Goal: Contribute content: Contribute content

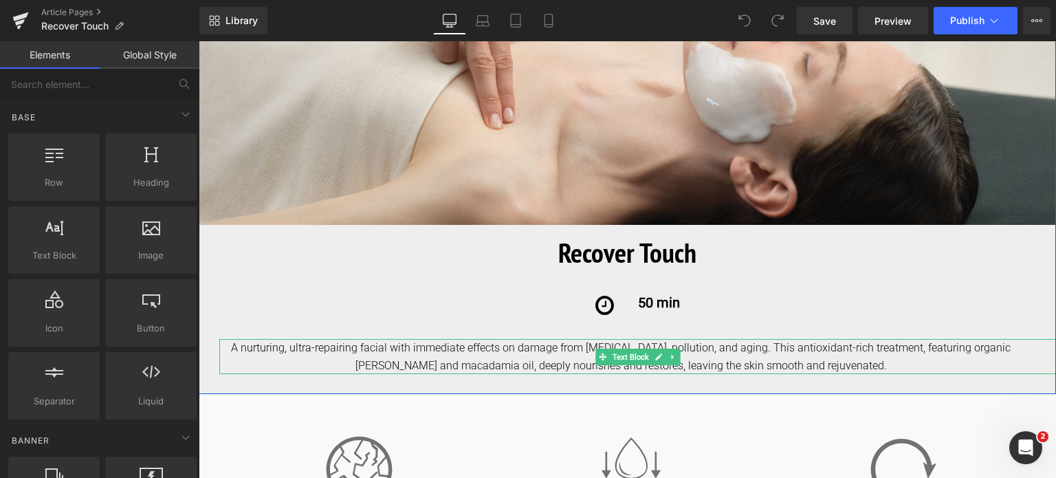
drag, startPoint x: 256, startPoint y: 357, endPoint x: 242, endPoint y: 356, distance: 13.8
click at [253, 357] on div "A nurturing, ultra-repairing facial with immediate effects on damage from sun e…" at bounding box center [637, 356] width 837 height 35
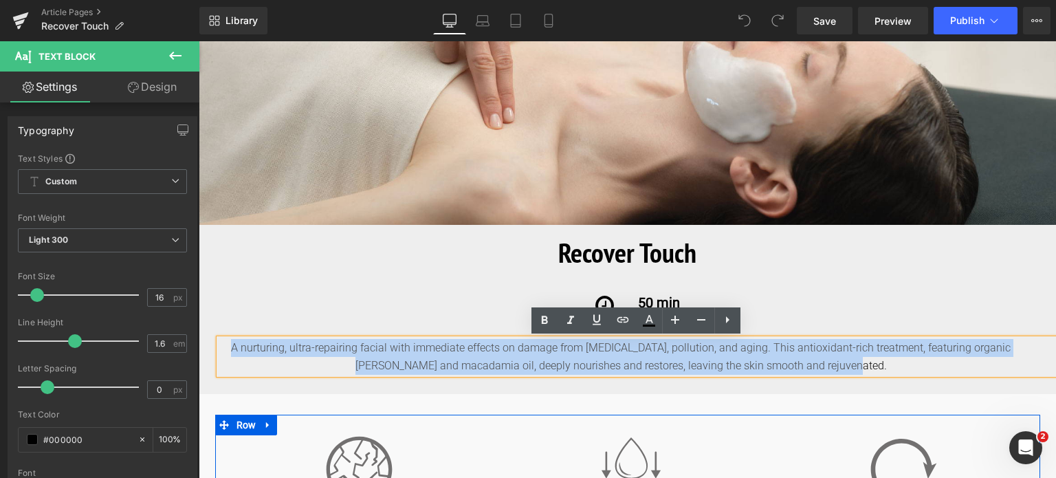
drag, startPoint x: 221, startPoint y: 349, endPoint x: 876, endPoint y: 420, distance: 658.6
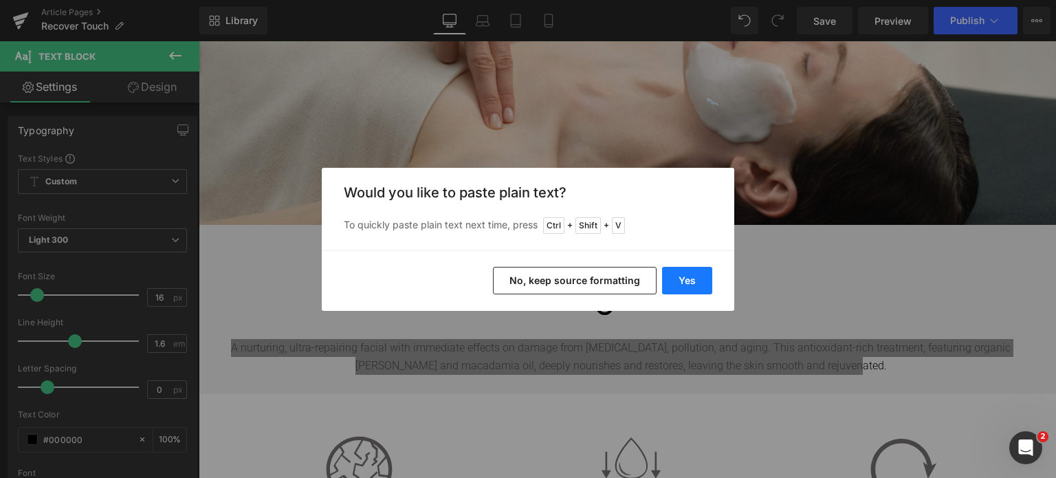
click at [686, 274] on button "Yes" at bounding box center [687, 281] width 50 height 28
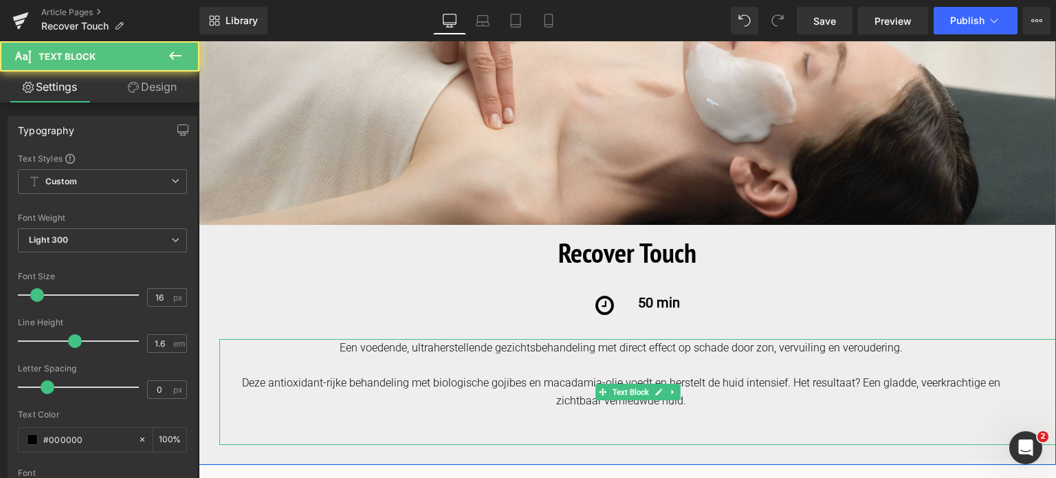
click at [221, 387] on div "Deze antioxidant-rijke behandeling met biologische gojibes en macadamia-olie vo…" at bounding box center [620, 391] width 803 height 35
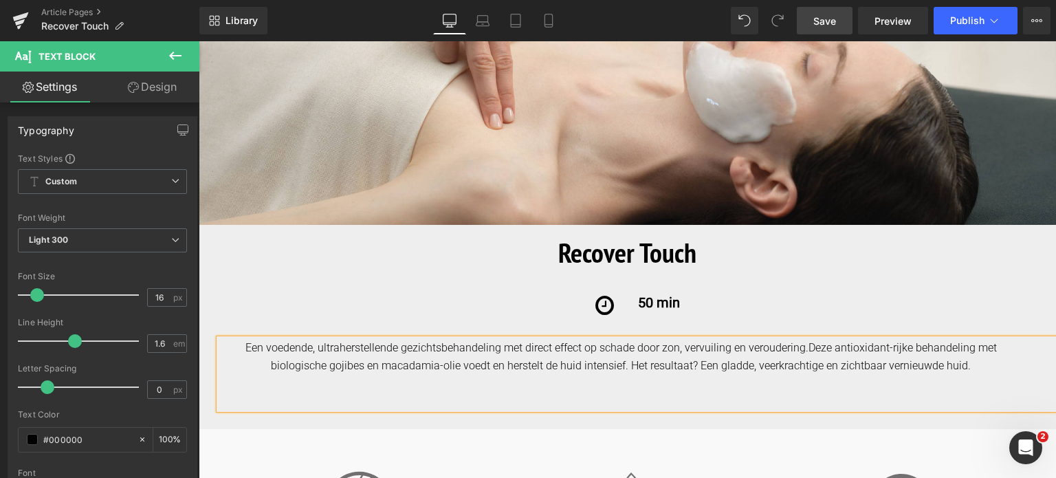
click at [820, 19] on span "Save" at bounding box center [825, 21] width 23 height 14
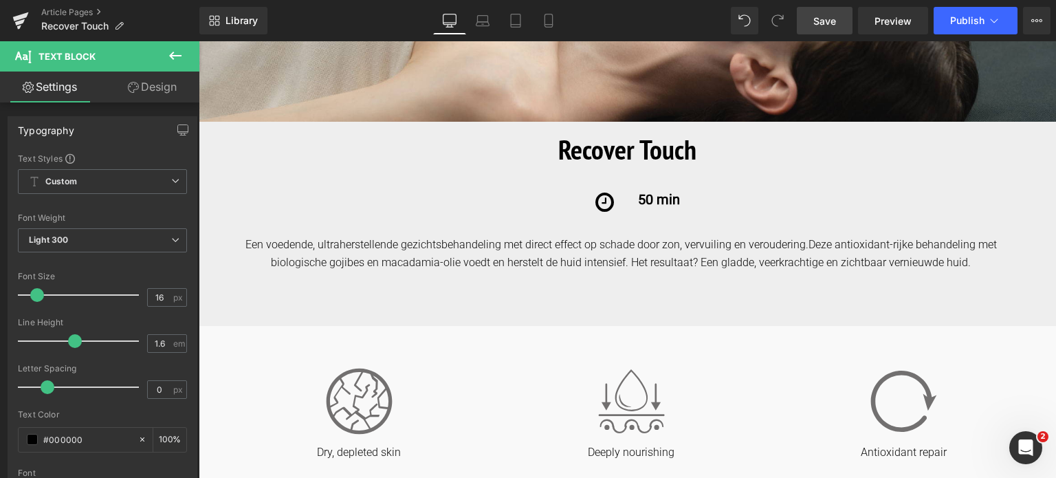
scroll to position [481, 0]
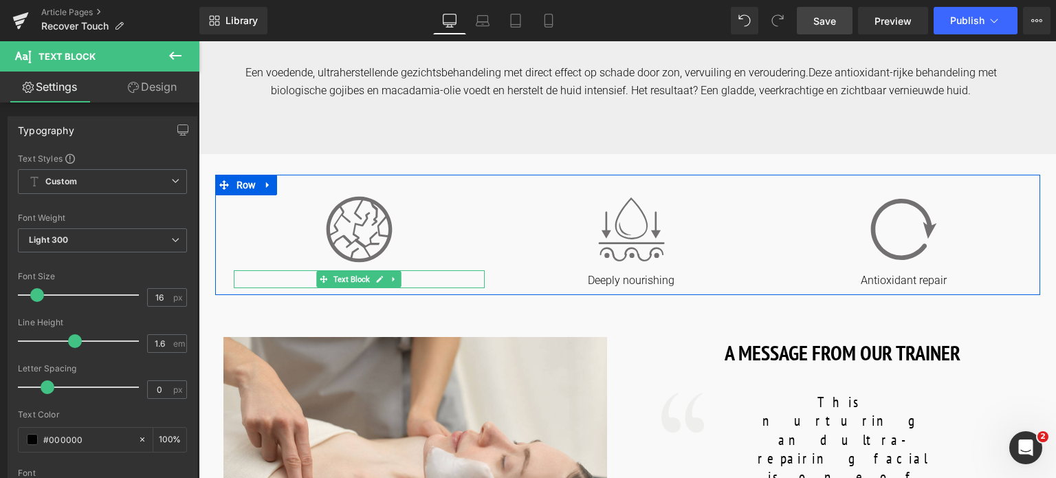
click at [409, 280] on p "Dry, depleted skin" at bounding box center [360, 281] width 252 height 14
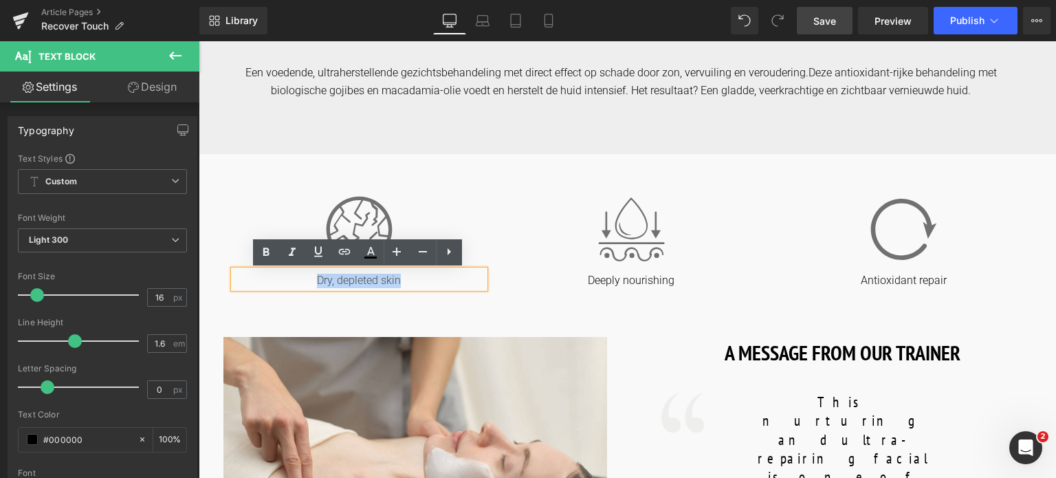
drag, startPoint x: 409, startPoint y: 280, endPoint x: 272, endPoint y: 270, distance: 137.2
click at [272, 270] on div "Dry, depleted skin" at bounding box center [360, 279] width 252 height 18
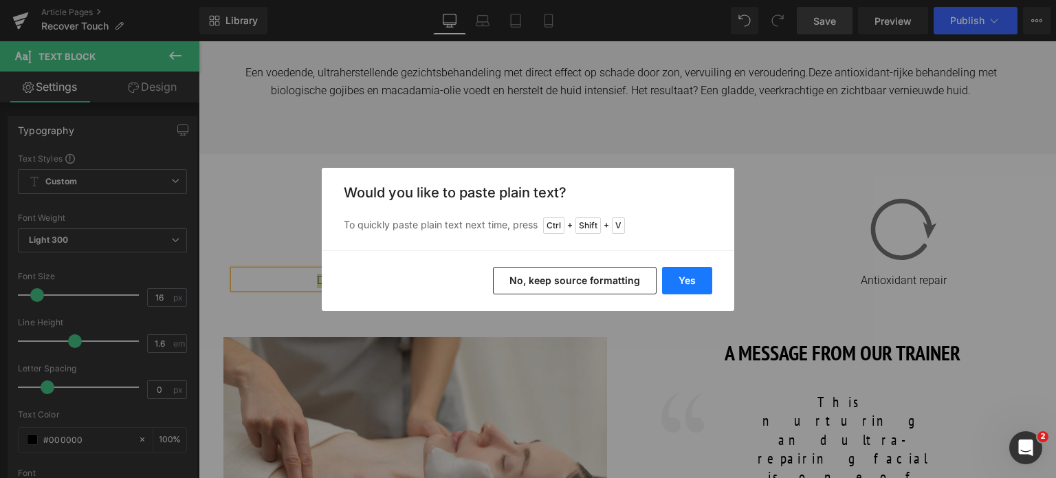
drag, startPoint x: 684, startPoint y: 277, endPoint x: 486, endPoint y: 236, distance: 201.7
click at [685, 277] on button "Yes" at bounding box center [687, 281] width 50 height 28
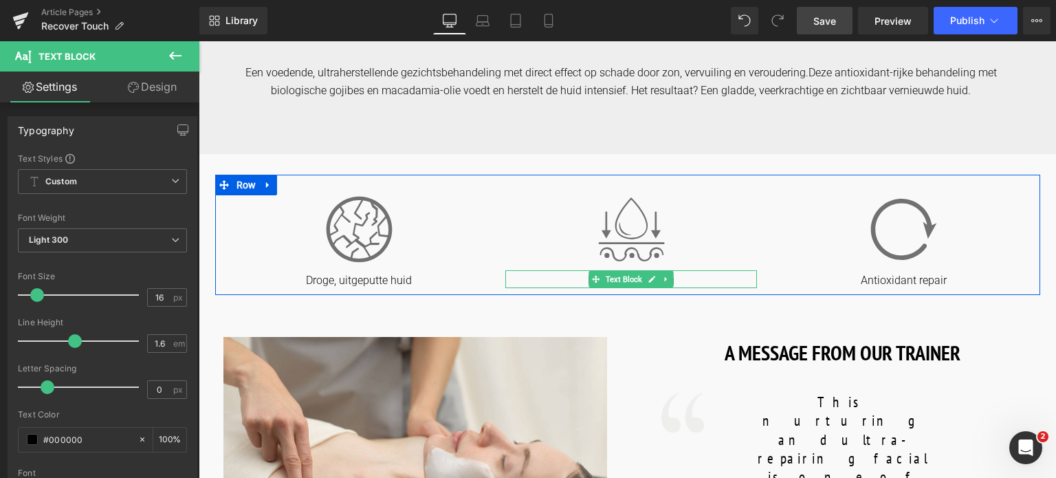
click at [578, 279] on p "Deeply nourishing" at bounding box center [632, 281] width 252 height 14
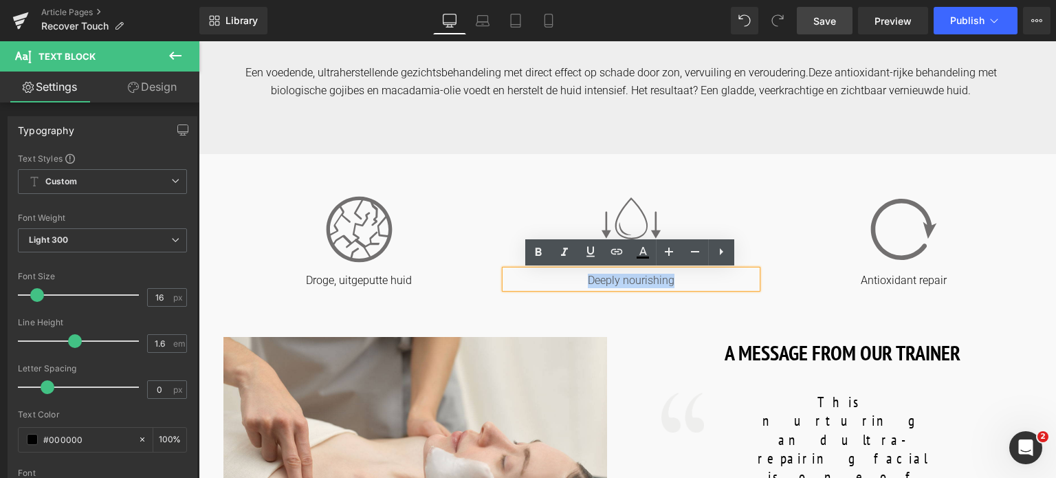
drag, startPoint x: 583, startPoint y: 279, endPoint x: 735, endPoint y: 276, distance: 152.0
click at [735, 276] on p "Deeply nourishing" at bounding box center [632, 281] width 252 height 14
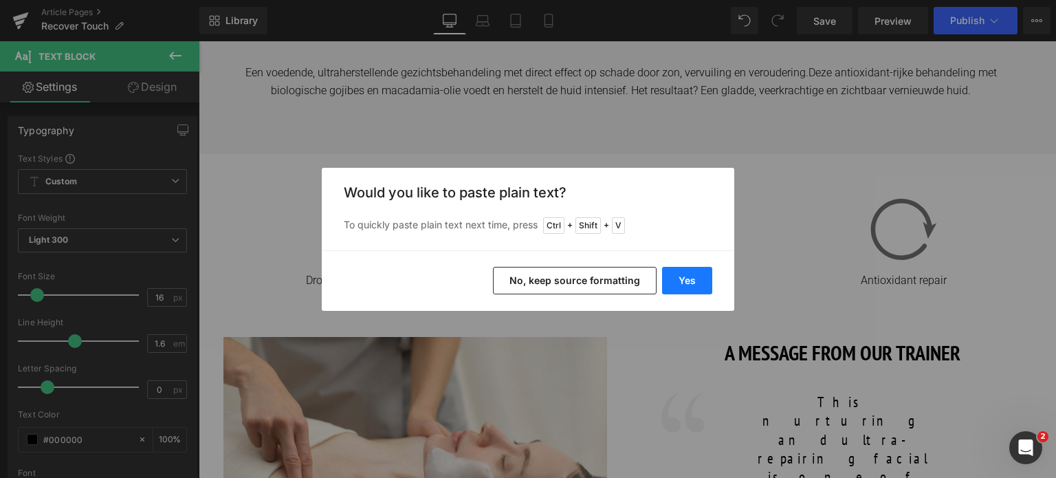
click at [685, 273] on button "Yes" at bounding box center [687, 281] width 50 height 28
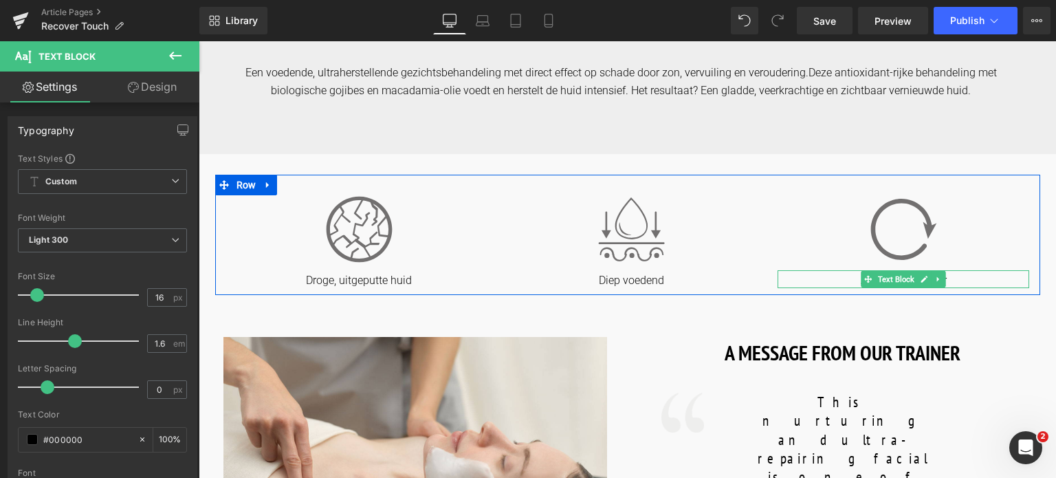
click at [845, 274] on p "Antioxidant repair" at bounding box center [904, 281] width 252 height 14
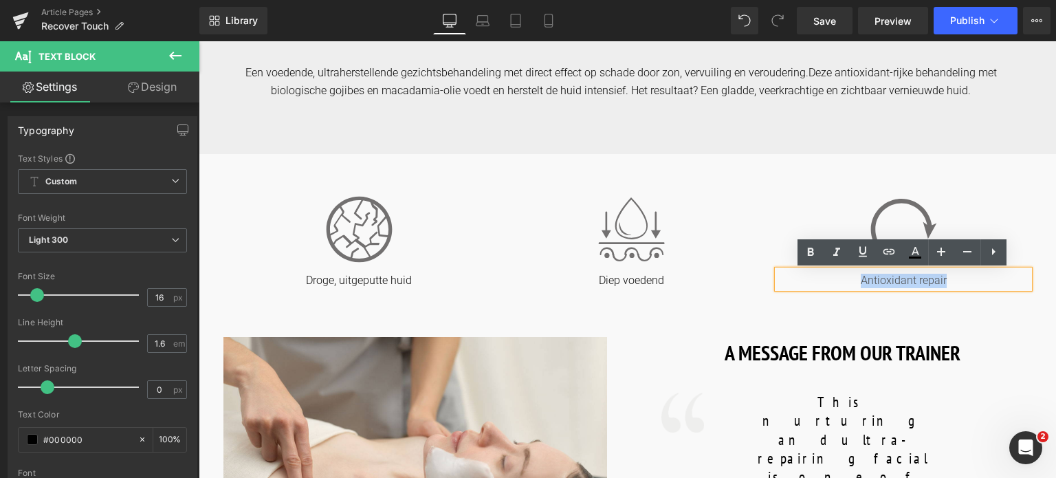
drag, startPoint x: 854, startPoint y: 275, endPoint x: 979, endPoint y: 286, distance: 125.7
click at [979, 286] on p "Antioxidant repair" at bounding box center [904, 281] width 252 height 14
copy p "Antioxidant repair"
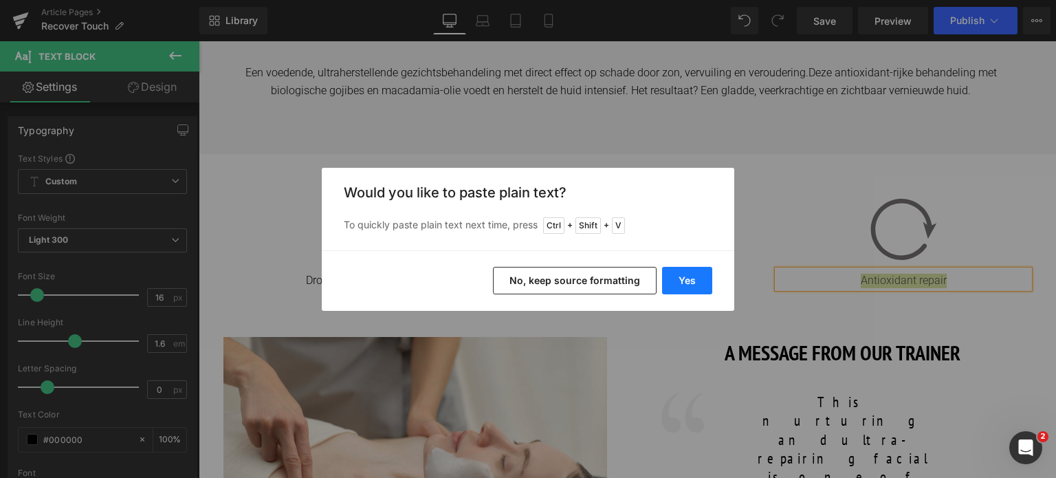
click at [682, 285] on button "Yes" at bounding box center [687, 281] width 50 height 28
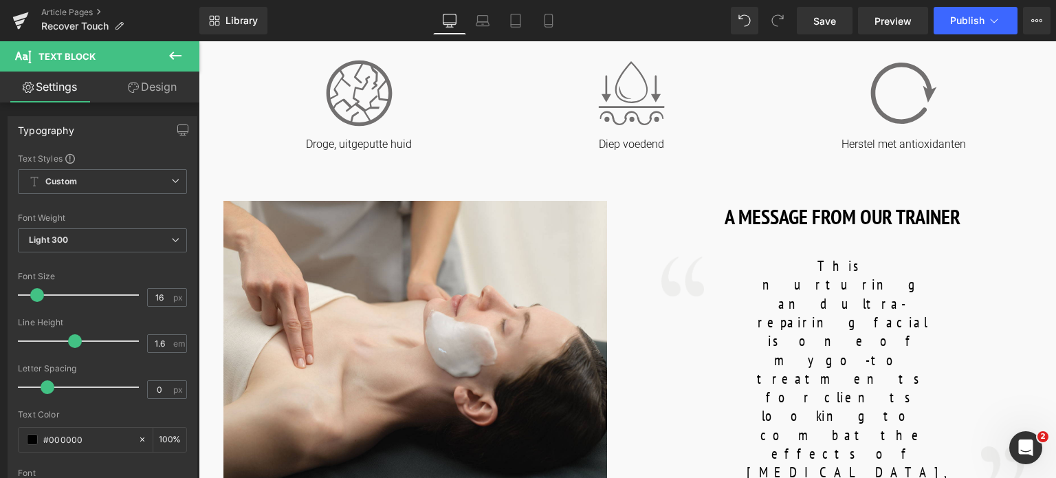
scroll to position [619, 0]
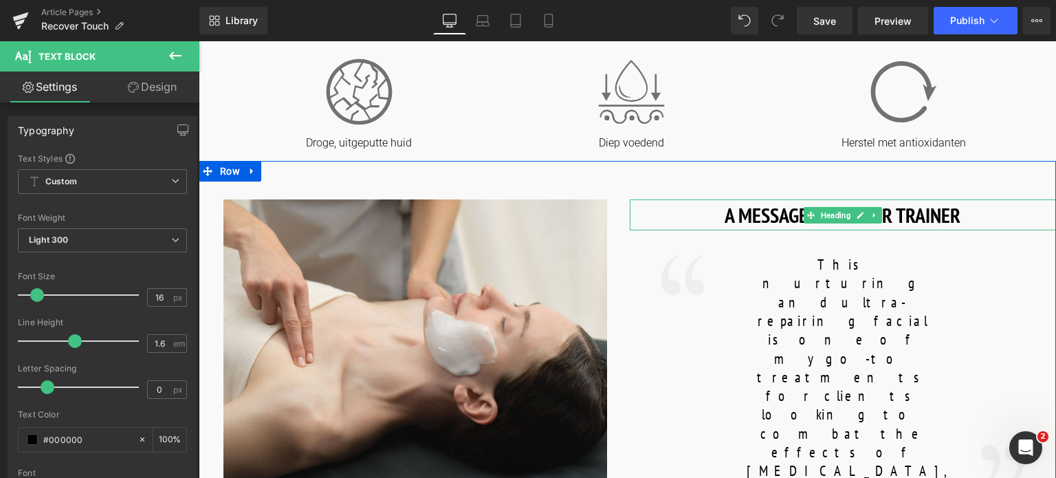
click at [726, 214] on h1 "A MESSAGE FROM OUR TRAINER" at bounding box center [843, 214] width 427 height 31
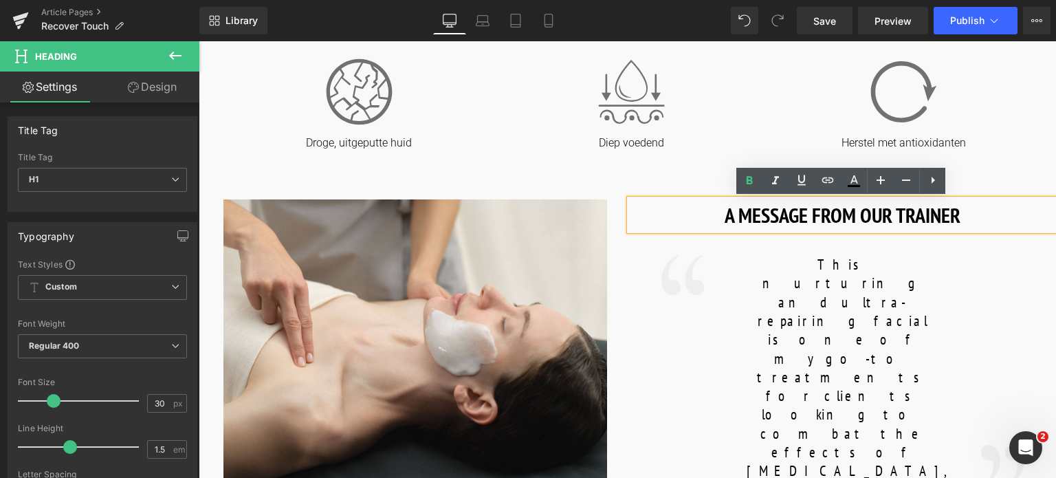
click at [726, 214] on h1 "A MESSAGE FROM OUR TRAINER" at bounding box center [843, 214] width 427 height 31
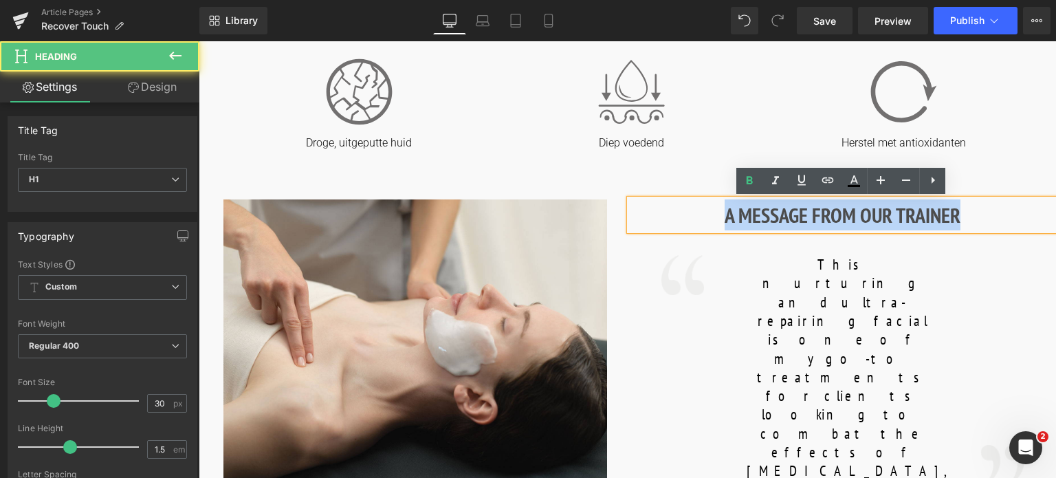
drag, startPoint x: 699, startPoint y: 225, endPoint x: 1012, endPoint y: 217, distance: 313.7
click at [1012, 217] on h1 "A MESSAGE FROM OUR TRAINER" at bounding box center [843, 214] width 427 height 31
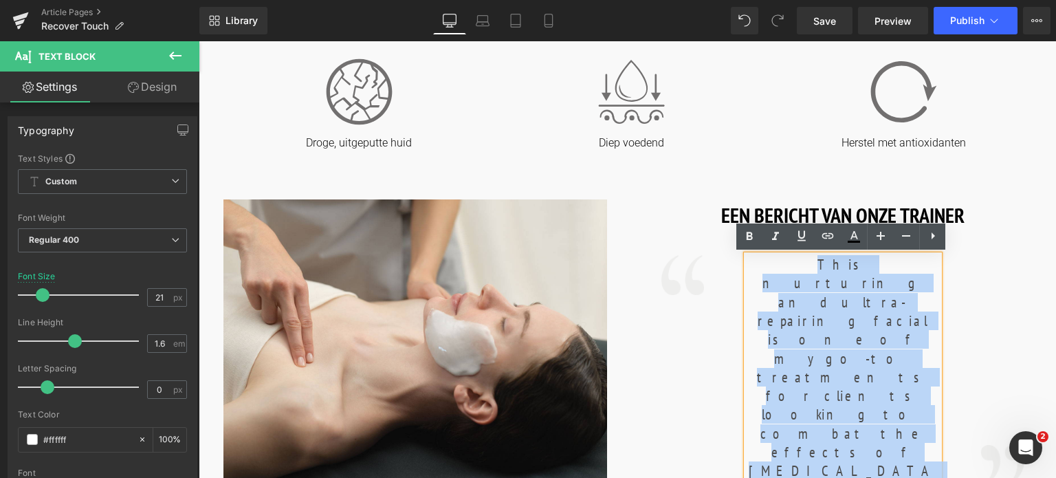
drag, startPoint x: 751, startPoint y: 255, endPoint x: 928, endPoint y: 398, distance: 227.9
copy font "This nurturing and ultra-repairing facial is one of my go-to treatments for cli…"
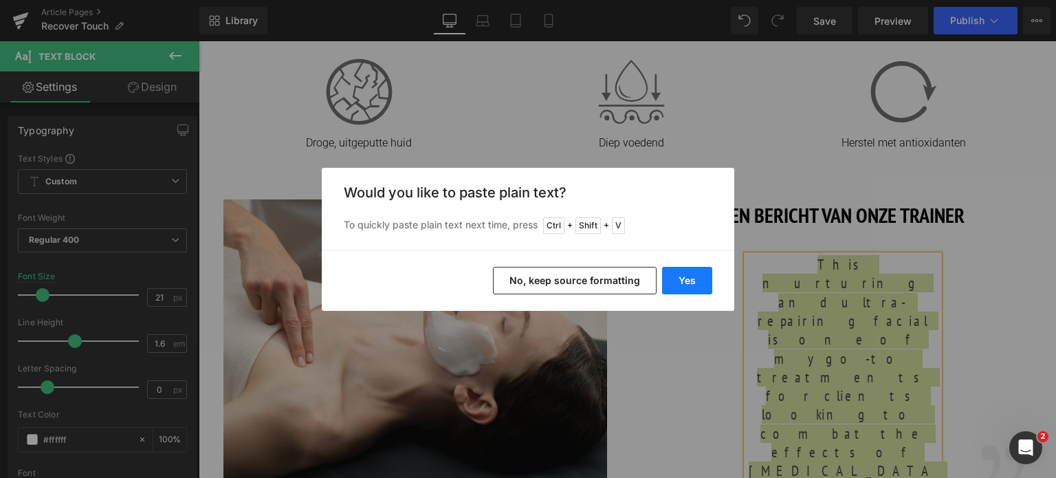
click at [669, 281] on button "Yes" at bounding box center [687, 281] width 50 height 28
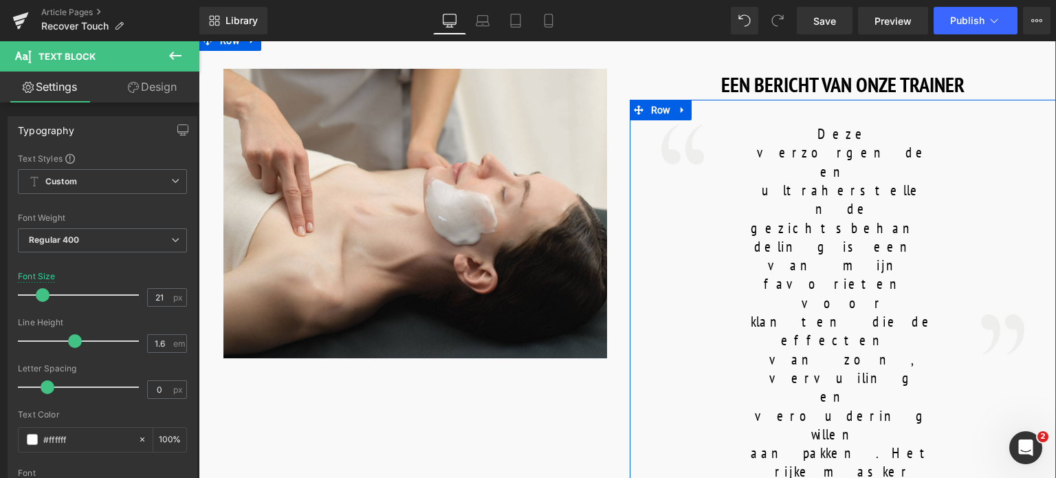
scroll to position [757, 0]
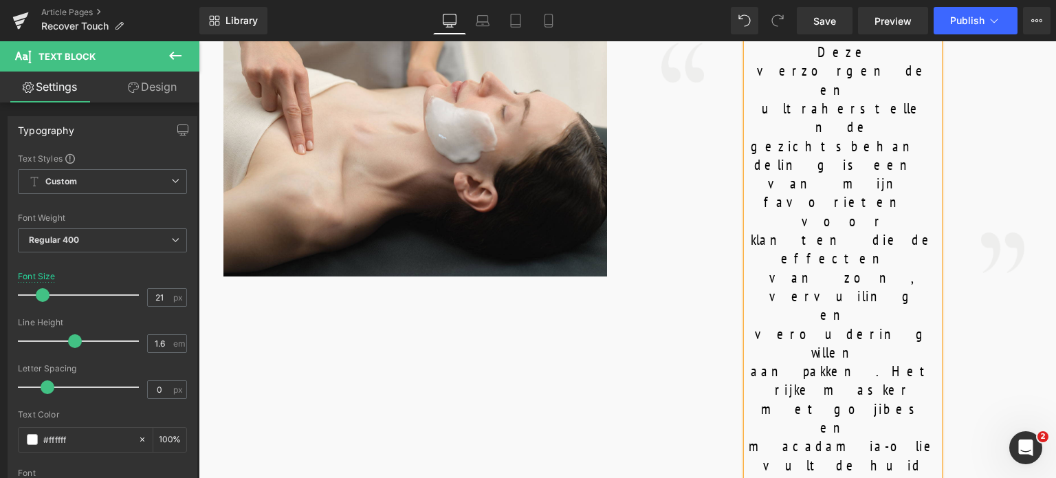
scroll to position [894, 0]
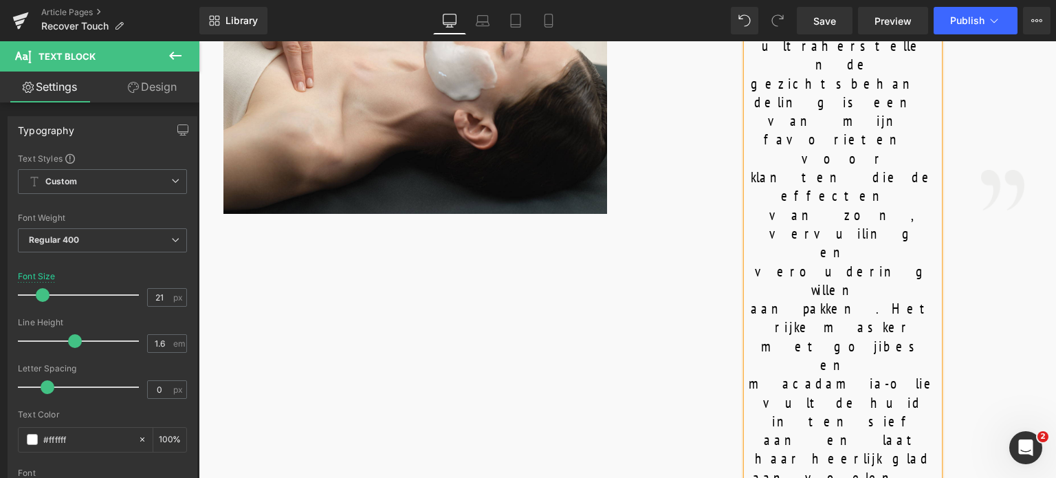
drag, startPoint x: 583, startPoint y: 282, endPoint x: 325, endPoint y: 290, distance: 258.0
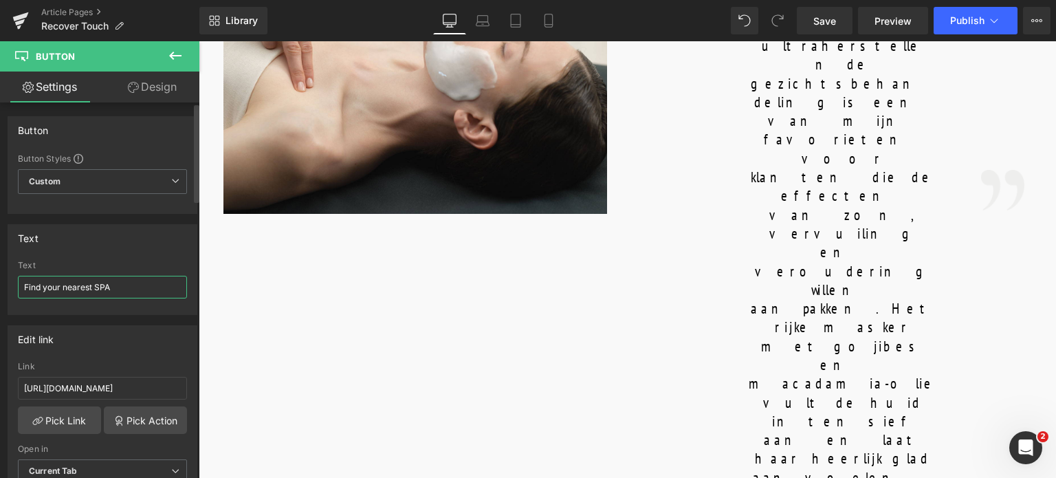
drag, startPoint x: 91, startPoint y: 291, endPoint x: 23, endPoint y: 293, distance: 68.1
click at [23, 293] on input "Find your nearest SPA" at bounding box center [102, 287] width 169 height 23
type input "Vind de dichstbijzijnde SPA"
drag, startPoint x: 162, startPoint y: 384, endPoint x: 0, endPoint y: 386, distance: 161.6
click at [0, 386] on div "Edit link https://world.comfortzoneskin.com/pages/spa-locator?_gl=1*17ps2ce*_up…" at bounding box center [103, 409] width 206 height 188
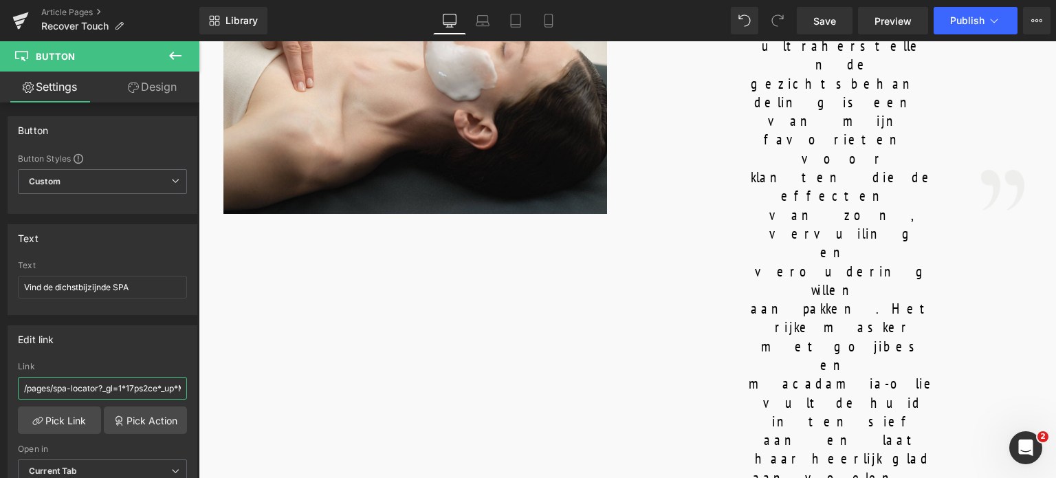
scroll to position [0, 515]
drag, startPoint x: 298, startPoint y: 431, endPoint x: 327, endPoint y: 398, distance: 43.4
type input "/pages/spa-locator"
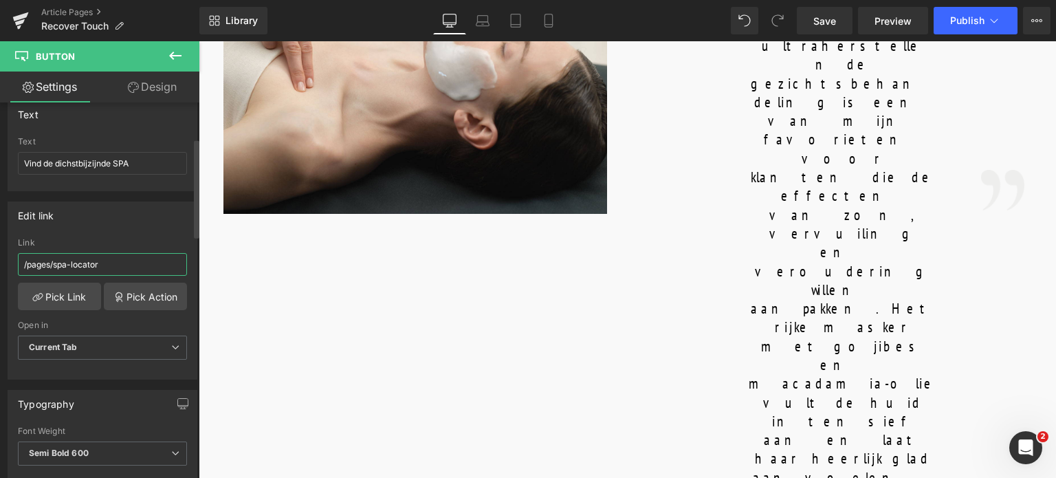
scroll to position [138, 0]
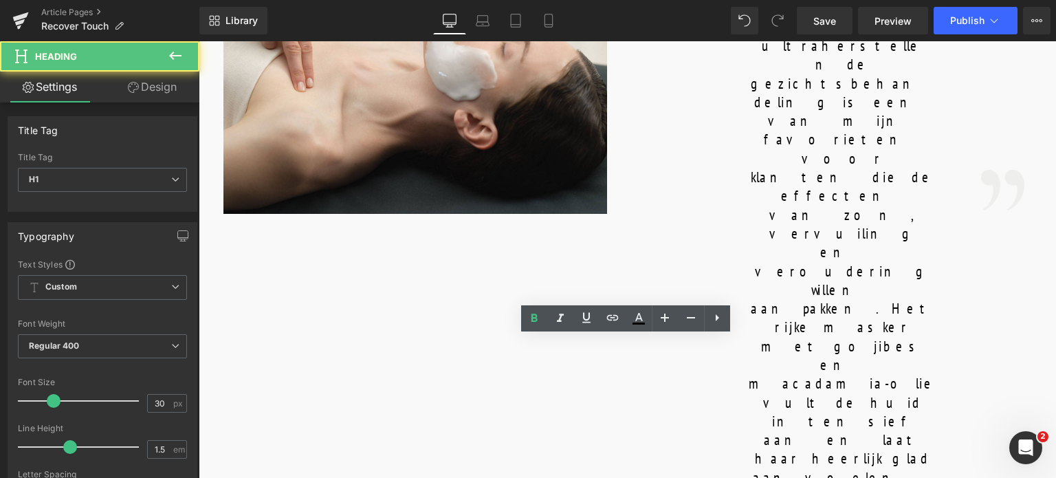
drag, startPoint x: 594, startPoint y: 355, endPoint x: 785, endPoint y: 361, distance: 191.3
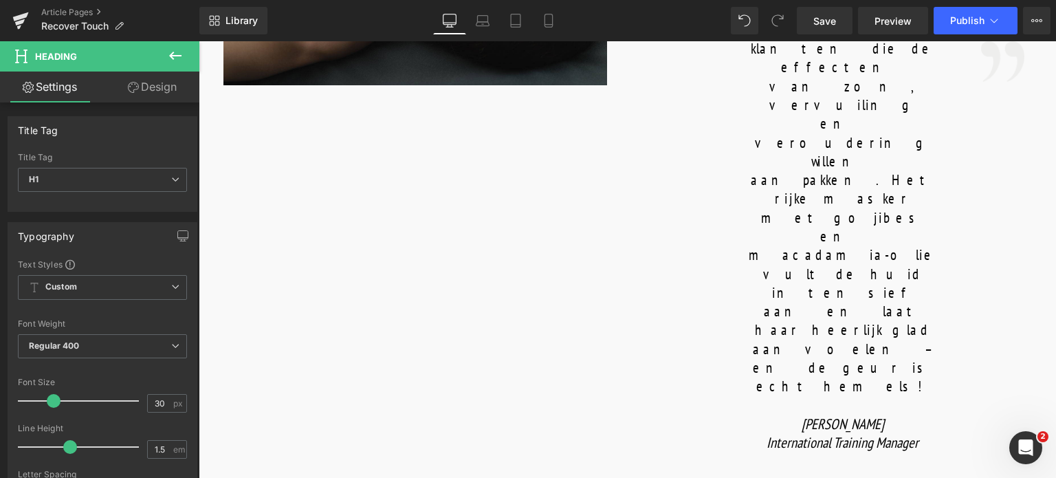
scroll to position [1032, 0]
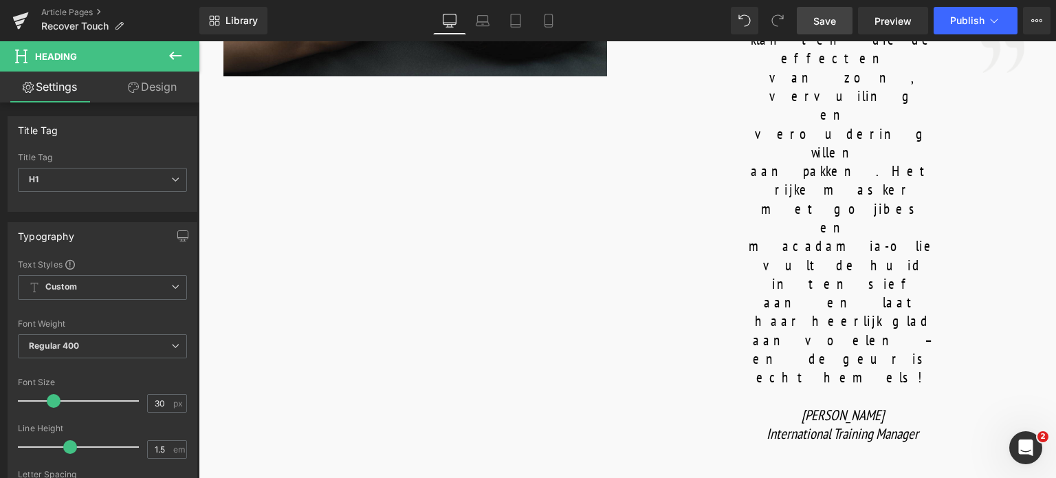
click at [814, 13] on link "Save" at bounding box center [825, 21] width 56 height 28
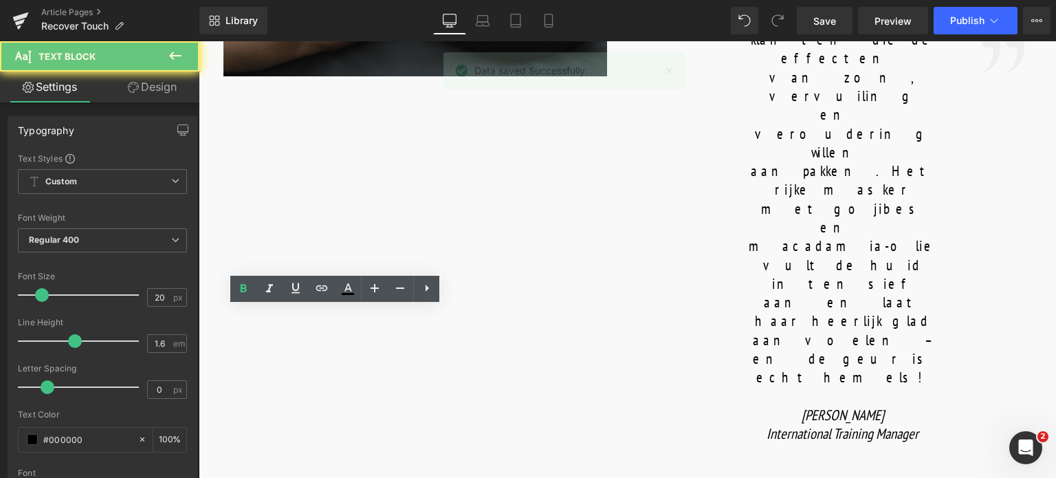
drag, startPoint x: 265, startPoint y: 320, endPoint x: 459, endPoint y: 321, distance: 193.9
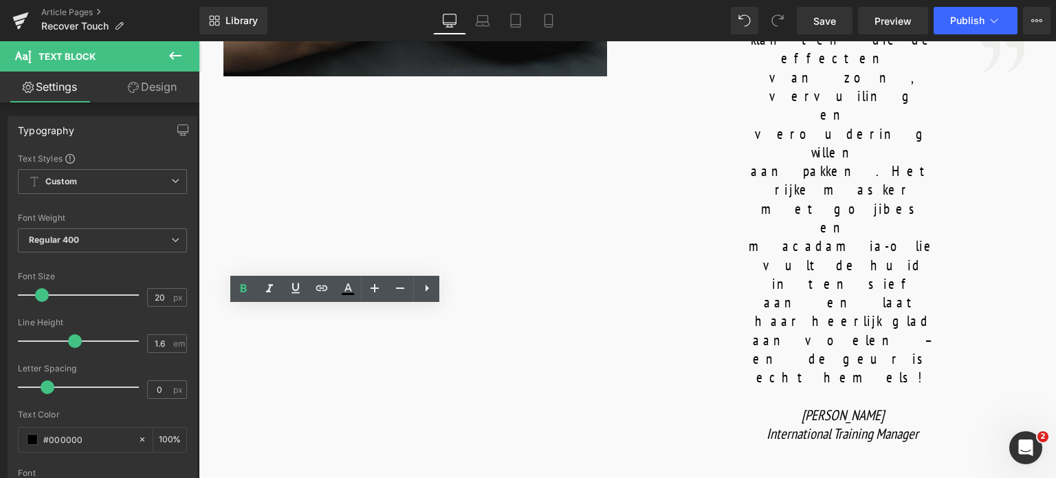
copy b "CLEANSING & EXFOLIATION"
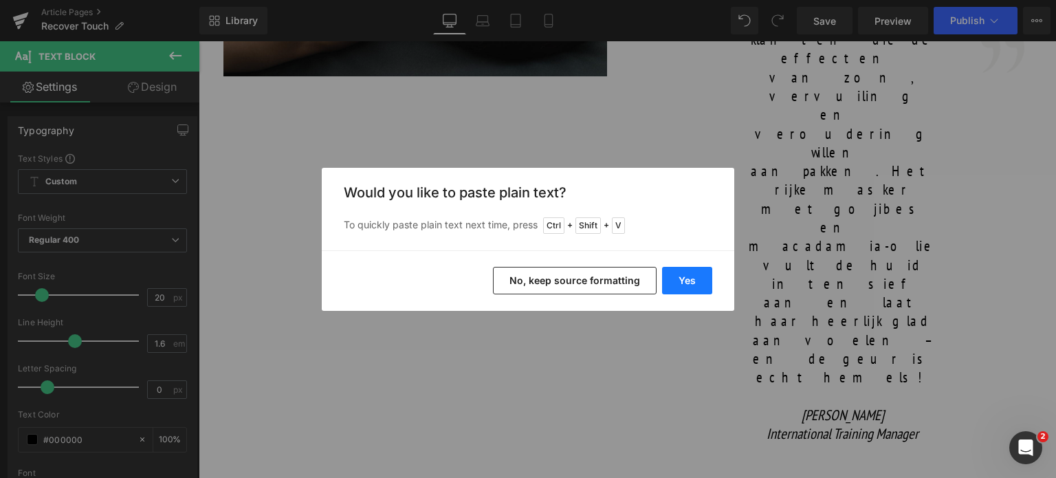
click at [677, 282] on button "Yes" at bounding box center [687, 281] width 50 height 28
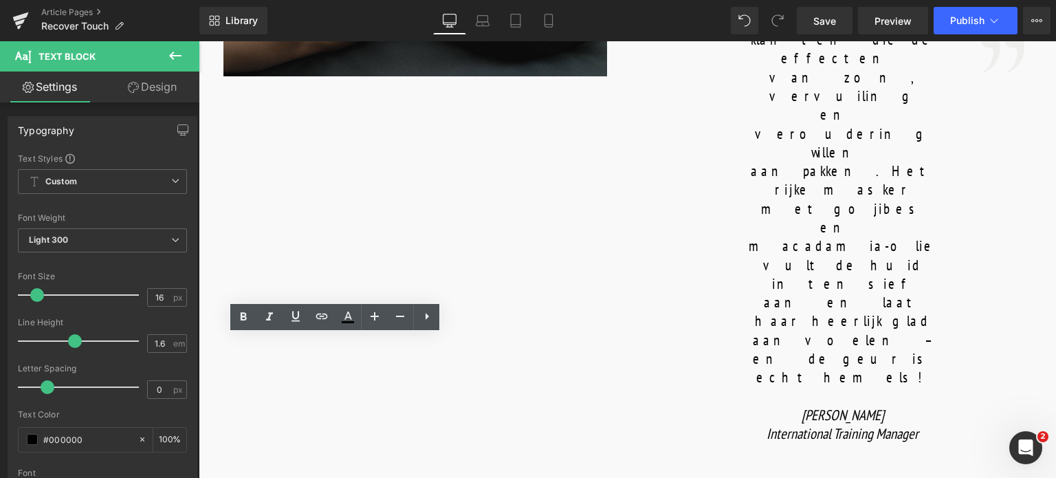
drag, startPoint x: 251, startPoint y: 345, endPoint x: 466, endPoint y: 378, distance: 217.2
copy p "A delicate yet effective cleansing session to ensure that even dry, flaky skin …"
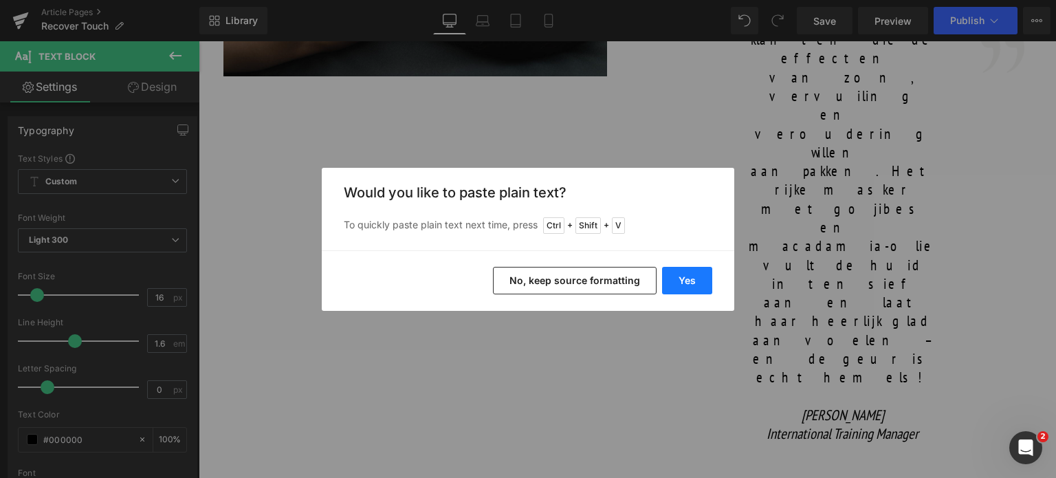
click at [686, 272] on button "Yes" at bounding box center [687, 281] width 50 height 28
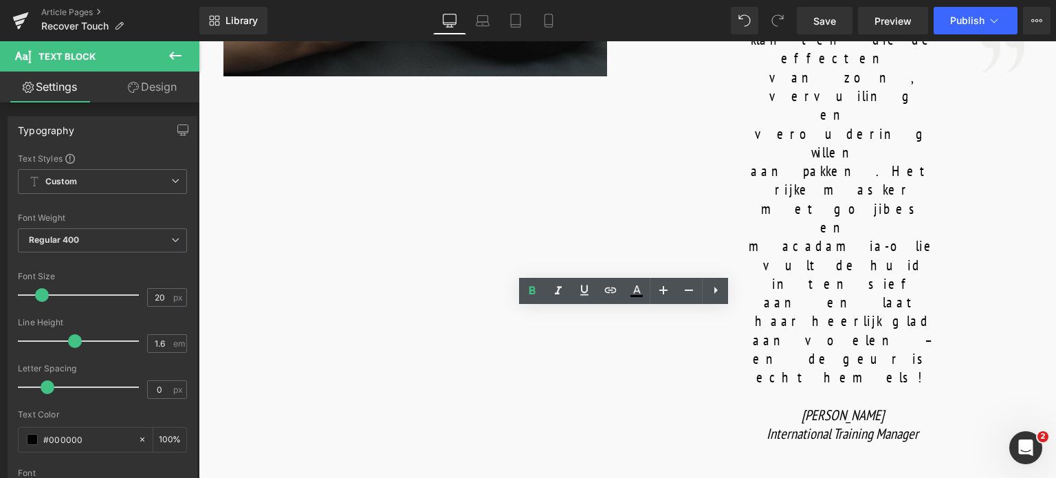
drag, startPoint x: 540, startPoint y: 320, endPoint x: 770, endPoint y: 320, distance: 230.4
copy b "COMFORT TOUCH FACE MASSAGE"
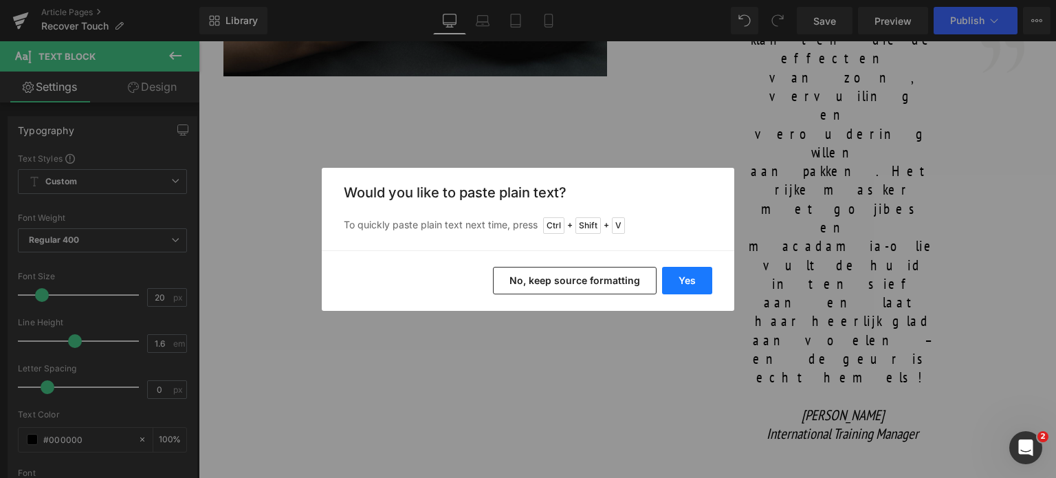
click at [693, 280] on button "Yes" at bounding box center [687, 281] width 50 height 28
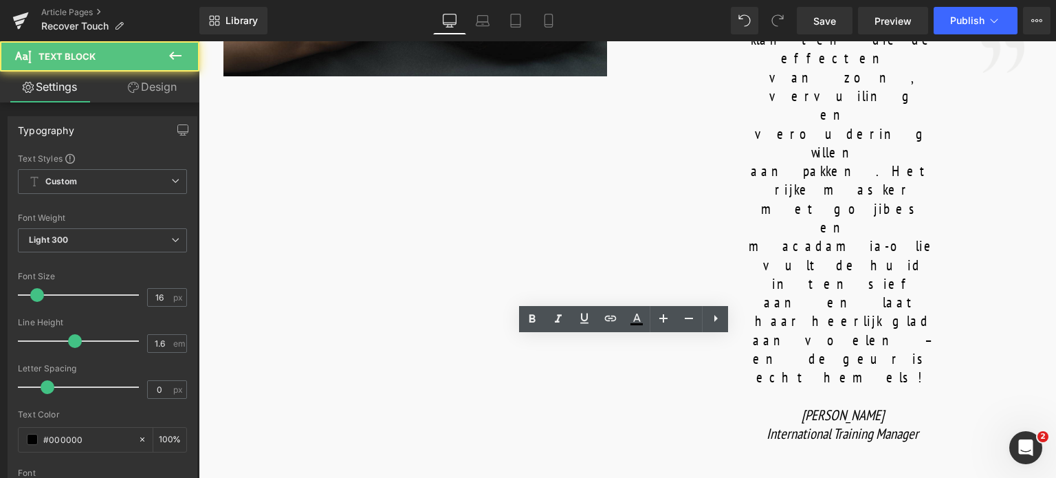
drag, startPoint x: 609, startPoint y: 370, endPoint x: 721, endPoint y: 427, distance: 125.2
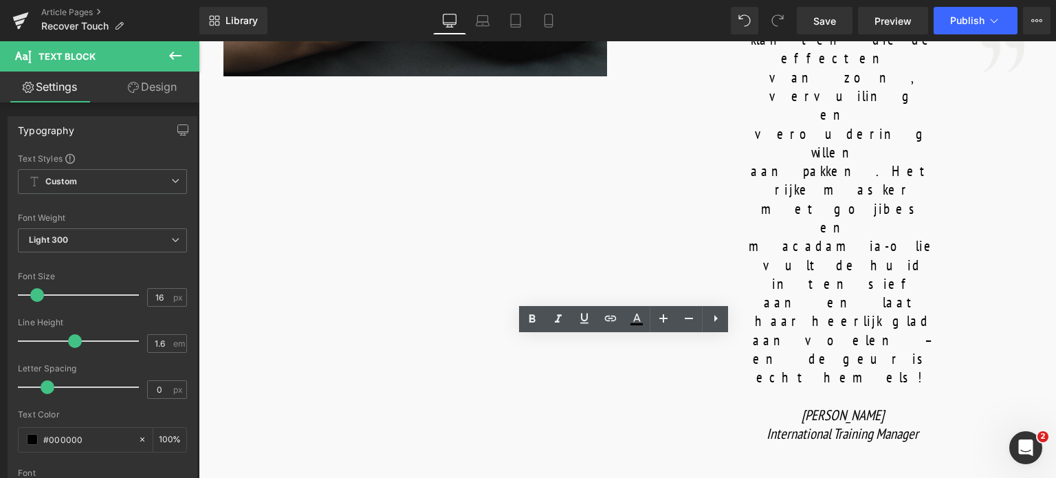
copy p "[ comfort zone ] signature facial, performed with RECOVER TOUCH OIL or MASSAGE …"
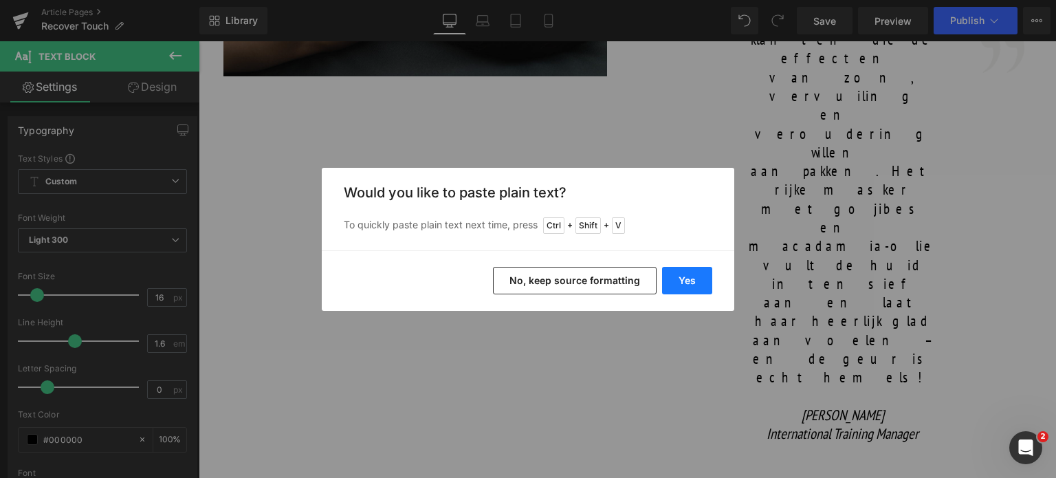
click at [680, 282] on button "Yes" at bounding box center [687, 281] width 50 height 28
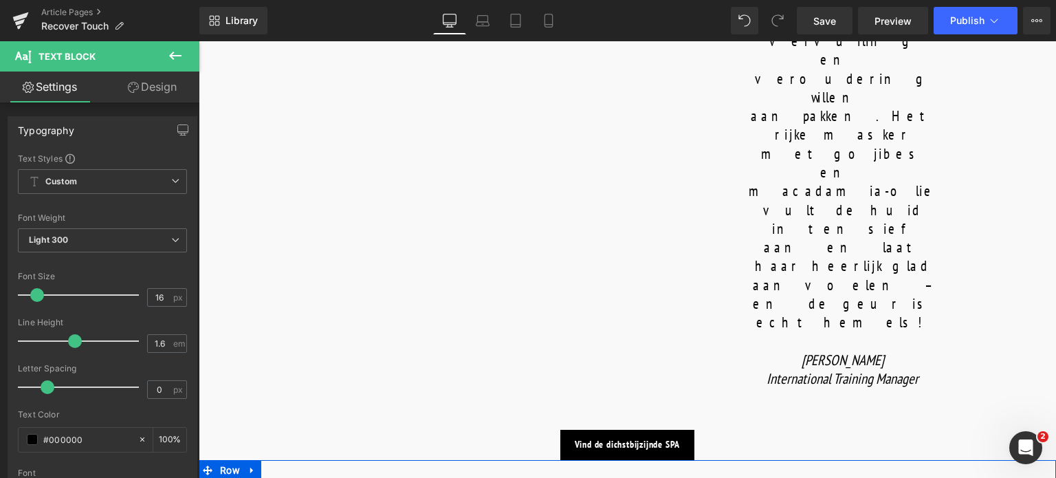
scroll to position [1169, 0]
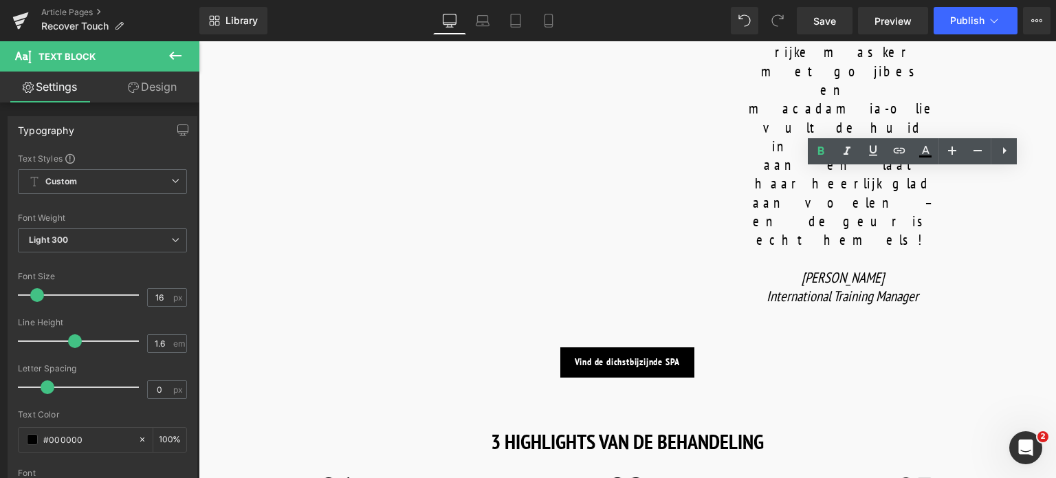
drag, startPoint x: 937, startPoint y: 228, endPoint x: 985, endPoint y: 278, distance: 69.1
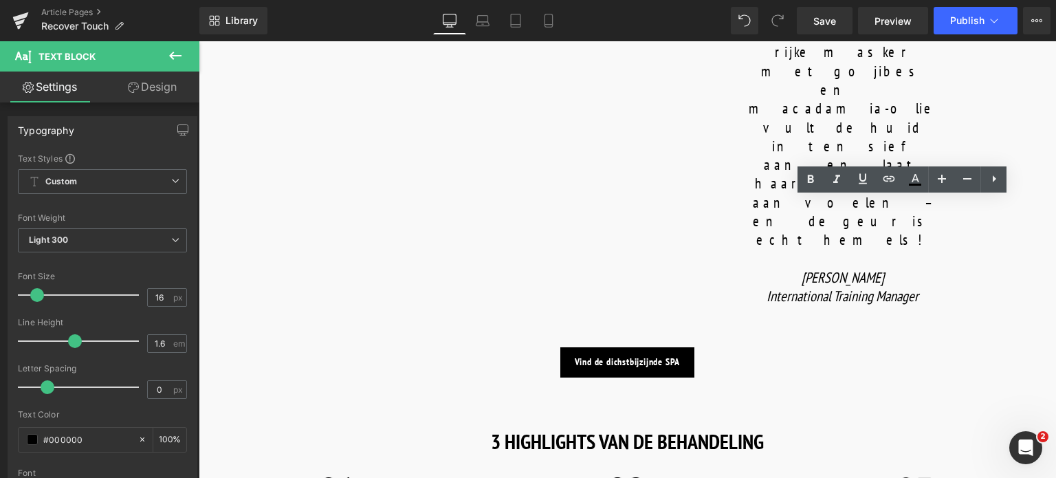
copy p "Rich in Goji berry oil and Hydrolyzed Tomato extract, deeply nourishes with Mac…"
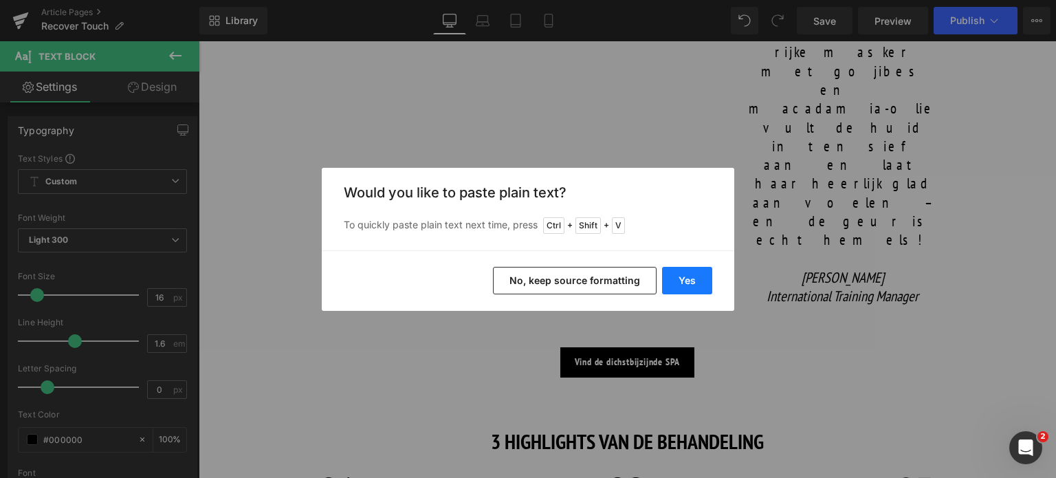
drag, startPoint x: 692, startPoint y: 280, endPoint x: 492, endPoint y: 238, distance: 203.8
click at [692, 280] on button "Yes" at bounding box center [687, 281] width 50 height 28
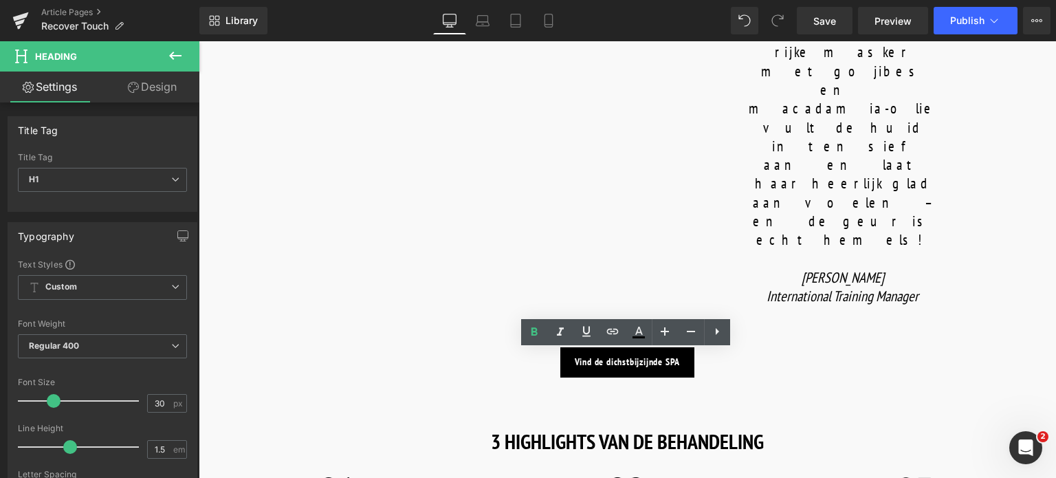
drag, startPoint x: 484, startPoint y: 373, endPoint x: 774, endPoint y: 354, distance: 290.9
copy strong "COMPLETE YOUR SKINCARE AT HOME"
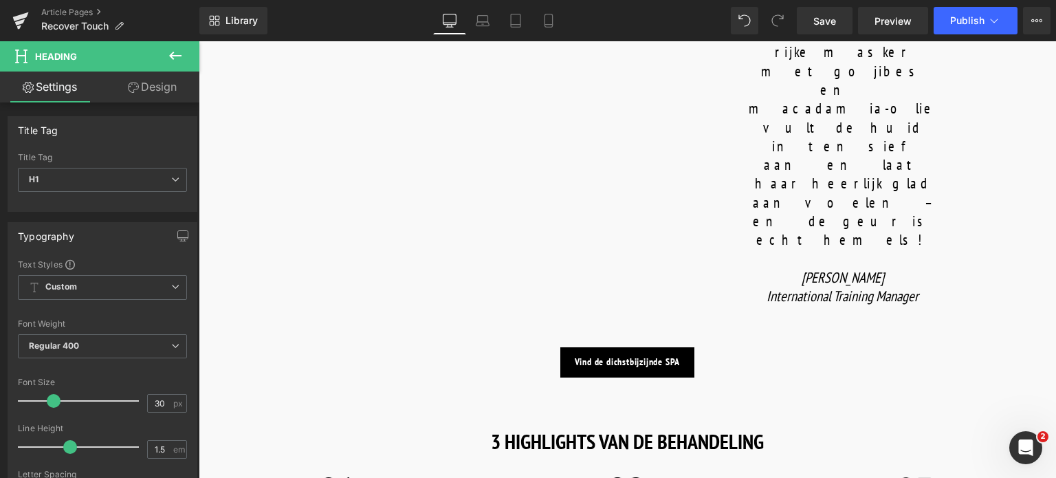
paste div
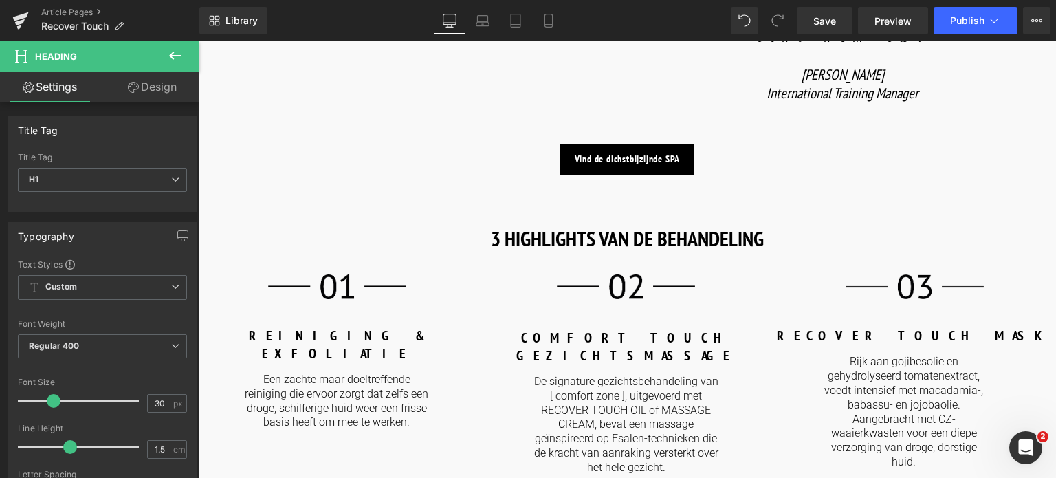
scroll to position [1376, 0]
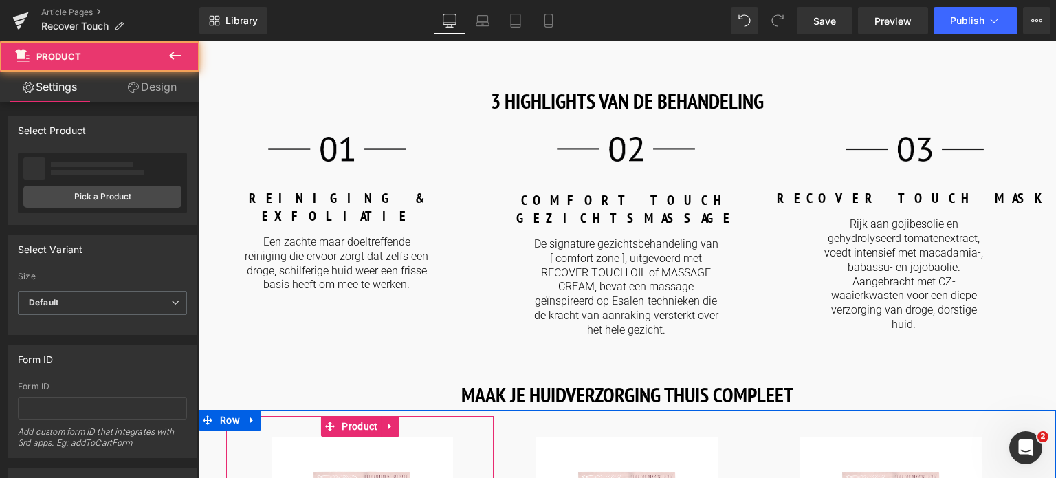
scroll to position [1513, 0]
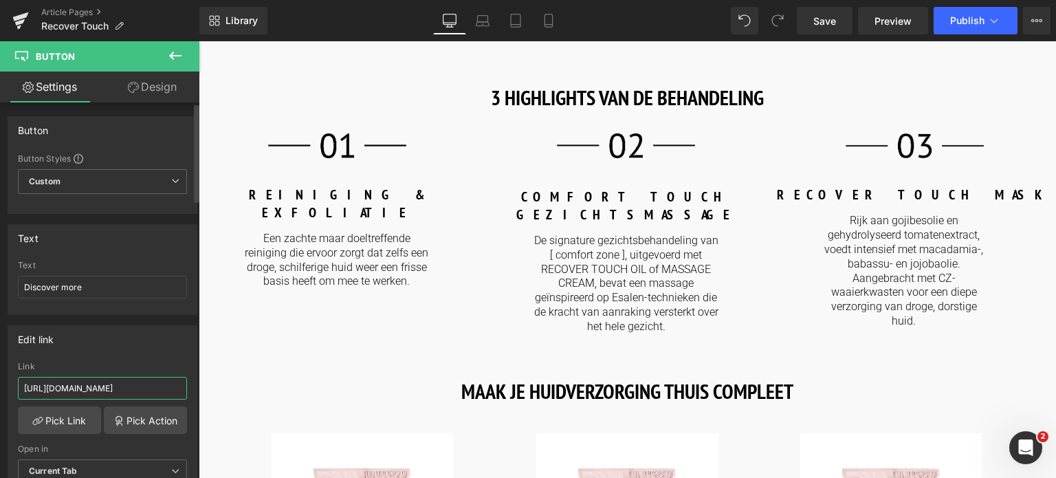
drag, startPoint x: 159, startPoint y: 380, endPoint x: 0, endPoint y: 365, distance: 159.7
click at [0, 365] on div "Edit link https://world.comfortzoneskin.com/pages/renight Link https://world.co…" at bounding box center [103, 409] width 206 height 188
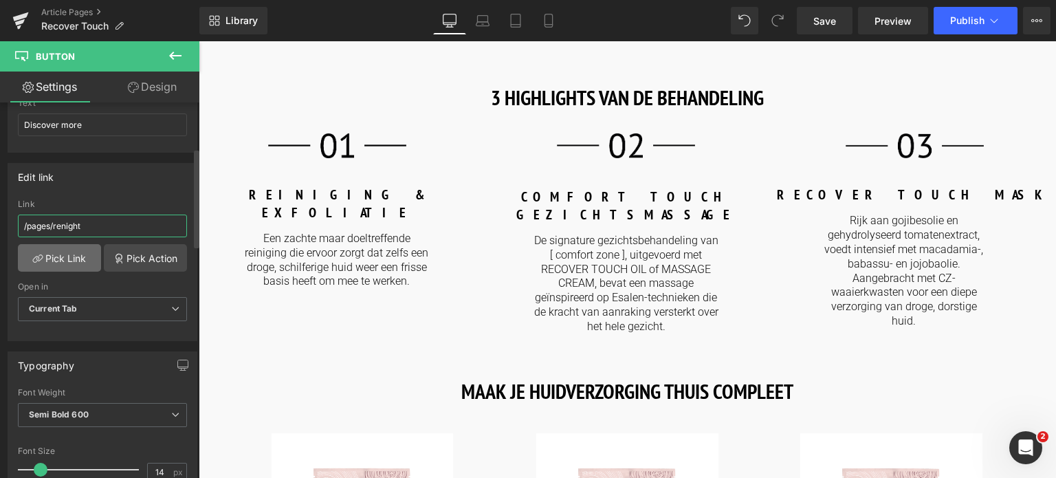
scroll to position [206, 0]
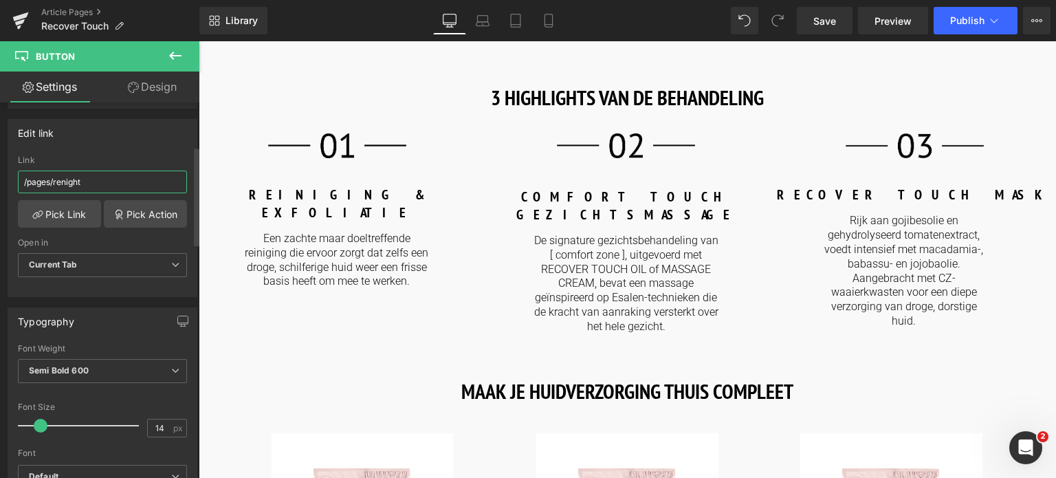
scroll to position [69, 0]
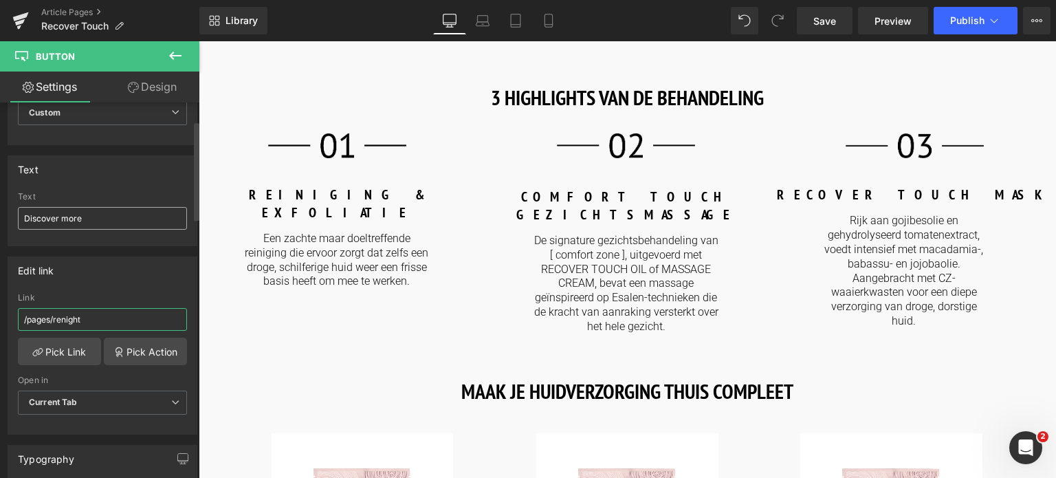
type input "/pages/renight"
drag, startPoint x: 83, startPoint y: 215, endPoint x: 1, endPoint y: 214, distance: 81.8
click at [0, 215] on div "Text Discover more Text Discover more" at bounding box center [103, 195] width 206 height 101
type input "Ontdek meer"
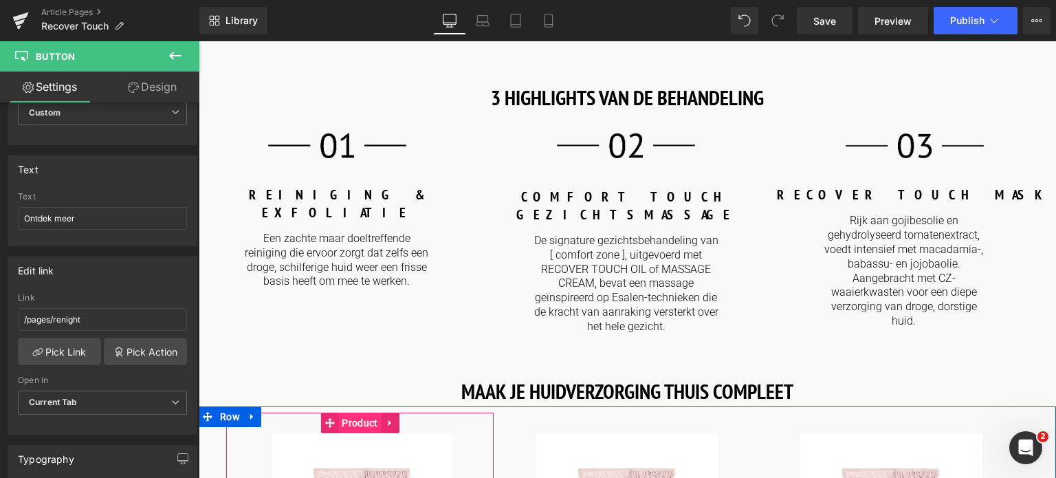
click at [357, 413] on span "Product" at bounding box center [359, 423] width 43 height 21
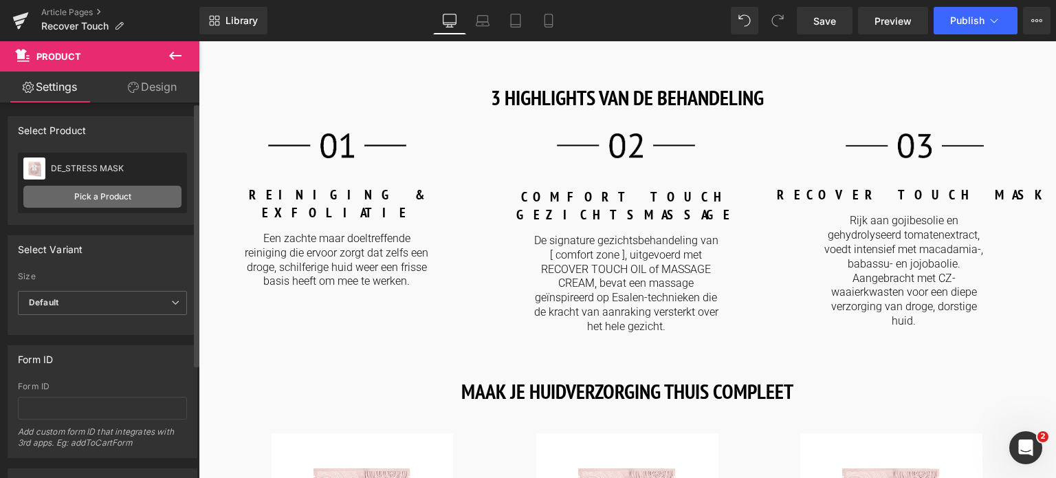
click at [74, 202] on link "Pick a Product" at bounding box center [102, 197] width 158 height 22
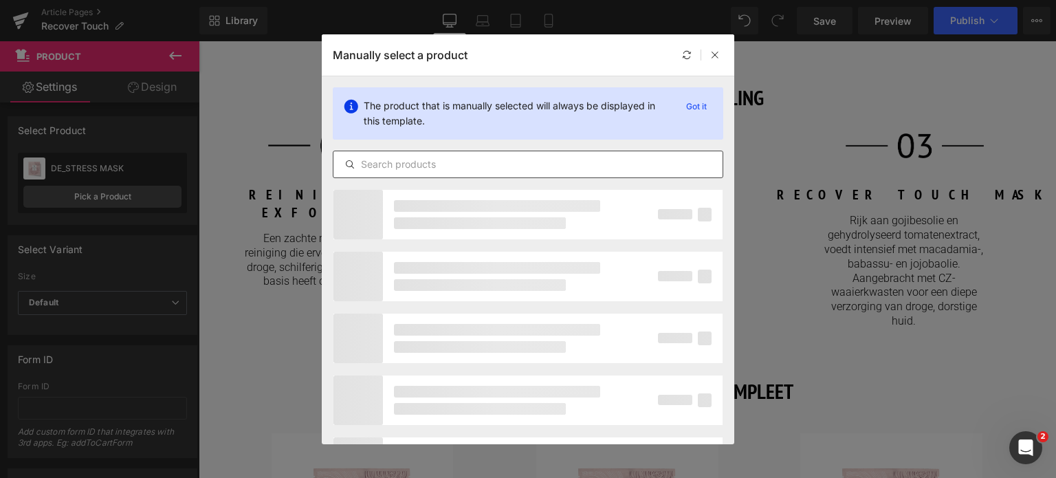
click at [450, 160] on input "text" at bounding box center [528, 164] width 389 height 17
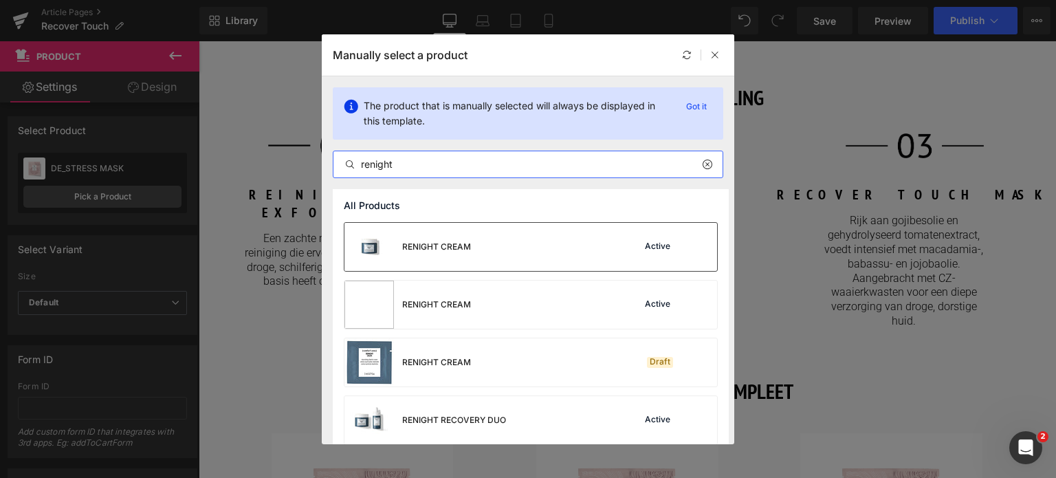
type input "renight"
click at [457, 252] on div "RENIGHT CREAM" at bounding box center [436, 247] width 69 height 12
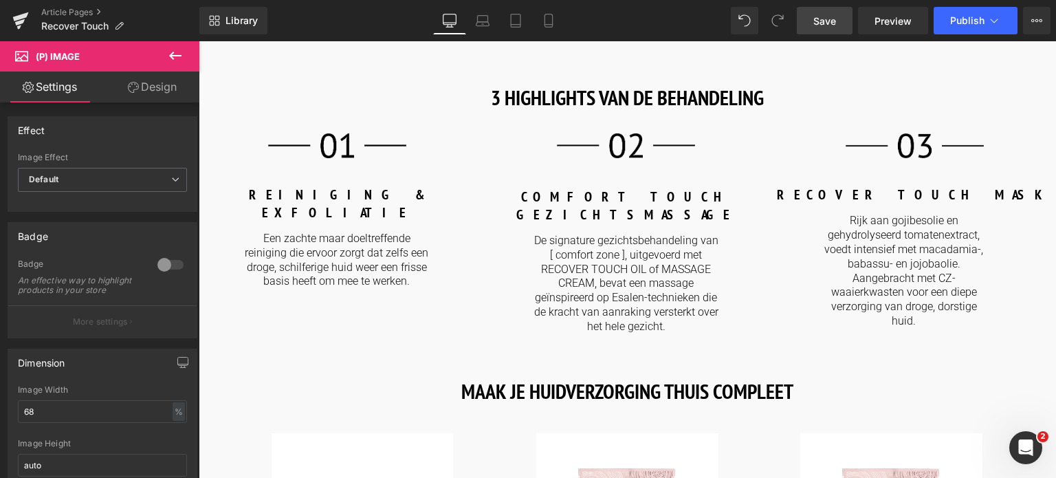
click at [830, 23] on span "Save" at bounding box center [825, 21] width 23 height 14
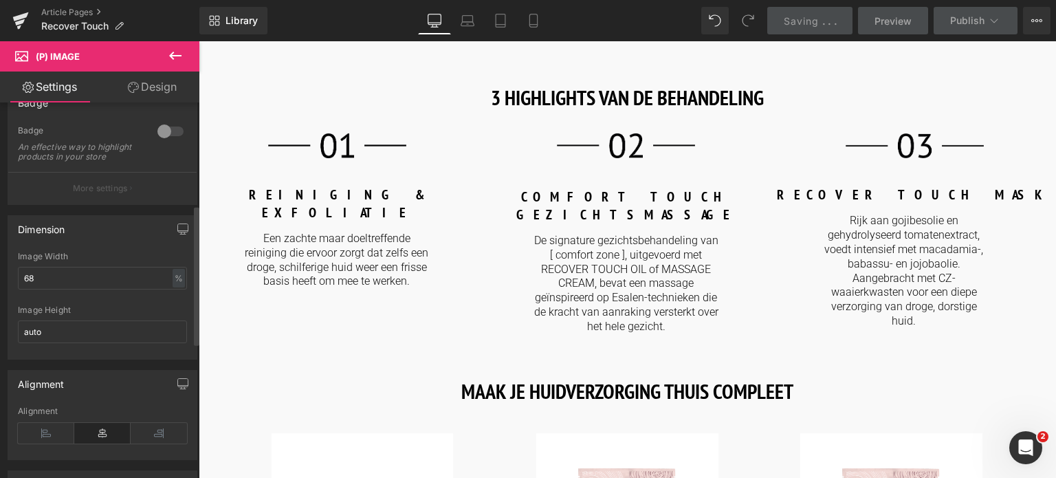
scroll to position [275, 0]
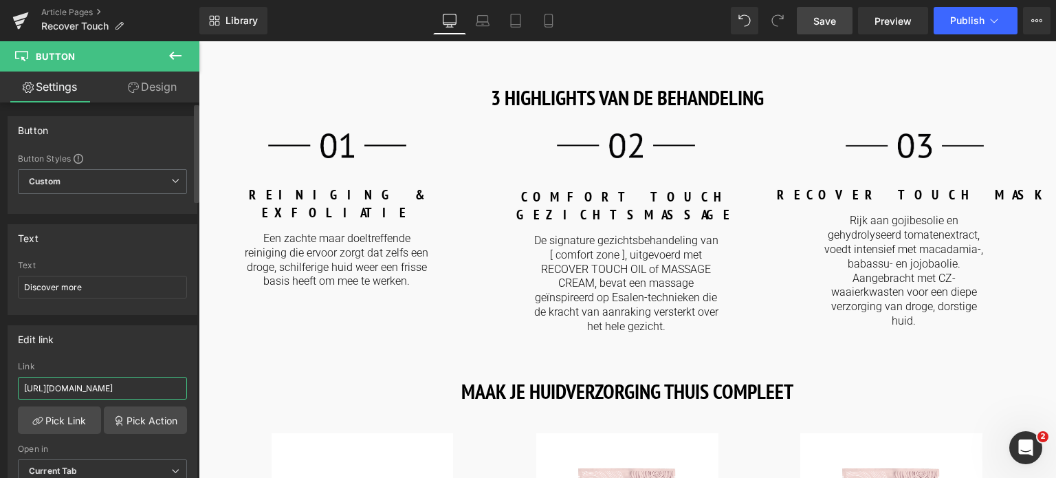
drag, startPoint x: 160, startPoint y: 389, endPoint x: 0, endPoint y: 406, distance: 160.4
click at [0, 405] on div "Edit link [URL][DOMAIN_NAME] Link [URL][DOMAIN_NAME] Pick Link Pick Action Curr…" at bounding box center [103, 409] width 206 height 188
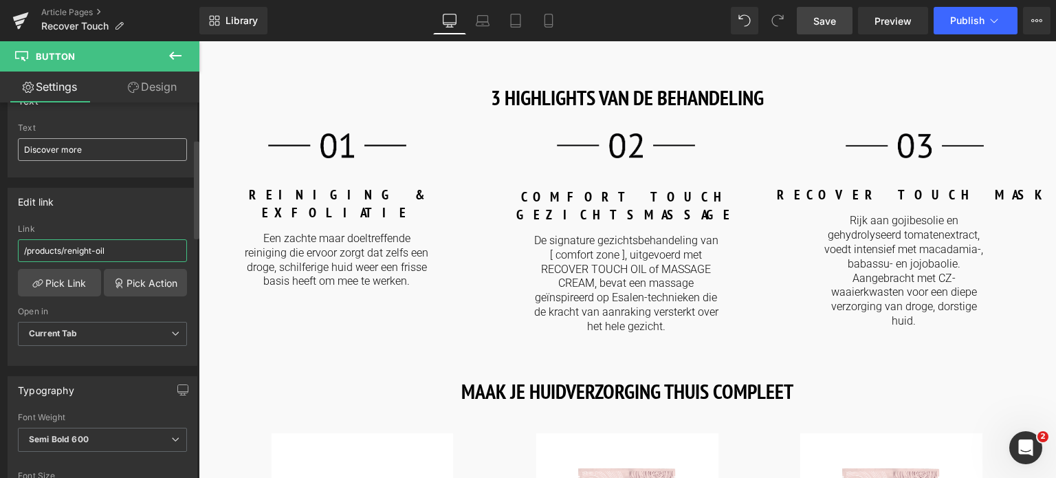
type input "/products/renight-oil"
drag, startPoint x: 80, startPoint y: 149, endPoint x: 1, endPoint y: 142, distance: 80.1
click at [0, 146] on div "Text Discover more Text Discover more" at bounding box center [103, 126] width 206 height 101
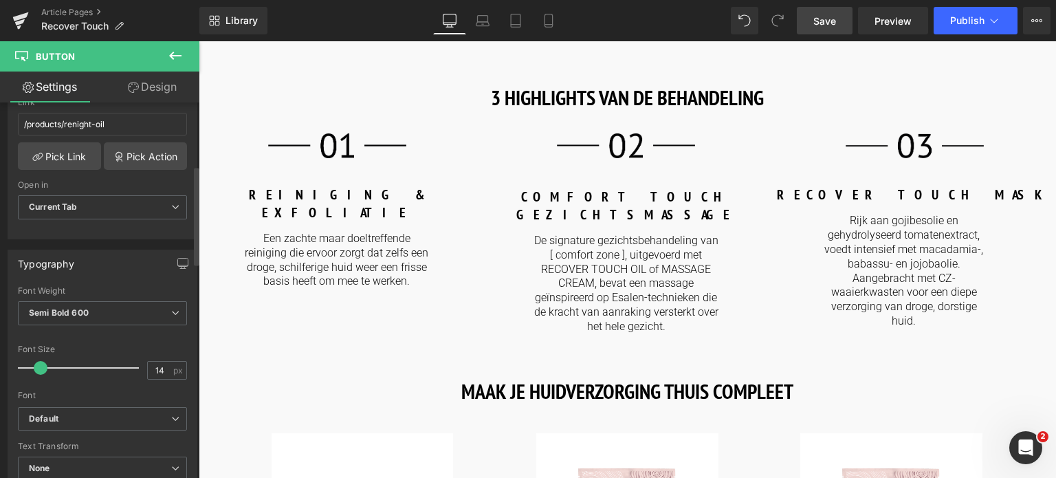
scroll to position [232, 0]
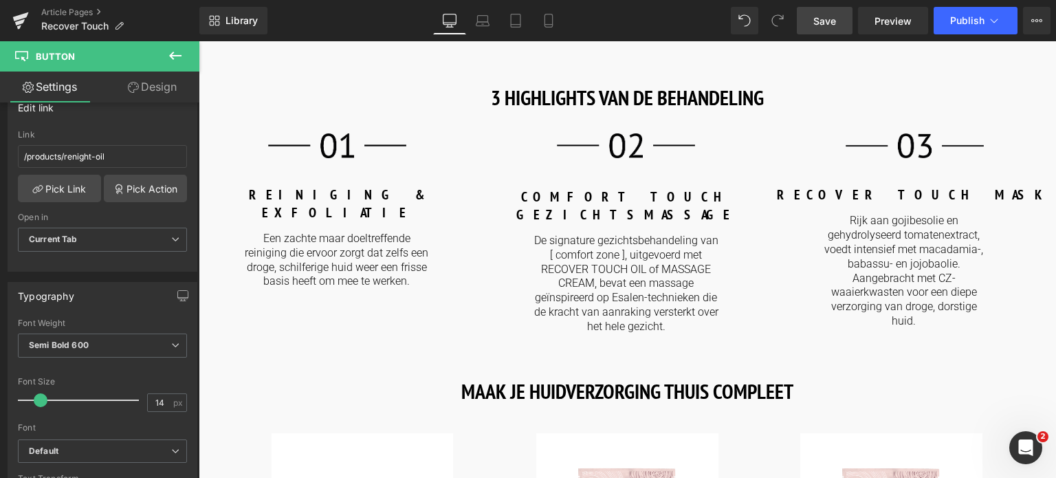
type input "Ontdek meer"
click at [828, 22] on span "Save" at bounding box center [825, 21] width 23 height 14
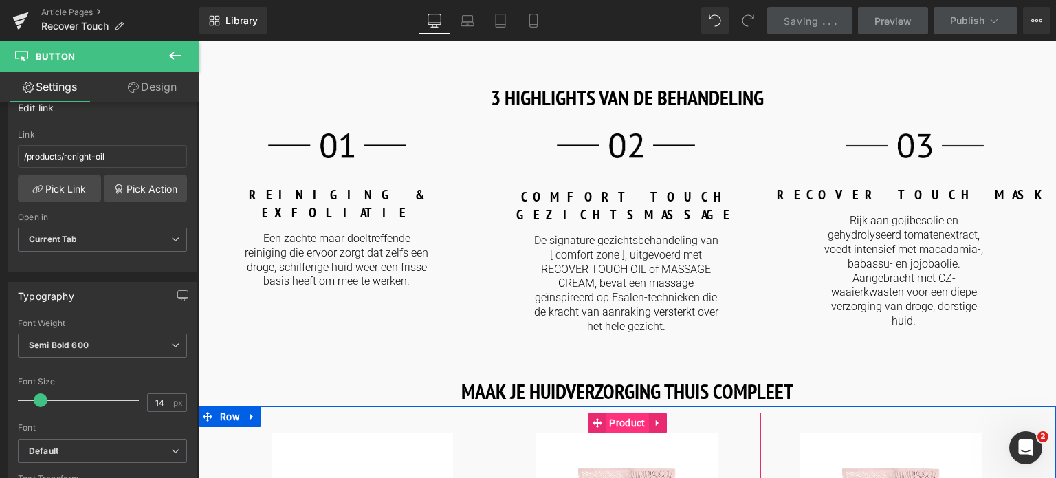
click at [623, 413] on span "Product" at bounding box center [627, 423] width 43 height 21
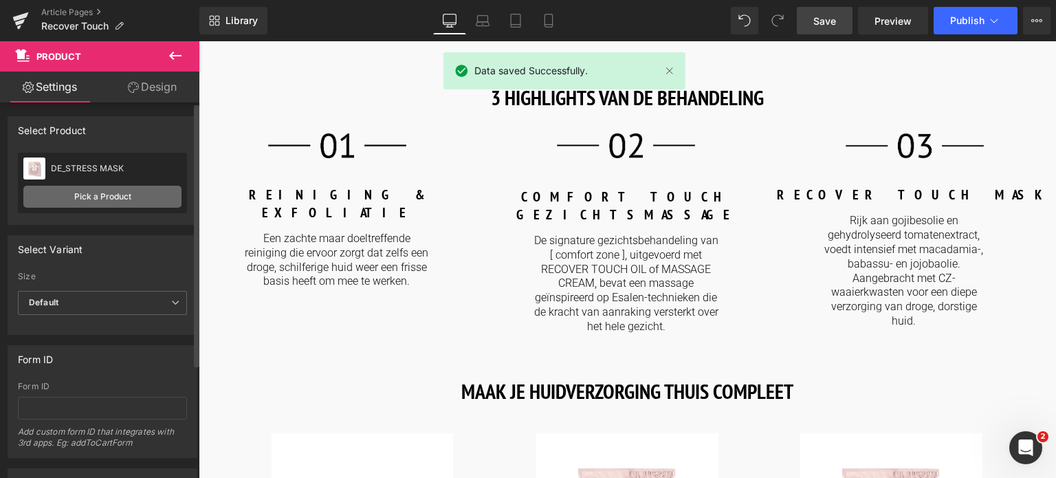
click at [77, 196] on link "Pick a Product" at bounding box center [102, 197] width 158 height 22
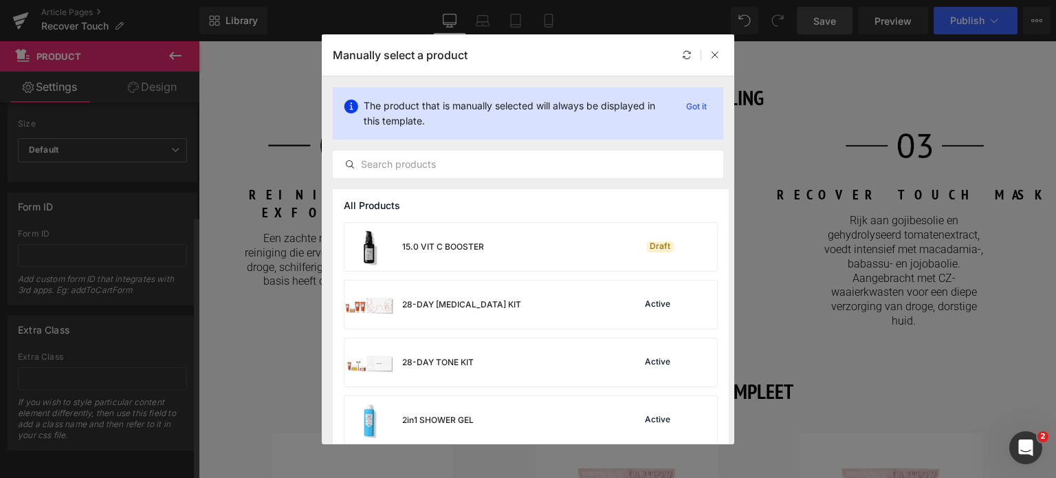
scroll to position [162, 0]
click at [468, 161] on input "text" at bounding box center [528, 164] width 389 height 17
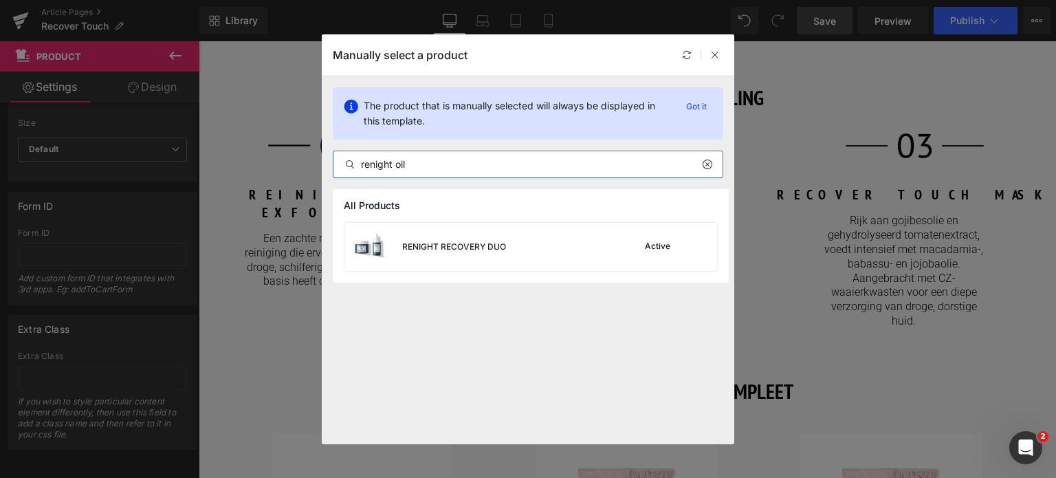
drag, startPoint x: 418, startPoint y: 164, endPoint x: 252, endPoint y: 172, distance: 165.9
click at [252, 172] on div "Manually select a product The product that is manually selected will always be …" at bounding box center [528, 239] width 1056 height 478
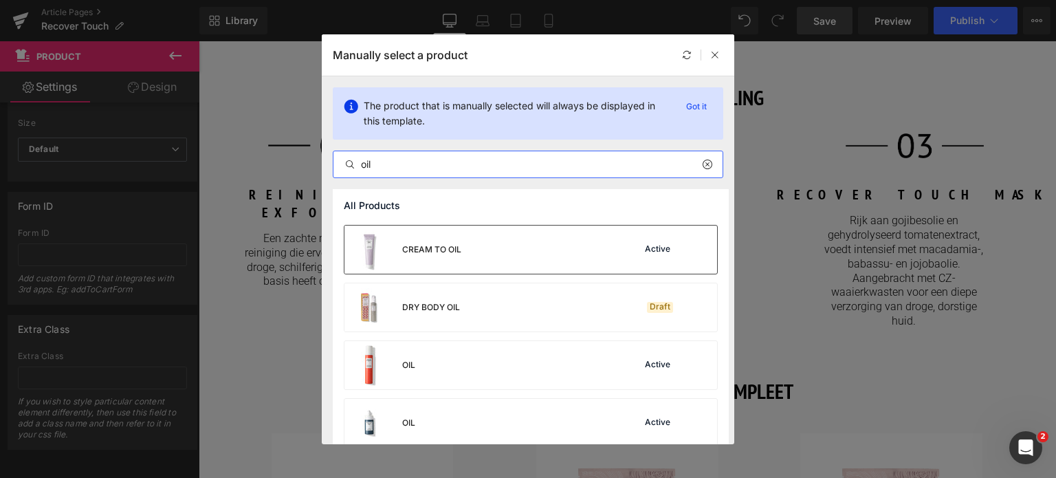
scroll to position [138, 0]
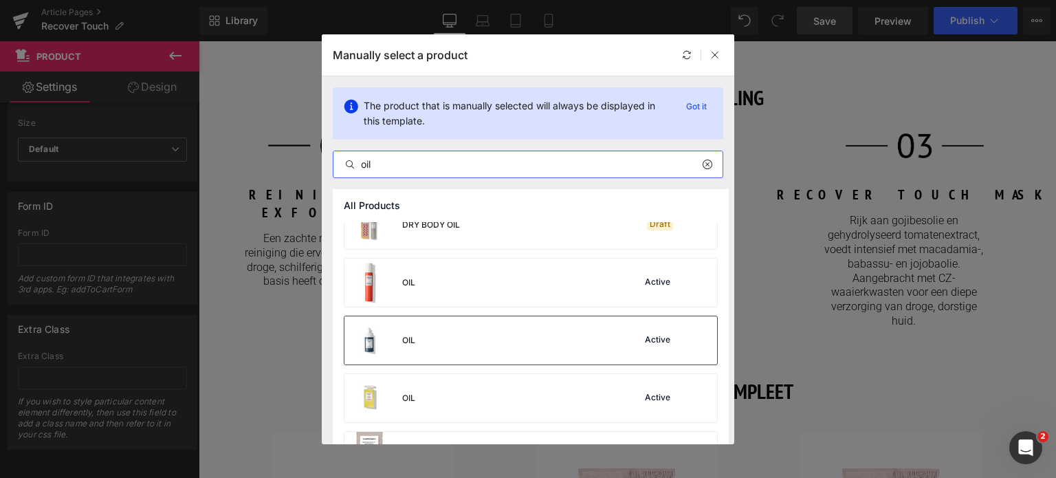
type input "oil"
click at [510, 339] on div "OIL Active" at bounding box center [531, 340] width 373 height 48
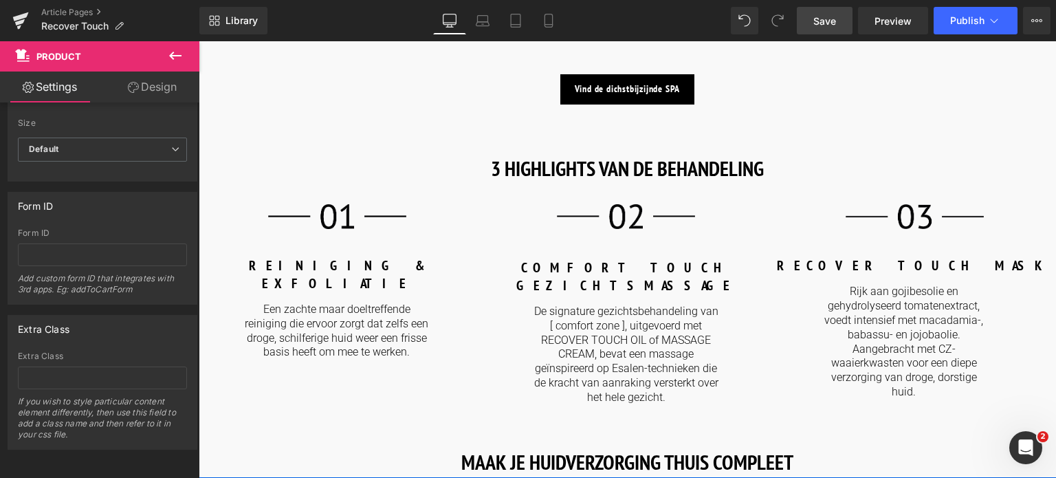
scroll to position [1513, 0]
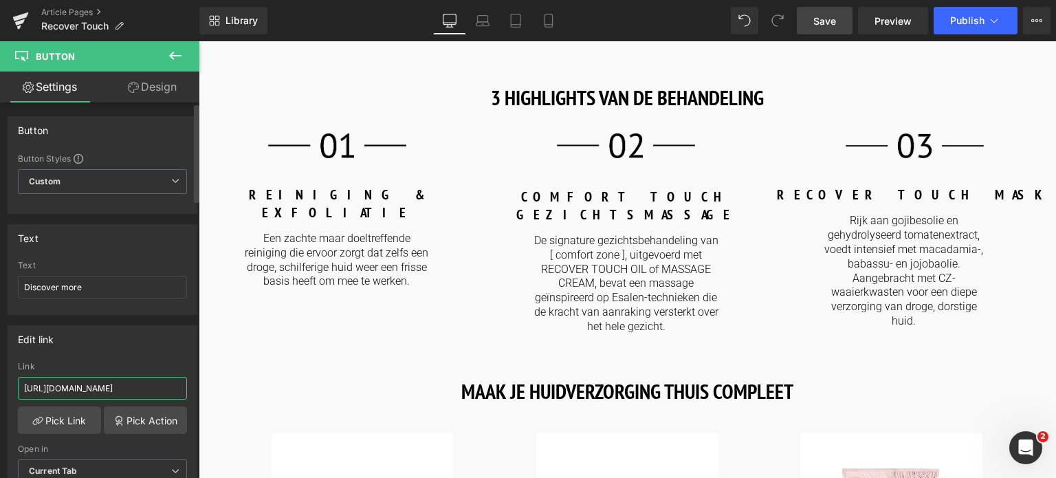
drag, startPoint x: 161, startPoint y: 389, endPoint x: 0, endPoint y: 373, distance: 161.6
click at [0, 373] on div "Edit link [URL][DOMAIN_NAME] Link [URL][DOMAIN_NAME] Pick Link Pick Action Curr…" at bounding box center [103, 409] width 206 height 188
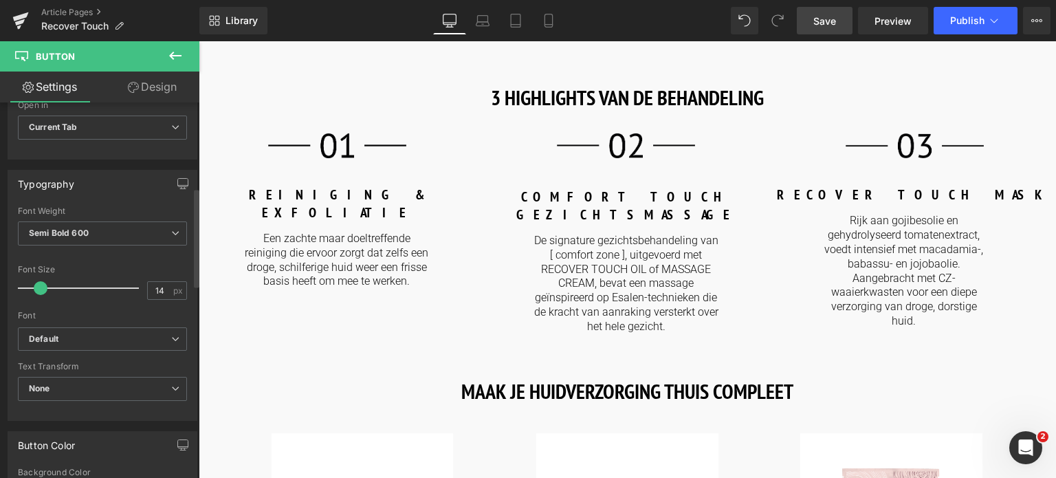
scroll to position [138, 0]
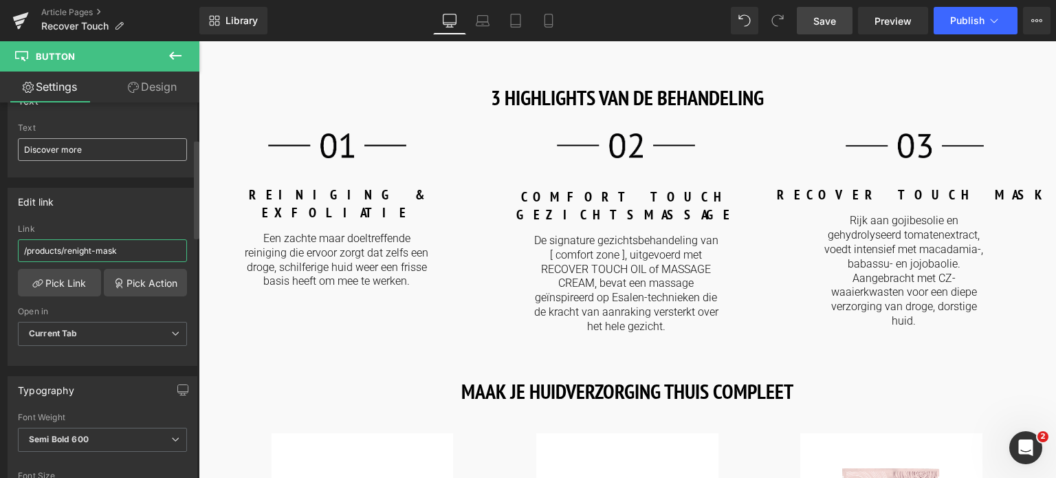
type input "/products/renight-mask"
drag, startPoint x: 89, startPoint y: 147, endPoint x: 0, endPoint y: 152, distance: 89.5
click at [0, 152] on div "Text Discover more Text Discover more" at bounding box center [103, 126] width 206 height 101
type input "Ontdek meer"
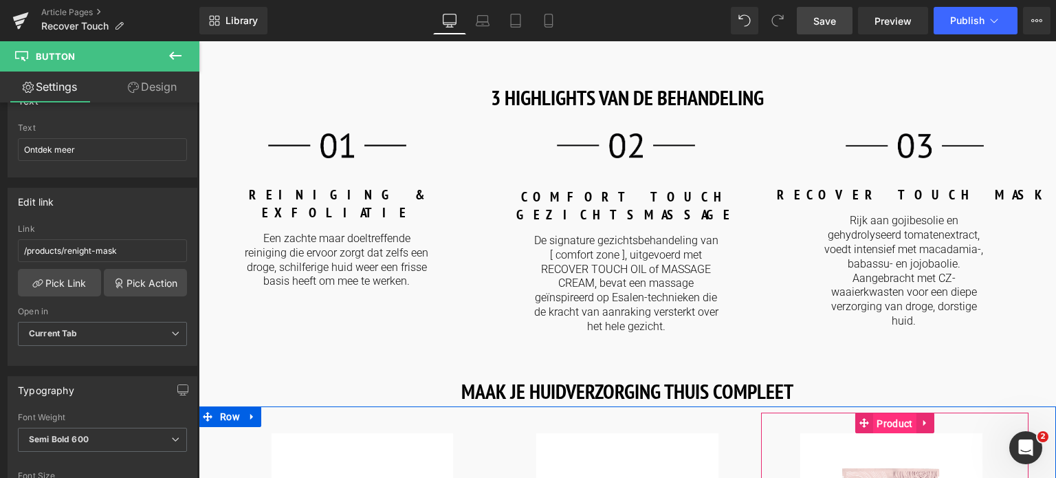
click at [886, 413] on span "Product" at bounding box center [894, 423] width 43 height 21
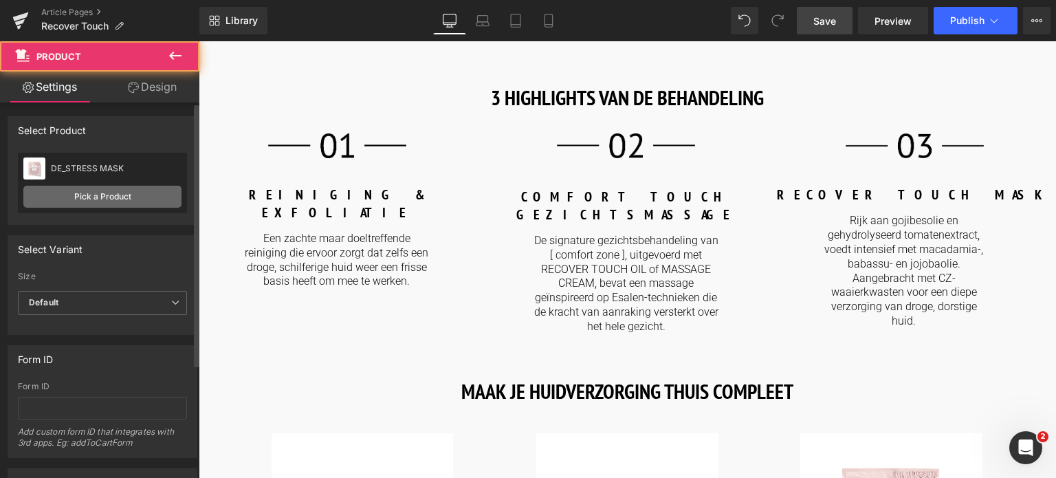
click at [97, 196] on link "Pick a Product" at bounding box center [102, 197] width 158 height 22
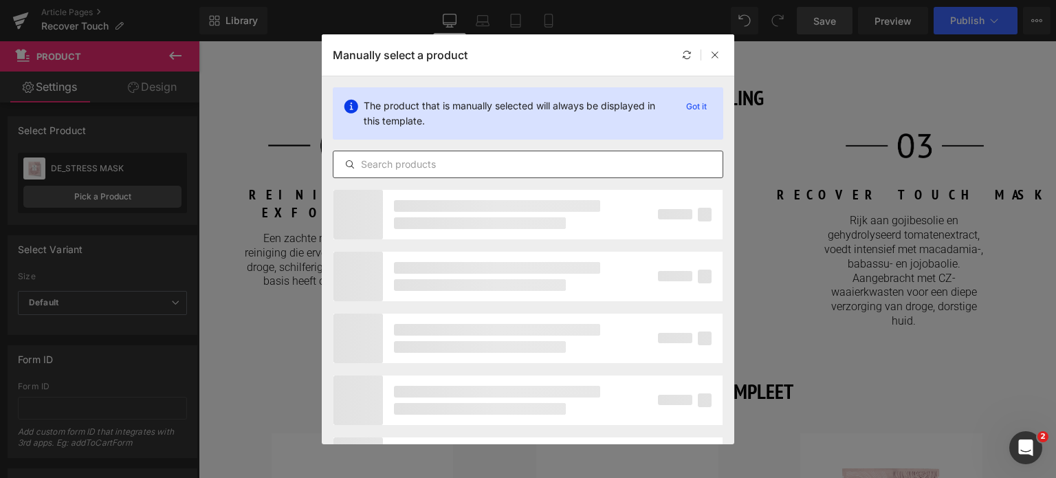
click at [472, 156] on input "text" at bounding box center [528, 164] width 389 height 17
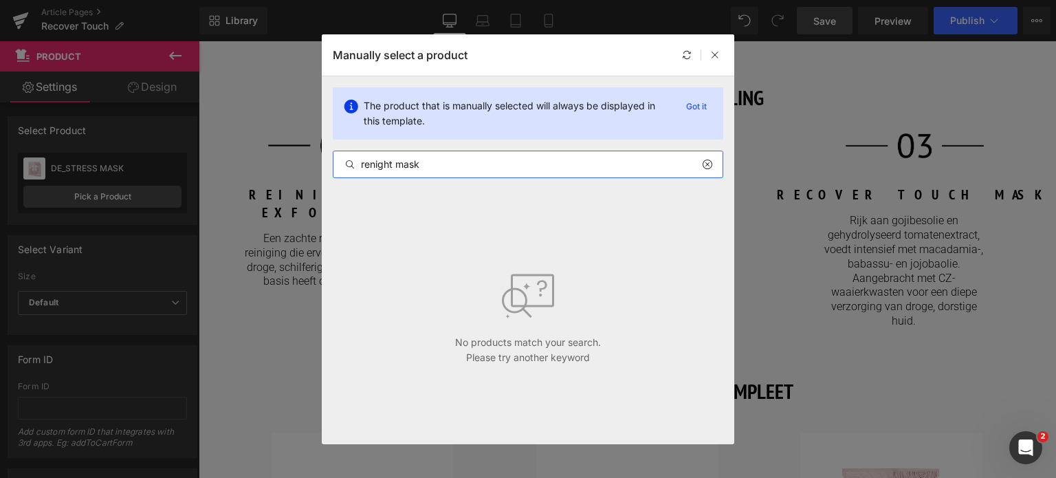
drag, startPoint x: 429, startPoint y: 166, endPoint x: 357, endPoint y: 162, distance: 72.3
click at [357, 162] on input "renight mask" at bounding box center [528, 164] width 389 height 17
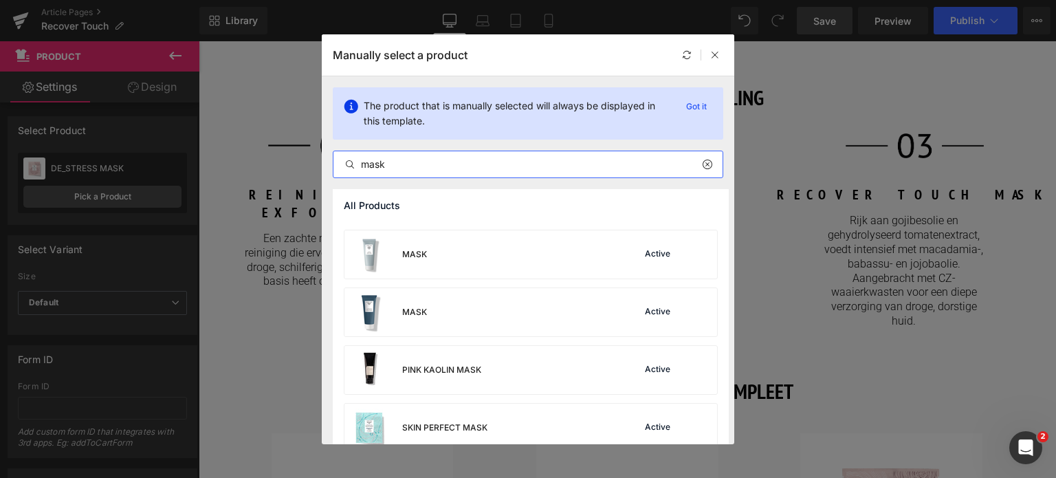
scroll to position [344, 0]
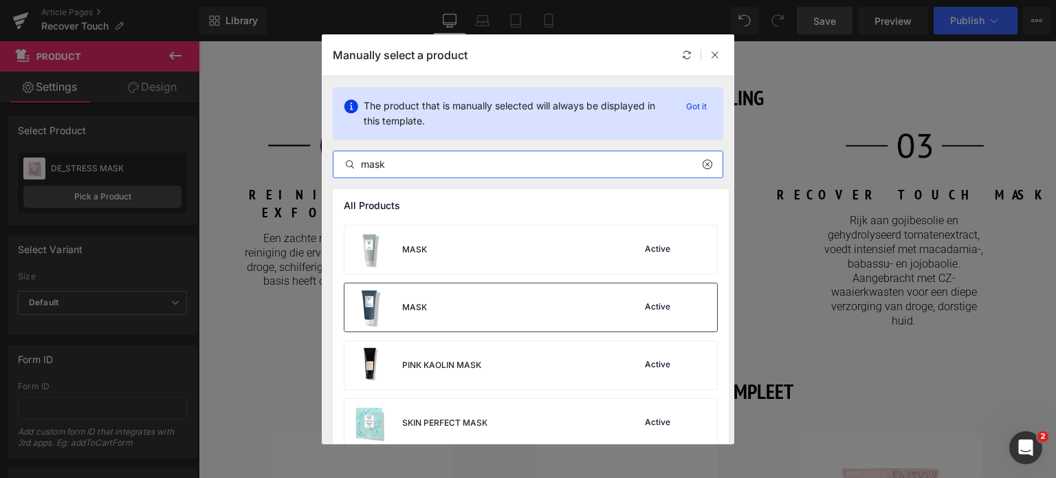
type input "mask"
click at [470, 300] on div "MASK Active" at bounding box center [531, 307] width 373 height 48
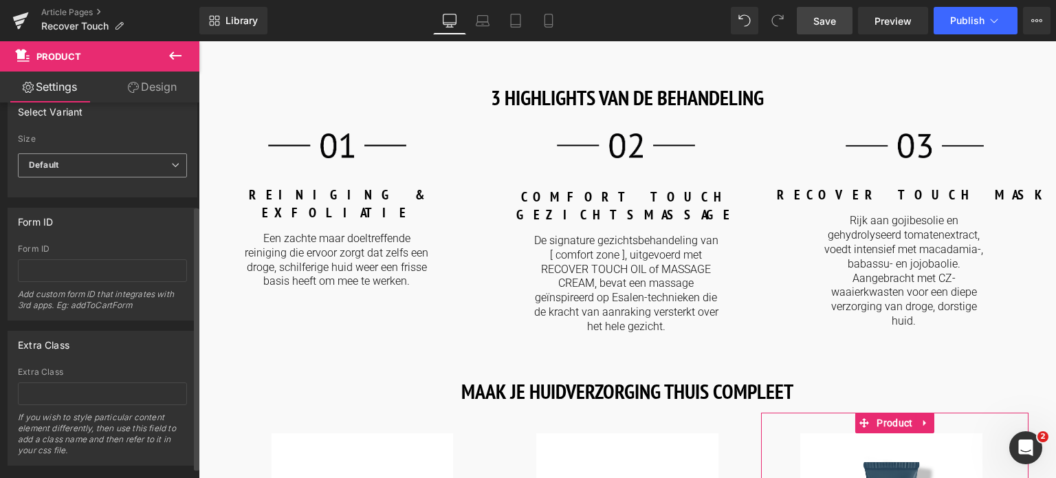
scroll to position [162, 0]
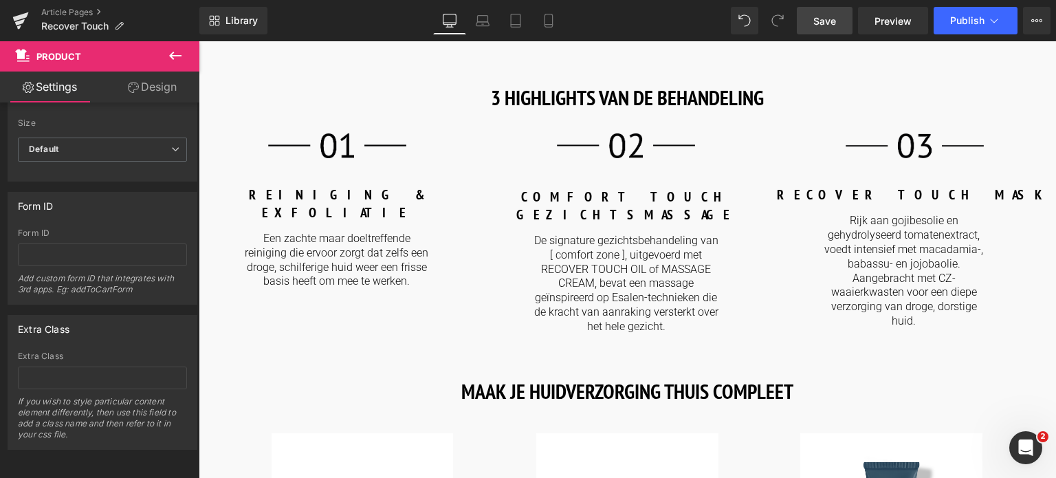
click at [831, 19] on span "Save" at bounding box center [825, 21] width 23 height 14
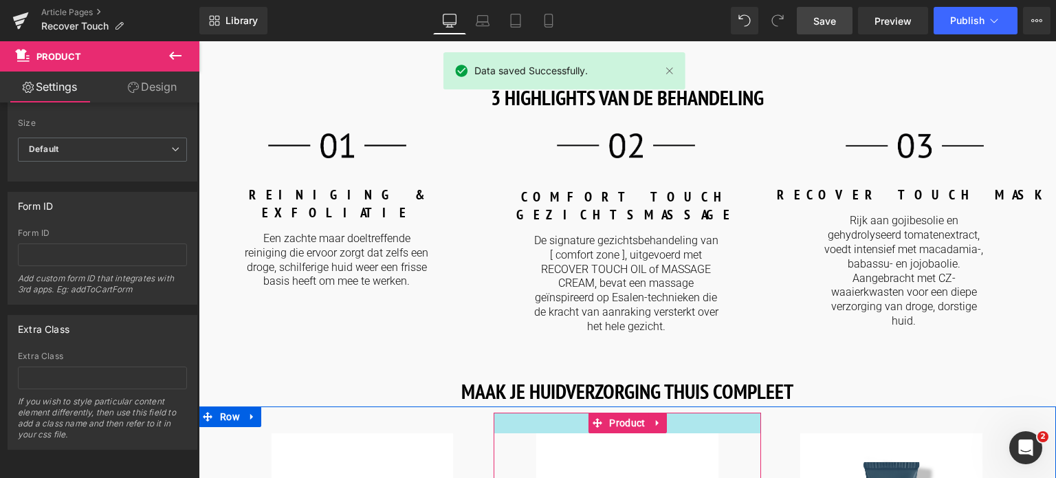
scroll to position [1719, 0]
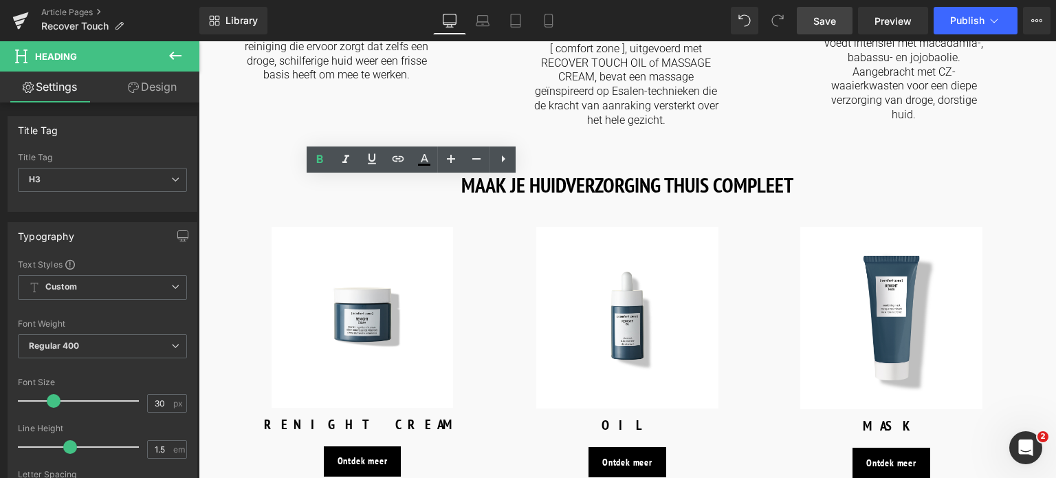
drag, startPoint x: 446, startPoint y: 208, endPoint x: 202, endPoint y: 208, distance: 243.5
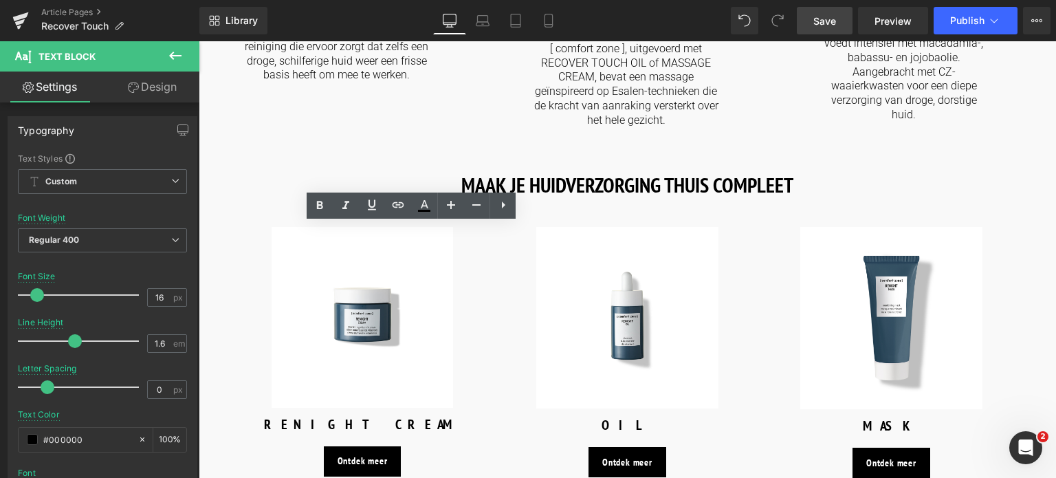
drag, startPoint x: 498, startPoint y: 274, endPoint x: 58, endPoint y: 195, distance: 446.5
copy p "Choose among a large selection of treatments, all designed to treat specific sk…"
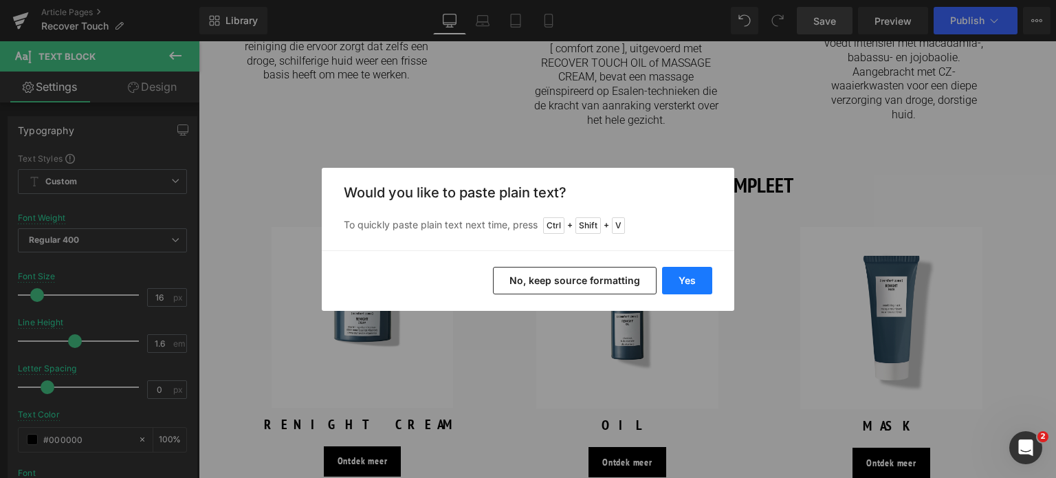
click at [682, 279] on button "Yes" at bounding box center [687, 281] width 50 height 28
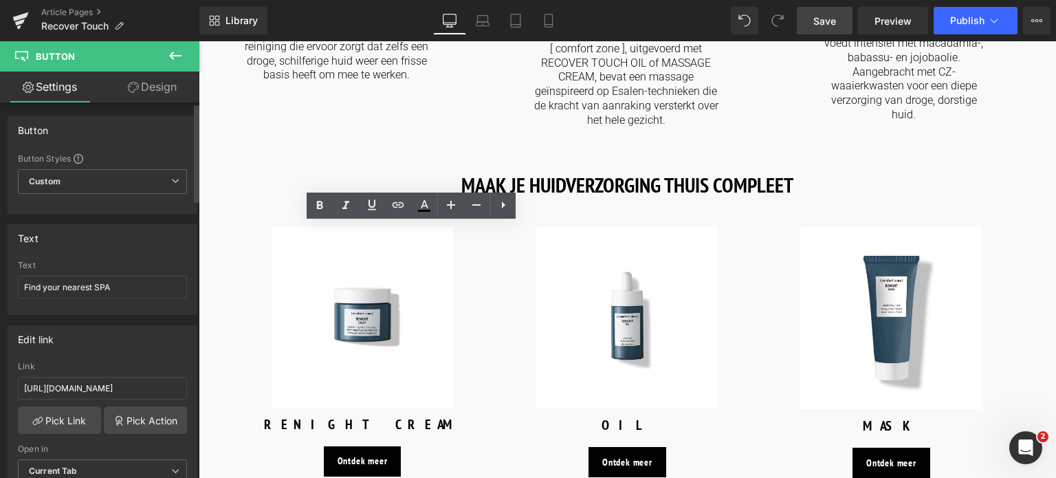
drag, startPoint x: 89, startPoint y: 286, endPoint x: 0, endPoint y: 269, distance: 91.0
click at [0, 269] on div "Text Find your nearest SPA Text Find your nearest SPA" at bounding box center [103, 264] width 206 height 101
click at [89, 278] on input "Find your nearest SPA" at bounding box center [102, 287] width 169 height 23
drag, startPoint x: 160, startPoint y: 386, endPoint x: 0, endPoint y: 327, distance: 170.8
click at [0, 327] on div "Edit link [URL][DOMAIN_NAME] Link [URL][DOMAIN_NAME] Pick Link Pick Action Curr…" at bounding box center [103, 409] width 206 height 188
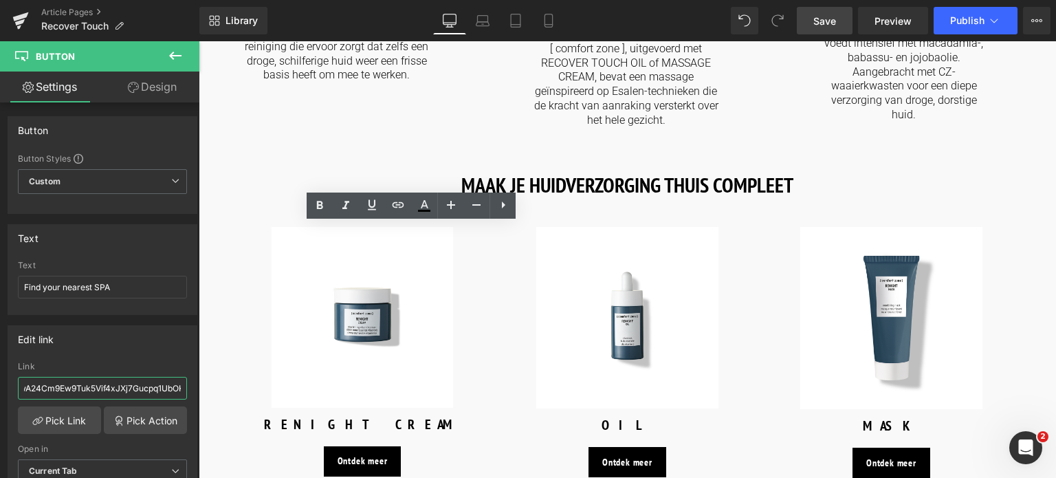
scroll to position [0, 515]
drag, startPoint x: 298, startPoint y: 428, endPoint x: 248, endPoint y: 382, distance: 67.6
type input "/pages/spa-locator"
drag, startPoint x: 124, startPoint y: 285, endPoint x: 0, endPoint y: 306, distance: 126.3
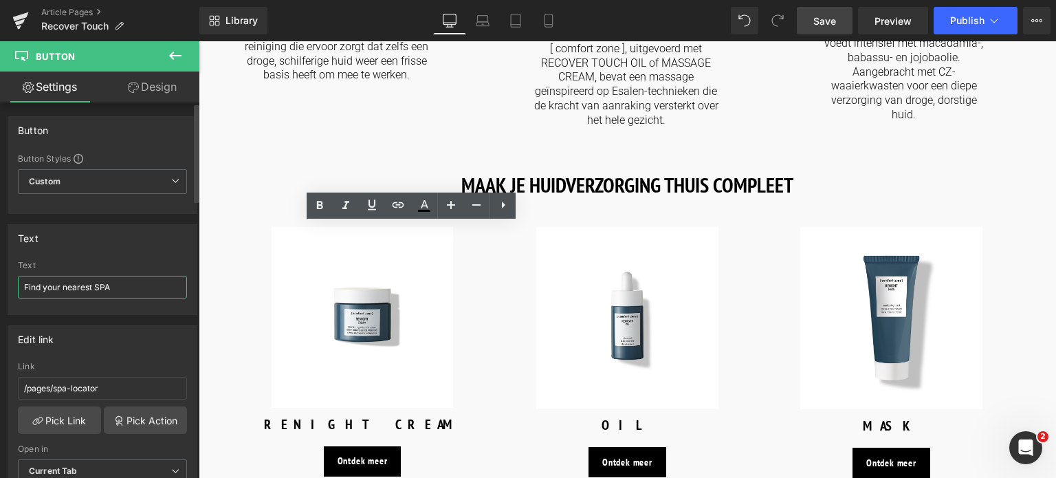
click at [0, 306] on div "Text Find your nearest SPA Text Find your nearest SPA" at bounding box center [103, 264] width 206 height 101
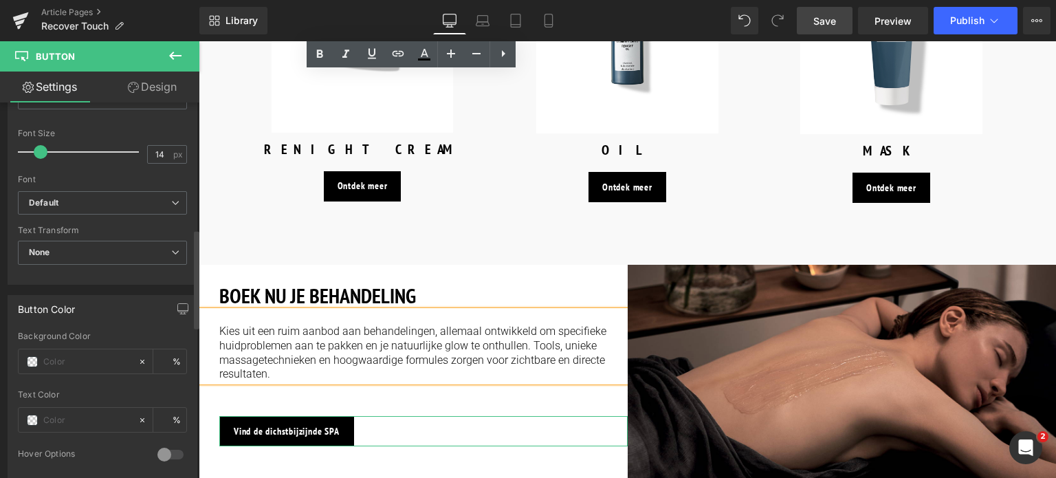
scroll to position [481, 0]
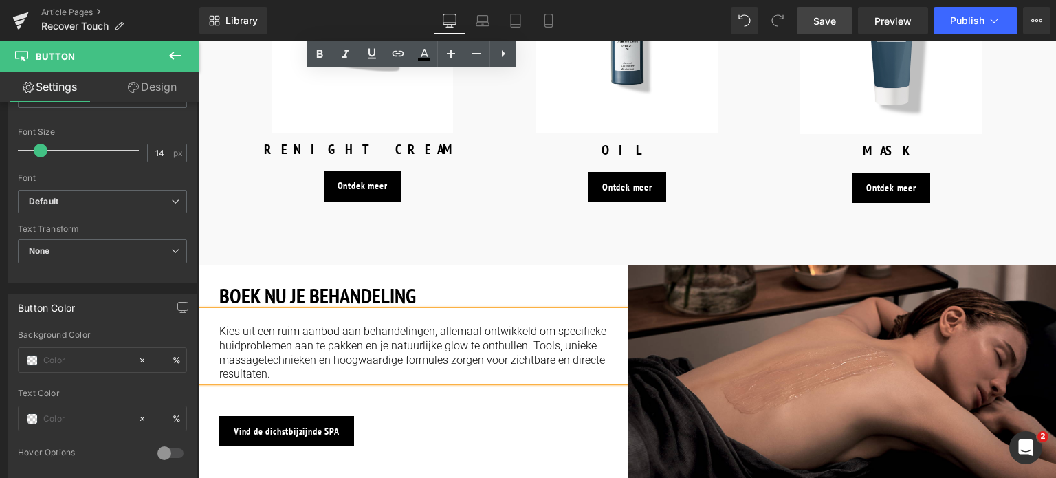
type input "Vind de dichstbijzijnde SPA"
drag, startPoint x: 826, startPoint y: 23, endPoint x: 603, endPoint y: 14, distance: 223.0
click at [826, 23] on span "Save" at bounding box center [825, 21] width 23 height 14
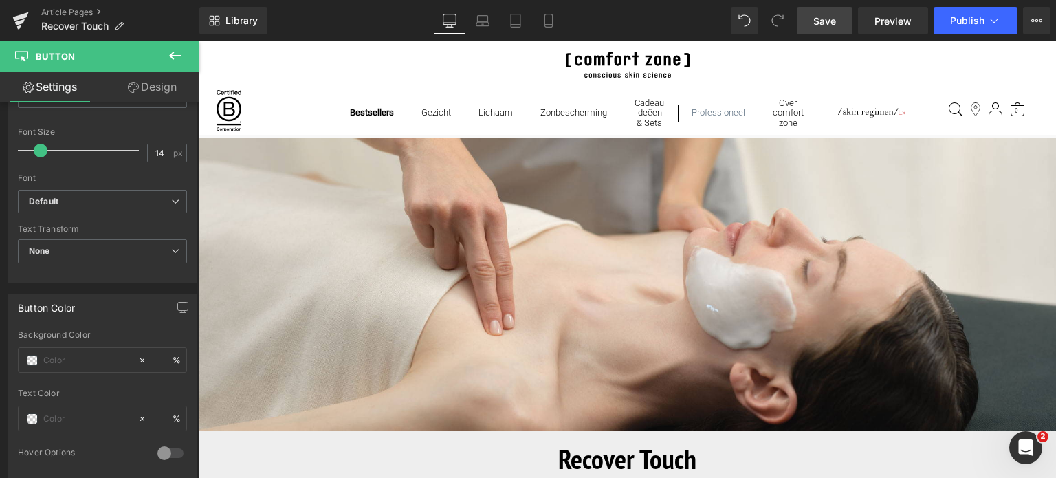
scroll to position [0, 0]
click at [1001, 18] on button "Publish" at bounding box center [976, 21] width 84 height 28
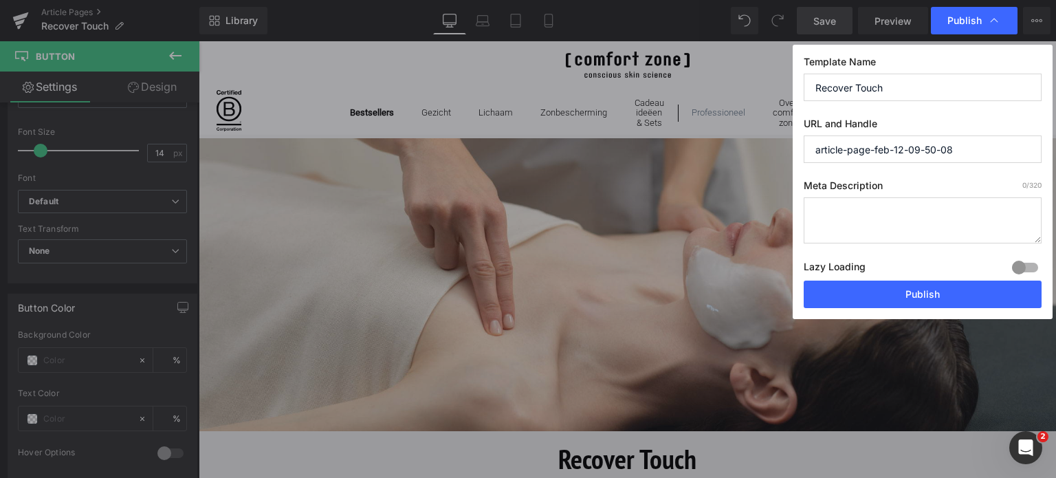
drag, startPoint x: 897, startPoint y: 89, endPoint x: 761, endPoint y: 91, distance: 136.2
click at [761, 91] on div "Publish Template Name Recover Touch URL and Handle article-page-feb-12-09-50-08…" at bounding box center [528, 239] width 1056 height 478
drag, startPoint x: 964, startPoint y: 151, endPoint x: 721, endPoint y: 140, distance: 242.4
click at [721, 140] on div "Publish Template Name Recover Touch URL and Handle article-page-feb-12-09-50-08…" at bounding box center [528, 239] width 1056 height 478
paste input "Recover Touch"
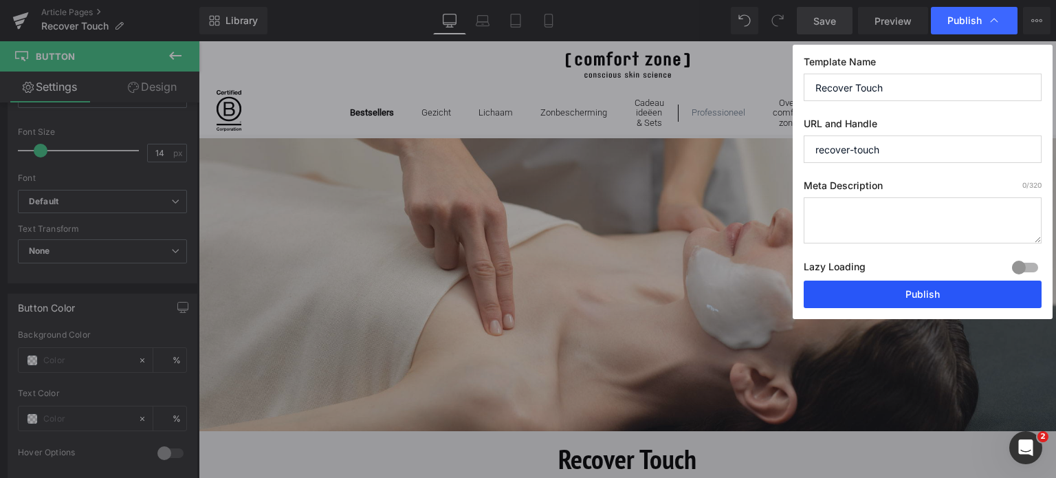
type input "recover-touch"
click at [917, 294] on button "Publish" at bounding box center [923, 295] width 238 height 28
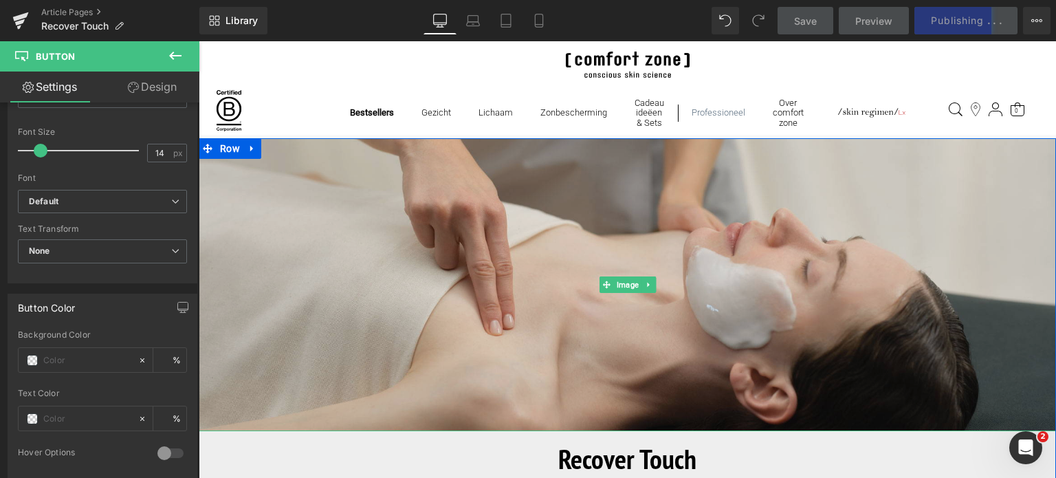
scroll to position [206, 0]
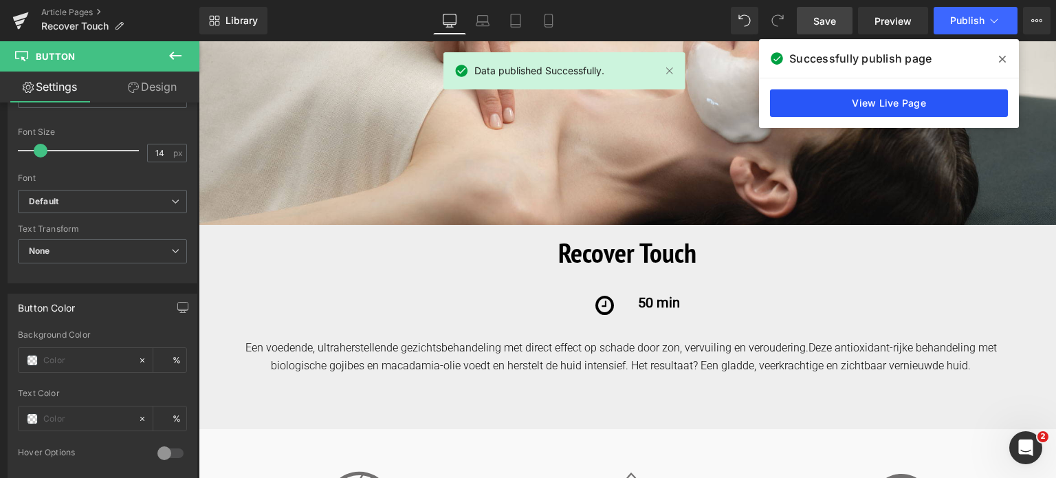
click at [905, 105] on link "View Live Page" at bounding box center [889, 103] width 238 height 28
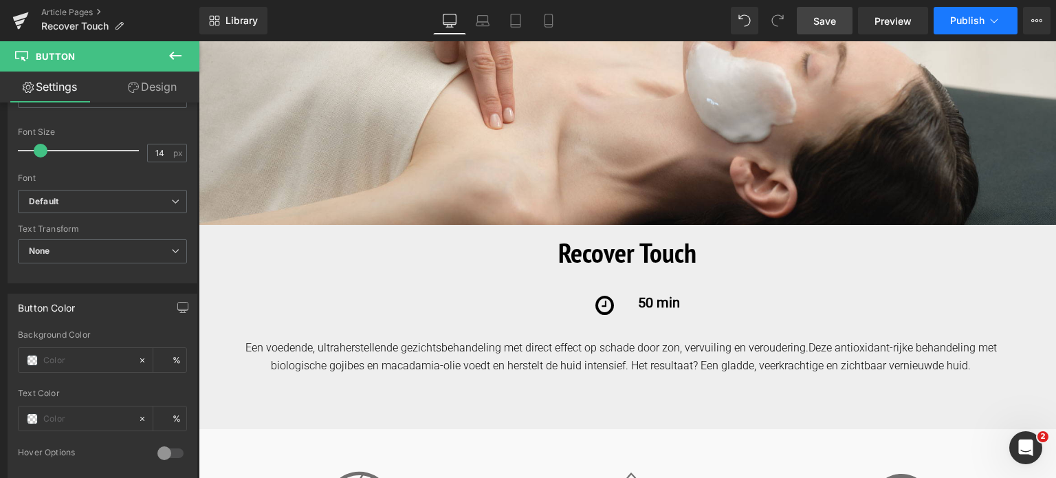
click at [990, 26] on icon at bounding box center [995, 21] width 14 height 14
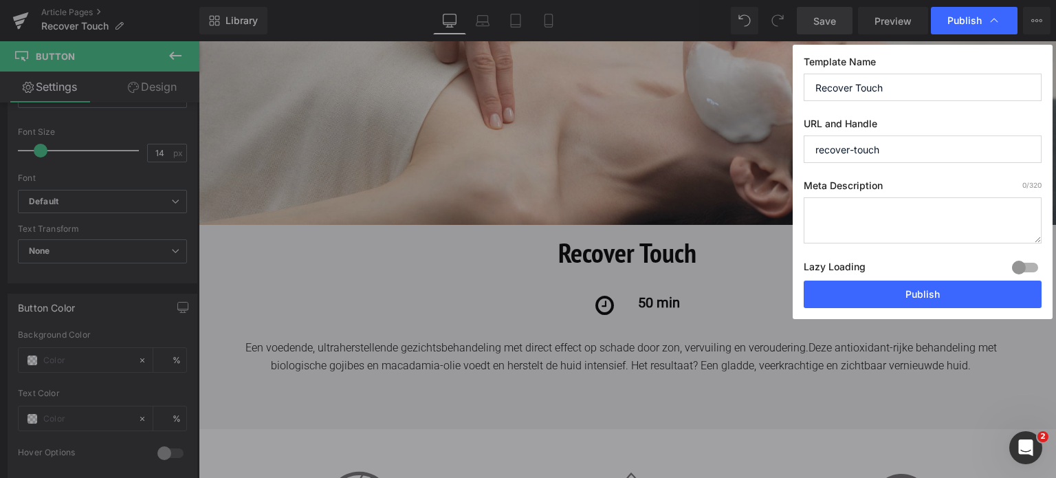
click at [853, 217] on textarea at bounding box center [923, 220] width 238 height 46
paste textarea "Verzorgende gezichtsbehandeling tegen zon, vervuiling en veroudering – voor een…"
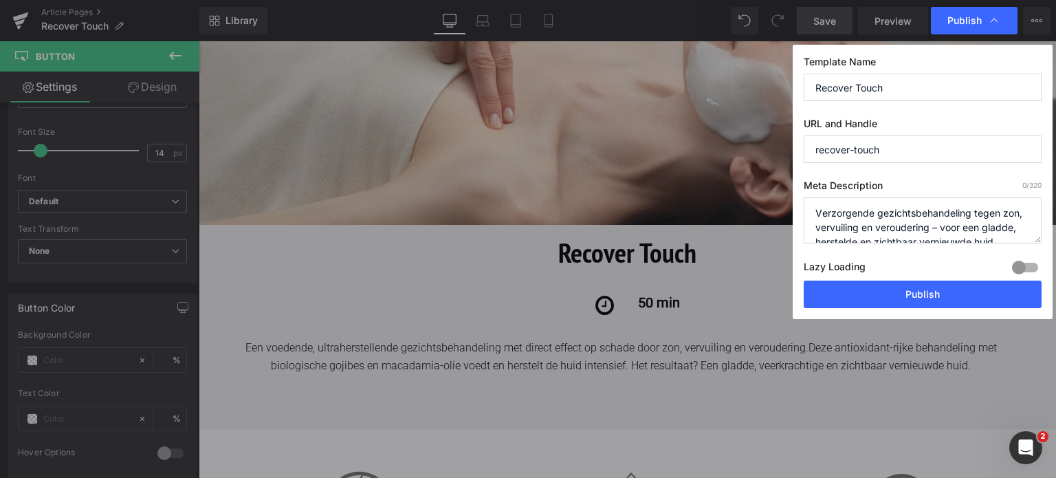
scroll to position [4, 0]
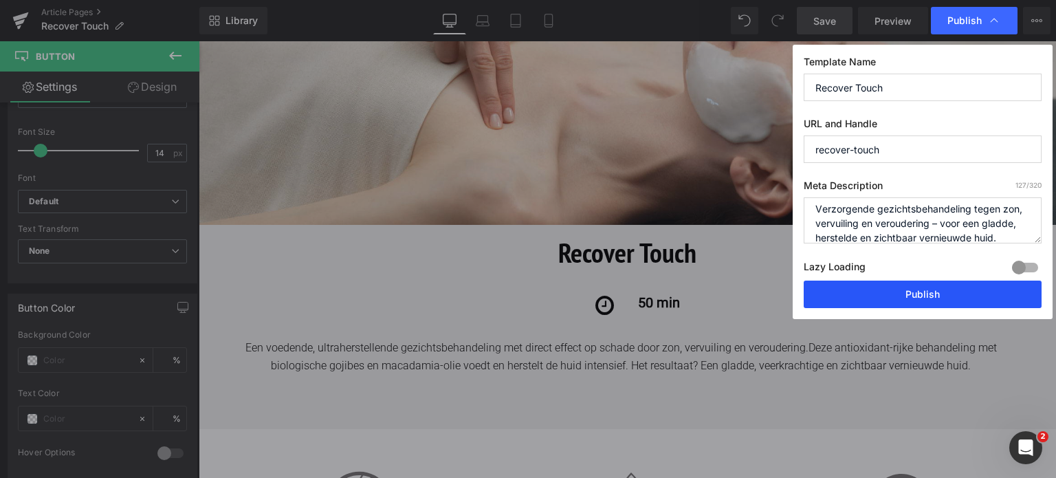
type textarea "Verzorgende gezichtsbehandeling tegen zon, vervuiling en veroudering – voor een…"
click at [879, 288] on button "Publish" at bounding box center [923, 295] width 238 height 28
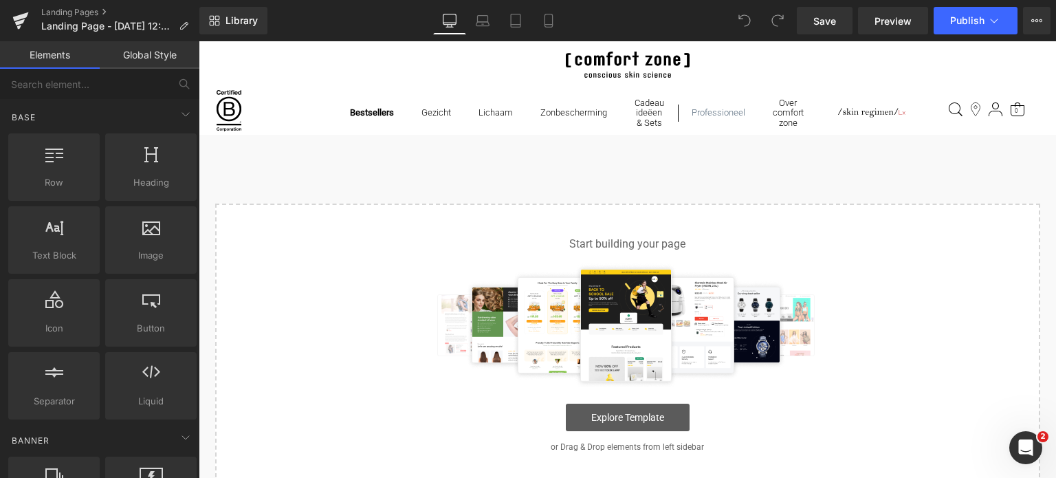
click at [628, 422] on link "Explore Template" at bounding box center [628, 418] width 124 height 28
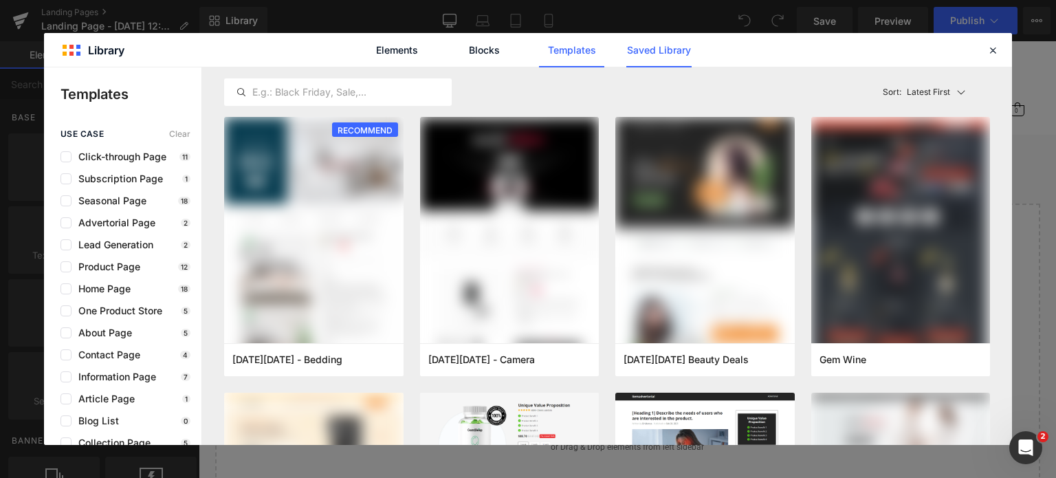
click at [0, 0] on link "Saved Library" at bounding box center [0, 0] width 0 height 0
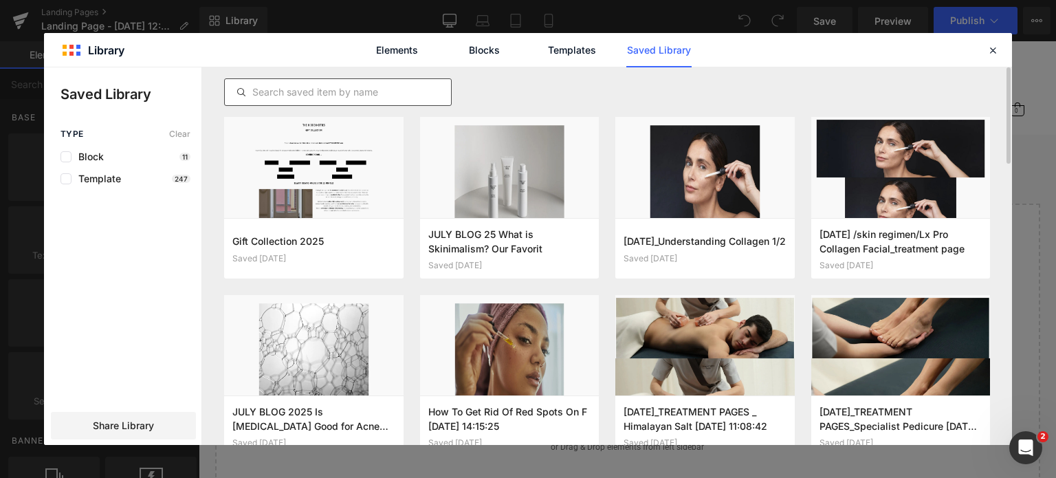
click at [332, 92] on input "text" at bounding box center [338, 92] width 226 height 17
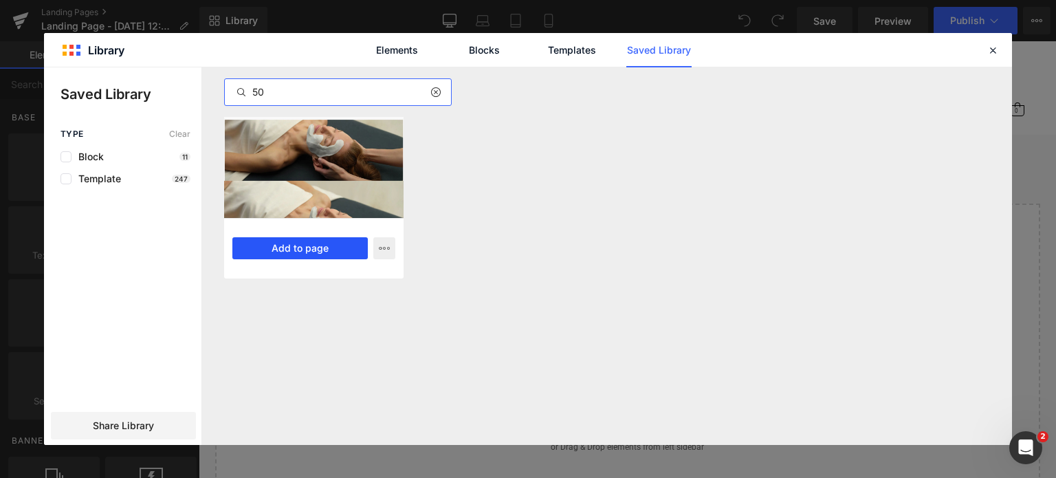
type input "50"
click at [316, 248] on button "Add to page" at bounding box center [299, 248] width 135 height 22
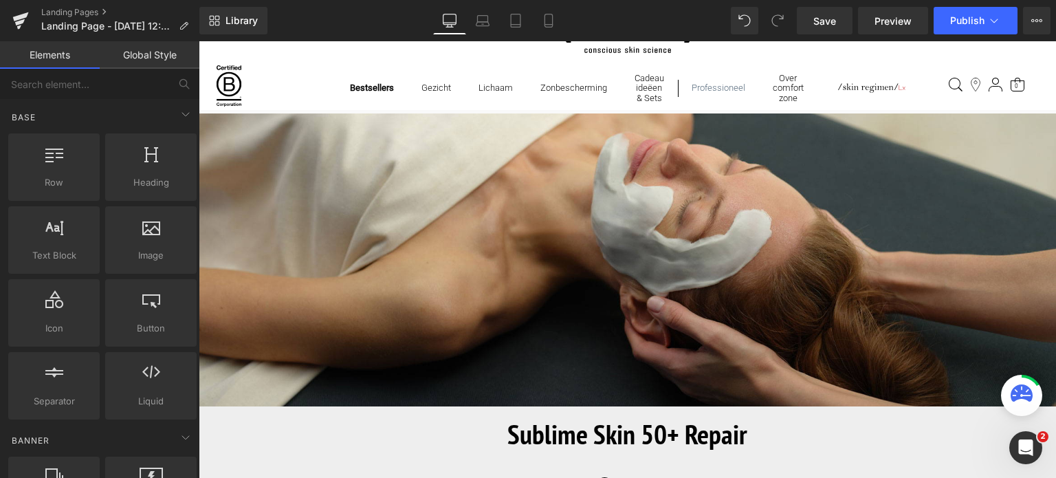
scroll to position [1876, 0]
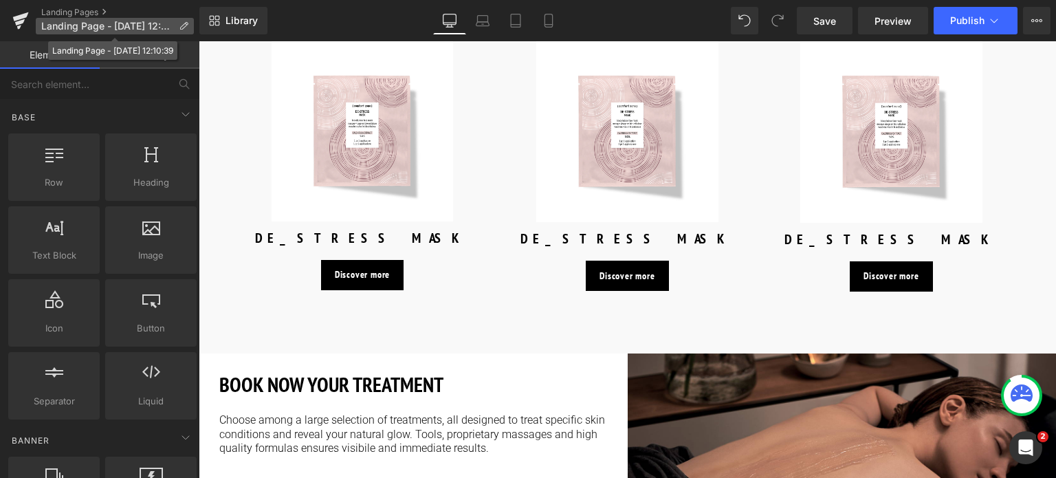
click at [182, 23] on icon at bounding box center [184, 26] width 10 height 10
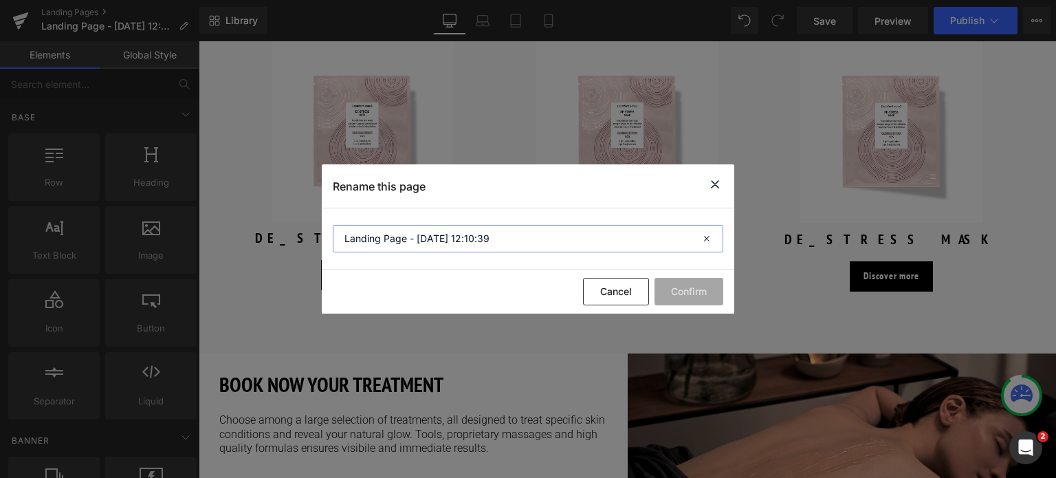
drag, startPoint x: 516, startPoint y: 245, endPoint x: 303, endPoint y: 245, distance: 212.5
click at [303, 245] on div "Rename this page Landing Page - Aug 13, 12:10:39 Cancel Confirm" at bounding box center [528, 239] width 1056 height 478
type input "Sublime Skin 50 + repair"
click at [678, 290] on button "Confirm" at bounding box center [689, 292] width 69 height 28
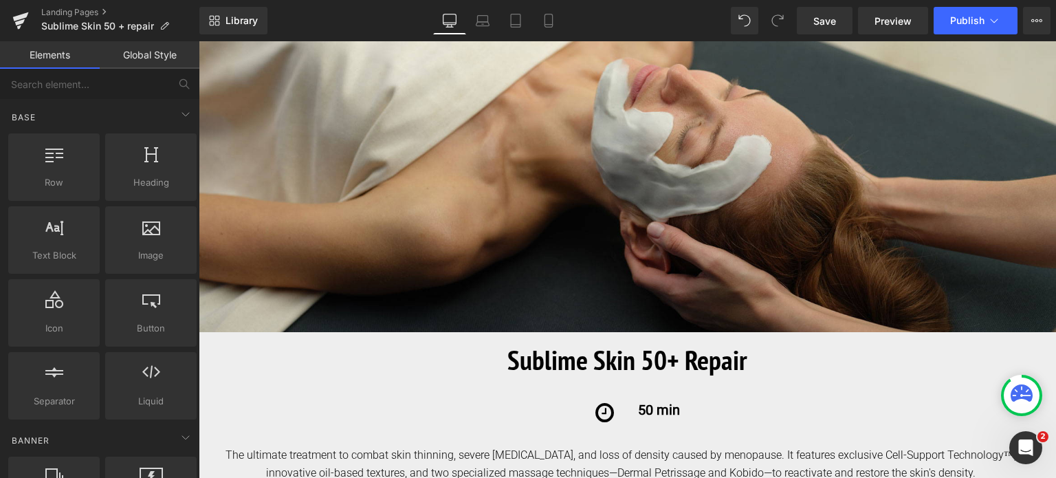
scroll to position [275, 0]
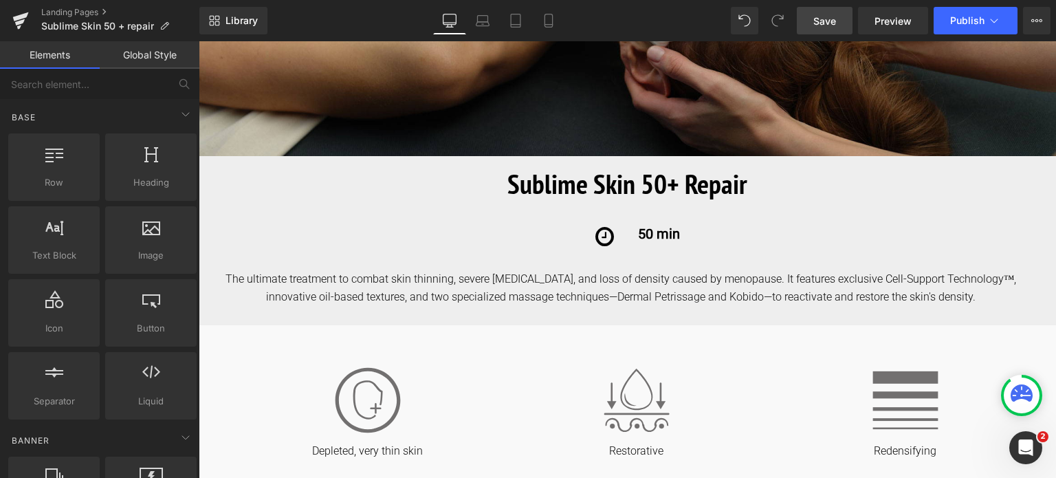
click at [814, 16] on span "Save" at bounding box center [825, 21] width 23 height 14
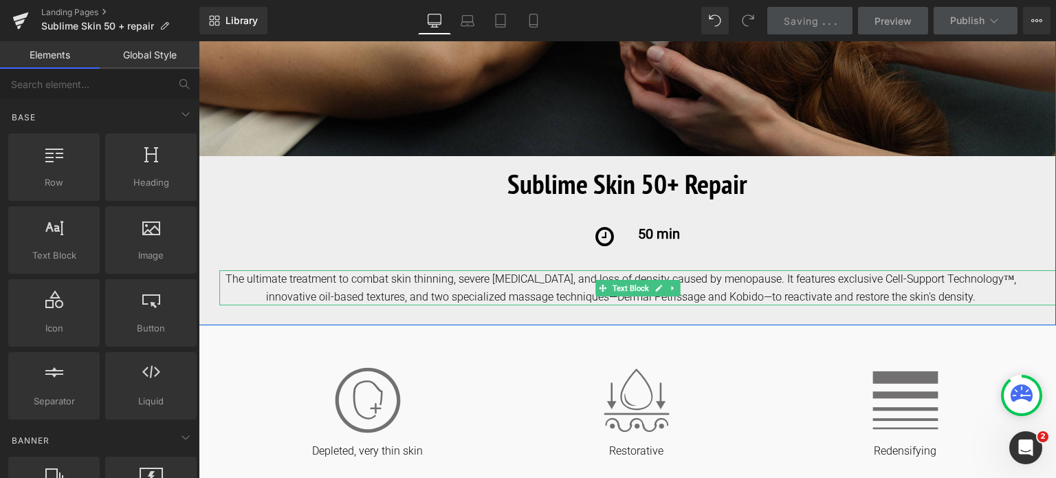
click at [229, 285] on div "The ultimate treatment to combat skin thinning, severe dryness, and loss of den…" at bounding box center [637, 287] width 837 height 35
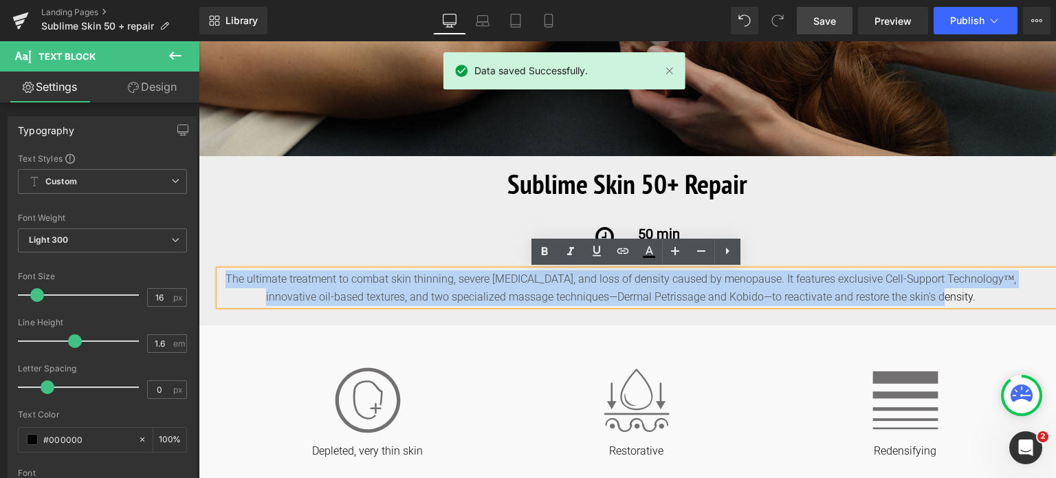
drag, startPoint x: 221, startPoint y: 281, endPoint x: 1019, endPoint y: 327, distance: 799.2
copy div "The ultimate treatment to combat skin thinning, severe dryness, and loss of den…"
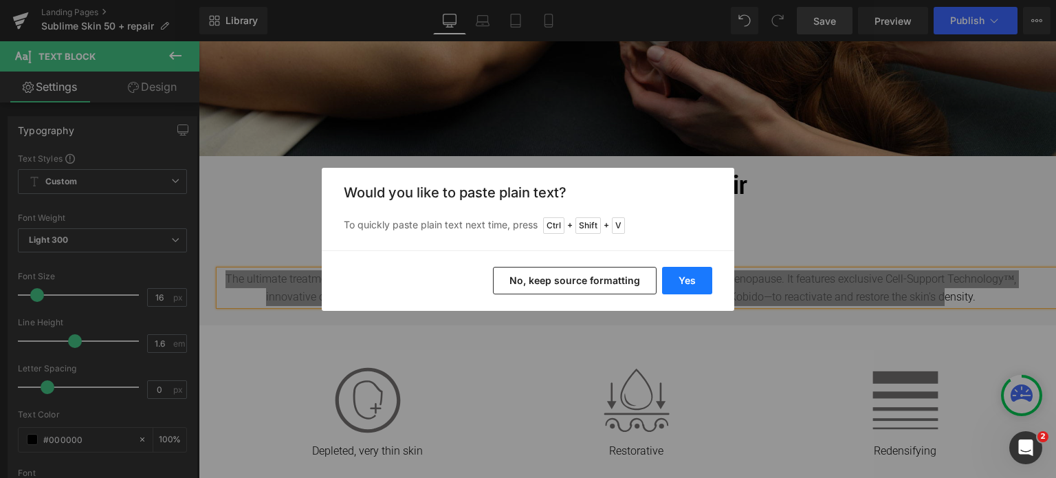
click at [680, 282] on button "Yes" at bounding box center [687, 281] width 50 height 28
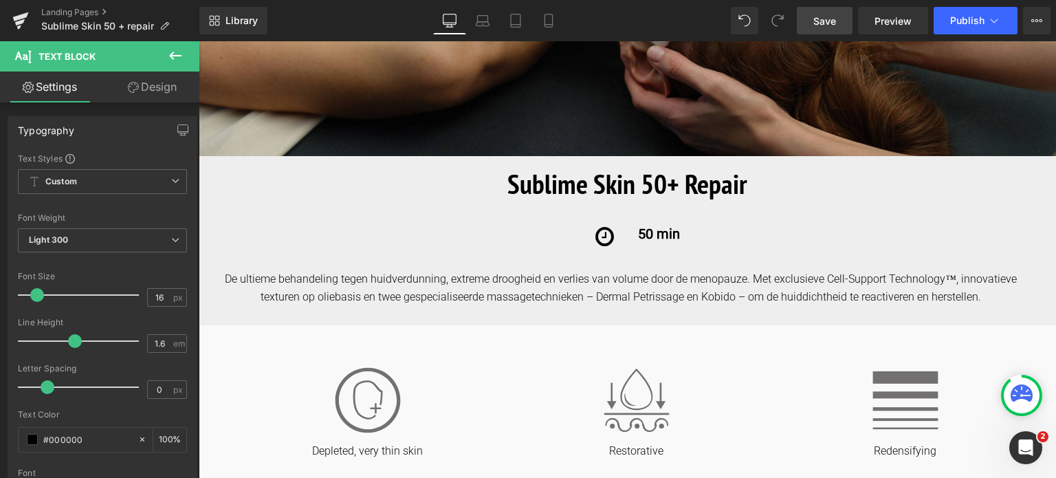
click at [824, 19] on span "Save" at bounding box center [825, 21] width 23 height 14
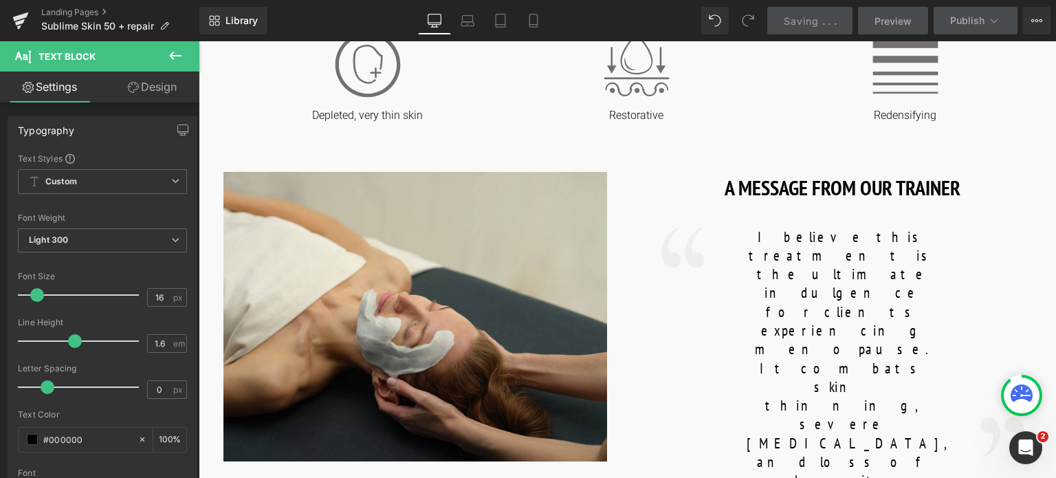
scroll to position [619, 0]
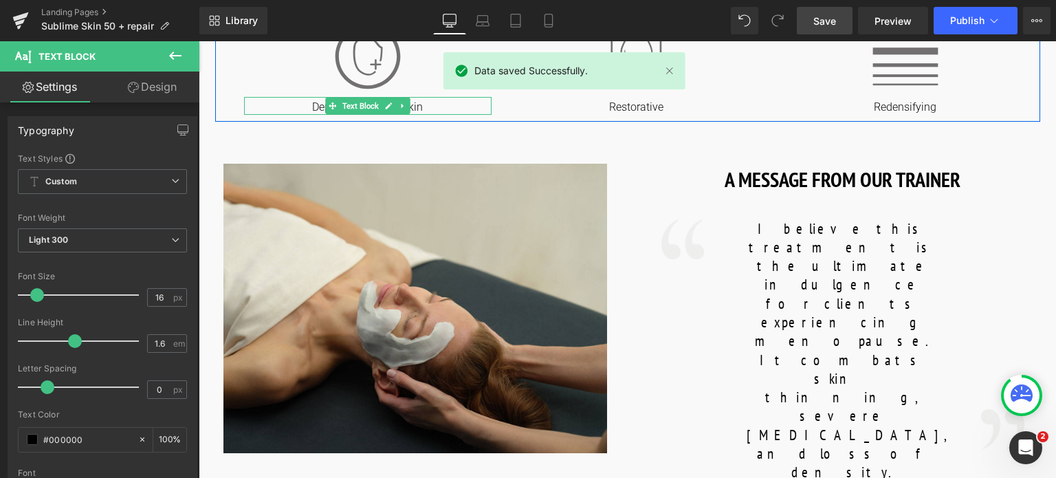
click at [314, 109] on p "Depleted, very thin skin" at bounding box center [368, 107] width 248 height 14
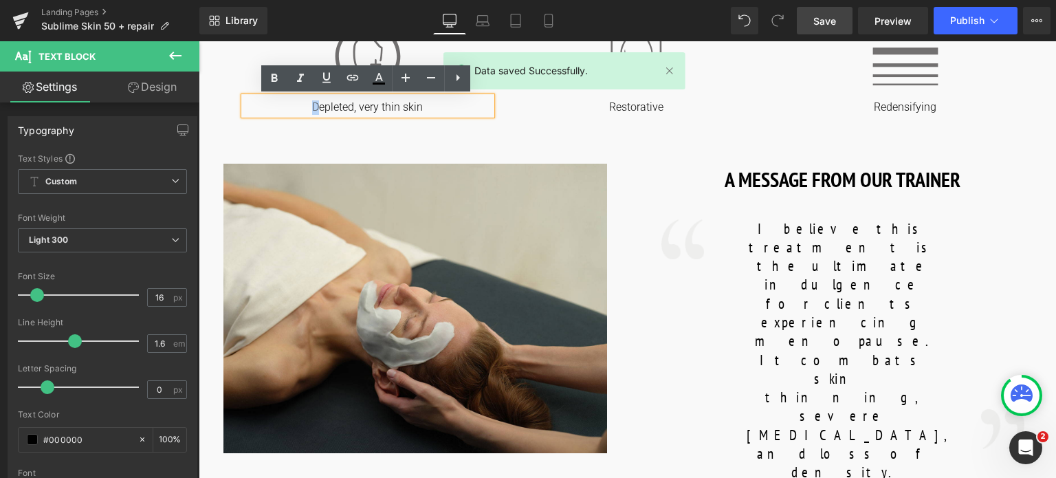
click at [308, 109] on p "Depleted, very thin skin" at bounding box center [368, 107] width 248 height 14
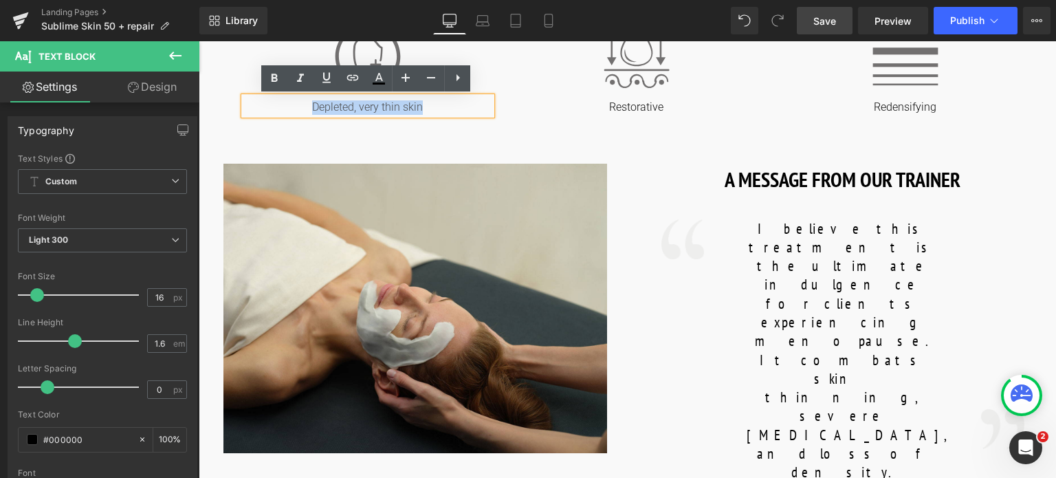
drag, startPoint x: 308, startPoint y: 109, endPoint x: 453, endPoint y: 101, distance: 145.4
click at [453, 101] on p "Depleted, very thin skin" at bounding box center [368, 107] width 248 height 14
copy p "Depleted, very thin skin"
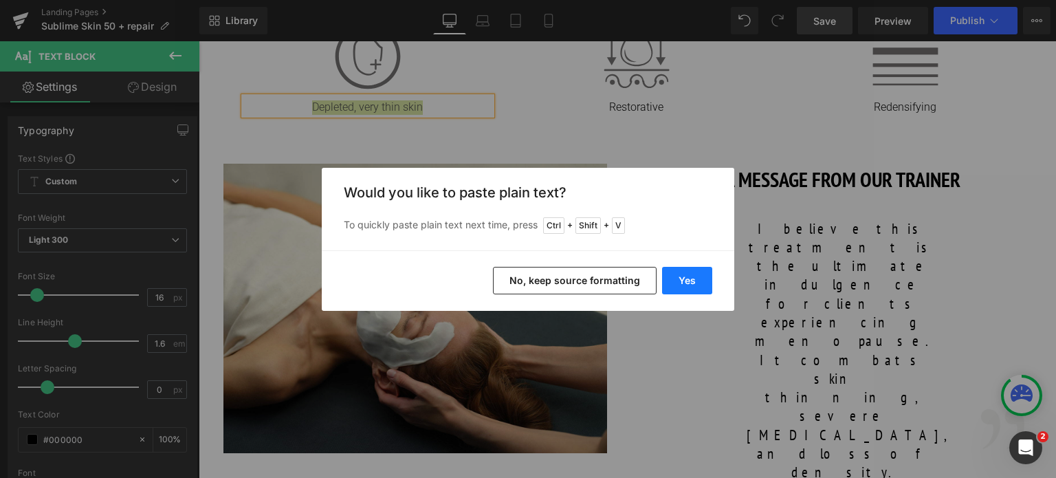
click at [683, 286] on button "Yes" at bounding box center [687, 281] width 50 height 28
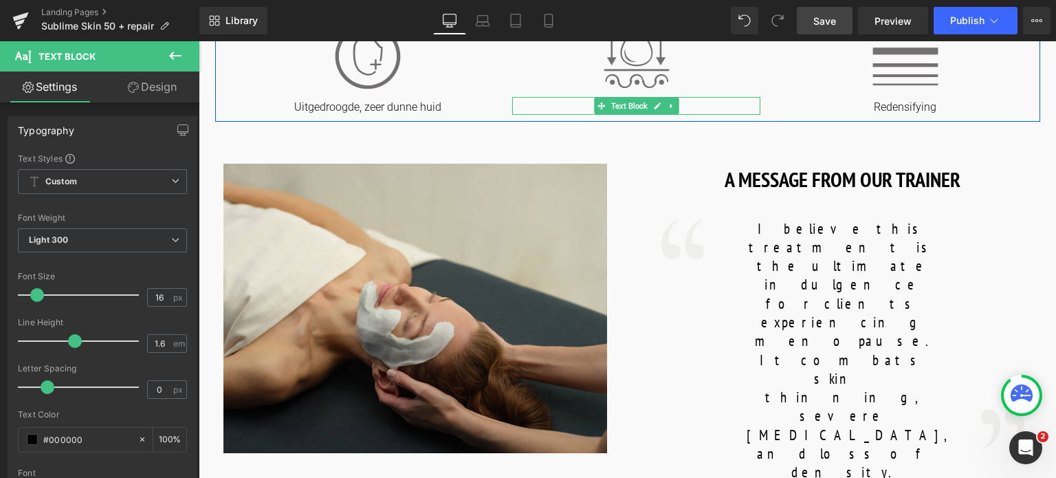
click at [576, 107] on p "Restorative" at bounding box center [636, 107] width 248 height 14
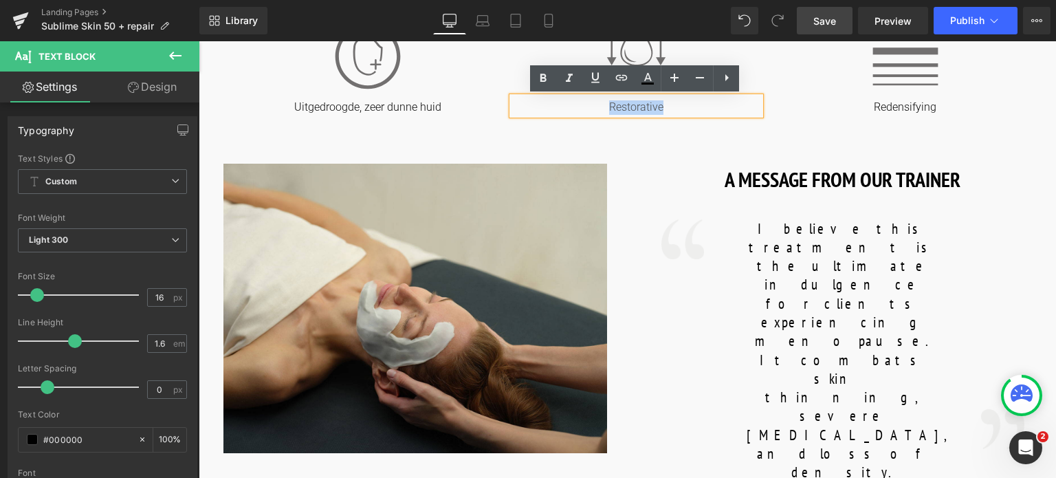
drag, startPoint x: 581, startPoint y: 107, endPoint x: 699, endPoint y: 112, distance: 117.7
click at [699, 112] on p "Restorative" at bounding box center [636, 107] width 248 height 14
copy p "Restorative"
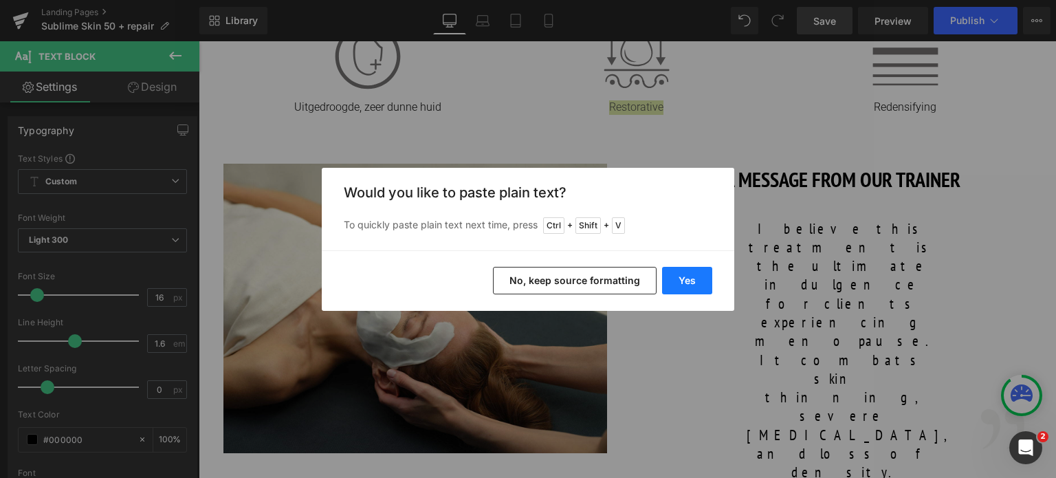
drag, startPoint x: 685, startPoint y: 285, endPoint x: 523, endPoint y: 212, distance: 177.9
click at [685, 285] on button "Yes" at bounding box center [687, 281] width 50 height 28
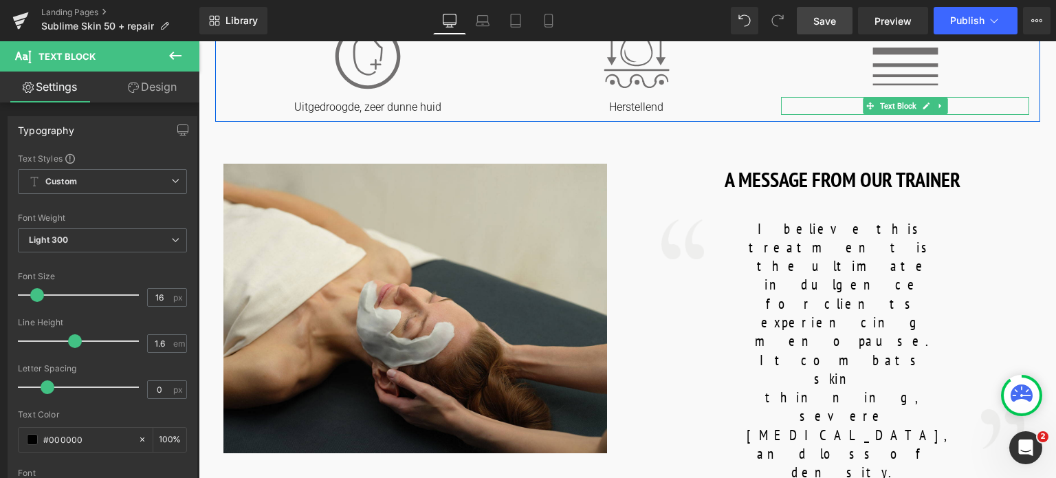
click at [843, 102] on p "Redensifying" at bounding box center [905, 107] width 248 height 14
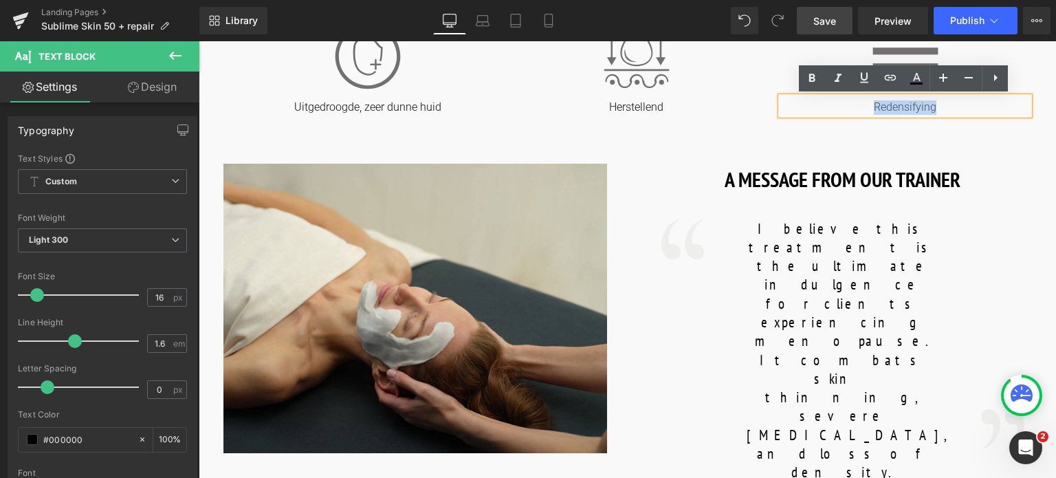
drag, startPoint x: 860, startPoint y: 102, endPoint x: 976, endPoint y: 98, distance: 115.6
click at [976, 98] on div "Redensifying" at bounding box center [905, 106] width 248 height 18
copy p "Redensifying"
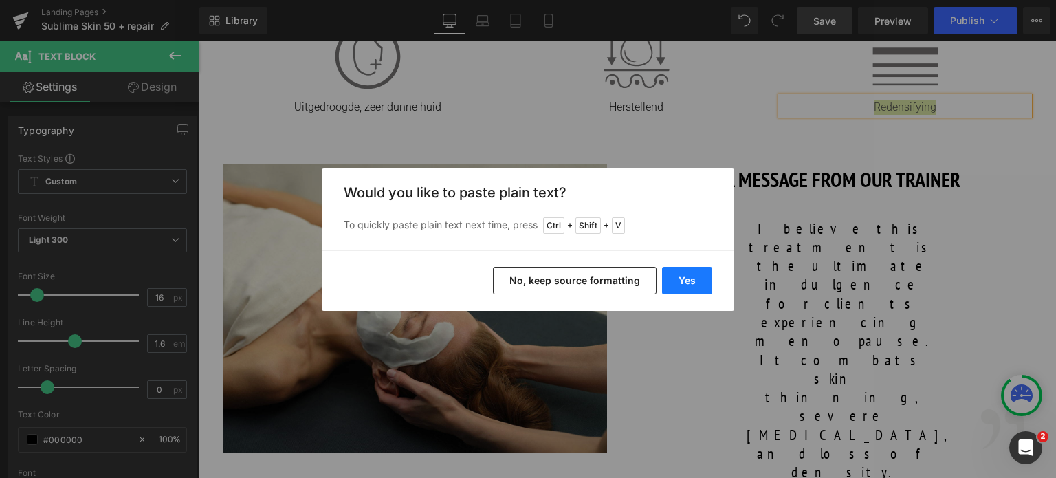
click at [677, 283] on button "Yes" at bounding box center [687, 281] width 50 height 28
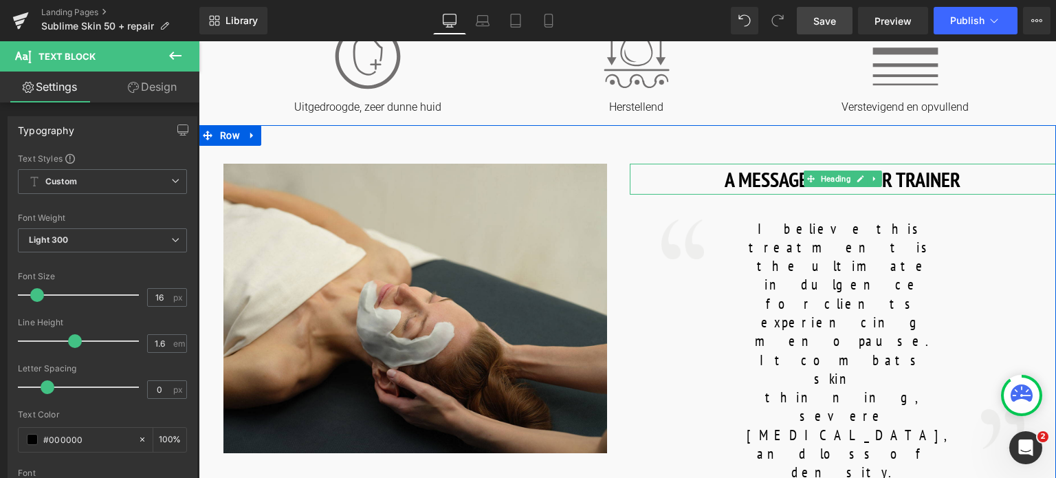
click at [721, 183] on h1 "A MESSAGE FROM OUR TRAINER" at bounding box center [843, 179] width 427 height 31
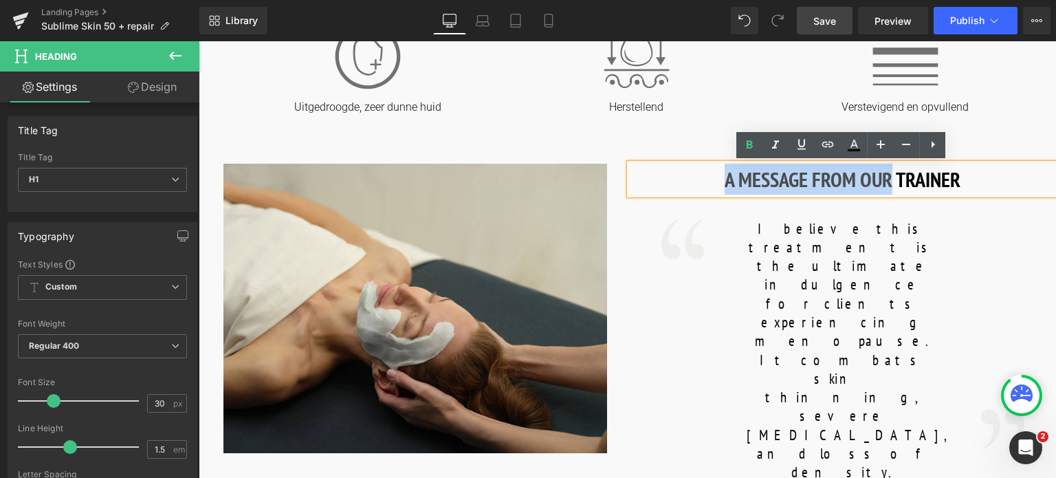
drag, startPoint x: 721, startPoint y: 183, endPoint x: 889, endPoint y: 182, distance: 168.5
click at [889, 182] on h1 "A MESSAGE FROM OUR TRAINER" at bounding box center [843, 179] width 427 height 31
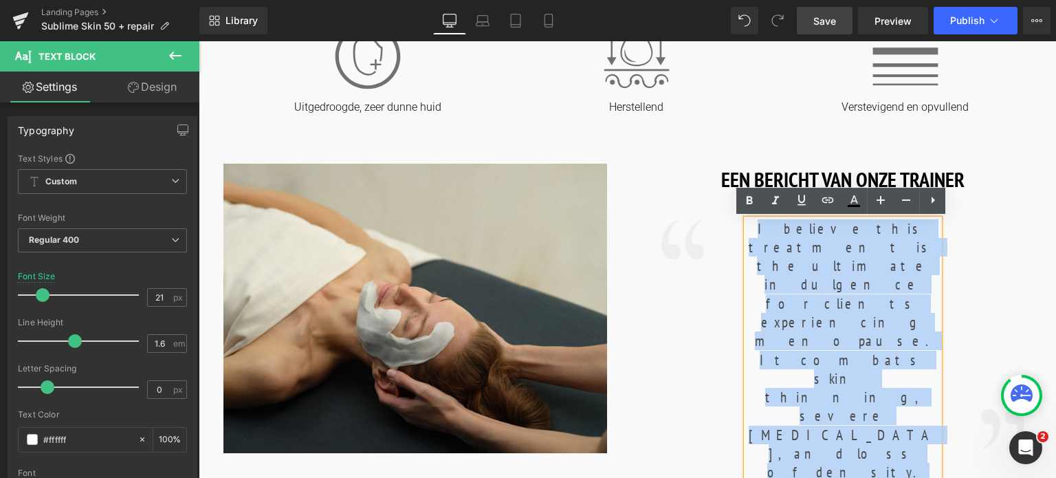
drag, startPoint x: 745, startPoint y: 229, endPoint x: 880, endPoint y: 395, distance: 214.6
copy font "I believe this treatment is the ultimate indulgence for clients experiencing me…"
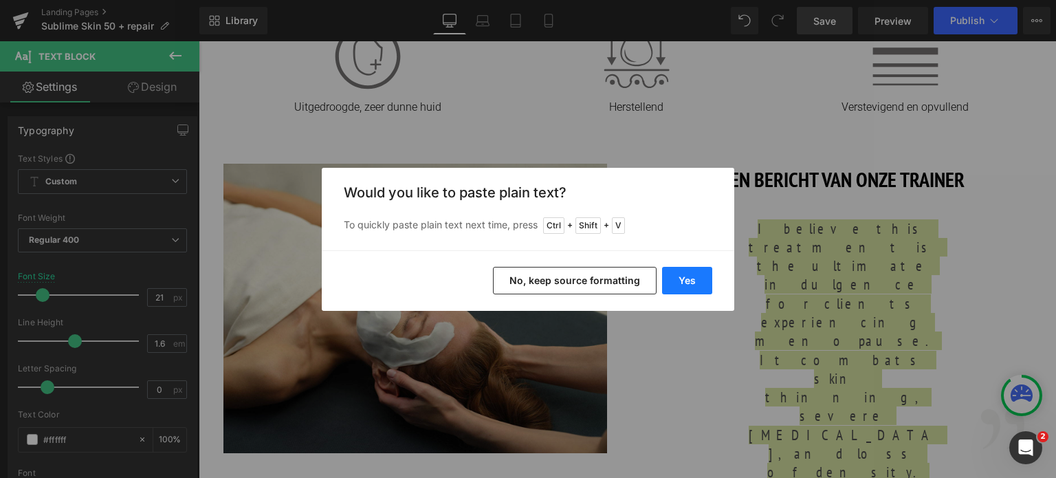
click at [688, 279] on button "Yes" at bounding box center [687, 281] width 50 height 28
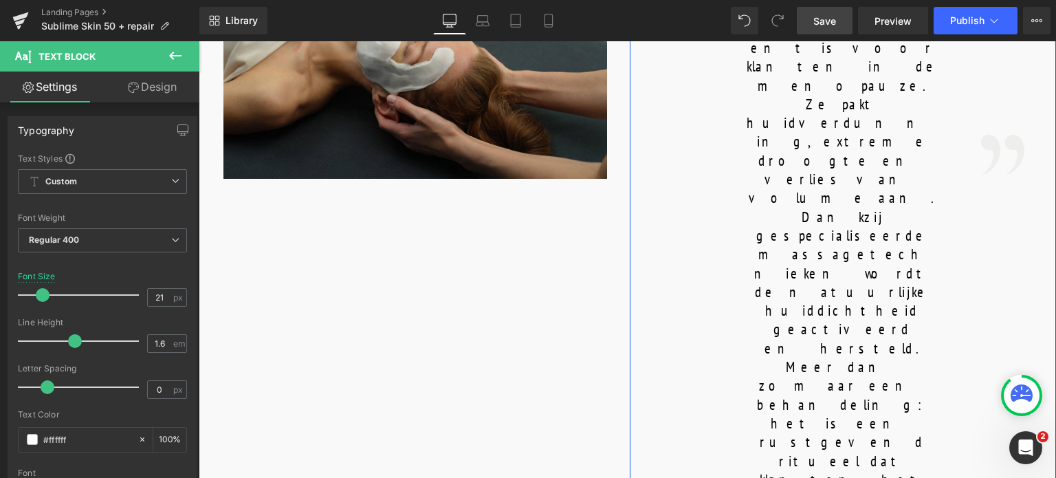
scroll to position [894, 0]
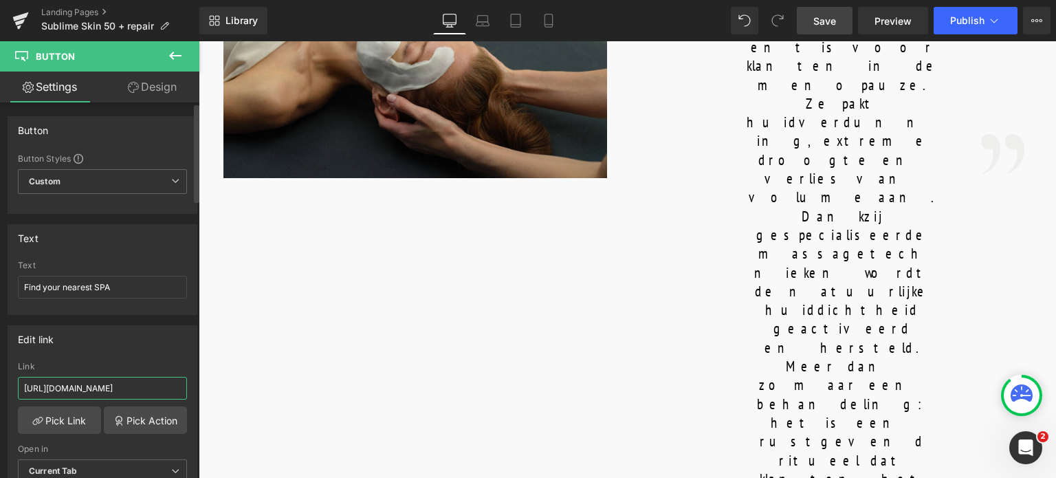
drag, startPoint x: 159, startPoint y: 393, endPoint x: 0, endPoint y: 369, distance: 160.7
click at [0, 369] on div "Edit link https://world.comfortzoneskin.com/pages/spa-locator?_gl=1*17ps2ce*_up…" at bounding box center [103, 409] width 206 height 188
type input "/pages/spa-locator?_gl=1*17ps2ce*_up*MQ..&gclid=CjwKCAjwxNW2BhAkEiwA24Cm9Ew9Tuk…"
drag, startPoint x: 91, startPoint y: 288, endPoint x: 17, endPoint y: 290, distance: 75.0
click at [17, 290] on div "Find your nearest SPA Text Find your nearest SPA" at bounding box center [102, 288] width 188 height 54
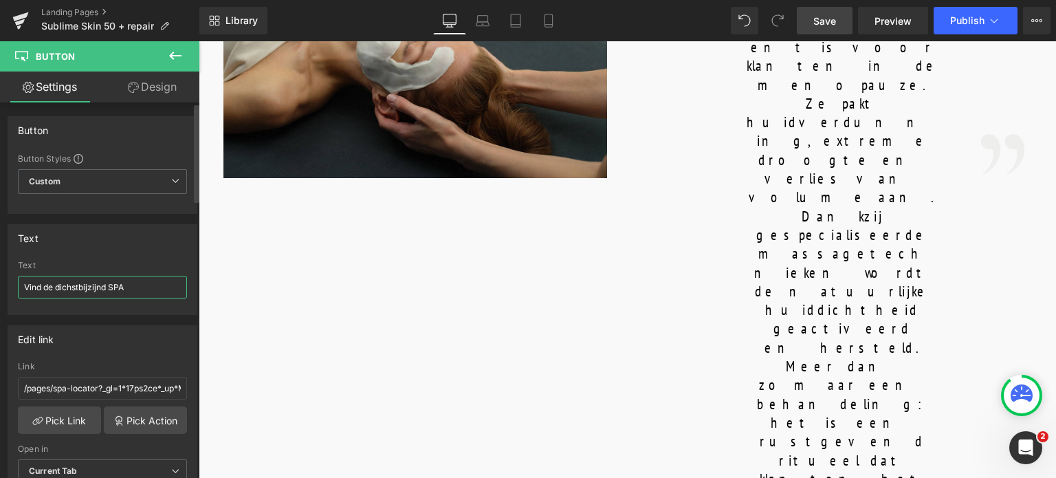
type input "Vind de dichstbijzijnde SPA"
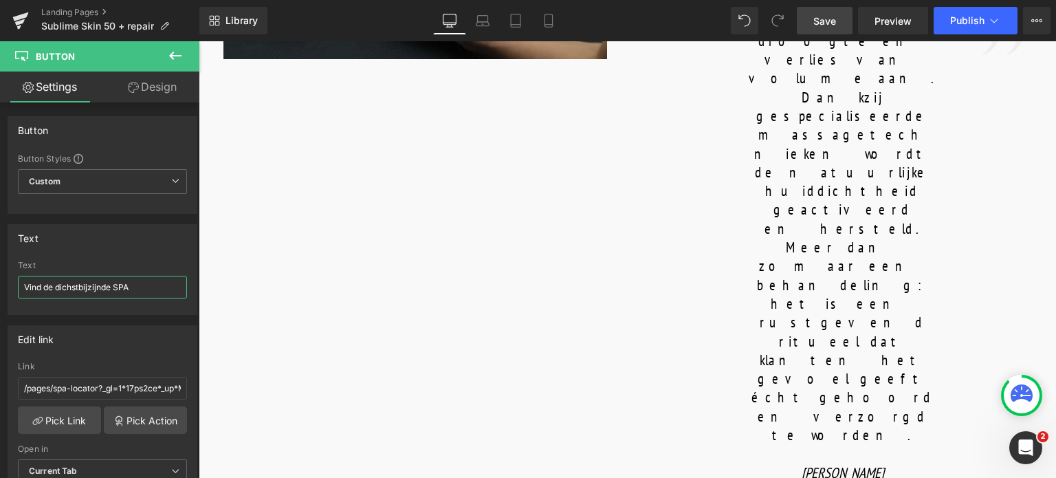
scroll to position [1032, 0]
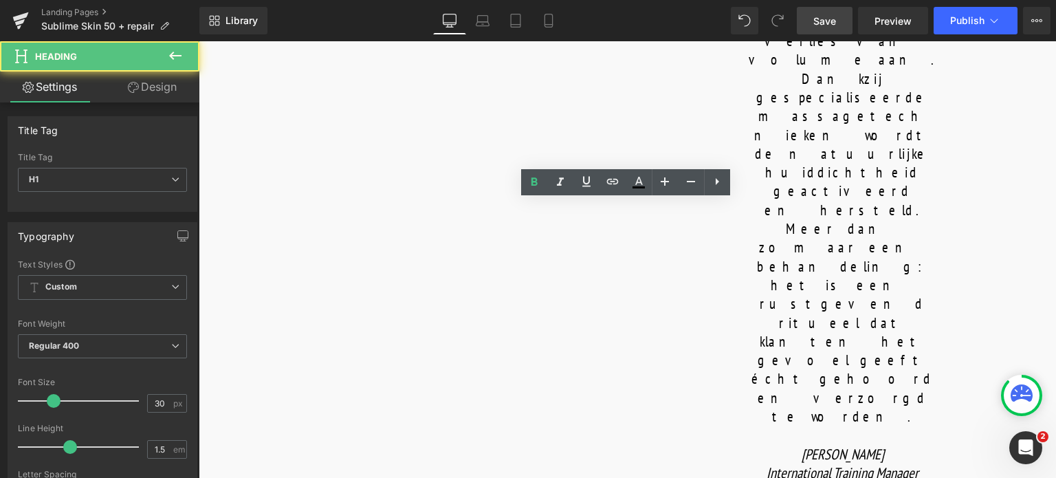
drag, startPoint x: 595, startPoint y: 223, endPoint x: 779, endPoint y: 219, distance: 183.7
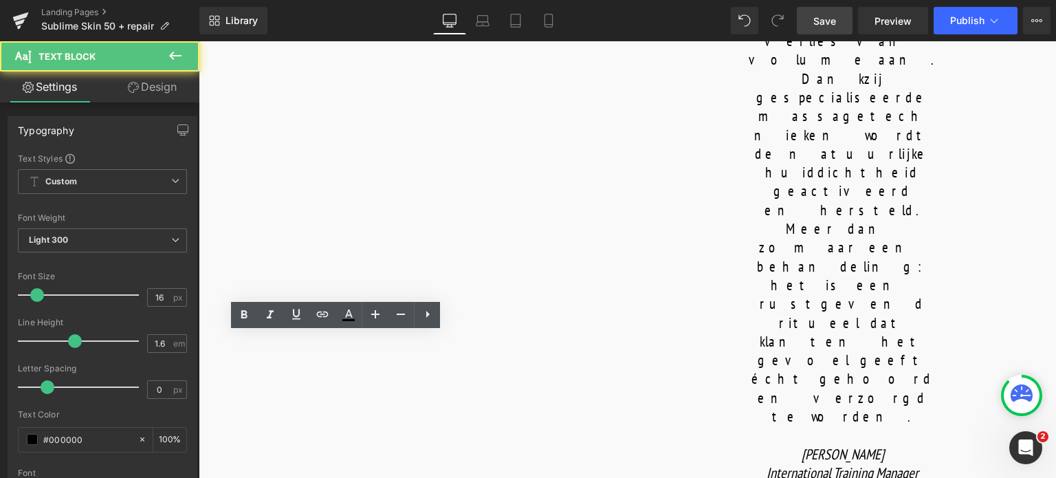
drag, startPoint x: 251, startPoint y: 346, endPoint x: 433, endPoint y: 389, distance: 186.5
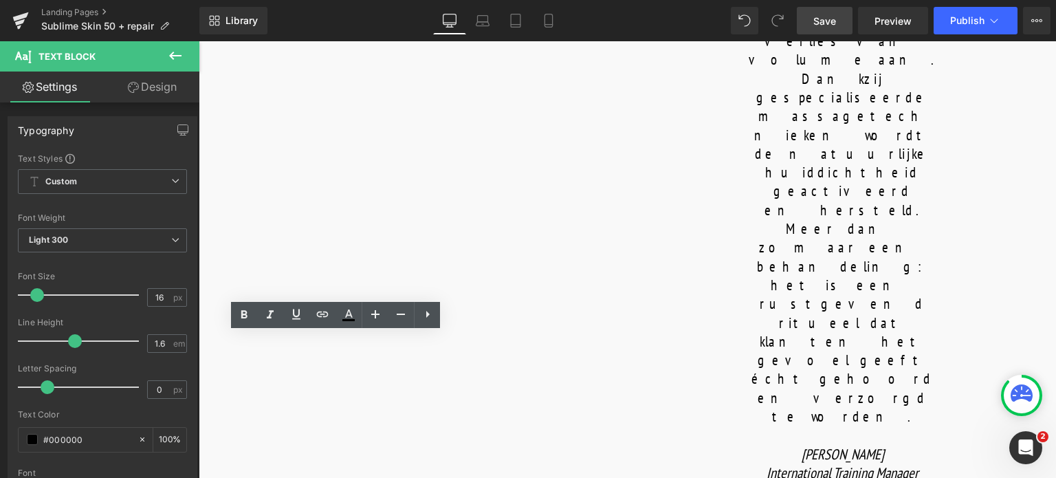
copy p "A delicate Glycolic and Lactobionic peel provides a renewal action even for fra…"
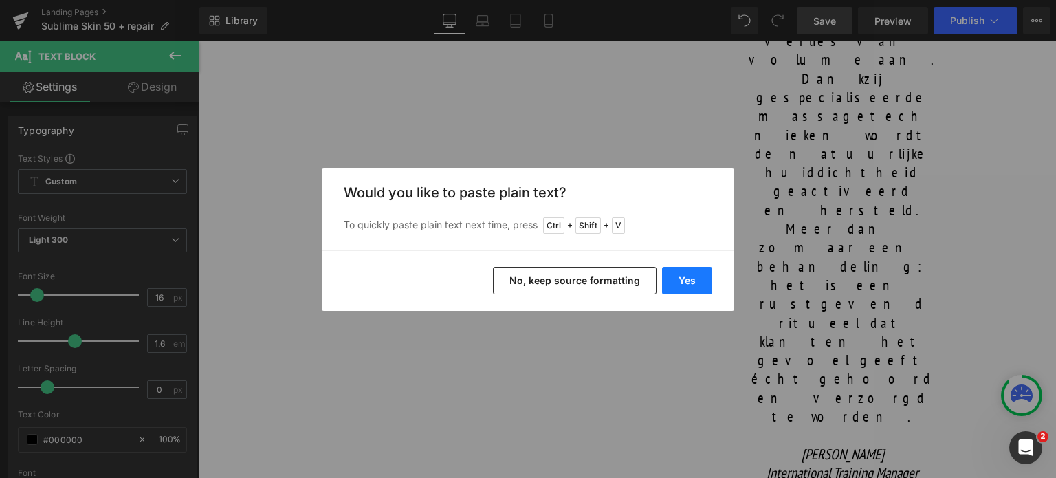
click at [680, 278] on button "Yes" at bounding box center [687, 281] width 50 height 28
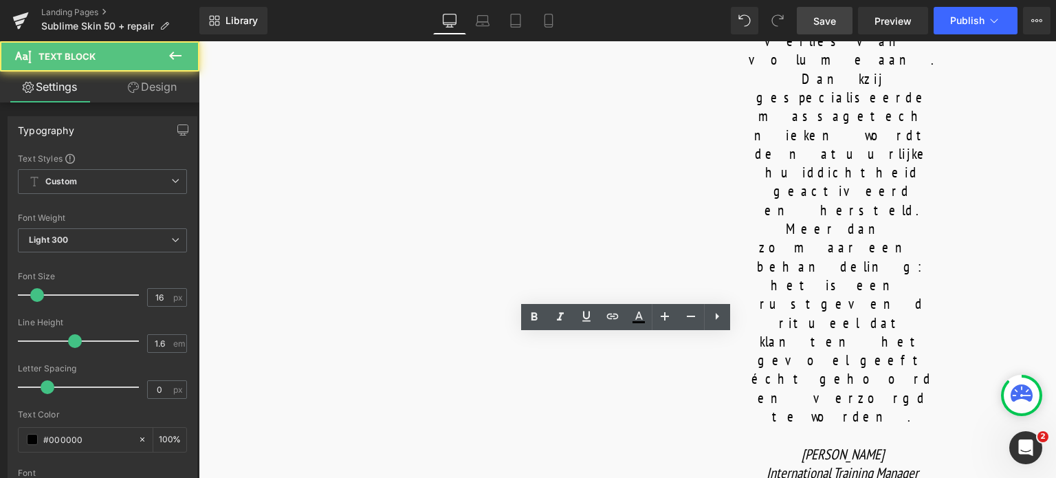
drag, startPoint x: 533, startPoint y: 345, endPoint x: 721, endPoint y: 402, distance: 196.7
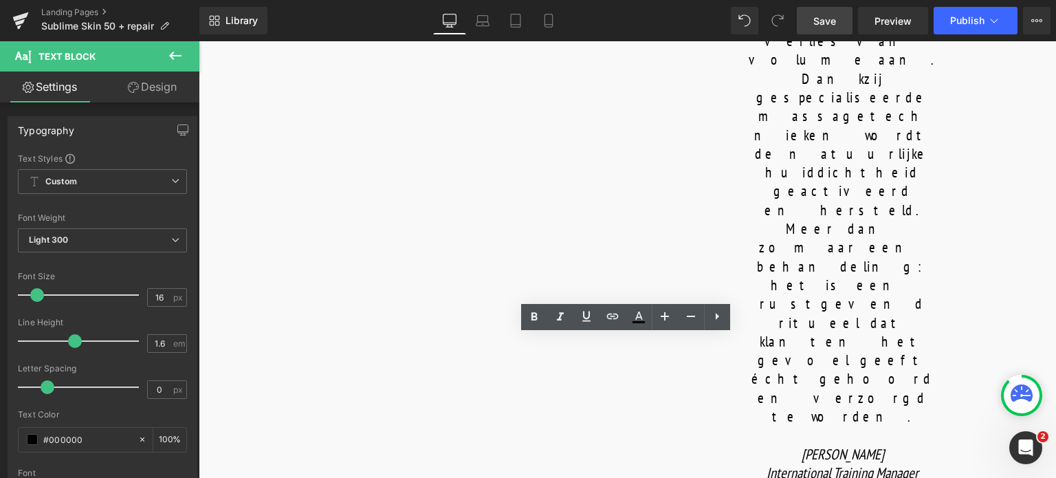
copy p "Loss of skin density and sagginess are counteracted with a plumping anti-aging …"
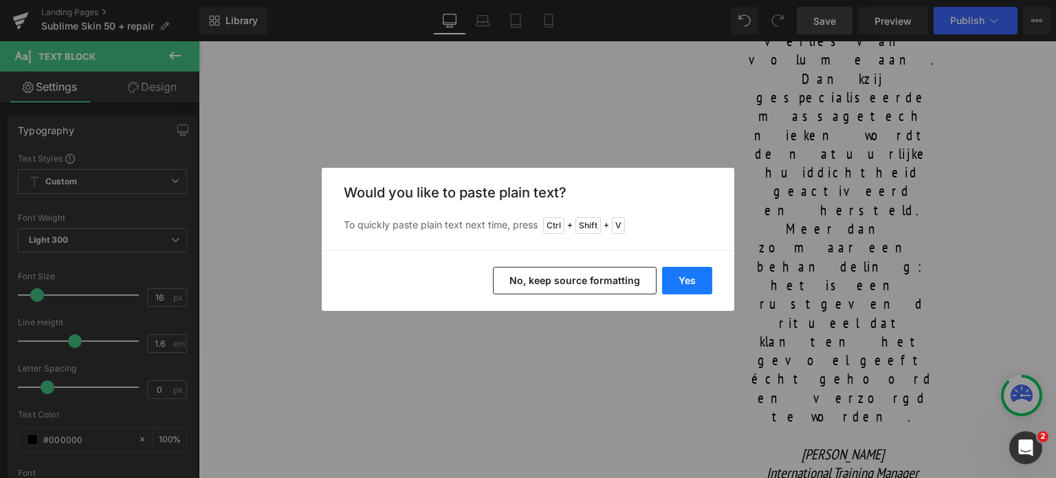
click at [671, 281] on button "Yes" at bounding box center [687, 281] width 50 height 28
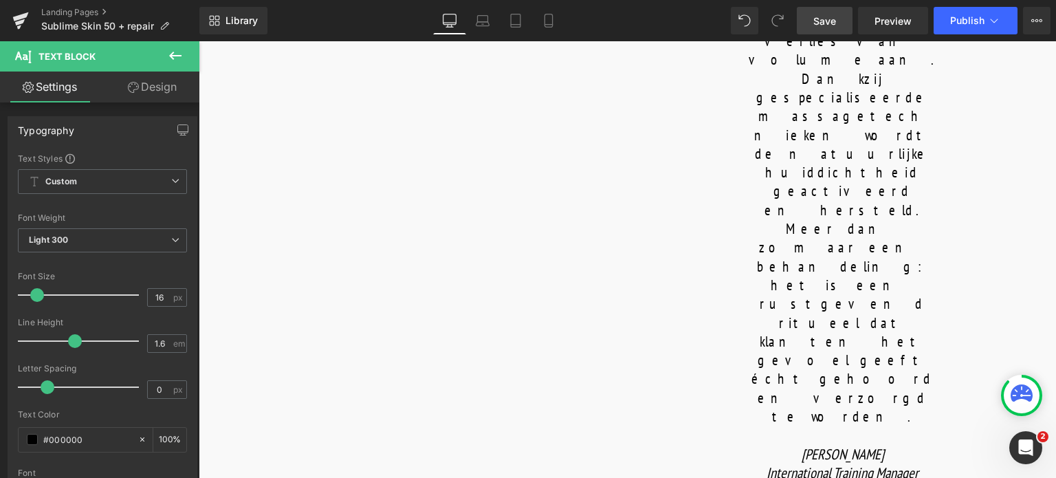
click at [817, 16] on span "Save" at bounding box center [825, 21] width 23 height 14
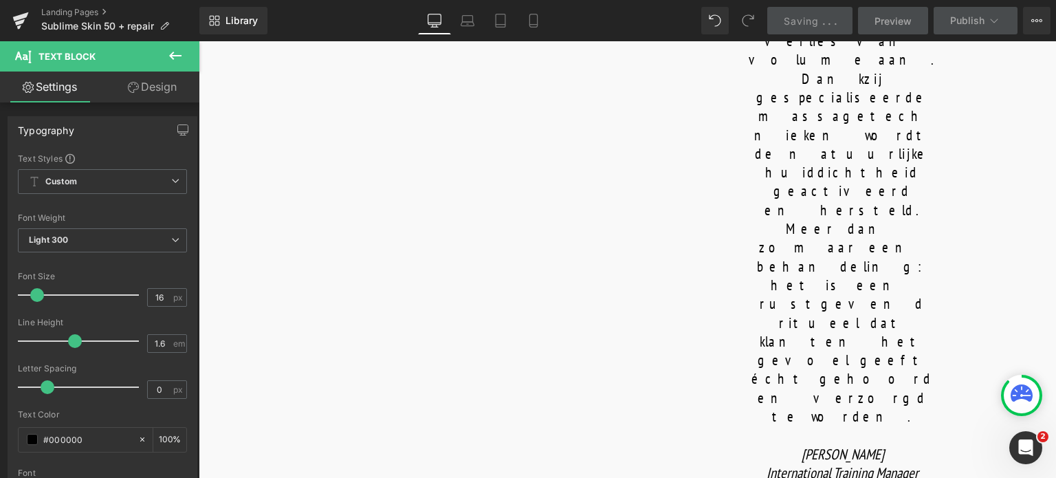
scroll to position [1100, 0]
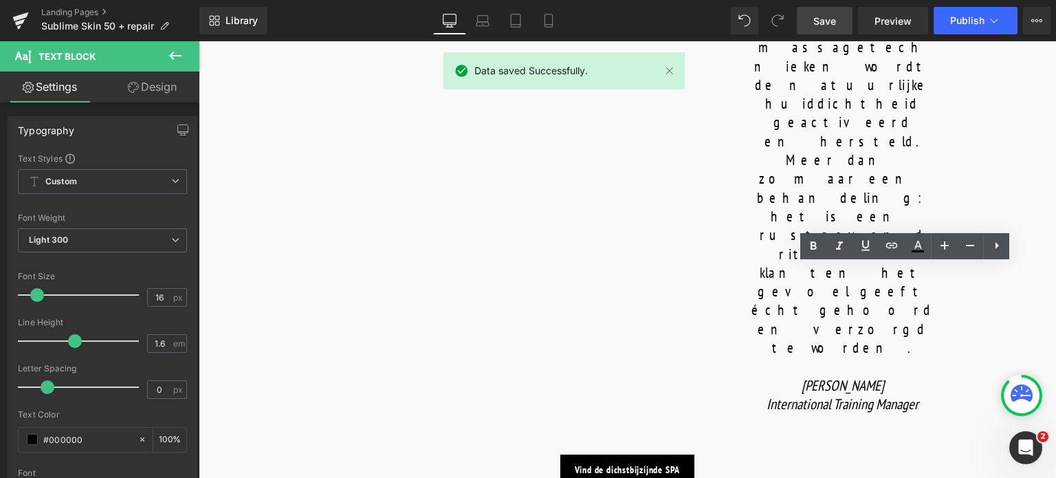
drag, startPoint x: 825, startPoint y: 276, endPoint x: 1015, endPoint y: 312, distance: 193.2
copy p "While the mask sets, a gentle yet toning massage is performed on the arms—an ar…"
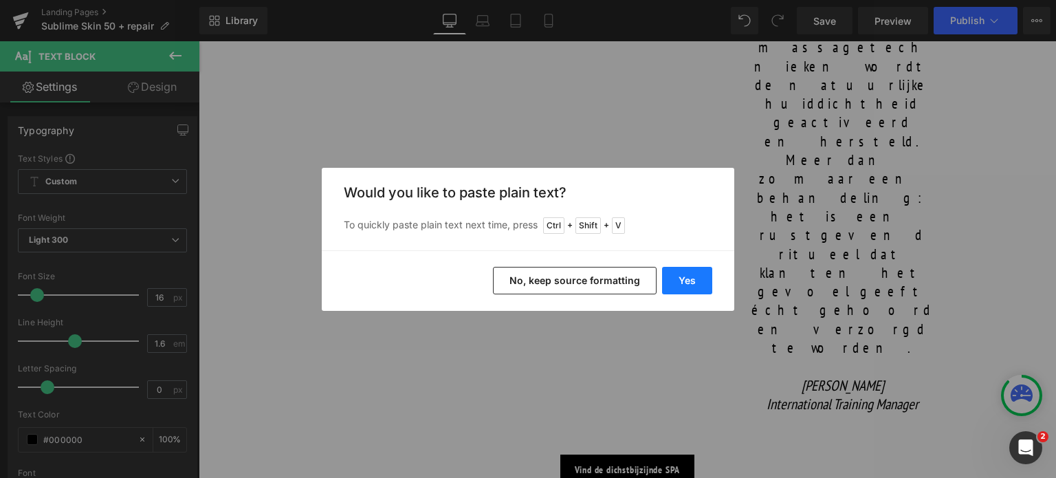
click at [670, 273] on button "Yes" at bounding box center [687, 281] width 50 height 28
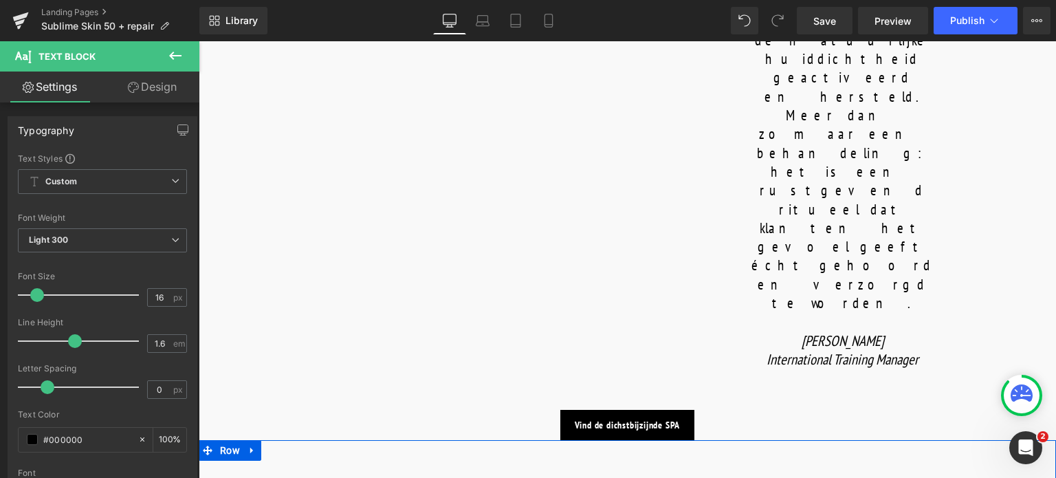
scroll to position [1169, 0]
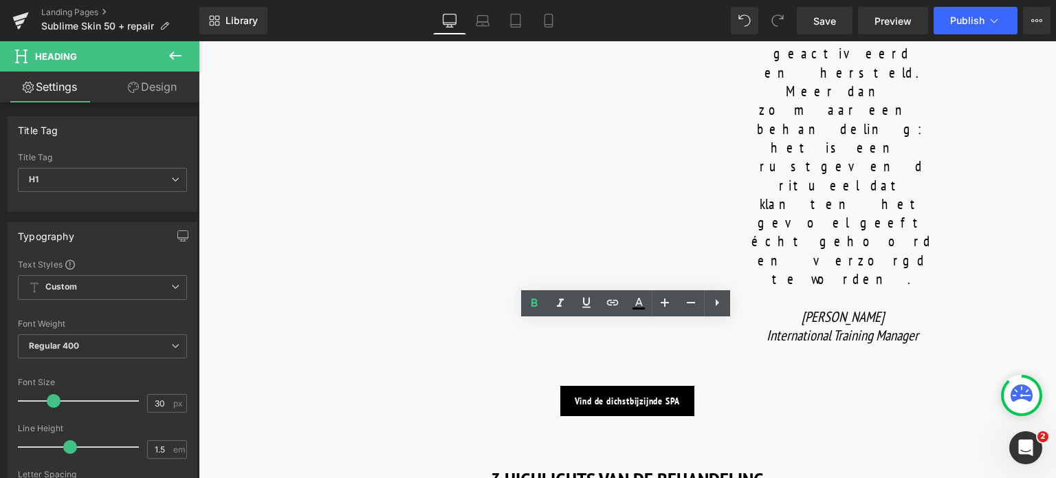
drag, startPoint x: 477, startPoint y: 343, endPoint x: 893, endPoint y: 349, distance: 416.2
copy strong "COMPLETE YOUR SKINCARE AT HOME"
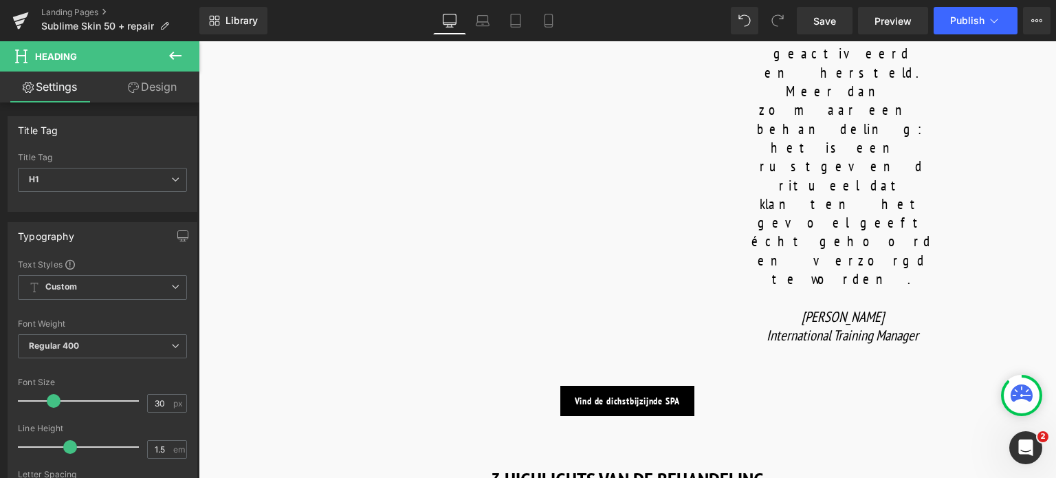
paste div
click at [825, 18] on span "Save" at bounding box center [825, 21] width 23 height 14
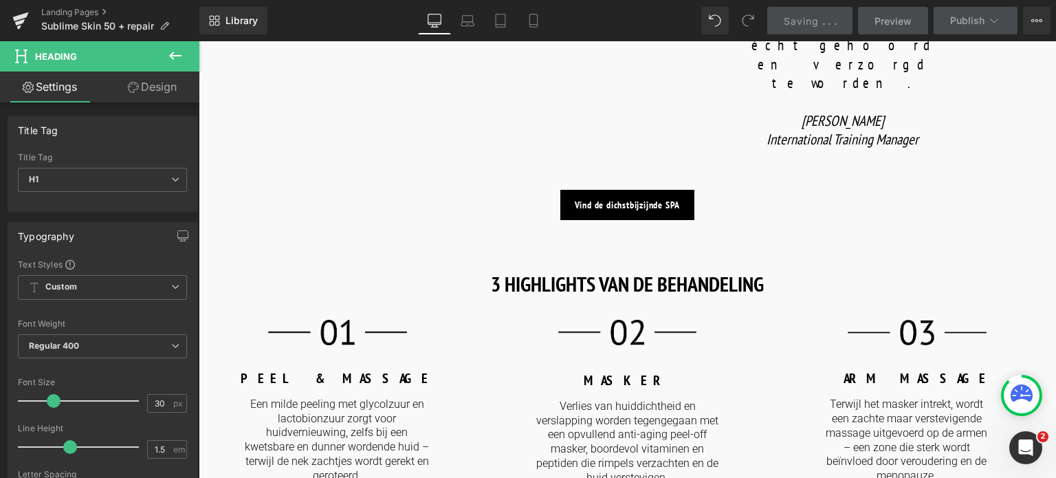
scroll to position [1376, 0]
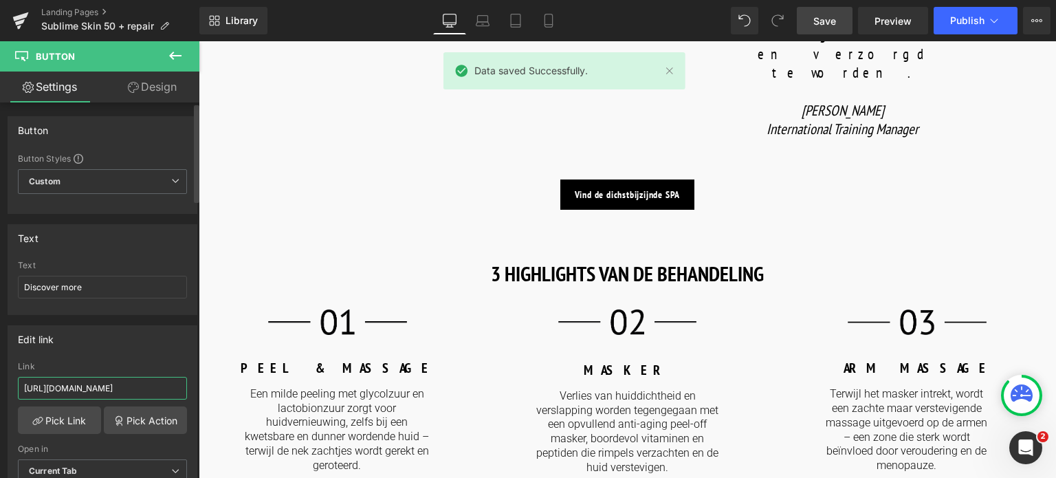
drag, startPoint x: 160, startPoint y: 387, endPoint x: 0, endPoint y: 360, distance: 161.8
click at [0, 360] on div "Edit link https://world.comfortzoneskin.com/products/sublime-skin-precious-glow…" at bounding box center [103, 409] width 206 height 188
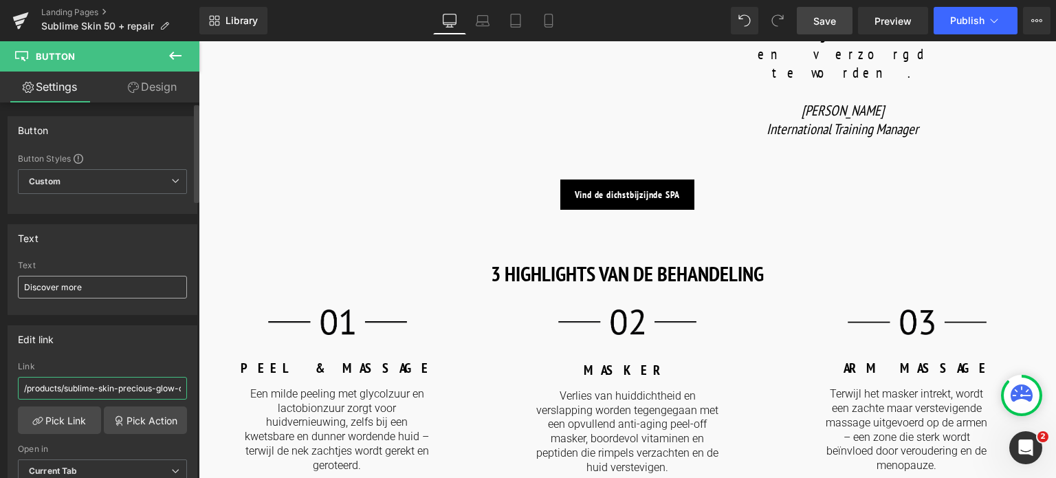
type input "/products/sublime-skin-precious-glow-drops"
drag, startPoint x: 133, startPoint y: 280, endPoint x: 0, endPoint y: 274, distance: 132.9
click at [0, 274] on div "Text Discover more Text Discover more" at bounding box center [103, 264] width 206 height 101
type input "Ontdek meer"
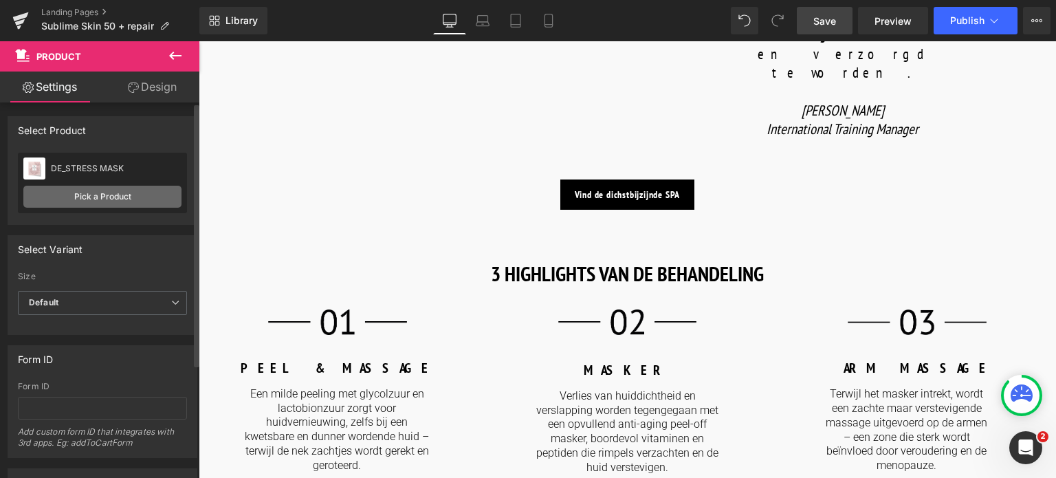
click at [58, 186] on link "Pick a Product" at bounding box center [102, 197] width 158 height 22
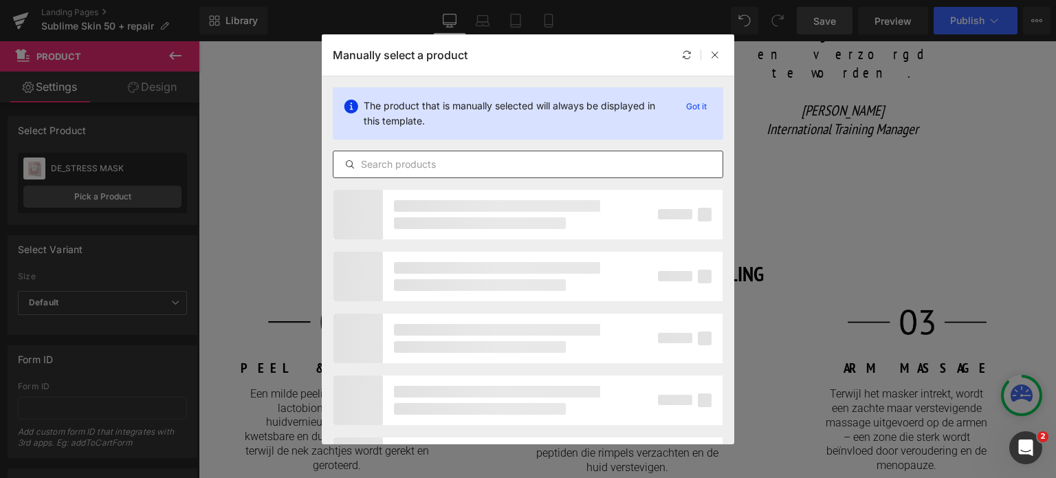
click at [448, 164] on input "text" at bounding box center [528, 164] width 389 height 17
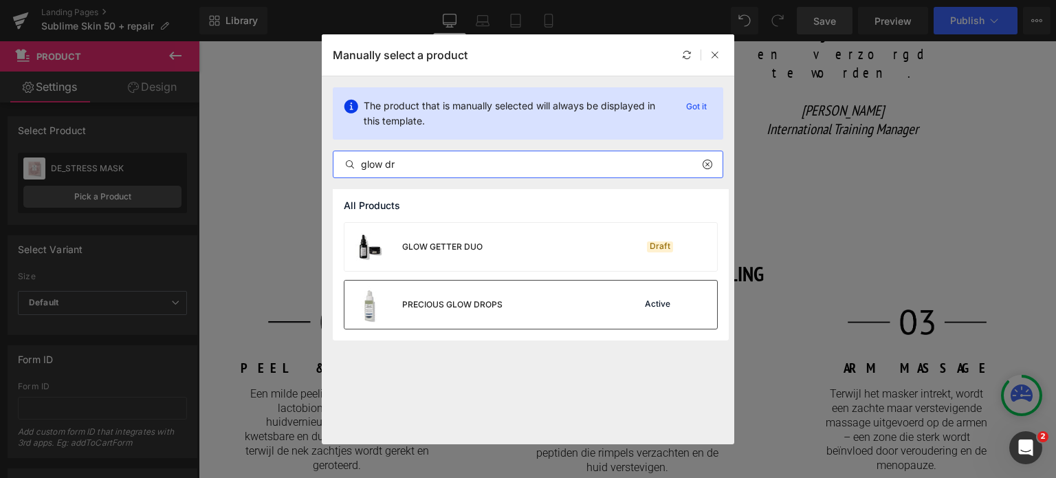
type input "glow dr"
click at [501, 316] on div "PRECIOUS GLOW DROPS Active" at bounding box center [531, 305] width 373 height 48
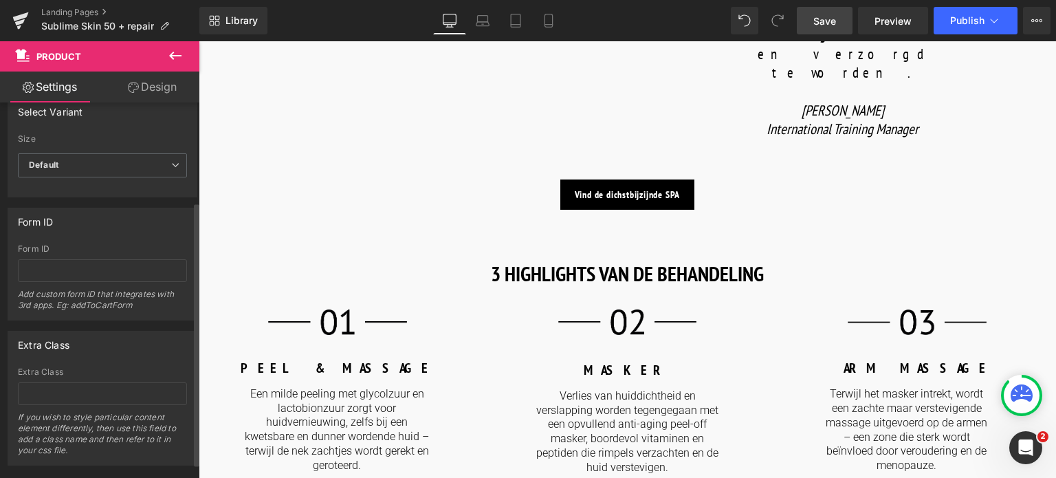
scroll to position [162, 0]
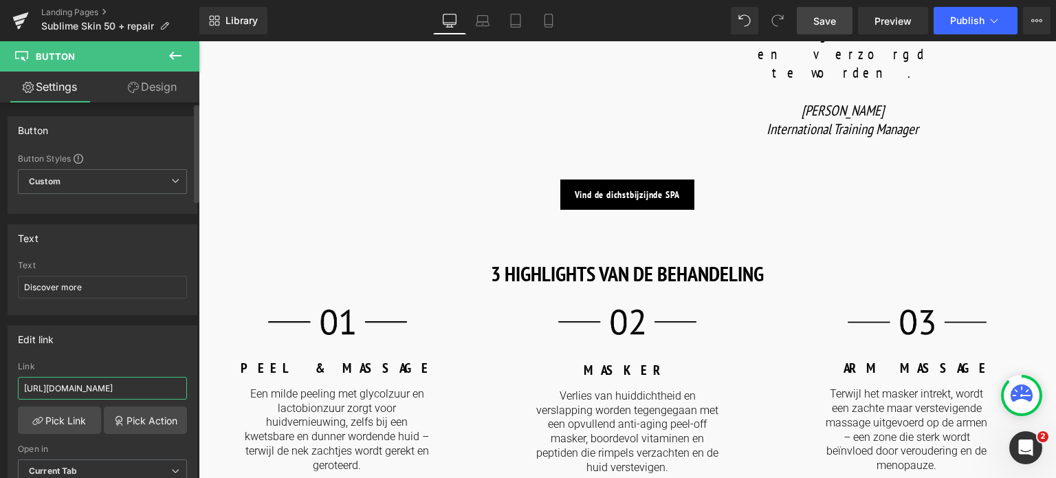
drag, startPoint x: 157, startPoint y: 389, endPoint x: 0, endPoint y: 375, distance: 158.1
click at [0, 375] on div "Edit link https://world.comfortzoneskin.com/products/sublime-skin-intensive-ser…" at bounding box center [103, 409] width 206 height 188
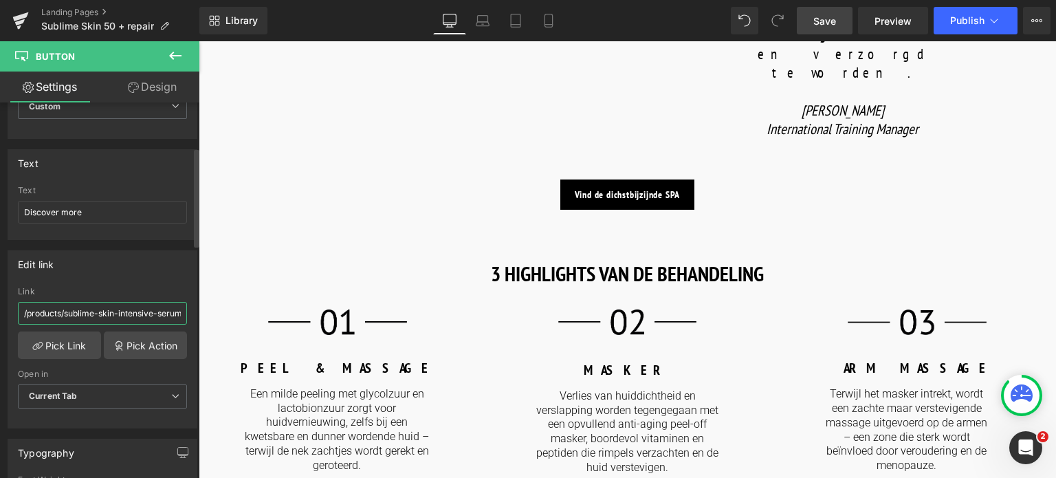
scroll to position [69, 0]
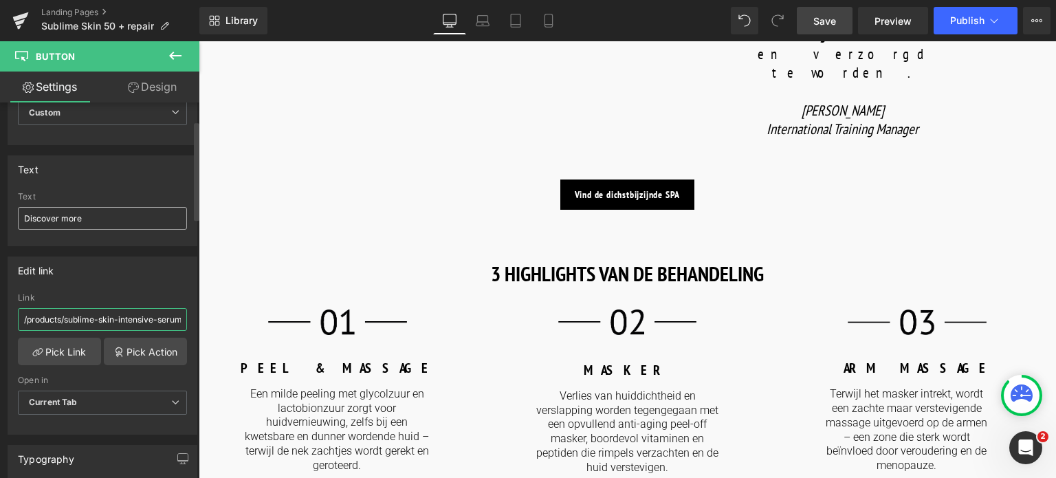
type input "/products/sublime-skin-intensive-serum"
drag, startPoint x: 85, startPoint y: 218, endPoint x: 31, endPoint y: 196, distance: 58.6
click at [1, 219] on div "Text Discover more Text Discover more" at bounding box center [103, 195] width 206 height 101
type input "Ontdek meer"
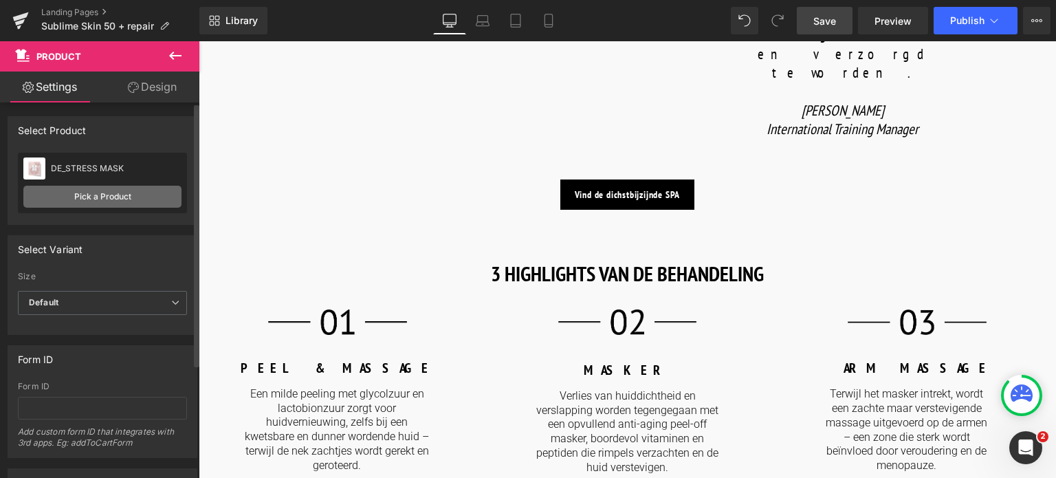
click at [124, 199] on link "Pick a Product" at bounding box center [102, 197] width 158 height 22
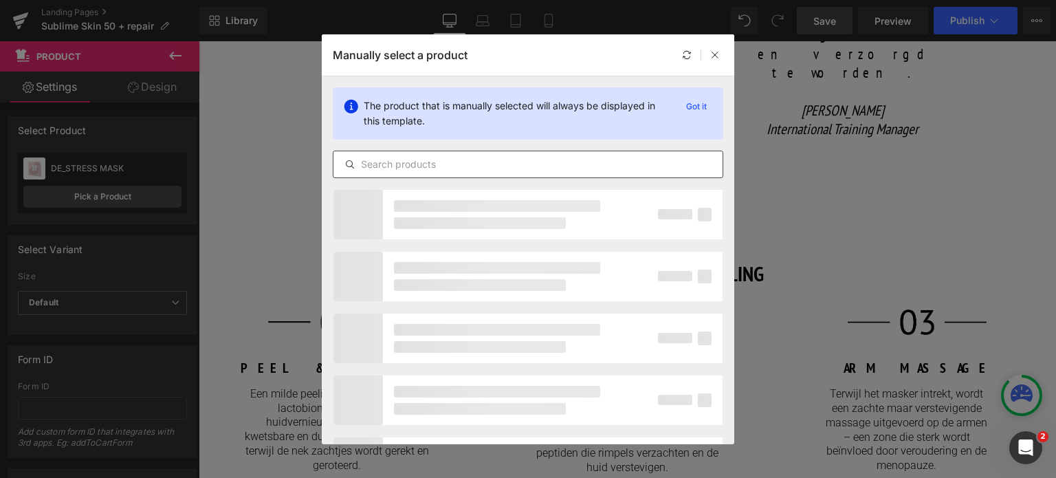
click at [457, 159] on input "text" at bounding box center [528, 164] width 389 height 17
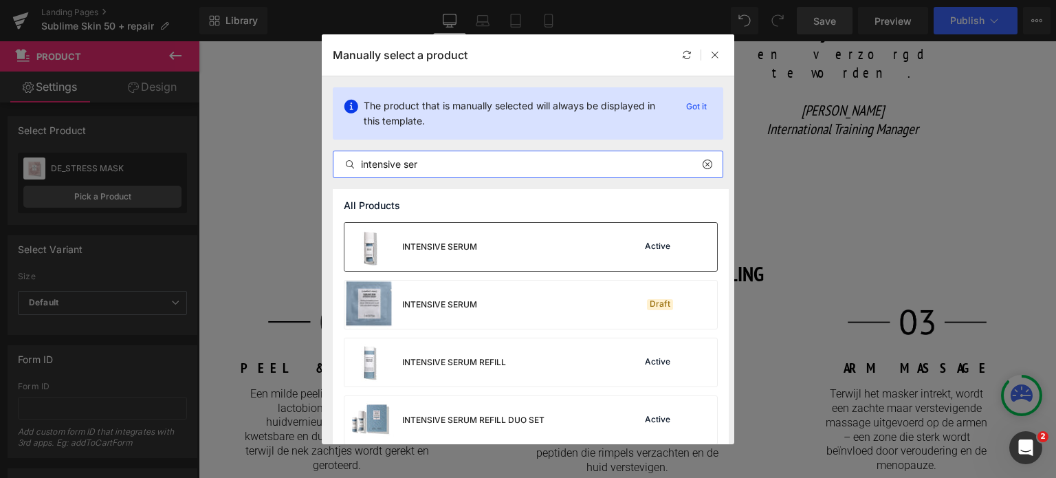
type input "intensive ser"
click at [476, 258] on div "INTENSIVE SERUM" at bounding box center [411, 247] width 133 height 48
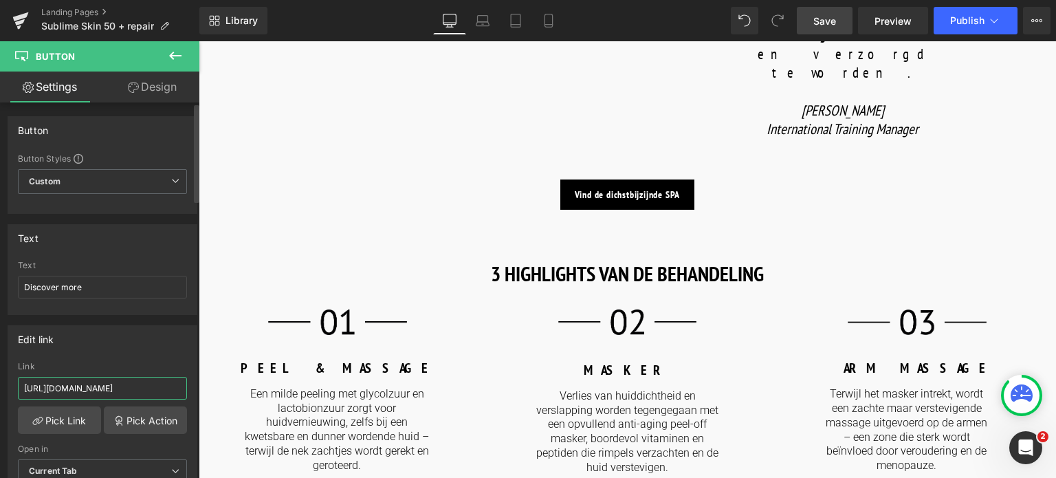
drag, startPoint x: 160, startPoint y: 387, endPoint x: 0, endPoint y: 387, distance: 160.2
click at [0, 387] on div "Edit link https://world.comfortzoneskin.com/products/sublime-skin-rich-cream Li…" at bounding box center [103, 409] width 206 height 188
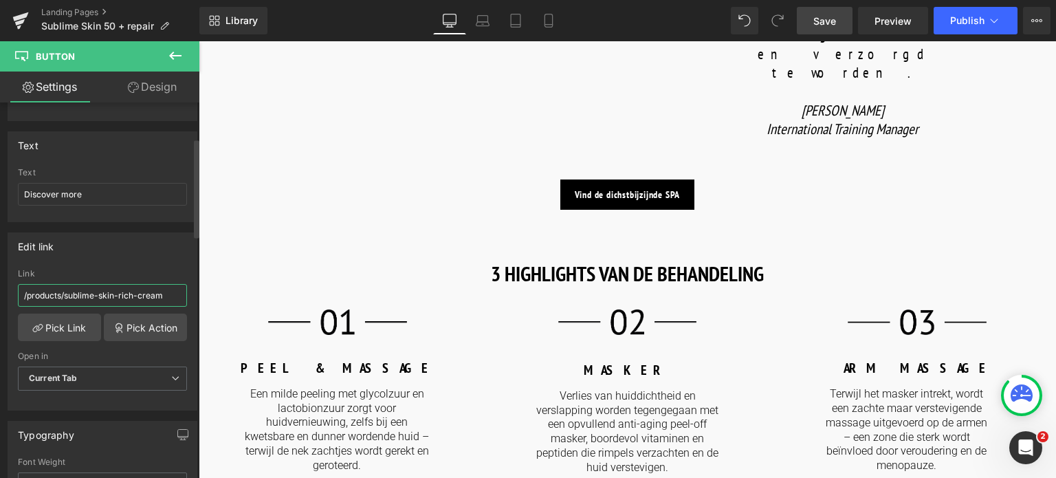
scroll to position [138, 0]
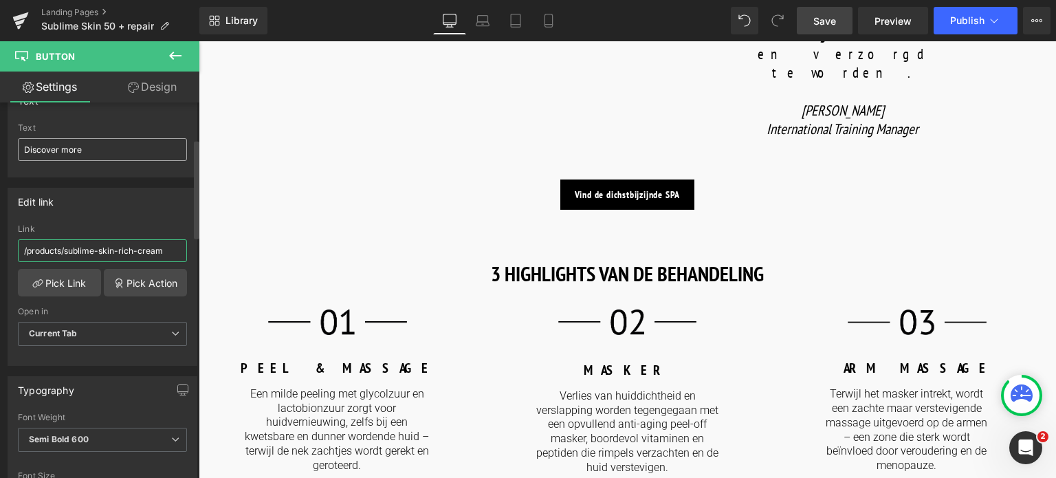
type input "/products/sublime-skin-rich-cream"
drag, startPoint x: 71, startPoint y: 146, endPoint x: 0, endPoint y: 151, distance: 71.0
click at [0, 151] on div "Text Discover more Text Discover more" at bounding box center [103, 126] width 206 height 101
type input "Ontdek meer"
drag, startPoint x: 831, startPoint y: 21, endPoint x: 180, endPoint y: 167, distance: 666.8
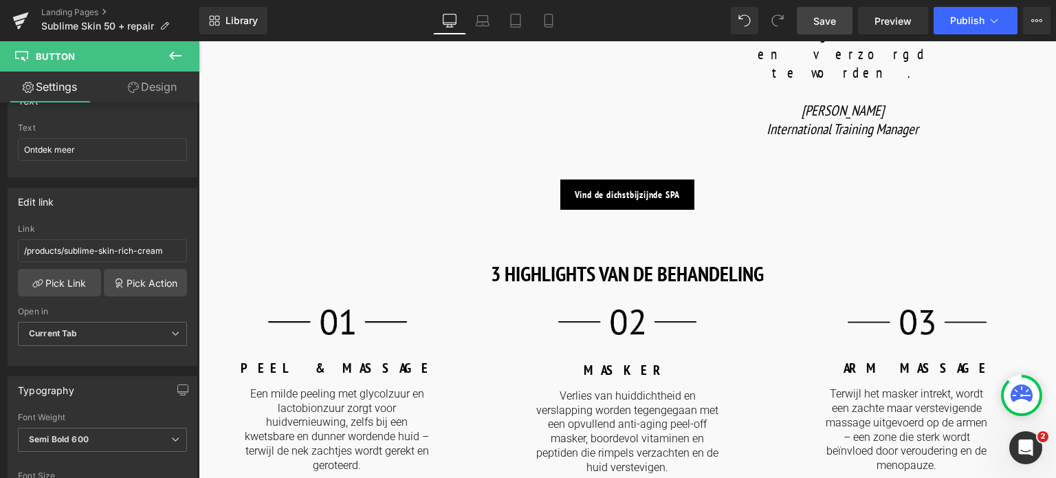
click at [831, 21] on span "Save" at bounding box center [825, 21] width 23 height 14
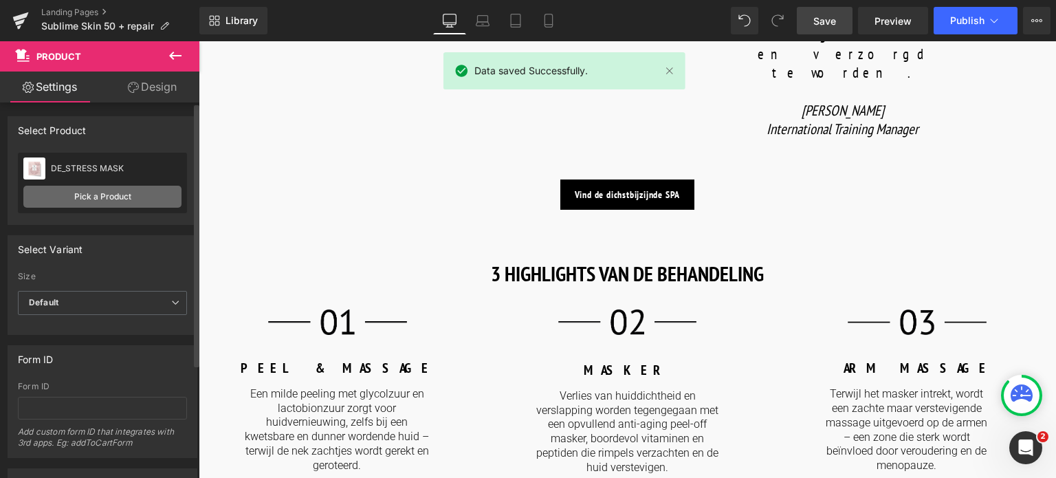
click at [108, 195] on link "Pick a Product" at bounding box center [102, 197] width 158 height 22
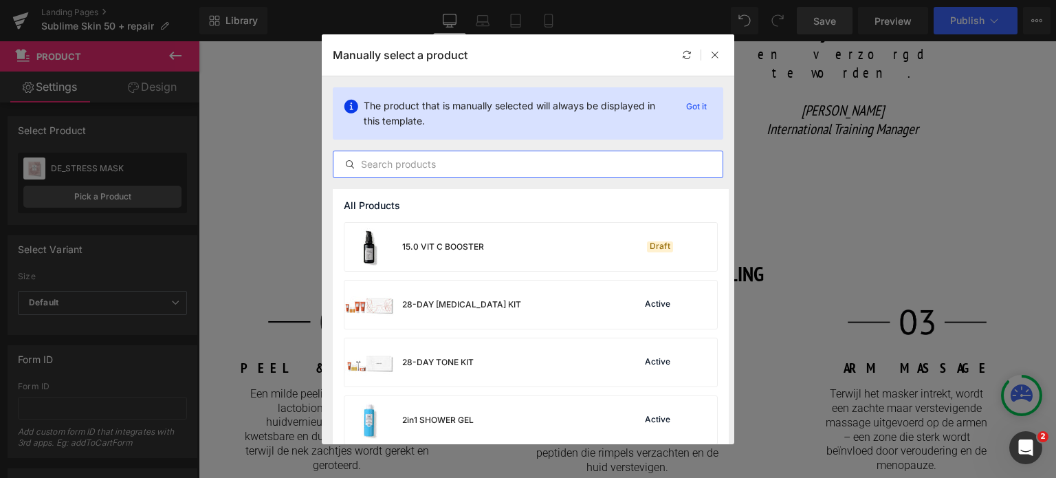
click at [433, 167] on input "text" at bounding box center [528, 164] width 389 height 17
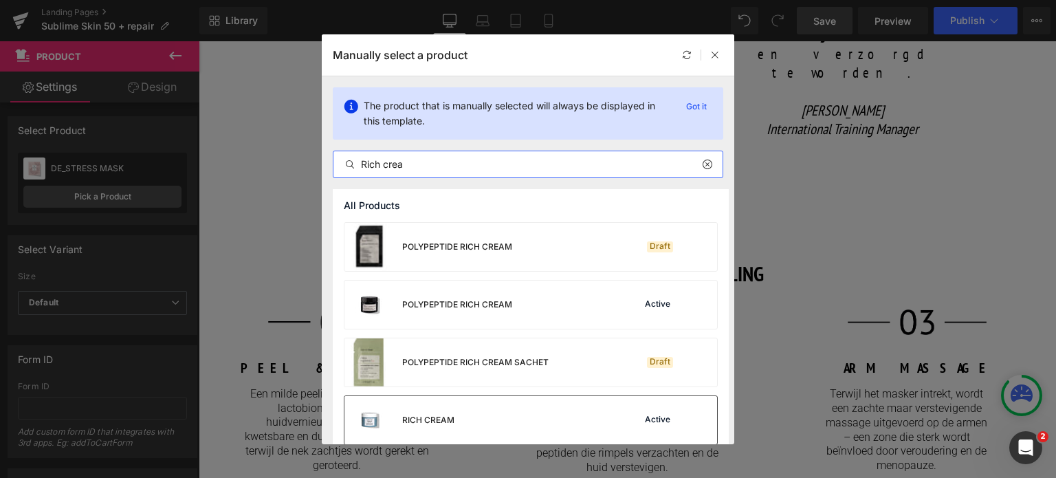
type input "Rich crea"
click at [462, 413] on div "RICH CREAM Active" at bounding box center [531, 420] width 373 height 48
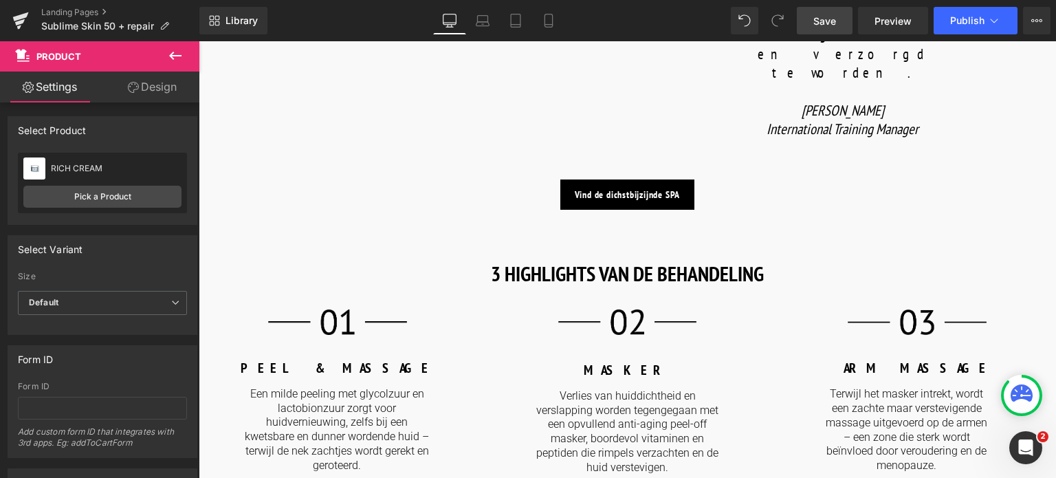
click at [831, 18] on span "Save" at bounding box center [825, 21] width 23 height 14
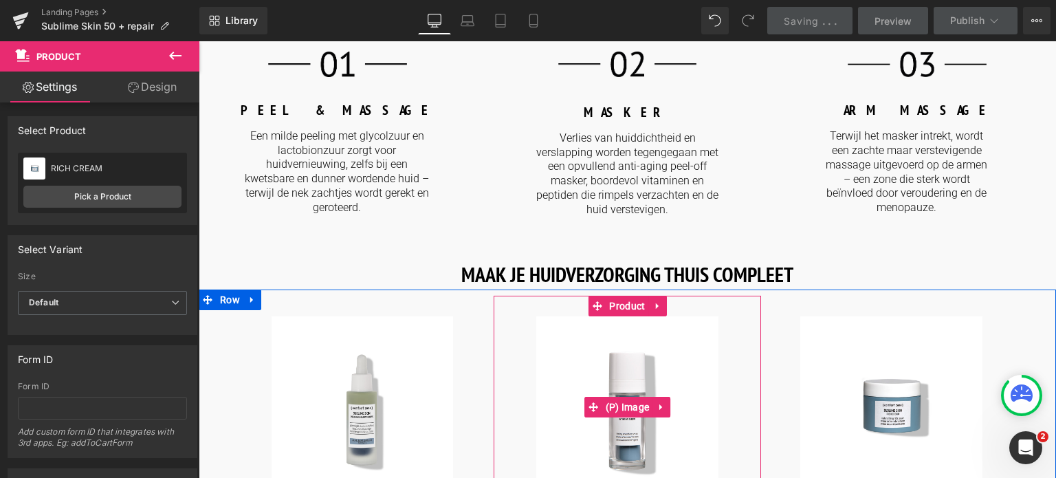
scroll to position [1651, 0]
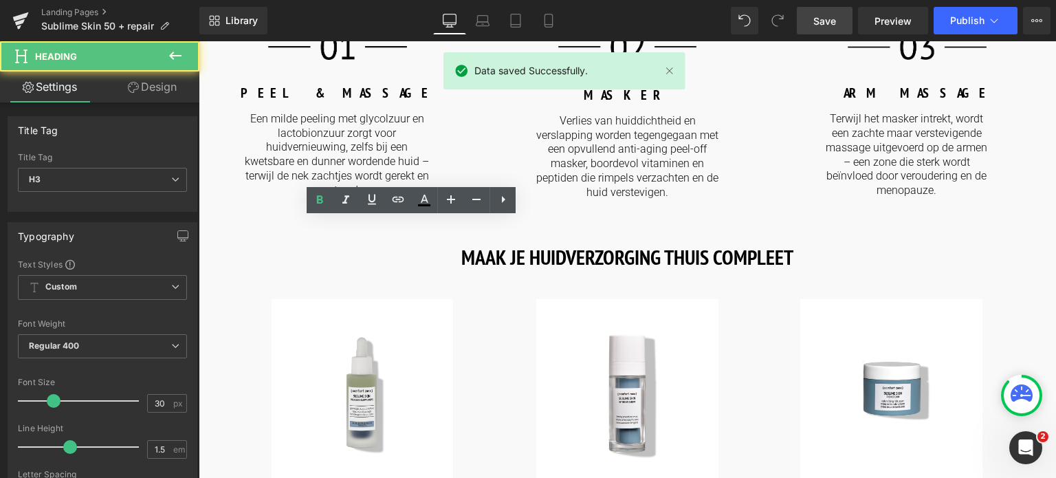
drag, startPoint x: 450, startPoint y: 250, endPoint x: 197, endPoint y: 259, distance: 253.3
click at [199, 259] on html "🌞 Gratis verzending voor al je bestellingen in augustus! Voor een zomer vol gem…" at bounding box center [628, 61] width 858 height 3340
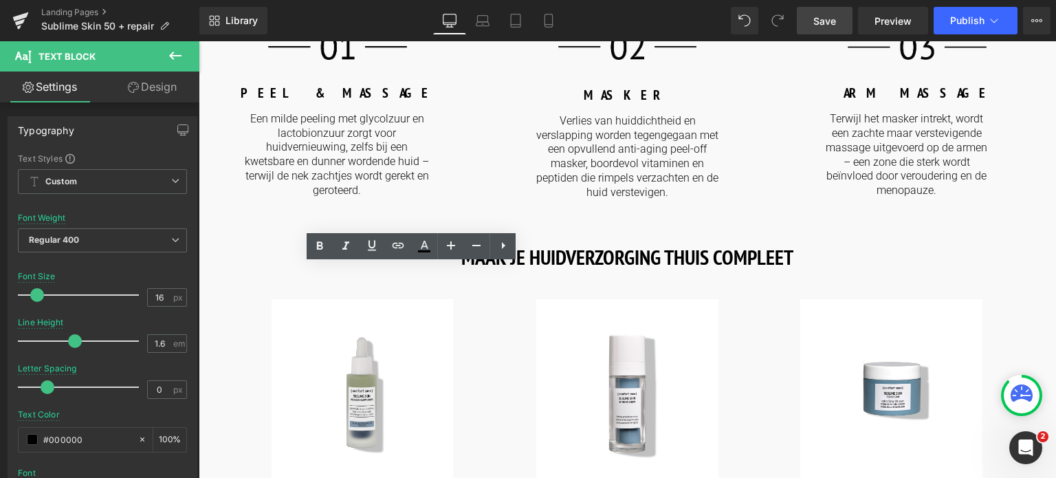
drag, startPoint x: 215, startPoint y: 287, endPoint x: 490, endPoint y: 321, distance: 277.9
copy p "Choose among a large selection of treatments, all designed to treat specific sk…"
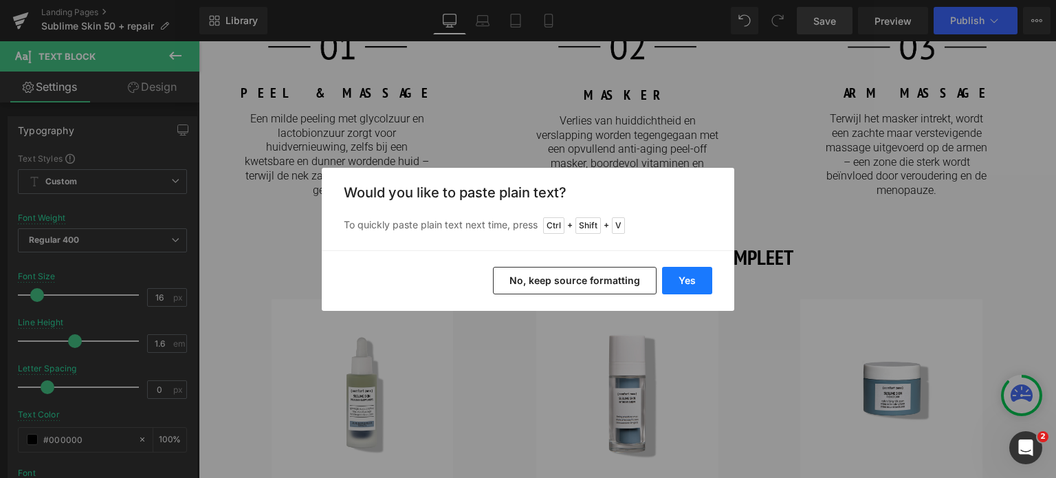
drag, startPoint x: 698, startPoint y: 281, endPoint x: 499, endPoint y: 240, distance: 203.7
click at [698, 281] on button "Yes" at bounding box center [687, 281] width 50 height 28
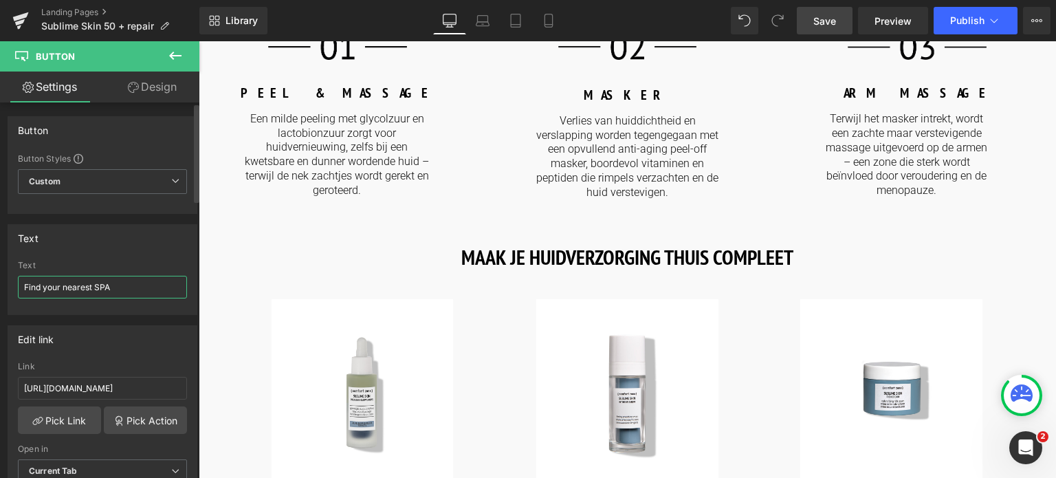
drag, startPoint x: 90, startPoint y: 283, endPoint x: 0, endPoint y: 282, distance: 90.1
click at [0, 282] on div "Text Find your nearest SPA Text Find your nearest SPA" at bounding box center [103, 264] width 206 height 101
click at [21, 290] on input "Find your nearest SPA" at bounding box center [102, 287] width 169 height 23
drag, startPoint x: 160, startPoint y: 387, endPoint x: 0, endPoint y: 385, distance: 160.3
click at [0, 385] on div "Edit link [URL][DOMAIN_NAME] Link [URL][DOMAIN_NAME] Pick Link Pick Action Curr…" at bounding box center [103, 409] width 206 height 188
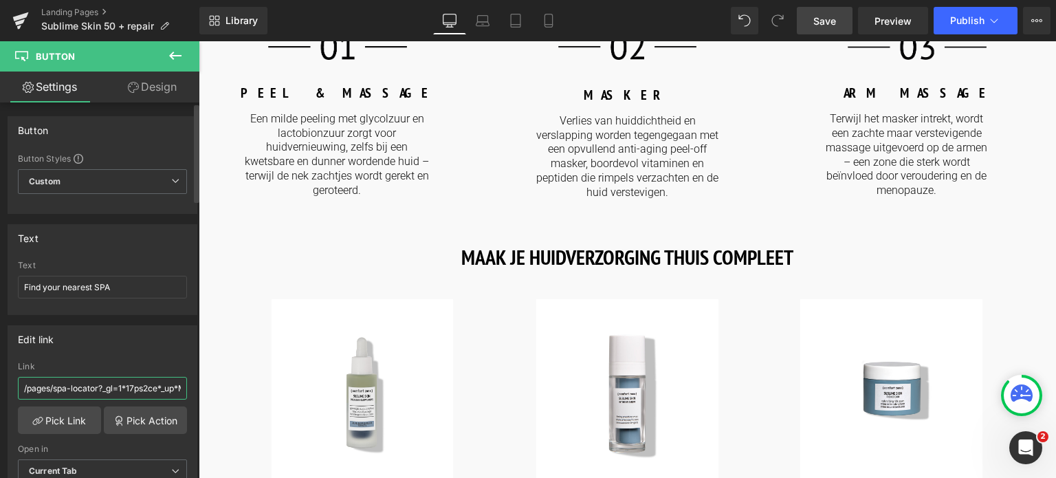
click at [101, 392] on input "/pages/spa-locator?_gl=1*17ps2ce*_up*MQ..&gclid=CjwKCAjwxNW2BhAkEiwA24Cm9Ew9Tuk…" at bounding box center [102, 388] width 169 height 23
drag, startPoint x: 297, startPoint y: 431, endPoint x: 237, endPoint y: 376, distance: 81.8
type input "/pages/spa-locator"
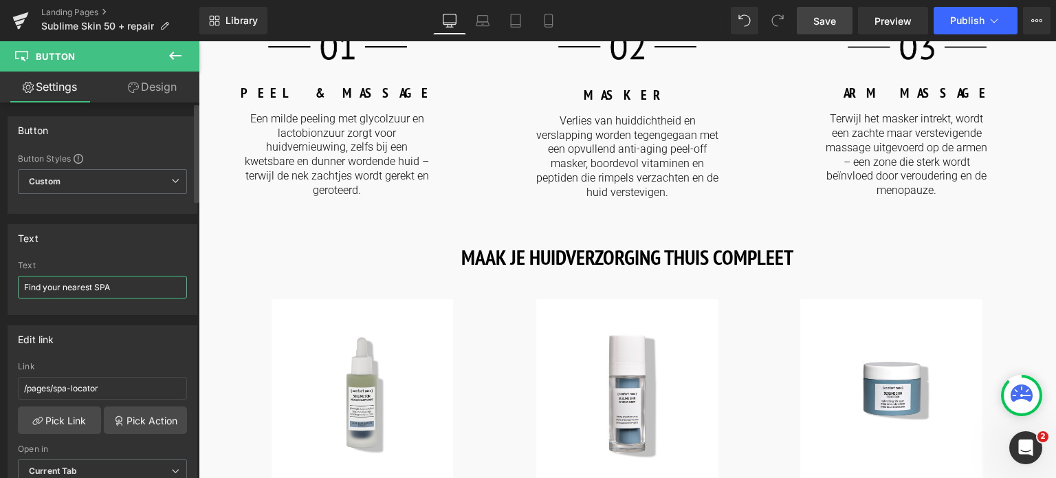
drag, startPoint x: 123, startPoint y: 288, endPoint x: 111, endPoint y: 288, distance: 12.4
click at [122, 288] on input "Find your nearest SPA" at bounding box center [102, 287] width 169 height 23
drag, startPoint x: 91, startPoint y: 285, endPoint x: 0, endPoint y: 285, distance: 90.8
click at [0, 285] on div "Text Find your nearest SPA Text Find your nearest SPA" at bounding box center [103, 264] width 206 height 101
type input "Vind je dichstbijzijnde SPA"
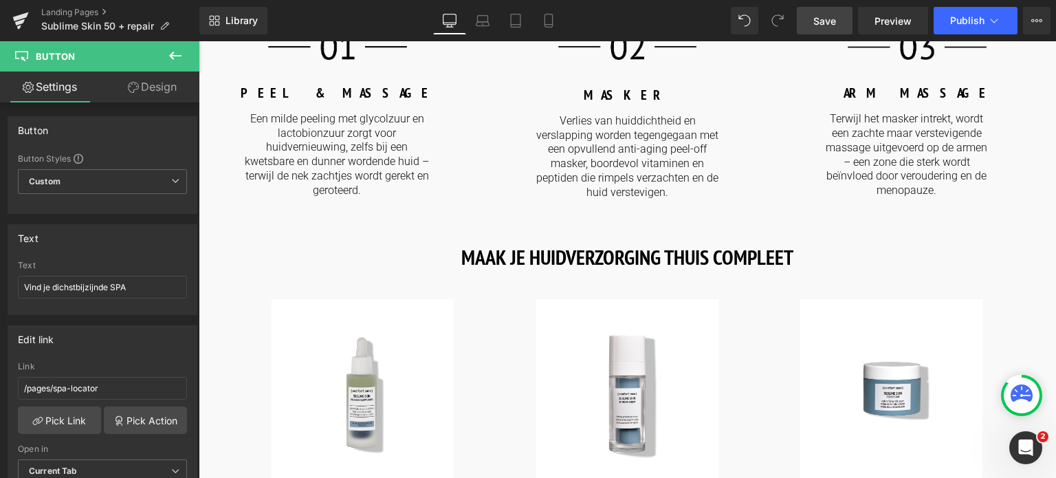
click at [836, 22] on span "Save" at bounding box center [825, 21] width 23 height 14
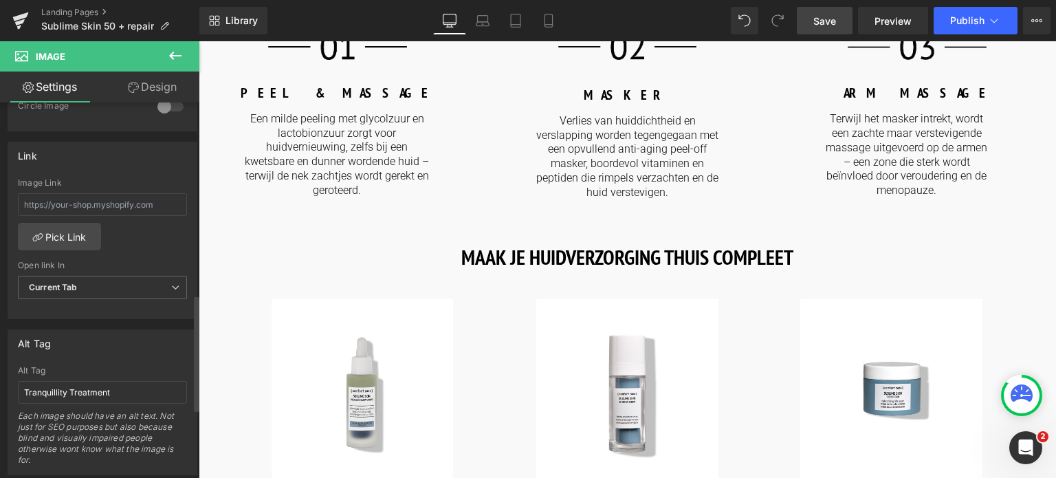
scroll to position [619, 0]
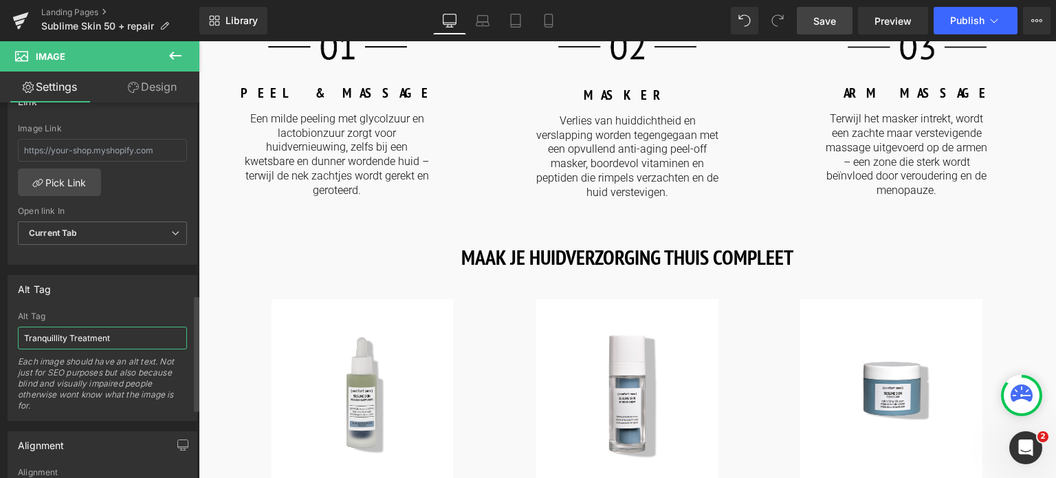
drag, startPoint x: 147, startPoint y: 332, endPoint x: 0, endPoint y: 308, distance: 149.1
click at [0, 308] on div "Alt Tag Tranquillity Treatment Alt Tag Tranquillity Treatment Each image should…" at bounding box center [103, 343] width 206 height 156
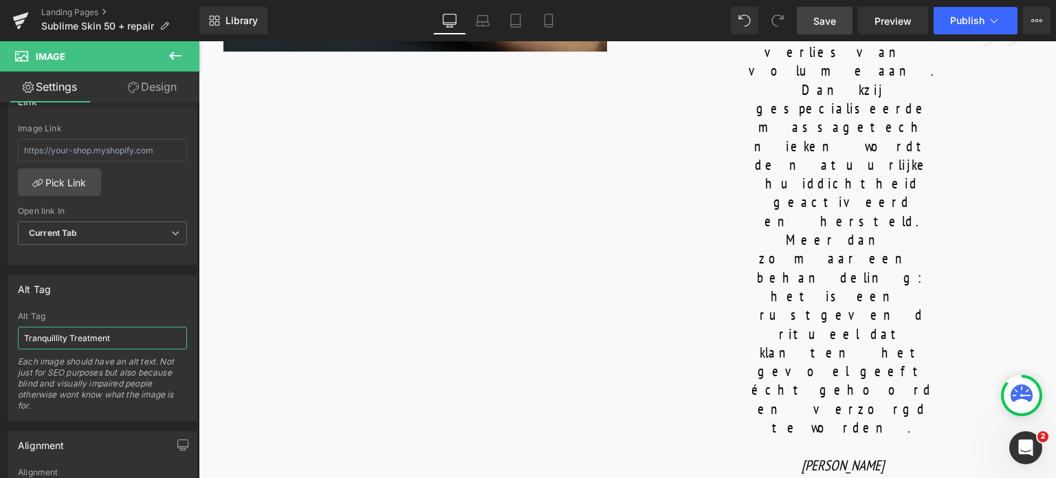
scroll to position [1032, 0]
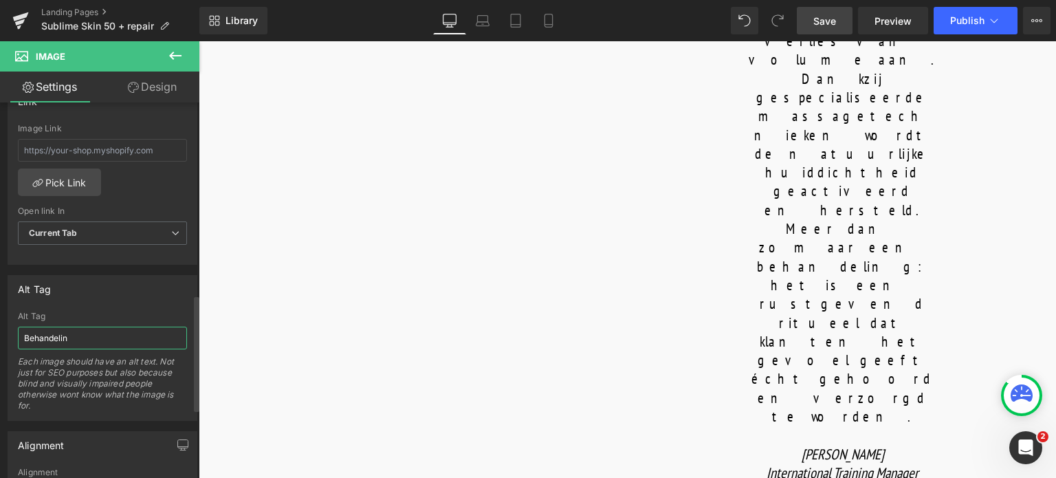
type input "Behandeling"
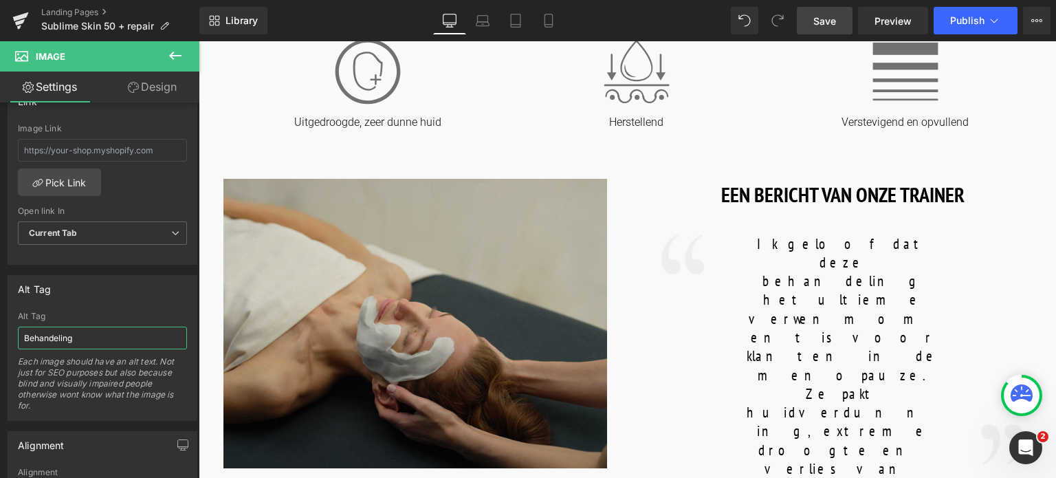
scroll to position [550, 0]
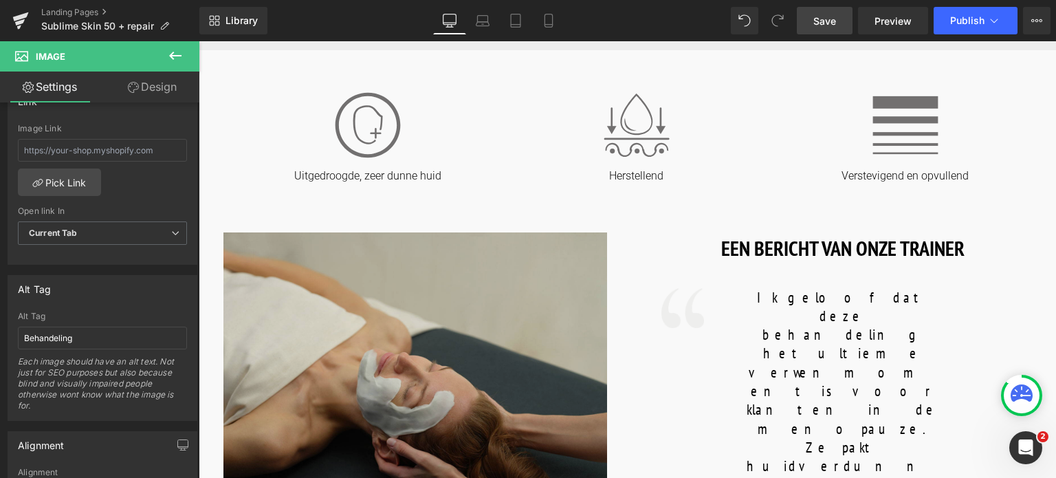
click at [434, 304] on img at bounding box center [417, 377] width 386 height 290
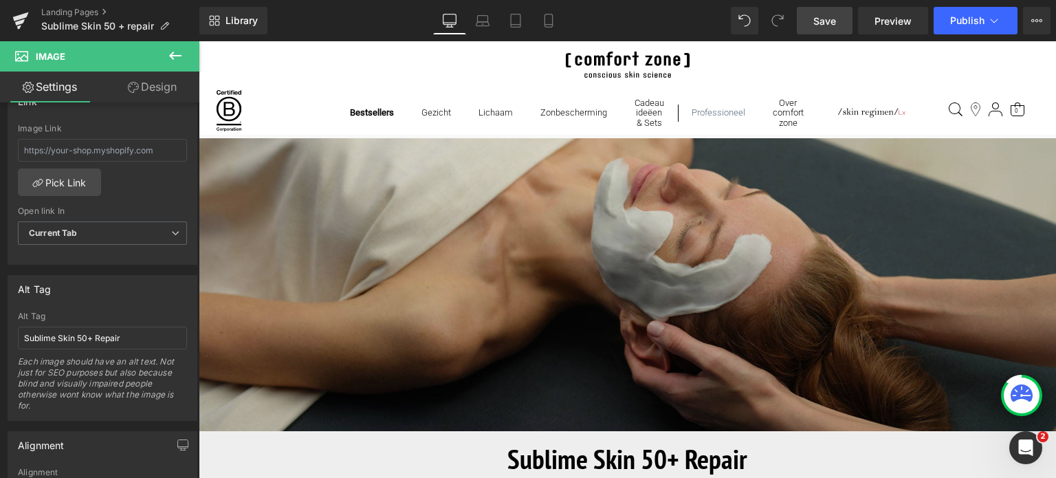
scroll to position [0, 0]
click at [400, 267] on img at bounding box center [628, 285] width 858 height 294
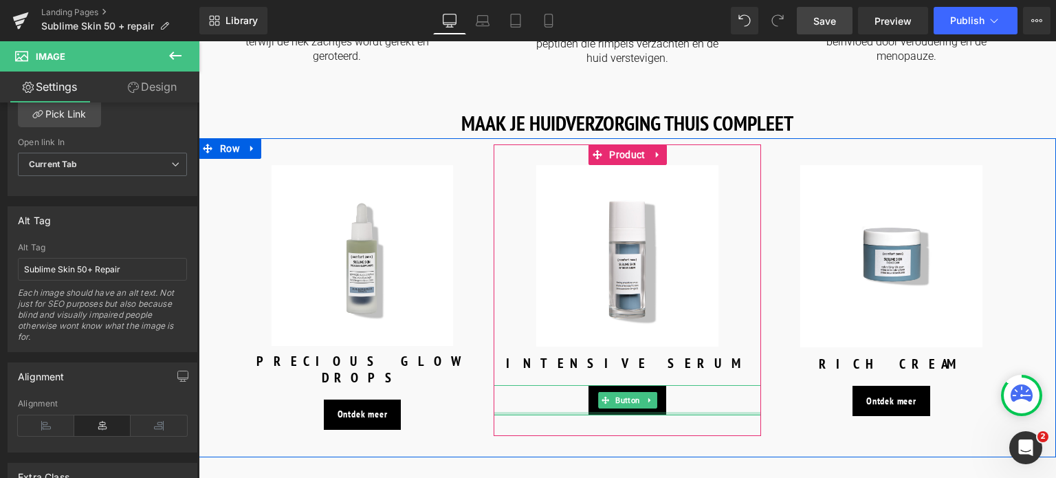
scroll to position [1788, 0]
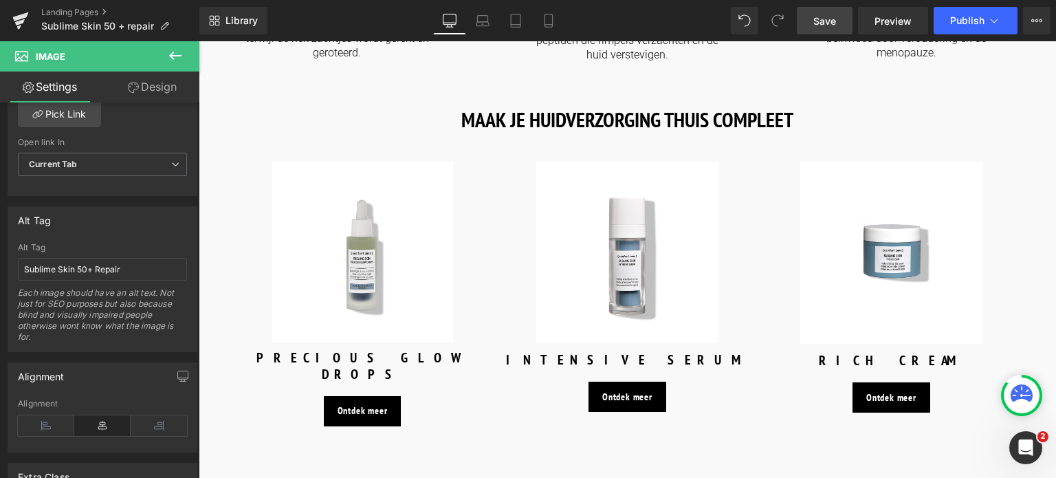
click at [820, 21] on span "Save" at bounding box center [825, 21] width 23 height 14
click at [997, 10] on button "Publish" at bounding box center [976, 21] width 84 height 28
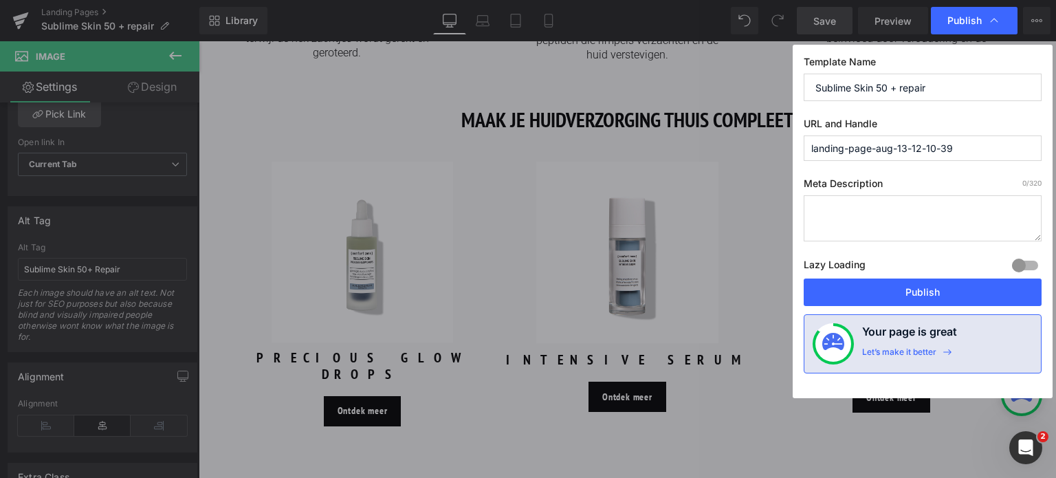
click at [865, 221] on textarea at bounding box center [923, 218] width 238 height 46
paste textarea "De ultieme behandeling tegen huidverdunning, extreme droogte en verlies van vol…"
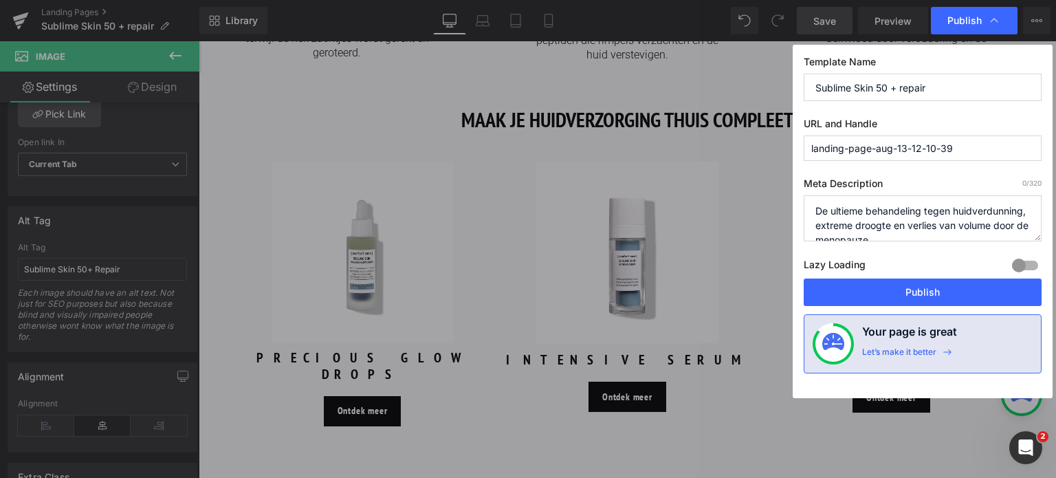
scroll to position [5, 0]
type textarea "De ultieme behandeling tegen huidverdunning, extreme droogte en verlies van vol…"
drag, startPoint x: 950, startPoint y: 91, endPoint x: 778, endPoint y: 86, distance: 172.7
click at [778, 86] on div "Publish Template Name Sublime Skin 50 + repair URL and Handle landing-page-aug-…" at bounding box center [528, 239] width 1056 height 478
drag, startPoint x: 972, startPoint y: 144, endPoint x: 773, endPoint y: 167, distance: 200.1
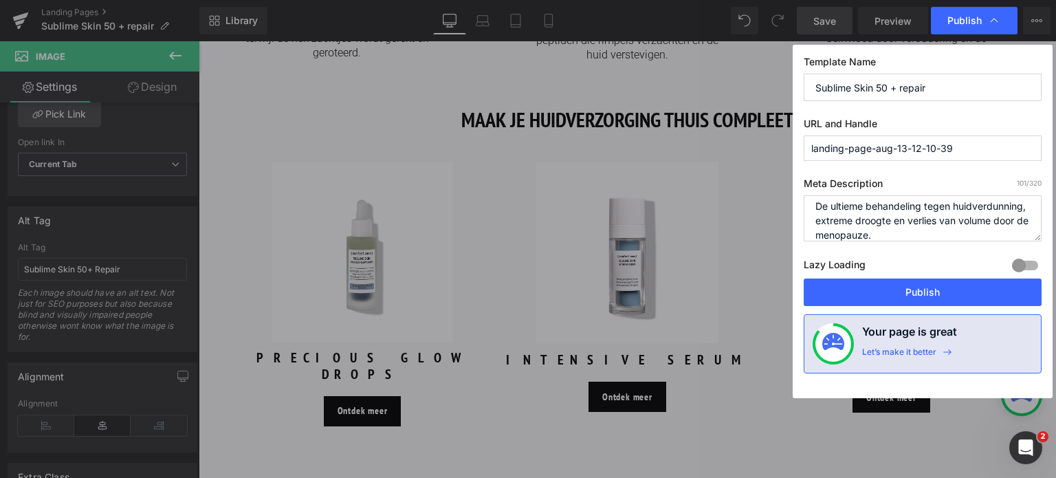
click at [773, 167] on div "Publish Template Name Sublime Skin 50 + repair URL and Handle landing-page-aug-…" at bounding box center [528, 239] width 1056 height 478
paste input "Sublime Skin 50 + repair"
type input "sublime-skin-50-+-repair"
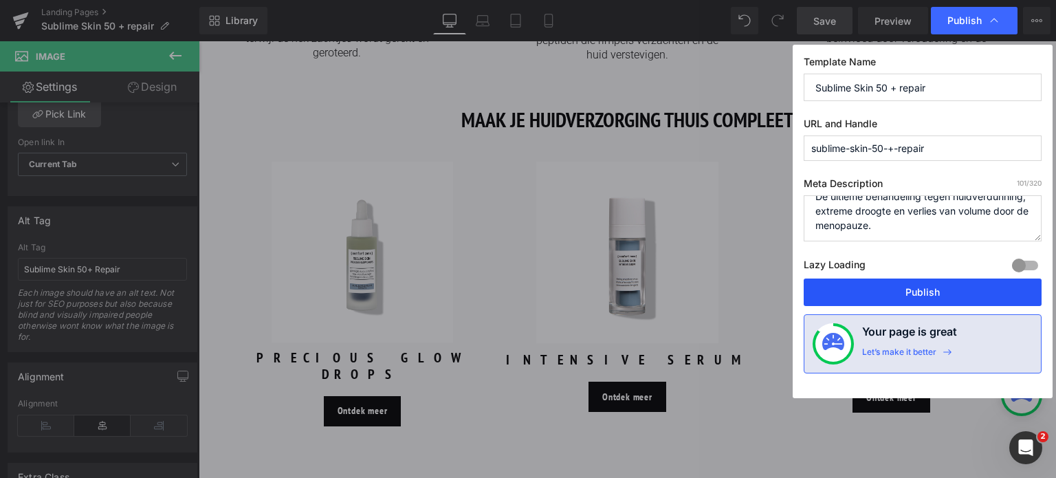
drag, startPoint x: 915, startPoint y: 289, endPoint x: 719, endPoint y: 247, distance: 200.5
click at [915, 289] on button "Publish" at bounding box center [923, 293] width 238 height 28
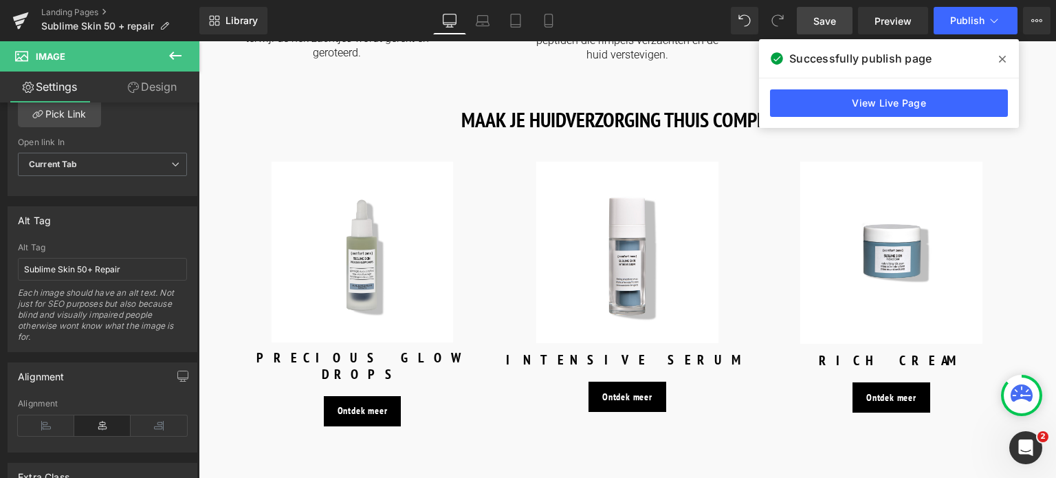
drag, startPoint x: 1003, startPoint y: 58, endPoint x: 803, endPoint y: 16, distance: 203.8
click at [1003, 58] on icon at bounding box center [1002, 59] width 7 height 7
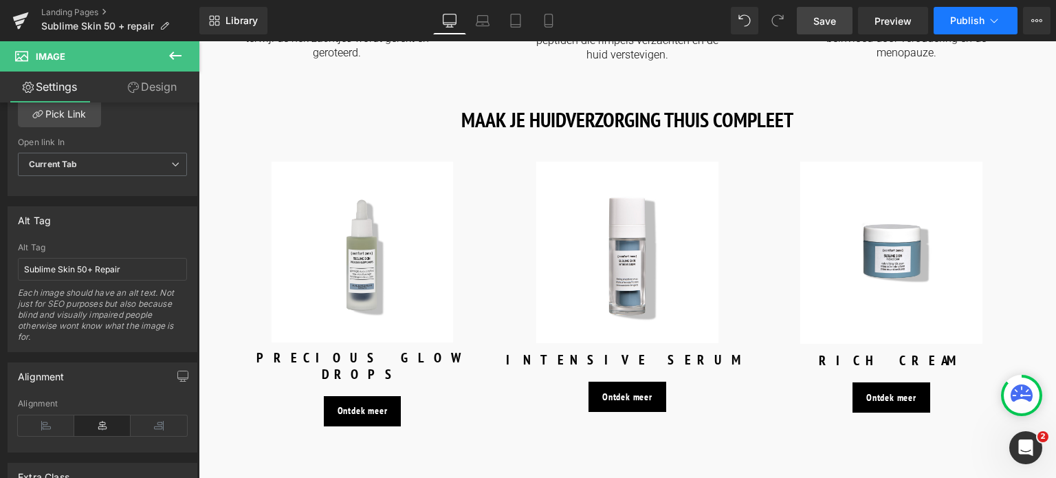
click at [1001, 30] on button "Publish" at bounding box center [976, 21] width 84 height 28
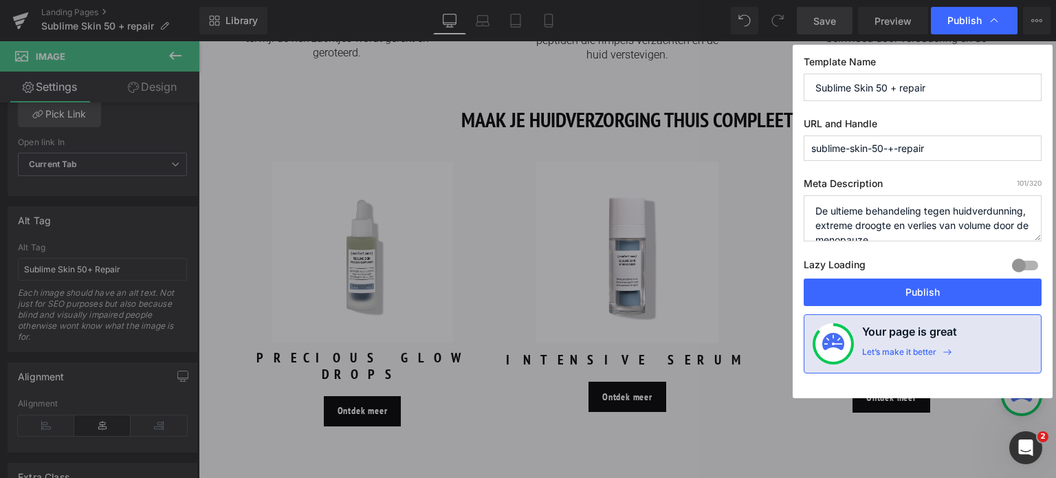
click at [900, 149] on input "sublime-skin-50-+-repair" at bounding box center [923, 147] width 238 height 25
drag, startPoint x: 900, startPoint y: 151, endPoint x: 892, endPoint y: 151, distance: 7.6
click at [892, 151] on input "sublime-skin-50-+-repair" at bounding box center [923, 147] width 238 height 25
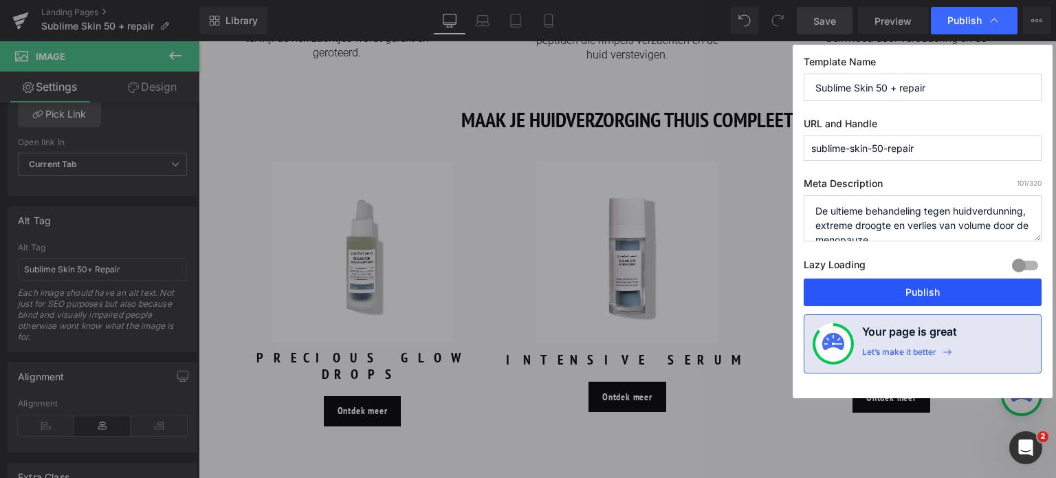
type input "sublime-skin-50-repair"
drag, startPoint x: 968, startPoint y: 294, endPoint x: 774, endPoint y: 214, distance: 210.0
click at [968, 294] on button "Publish" at bounding box center [923, 293] width 238 height 28
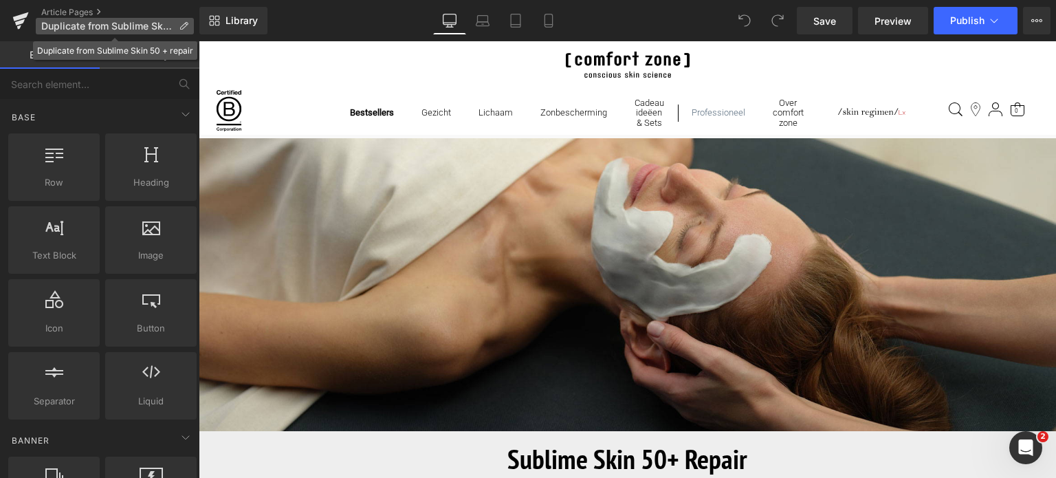
click at [184, 24] on icon at bounding box center [184, 26] width 10 height 10
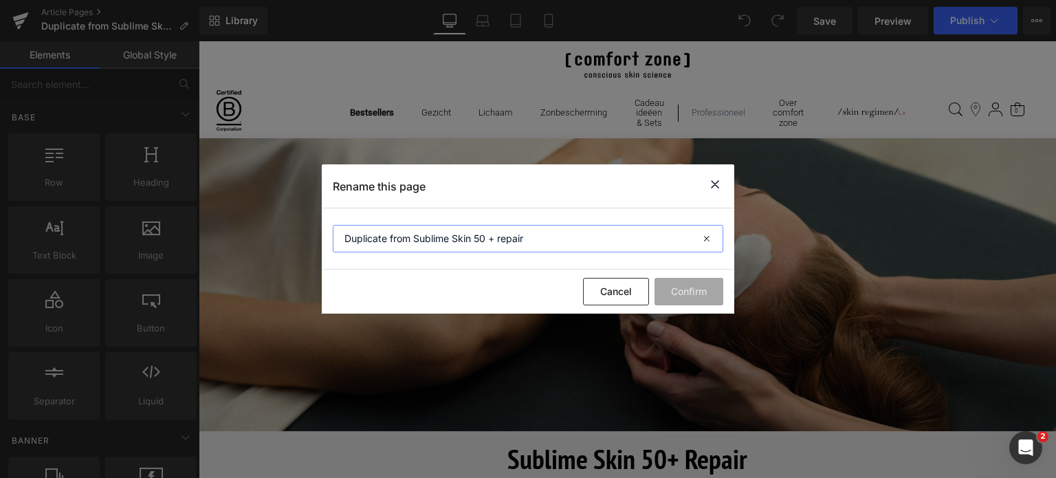
drag, startPoint x: 413, startPoint y: 236, endPoint x: 332, endPoint y: 247, distance: 81.2
click at [333, 247] on input "Duplicate from Sublime Skin 50 + repair" at bounding box center [528, 239] width 391 height 28
type input "Sublime Skin 50 + repair"
click at [700, 294] on button "Confirm" at bounding box center [689, 292] width 69 height 28
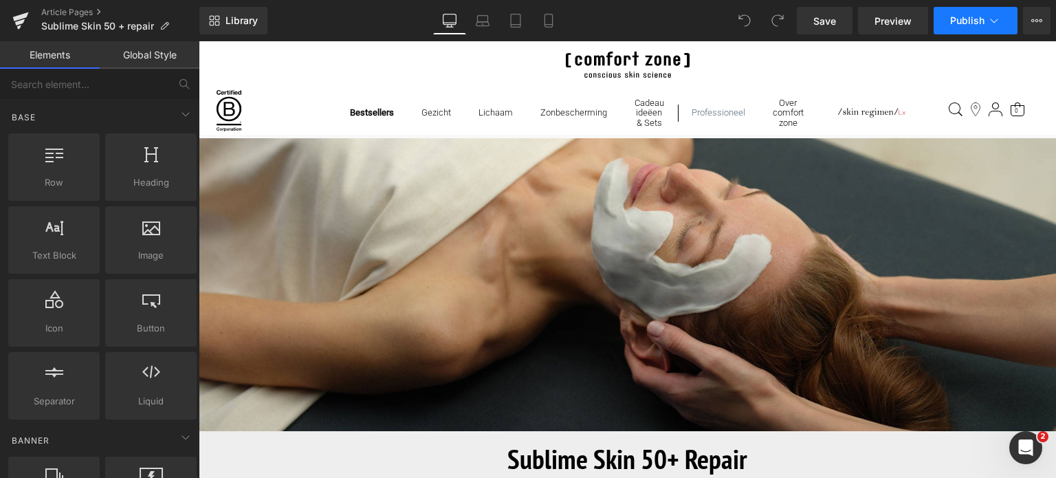
click at [997, 19] on icon at bounding box center [995, 21] width 14 height 14
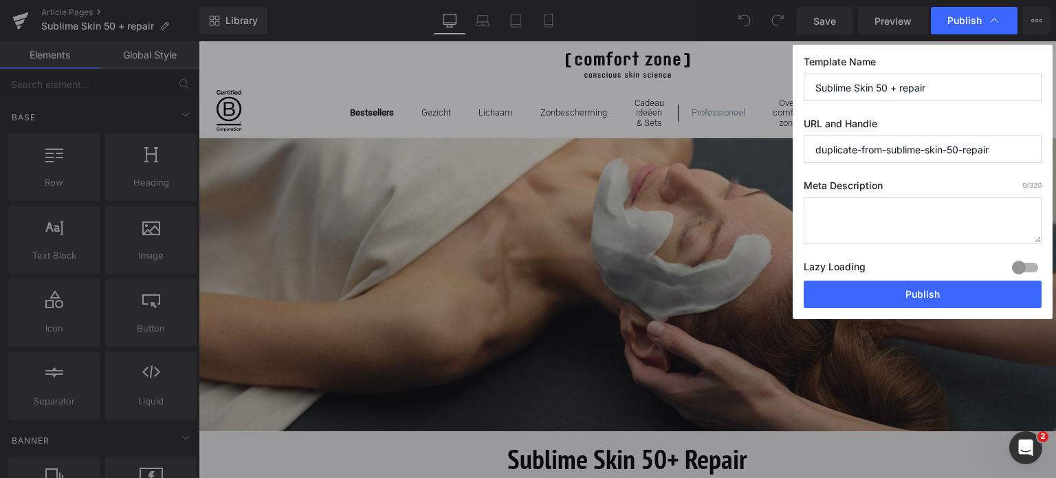
drag, startPoint x: 889, startPoint y: 145, endPoint x: 777, endPoint y: 157, distance: 112.1
click at [777, 157] on div "Publish Template Name Sublime Skin 50 + repair URL and Handle duplicate-from-su…" at bounding box center [528, 239] width 1056 height 478
type input "sublime-skin-50-repair"
click at [836, 227] on textarea at bounding box center [923, 220] width 238 height 46
paste textarea "De ultieme behandeling tegen huidverdunning, extreme droogte en verlies van vol…"
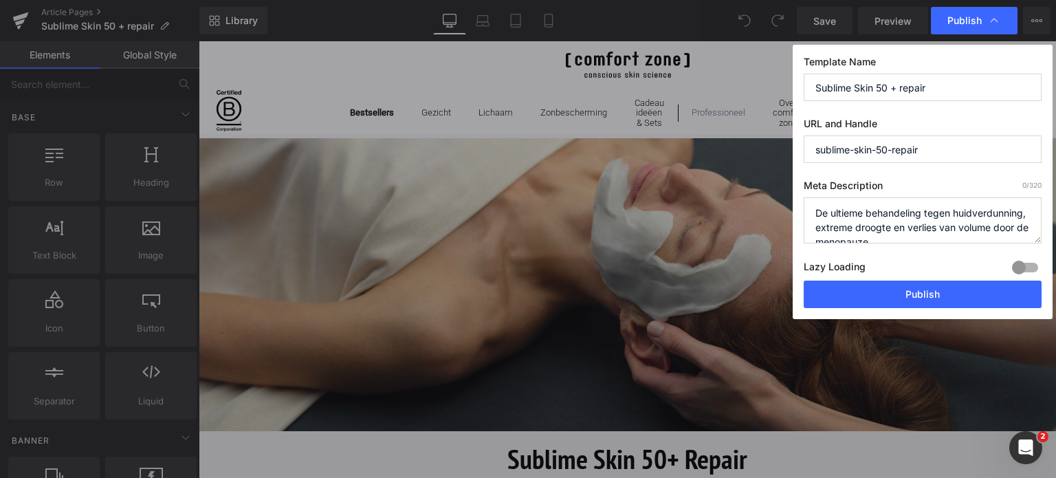
scroll to position [4, 0]
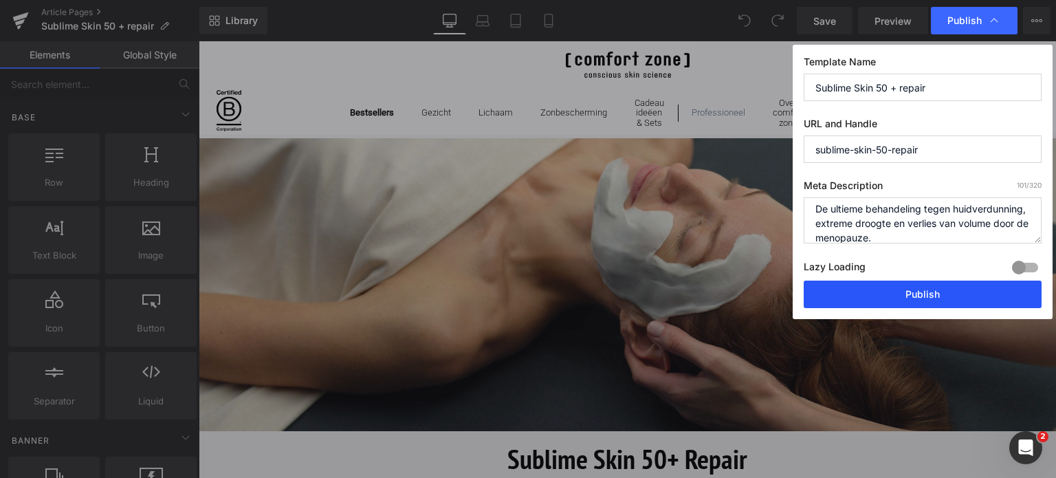
type textarea "De ultieme behandeling tegen huidverdunning, extreme droogte en verlies van vol…"
click at [900, 293] on button "Publish" at bounding box center [923, 295] width 238 height 28
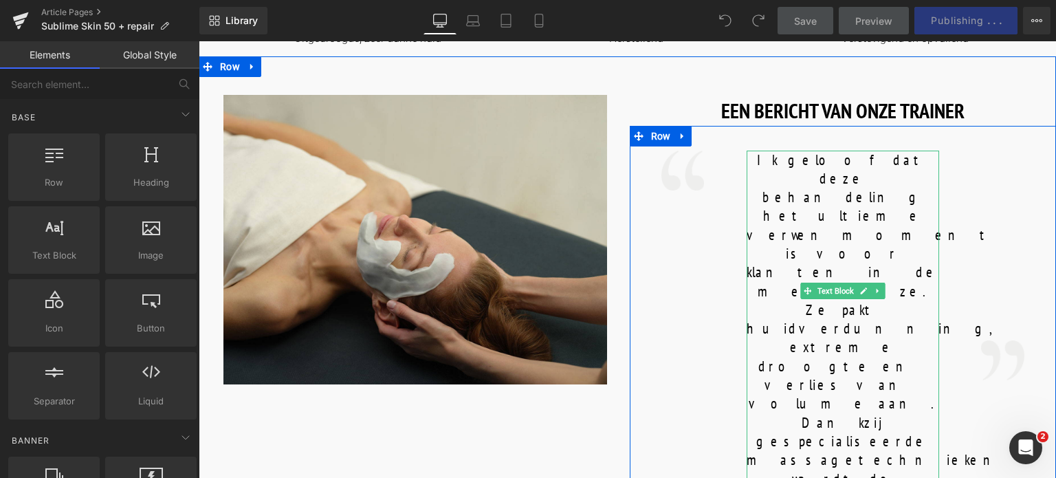
scroll to position [825, 0]
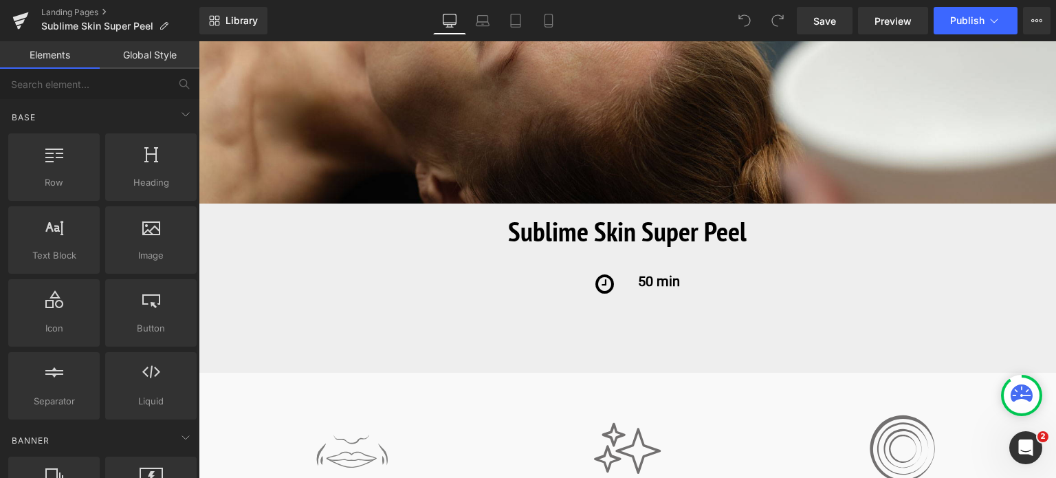
scroll to position [206, 0]
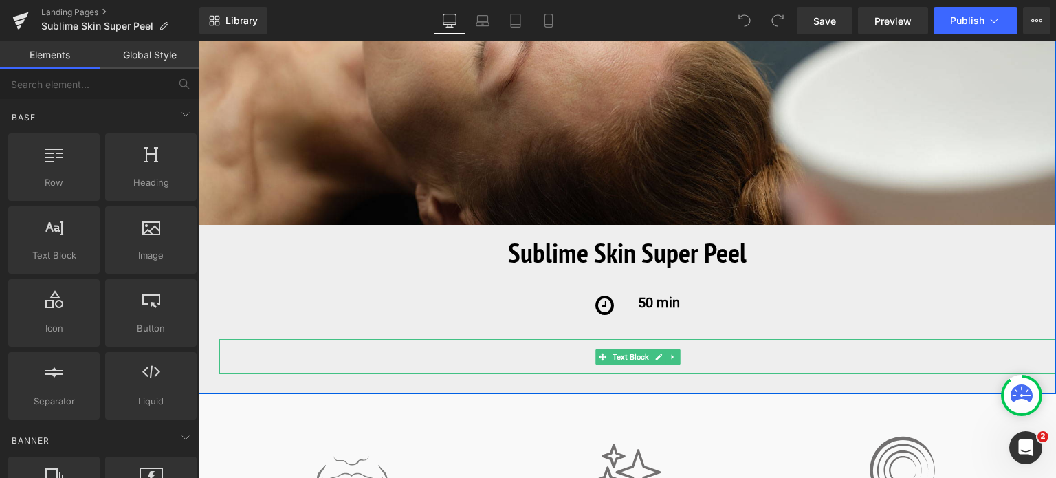
click at [567, 356] on div "An intensive double peel tailored to suit various skin types, from the most sen…" at bounding box center [637, 356] width 837 height 35
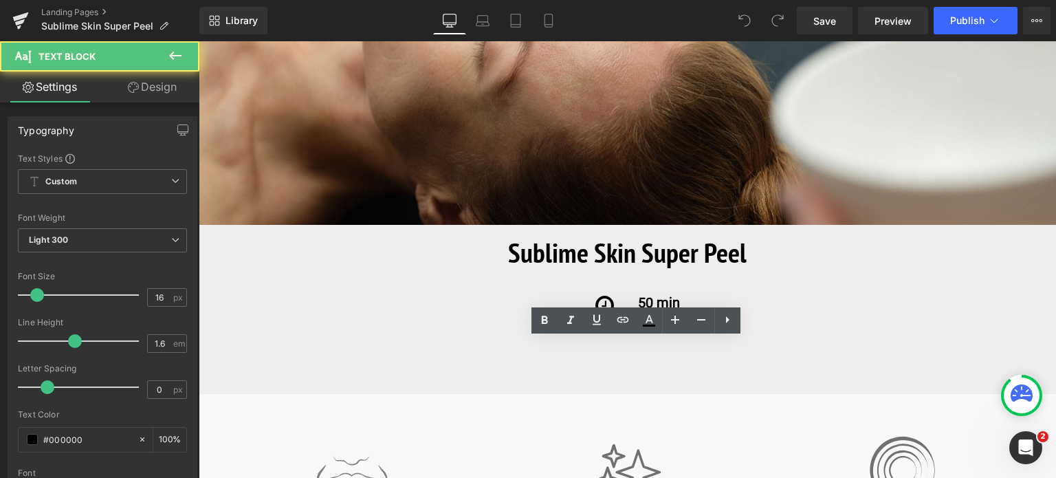
click at [490, 339] on div "An intensive double peel tailored to suit various skin types, from the most sen…" at bounding box center [637, 356] width 837 height 35
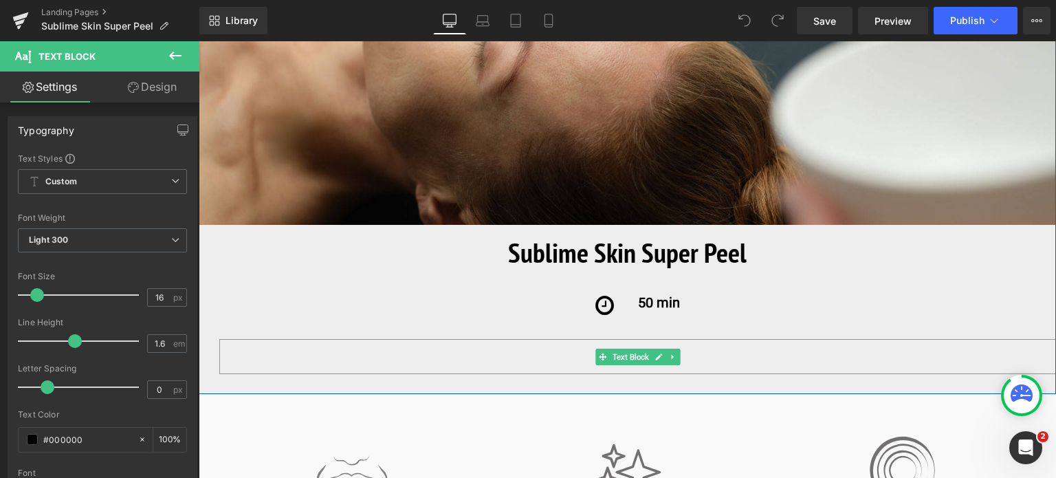
click at [657, 360] on icon at bounding box center [659, 357] width 8 height 8
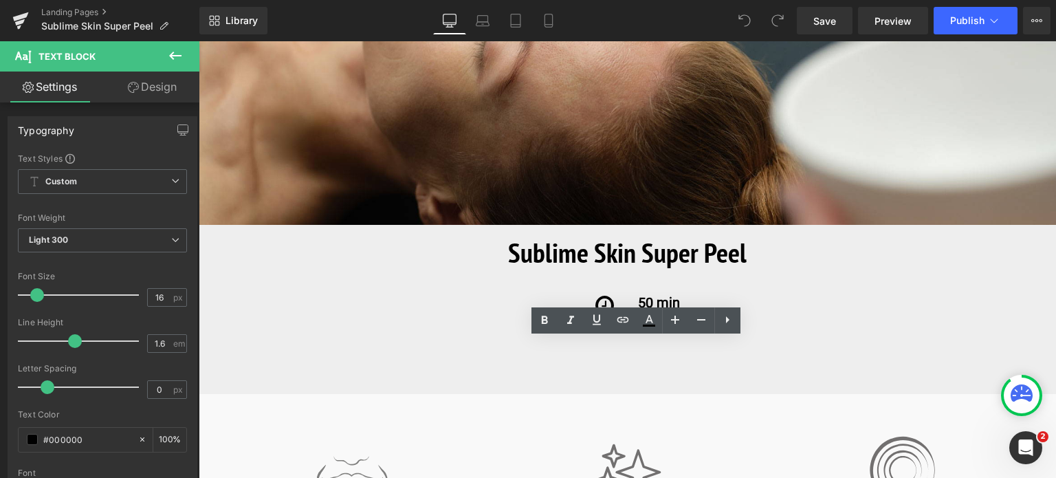
click at [562, 345] on div "An intensive double peel tailored to suit various skin types, from the most sen…" at bounding box center [637, 356] width 837 height 35
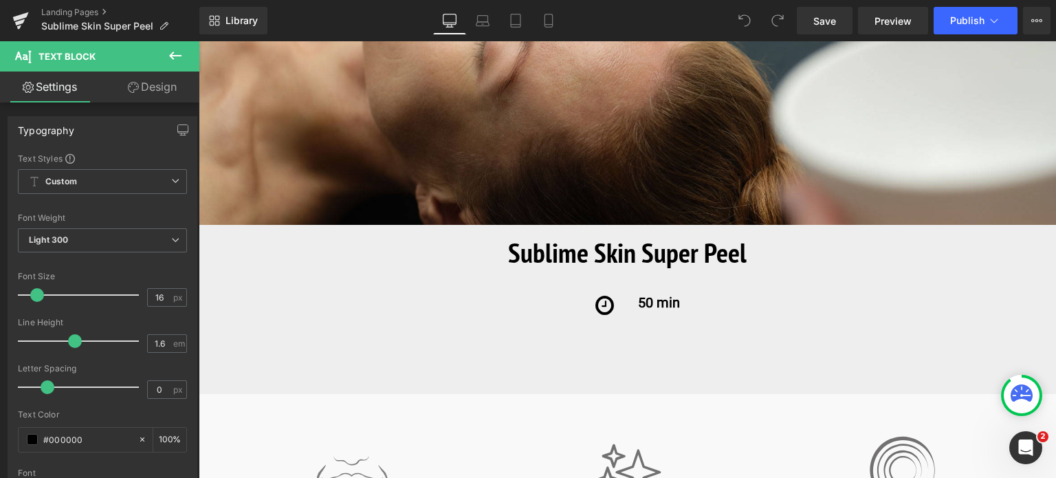
click at [175, 57] on icon at bounding box center [175, 55] width 17 height 17
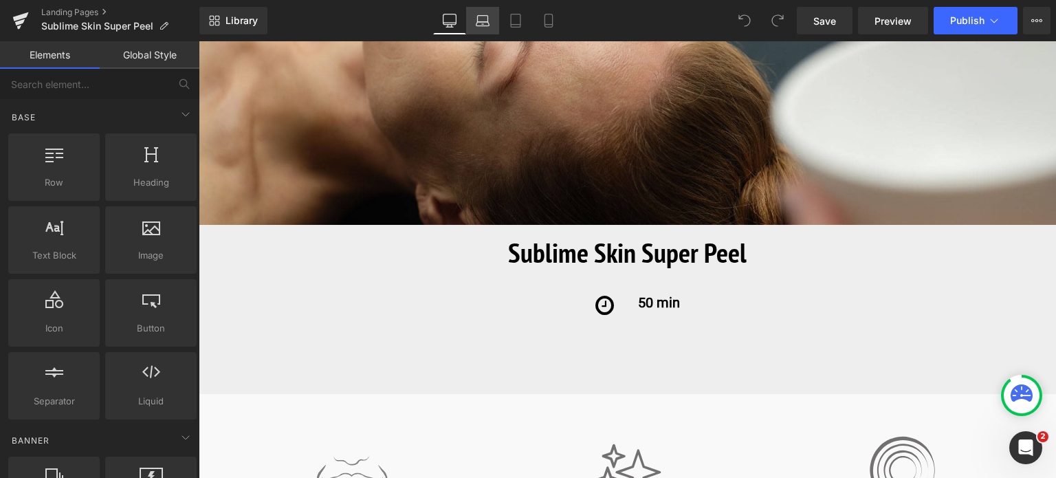
click at [484, 21] on icon at bounding box center [483, 21] width 14 height 14
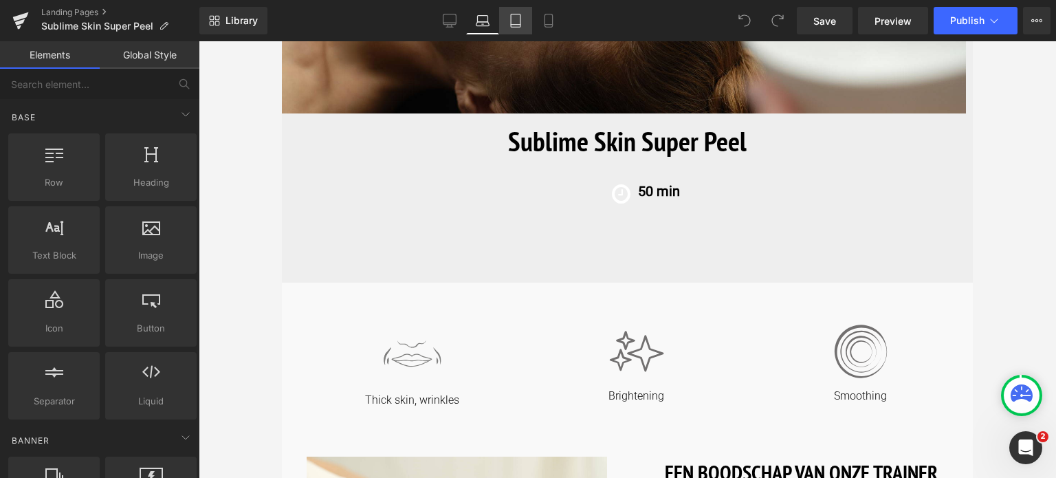
click at [512, 17] on icon at bounding box center [516, 21] width 14 height 14
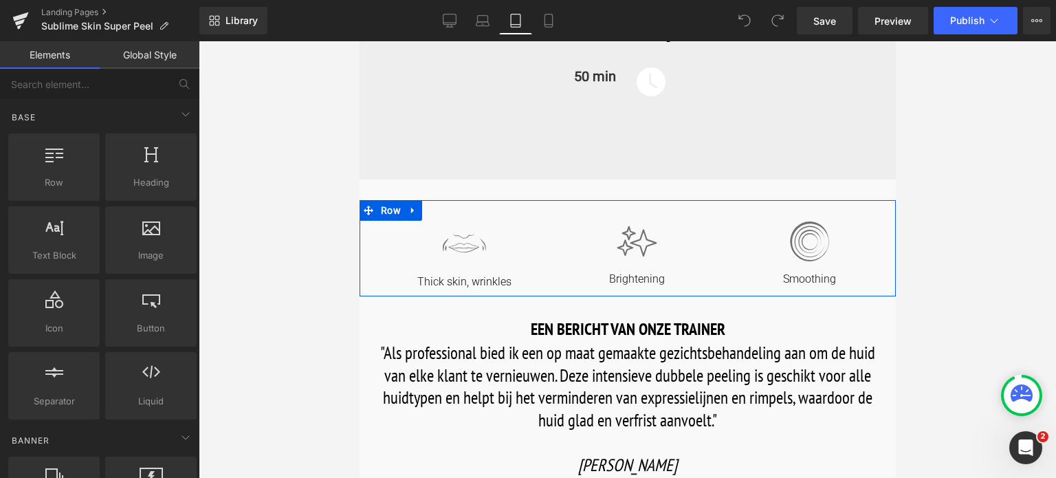
scroll to position [0, 0]
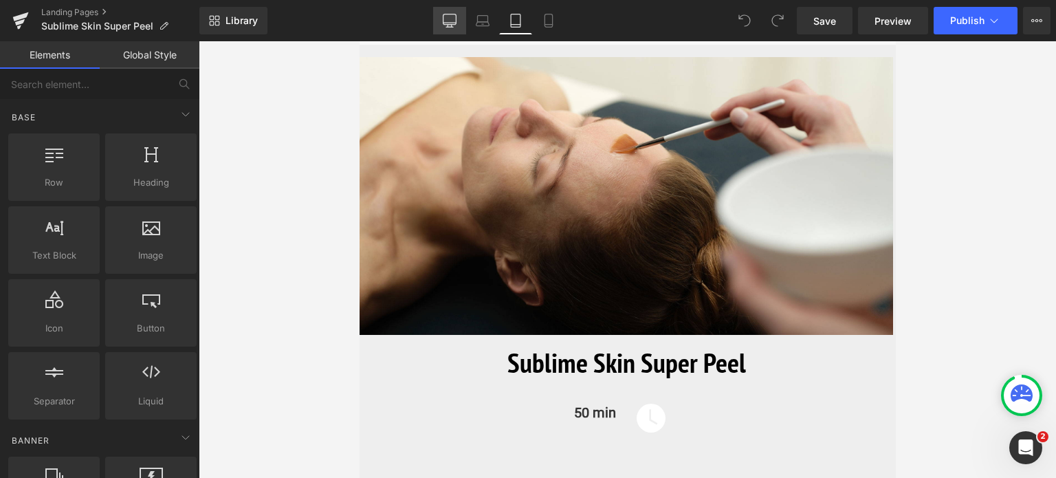
click at [450, 21] on icon at bounding box center [450, 21] width 14 height 14
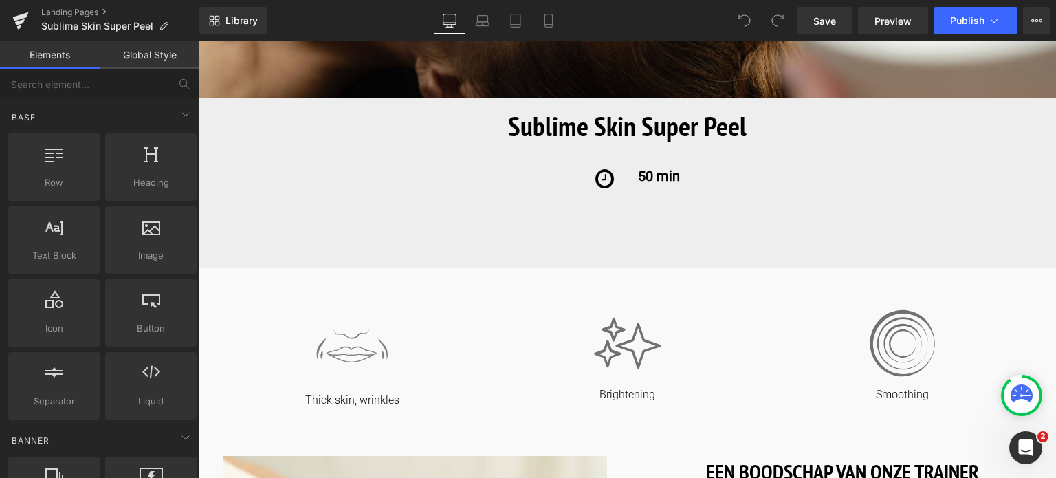
scroll to position [300, 0]
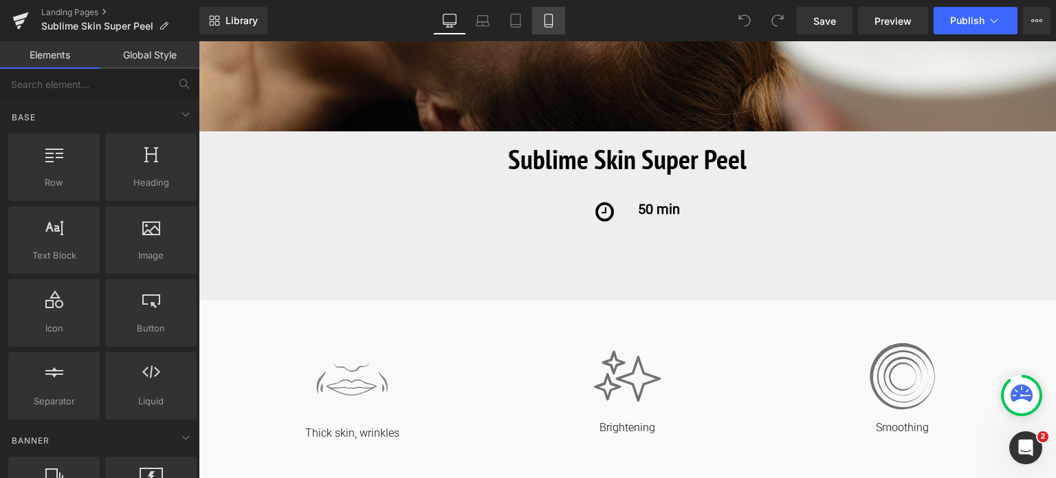
click at [547, 17] on icon at bounding box center [549, 21] width 14 height 14
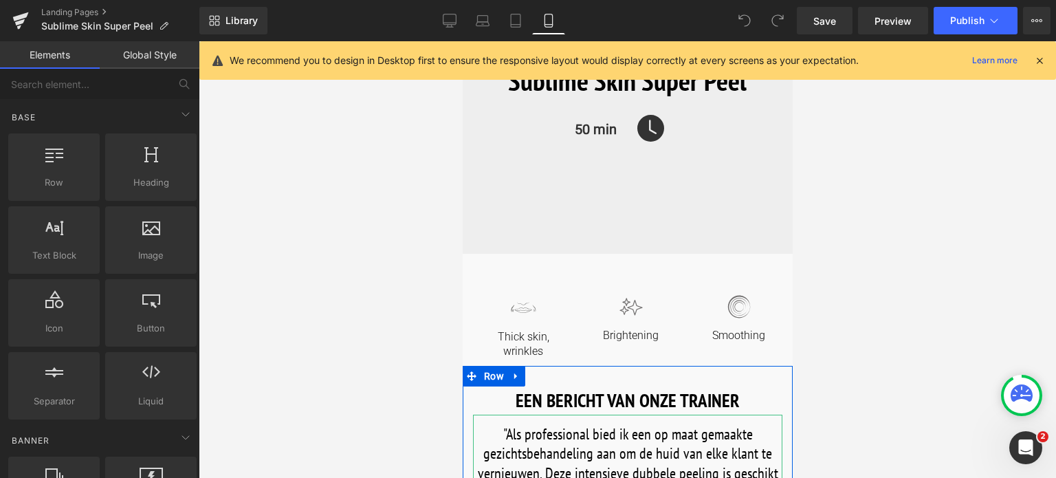
scroll to position [0, 0]
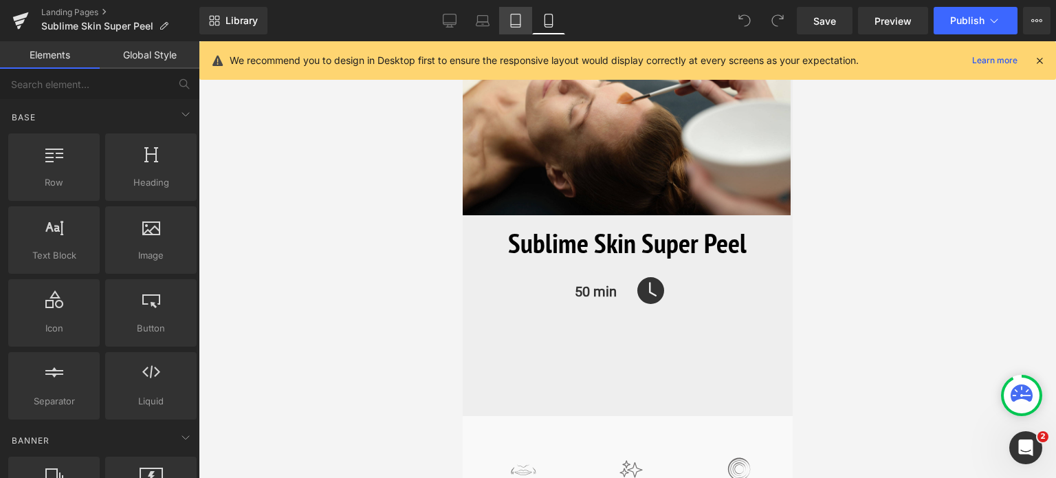
click at [520, 17] on icon at bounding box center [516, 21] width 14 height 14
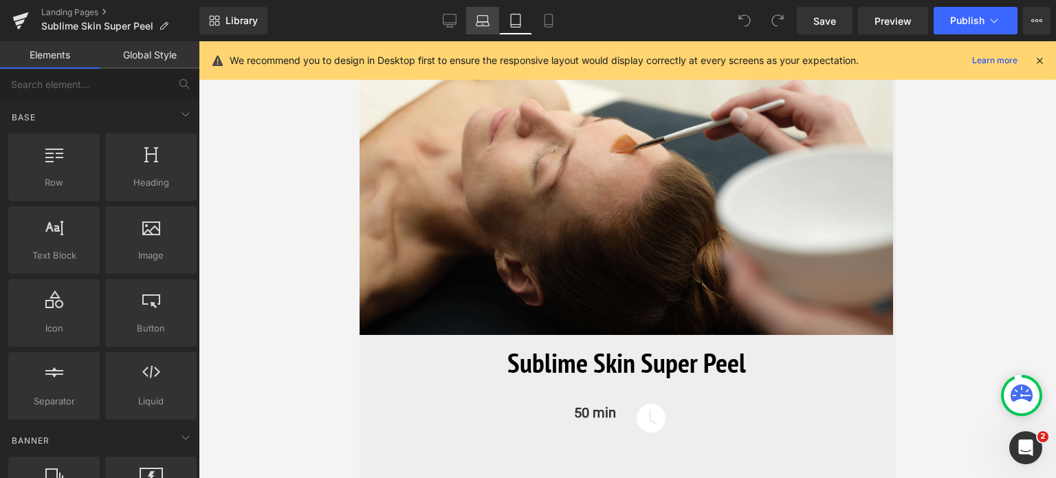
click at [480, 27] on icon at bounding box center [483, 21] width 14 height 14
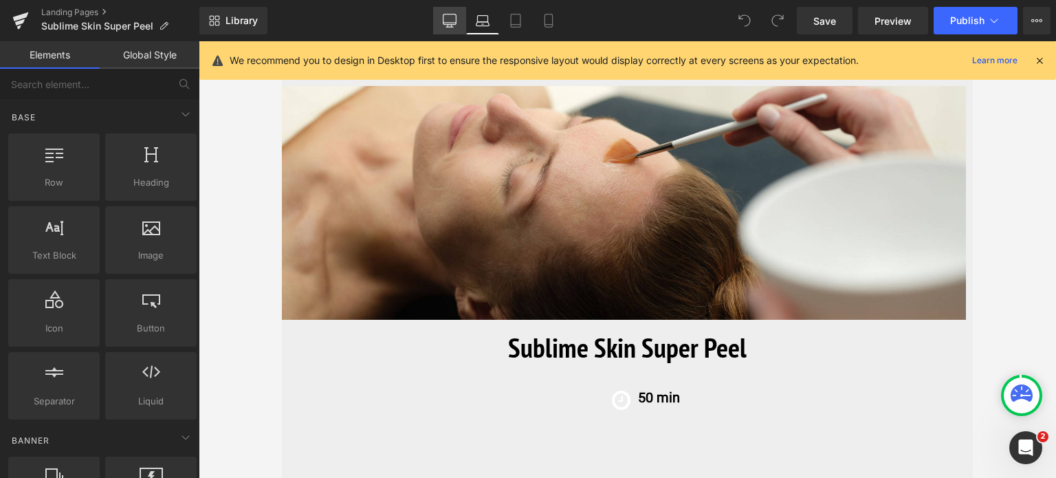
click at [446, 17] on icon at bounding box center [450, 21] width 14 height 14
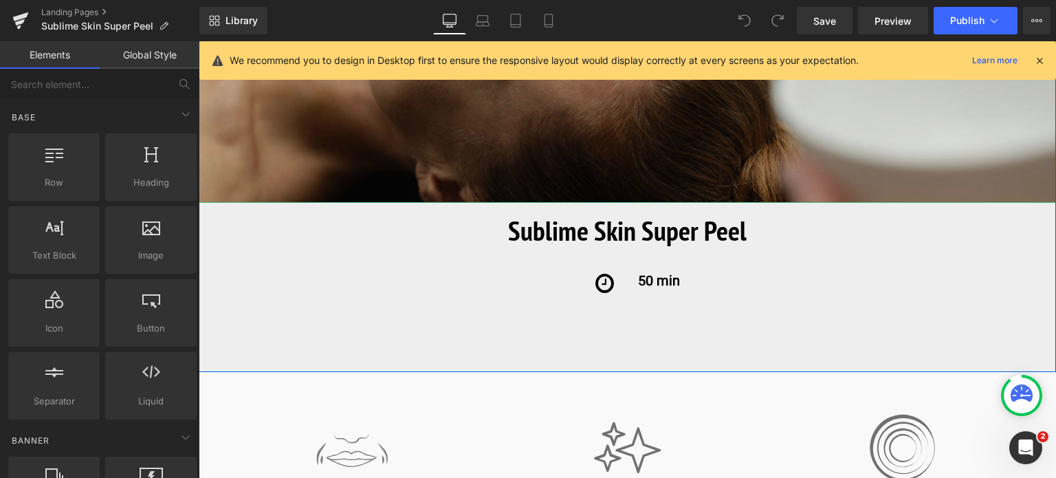
scroll to position [300, 0]
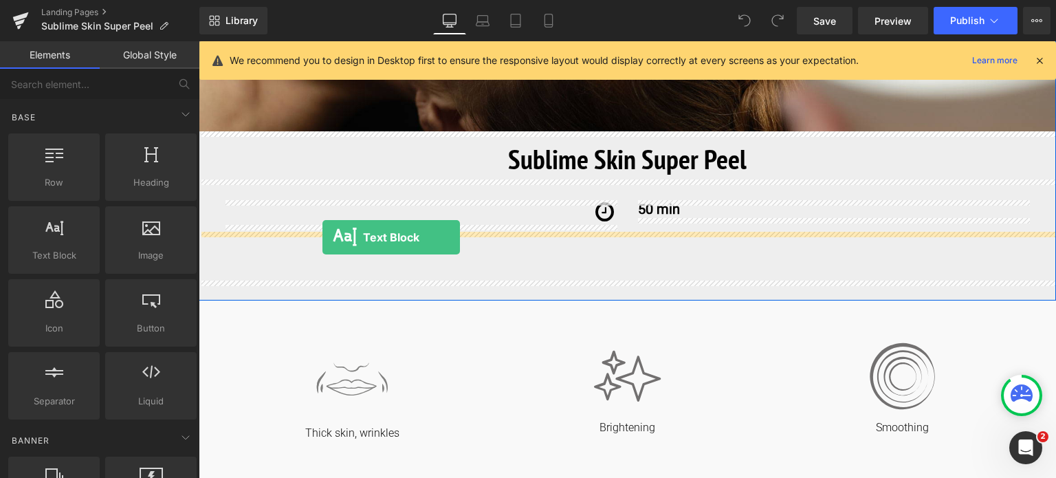
drag, startPoint x: 257, startPoint y: 285, endPoint x: 323, endPoint y: 237, distance: 81.7
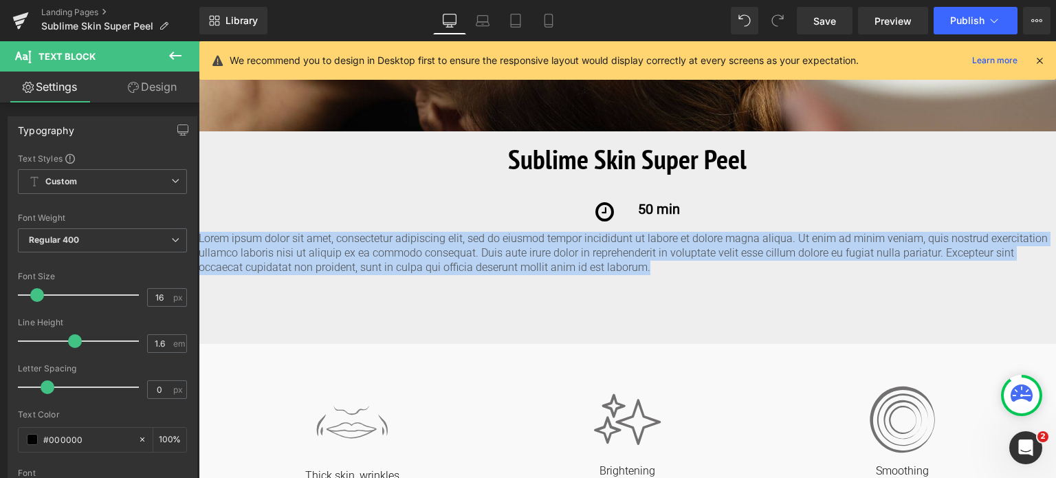
drag, startPoint x: 611, startPoint y: 267, endPoint x: 191, endPoint y: 230, distance: 421.9
paste div
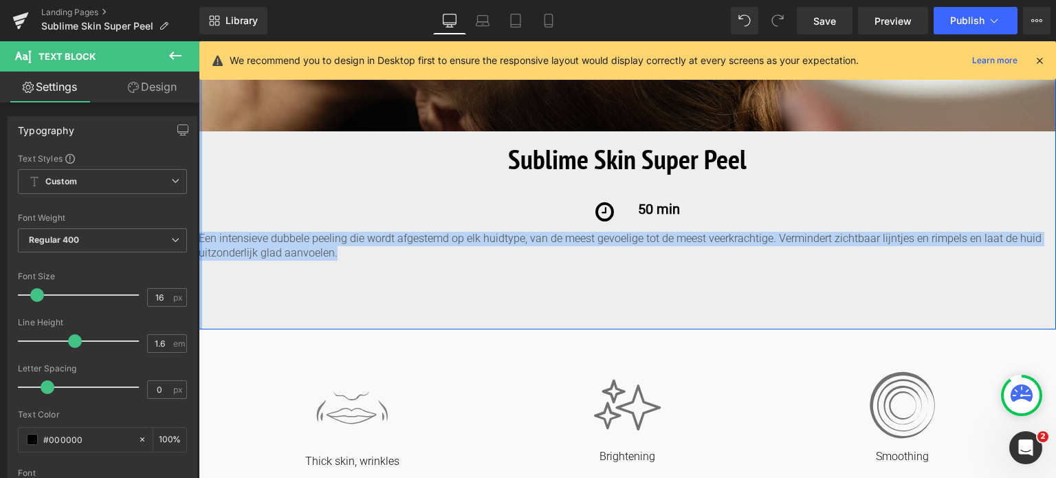
drag, startPoint x: 343, startPoint y: 255, endPoint x: 199, endPoint y: 241, distance: 143.8
click at [199, 241] on div "Image Image Sublime Skin Super Peel Heading Icon 50 min Text Block Row 50 min T…" at bounding box center [628, 83] width 858 height 491
click at [648, 248] on icon at bounding box center [648, 246] width 8 height 8
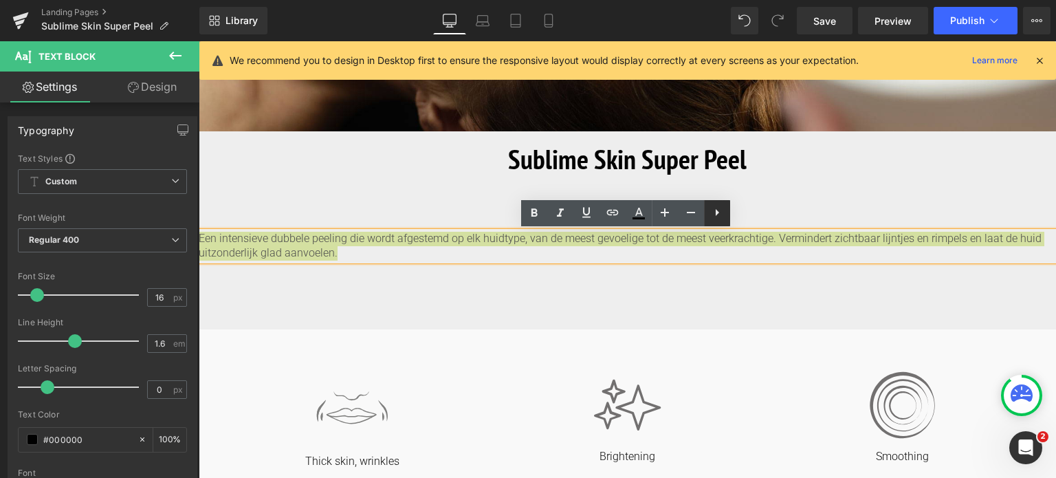
click at [724, 213] on icon at bounding box center [717, 212] width 17 height 17
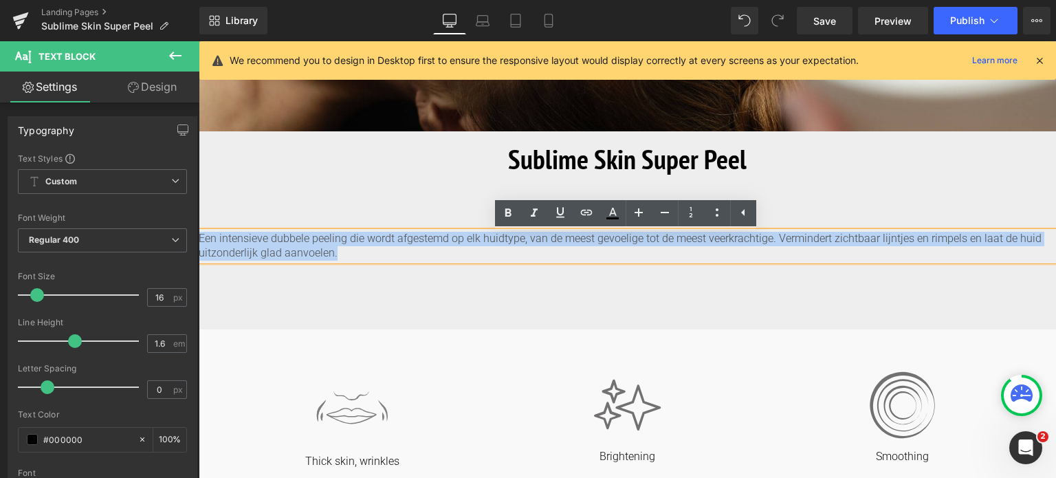
click at [360, 259] on p "Een intensieve dubbele peeling die wordt afgestemd op elk huidtype, van de mees…" at bounding box center [628, 246] width 858 height 29
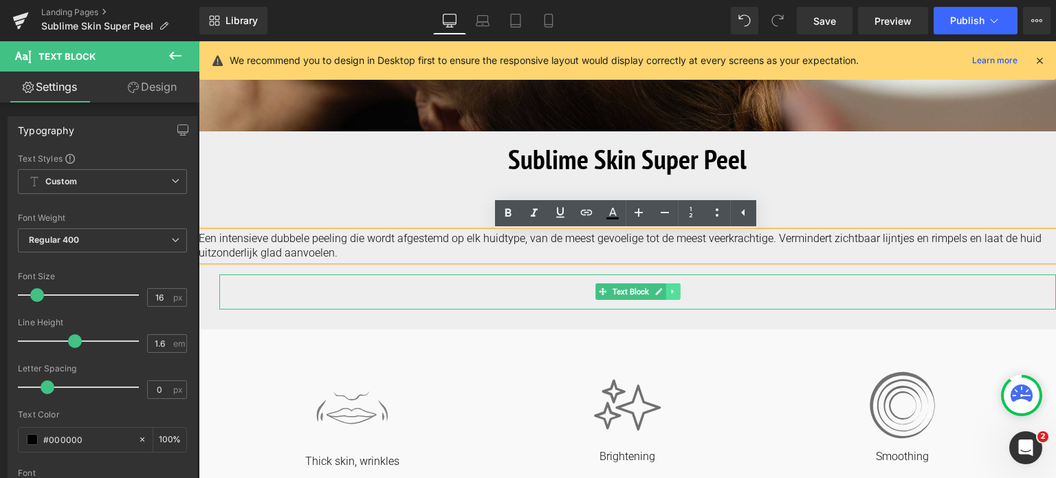
click at [669, 291] on icon at bounding box center [673, 291] width 8 height 8
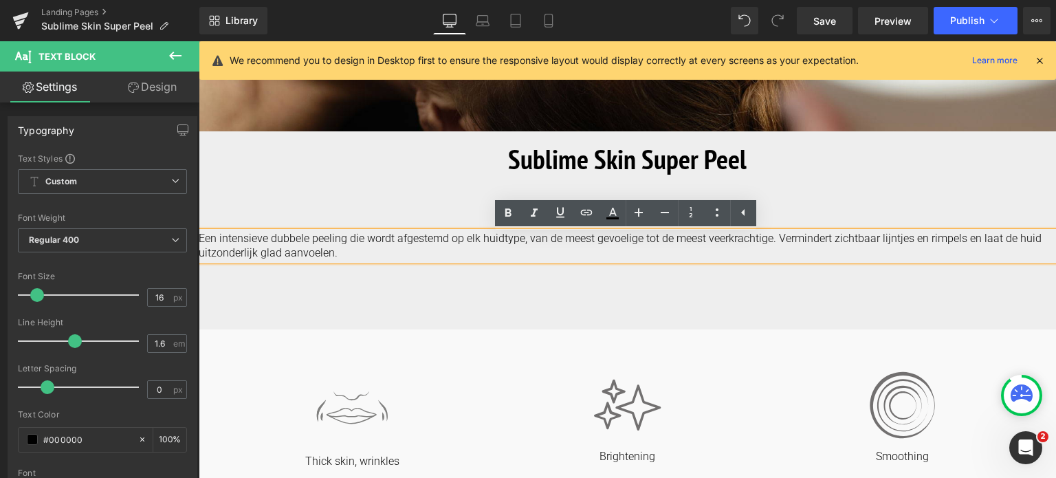
click at [386, 243] on p "Een intensieve dubbele peeling die wordt afgestemd op elk huidtype, van de mees…" at bounding box center [628, 246] width 858 height 29
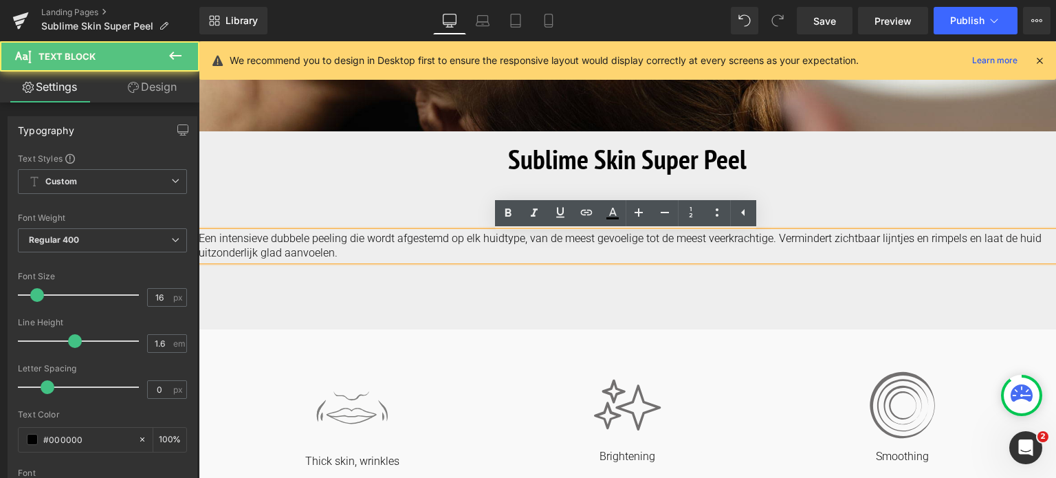
click at [609, 257] on p "Een intensieve dubbele peeling die wordt afgestemd op elk huidtype, van de mees…" at bounding box center [628, 246] width 858 height 29
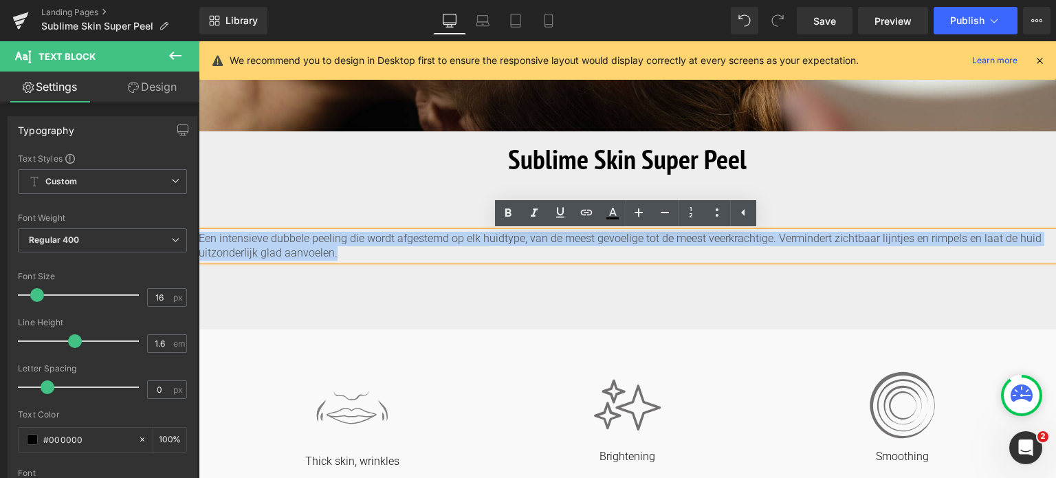
drag, startPoint x: 359, startPoint y: 257, endPoint x: 162, endPoint y: 218, distance: 200.4
copy p "Een intensieve dubbele peeling die wordt afgestemd op elk huidtype, van de mees…"
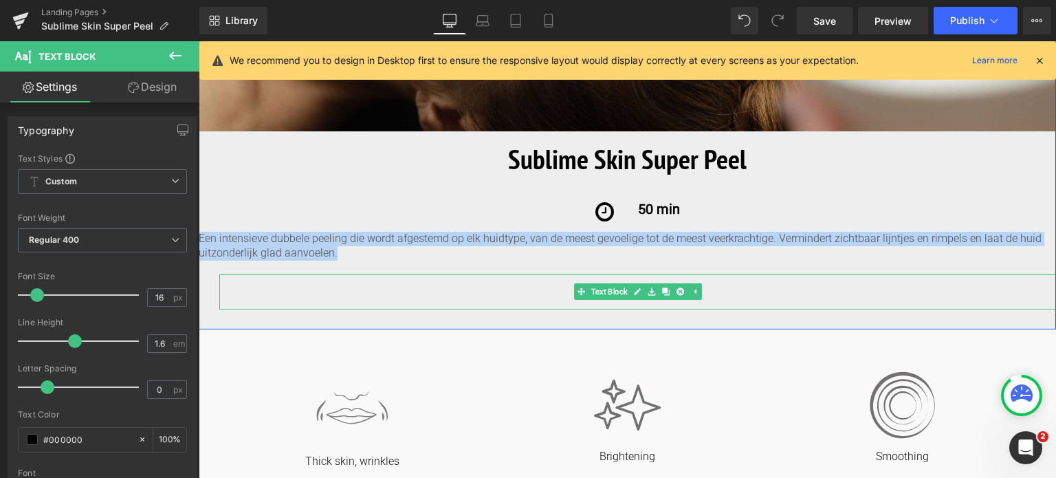
click at [576, 283] on div "An intensive double peel tailored to suit various skin types, from the most sen…" at bounding box center [637, 291] width 837 height 35
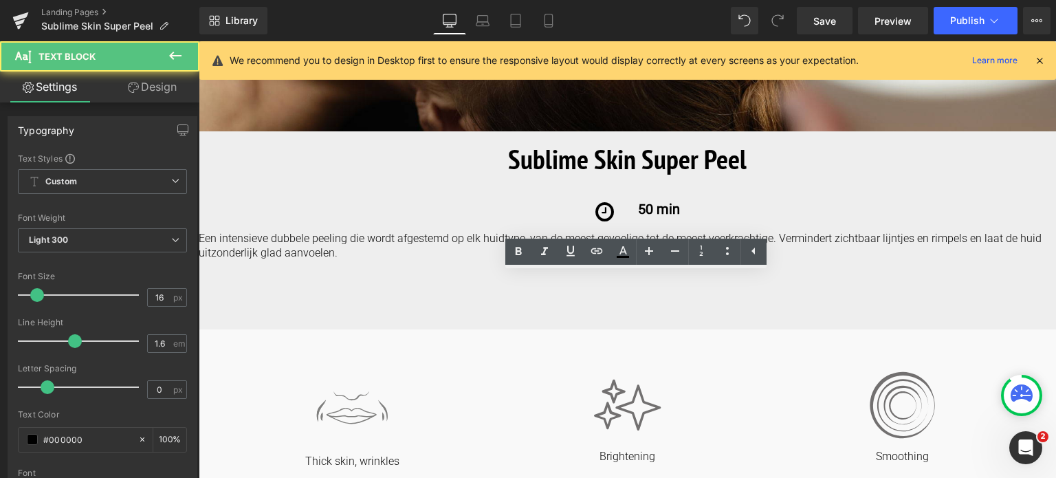
click at [630, 291] on div "An intensive double peel tailored to suit various skin types, from the most sen…" at bounding box center [637, 291] width 837 height 35
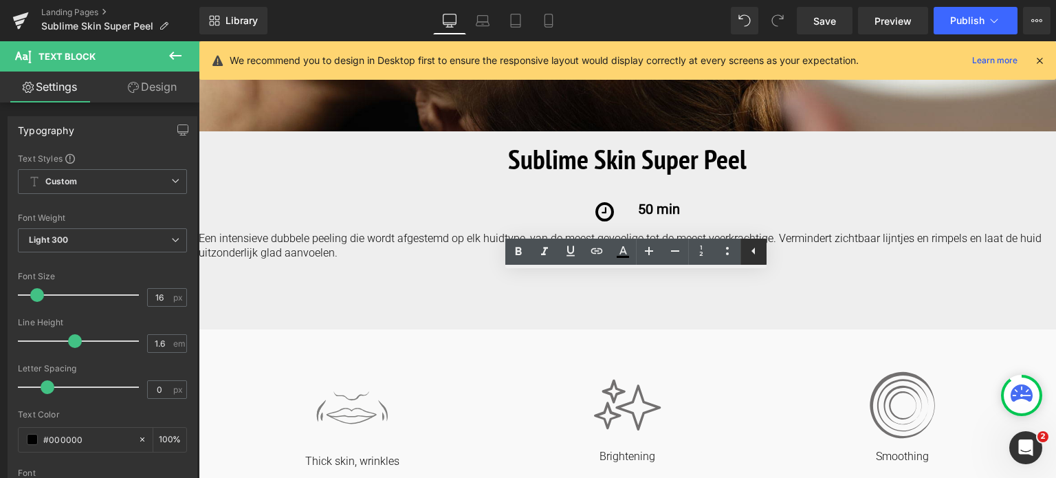
click at [754, 254] on icon at bounding box center [754, 251] width 17 height 17
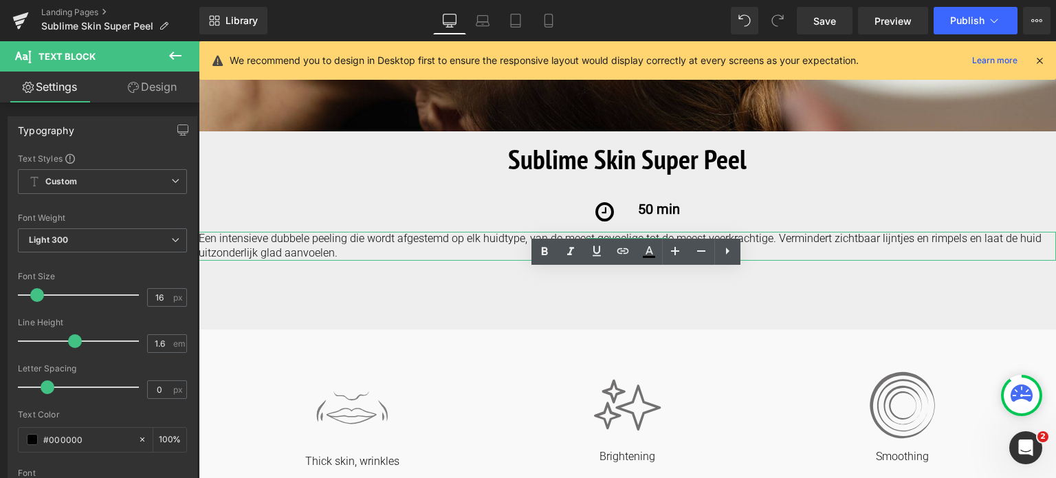
click at [244, 247] on p "Een intensieve dubbele peeling die wordt afgestemd op elk huidtype, van de mees…" at bounding box center [628, 246] width 858 height 29
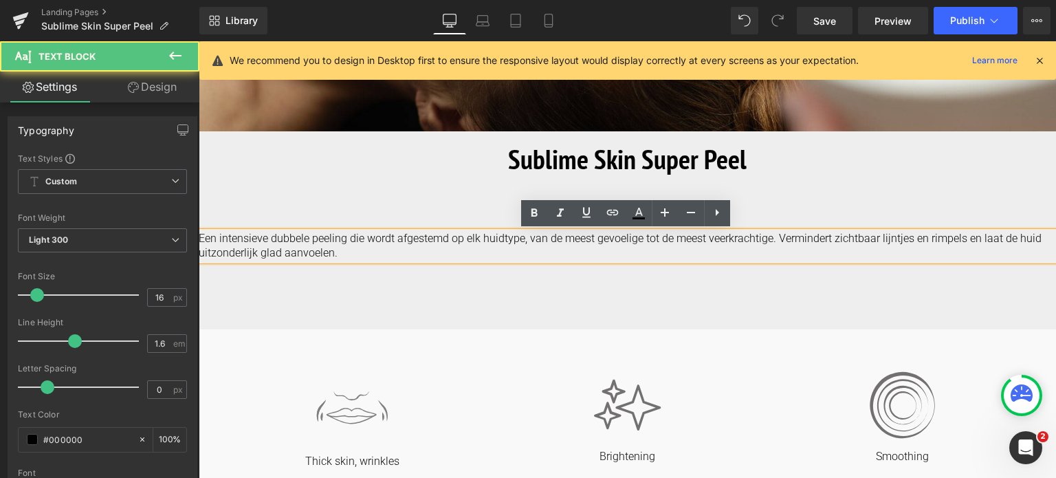
drag, startPoint x: 552, startPoint y: 291, endPoint x: 558, endPoint y: 264, distance: 27.7
click at [558, 264] on div "Image Image Sublime Skin Super Peel Heading Icon 50 min Text Block Row 50 min T…" at bounding box center [628, 73] width 858 height 471
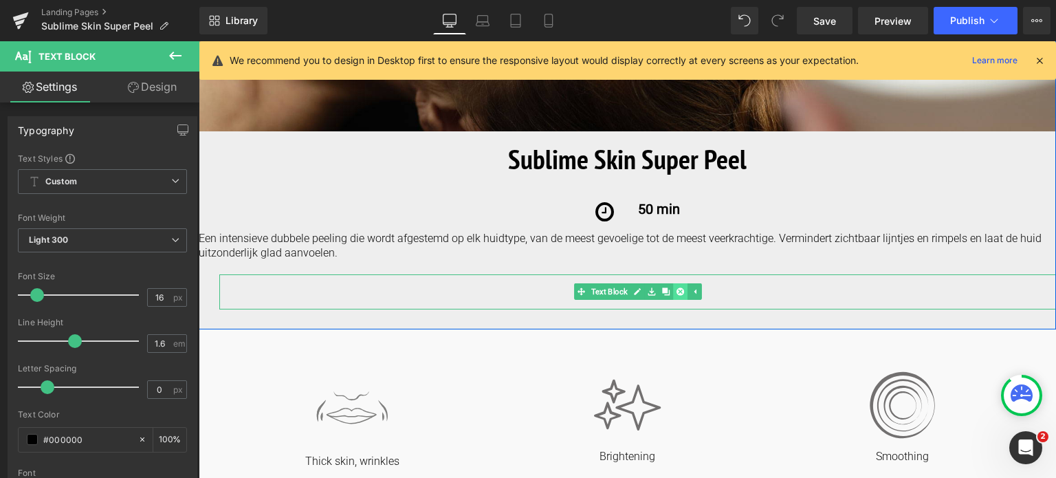
click at [677, 287] on icon at bounding box center [681, 291] width 8 height 8
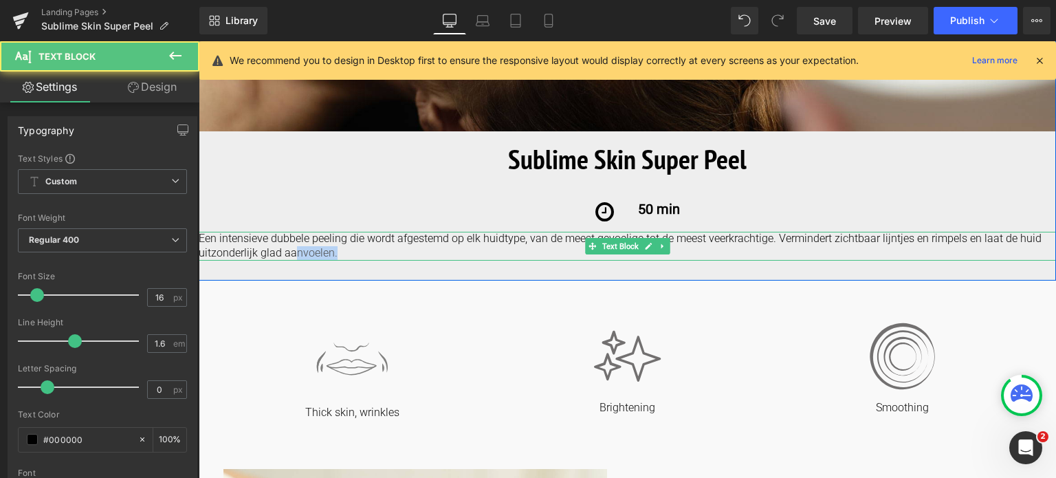
drag, startPoint x: 338, startPoint y: 250, endPoint x: 293, endPoint y: 254, distance: 45.6
click at [293, 254] on p "Een intensieve dubbele peeling die wordt afgestemd op elk huidtype, van de mees…" at bounding box center [628, 246] width 858 height 29
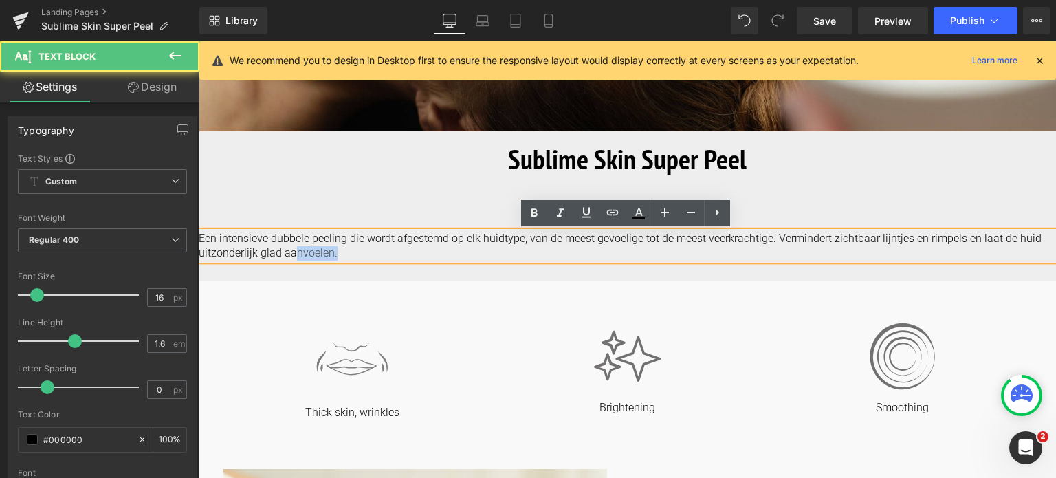
click at [576, 252] on p "Een intensieve dubbele peeling die wordt afgestemd op elk huidtype, van de mees…" at bounding box center [628, 246] width 858 height 29
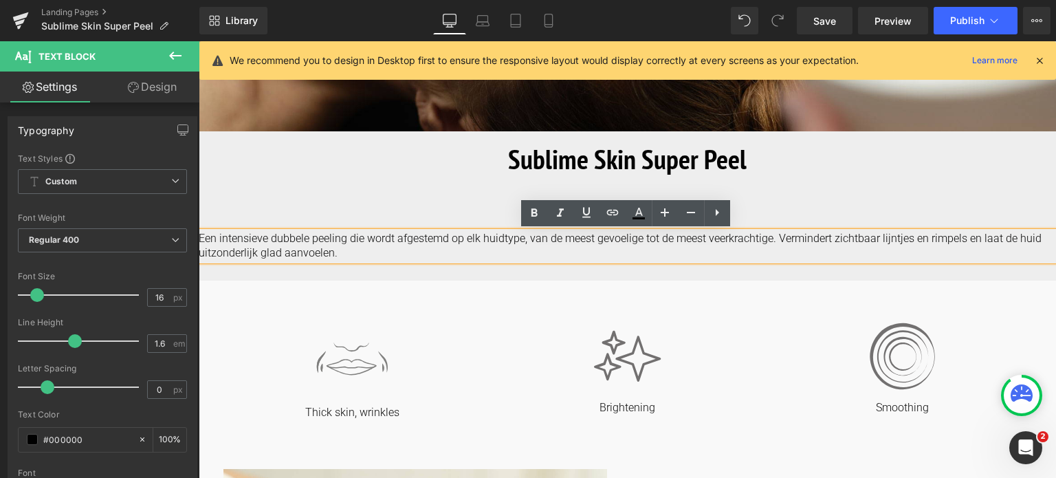
click at [542, 272] on div "Image Image Sublime Skin Super Peel Heading Icon 50 min Text Block Row 50 min T…" at bounding box center [628, 59] width 858 height 442
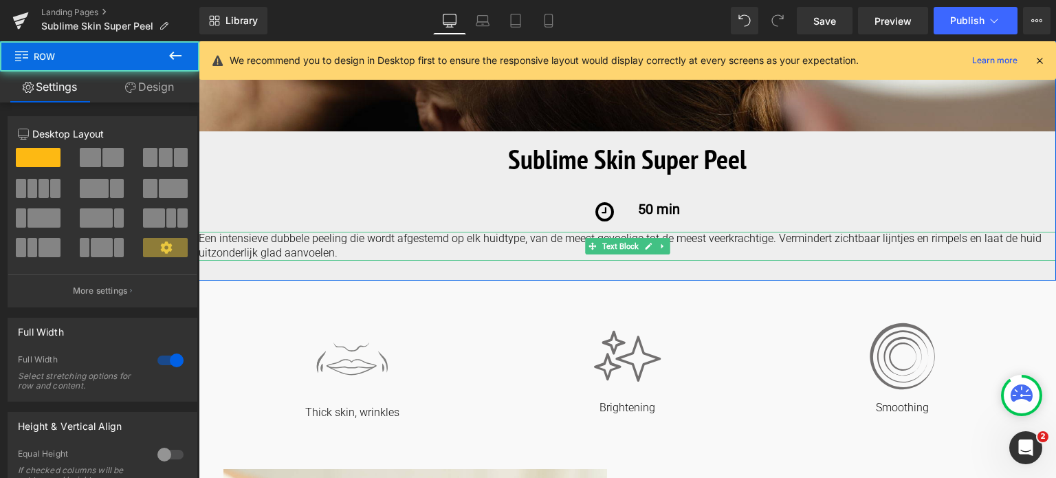
click at [514, 252] on p "Een intensieve dubbele peeling die wordt afgestemd op elk huidtype, van de mees…" at bounding box center [628, 246] width 858 height 29
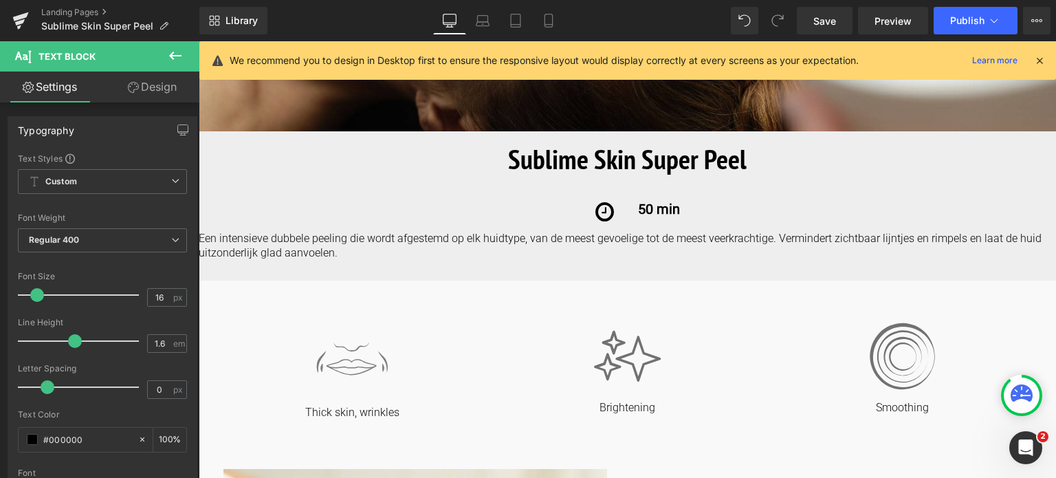
click at [154, 83] on link "Design" at bounding box center [152, 87] width 100 height 31
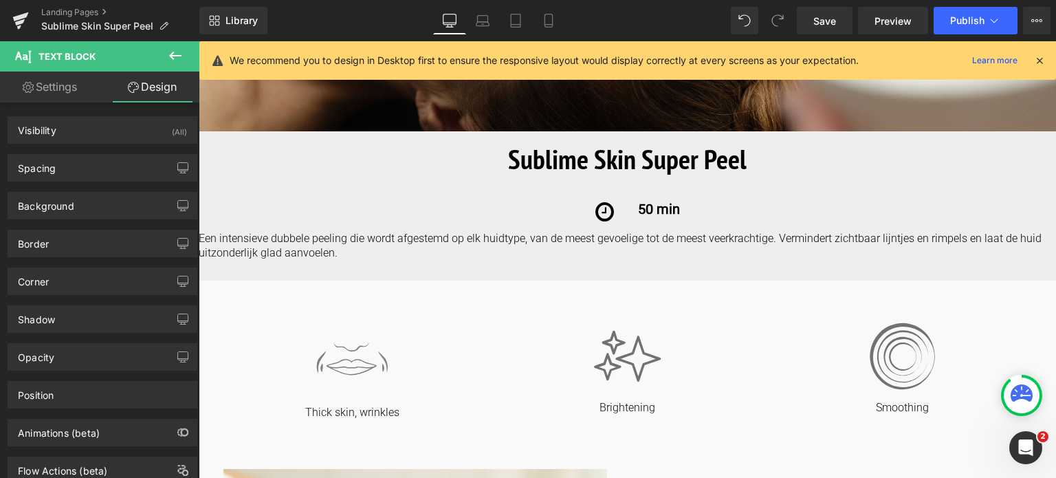
click at [77, 89] on link "Settings" at bounding box center [50, 87] width 100 height 31
type input "100"
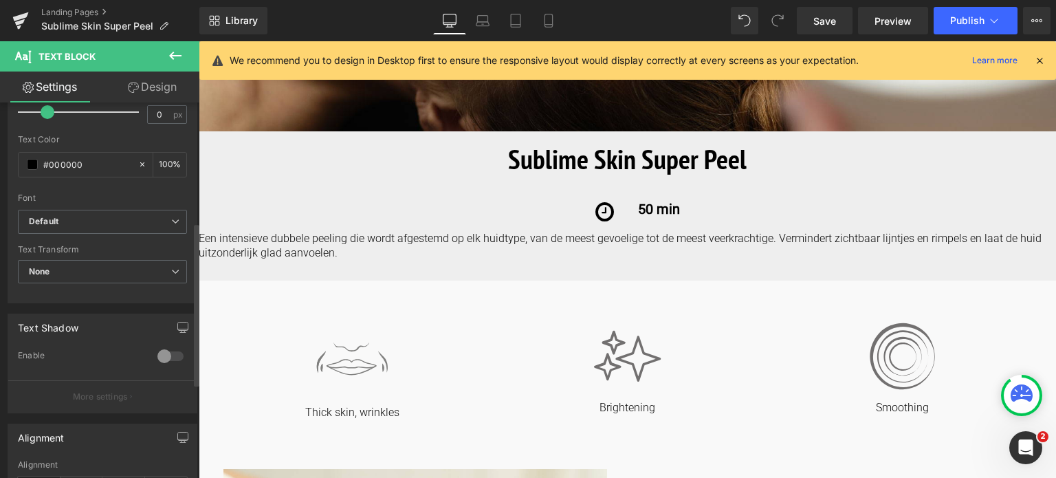
scroll to position [413, 0]
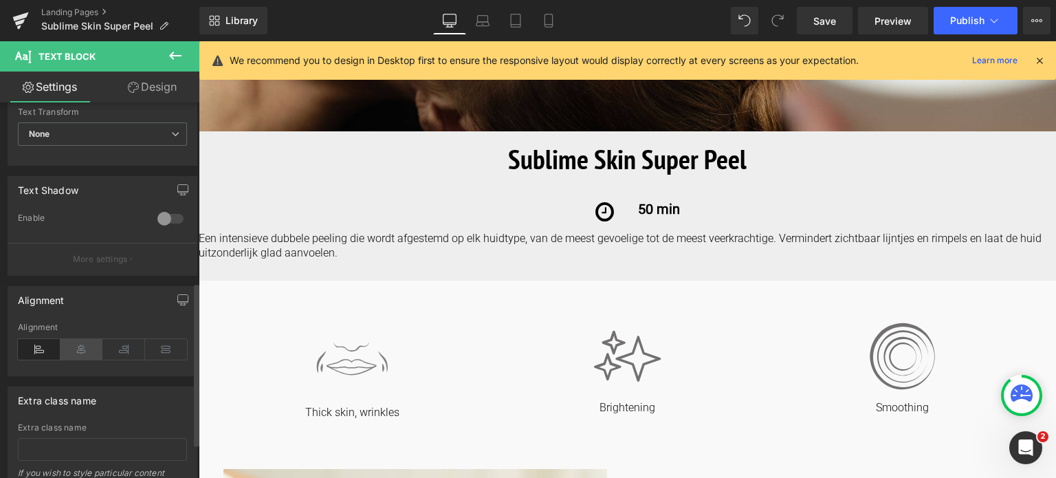
click at [78, 345] on icon at bounding box center [82, 349] width 43 height 21
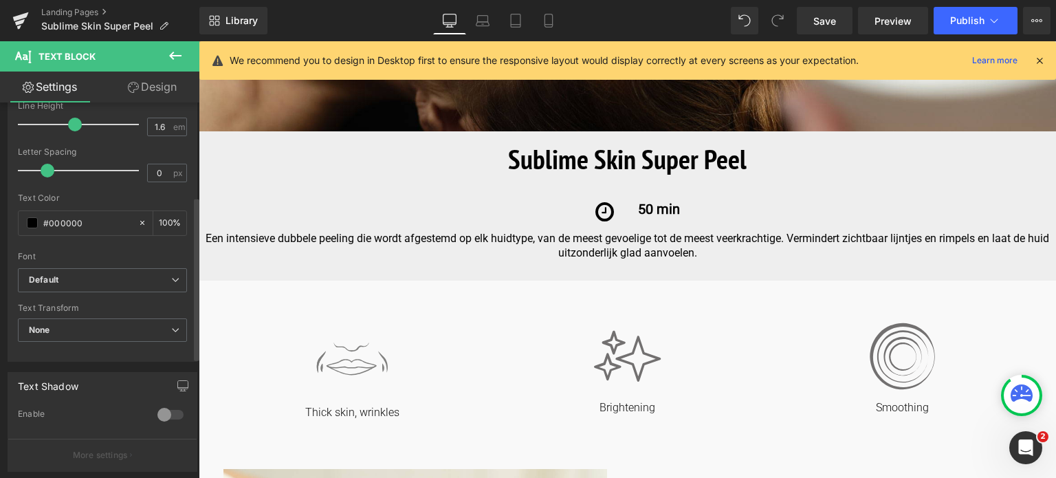
scroll to position [0, 0]
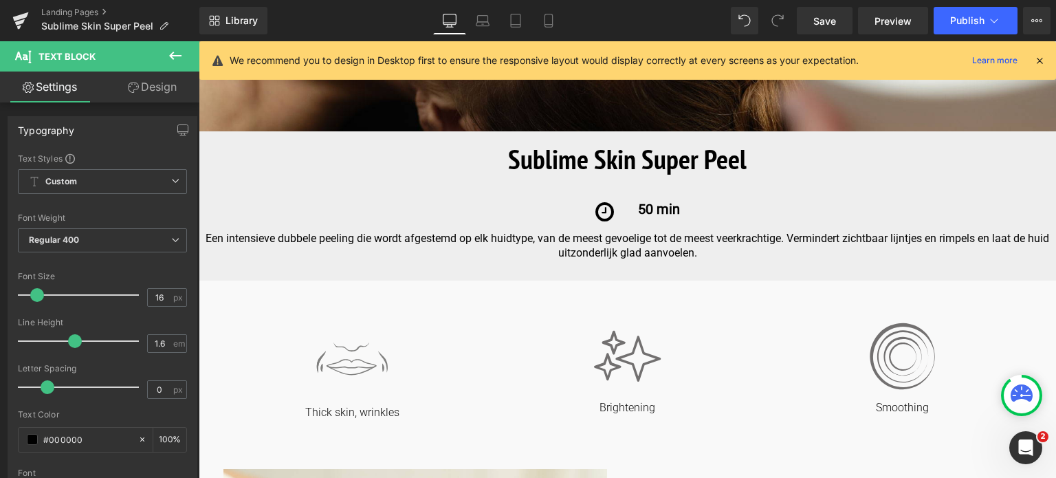
click at [142, 91] on link "Design" at bounding box center [152, 87] width 100 height 31
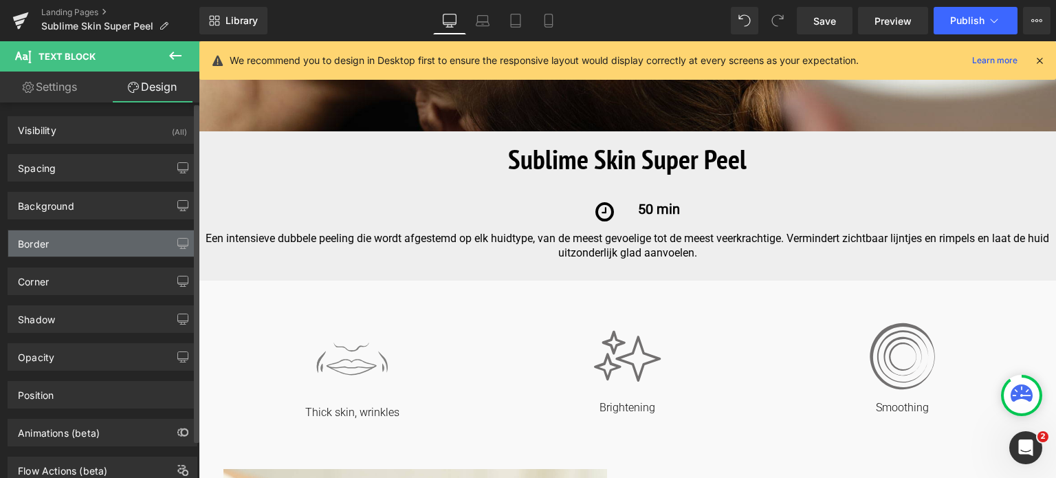
click at [131, 247] on div "Border" at bounding box center [102, 243] width 188 height 26
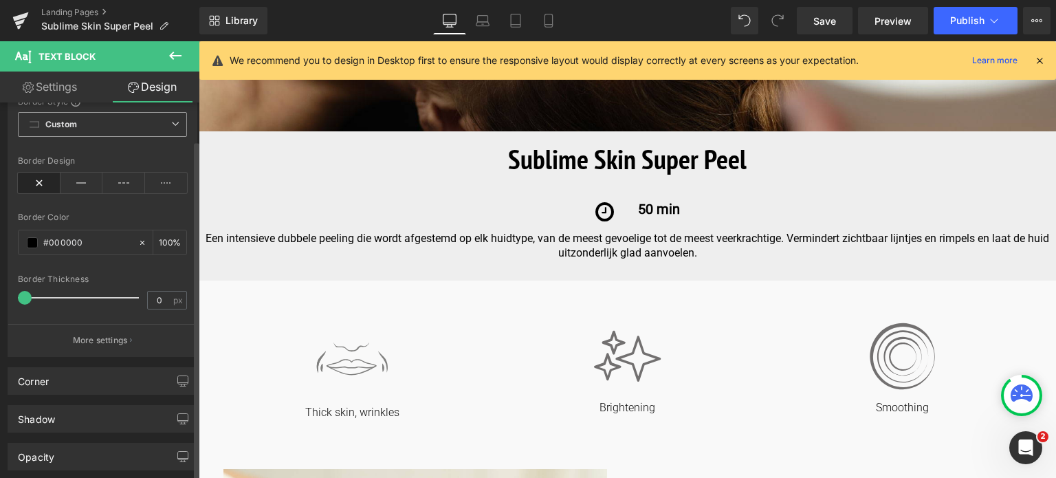
scroll to position [206, 0]
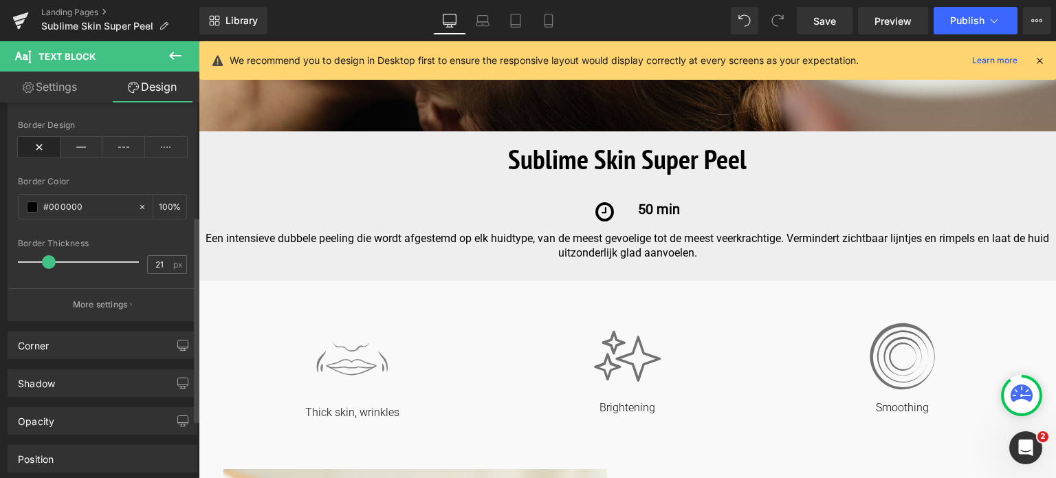
type input "20"
drag, startPoint x: 21, startPoint y: 263, endPoint x: 43, endPoint y: 266, distance: 22.2
click at [43, 266] on span at bounding box center [48, 262] width 14 height 14
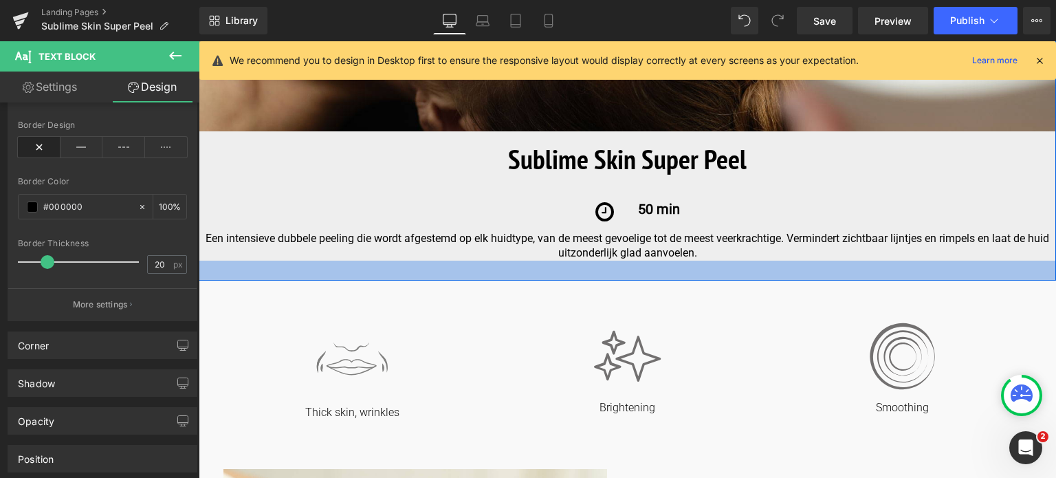
click at [283, 270] on div at bounding box center [628, 271] width 858 height 20
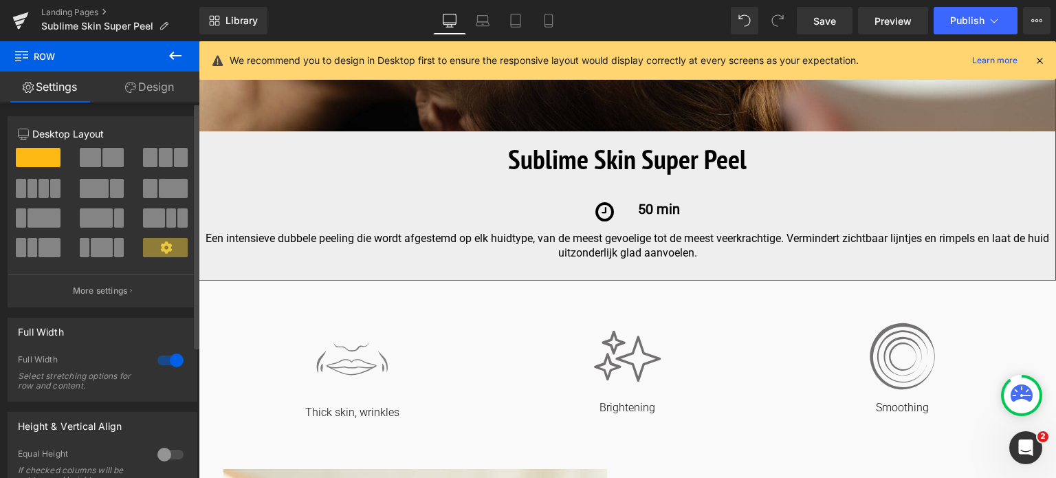
click at [160, 360] on div at bounding box center [170, 360] width 33 height 22
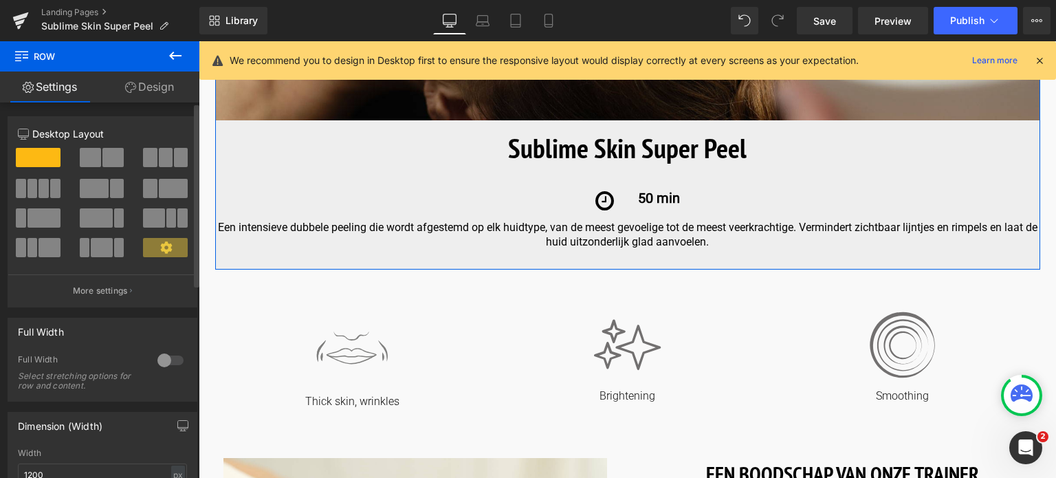
click at [168, 360] on div at bounding box center [170, 360] width 33 height 22
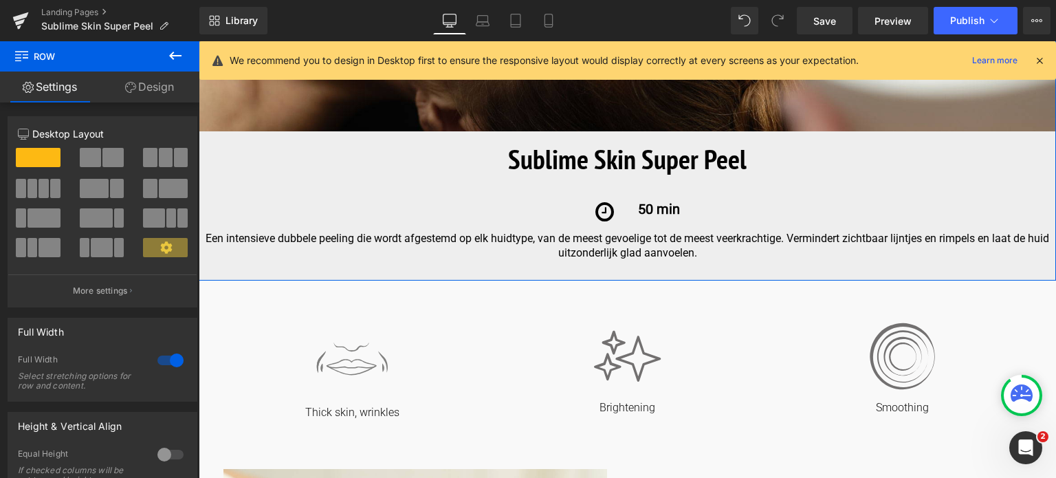
click at [328, 278] on div at bounding box center [628, 271] width 858 height 20
click at [710, 256] on p "Een intensieve dubbele peeling die wordt afgestemd op elk huidtype, van de mees…" at bounding box center [628, 246] width 858 height 29
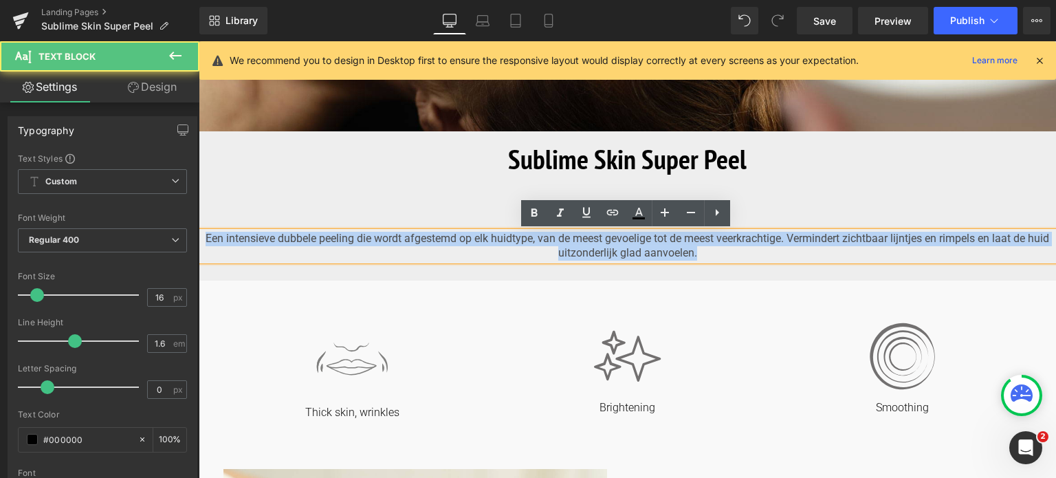
drag, startPoint x: 710, startPoint y: 256, endPoint x: 186, endPoint y: 244, distance: 523.5
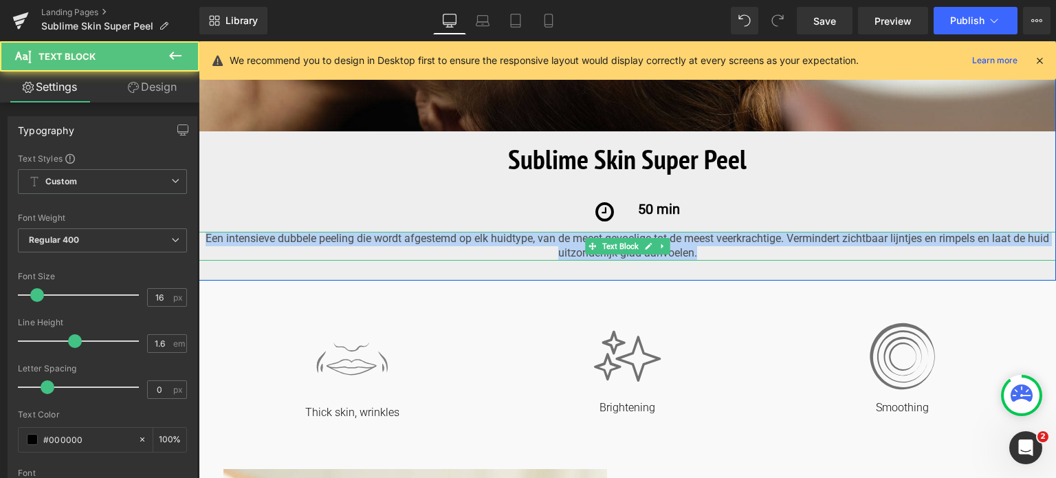
click at [212, 236] on p "Een intensieve dubbele peeling die wordt afgestemd op elk huidtype, van de mees…" at bounding box center [628, 246] width 858 height 29
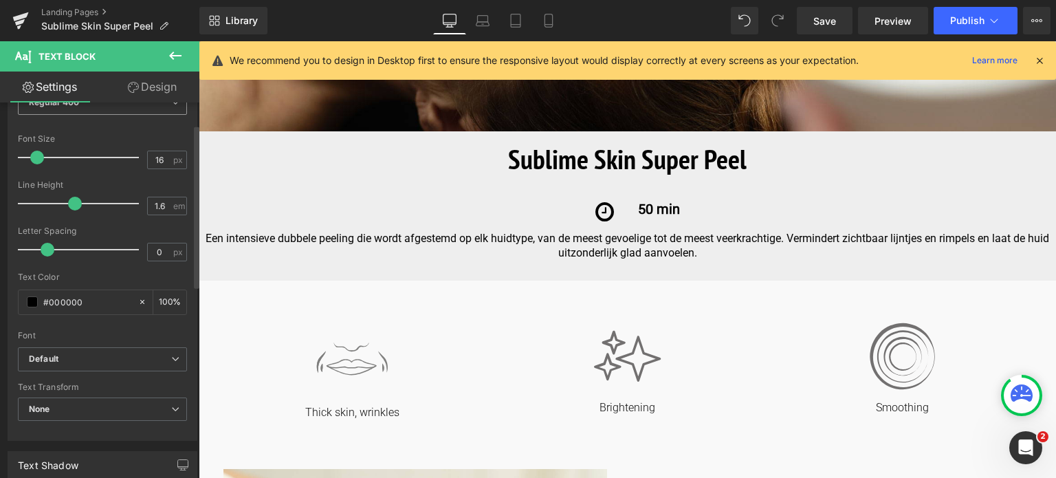
scroll to position [0, 0]
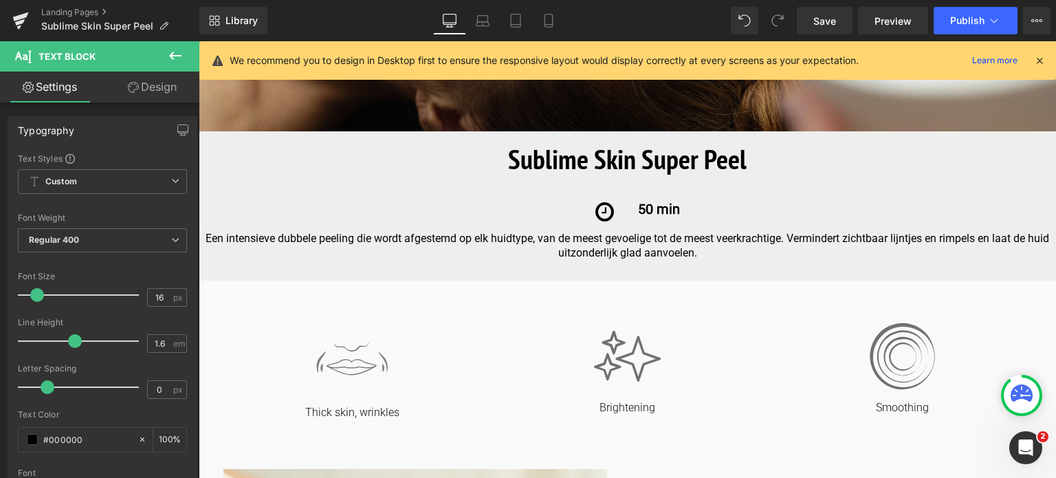
click at [160, 89] on link "Design" at bounding box center [152, 87] width 100 height 31
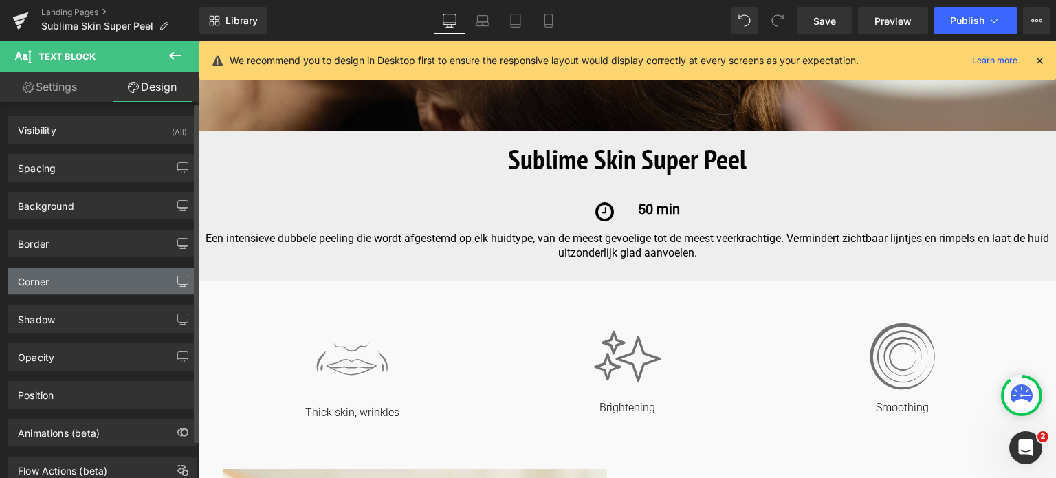
click at [179, 276] on icon "button" at bounding box center [182, 281] width 11 height 11
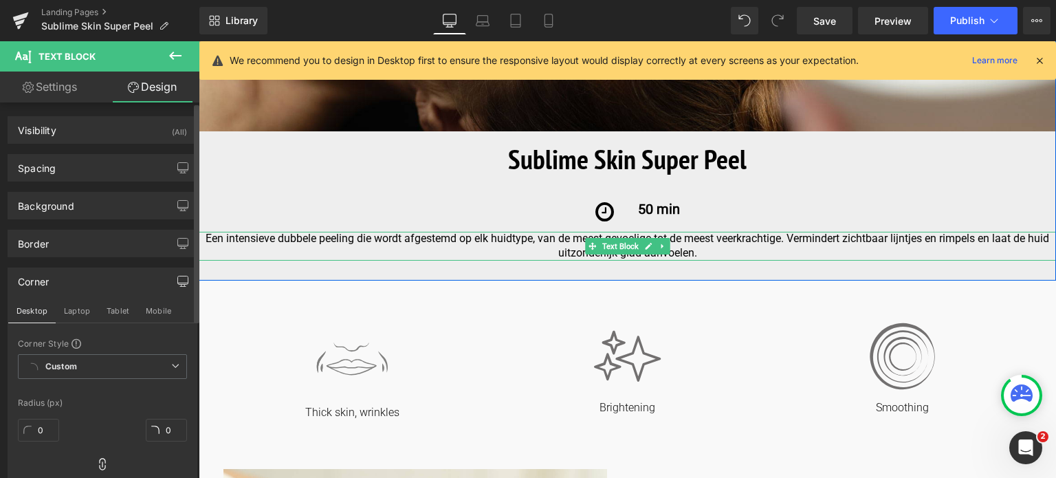
click at [274, 247] on p "Een intensieve dubbele peeling die wordt afgestemd op elk huidtype, van de mees…" at bounding box center [628, 246] width 858 height 29
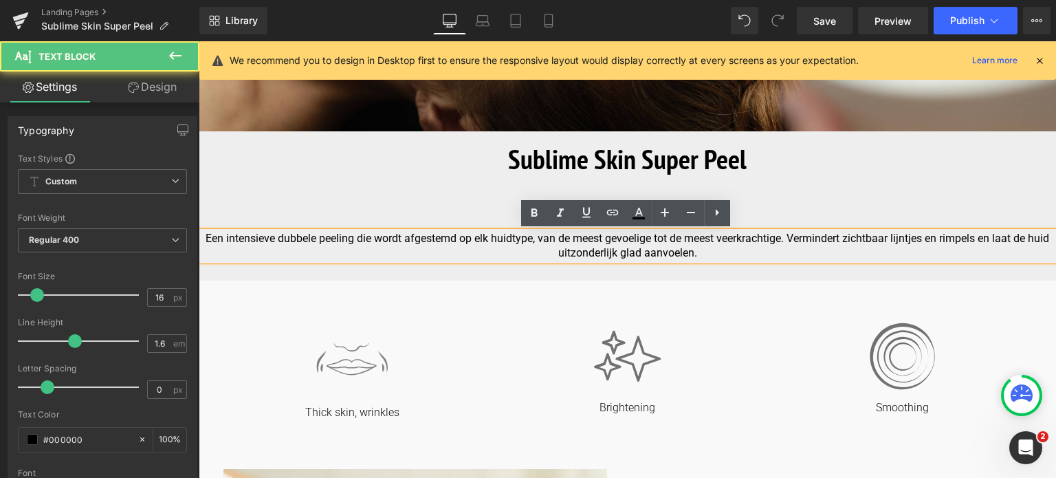
click at [201, 242] on p "Een intensieve dubbele peeling die wordt afgestemd op elk huidtype, van de mees…" at bounding box center [628, 246] width 858 height 29
click at [201, 241] on p "Een intensieve dubbele peeling die wordt afgestemd op elk huidtype, van de mees…" at bounding box center [628, 246] width 858 height 29
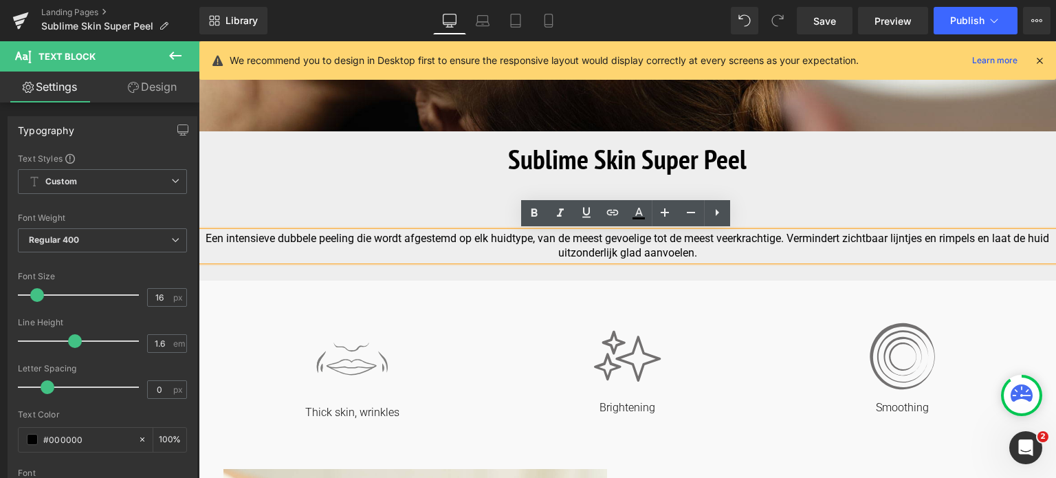
click at [206, 241] on p "Een intensieve dubbele peeling die wordt afgestemd op elk huidtype, van de mees…" at bounding box center [628, 246] width 858 height 29
click at [200, 238] on p "Een intensieve dubbele peeling die wordt afgestemd op elk huidtype, van de mees…" at bounding box center [628, 246] width 858 height 29
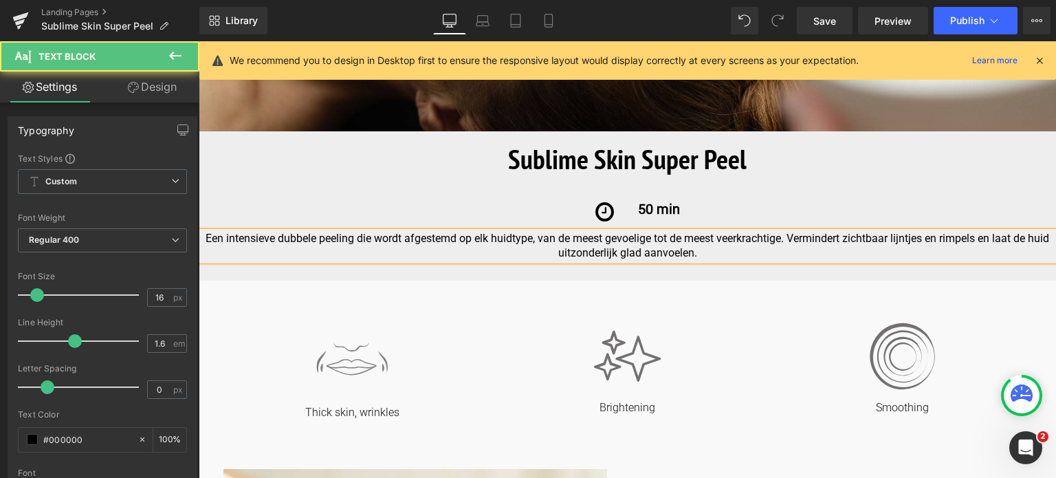
click at [951, 239] on p "Een intensieve dubbele peeling die wordt afgestemd op elk huidtype, van de mees…" at bounding box center [628, 246] width 858 height 29
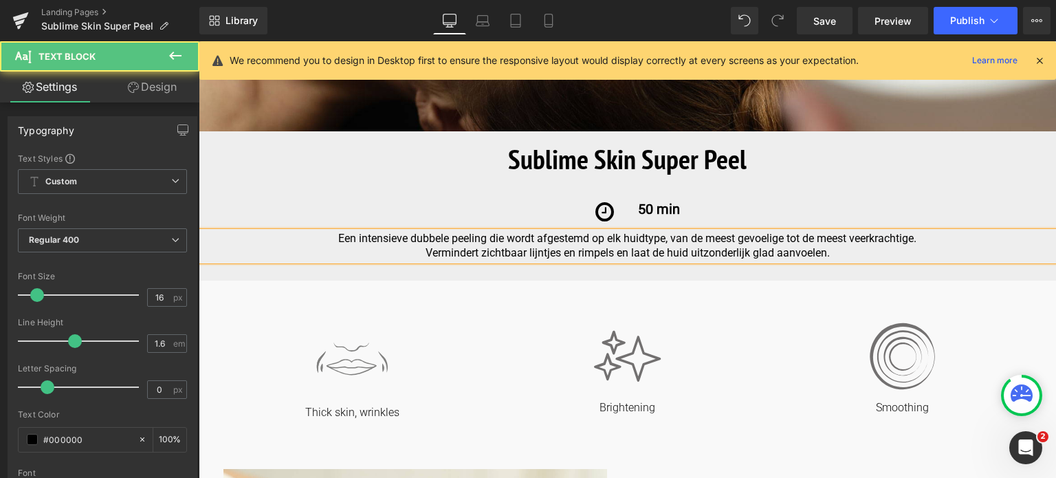
click at [411, 239] on p "Een intensieve dubbele peeling die wordt afgestemd op elk huidtype, van de mees…" at bounding box center [628, 239] width 858 height 14
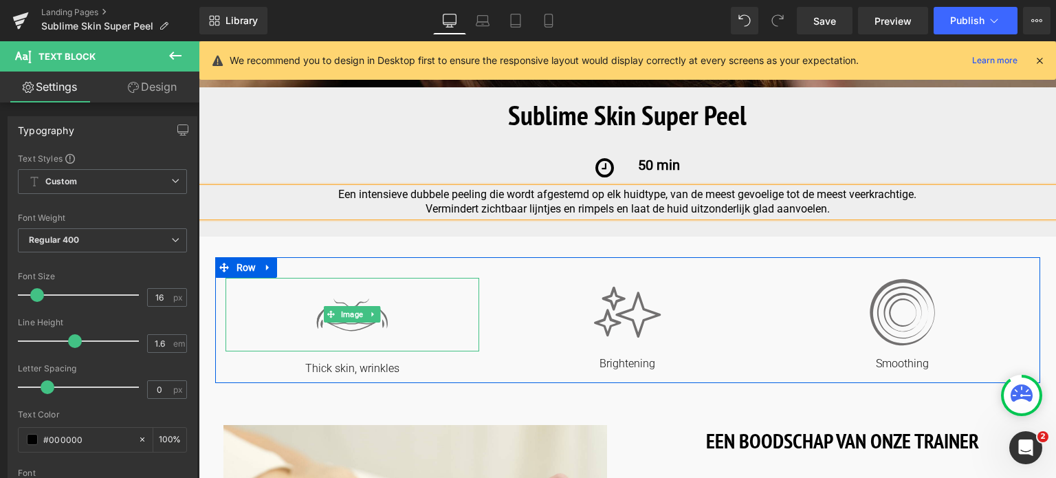
scroll to position [369, 0]
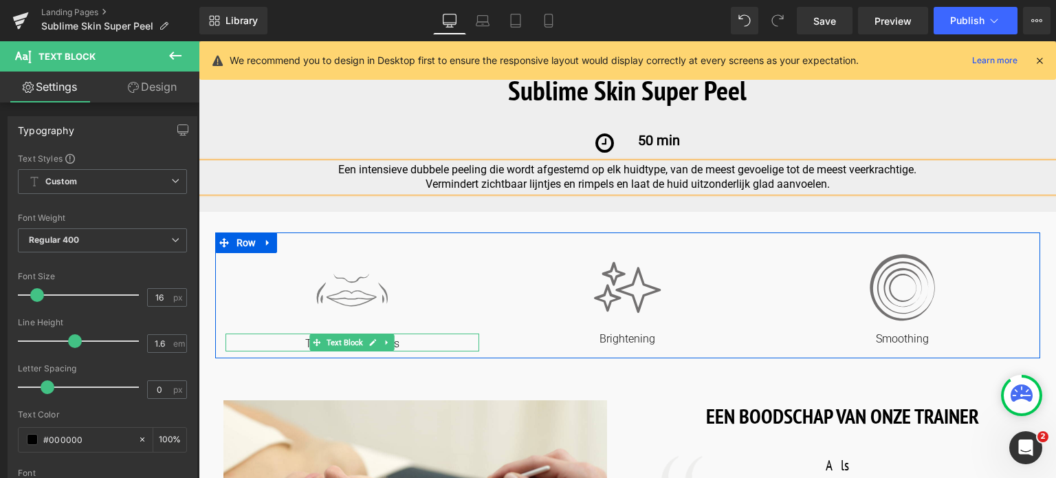
click at [377, 343] on link at bounding box center [373, 342] width 14 height 17
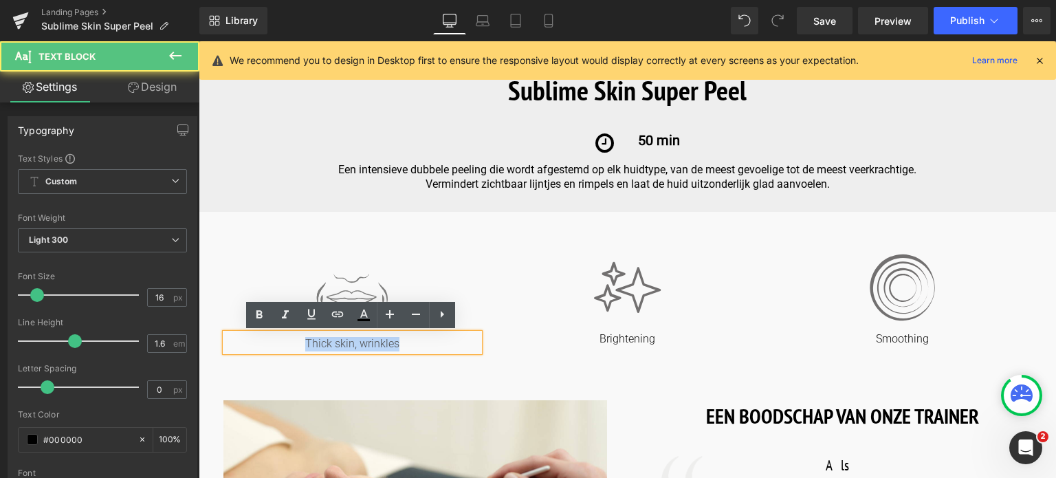
drag, startPoint x: 413, startPoint y: 349, endPoint x: 284, endPoint y: 340, distance: 128.9
click at [284, 340] on p "Thick skin, wrinkles" at bounding box center [353, 344] width 254 height 14
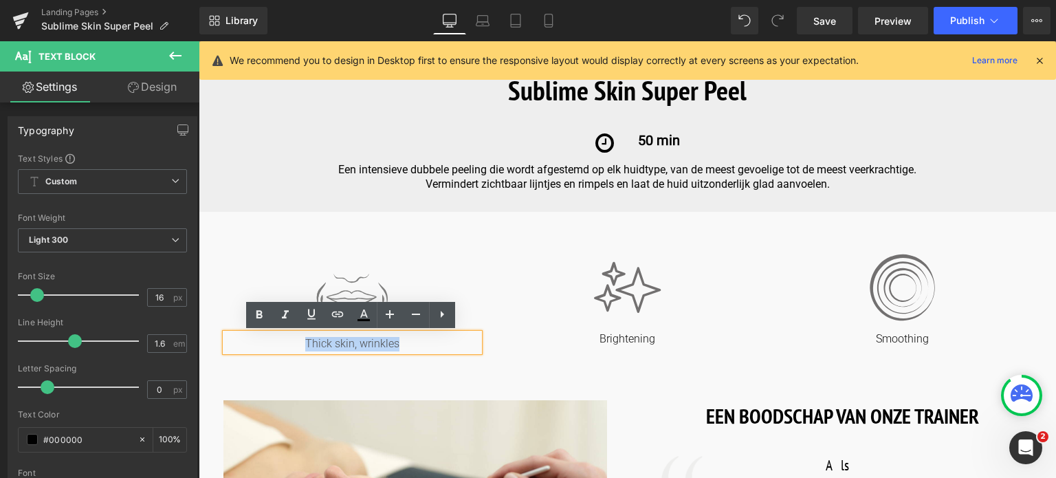
copy p "Thick skin, wrinkles"
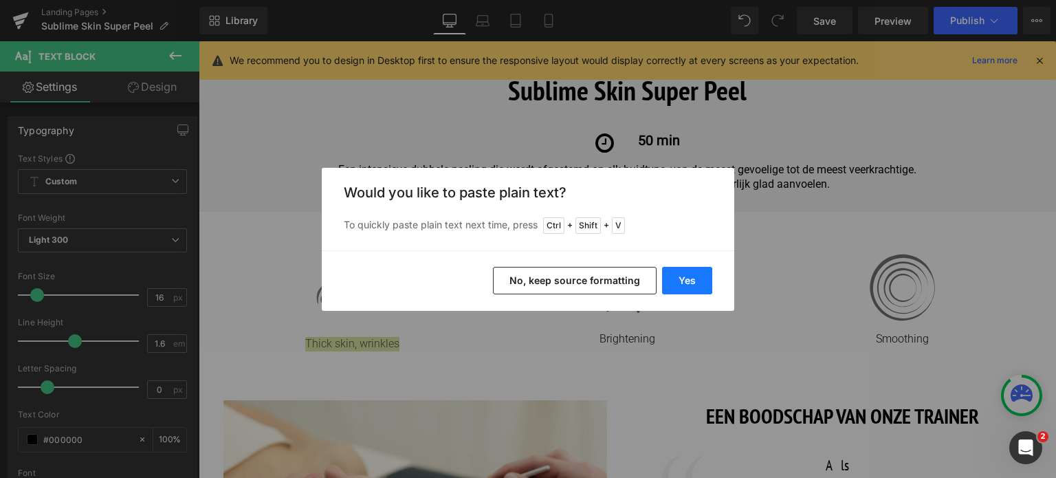
click at [691, 279] on button "Yes" at bounding box center [687, 281] width 50 height 28
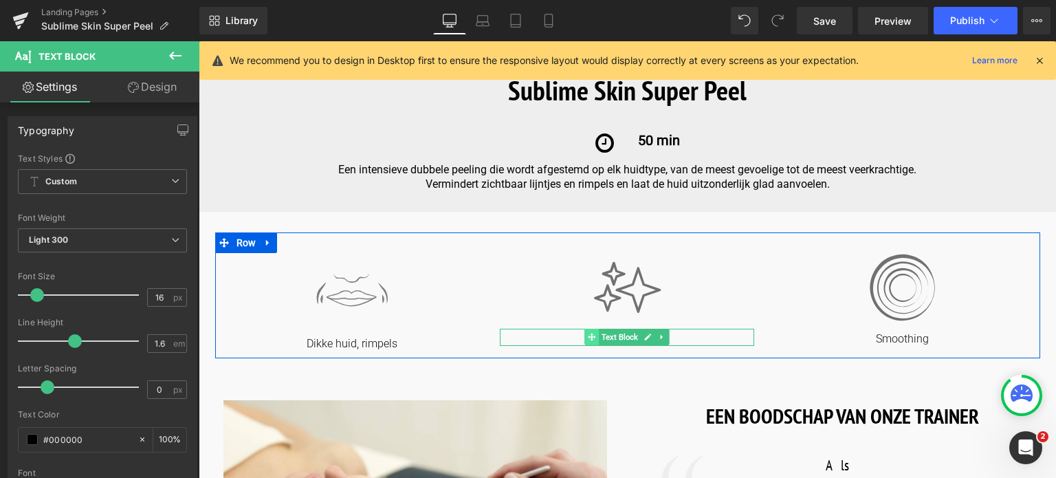
click at [595, 340] on span at bounding box center [592, 337] width 14 height 17
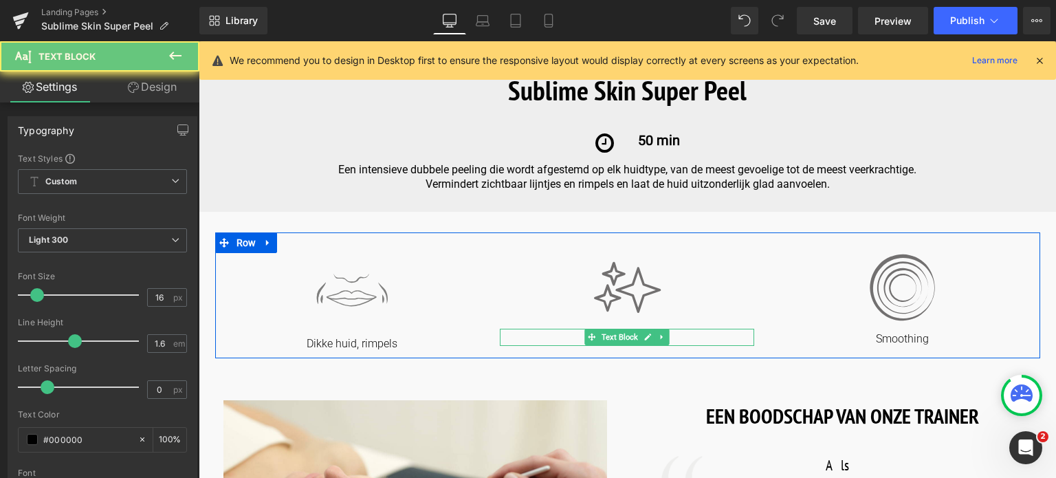
click at [686, 338] on p "Brightening" at bounding box center [627, 339] width 254 height 14
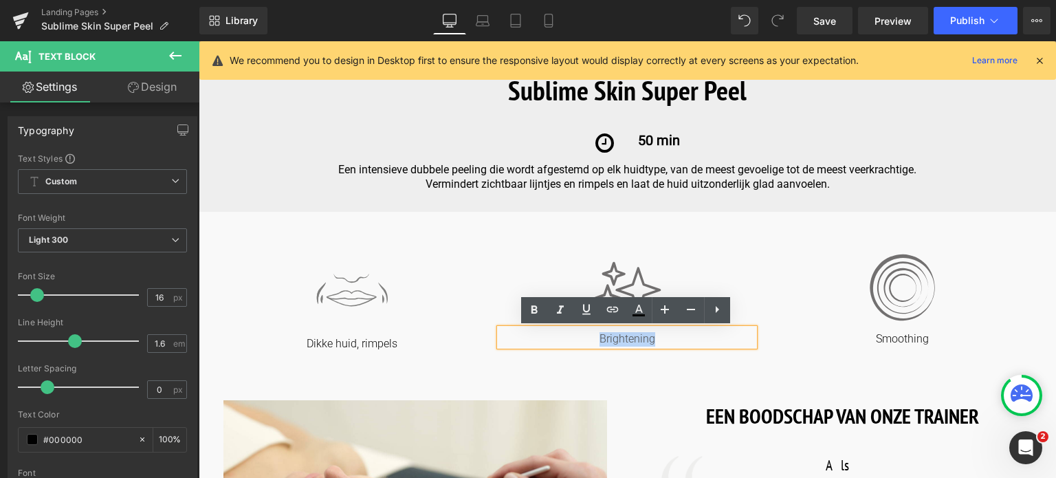
drag, startPoint x: 686, startPoint y: 338, endPoint x: 555, endPoint y: 338, distance: 130.7
click at [555, 338] on p "Brightening" at bounding box center [627, 339] width 254 height 14
copy p "Brightening"
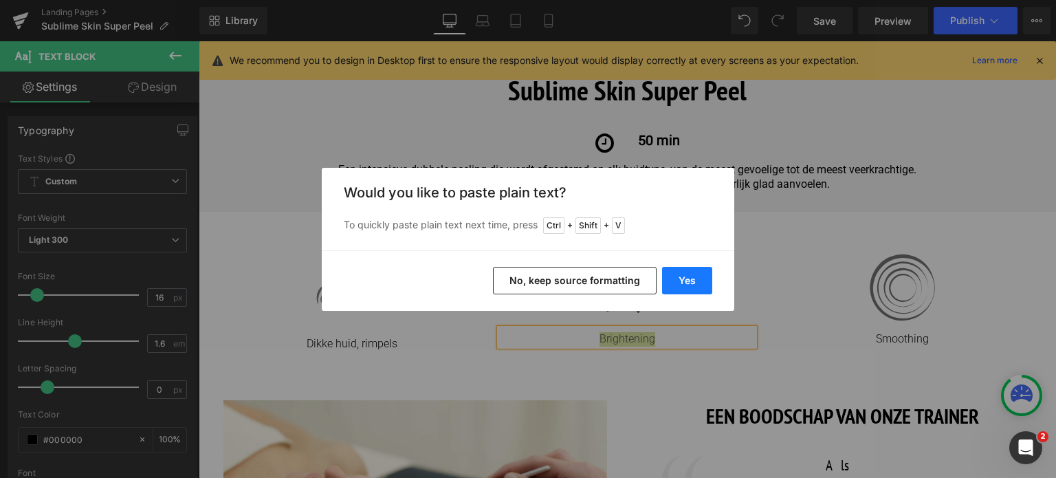
drag, startPoint x: 693, startPoint y: 283, endPoint x: 493, endPoint y: 241, distance: 203.7
click at [692, 283] on button "Yes" at bounding box center [687, 281] width 50 height 28
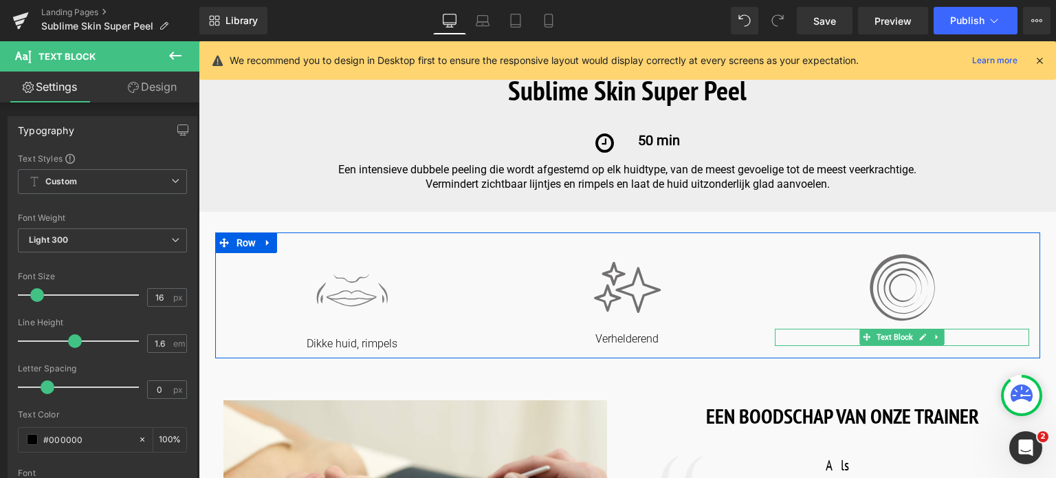
click at [811, 333] on p "Smoothing" at bounding box center [902, 339] width 254 height 14
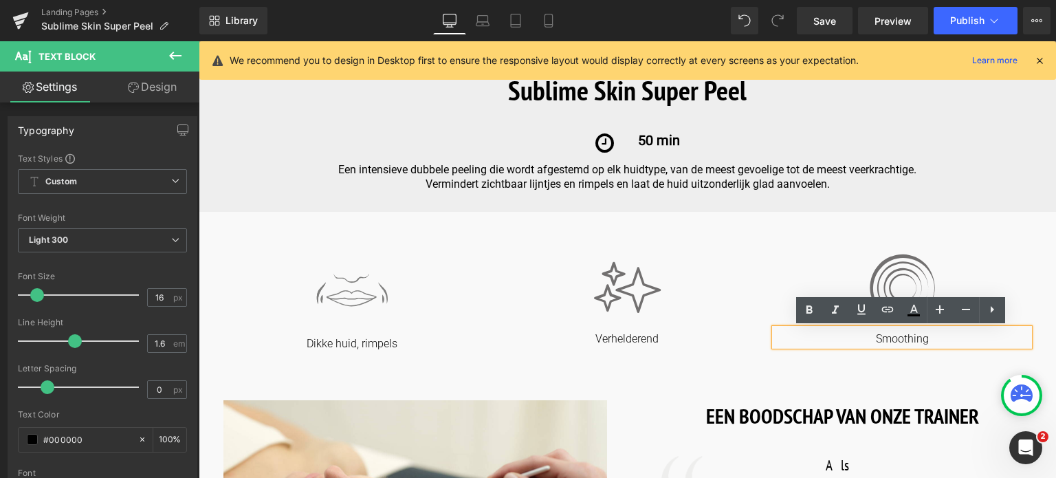
drag, startPoint x: 848, startPoint y: 336, endPoint x: 944, endPoint y: 332, distance: 95.7
click at [944, 329] on div "Smoothing" at bounding box center [902, 338] width 254 height 18
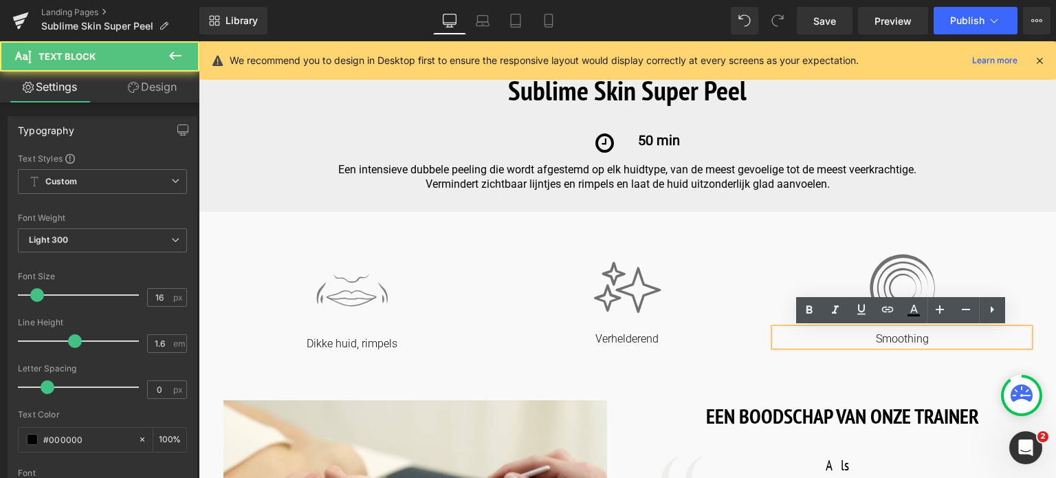
click at [944, 332] on p "Smoothing" at bounding box center [902, 339] width 254 height 14
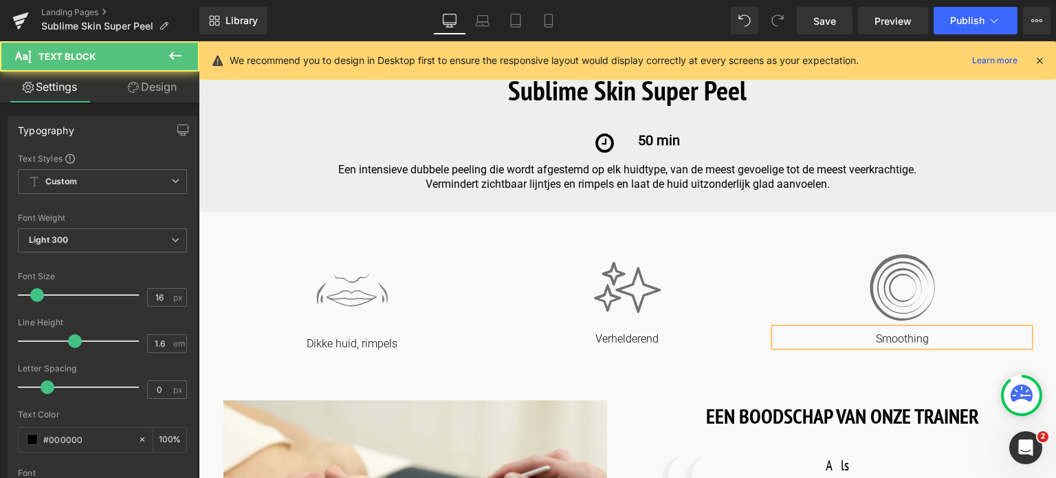
drag, startPoint x: 944, startPoint y: 332, endPoint x: 819, endPoint y: 359, distance: 127.3
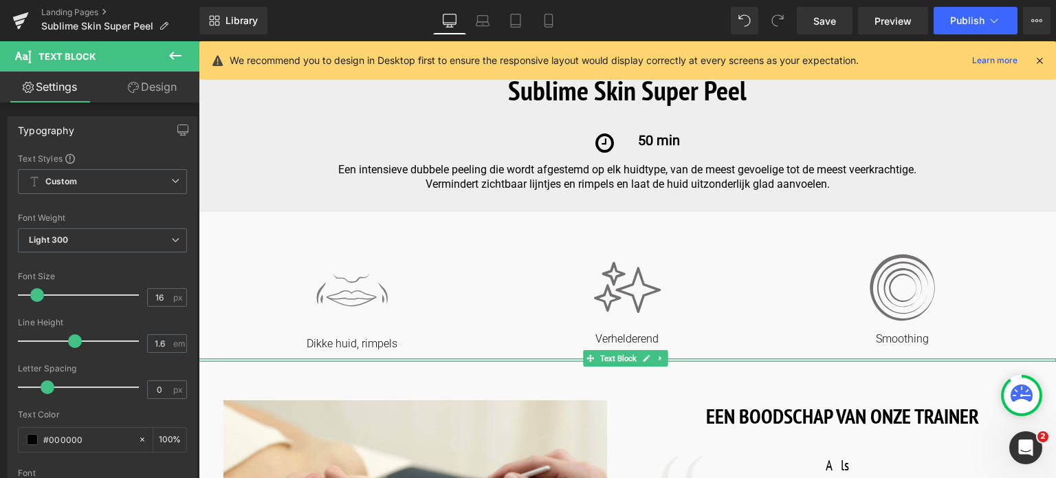
copy p "Smoothing"
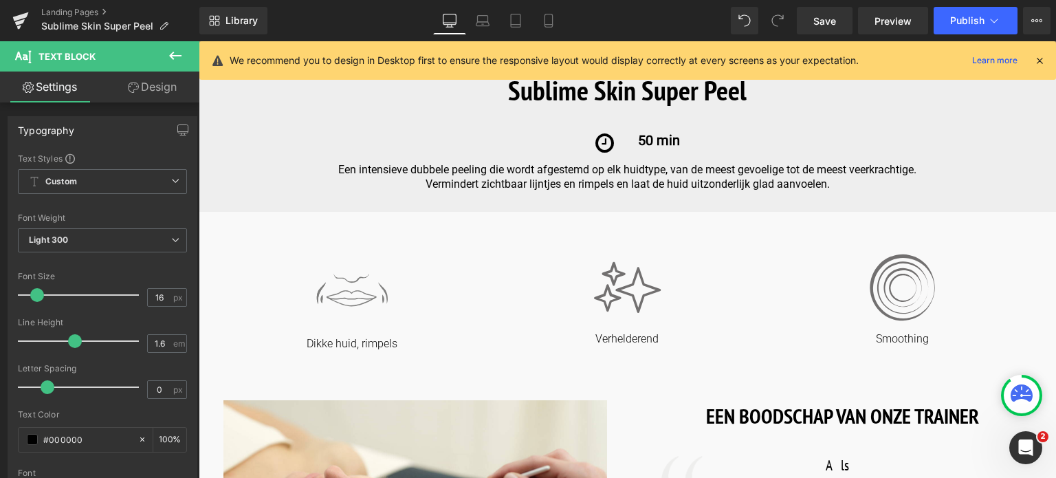
scroll to position [98, 0]
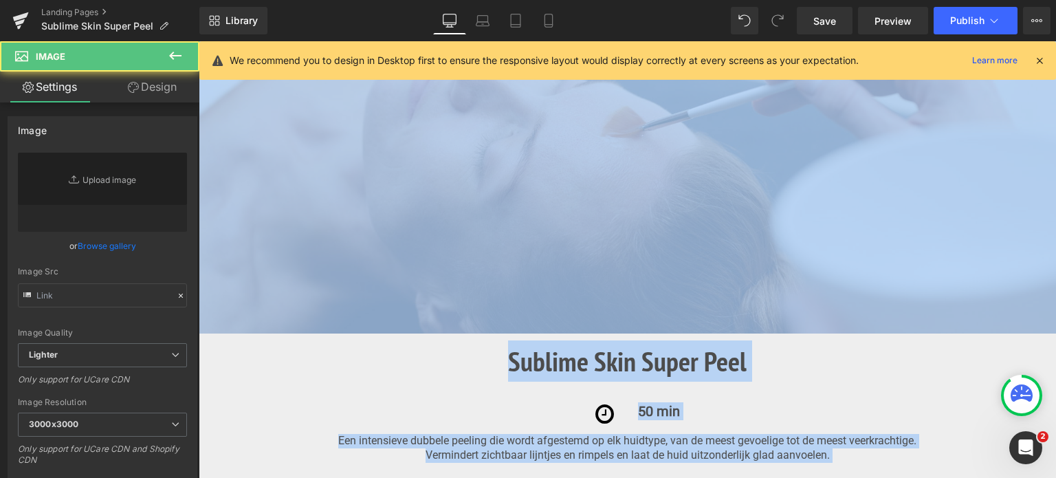
type input "https://ucarecdn.com/f4776b13-4f10-4eb4-b728-616b08d1e34e/evening.svg"
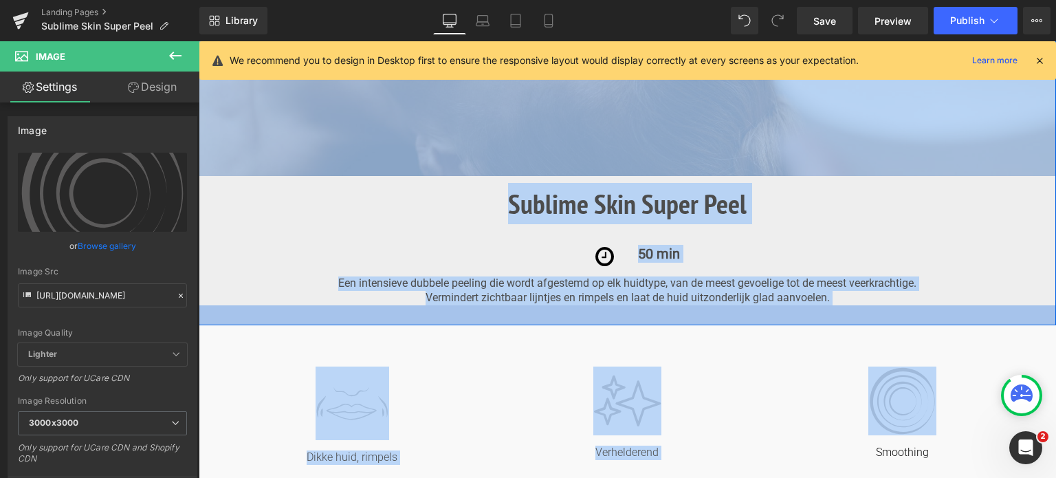
scroll to position [344, 0]
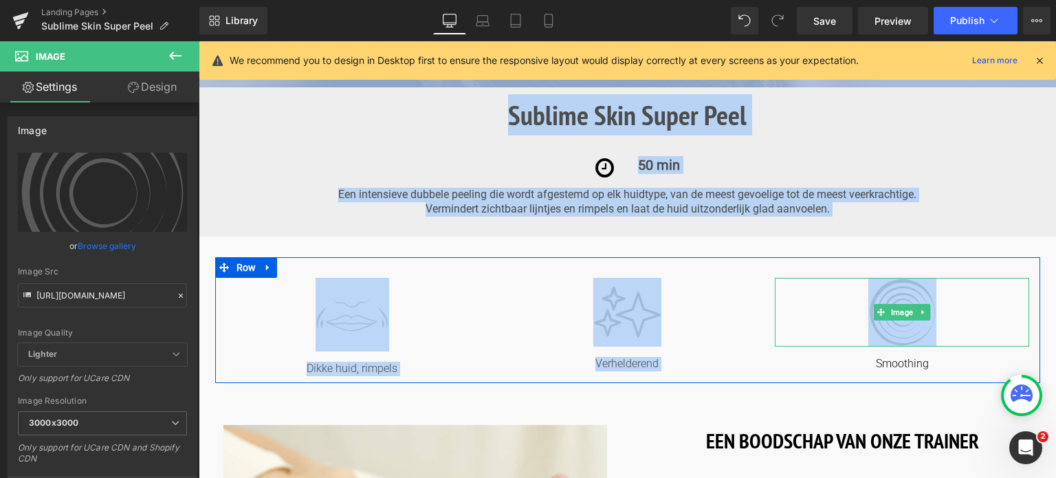
click at [794, 332] on div at bounding box center [902, 312] width 254 height 69
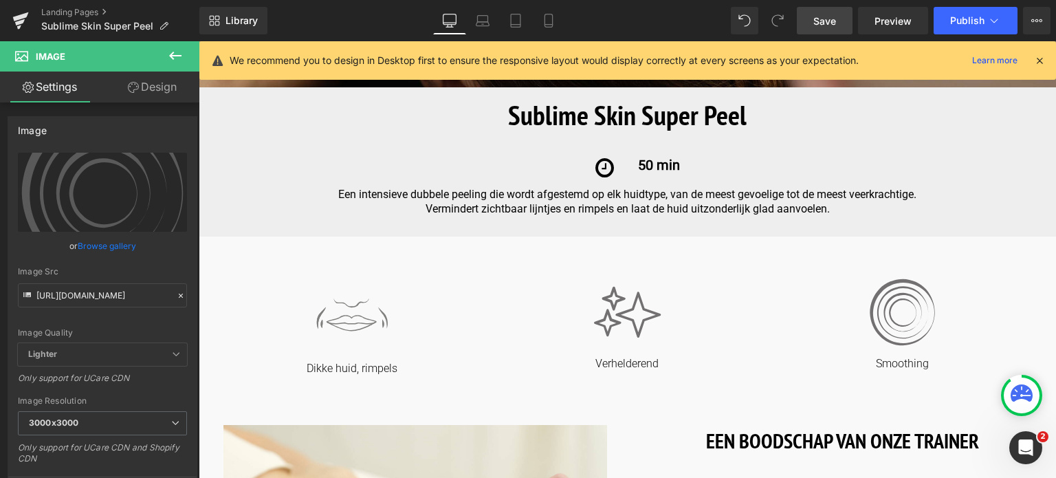
click at [814, 15] on span "Save" at bounding box center [825, 21] width 23 height 14
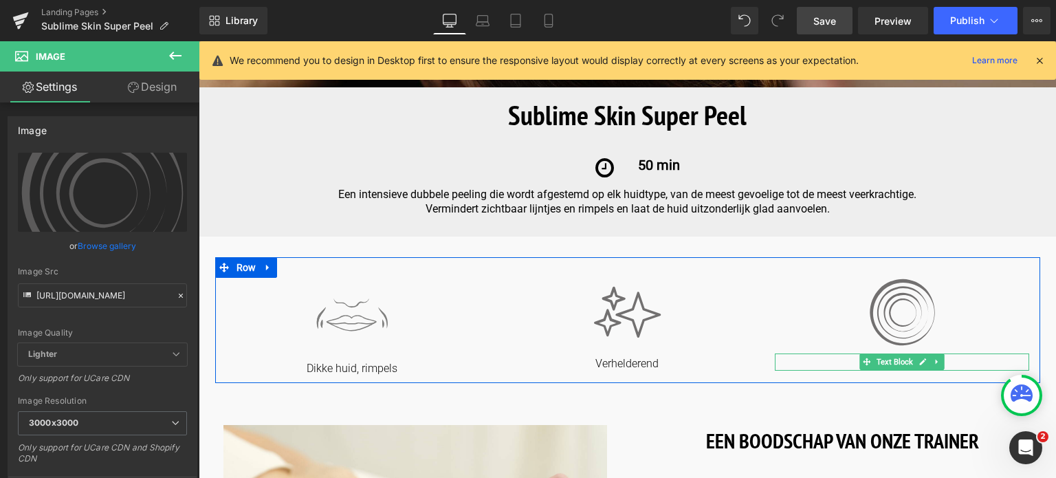
click at [853, 360] on p "Smoothing" at bounding box center [902, 364] width 254 height 14
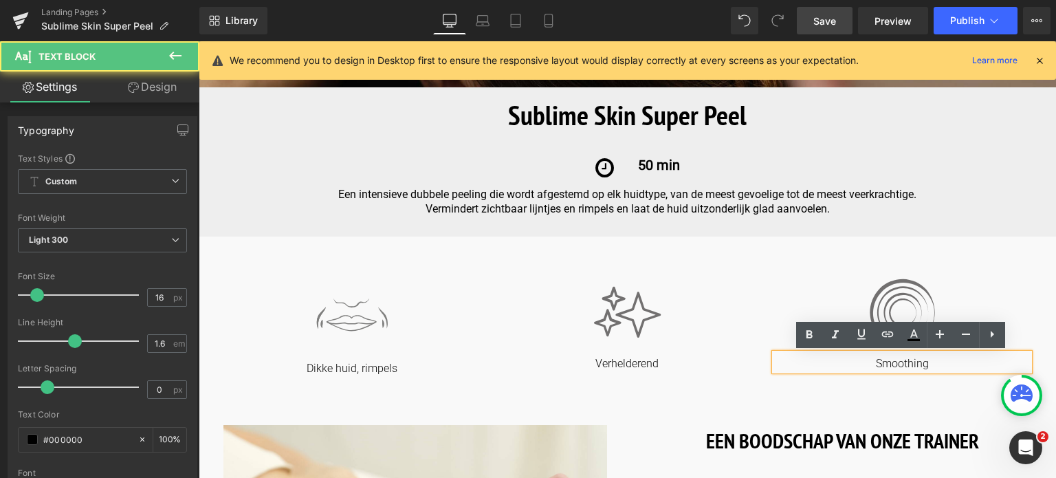
drag, startPoint x: 867, startPoint y: 360, endPoint x: 938, endPoint y: 360, distance: 71.5
click at [938, 360] on p "Smoothing" at bounding box center [902, 364] width 254 height 14
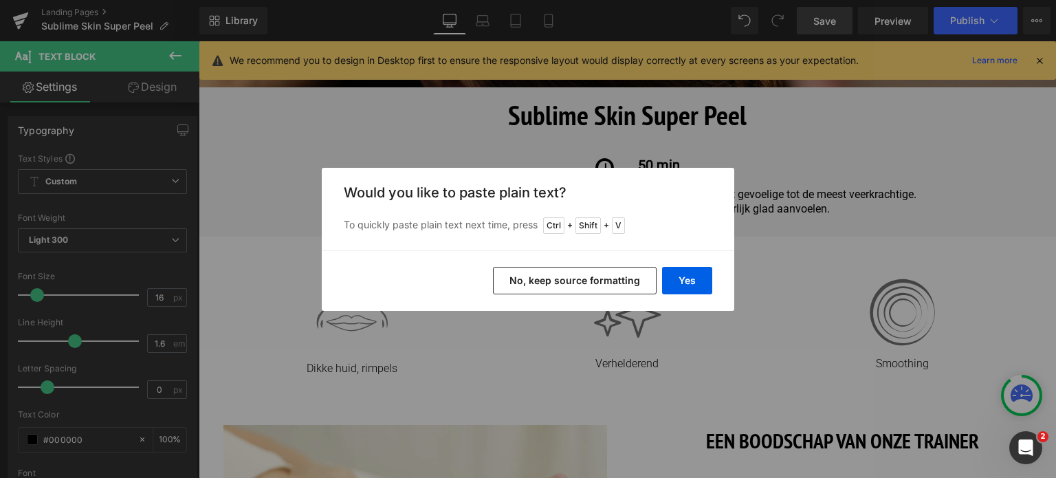
click at [938, 360] on div "Back to Library Insert Would you like to paste plain text? To quickly paste pla…" at bounding box center [528, 239] width 1056 height 478
click at [696, 277] on button "Yes" at bounding box center [687, 281] width 50 height 28
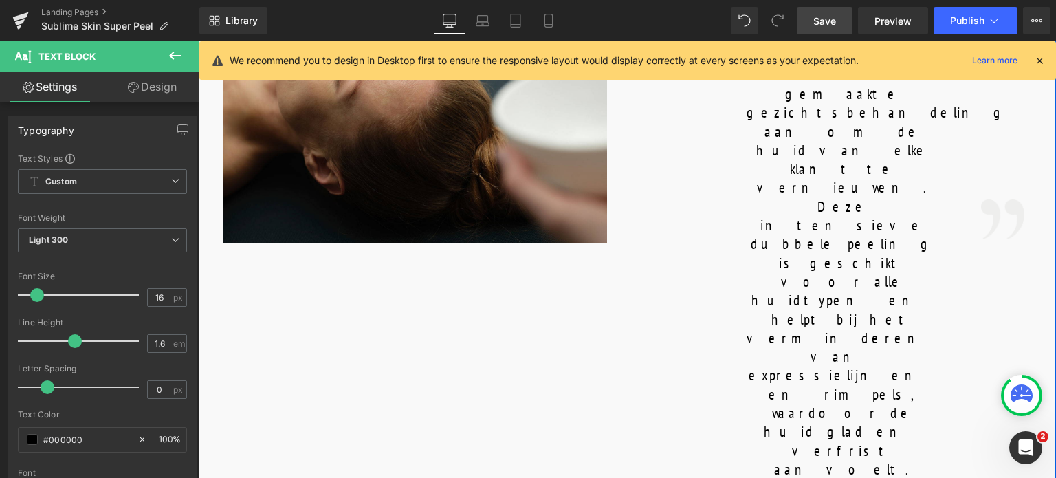
scroll to position [825, 0]
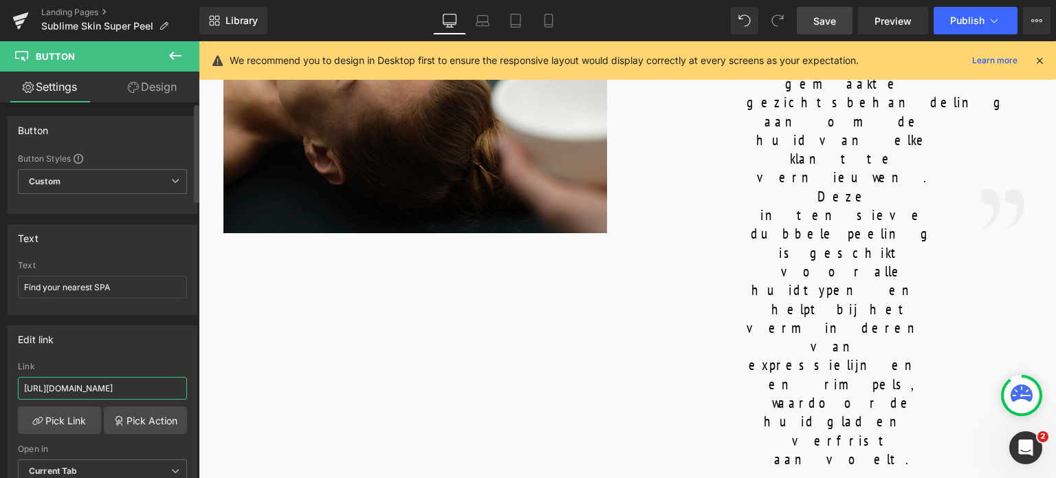
drag, startPoint x: 159, startPoint y: 387, endPoint x: 0, endPoint y: 381, distance: 159.0
click at [0, 381] on div "Edit link [URL][DOMAIN_NAME] Link [URL][DOMAIN_NAME] Pick Link Pick Action Curr…" at bounding box center [103, 409] width 206 height 188
drag, startPoint x: 298, startPoint y: 427, endPoint x: 297, endPoint y: 389, distance: 38.5
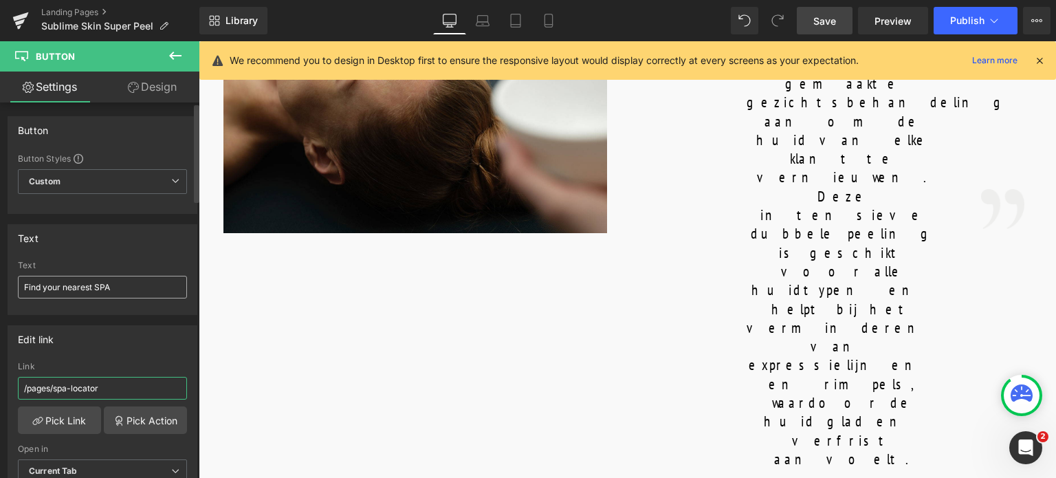
type input "/pages/spa-locator"
drag, startPoint x: 91, startPoint y: 285, endPoint x: 0, endPoint y: 268, distance: 93.2
click at [0, 268] on div "Text Find your nearest SPA Text Find your nearest SPA" at bounding box center [103, 264] width 206 height 101
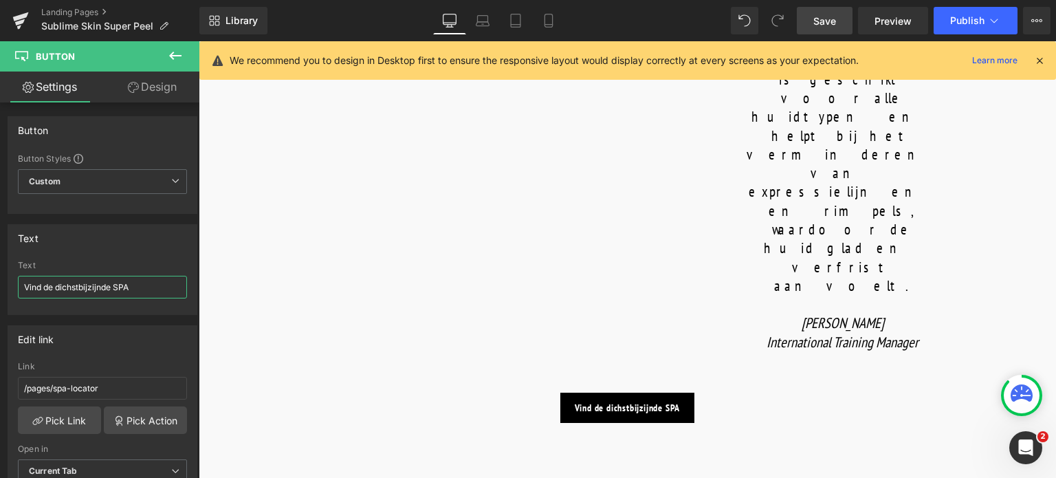
scroll to position [1032, 0]
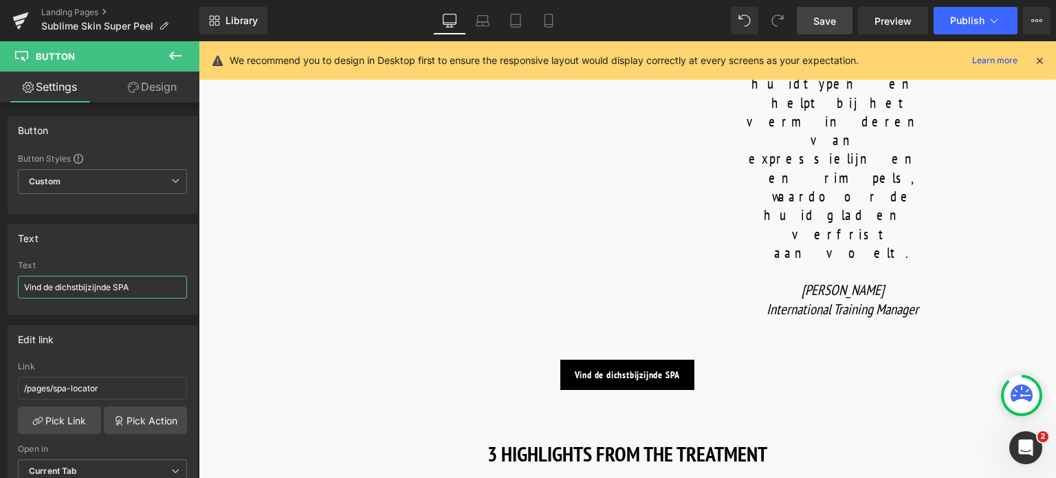
type input "Vind de dichstbijzijnde SPA"
click at [825, 25] on span "Save" at bounding box center [825, 21] width 23 height 14
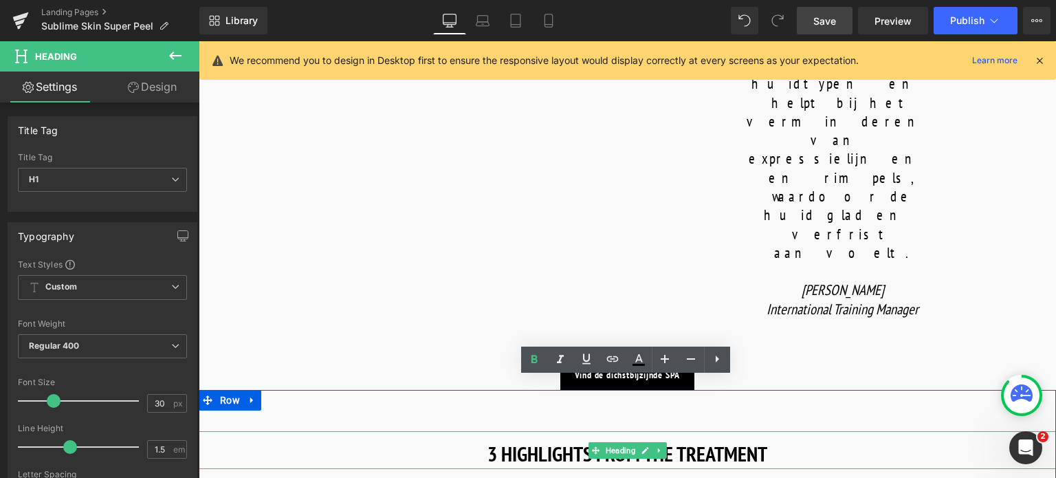
click at [752, 440] on strong "3 HIGHLIGHTS FROM THE TREATMENT" at bounding box center [628, 453] width 280 height 27
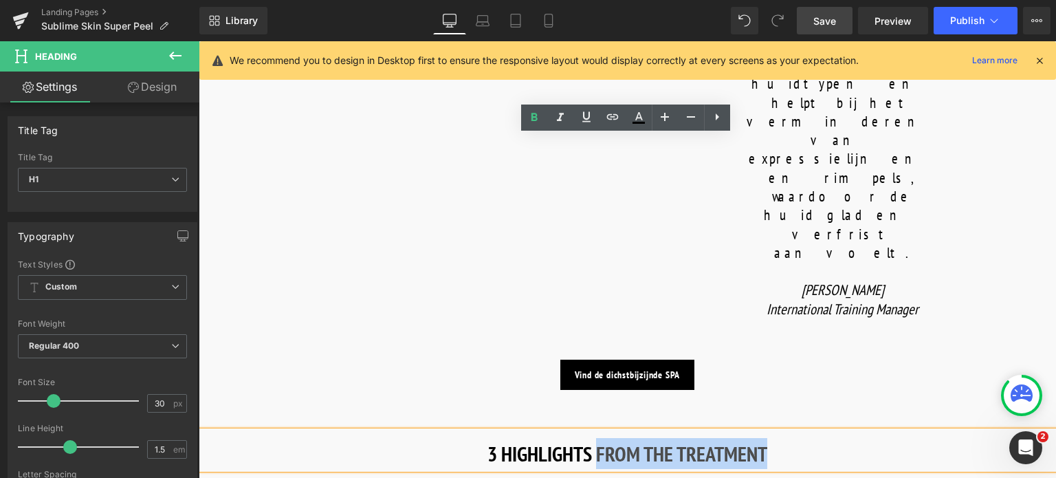
drag, startPoint x: 788, startPoint y: 160, endPoint x: 596, endPoint y: 149, distance: 192.9
click at [596, 438] on h1 "3 HIGHLIGHTS FROM THE TREATMENT" at bounding box center [628, 453] width 858 height 31
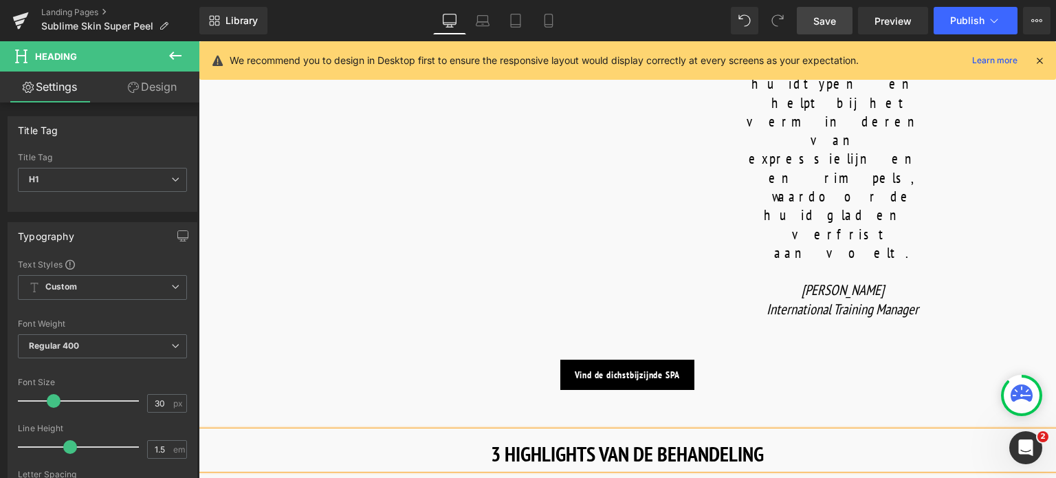
click at [823, 19] on span "Save" at bounding box center [825, 21] width 23 height 14
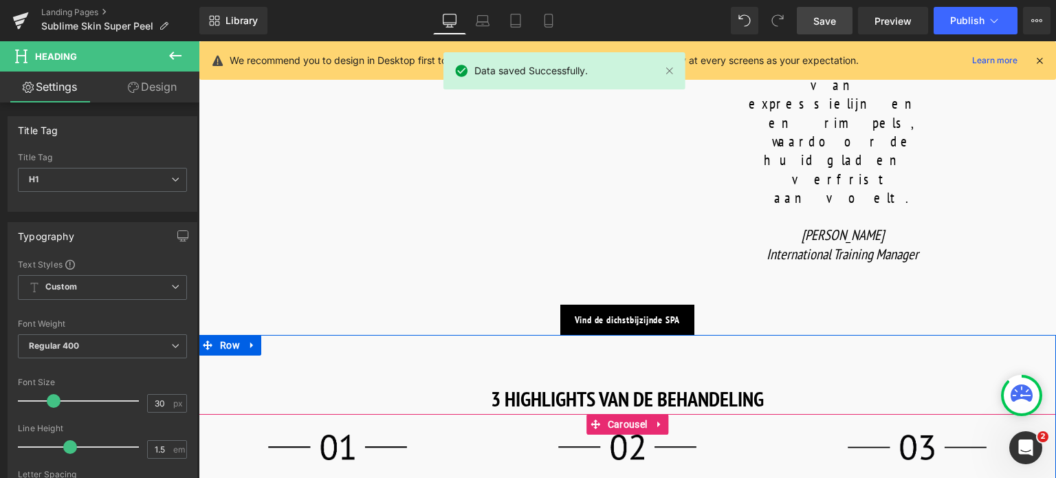
scroll to position [1169, 0]
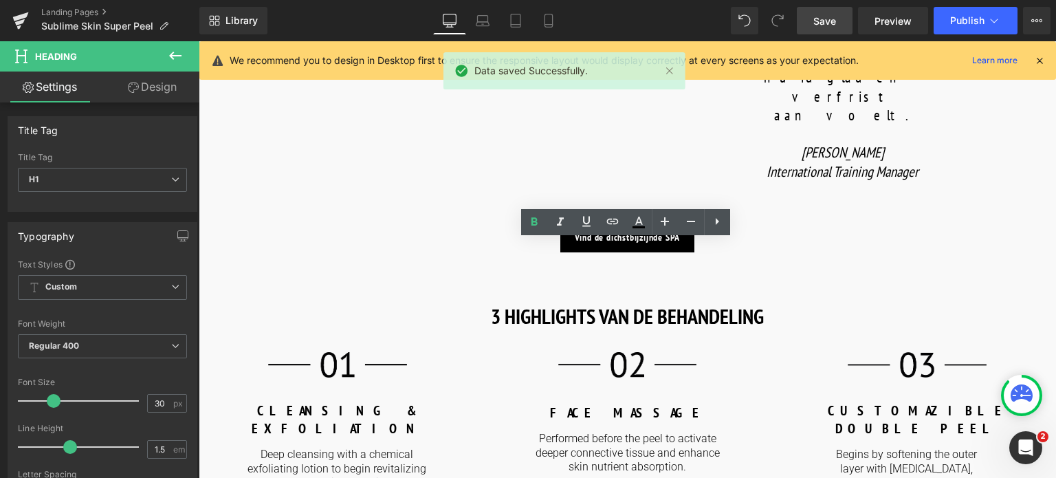
drag, startPoint x: 483, startPoint y: 261, endPoint x: 798, endPoint y: 282, distance: 315.0
click at [798, 282] on div "Text Block Image Image Sublime Skin Super Peel Heading Icon 50 min Text Block R…" at bounding box center [628, 166] width 858 height 2400
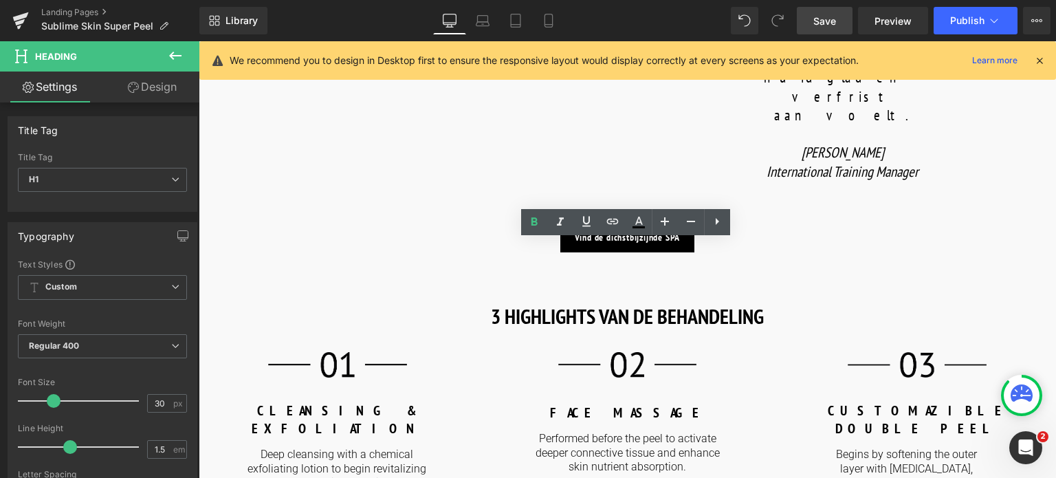
paste div
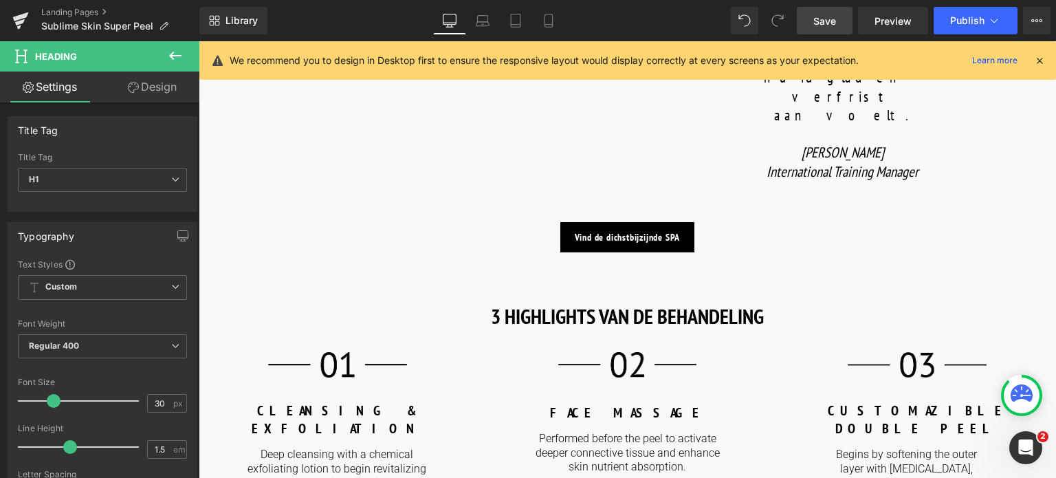
drag, startPoint x: 829, startPoint y: 21, endPoint x: 266, endPoint y: 217, distance: 595.5
click at [829, 21] on span "Save" at bounding box center [825, 21] width 23 height 14
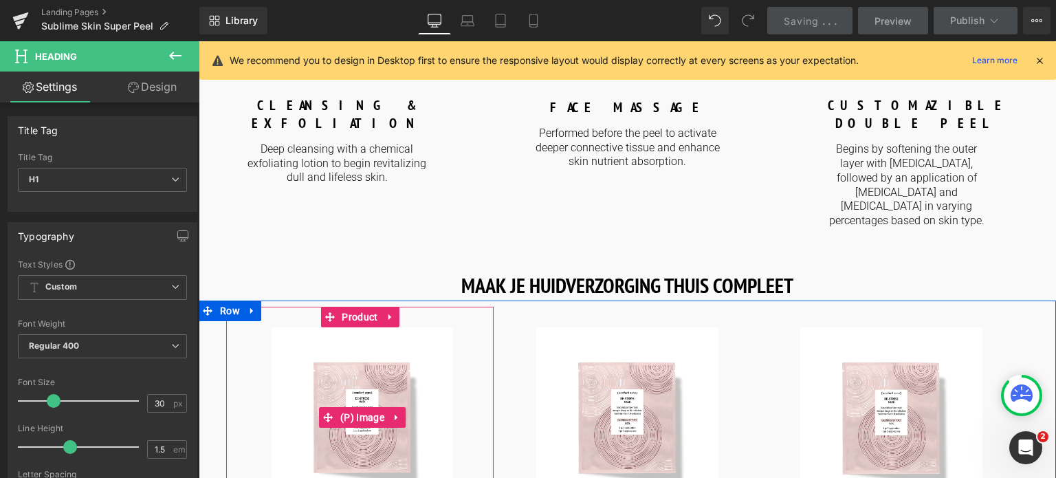
scroll to position [1513, 0]
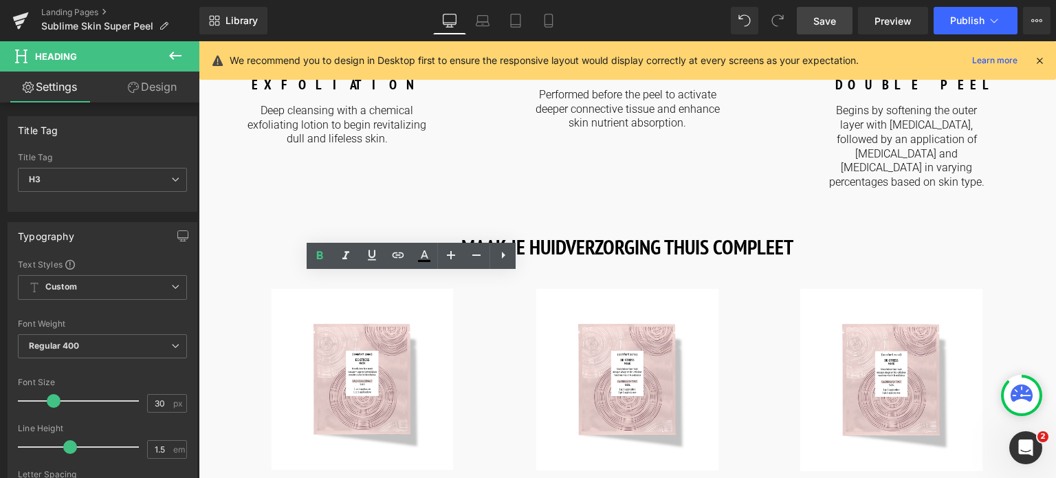
drag, startPoint x: 459, startPoint y: 309, endPoint x: 239, endPoint y: 312, distance: 220.1
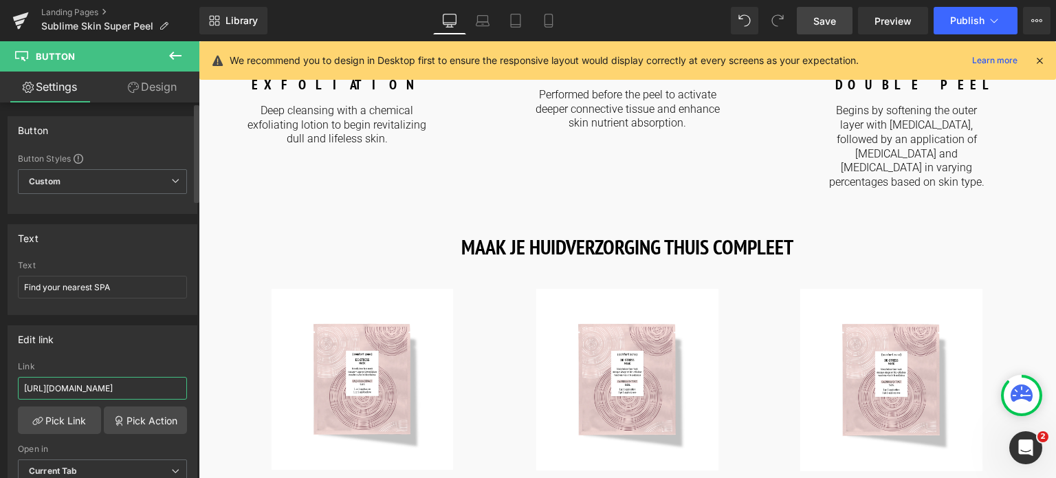
drag, startPoint x: 158, startPoint y: 387, endPoint x: 0, endPoint y: 371, distance: 159.0
click at [0, 371] on div "Edit link [URL][DOMAIN_NAME] Link [URL][DOMAIN_NAME] Pick Link Pick Action Curr…" at bounding box center [103, 409] width 206 height 188
drag, startPoint x: 299, startPoint y: 426, endPoint x: 289, endPoint y: 381, distance: 46.5
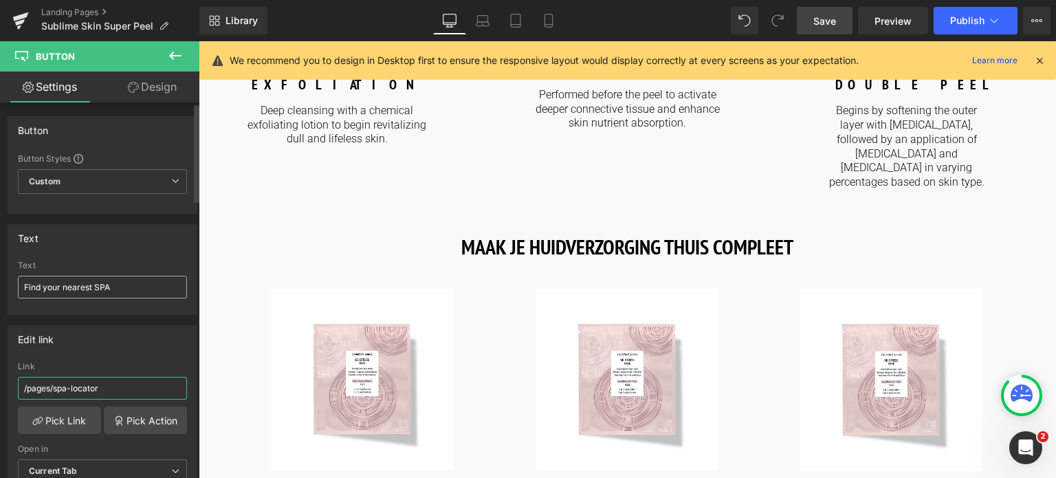
type input "/pages/spa-locator"
drag, startPoint x: 92, startPoint y: 289, endPoint x: 0, endPoint y: 285, distance: 92.3
click at [0, 285] on div "Text Find your nearest SPA Text Find your nearest SPA" at bounding box center [103, 264] width 206 height 101
type input "Vind de dichstbijzijnde SPA"
click at [841, 21] on link "Save" at bounding box center [825, 21] width 56 height 28
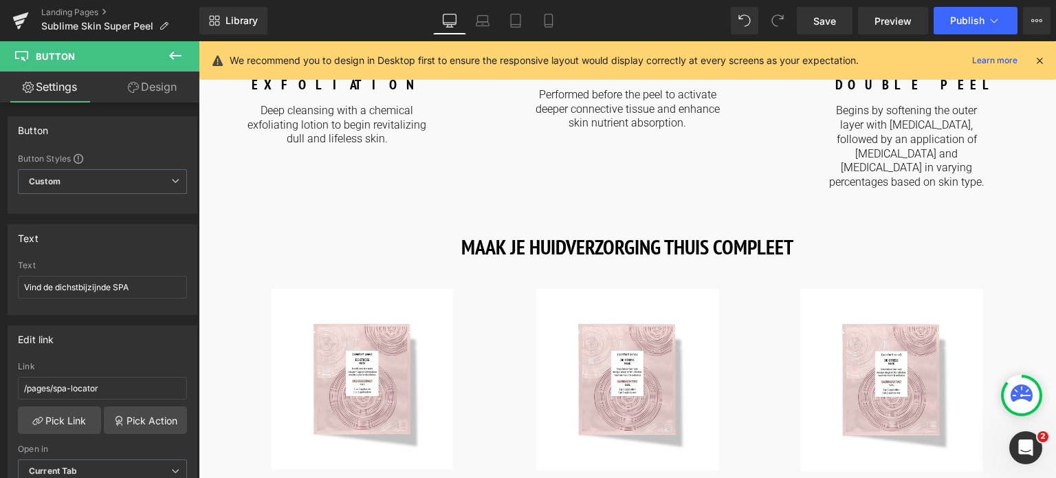
drag, startPoint x: 337, startPoint y: 360, endPoint x: 483, endPoint y: 380, distance: 147.3
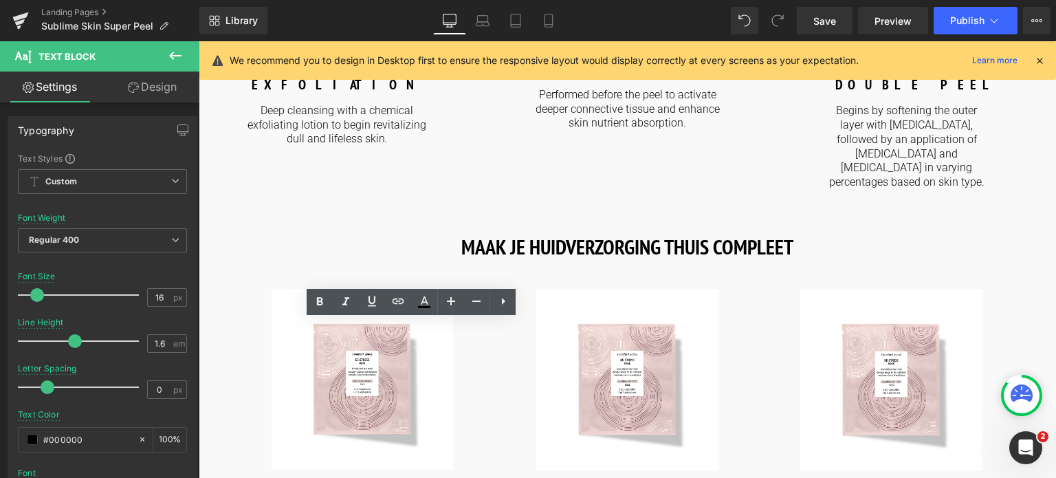
drag, startPoint x: 492, startPoint y: 374, endPoint x: 203, endPoint y: 332, distance: 292.6
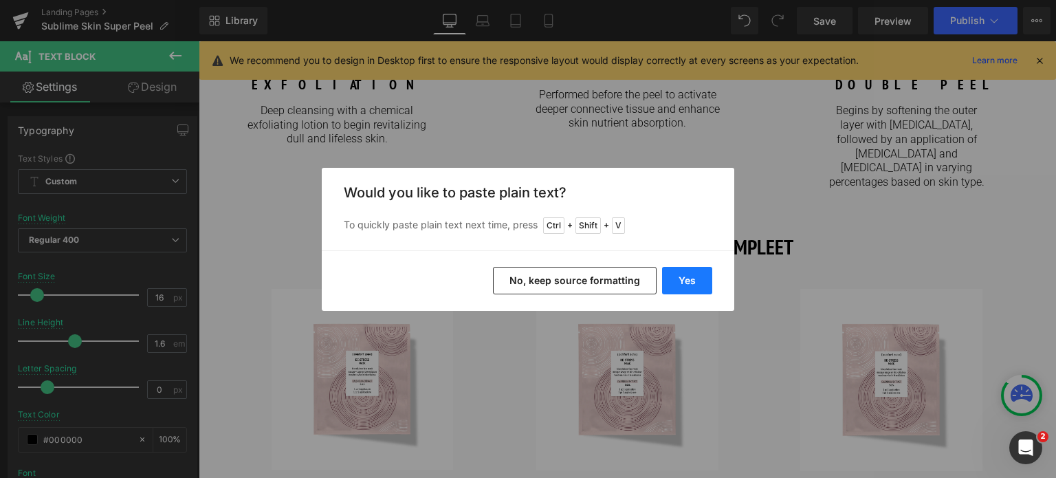
click at [690, 281] on button "Yes" at bounding box center [687, 281] width 50 height 28
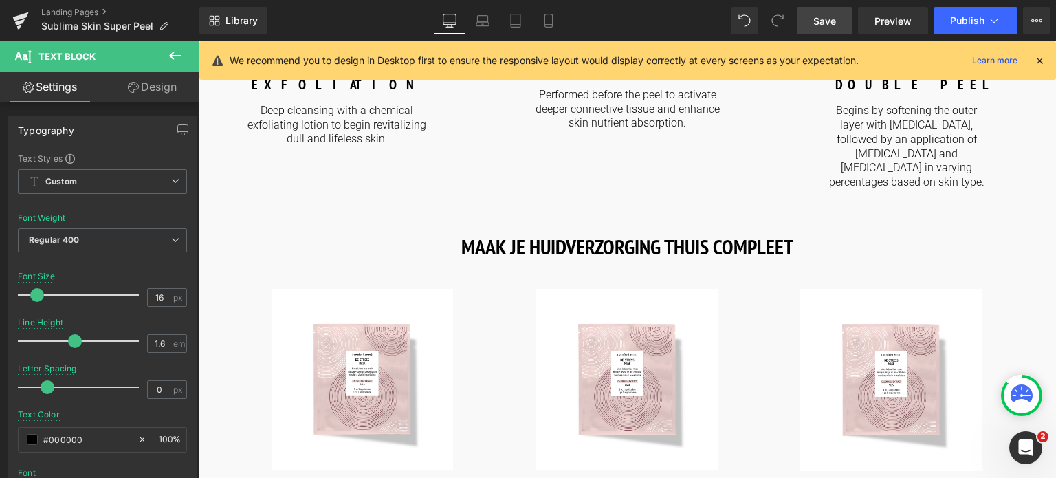
click at [814, 23] on link "Save" at bounding box center [825, 21] width 56 height 28
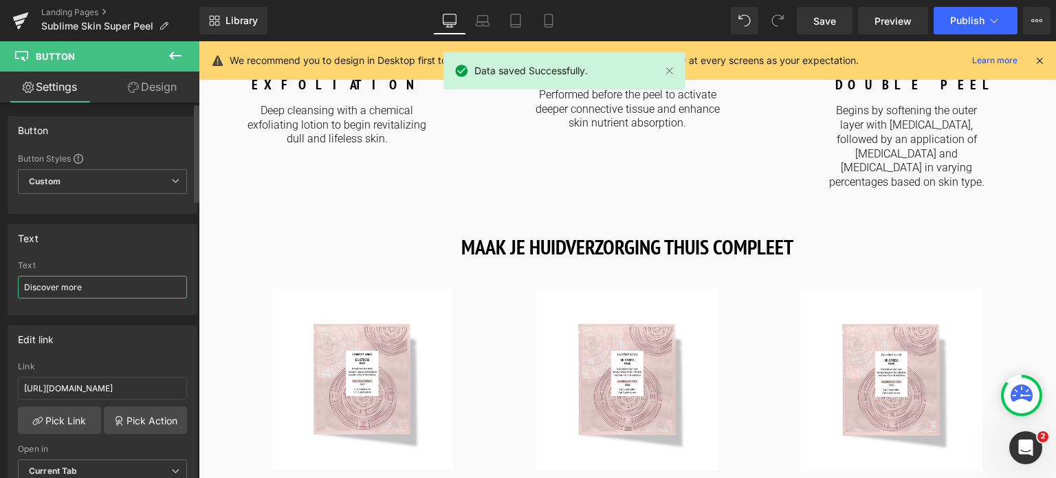
drag, startPoint x: 99, startPoint y: 288, endPoint x: 0, endPoint y: 288, distance: 99.0
click at [0, 288] on div "Text Discover more Text Discover more" at bounding box center [103, 264] width 206 height 101
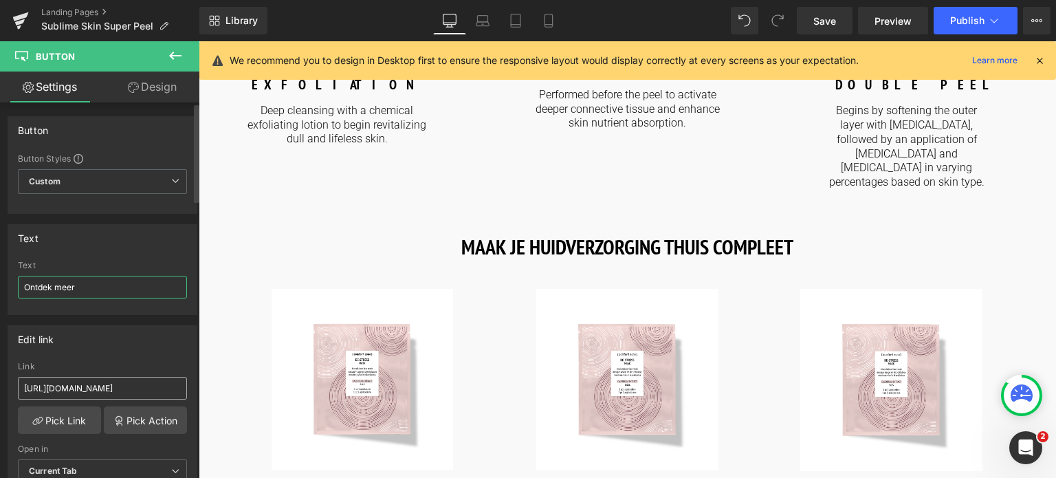
type input "Ontdek meer"
drag, startPoint x: 163, startPoint y: 386, endPoint x: 0, endPoint y: 390, distance: 163.1
click at [0, 390] on div "Edit link https://world.comfortzoneskin.com/products/sublime-skin-micropeel-lot…" at bounding box center [103, 409] width 206 height 188
click at [155, 382] on input "https://world.comfortzoneskin.com/products/sublime-skin-micropeel-lotion" at bounding box center [102, 388] width 169 height 23
click at [161, 388] on input "https://world.comfortzoneskin.com/products/sublime-skin-micropeel-lotion" at bounding box center [102, 388] width 169 height 23
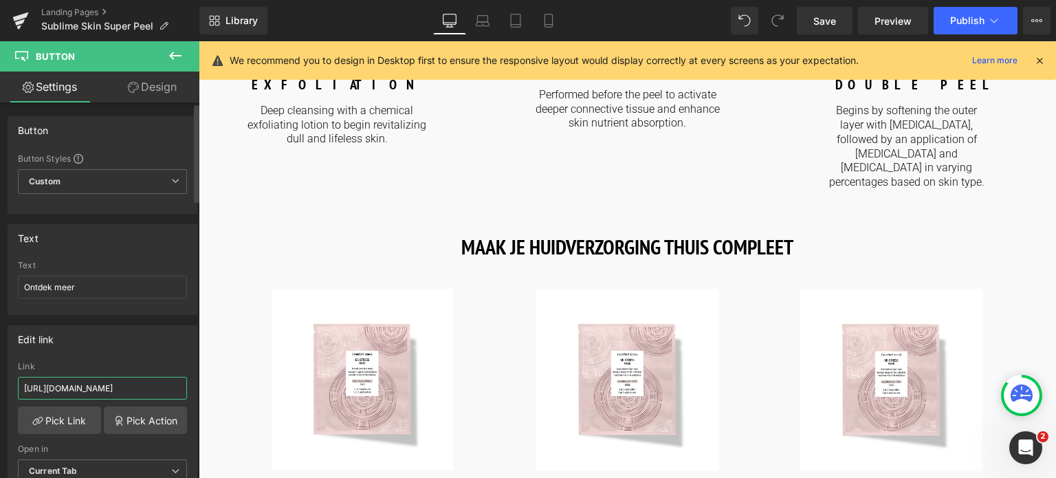
drag, startPoint x: 161, startPoint y: 388, endPoint x: 0, endPoint y: 391, distance: 161.0
click at [0, 391] on div "Edit link https://world.comfortzoneskin.com/products/sublime-skin-micropeel-lot…" at bounding box center [103, 409] width 206 height 188
type input "/products/sublime-skin-micropeel-lotion"
click at [814, 14] on span "Save" at bounding box center [825, 21] width 23 height 14
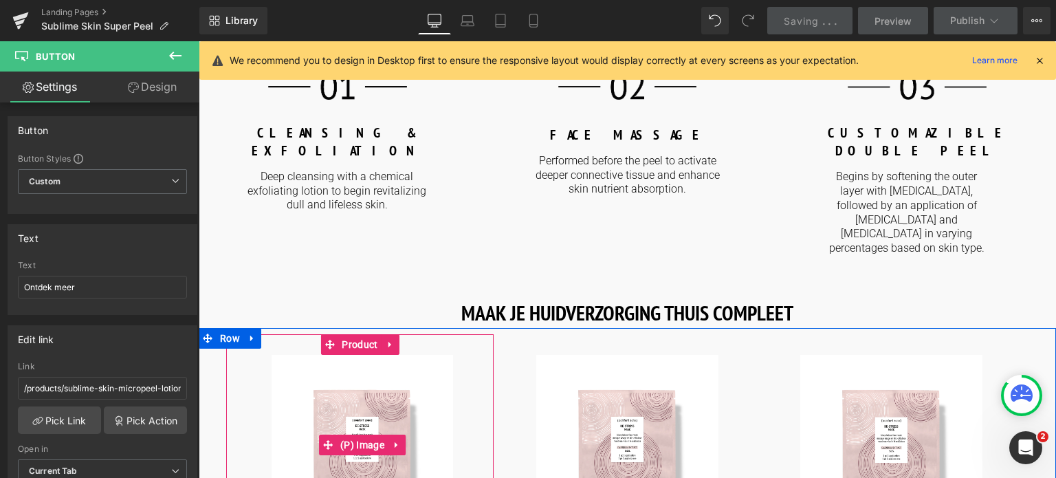
scroll to position [1307, 0]
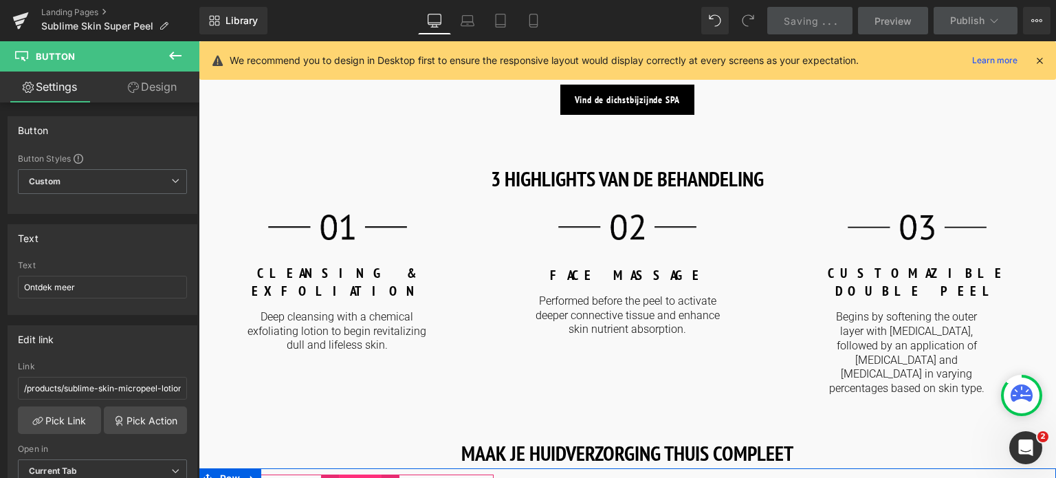
click at [364, 475] on span "Product" at bounding box center [359, 485] width 43 height 21
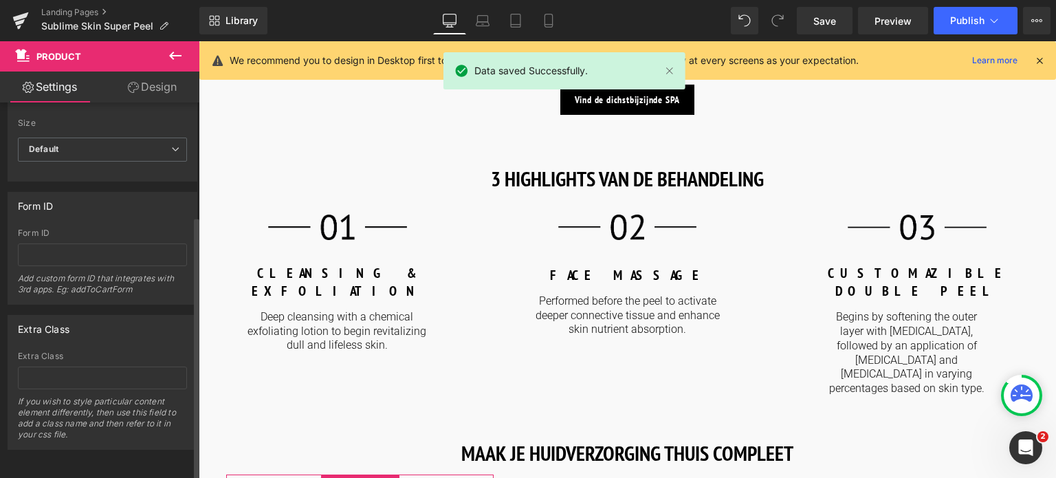
scroll to position [162, 0]
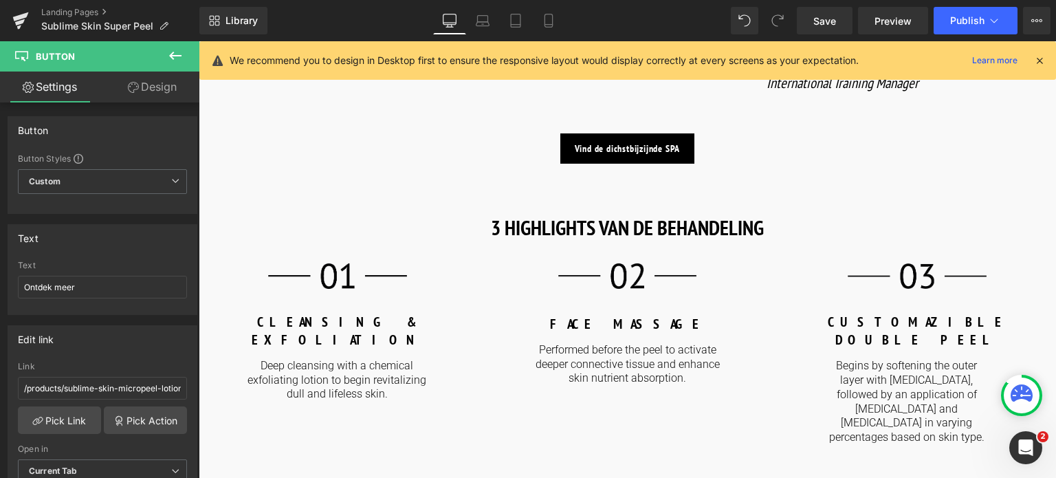
scroll to position [1238, 0]
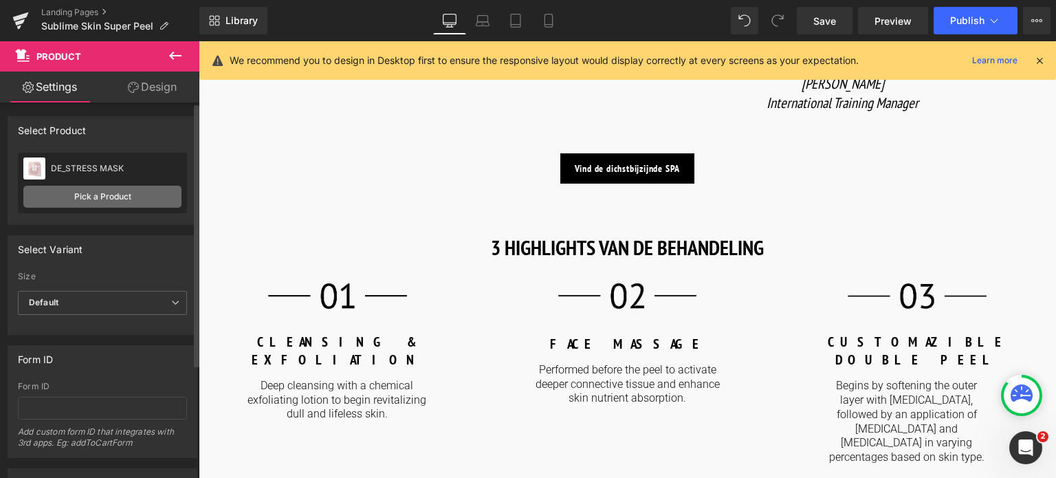
click at [94, 195] on link "Pick a Product" at bounding box center [102, 197] width 158 height 22
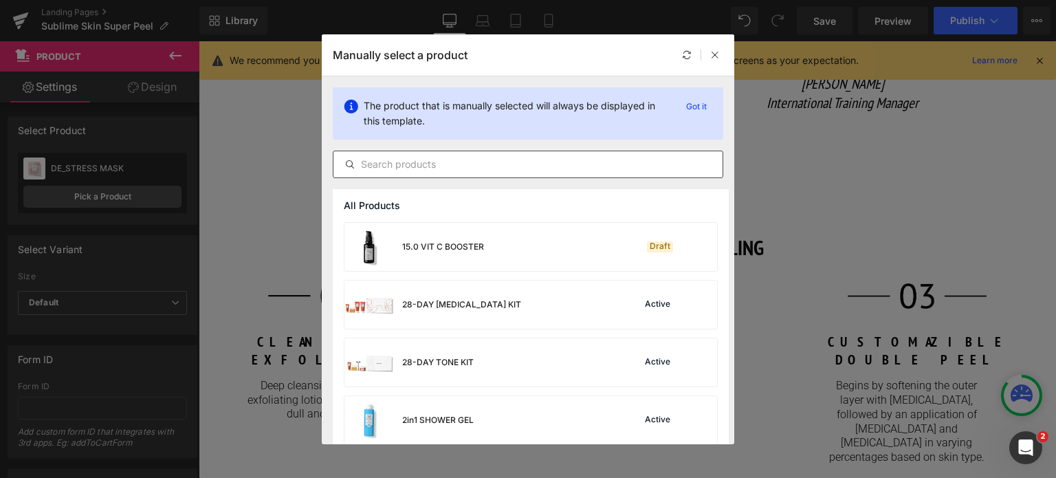
click at [401, 164] on input "text" at bounding box center [528, 164] width 389 height 17
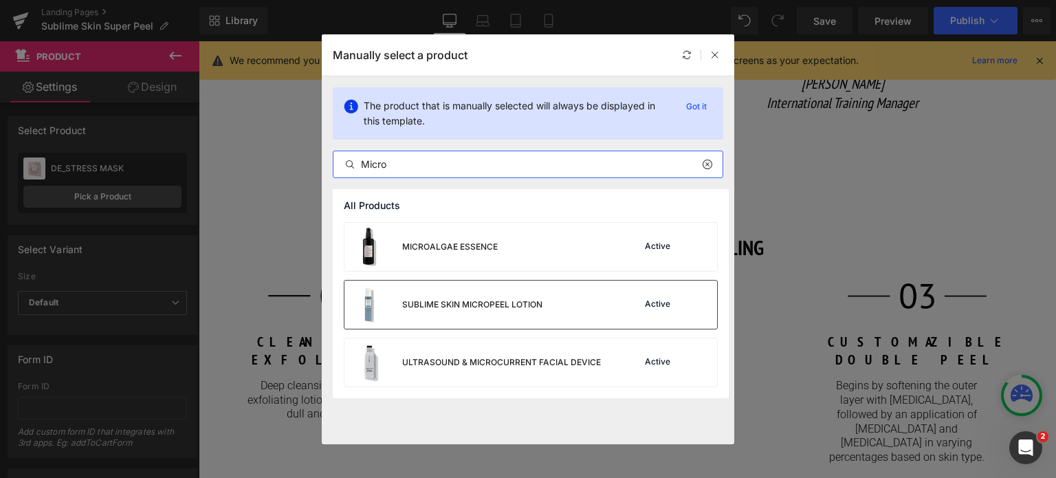
type input "Micro"
click at [474, 303] on div "SUBLIME SKIN MICROPEEL LOTION" at bounding box center [472, 304] width 140 height 12
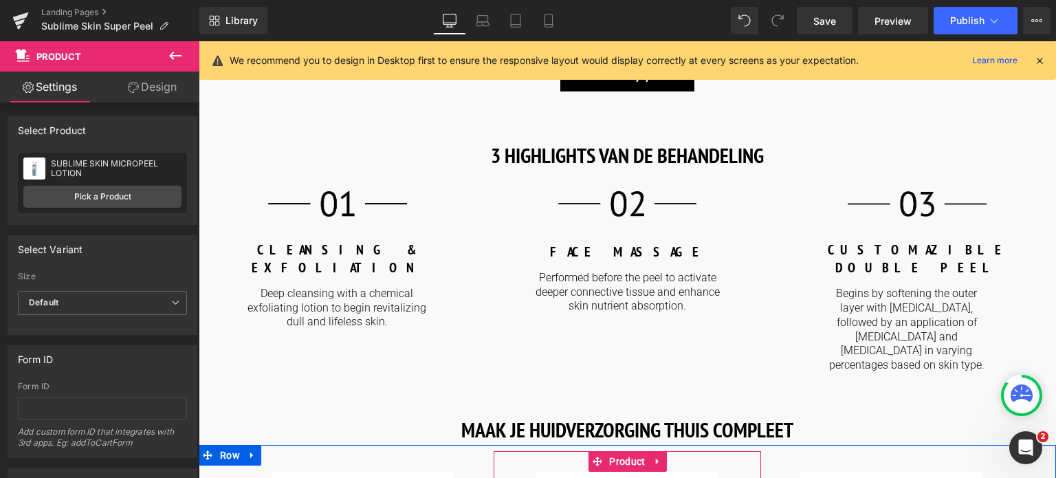
scroll to position [1307, 0]
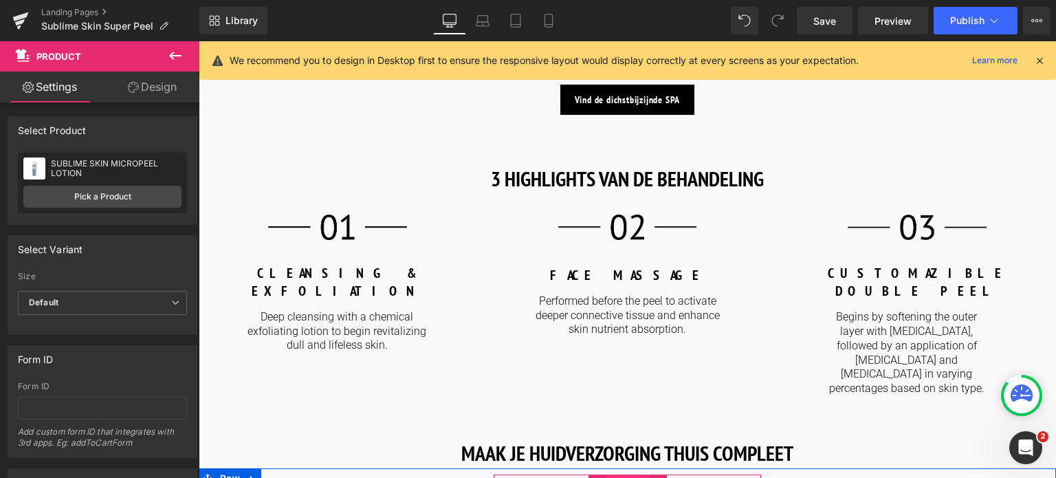
click at [633, 475] on span "Product" at bounding box center [627, 485] width 43 height 21
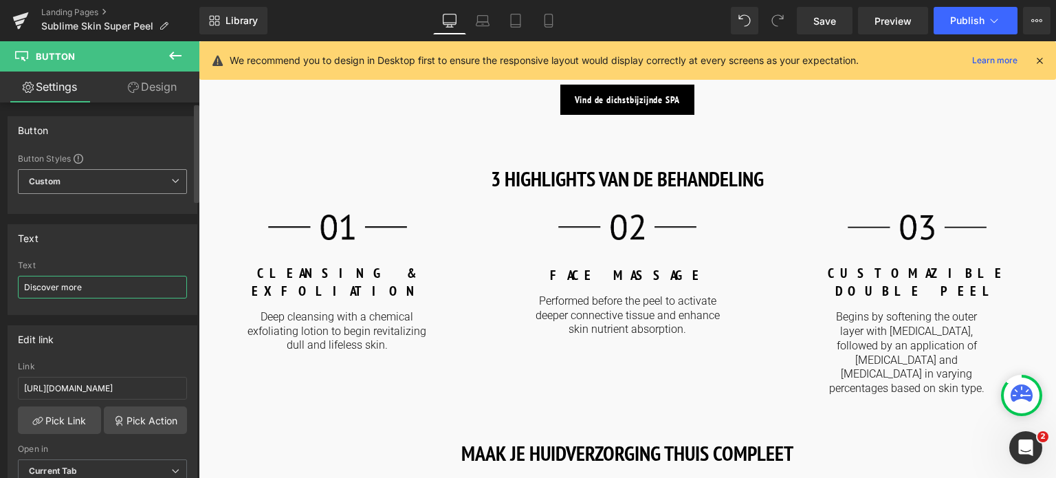
drag, startPoint x: 107, startPoint y: 283, endPoint x: 98, endPoint y: 195, distance: 87.9
click at [0, 260] on div "Text Discover more Text Discover more" at bounding box center [103, 264] width 206 height 101
type input "Ontdek meer"
drag, startPoint x: 160, startPoint y: 385, endPoint x: 0, endPoint y: 382, distance: 160.3
click at [0, 382] on div "Edit link https://world.comfortzoneskin.com/products/luminant-cream Link https:…" at bounding box center [103, 409] width 206 height 188
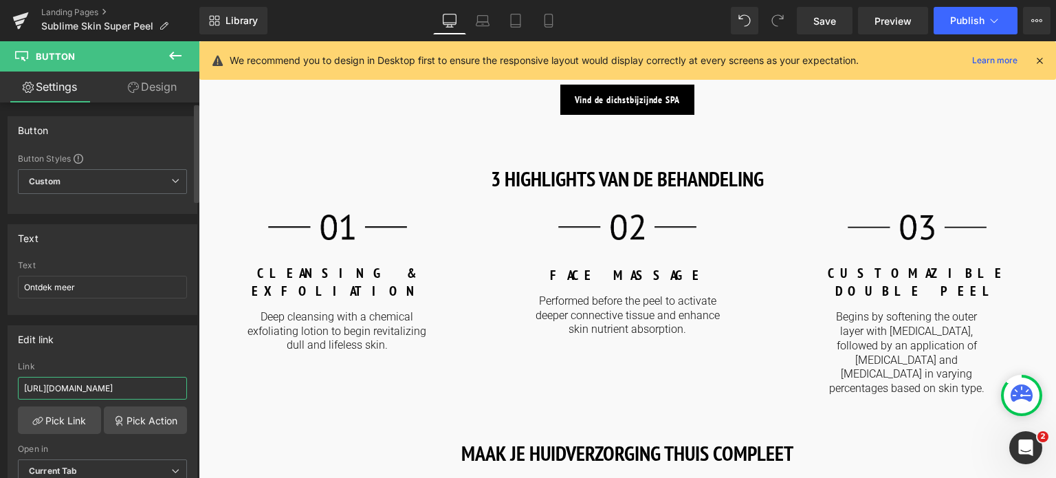
type input "/products/luminant-cream"
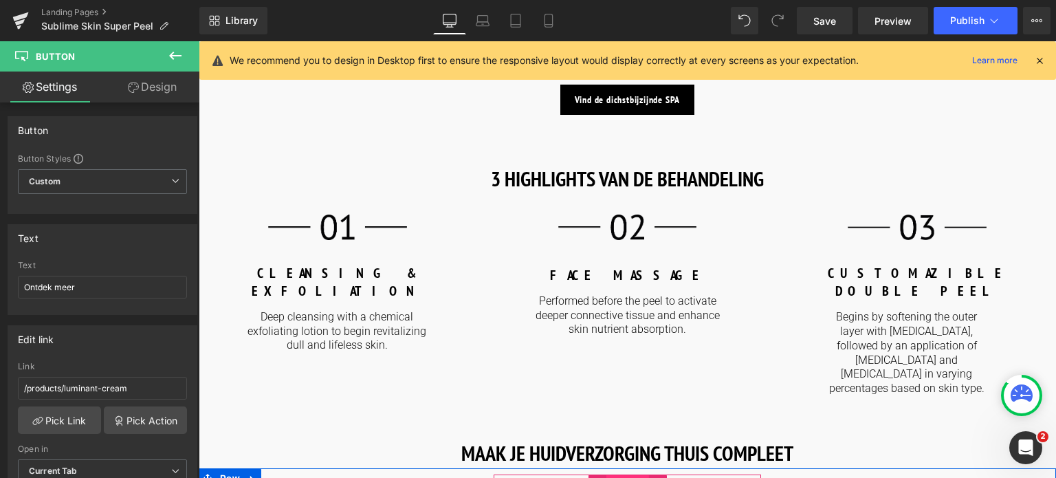
click at [627, 475] on span "Product" at bounding box center [627, 485] width 43 height 21
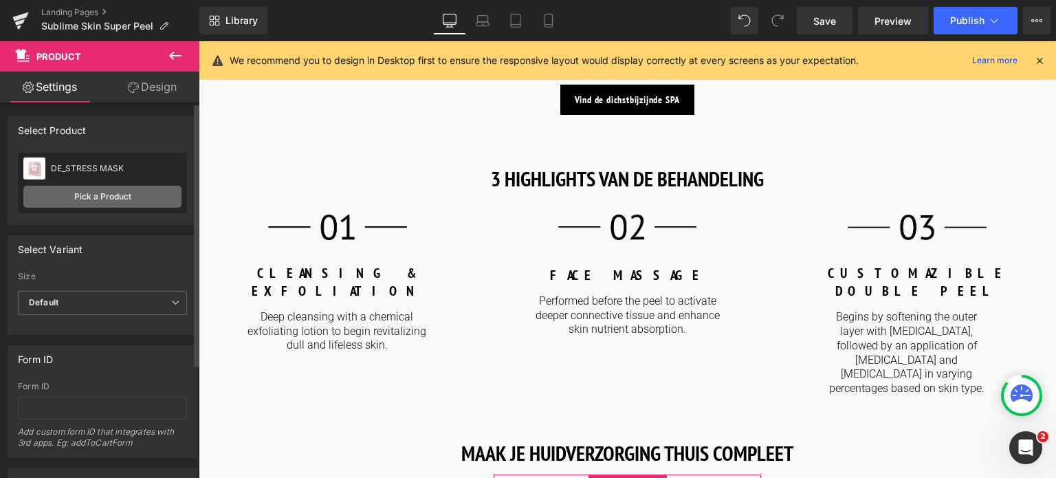
click at [111, 195] on link "Pick a Product" at bounding box center [102, 197] width 158 height 22
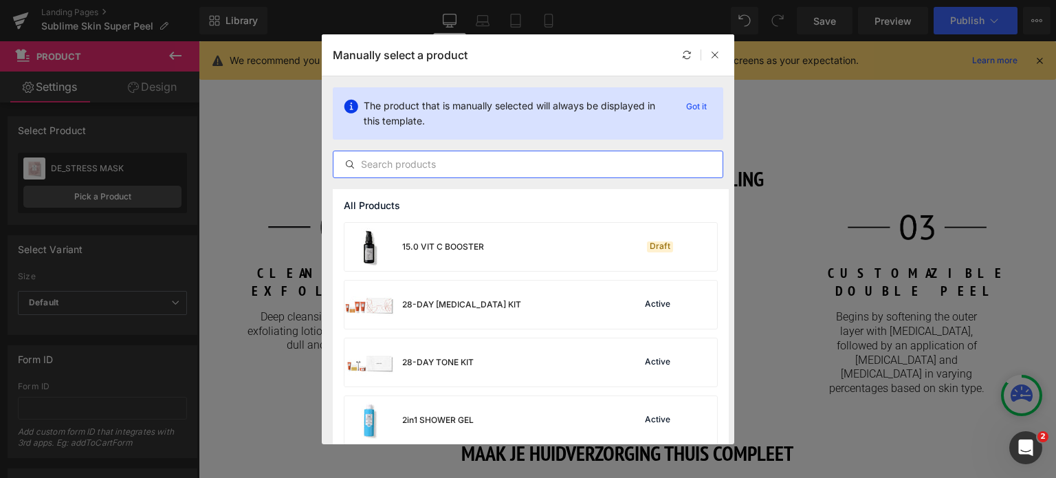
click at [506, 166] on input "text" at bounding box center [528, 164] width 389 height 17
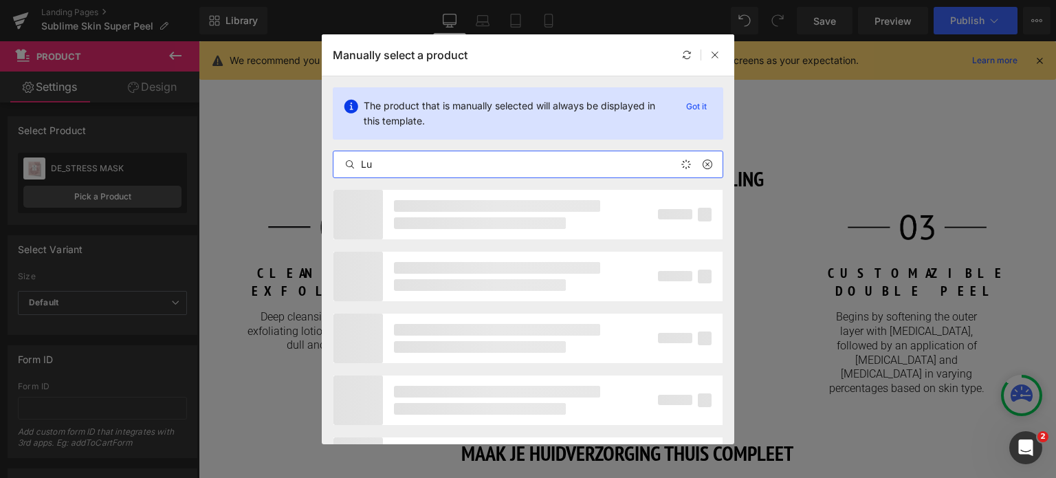
type input "L"
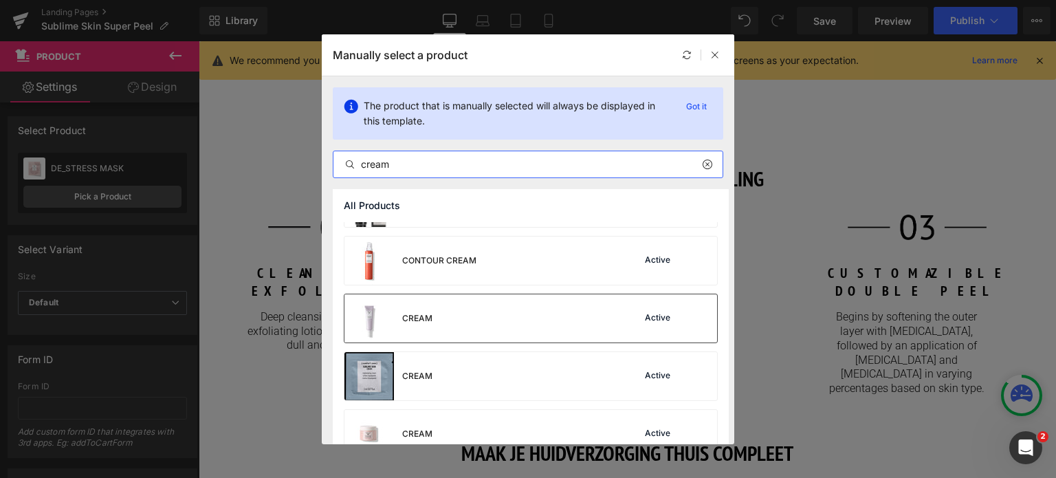
scroll to position [344, 0]
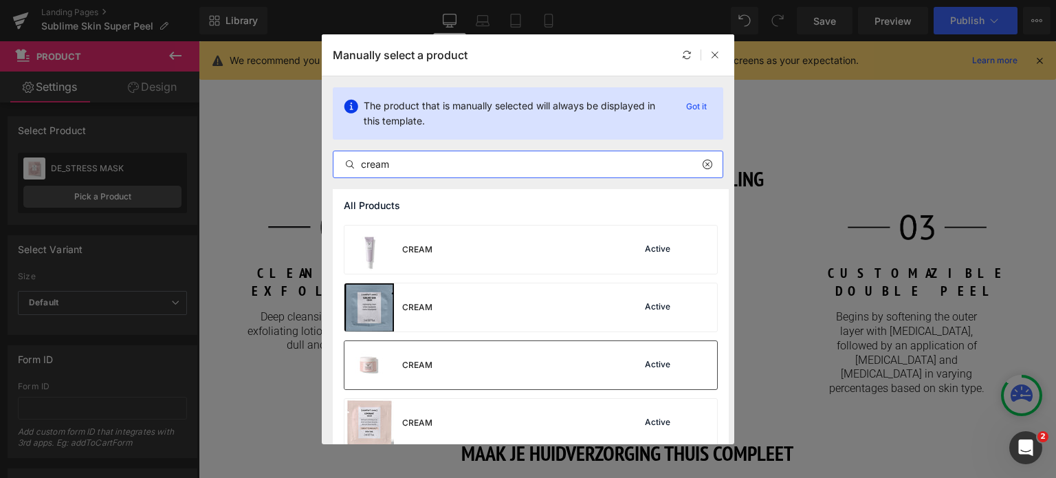
type input "cream"
click at [470, 365] on div "CREAM Active" at bounding box center [531, 365] width 373 height 48
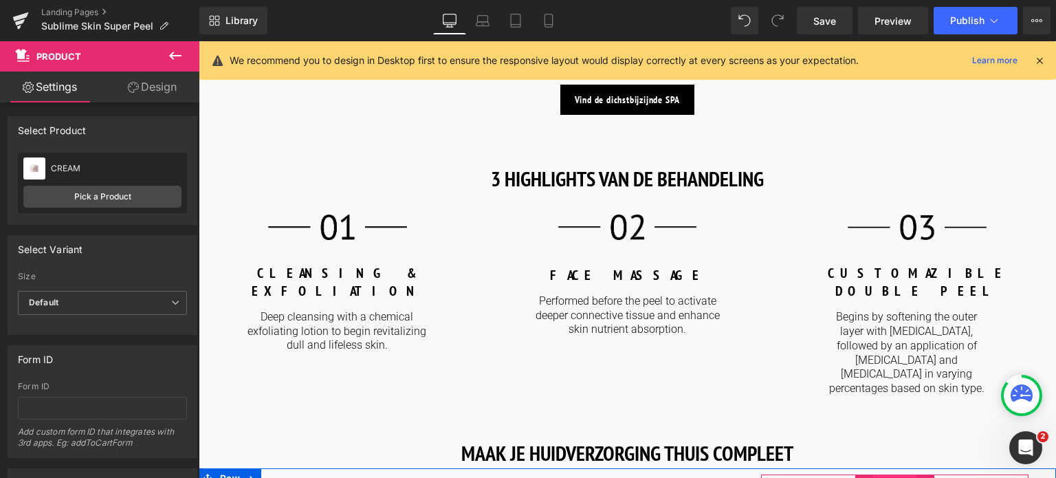
click at [893, 475] on span "Product" at bounding box center [894, 485] width 43 height 21
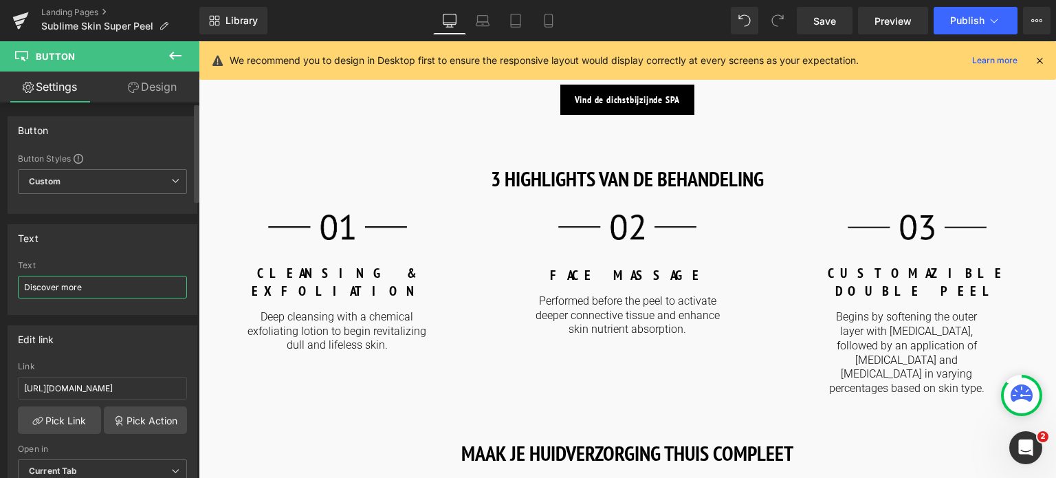
drag, startPoint x: 106, startPoint y: 281, endPoint x: 0, endPoint y: 248, distance: 110.9
click at [0, 248] on div "Text Discover more Text Discover more" at bounding box center [103, 264] width 206 height 101
type input "Ontdek meer"
drag, startPoint x: 160, startPoint y: 386, endPoint x: 0, endPoint y: 376, distance: 160.6
click at [0, 376] on div "Edit link https://world.comfortzoneskin.com/products/luminant-defense-fluid Lin…" at bounding box center [103, 409] width 206 height 188
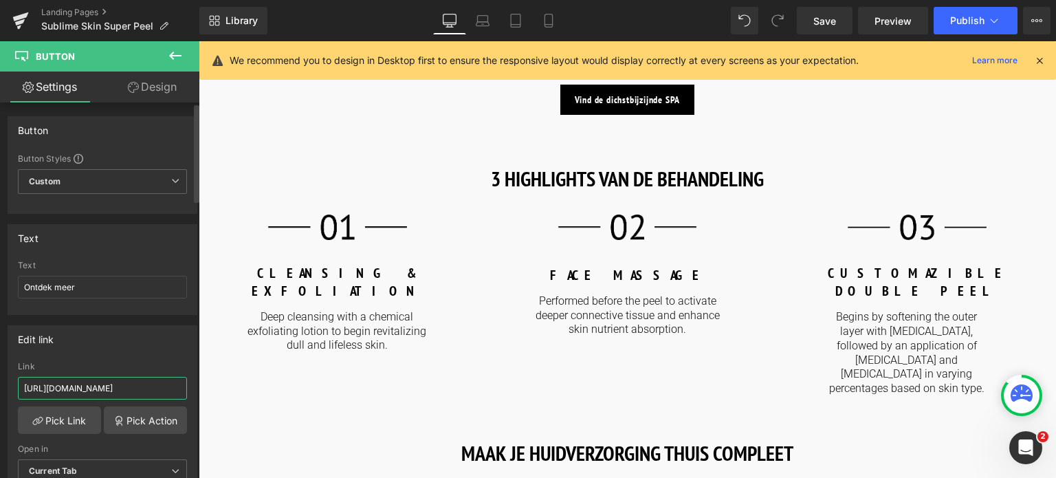
type input "/products/luminant-defense-fluid"
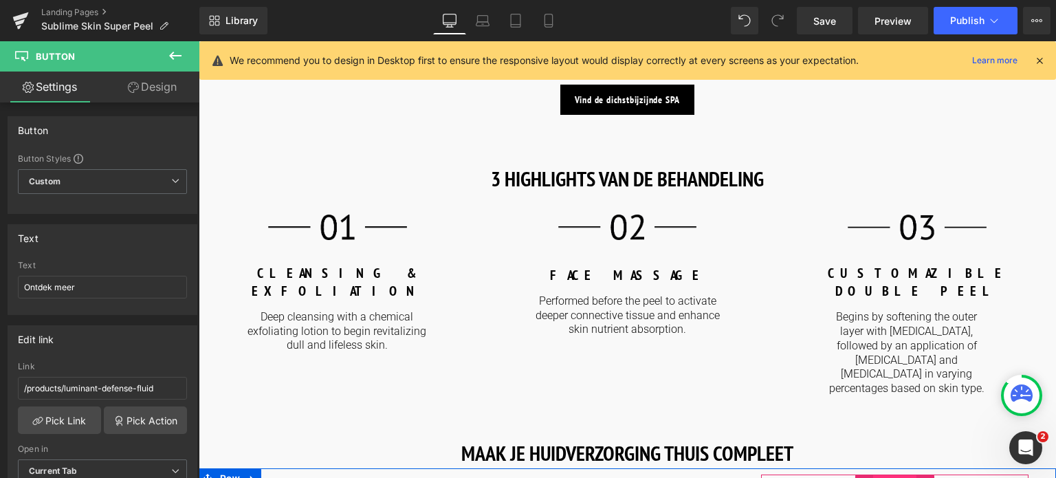
click at [891, 475] on span "Product" at bounding box center [894, 485] width 43 height 21
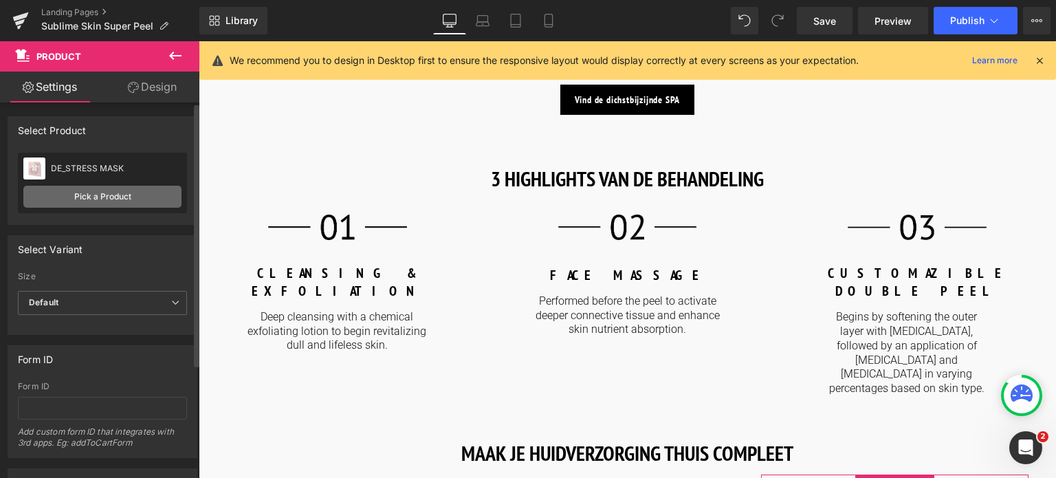
click at [66, 195] on link "Pick a Product" at bounding box center [102, 197] width 158 height 22
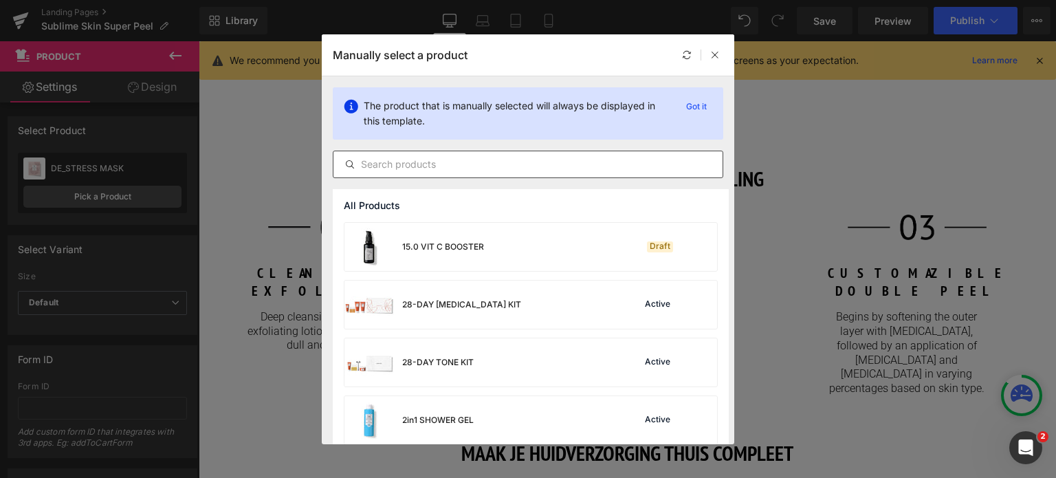
click at [477, 155] on div at bounding box center [528, 165] width 391 height 28
click at [459, 167] on input "text" at bounding box center [528, 164] width 389 height 17
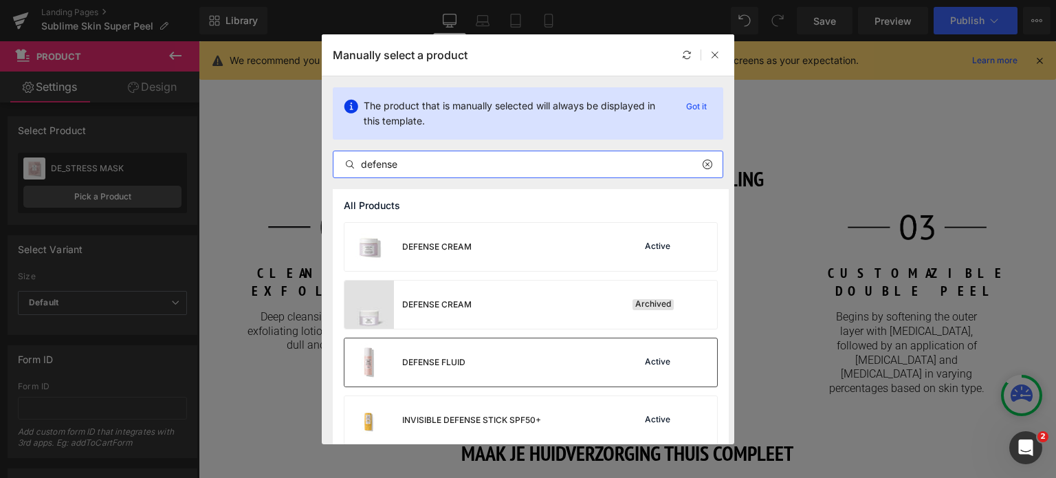
type input "defense"
click at [530, 374] on div "DEFENSE FLUID Active" at bounding box center [531, 362] width 373 height 48
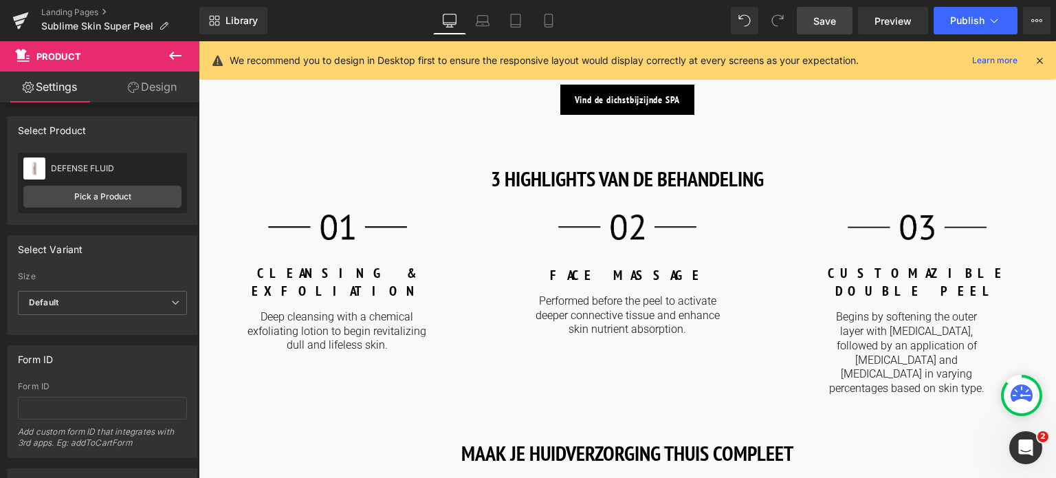
click at [820, 20] on span "Save" at bounding box center [825, 21] width 23 height 14
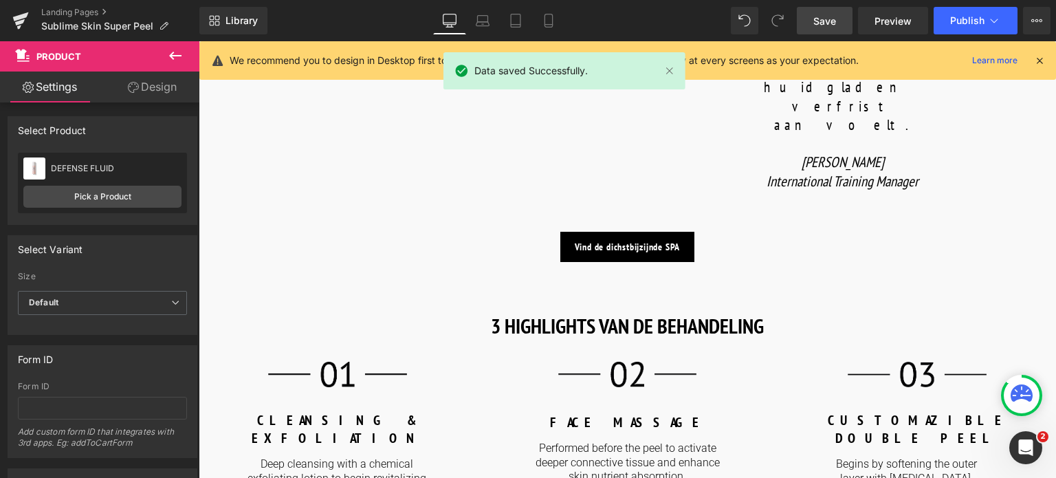
scroll to position [1100, 0]
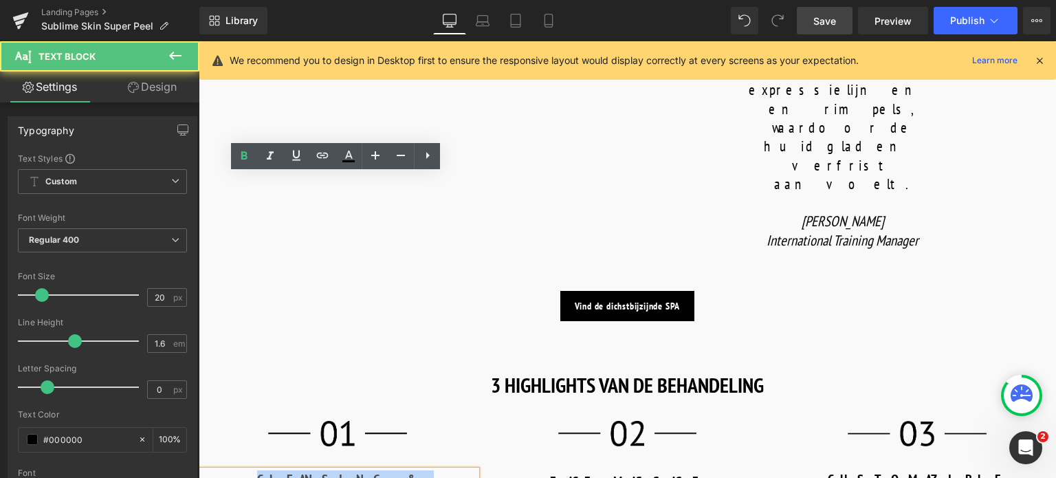
drag, startPoint x: 265, startPoint y: 181, endPoint x: 473, endPoint y: 184, distance: 207.7
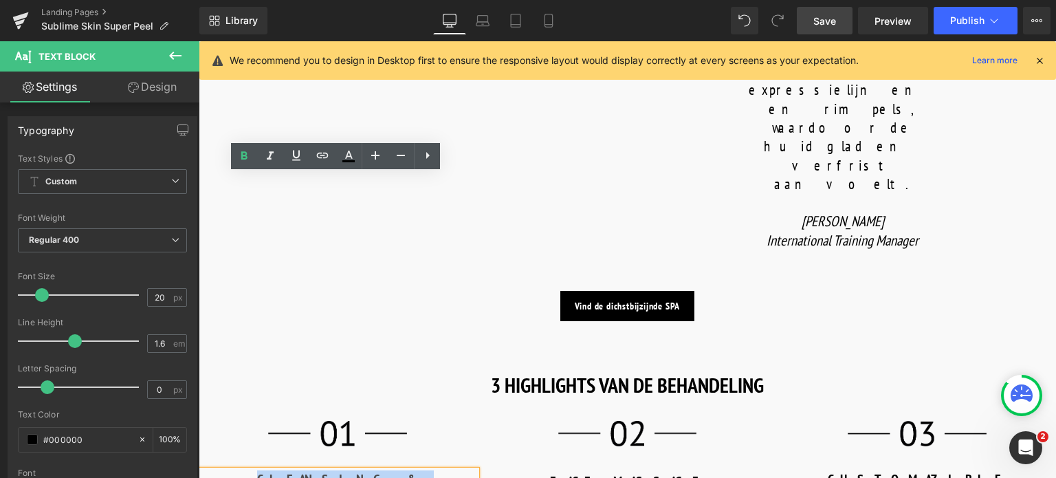
copy b "CLEANSING & EXFOLIATION"
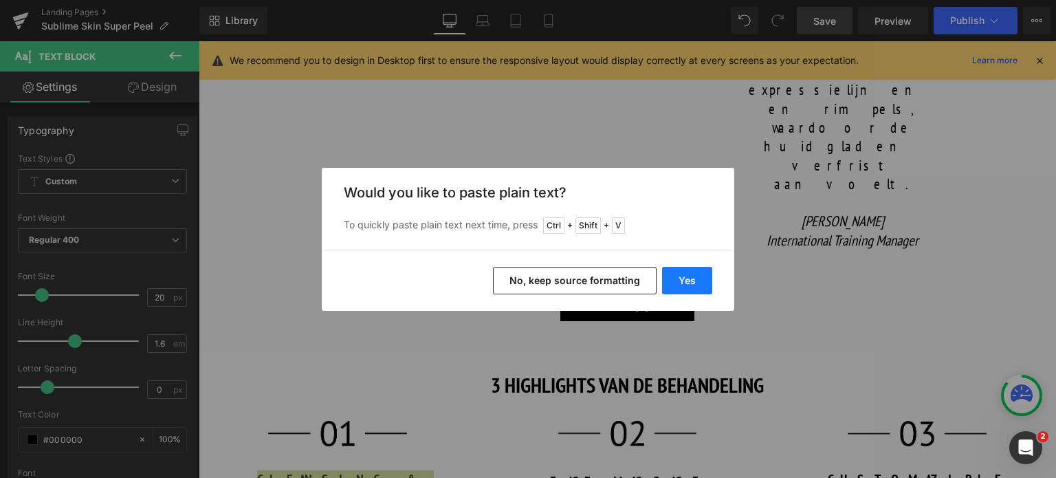
click at [696, 281] on button "Yes" at bounding box center [687, 281] width 50 height 28
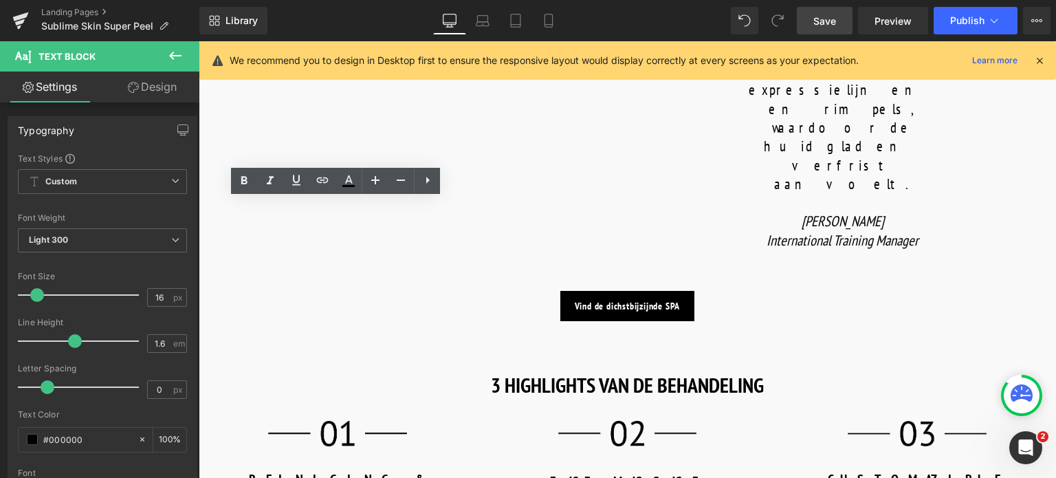
drag, startPoint x: 257, startPoint y: 214, endPoint x: 388, endPoint y: 240, distance: 133.3
copy p "Deep cleansing with a chemical exfoliating lotion to begin revitalizing dull an…"
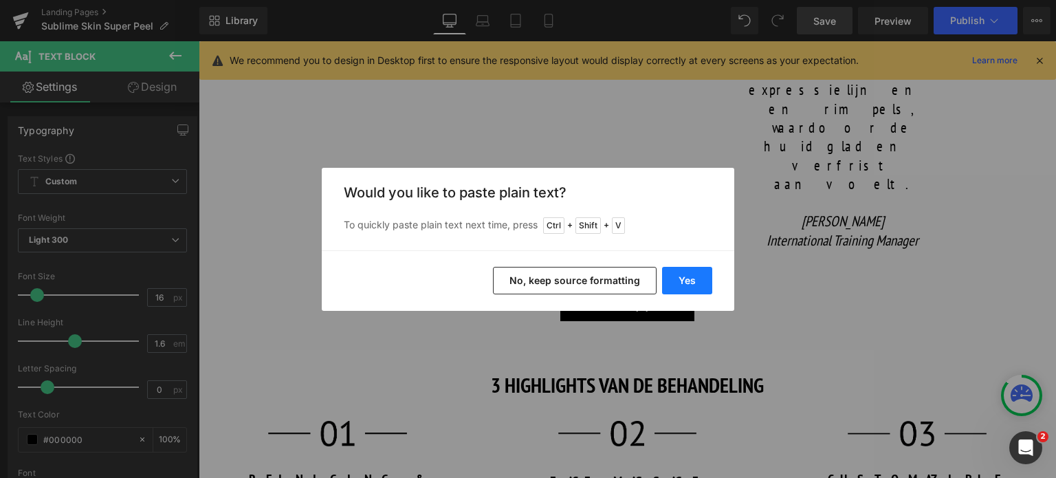
drag, startPoint x: 679, startPoint y: 285, endPoint x: 481, endPoint y: 241, distance: 202.9
click at [679, 285] on button "Yes" at bounding box center [687, 281] width 50 height 28
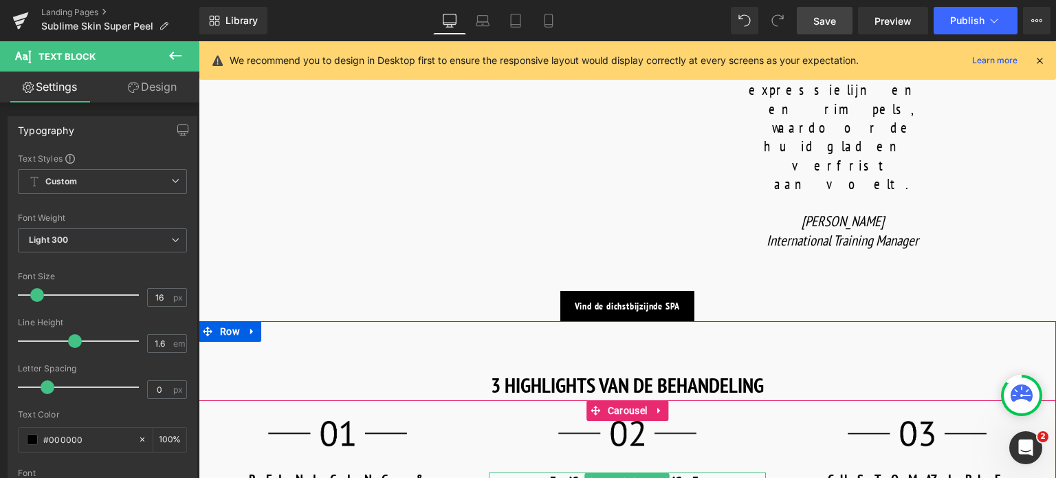
click at [568, 472] on p "FACE MASSAGE" at bounding box center [628, 481] width 278 height 18
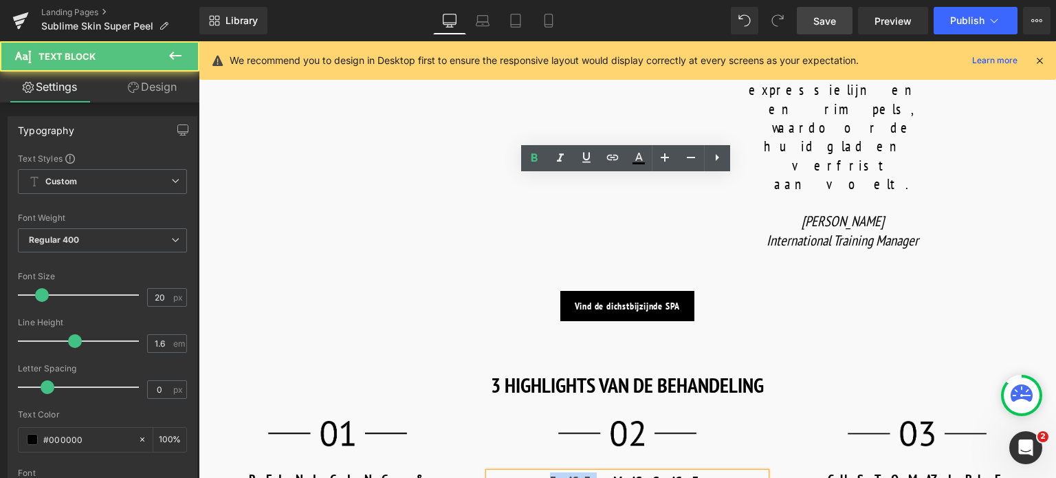
drag, startPoint x: 611, startPoint y: 186, endPoint x: 587, endPoint y: 187, distance: 24.8
click at [587, 472] on p "FACE MASSAGE" at bounding box center [628, 481] width 278 height 18
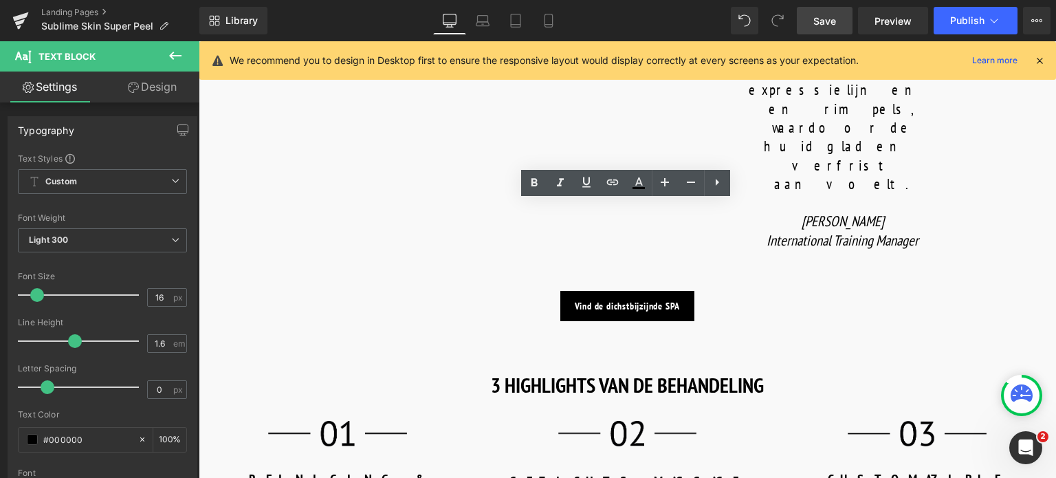
drag, startPoint x: 536, startPoint y: 211, endPoint x: 716, endPoint y: 246, distance: 183.4
copy p "Performed before the peel to activate deeper connective tissue and enhance skin…"
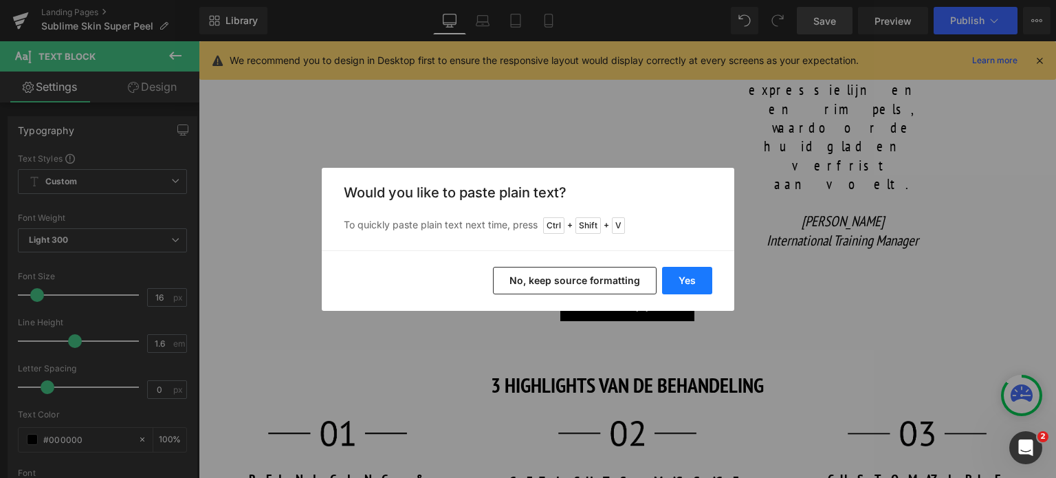
click at [683, 284] on button "Yes" at bounding box center [687, 281] width 50 height 28
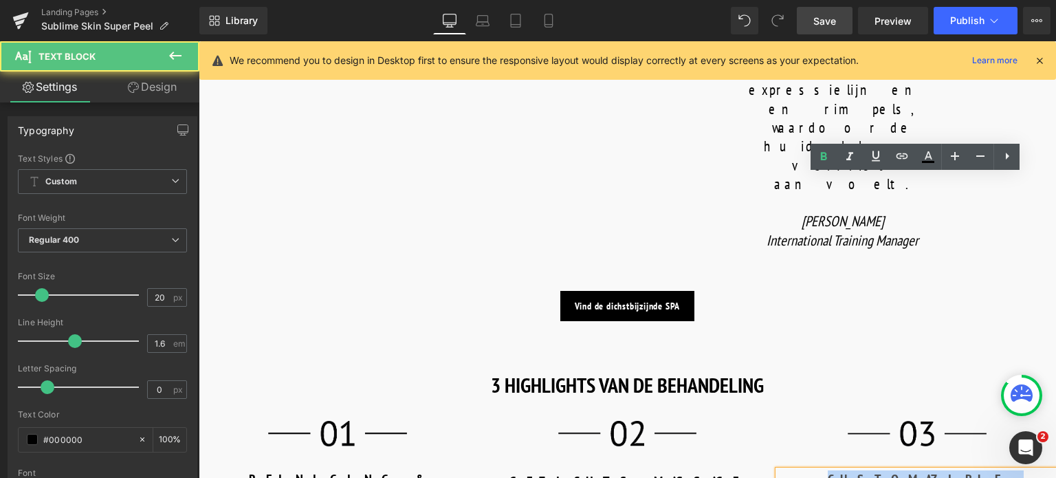
drag, startPoint x: 838, startPoint y: 188, endPoint x: 1036, endPoint y: 203, distance: 198.6
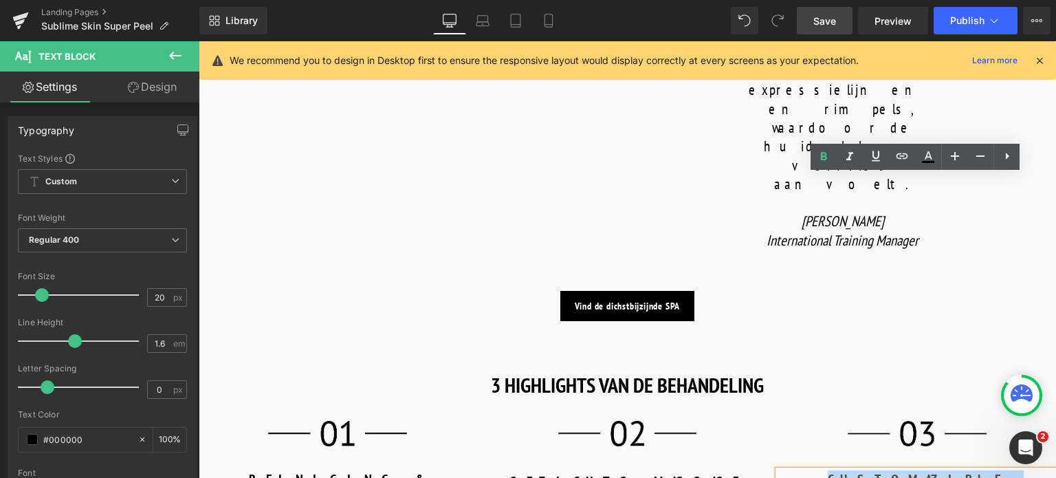
copy b "CUSTOMAZIBLE DOUBLE PEEL"
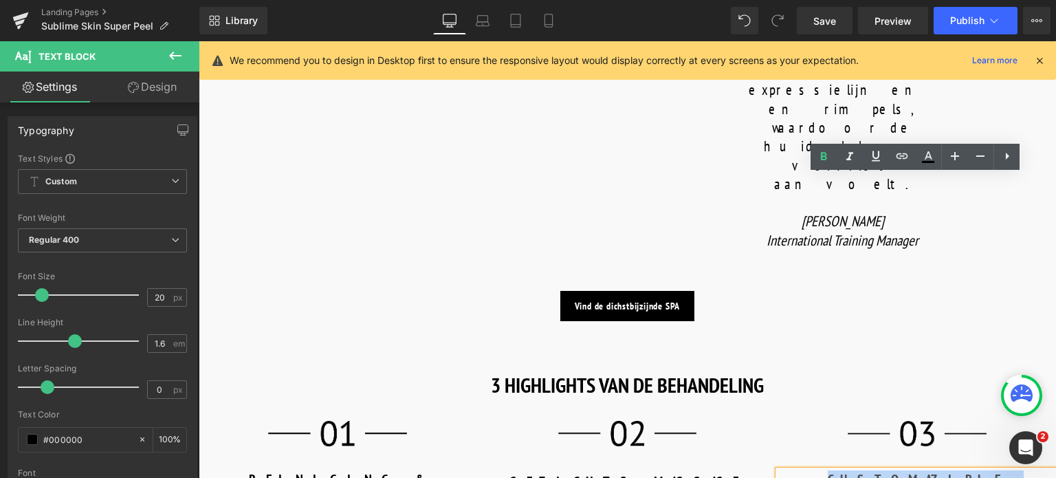
drag, startPoint x: 999, startPoint y: 178, endPoint x: 827, endPoint y: 185, distance: 172.1
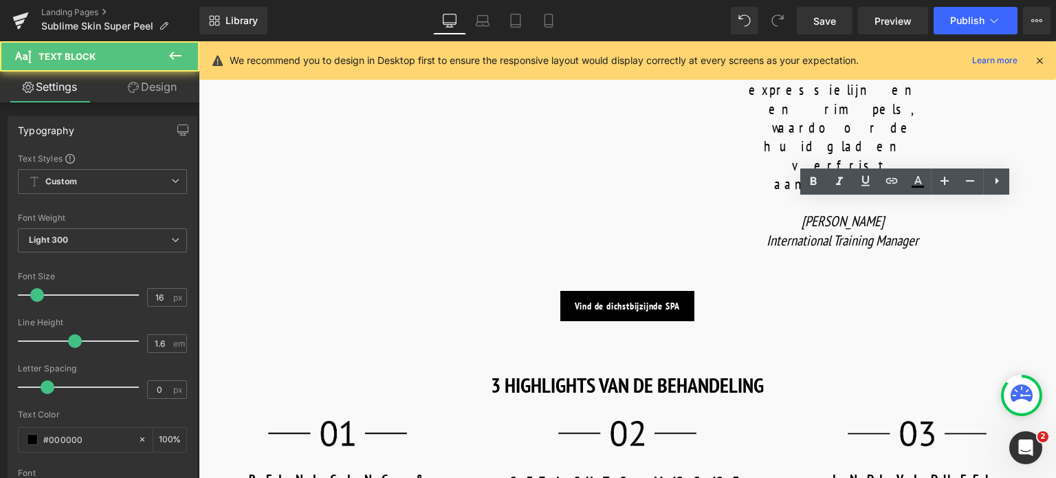
drag, startPoint x: 824, startPoint y: 212, endPoint x: 992, endPoint y: 273, distance: 178.6
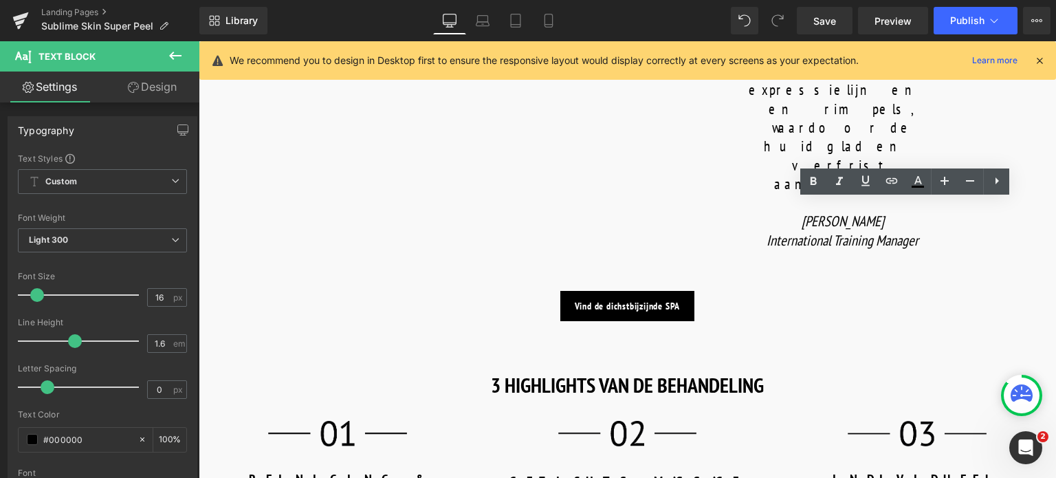
copy p "Begins by softening the outer layer with Lactic Acid, followed by an applicatio…"
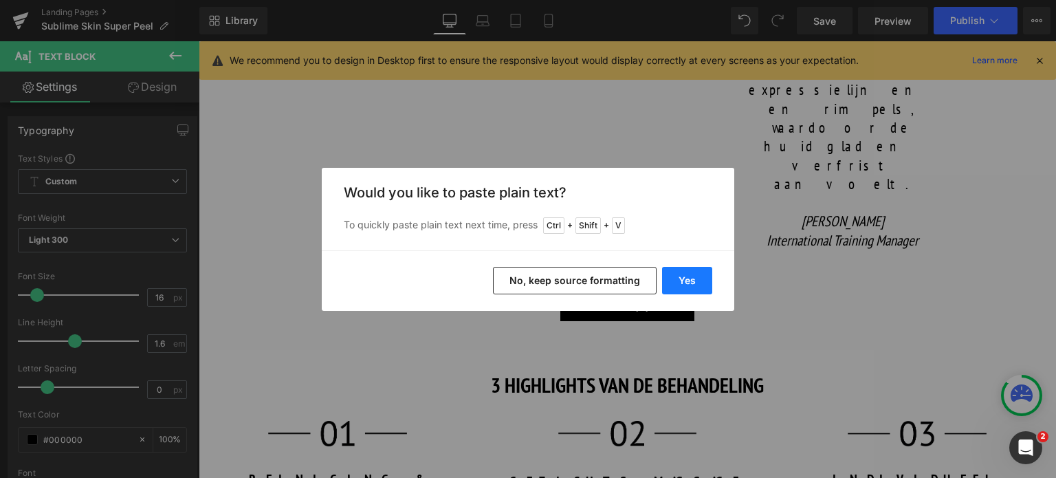
click at [680, 280] on button "Yes" at bounding box center [687, 281] width 50 height 28
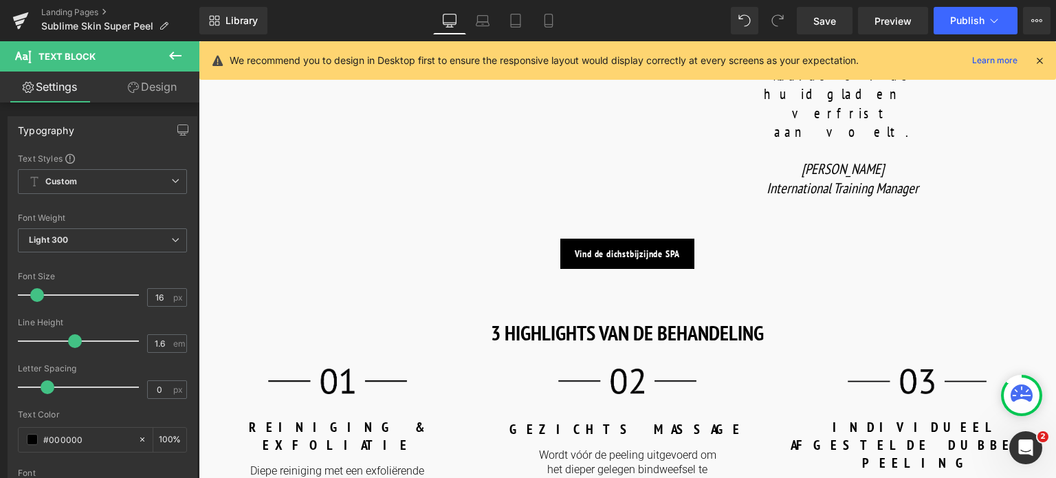
scroll to position [963, 0]
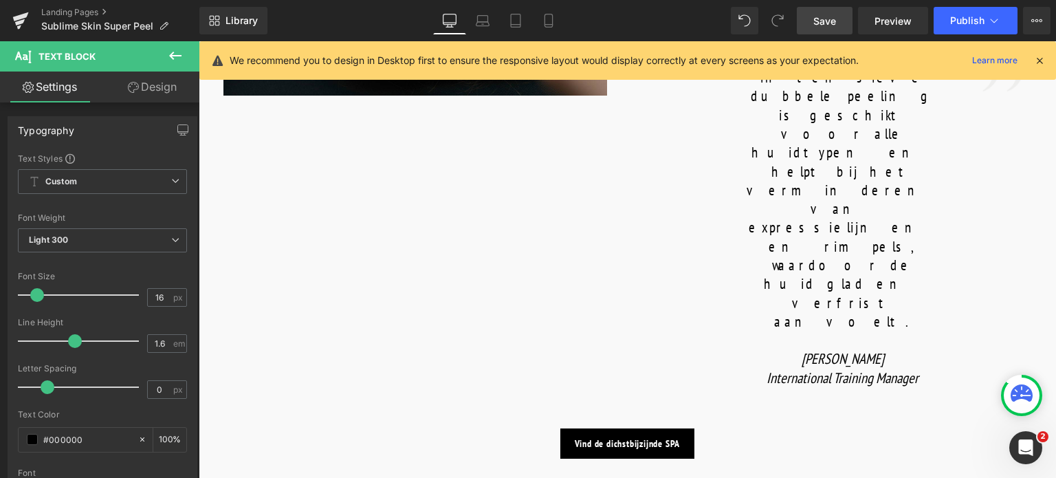
click at [831, 15] on span "Save" at bounding box center [825, 21] width 23 height 14
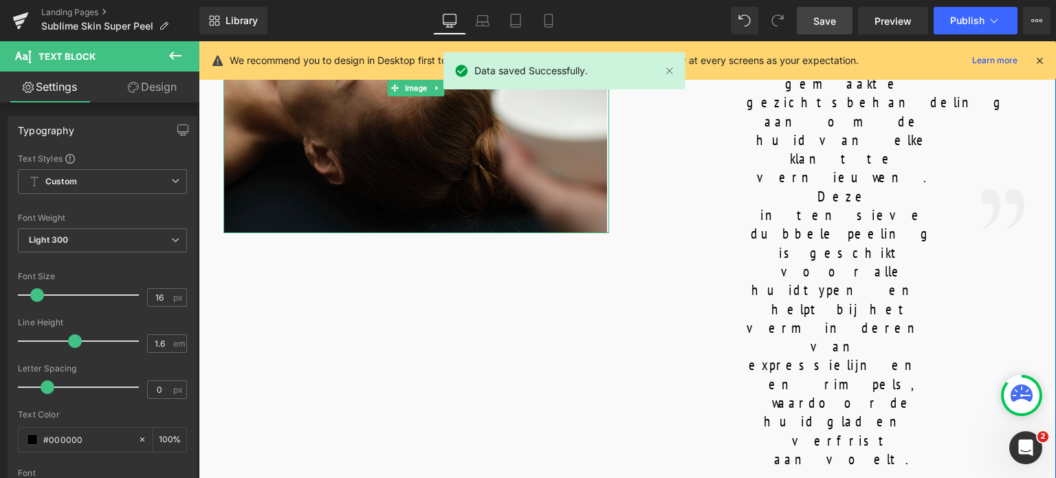
scroll to position [619, 0]
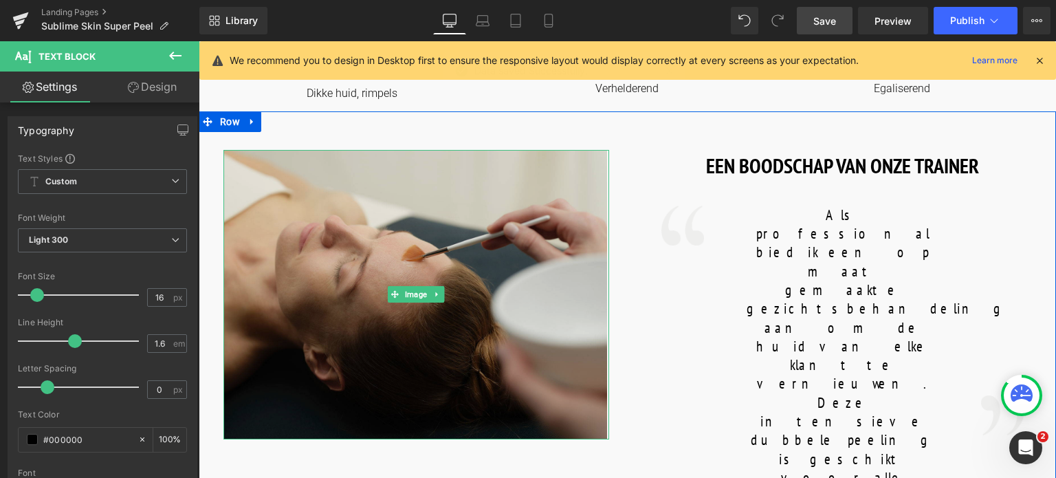
click at [416, 252] on img at bounding box center [417, 295] width 386 height 290
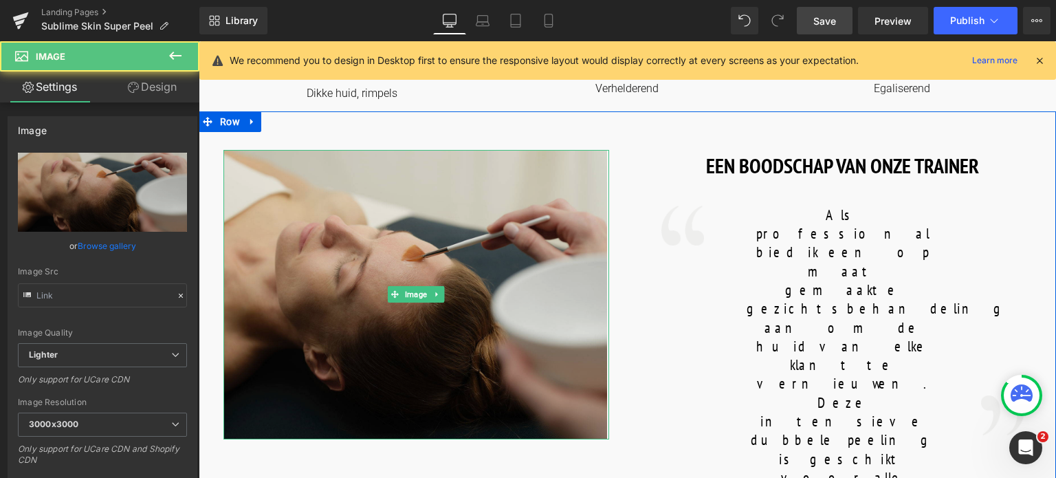
type input "https://ucarecdn.com/30e41db8-b617-401b-9994-c3ee07aa9084/-/format/auto/-/previ…"
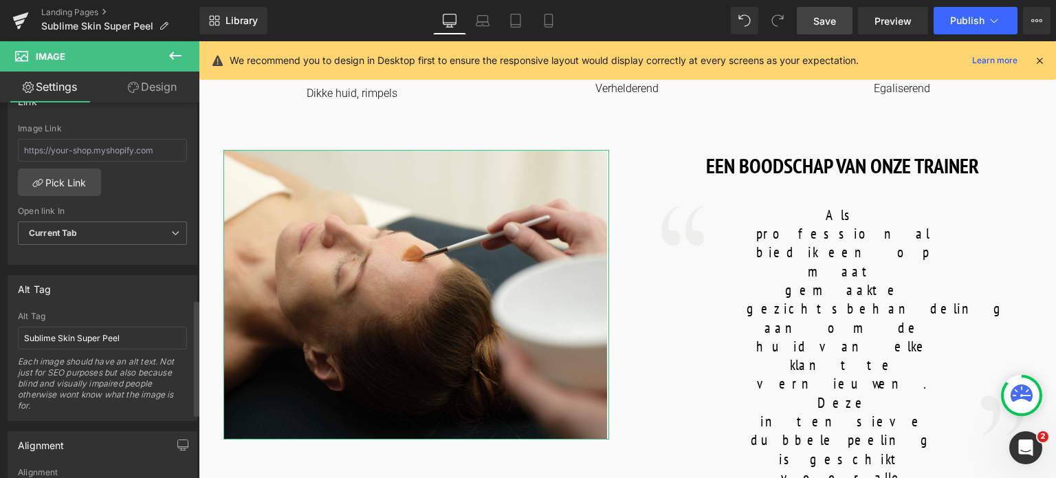
scroll to position [688, 0]
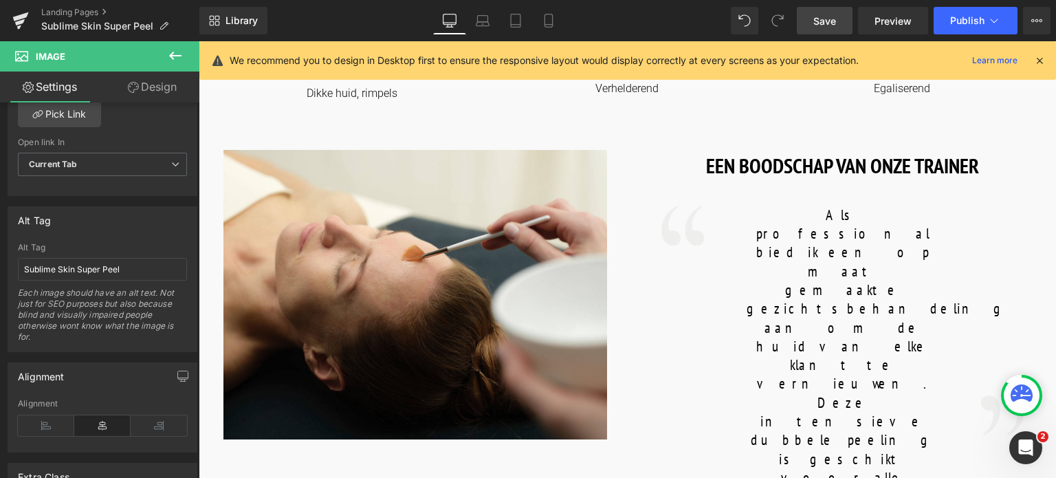
click at [820, 21] on span "Save" at bounding box center [825, 21] width 23 height 14
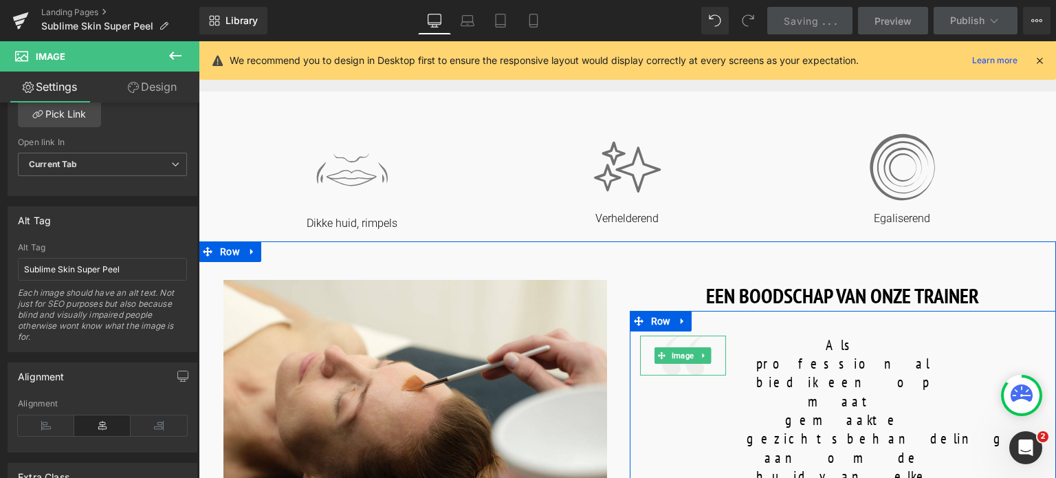
scroll to position [344, 0]
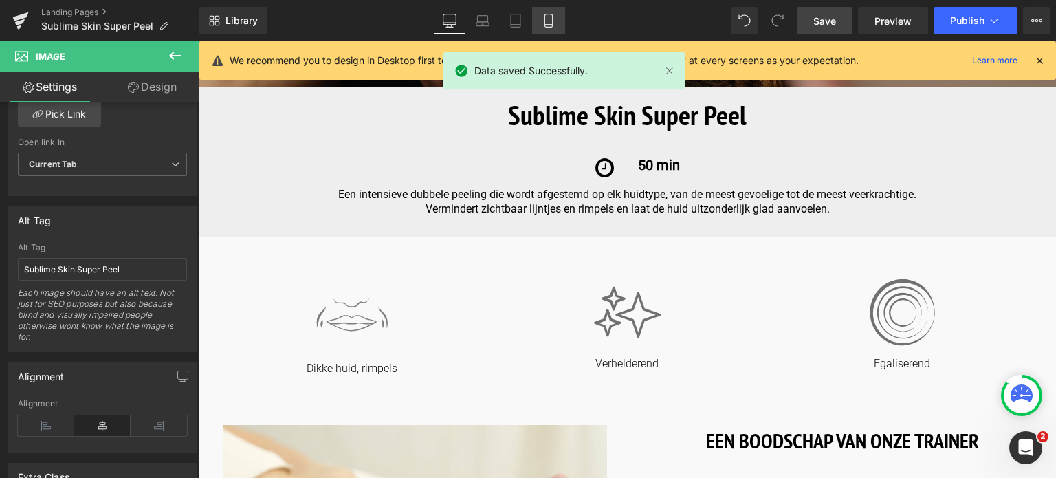
click at [545, 21] on icon at bounding box center [549, 21] width 14 height 14
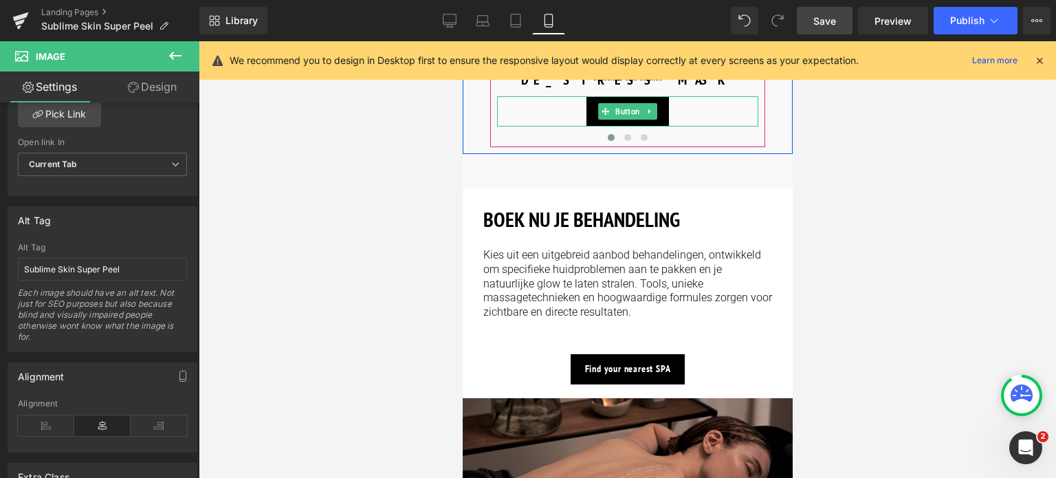
scroll to position [2574, 0]
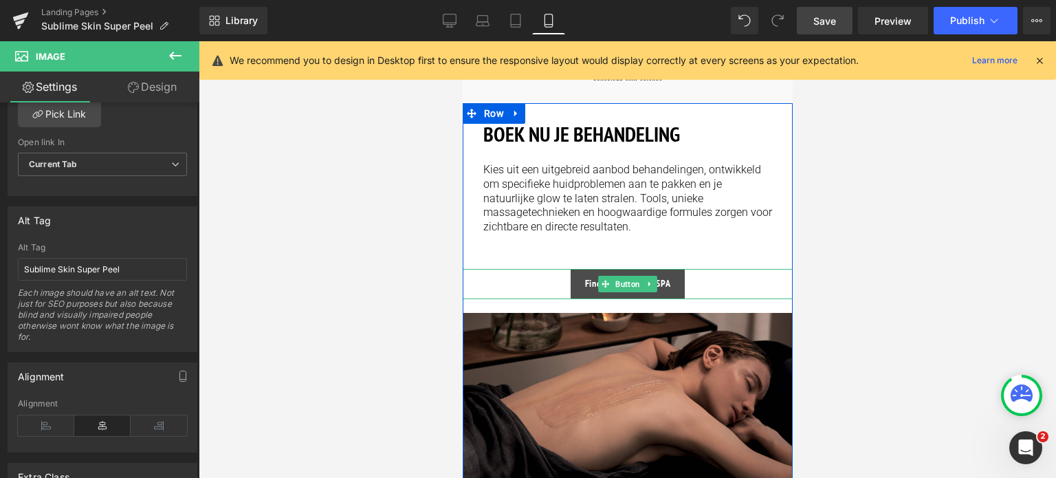
click at [623, 279] on span "Button" at bounding box center [627, 284] width 30 height 17
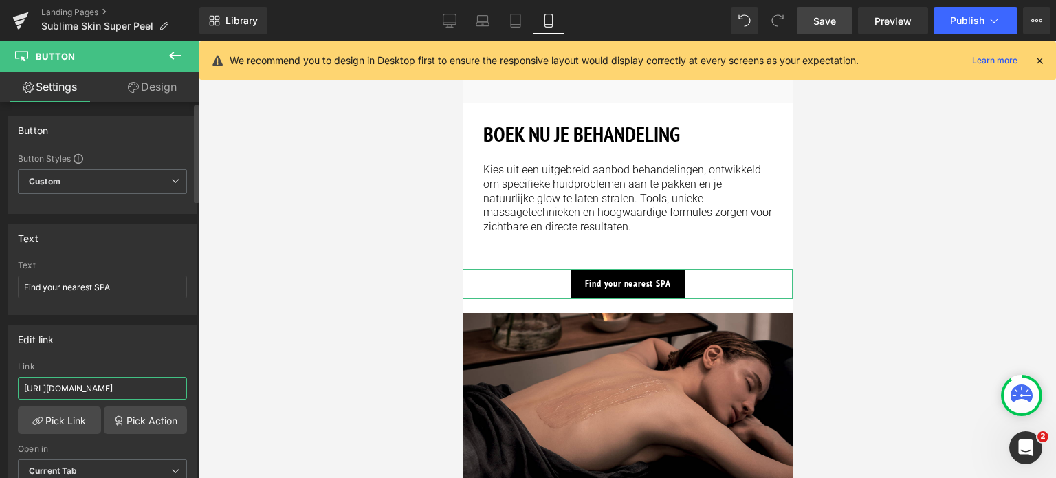
drag, startPoint x: 161, startPoint y: 387, endPoint x: 0, endPoint y: 383, distance: 161.0
click at [0, 383] on div "Edit link [URL][DOMAIN_NAME] Link [URL][DOMAIN_NAME] Pick Link Pick Action Curr…" at bounding box center [103, 409] width 206 height 188
click at [101, 385] on input "/pages/spa-locator?_gl=1*17ps2ce*_up*MQ..&gclid=CjwKCAjwxNW2BhAkEiwA24Cm9Ew9Tuk…" at bounding box center [102, 388] width 169 height 23
drag, startPoint x: 99, startPoint y: 386, endPoint x: 230, endPoint y: 376, distance: 131.7
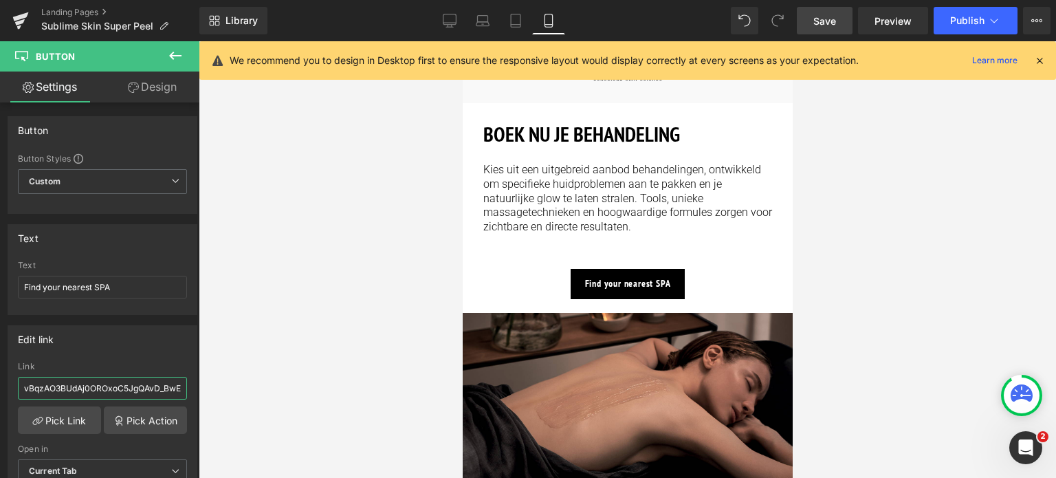
click at [228, 377] on div "Button You are previewing how the will restyle your page. You can not edit Elem…" at bounding box center [528, 250] width 1056 height 501
type input "/pages/spa-locator"
drag, startPoint x: 92, startPoint y: 289, endPoint x: 6, endPoint y: 290, distance: 86.7
click at [8, 291] on div "Text Find your nearest SPA Text Find your nearest SPA" at bounding box center [103, 269] width 190 height 91
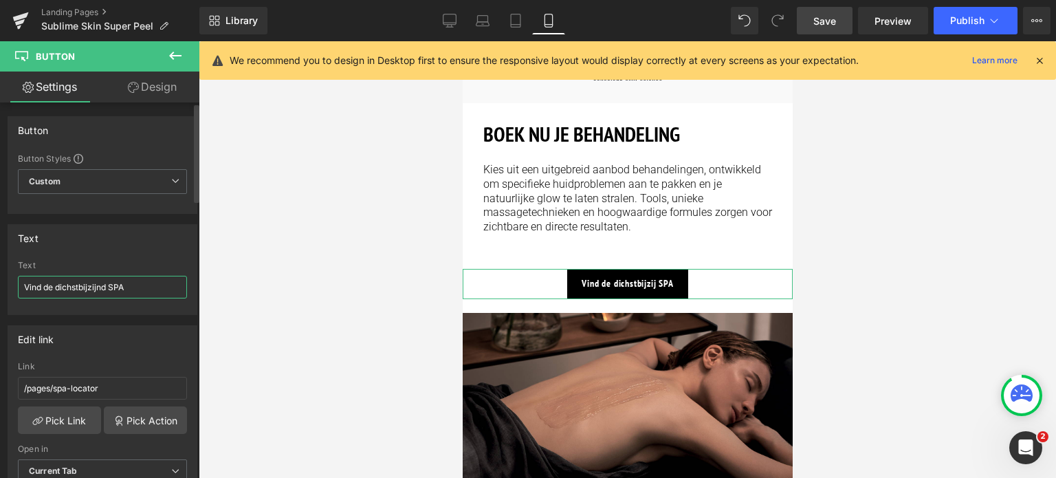
type input "Vind de dichstbijzijnde SPA"
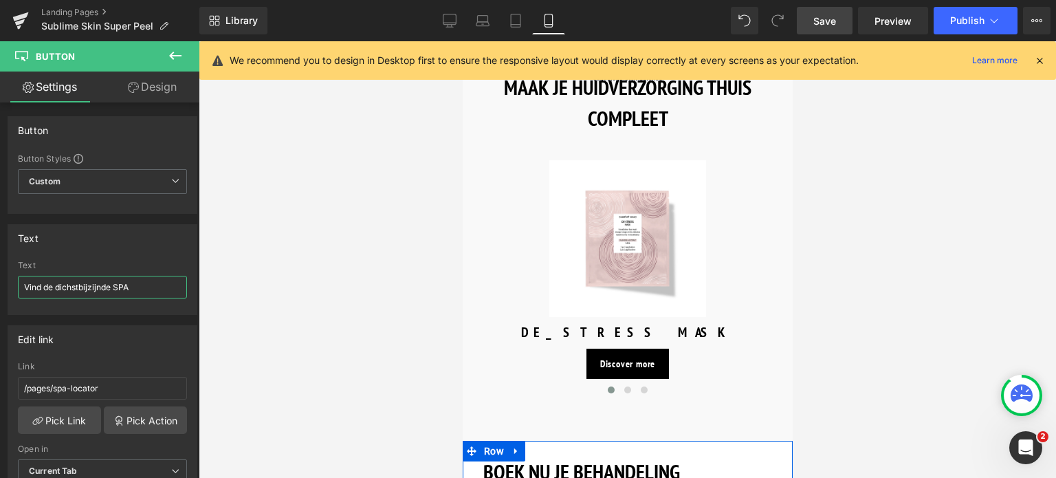
scroll to position [2230, 0]
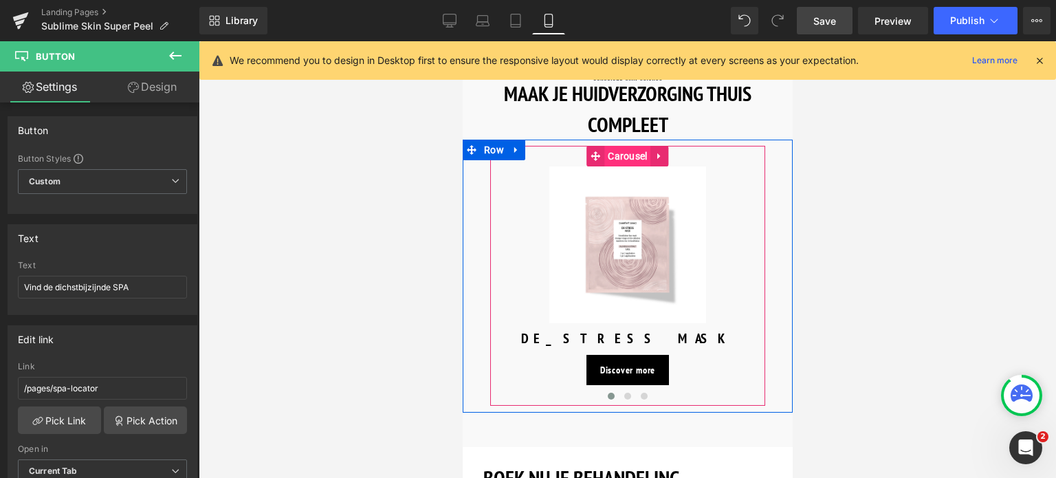
click at [629, 146] on span "Carousel" at bounding box center [627, 156] width 46 height 21
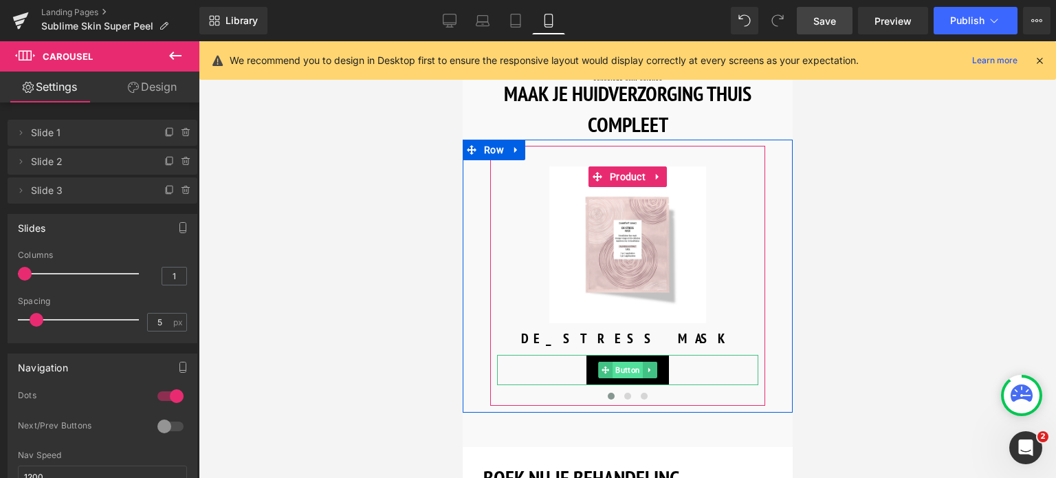
drag, startPoint x: 809, startPoint y: 397, endPoint x: 617, endPoint y: 369, distance: 193.8
click at [617, 369] on span "Button" at bounding box center [627, 370] width 30 height 17
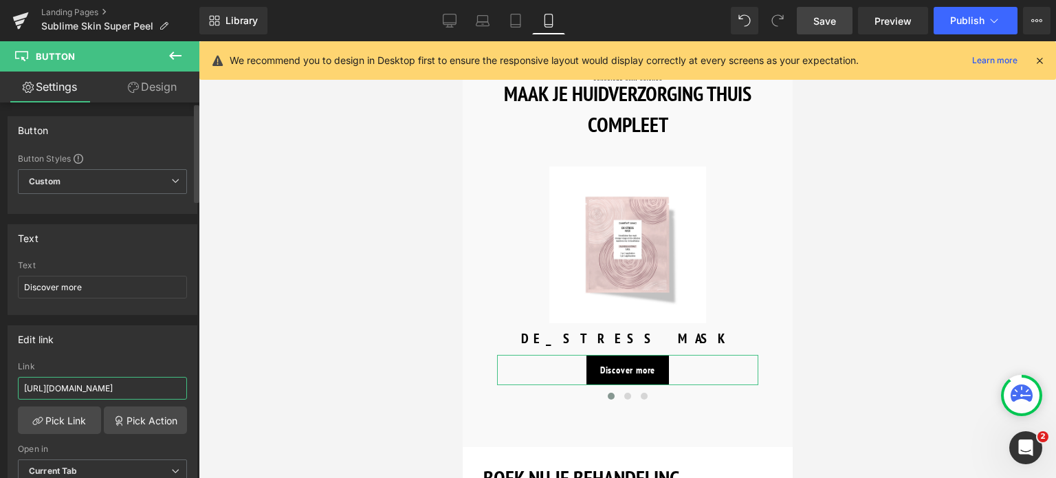
drag, startPoint x: 160, startPoint y: 383, endPoint x: 0, endPoint y: 362, distance: 161.0
click at [0, 362] on div "Edit link https://world.comfortzoneskin.com/products/sublime-skin-micropeel-lot…" at bounding box center [103, 409] width 206 height 188
type input "/products/sublime-skin-micropeel-lotion"
drag, startPoint x: 96, startPoint y: 285, endPoint x: 0, endPoint y: 294, distance: 96.7
click at [0, 294] on div "Text Discover more Text Discover more" at bounding box center [103, 264] width 206 height 101
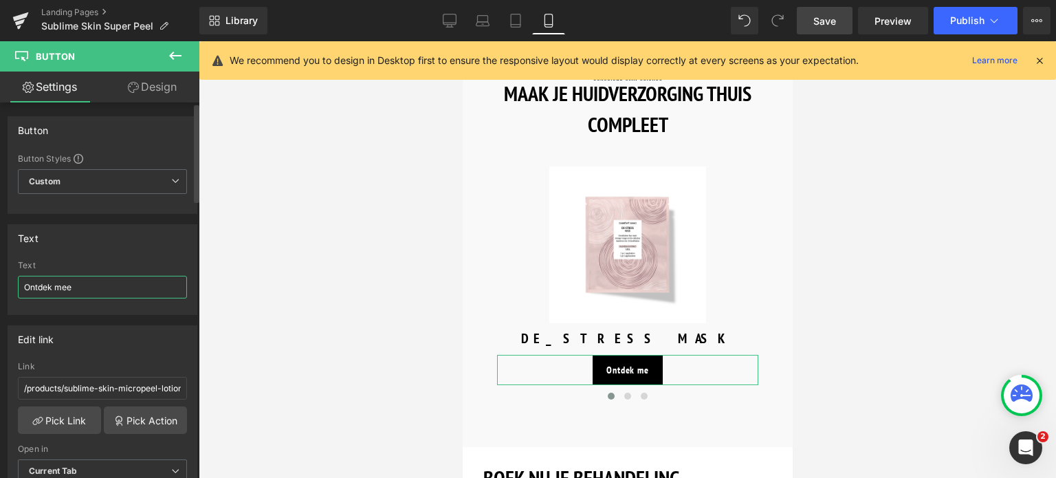
type input "Ontdek meer"
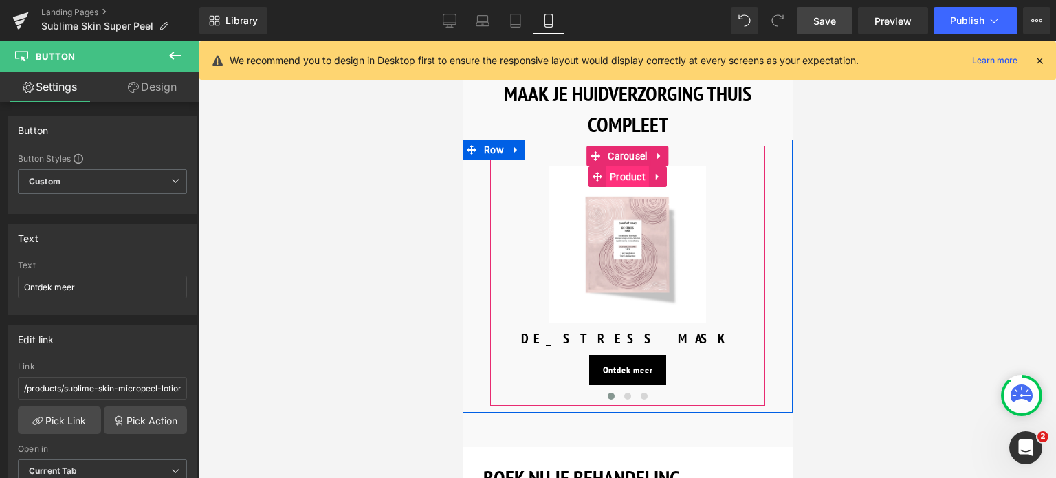
click at [620, 170] on span "Product" at bounding box center [627, 176] width 43 height 21
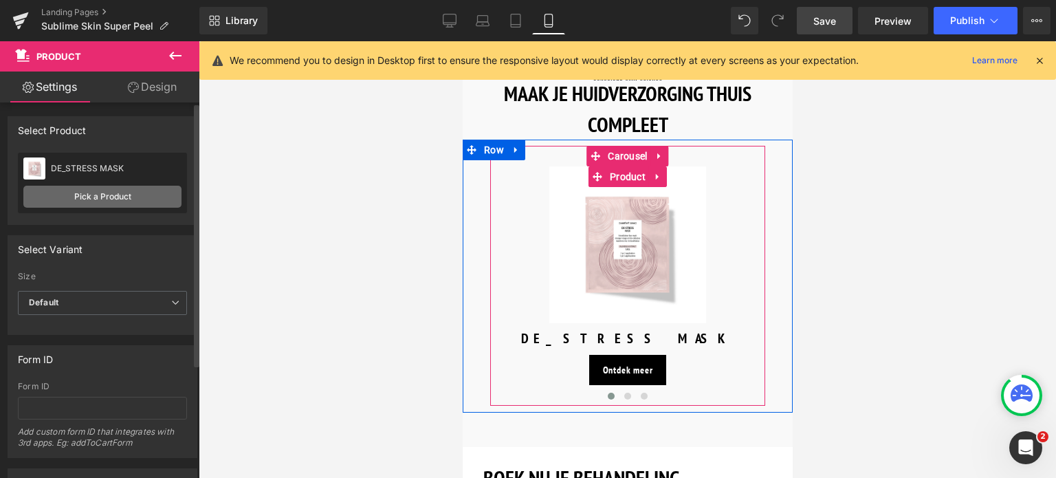
click at [126, 189] on link "Pick a Product" at bounding box center [102, 197] width 158 height 22
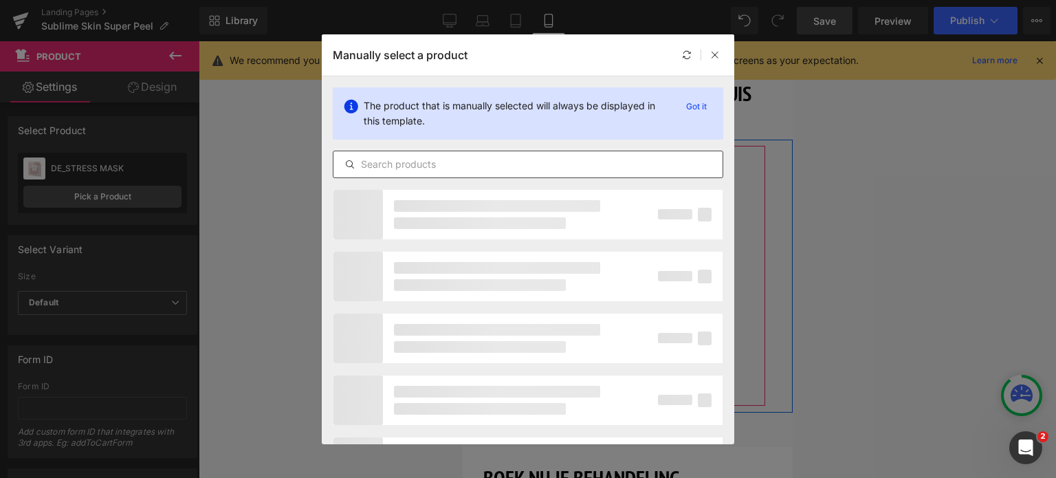
click at [444, 160] on input "text" at bounding box center [528, 164] width 389 height 17
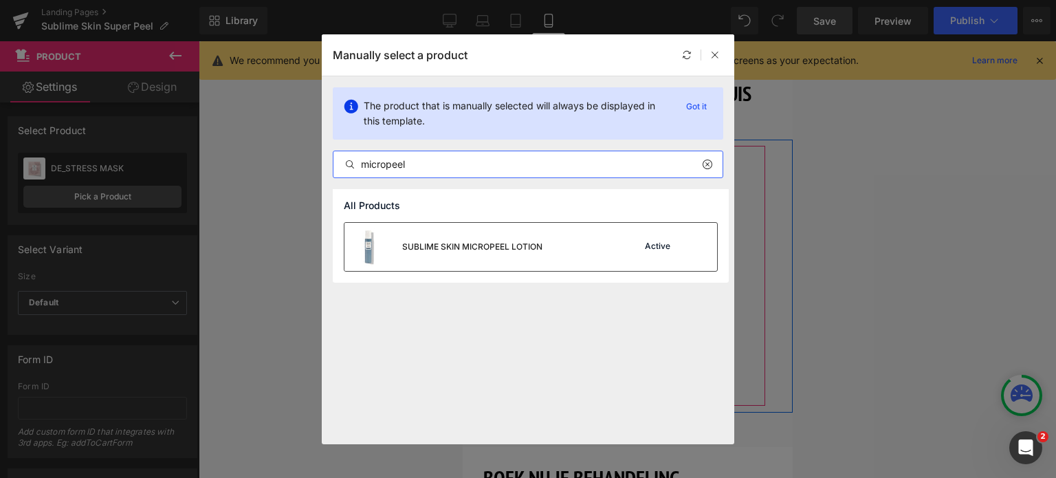
type input "micropeel"
click at [463, 248] on div "SUBLIME SKIN MICROPEEL LOTION" at bounding box center [472, 247] width 140 height 12
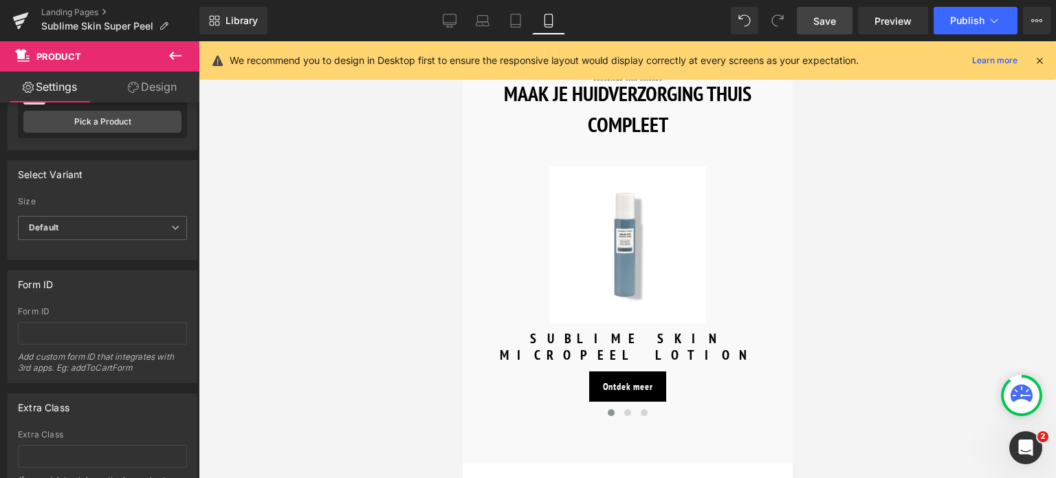
scroll to position [138, 0]
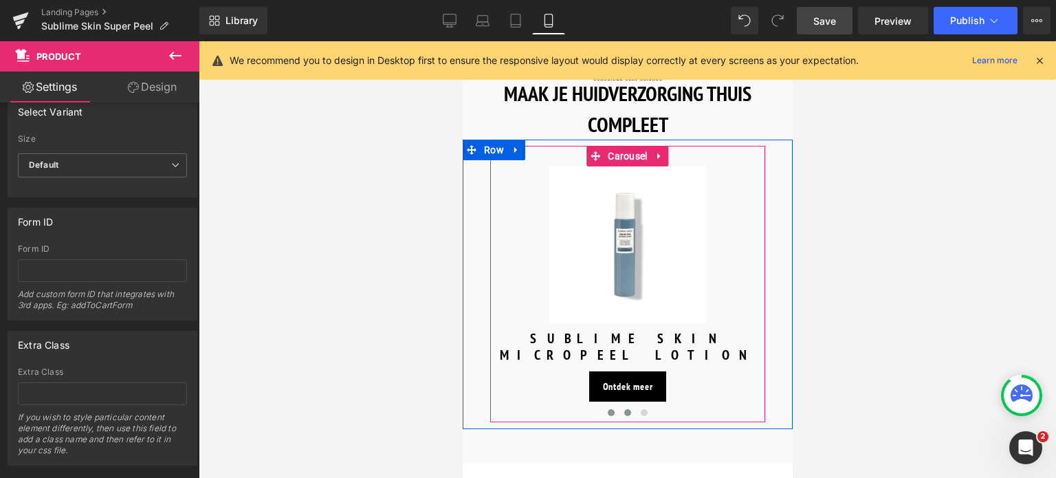
click at [625, 409] on span at bounding box center [627, 412] width 7 height 7
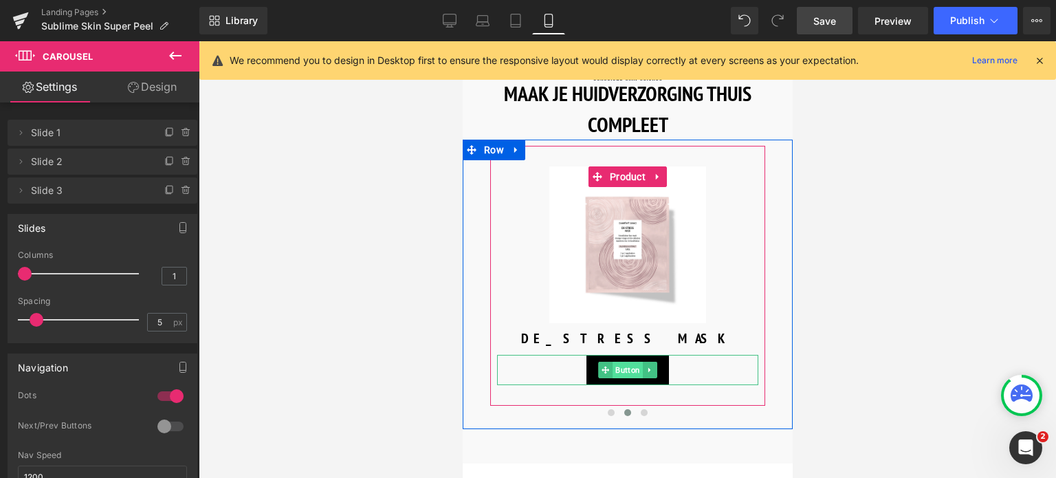
click at [617, 362] on span "Button" at bounding box center [627, 370] width 30 height 17
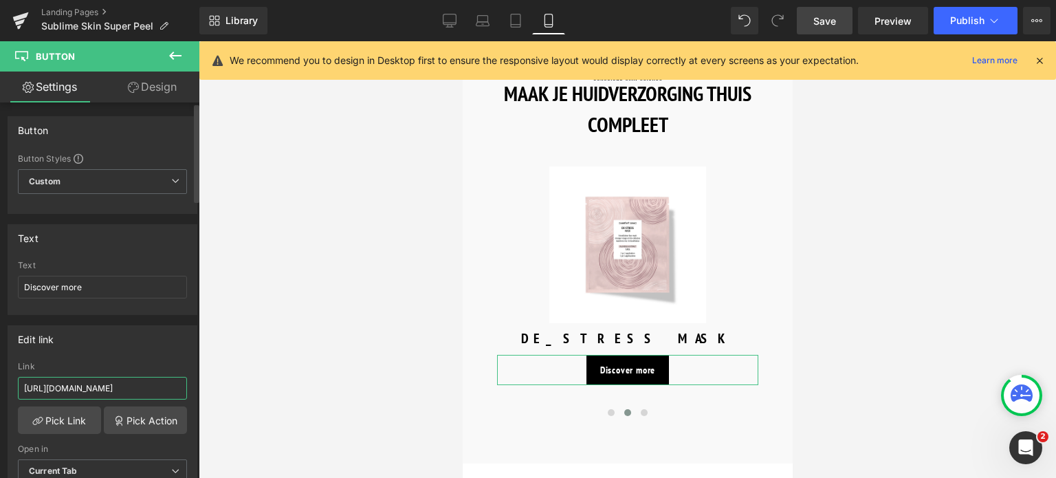
drag, startPoint x: 162, startPoint y: 384, endPoint x: 0, endPoint y: 341, distance: 167.3
click at [0, 341] on div "Edit link https://world.comfortzoneskin.com/products/luminant-cream Link https:…" at bounding box center [103, 409] width 206 height 188
type input "/products/luminant-cream"
drag, startPoint x: 107, startPoint y: 289, endPoint x: 0, endPoint y: 288, distance: 106.6
click at [0, 288] on div "Text Discover more Text Discover more" at bounding box center [103, 264] width 206 height 101
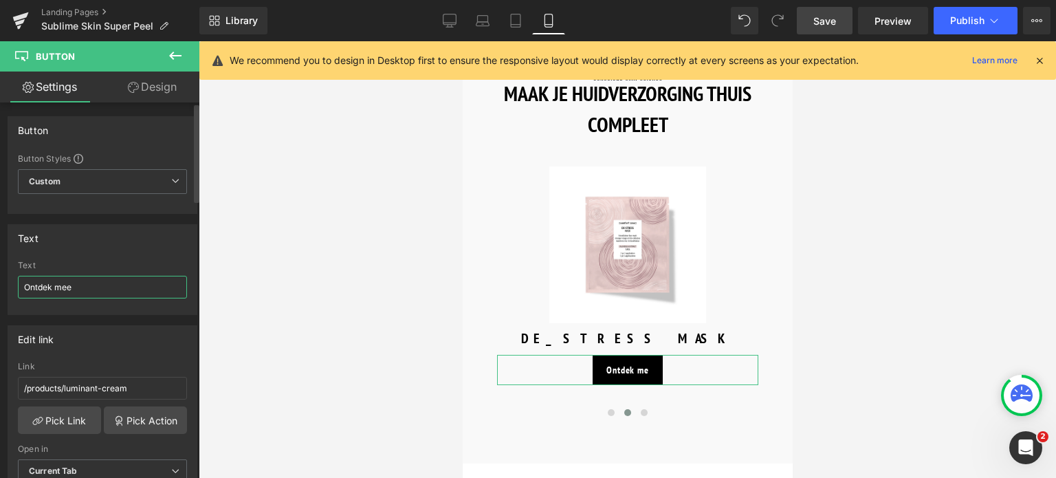
type input "Ontdek meer"
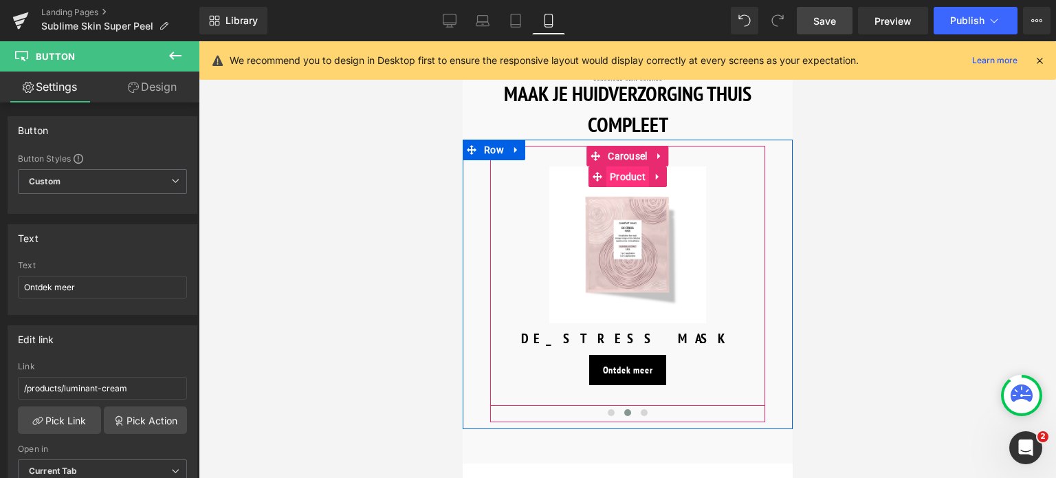
click at [620, 169] on span "Product" at bounding box center [627, 176] width 43 height 21
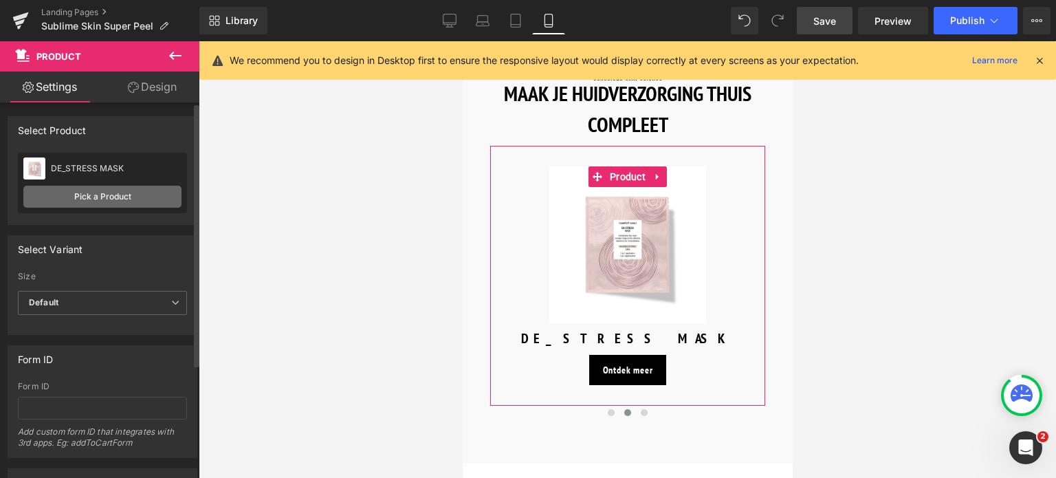
click at [61, 195] on link "Pick a Product" at bounding box center [102, 197] width 158 height 22
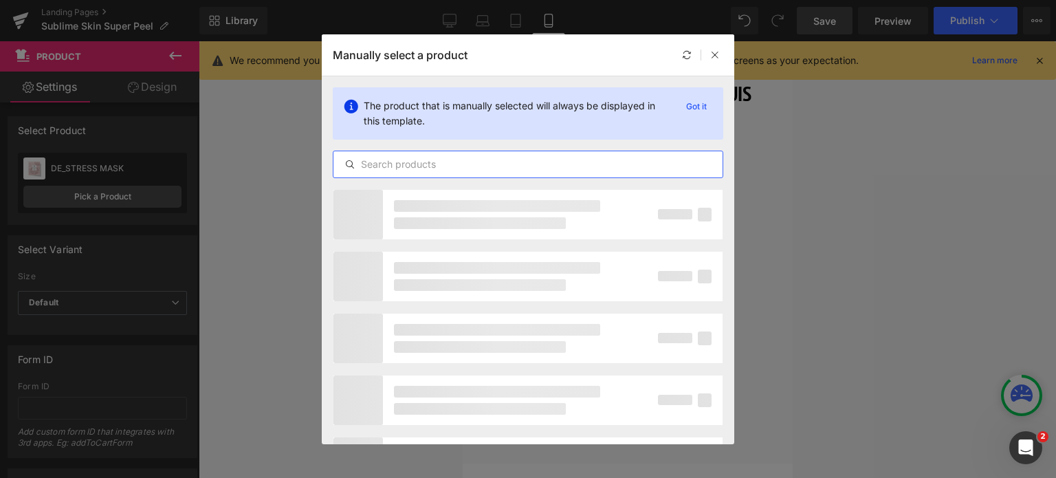
click at [506, 168] on input "text" at bounding box center [528, 164] width 389 height 17
type input "L"
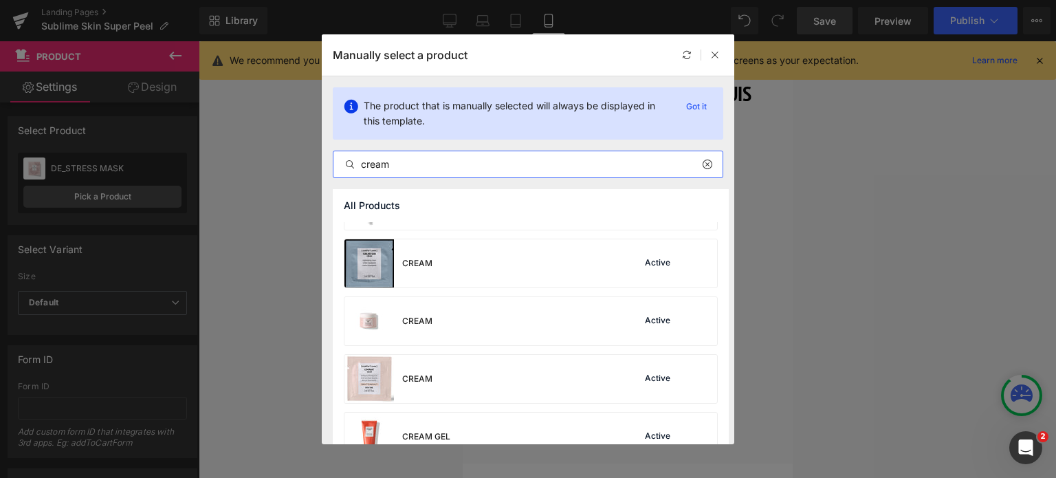
scroll to position [413, 0]
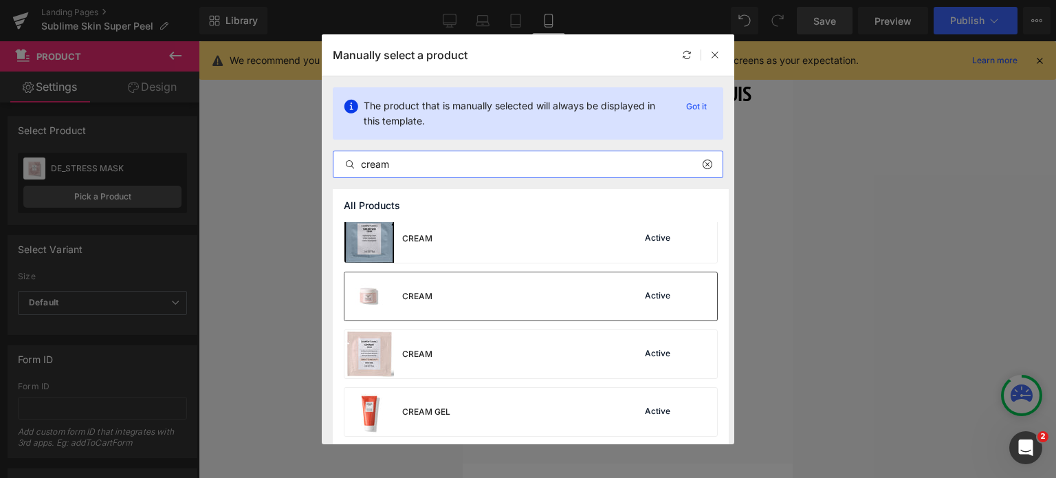
type input "cream"
click at [534, 307] on div "CREAM Active" at bounding box center [531, 296] width 373 height 48
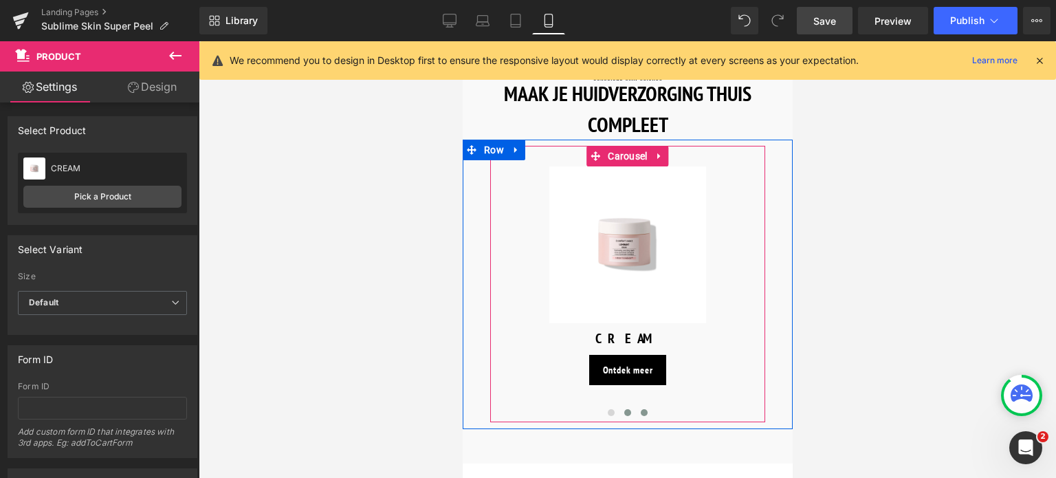
click at [640, 409] on span at bounding box center [643, 412] width 7 height 7
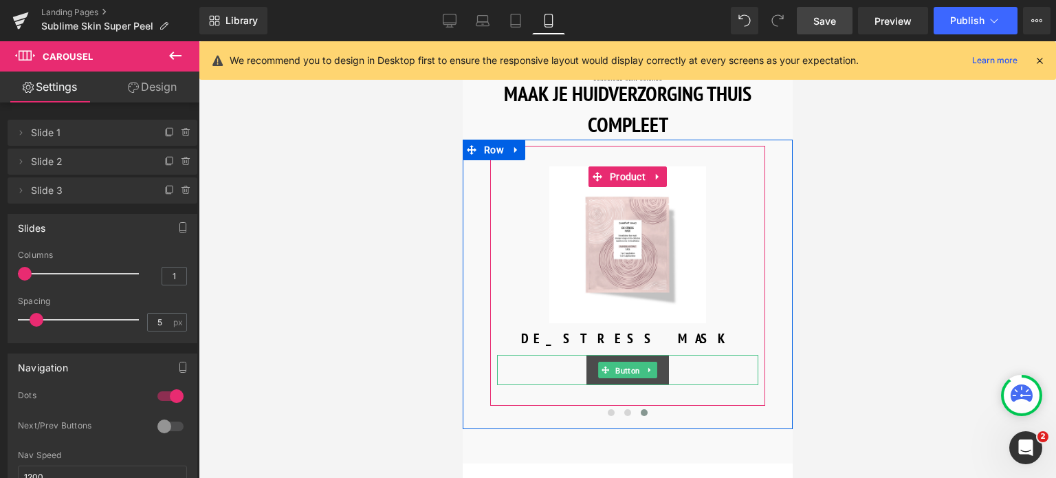
drag, startPoint x: 614, startPoint y: 364, endPoint x: 670, endPoint y: 391, distance: 61.8
click at [614, 364] on span "Button" at bounding box center [627, 370] width 30 height 17
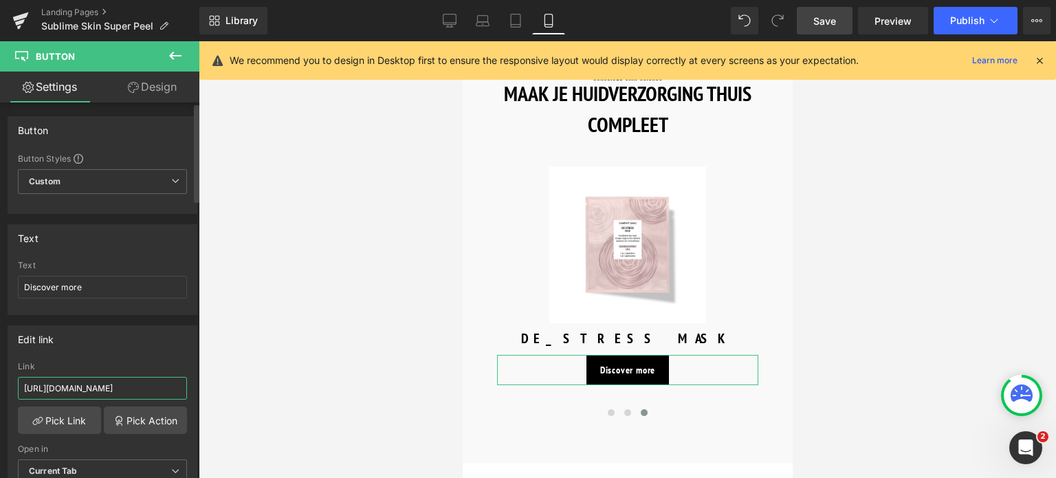
drag, startPoint x: 160, startPoint y: 390, endPoint x: 0, endPoint y: 349, distance: 164.6
click at [0, 349] on div "Edit link https://world.comfortzoneskin.com/products/luminant-defense-fluid Lin…" at bounding box center [103, 409] width 206 height 188
type input "/products/luminant-defense-fluid"
drag, startPoint x: 78, startPoint y: 290, endPoint x: 0, endPoint y: 268, distance: 81.4
click at [0, 268] on div "Text Discover more Text Discover more" at bounding box center [103, 264] width 206 height 101
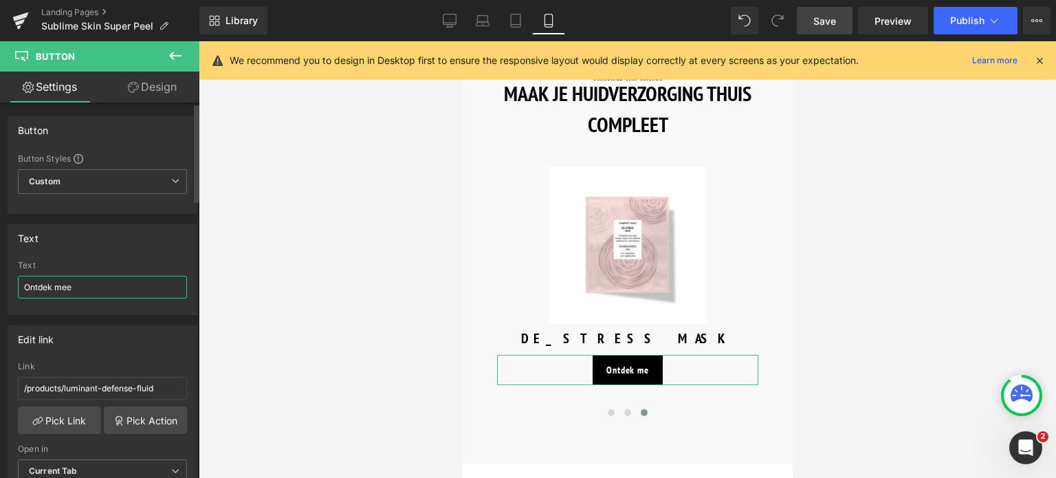
type input "Ontdek meer"
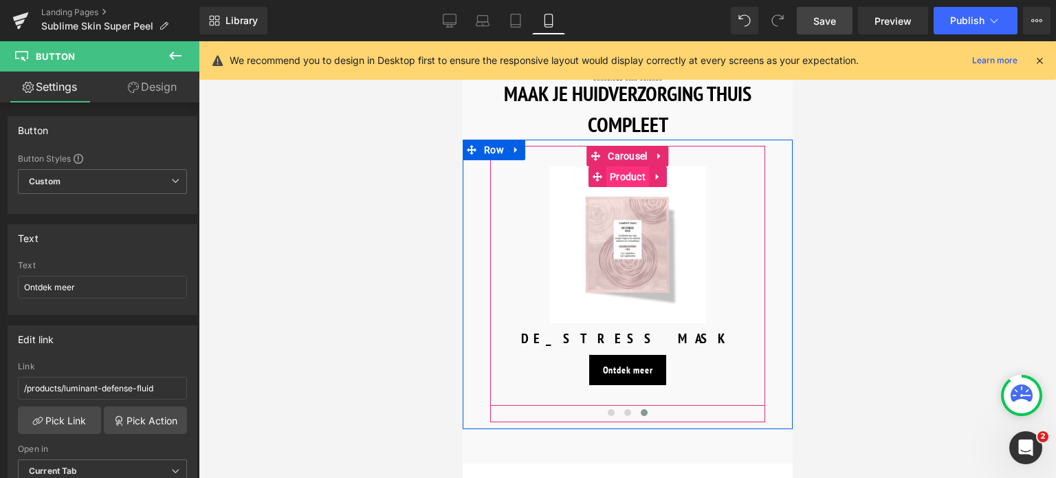
click at [628, 168] on span "Product" at bounding box center [627, 176] width 43 height 21
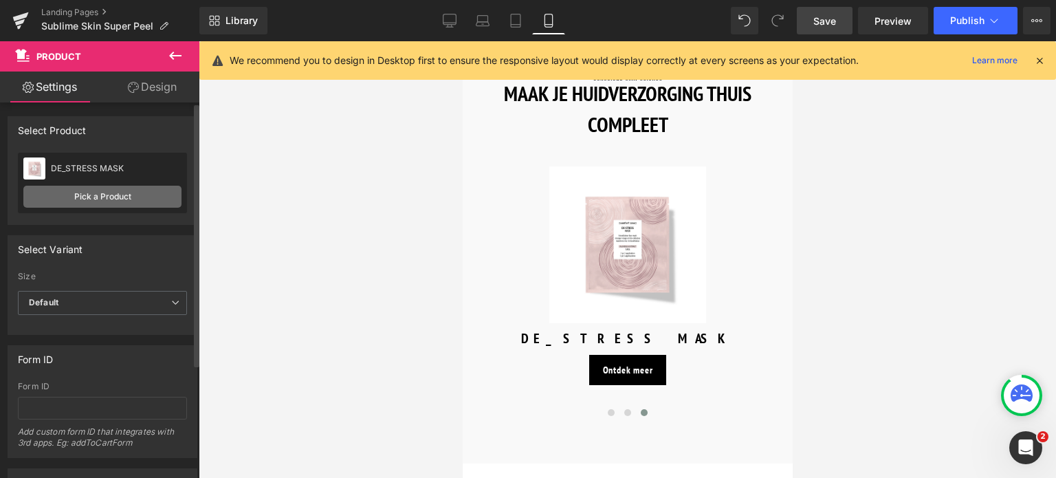
click at [88, 205] on link "Pick a Product" at bounding box center [102, 197] width 158 height 22
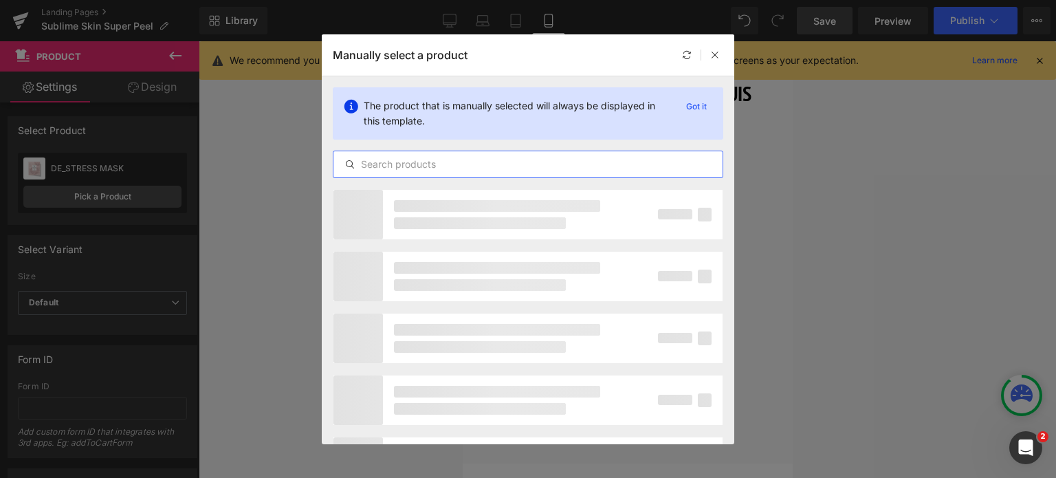
click at [415, 163] on input "text" at bounding box center [528, 164] width 389 height 17
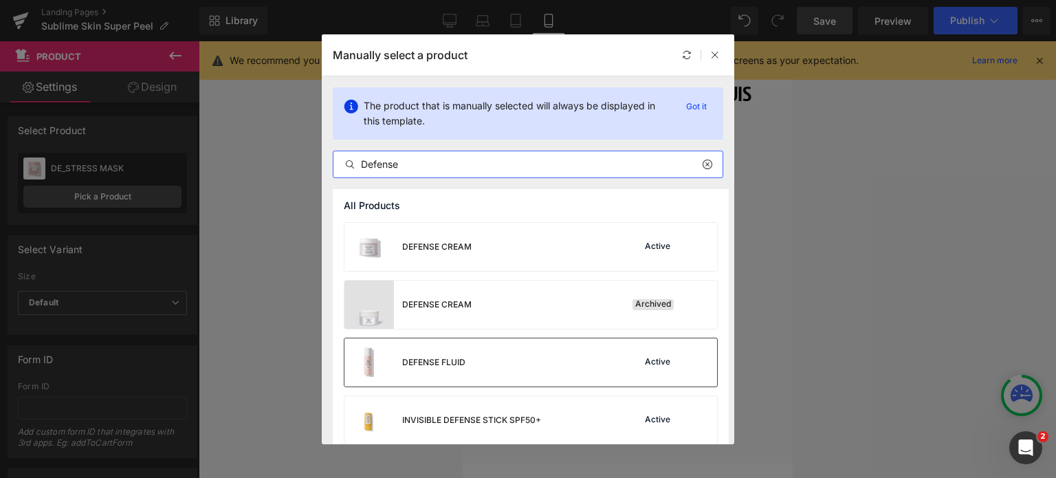
type input "Defense"
click at [444, 371] on div "DEFENSE FLUID" at bounding box center [405, 362] width 121 height 48
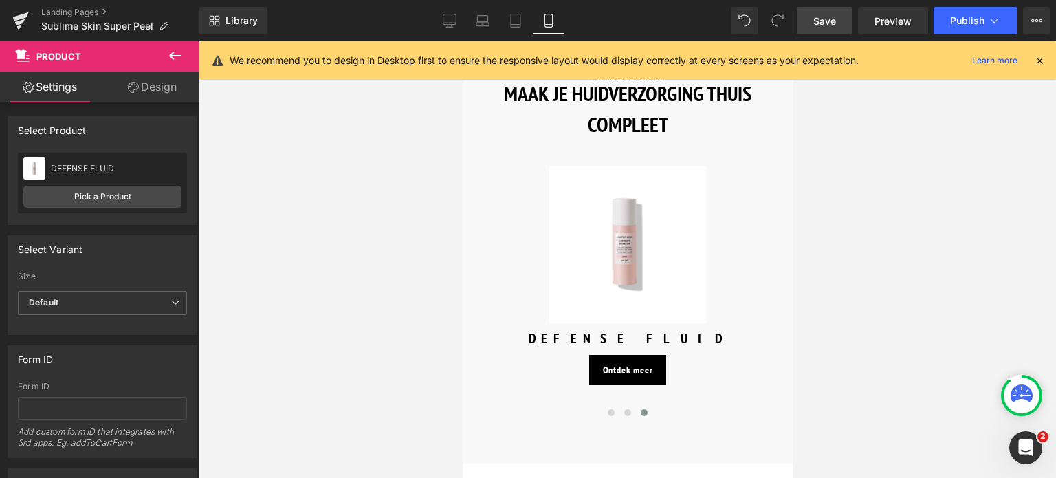
click at [817, 18] on span "Save" at bounding box center [825, 21] width 23 height 14
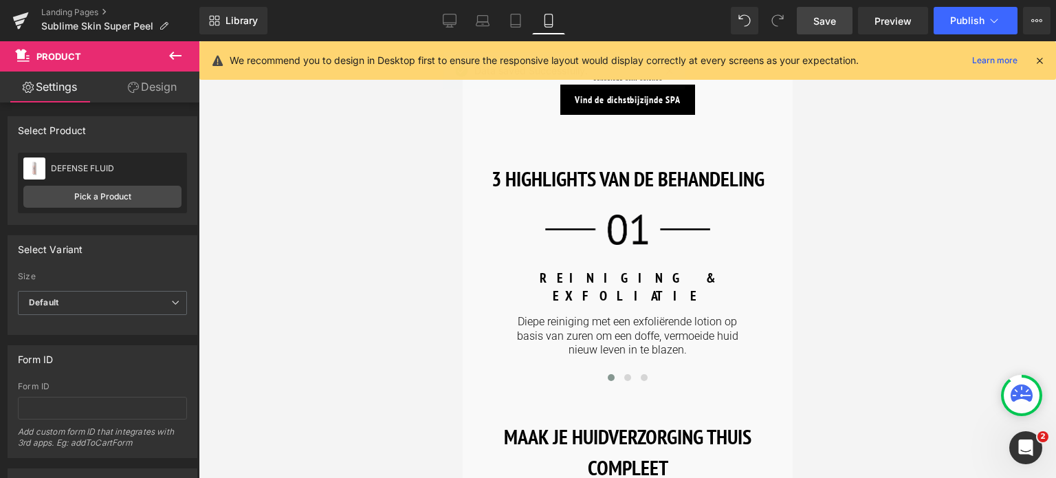
scroll to position [1887, 0]
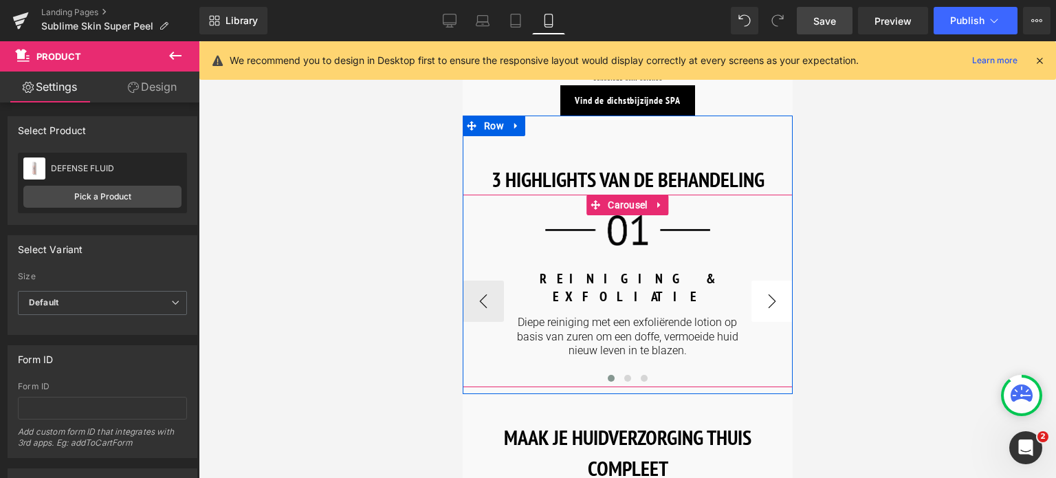
click at [770, 299] on button "›" at bounding box center [771, 301] width 41 height 41
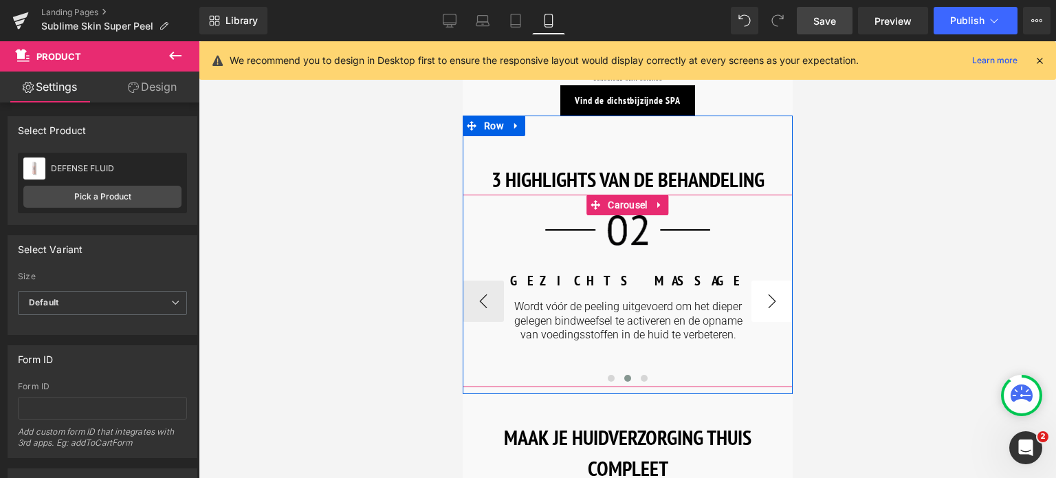
click at [770, 299] on button "›" at bounding box center [771, 301] width 41 height 41
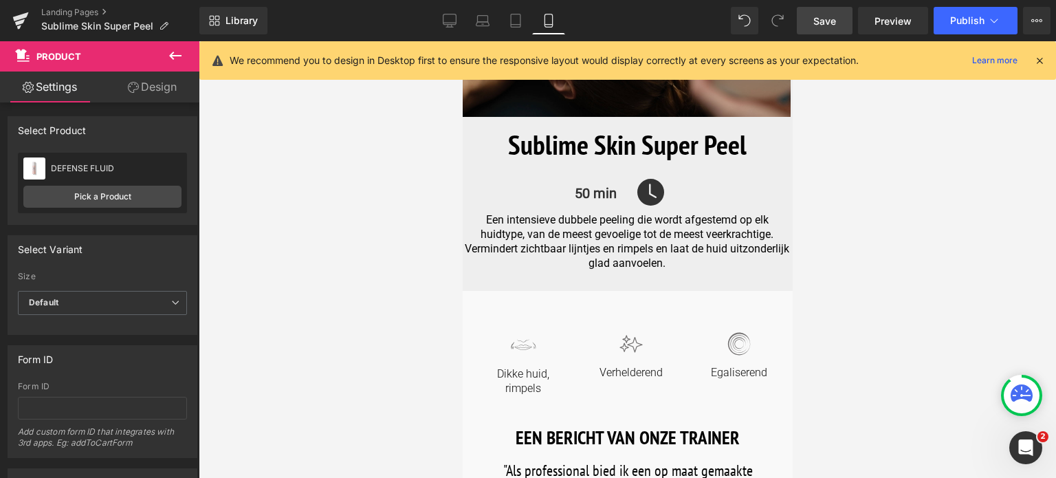
scroll to position [0, 0]
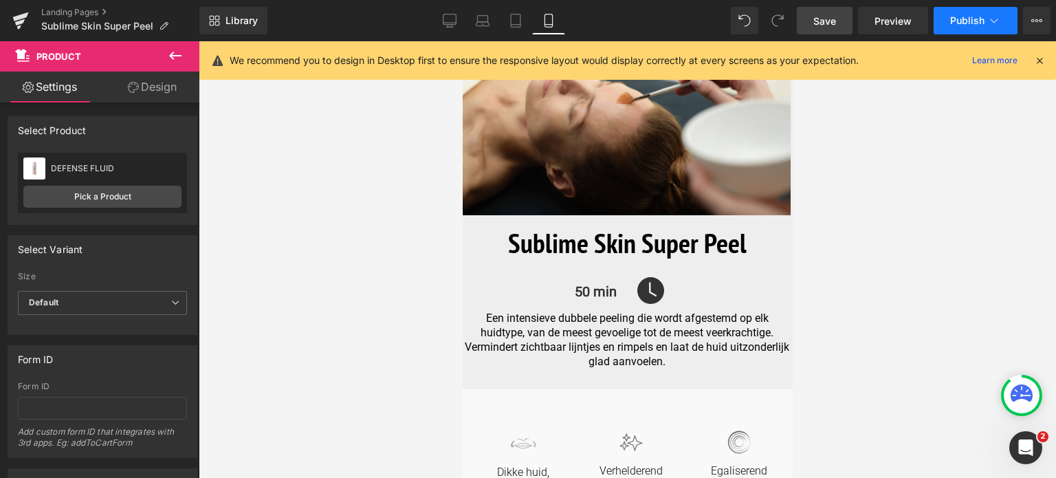
click at [994, 24] on icon at bounding box center [995, 21] width 14 height 14
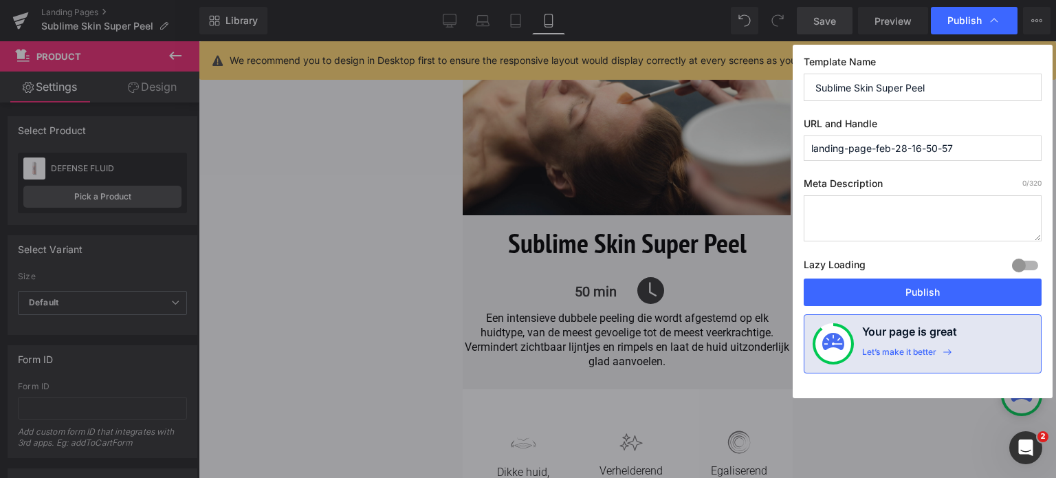
drag, startPoint x: 959, startPoint y: 85, endPoint x: 787, endPoint y: 96, distance: 172.3
click at [787, 96] on div "Publish Template Name Sublime Skin Super Peel URL and Handle landing-page-feb-2…" at bounding box center [528, 239] width 1056 height 478
drag, startPoint x: 979, startPoint y: 150, endPoint x: 691, endPoint y: 178, distance: 289.5
click at [691, 178] on div "Publish Template Name Sublime Skin Super Peel URL and Handle landing-page-feb-2…" at bounding box center [528, 239] width 1056 height 478
paste input "Sublime Skin Super Peel"
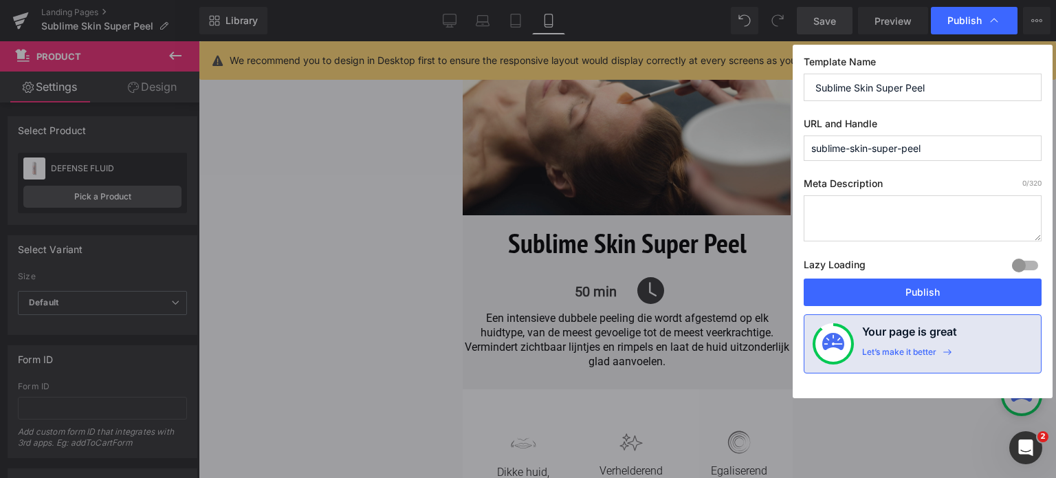
type input "sublime-skin-super-peel"
click at [871, 214] on textarea at bounding box center [923, 218] width 238 height 46
paste textarea "Een intensieve dubbele peeling die mimische lijntjes en rimpels helpt verminder…"
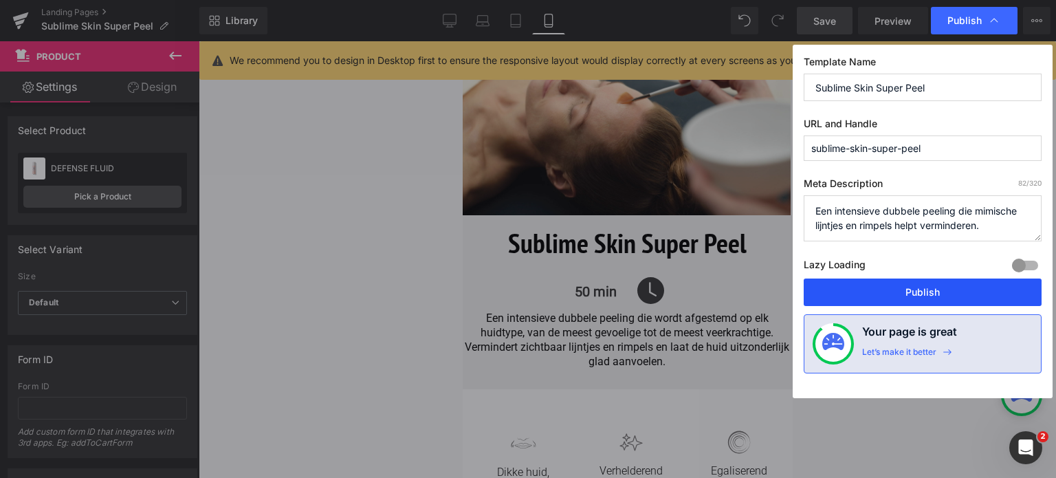
type textarea "Een intensieve dubbele peeling die mimische lijntjes en rimpels helpt verminder…"
click at [886, 294] on button "Publish" at bounding box center [923, 293] width 238 height 28
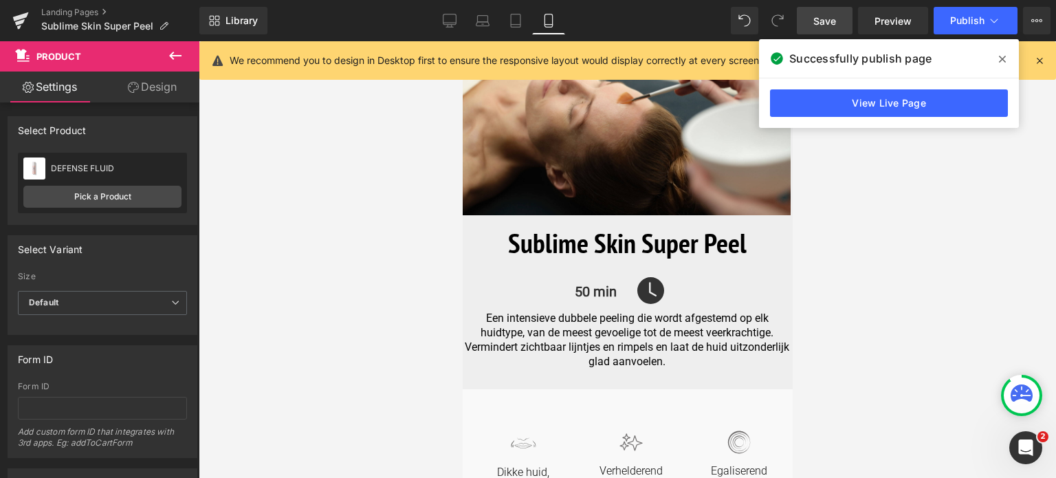
click at [1001, 68] on span at bounding box center [1003, 59] width 22 height 22
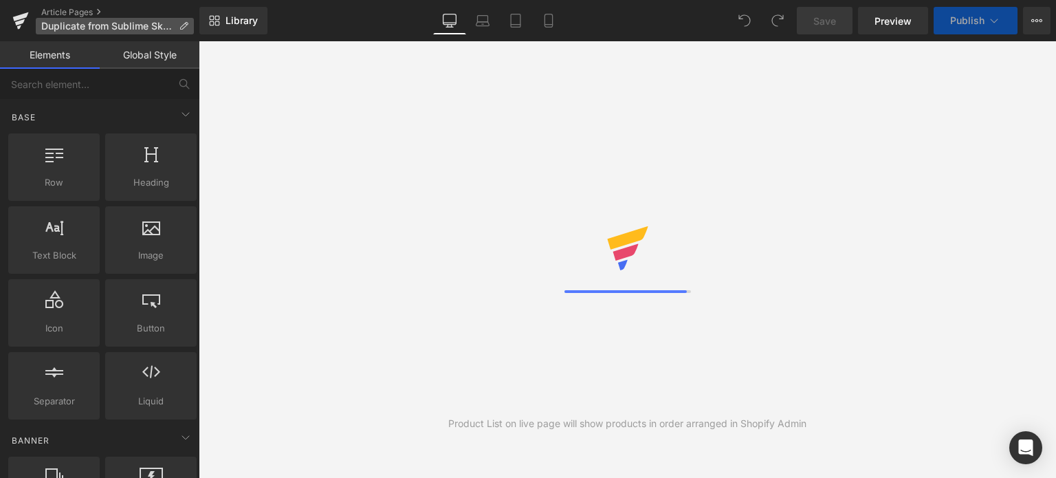
click at [124, 25] on span "Duplicate from Sublime Skin Super Peel" at bounding box center [107, 26] width 132 height 11
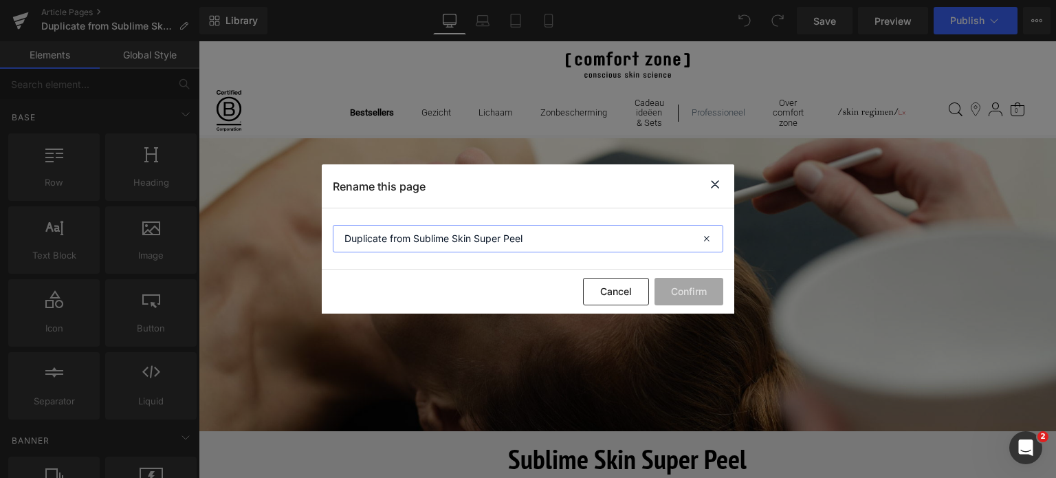
drag, startPoint x: 415, startPoint y: 241, endPoint x: 228, endPoint y: 237, distance: 187.8
click at [228, 237] on div "Rename this page Duplicate from Sublime Skin Super Peel Cancel Confirm" at bounding box center [528, 239] width 1056 height 478
type input "Sublime Skin Super Peel"
click at [673, 297] on button "Confirm" at bounding box center [689, 292] width 69 height 28
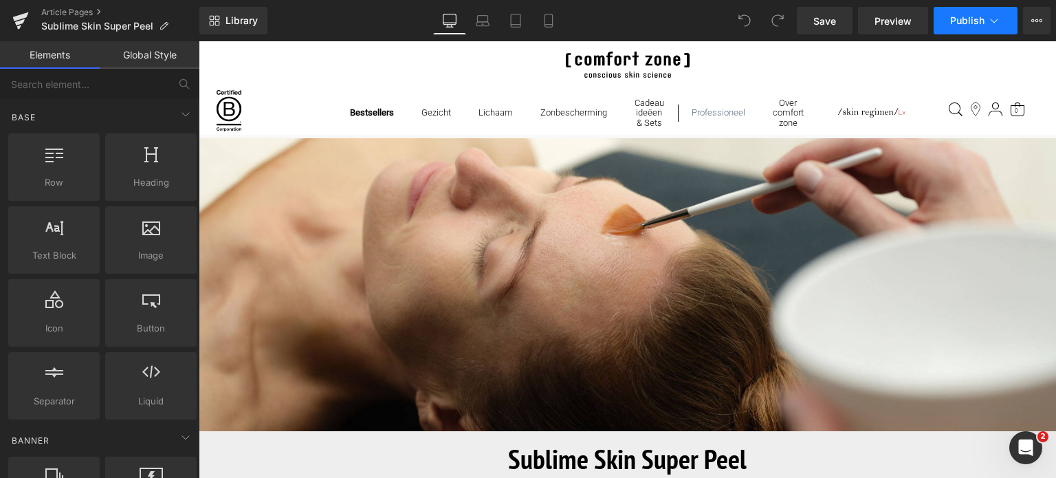
click at [999, 22] on icon at bounding box center [995, 21] width 14 height 14
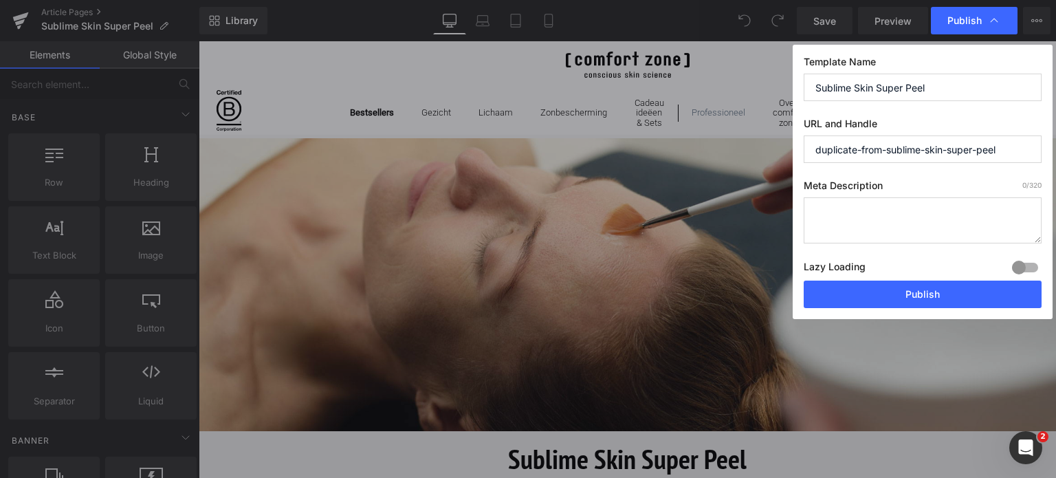
drag, startPoint x: 889, startPoint y: 151, endPoint x: 776, endPoint y: 154, distance: 112.2
click at [776, 154] on div "Publish Template Name Sublime Skin Super Peel URL and Handle duplicate-from-sub…" at bounding box center [528, 239] width 1056 height 478
type input "sublime-skin-super-peel"
click at [847, 219] on textarea at bounding box center [923, 220] width 238 height 46
paste textarea "Een intensieve dubbele peeling die mimische lijntjes en rimpels helpt verminder…"
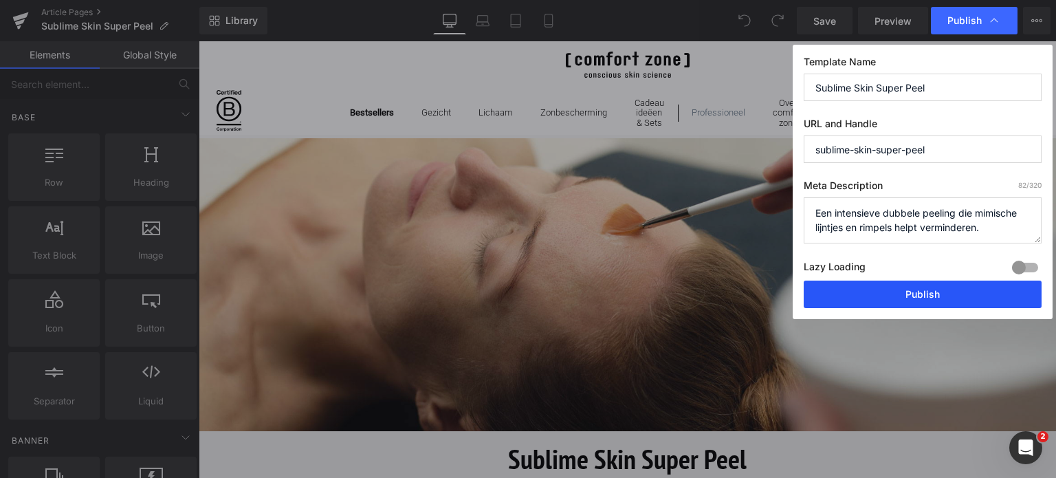
type textarea "Een intensieve dubbele peeling die mimische lijntjes en rimpels helpt verminder…"
drag, startPoint x: 867, startPoint y: 291, endPoint x: 668, endPoint y: 250, distance: 202.9
click at [867, 291] on button "Publish" at bounding box center [923, 295] width 238 height 28
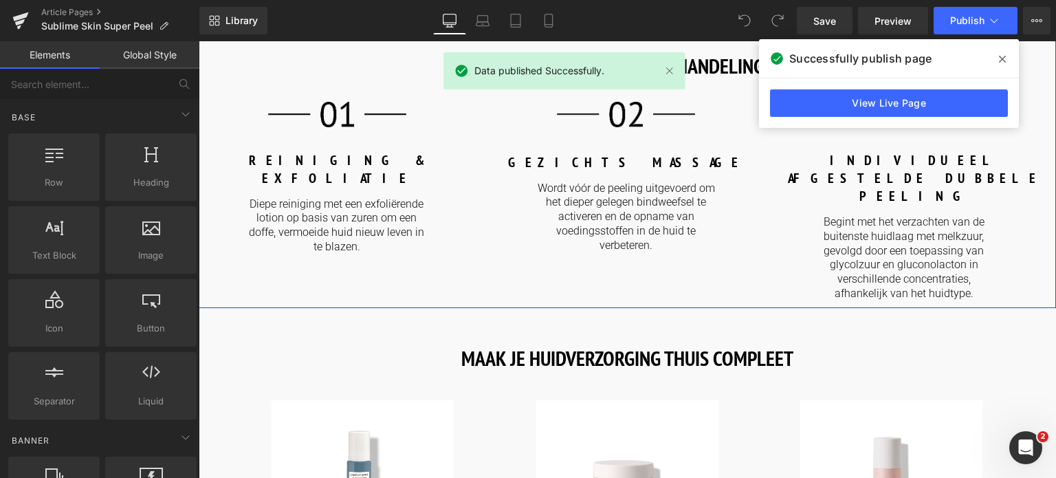
scroll to position [1513, 0]
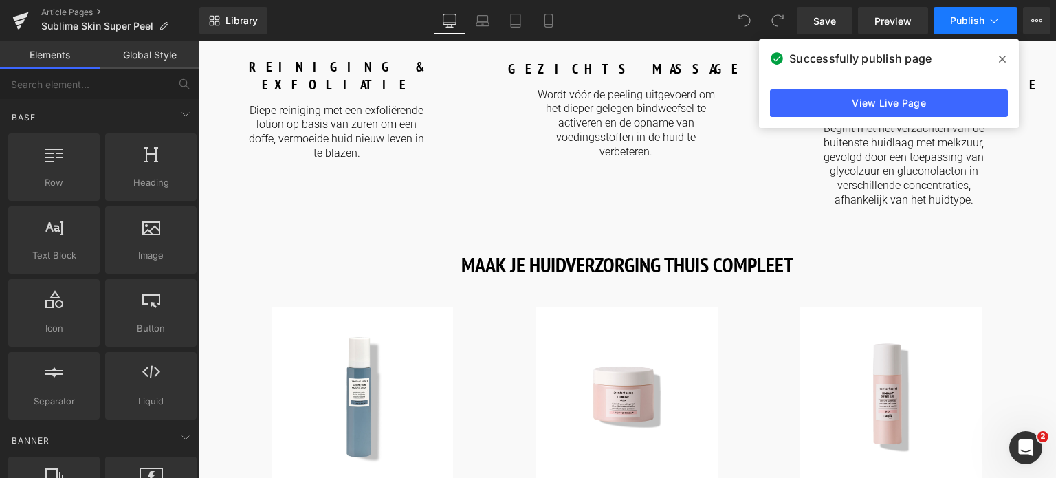
click at [992, 19] on icon at bounding box center [995, 21] width 14 height 14
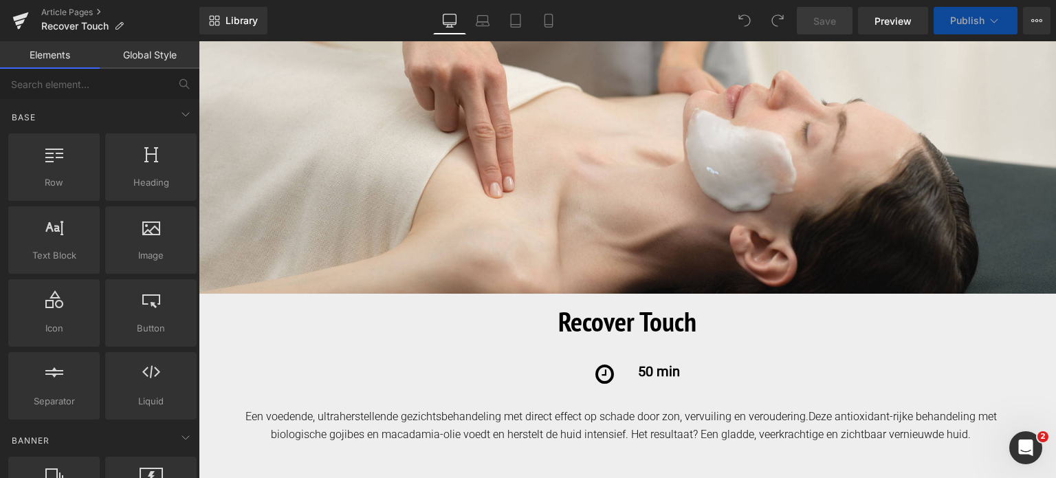
scroll to position [206, 0]
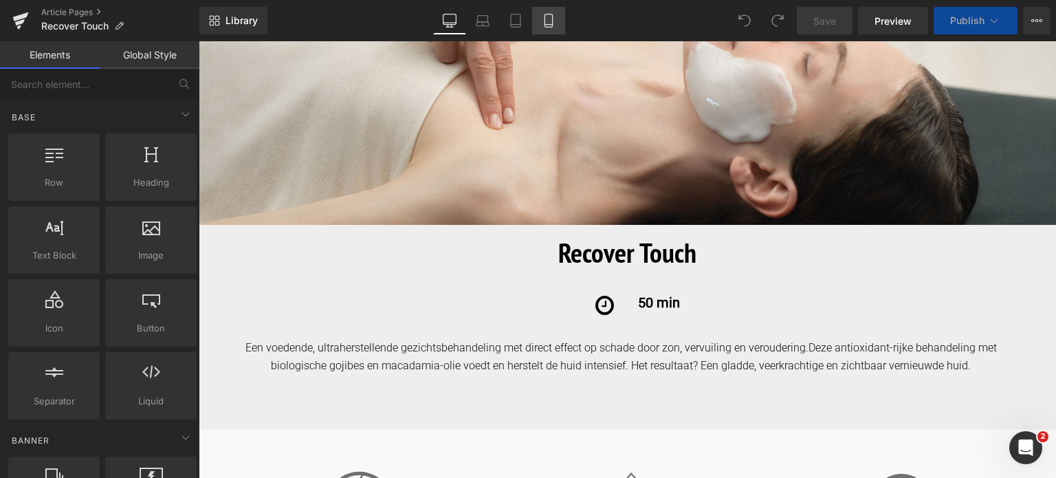
click at [548, 19] on icon at bounding box center [549, 21] width 14 height 14
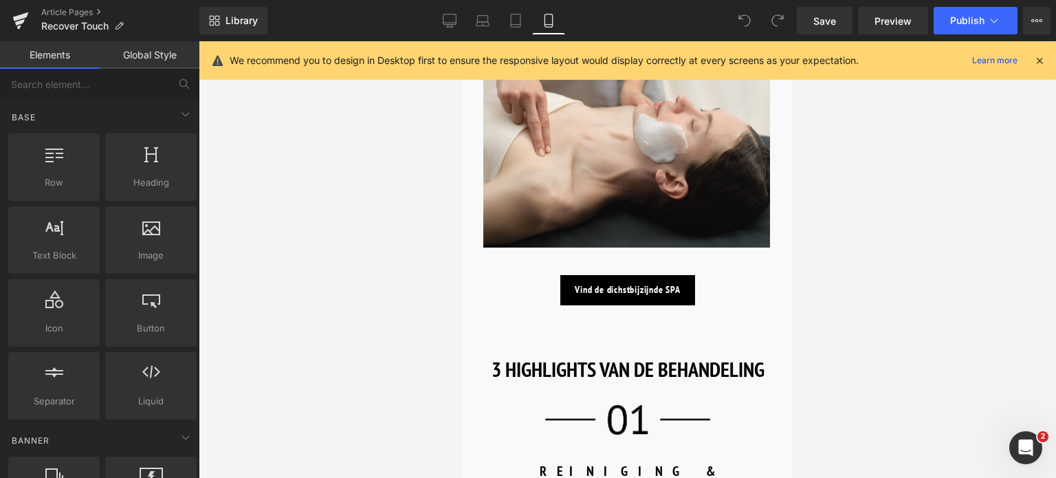
scroll to position [481, 0]
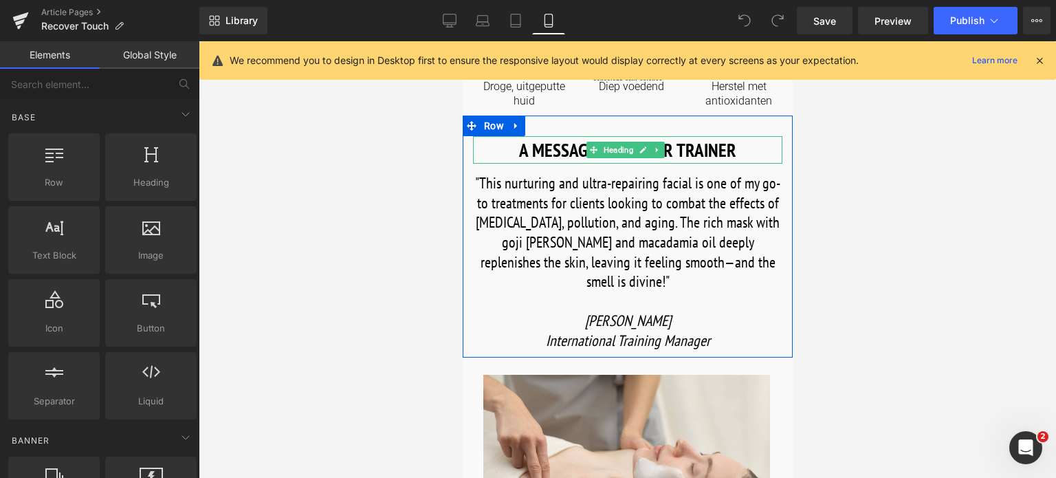
click at [683, 149] on h1 "A MESSAGE FROM OUR TRAINER" at bounding box center [626, 150] width 309 height 28
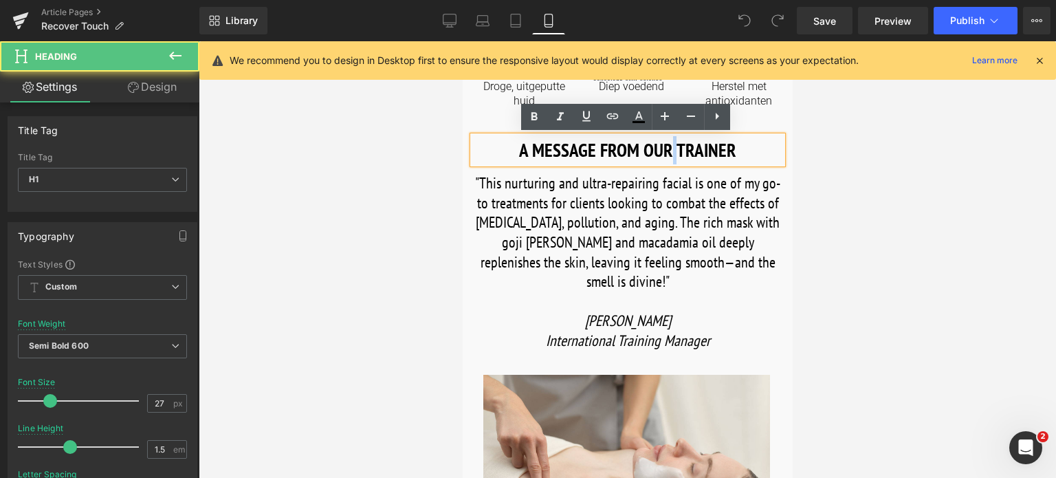
click at [670, 149] on h1 "A MESSAGE FROM OUR TRAINER" at bounding box center [626, 150] width 309 height 28
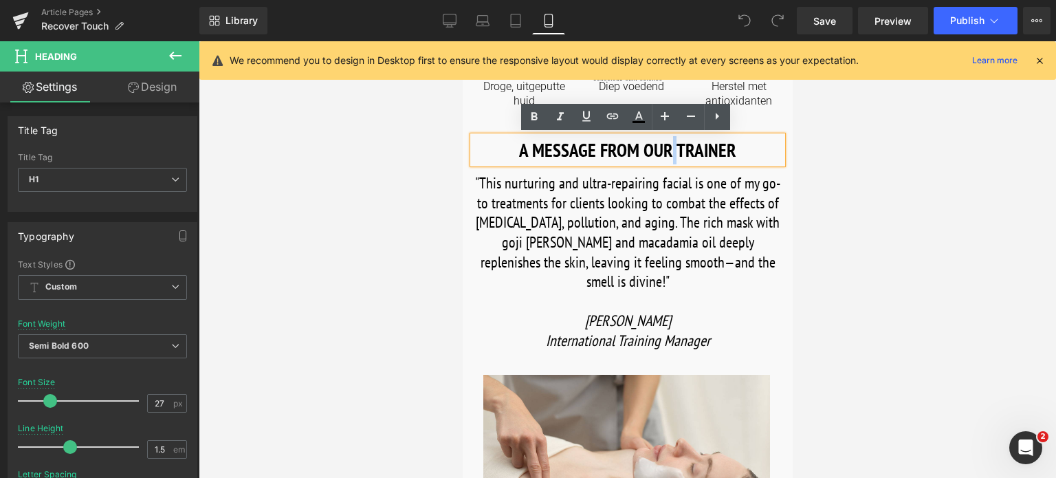
click at [669, 149] on h1 "A MESSAGE FROM OUR TRAINER" at bounding box center [626, 150] width 309 height 28
drag, startPoint x: 669, startPoint y: 149, endPoint x: 497, endPoint y: 156, distance: 172.1
click at [497, 156] on h1 "A MESSAGE FROM OUR TRAINER" at bounding box center [626, 150] width 309 height 28
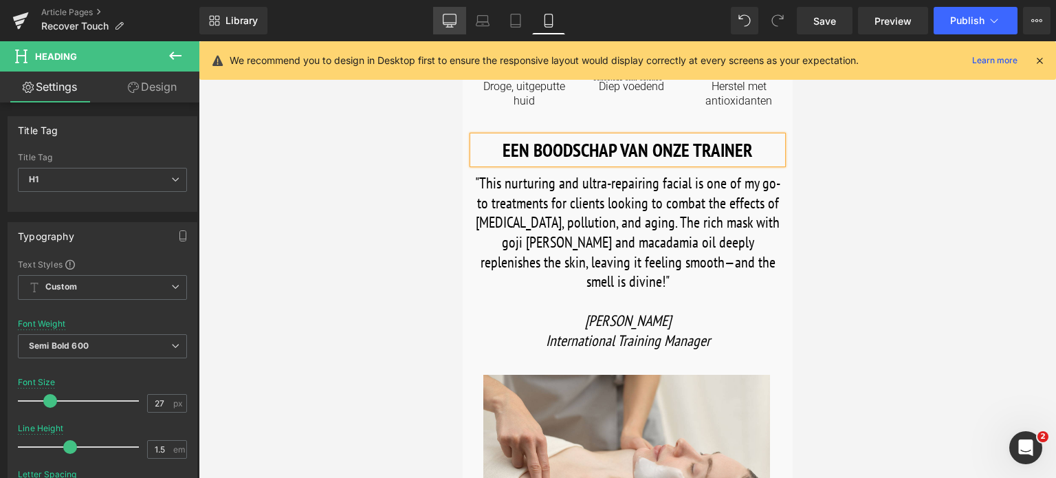
click at [448, 10] on link "Desktop" at bounding box center [449, 21] width 33 height 28
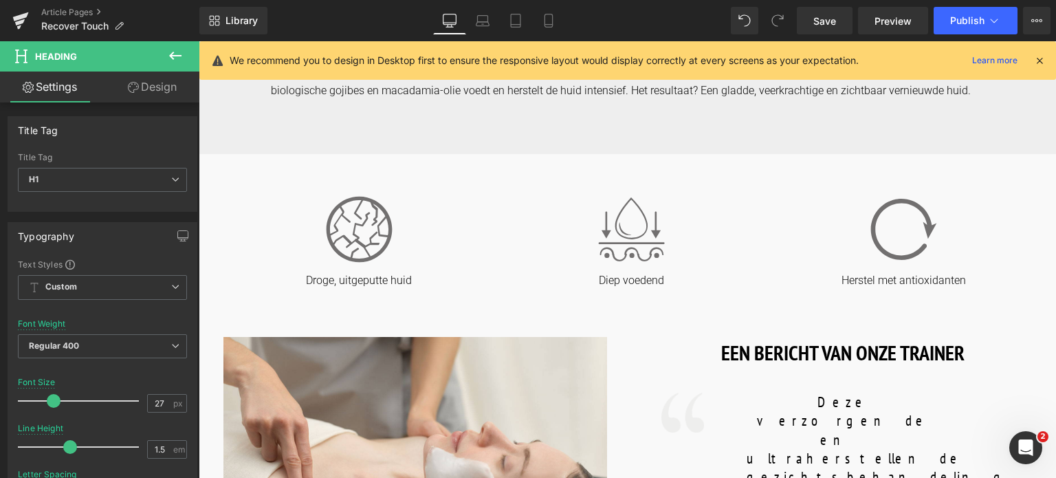
type input "30"
type input "100"
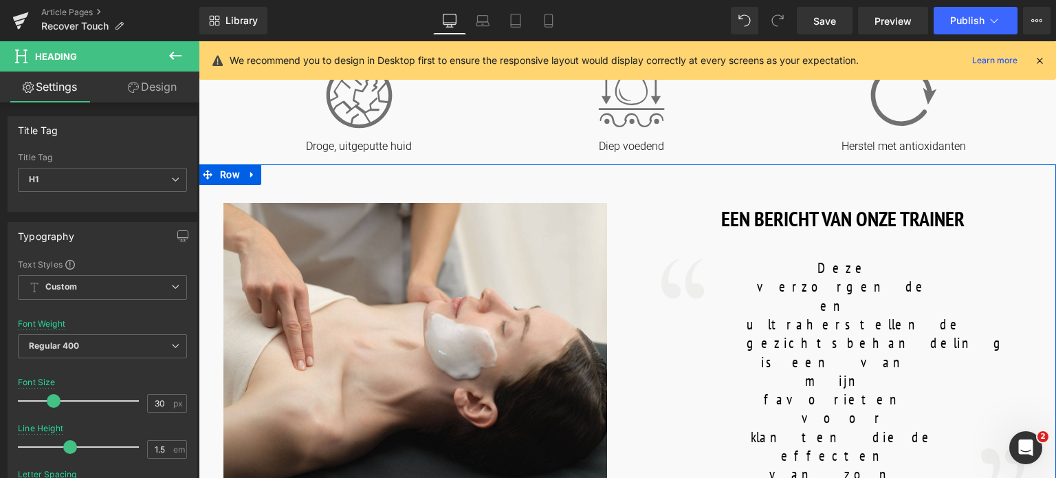
scroll to position [619, 0]
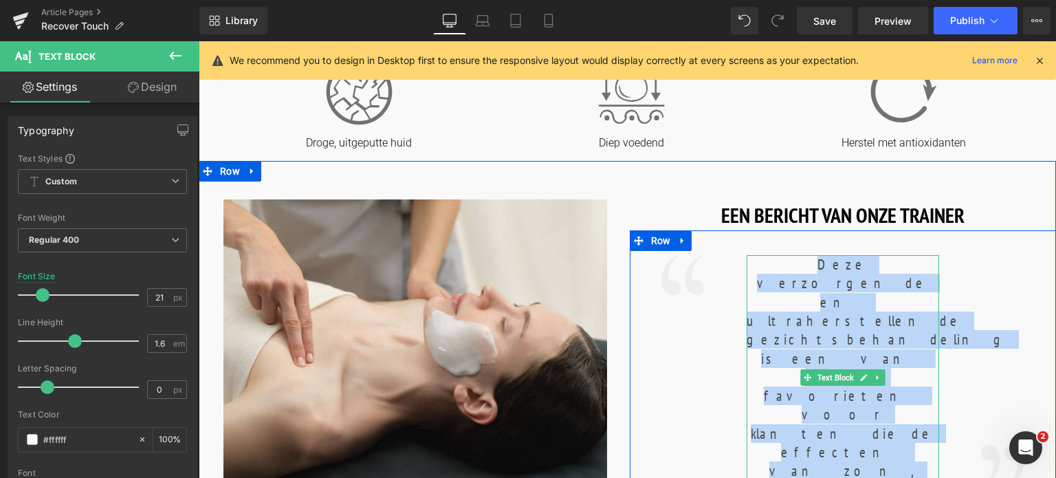
drag, startPoint x: 790, startPoint y: 261, endPoint x: 886, endPoint y: 429, distance: 194.1
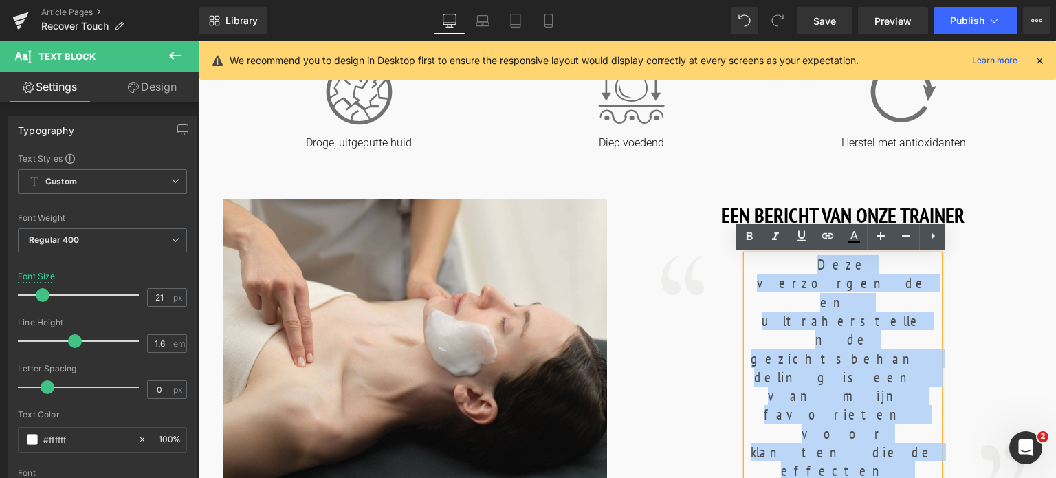
copy font "Deze verzorgende en ultraherstellende gezichtsbehandeling is een van mijn favor…"
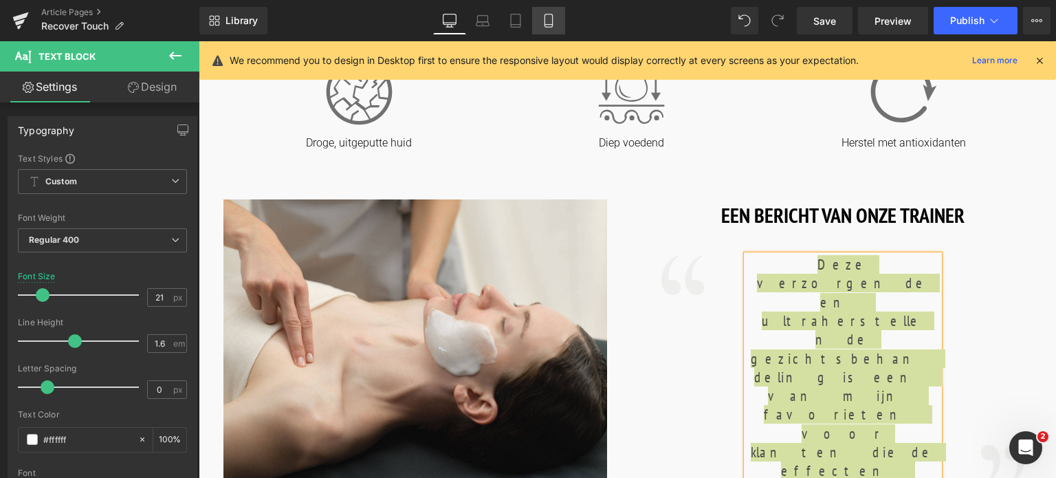
click at [545, 21] on icon at bounding box center [549, 20] width 8 height 13
type input "22"
type input "100"
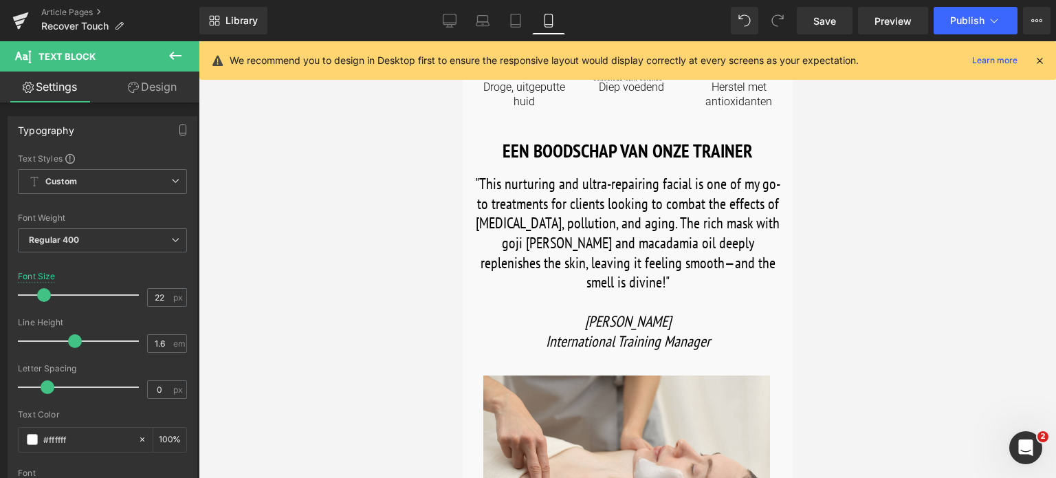
scroll to position [481, 0]
click at [499, 210] on font ""This nurturing and ultra-repairing facial is one of my go-to treatments for cl…" at bounding box center [627, 232] width 305 height 118
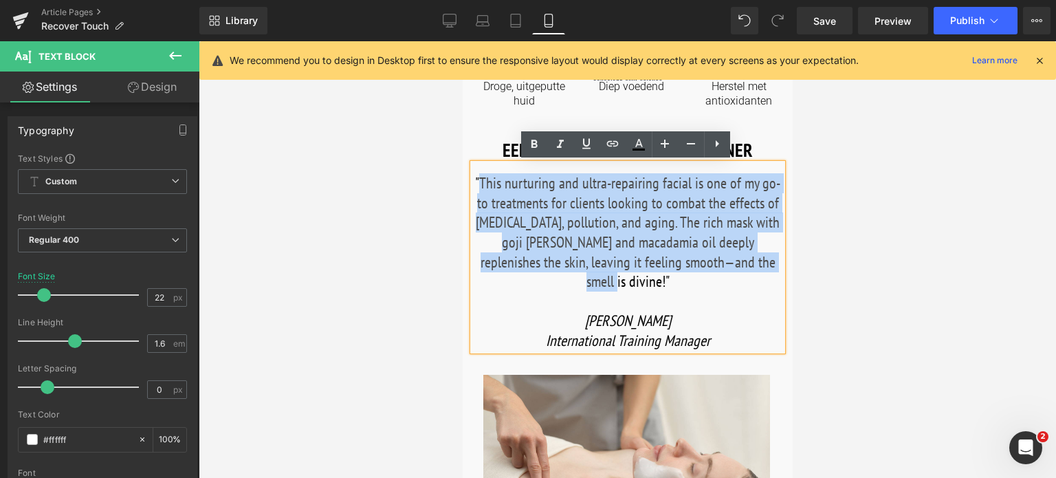
drag, startPoint x: 490, startPoint y: 185, endPoint x: 754, endPoint y: 266, distance: 276.3
click at [754, 266] on font ""This nurturing and ultra-repairing facial is one of my go-to treatments for cl…" at bounding box center [627, 232] width 305 height 118
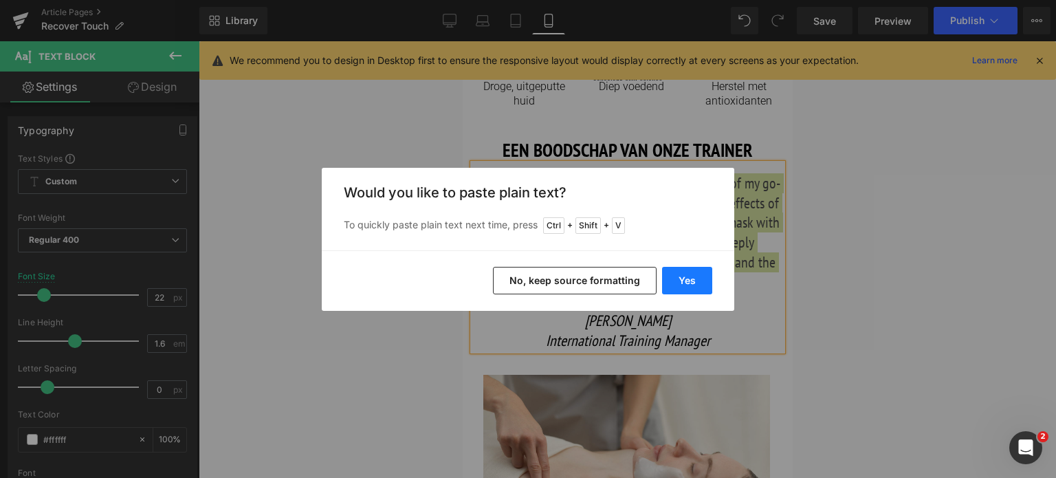
drag, startPoint x: 229, startPoint y: 239, endPoint x: 692, endPoint y: 280, distance: 464.7
click at [692, 280] on button "Yes" at bounding box center [687, 281] width 50 height 28
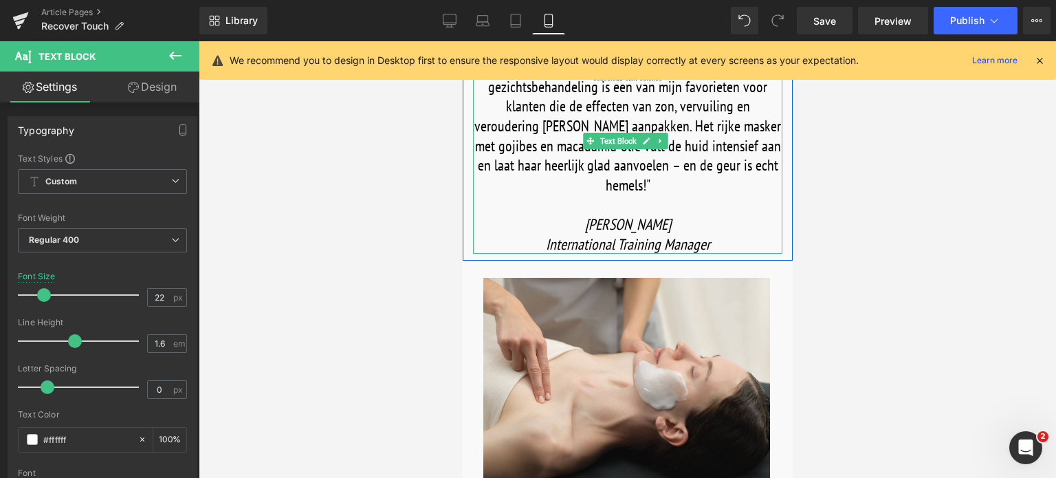
scroll to position [619, 0]
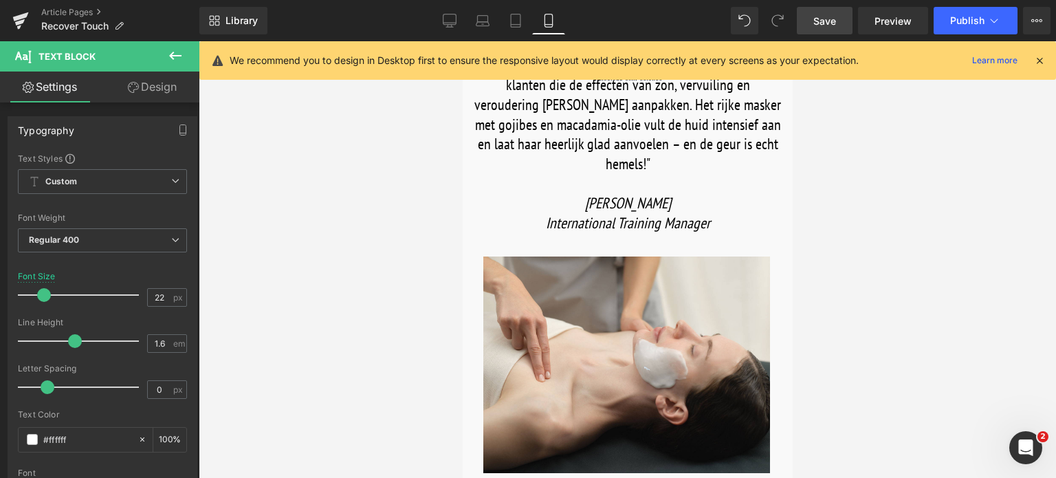
click at [822, 19] on span "Save" at bounding box center [825, 21] width 23 height 14
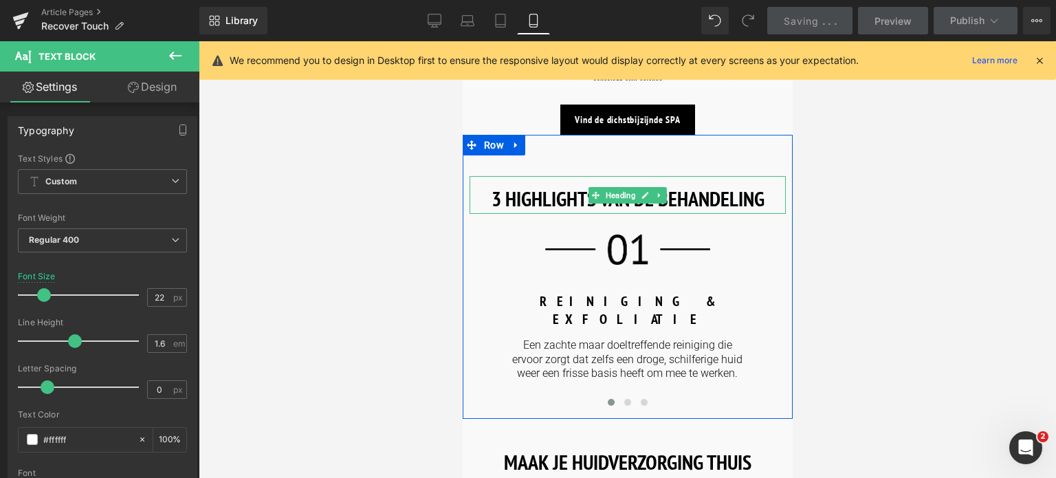
scroll to position [1100, 0]
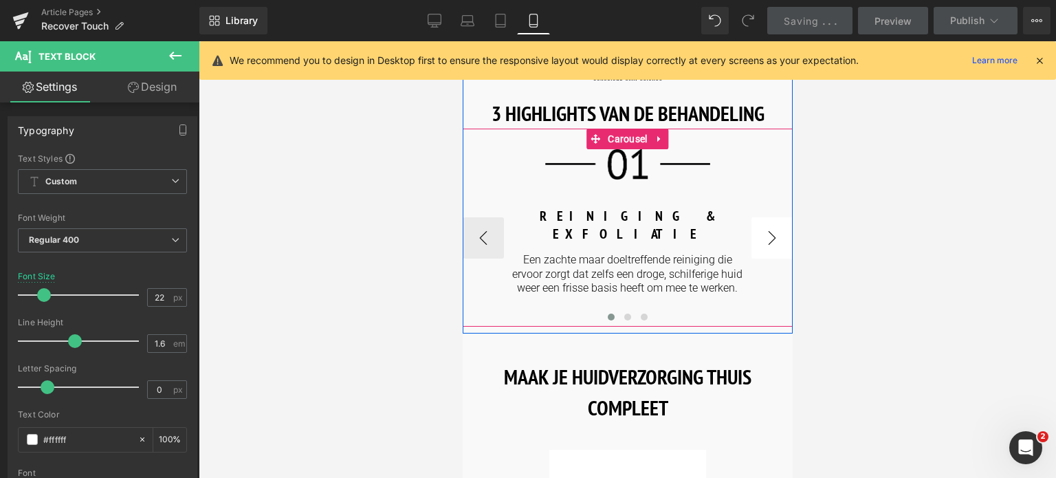
click at [766, 217] on button "›" at bounding box center [771, 237] width 41 height 41
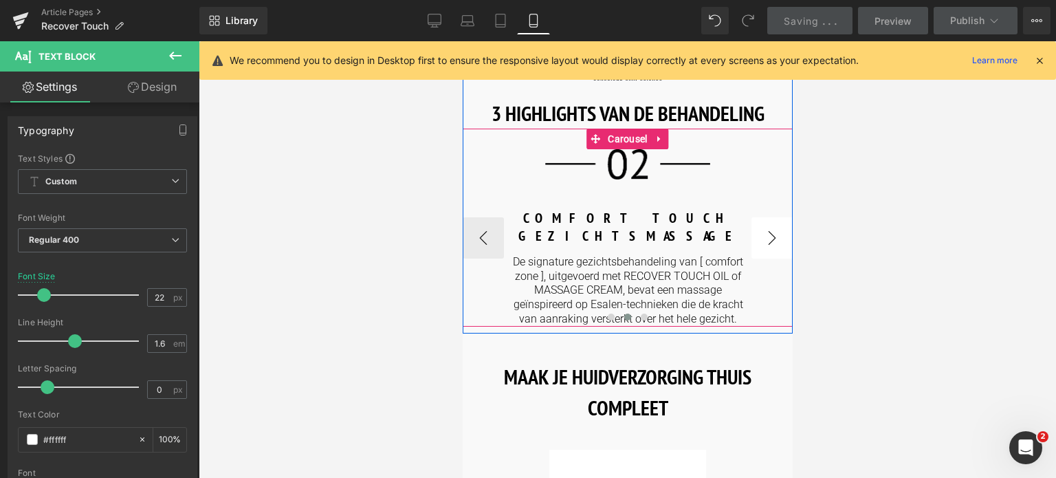
click at [766, 217] on button "›" at bounding box center [771, 237] width 41 height 41
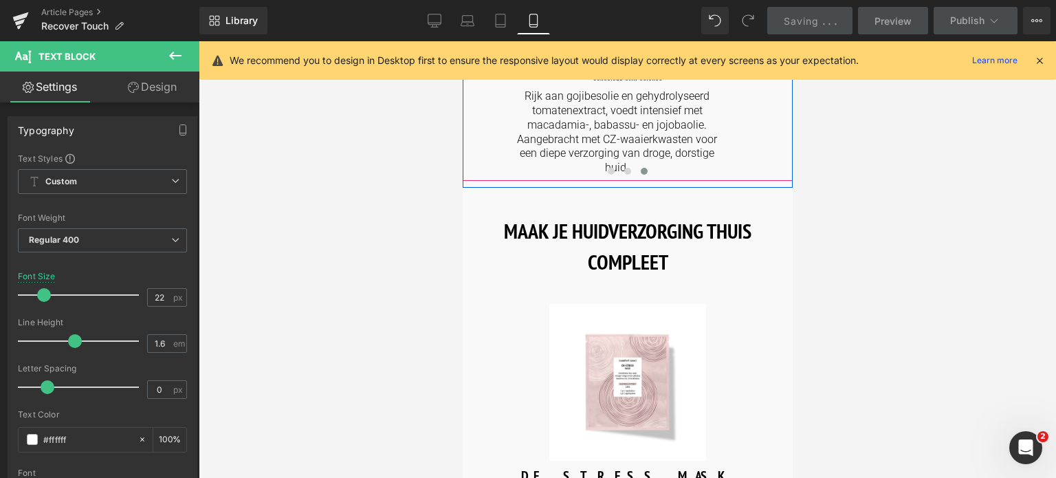
scroll to position [1307, 0]
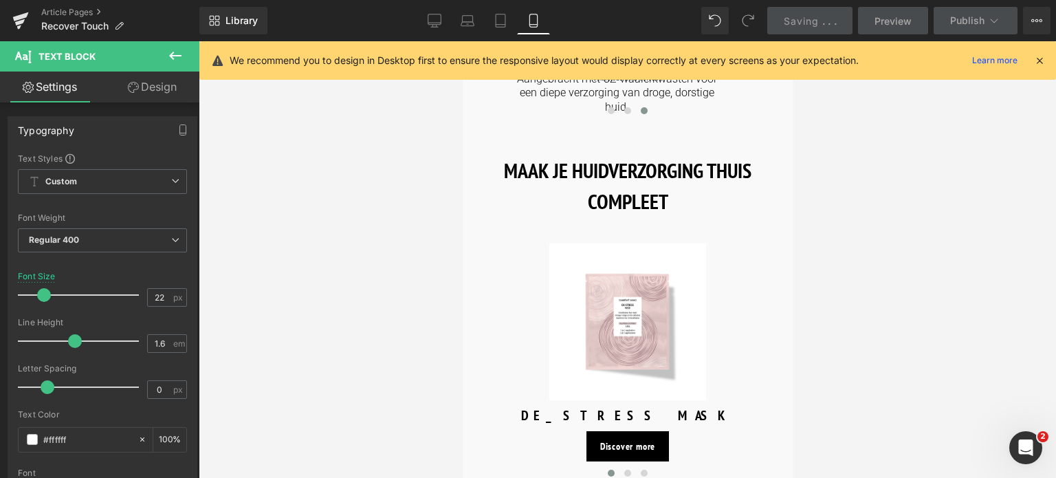
click at [609, 243] on img at bounding box center [627, 321] width 157 height 157
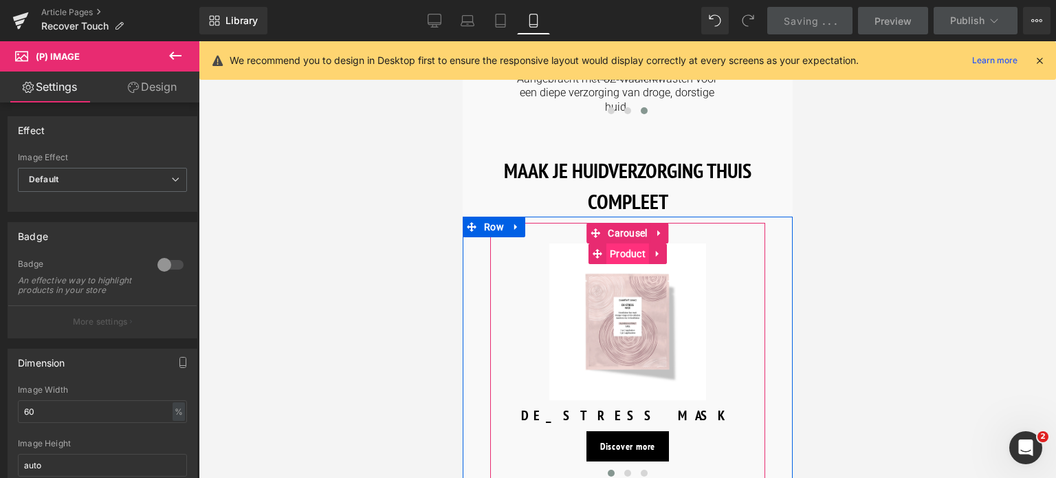
click at [633, 243] on span "Product" at bounding box center [627, 253] width 43 height 21
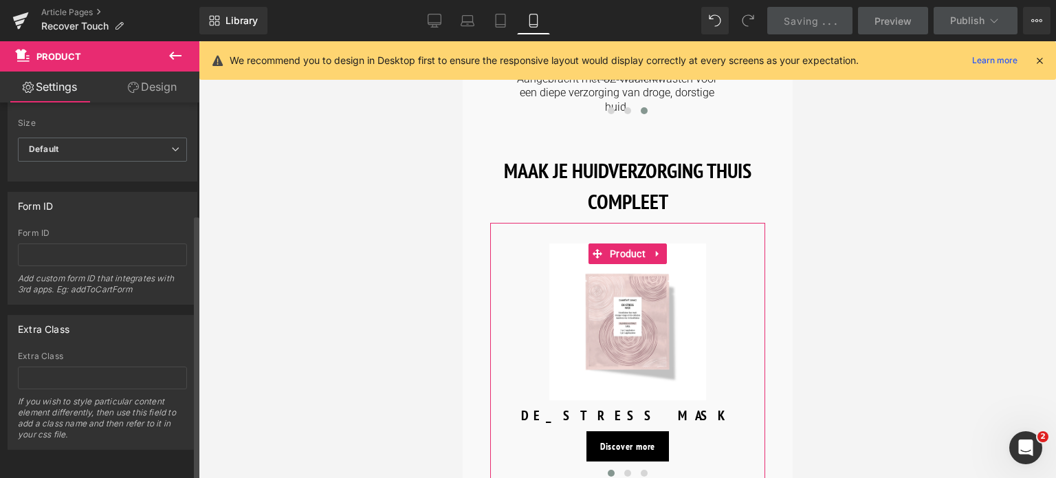
scroll to position [0, 0]
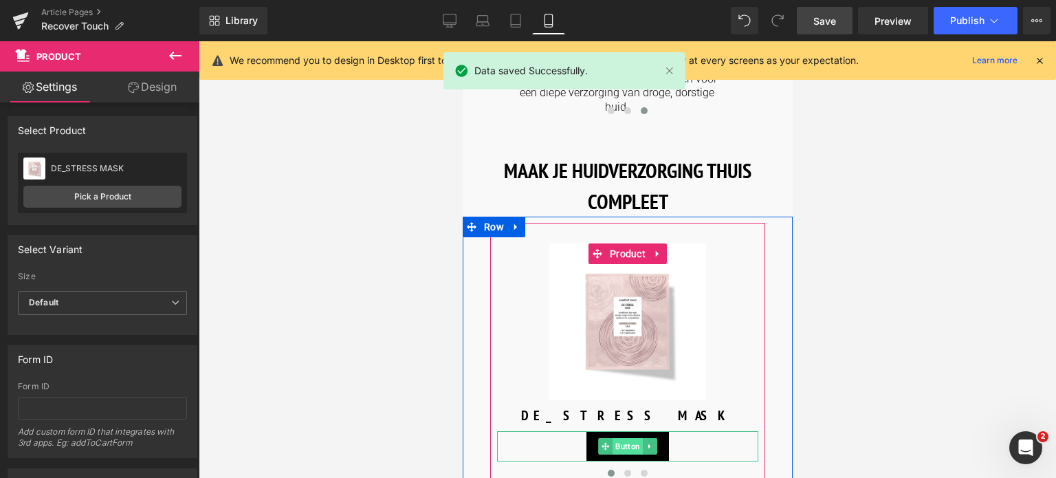
click at [623, 438] on span "Button" at bounding box center [627, 446] width 30 height 17
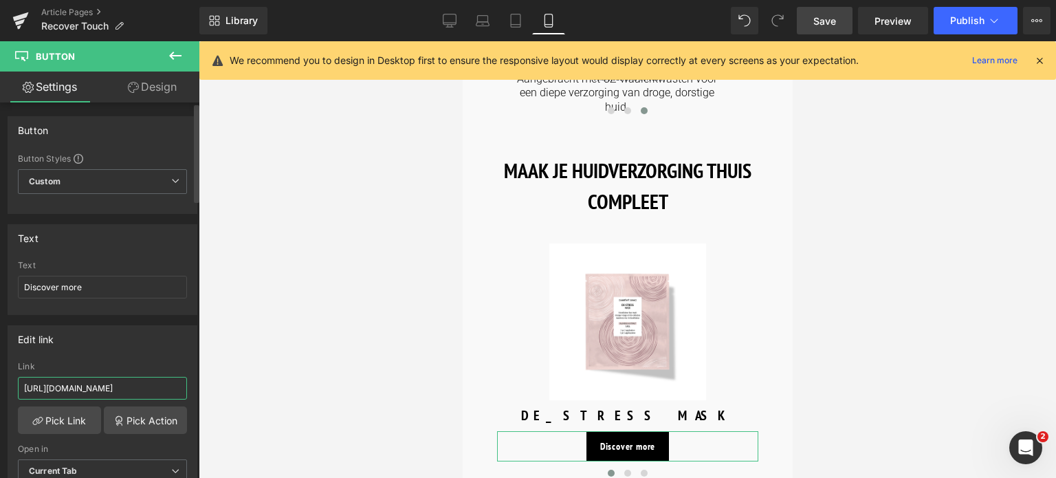
drag, startPoint x: 160, startPoint y: 387, endPoint x: 0, endPoint y: 373, distance: 160.2
click at [0, 373] on div "Edit link [URL][DOMAIN_NAME] Link [URL][DOMAIN_NAME] Pick Link Pick Action Curr…" at bounding box center [103, 409] width 206 height 188
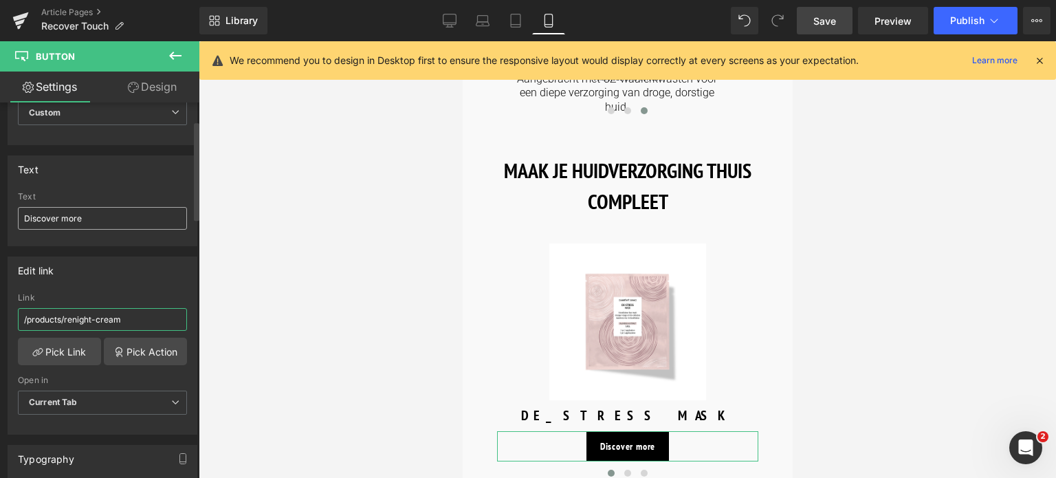
type input "/products/renight-cream"
drag, startPoint x: 90, startPoint y: 219, endPoint x: 0, endPoint y: 219, distance: 90.1
click at [0, 219] on div "Text Discover more Text Discover more" at bounding box center [103, 195] width 206 height 101
type input "Ontdek meer"
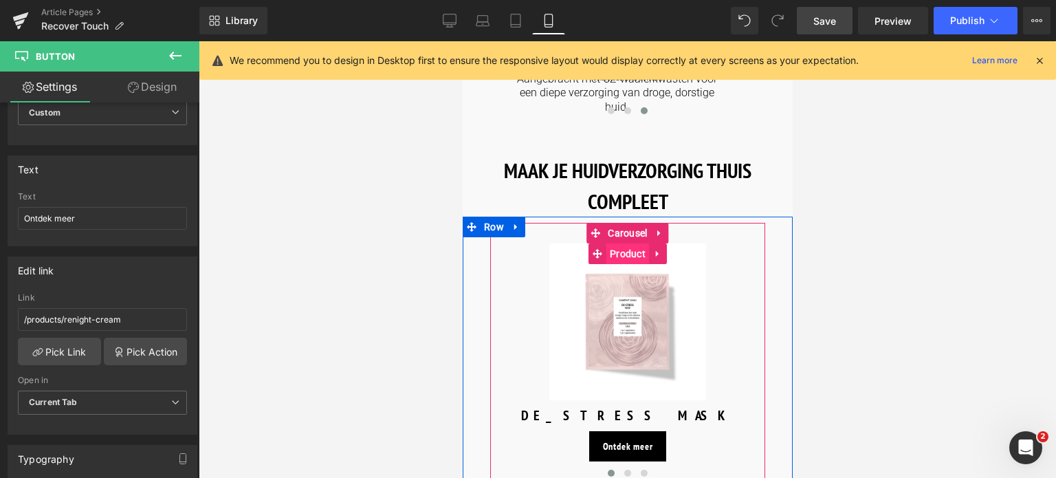
click at [640, 243] on span "Product" at bounding box center [627, 253] width 43 height 21
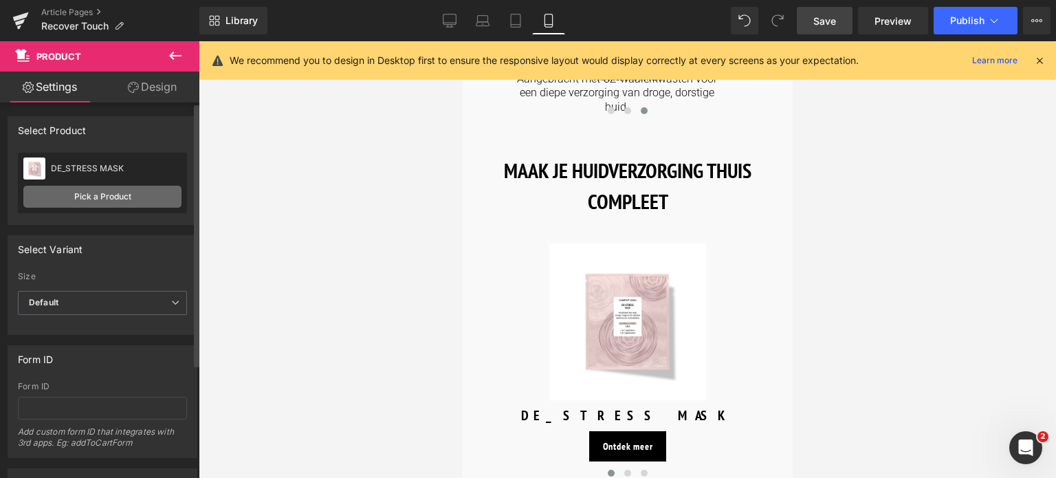
click at [109, 192] on link "Pick a Product" at bounding box center [102, 197] width 158 height 22
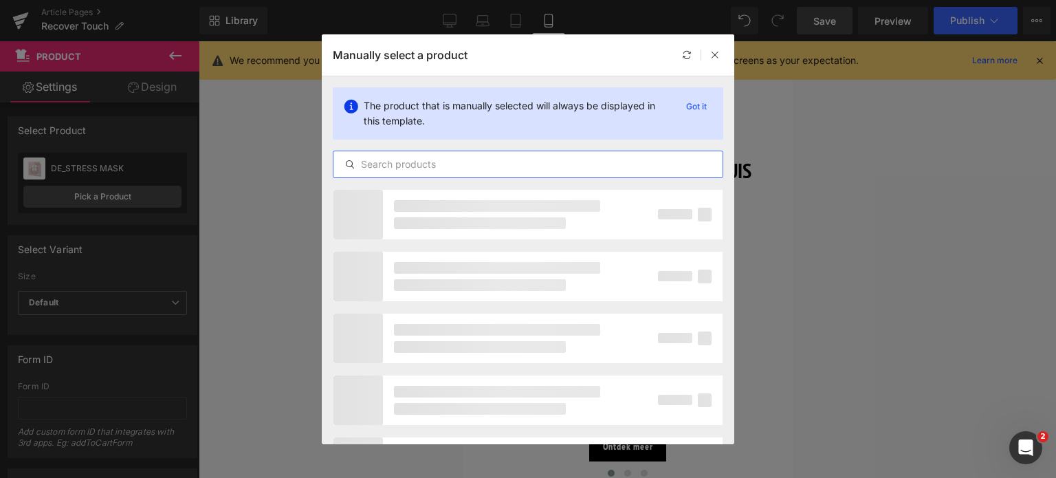
click at [473, 169] on input "text" at bounding box center [528, 164] width 389 height 17
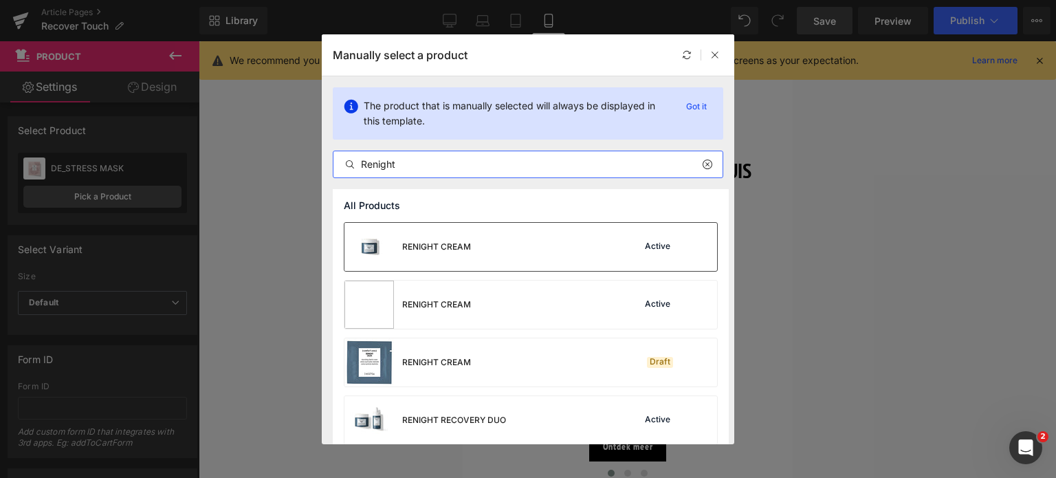
type input "Renight"
click at [467, 239] on div "RENIGHT CREAM" at bounding box center [408, 247] width 127 height 48
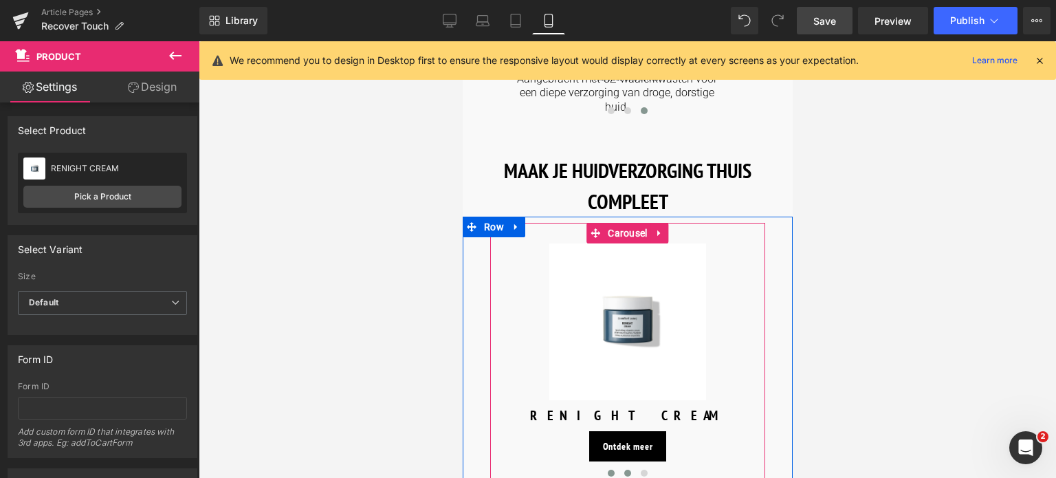
click at [624, 470] on span at bounding box center [627, 473] width 7 height 7
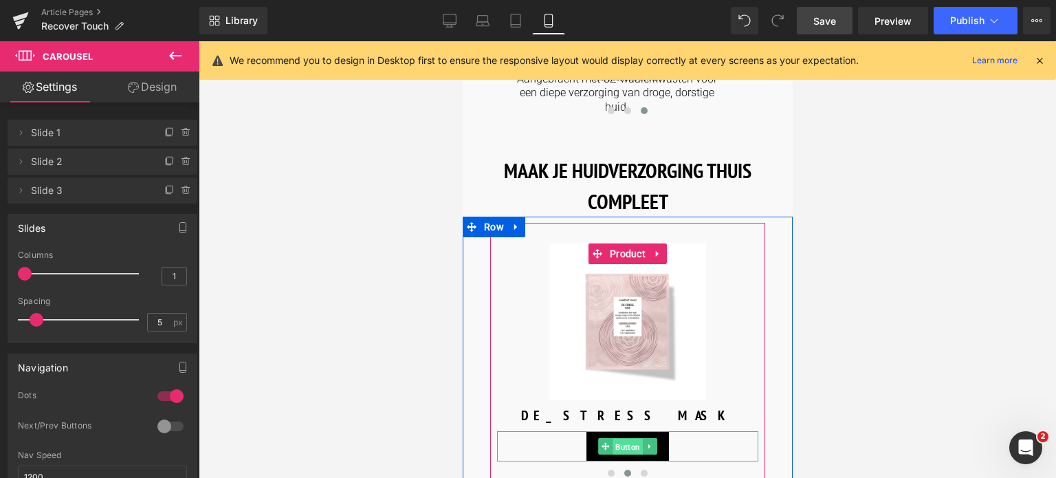
click at [613, 439] on span "Button" at bounding box center [627, 447] width 30 height 17
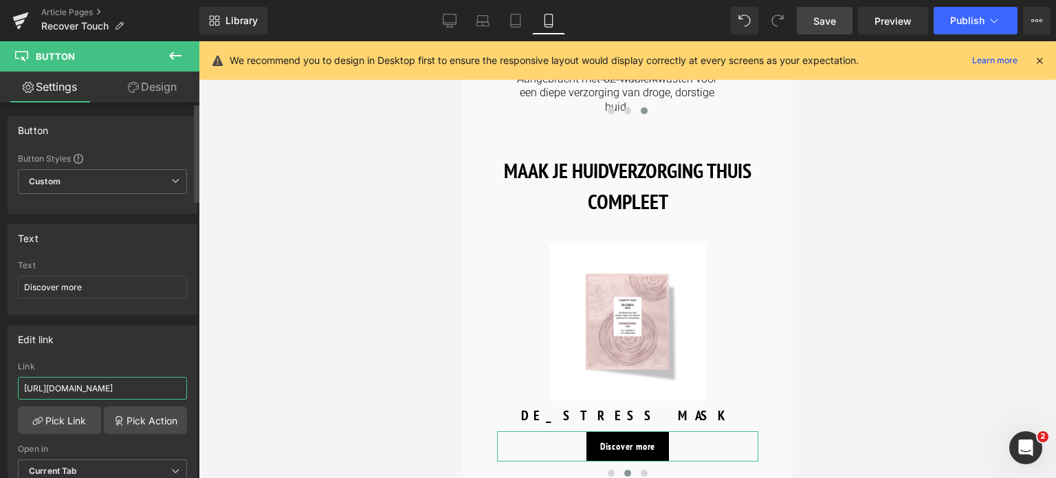
drag, startPoint x: 162, startPoint y: 386, endPoint x: 0, endPoint y: 408, distance: 163.1
click at [0, 408] on div "Edit link [URL][DOMAIN_NAME] Link [URL][DOMAIN_NAME] Pick Link Pick Action Curr…" at bounding box center [103, 409] width 206 height 188
type input "/products/renight-oil"
drag, startPoint x: 88, startPoint y: 284, endPoint x: 0, endPoint y: 281, distance: 88.1
click at [0, 281] on div "Text Discover more Text Discover more" at bounding box center [103, 264] width 206 height 101
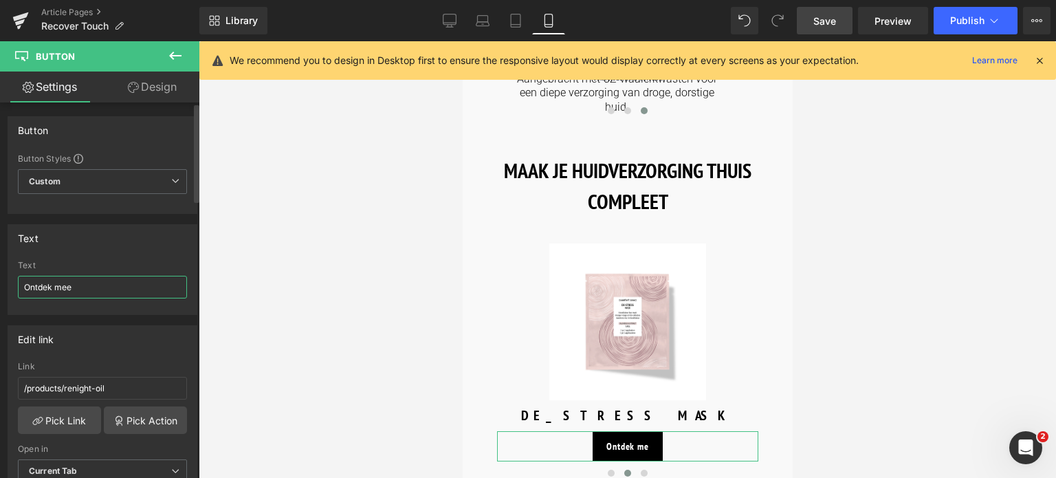
type input "Ontdek meer"
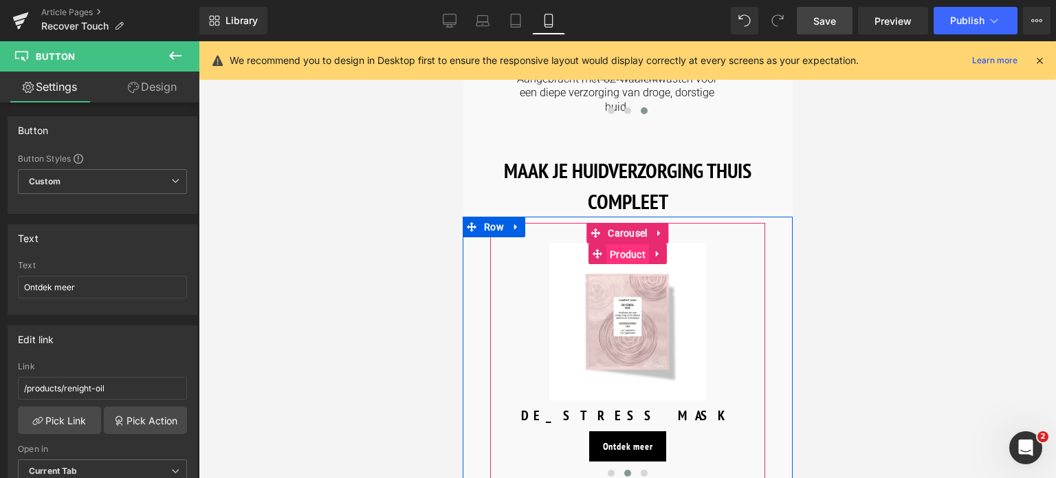
click at [628, 244] on span "Product" at bounding box center [627, 254] width 43 height 21
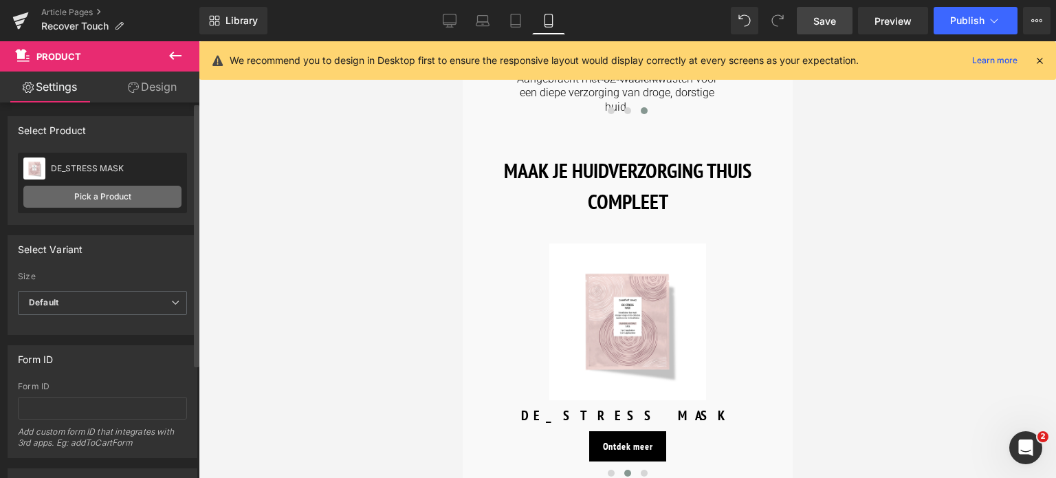
click at [85, 203] on link "Pick a Product" at bounding box center [102, 197] width 158 height 22
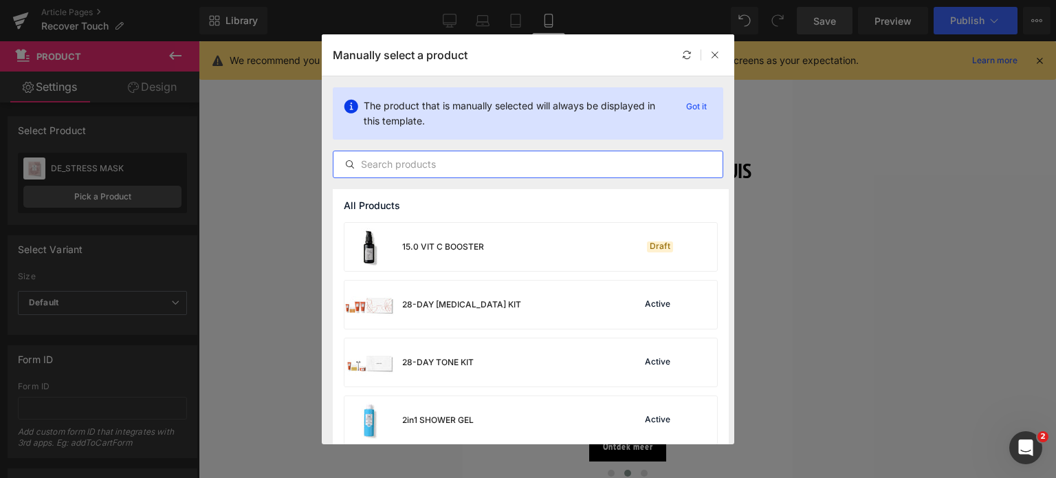
click at [508, 162] on input "text" at bounding box center [528, 164] width 389 height 17
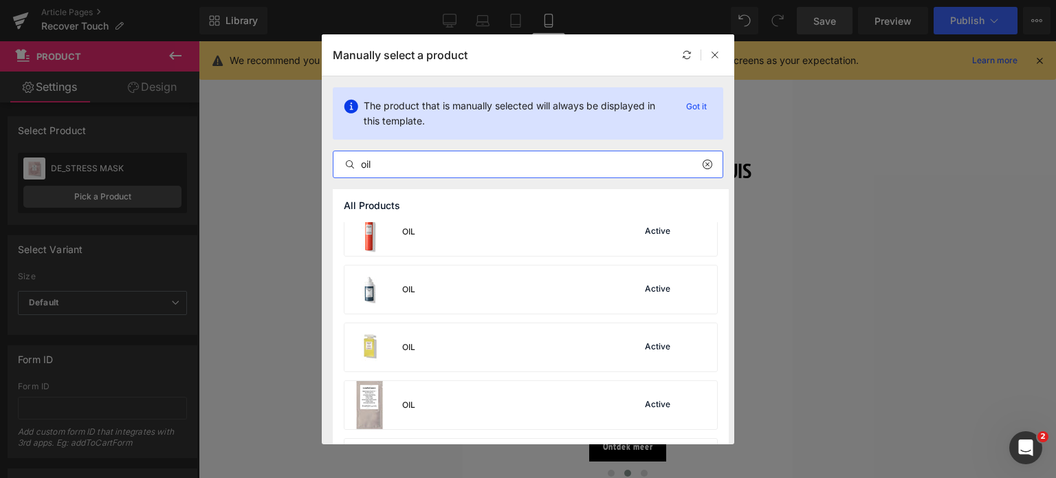
scroll to position [206, 0]
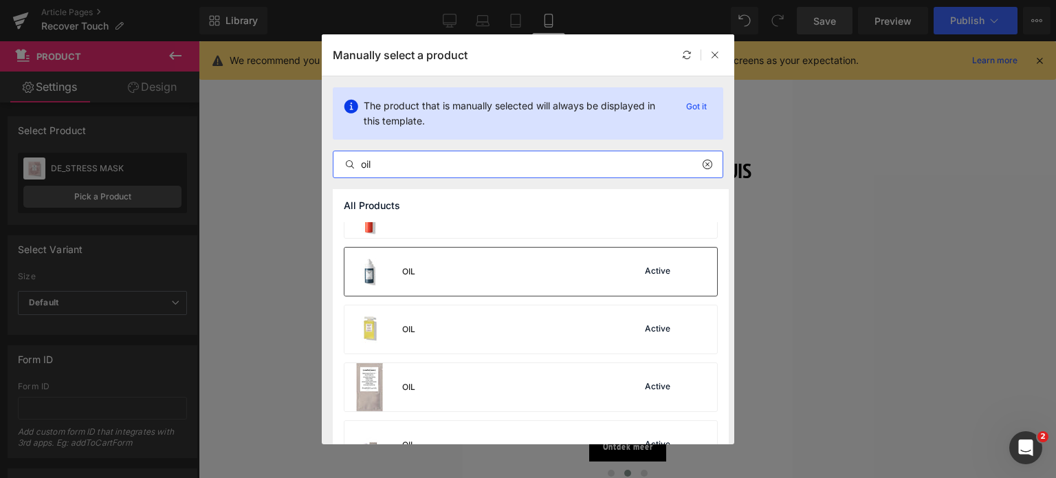
type input "oil"
click at [498, 285] on div "OIL Active" at bounding box center [531, 272] width 373 height 48
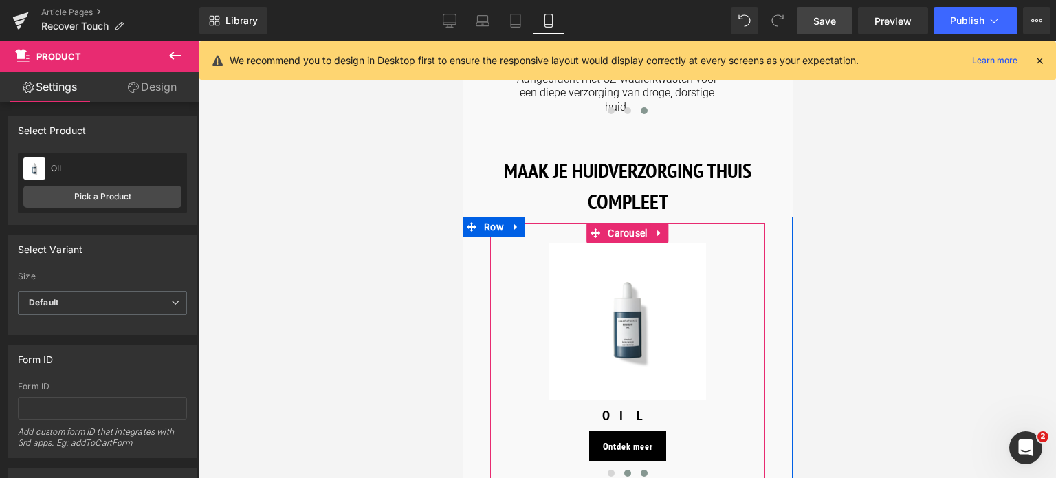
click at [642, 470] on span at bounding box center [643, 473] width 7 height 7
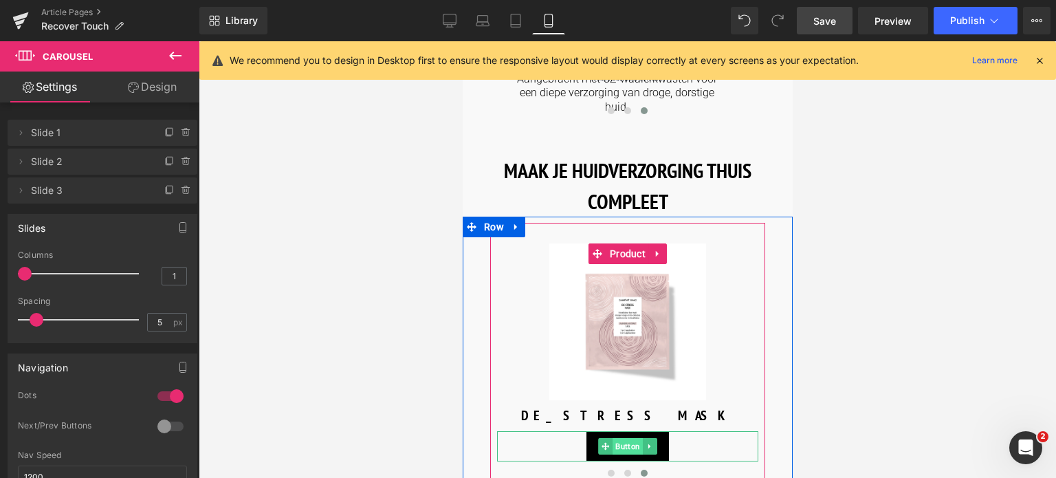
click at [620, 438] on span "Button" at bounding box center [627, 446] width 30 height 17
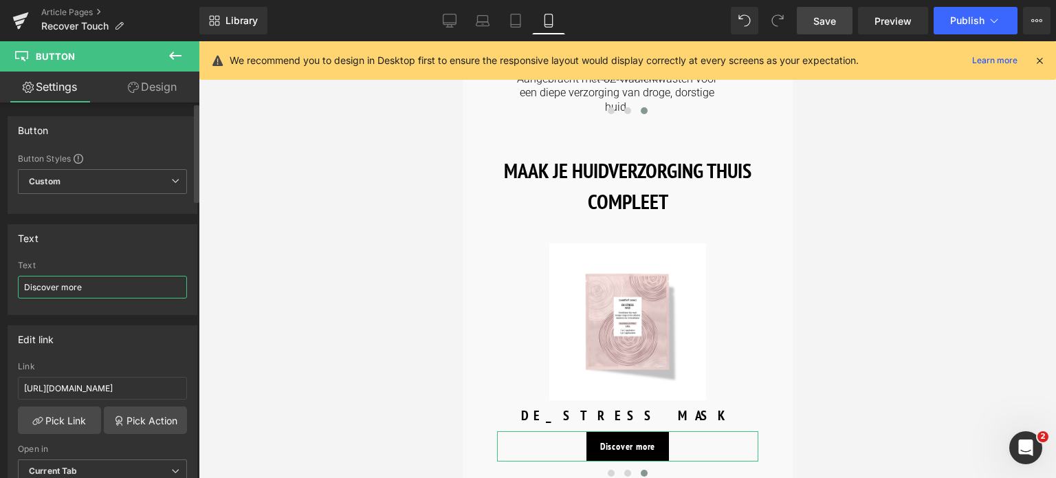
drag, startPoint x: 91, startPoint y: 279, endPoint x: 0, endPoint y: 285, distance: 91.7
click at [0, 285] on div "Text Discover more Text Discover more" at bounding box center [103, 264] width 206 height 101
type input "Ontdek meer"
drag, startPoint x: 160, startPoint y: 388, endPoint x: 0, endPoint y: 379, distance: 159.8
click at [0, 379] on div "Edit link [URL][DOMAIN_NAME] Link [URL][DOMAIN_NAME] Pick Link Pick Action Curr…" at bounding box center [103, 409] width 206 height 188
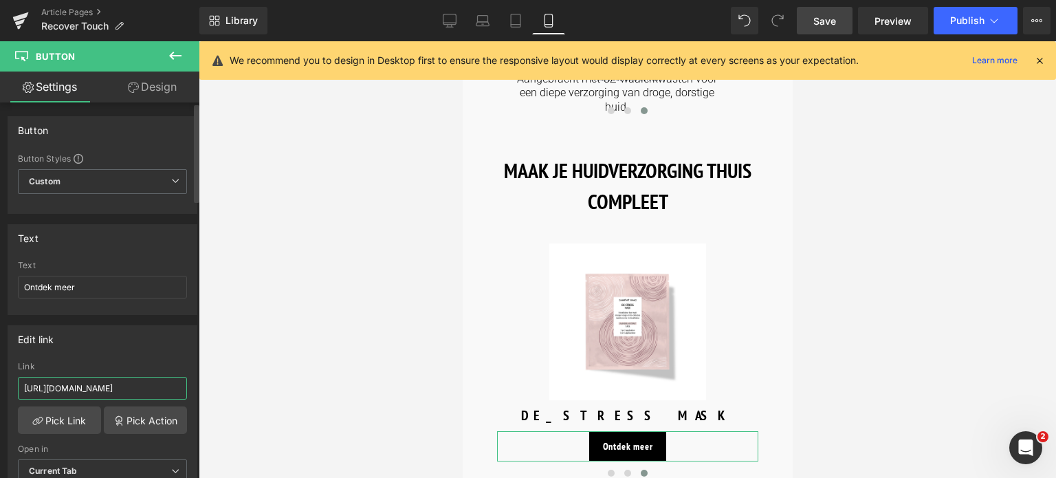
type input "/products/renight-mask"
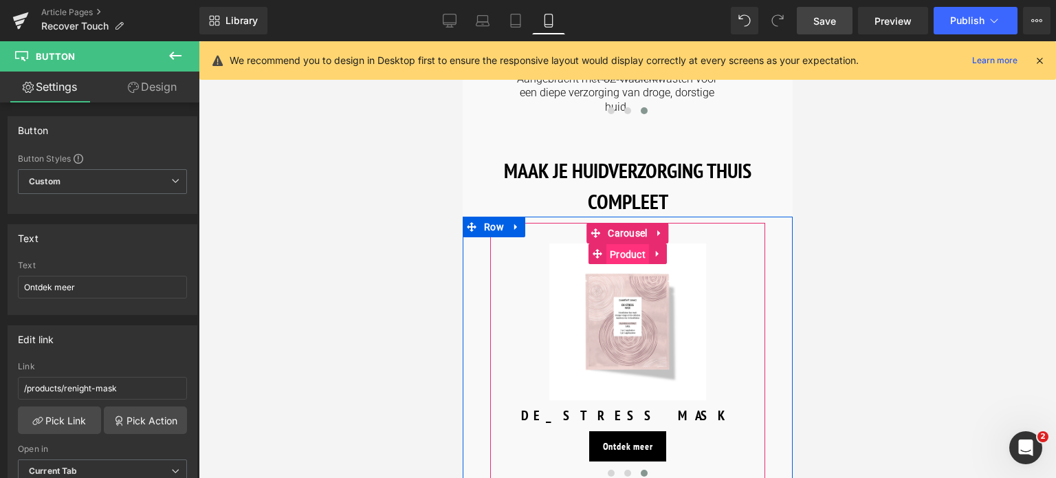
click at [629, 244] on span "Product" at bounding box center [627, 254] width 43 height 21
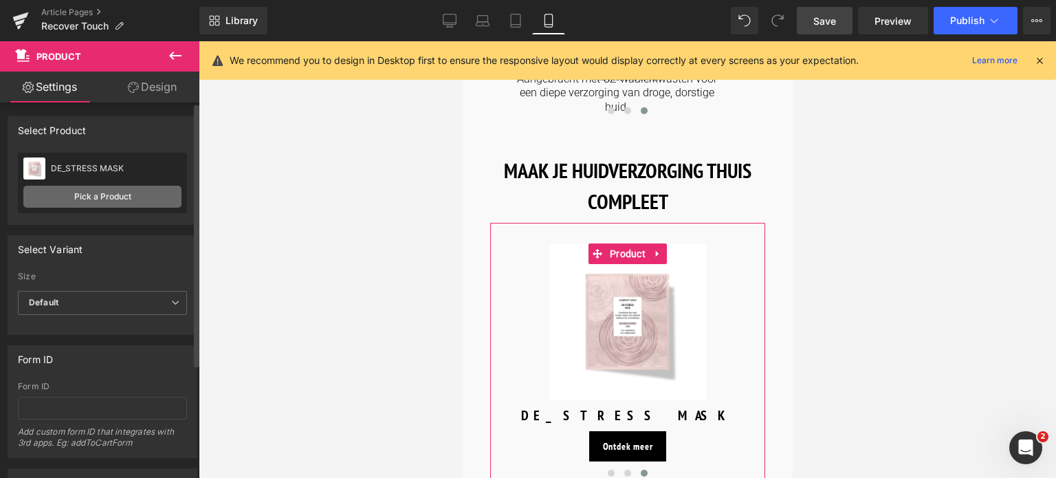
click at [118, 196] on link "Pick a Product" at bounding box center [102, 197] width 158 height 22
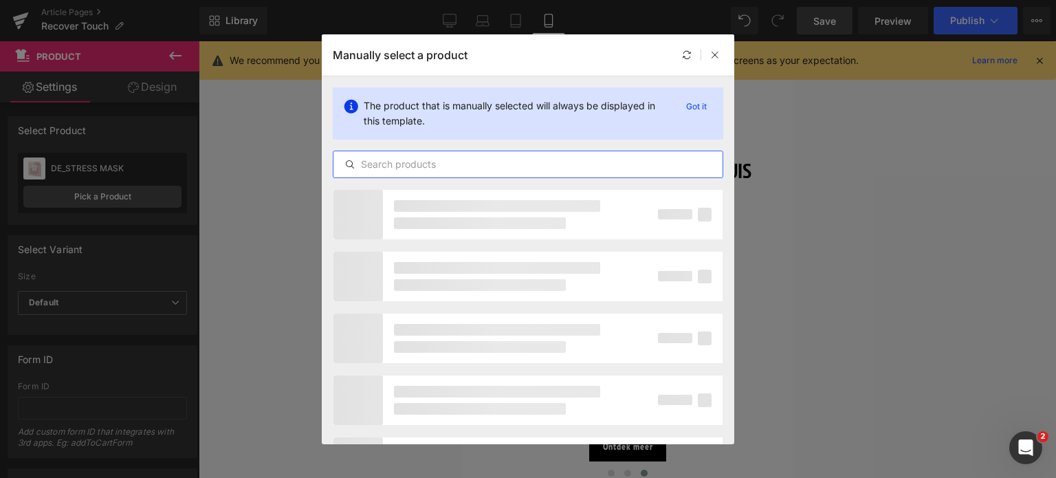
click at [399, 157] on input "text" at bounding box center [528, 164] width 389 height 17
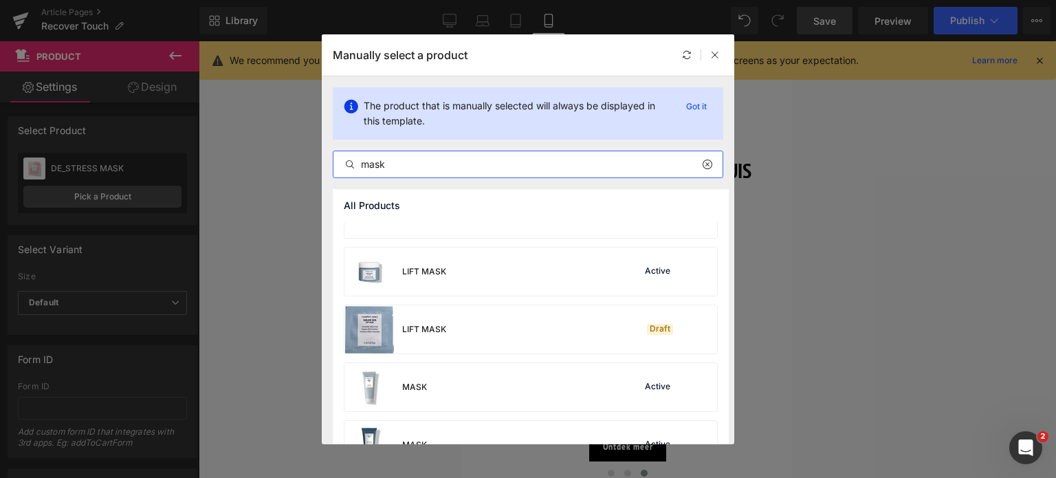
scroll to position [344, 0]
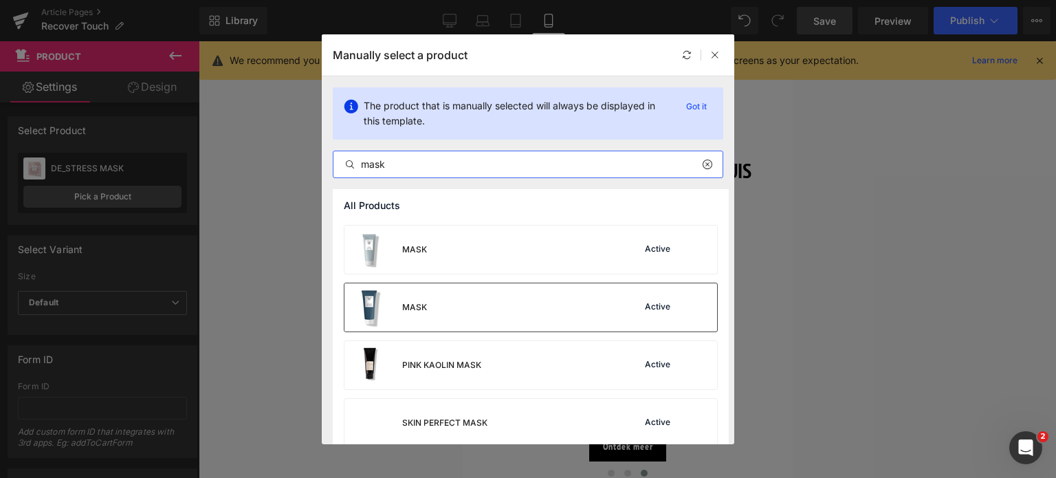
type input "mask"
click at [486, 318] on div "MASK Active" at bounding box center [531, 307] width 373 height 48
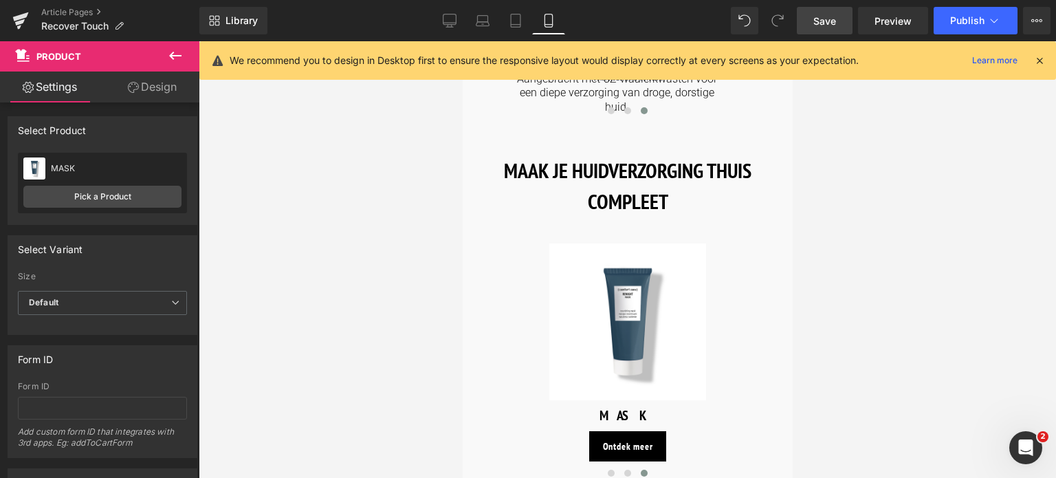
click at [834, 19] on span "Save" at bounding box center [825, 21] width 23 height 14
click at [816, 24] on span "Save" at bounding box center [825, 21] width 23 height 14
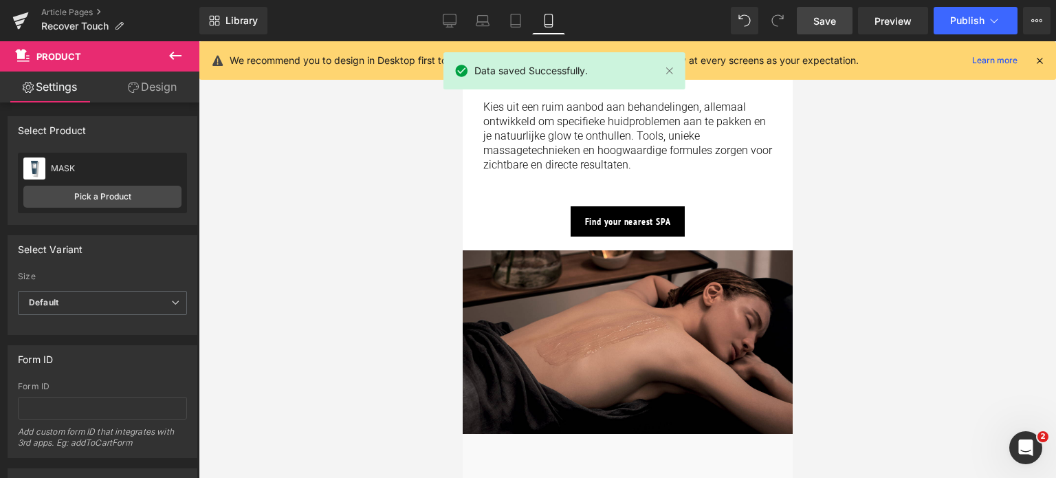
scroll to position [1788, 0]
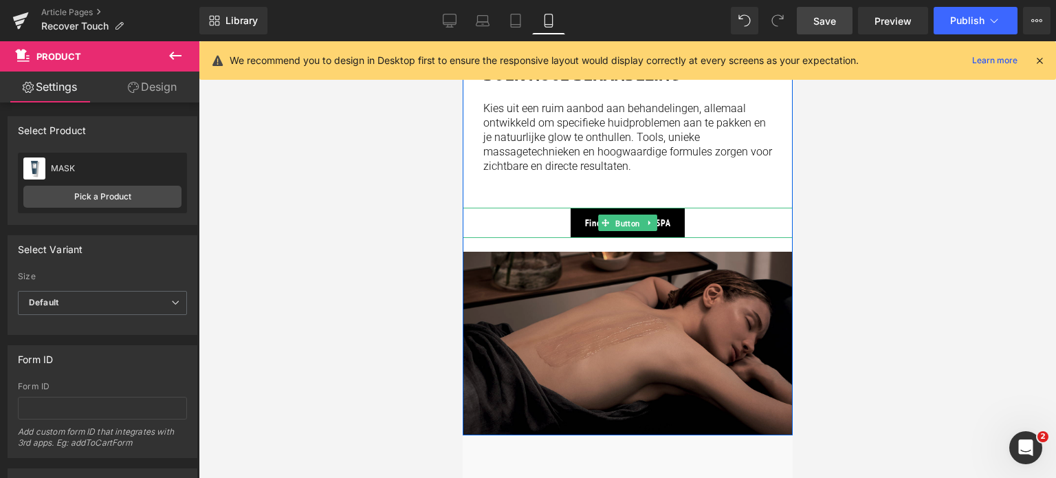
drag, startPoint x: 623, startPoint y: 181, endPoint x: 548, endPoint y: 199, distance: 77.2
click at [623, 215] on span "Button" at bounding box center [627, 223] width 30 height 17
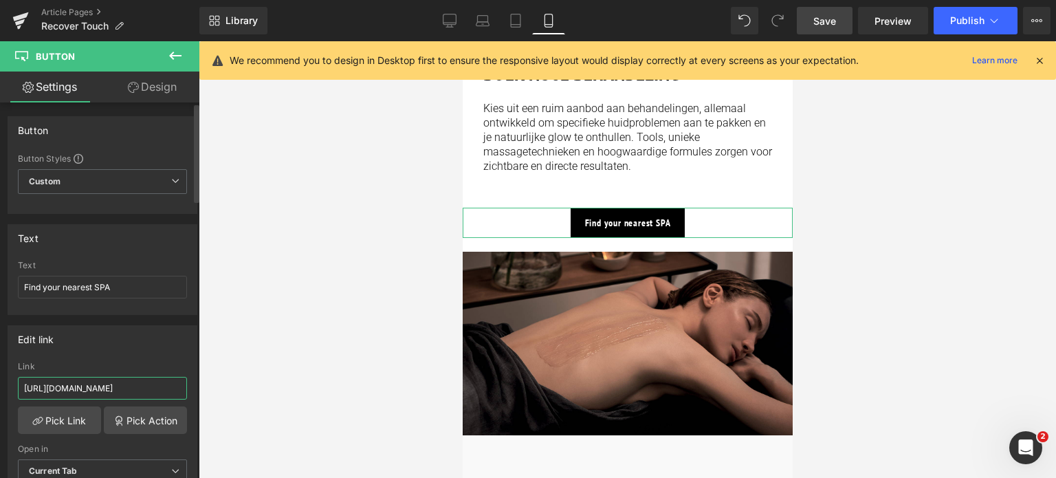
drag, startPoint x: 160, startPoint y: 387, endPoint x: 0, endPoint y: 340, distance: 166.3
click at [0, 340] on div "Edit link [URL][DOMAIN_NAME] Link [URL][DOMAIN_NAME] Pick Link Pick Action Curr…" at bounding box center [103, 409] width 206 height 188
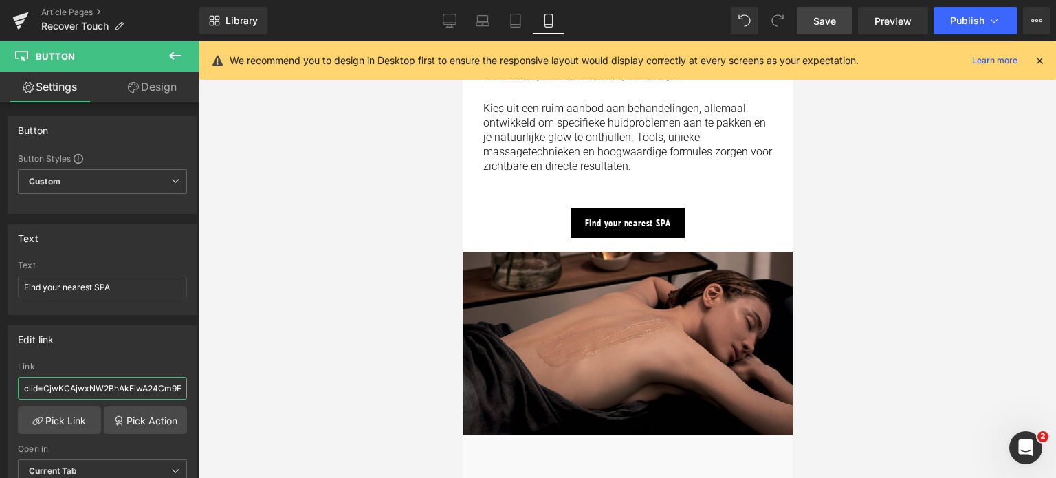
scroll to position [0, 515]
drag, startPoint x: 97, startPoint y: 387, endPoint x: 261, endPoint y: 389, distance: 164.4
click at [261, 389] on div "Button You are previewing how the will restyle your page. You can not edit Elem…" at bounding box center [528, 250] width 1056 height 501
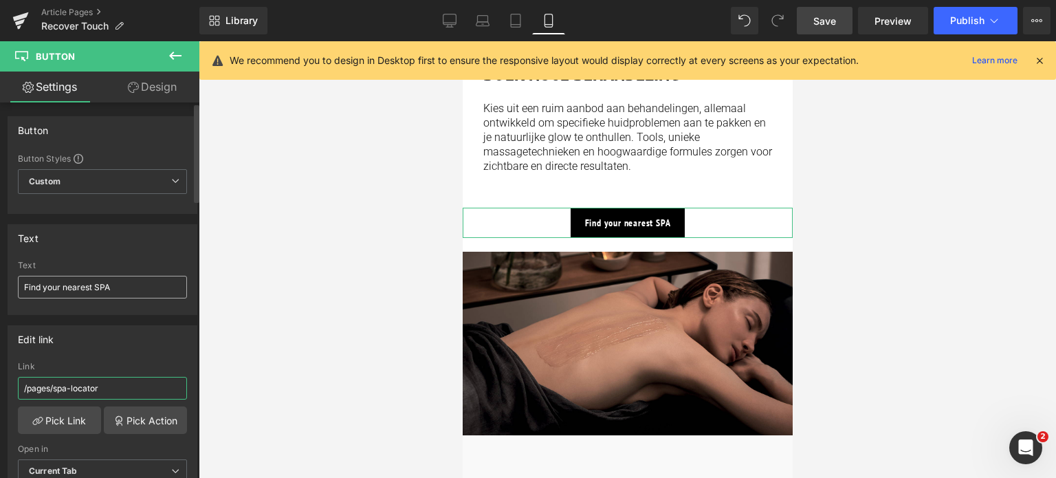
type input "/pages/spa-locator"
drag, startPoint x: 120, startPoint y: 279, endPoint x: 1, endPoint y: 252, distance: 122.1
click at [0, 280] on div "Text Find your nearest SPA Text Find your nearest SPA" at bounding box center [103, 264] width 206 height 101
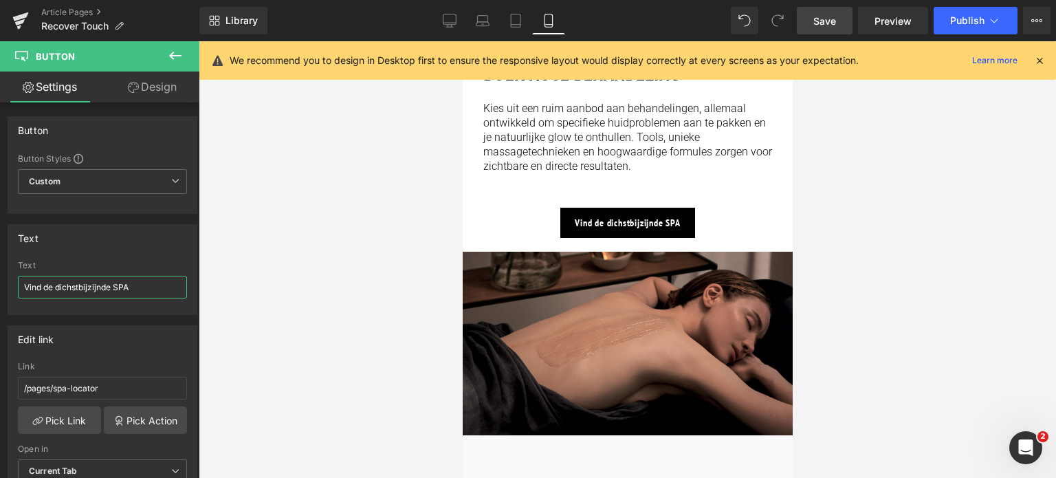
type input "Vind de dichstbijzijnde SPA"
click at [835, 25] on span "Save" at bounding box center [825, 21] width 23 height 14
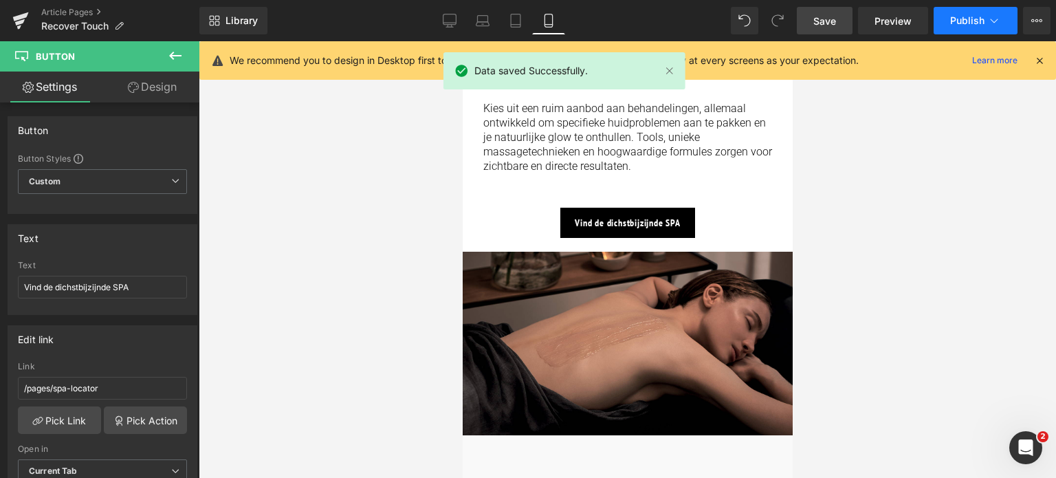
click at [1000, 17] on icon at bounding box center [995, 21] width 14 height 14
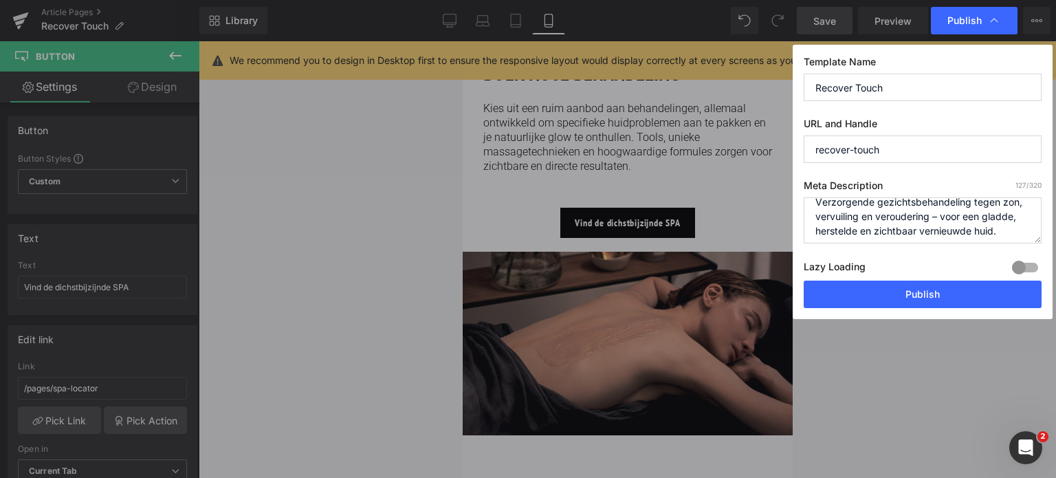
scroll to position [14, 0]
click at [929, 292] on button "Publish" at bounding box center [923, 295] width 238 height 28
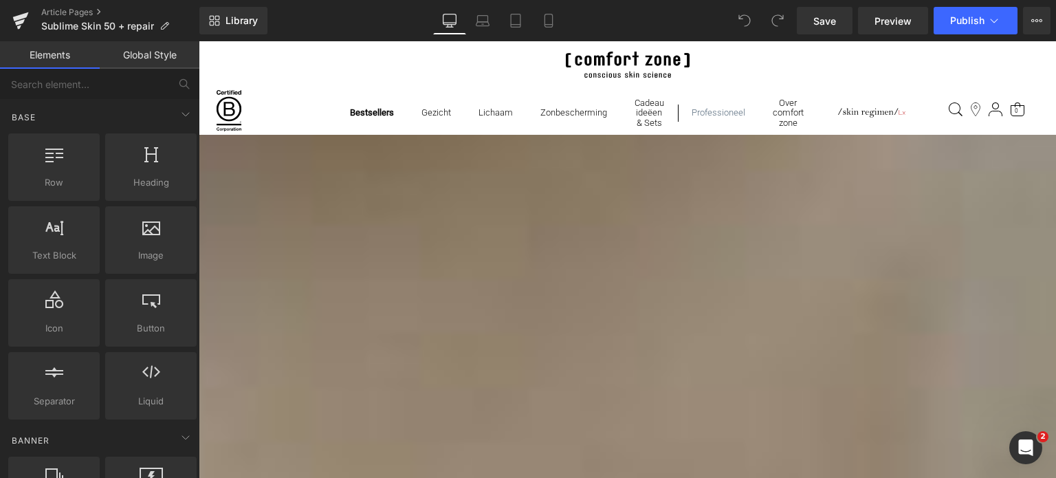
scroll to position [1444, 0]
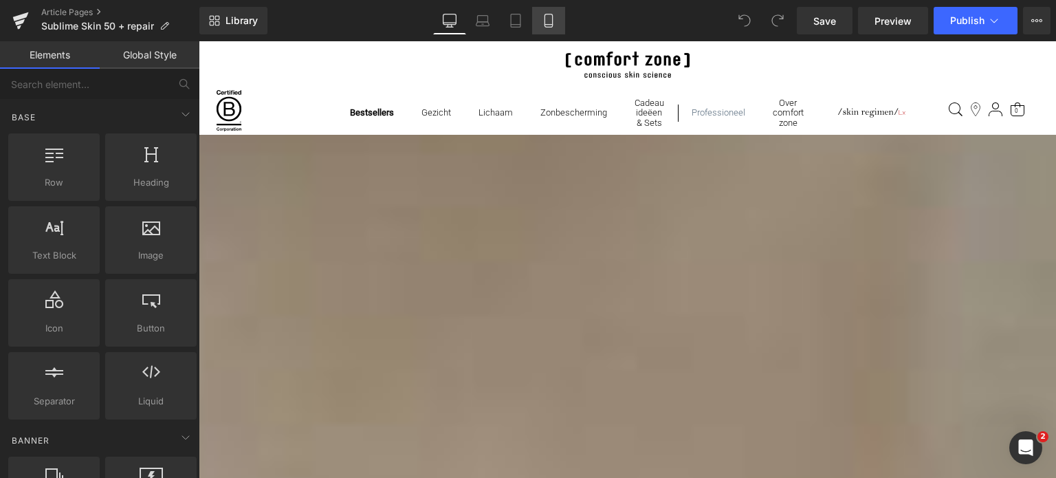
click at [541, 27] on link "Mobile" at bounding box center [548, 21] width 33 height 28
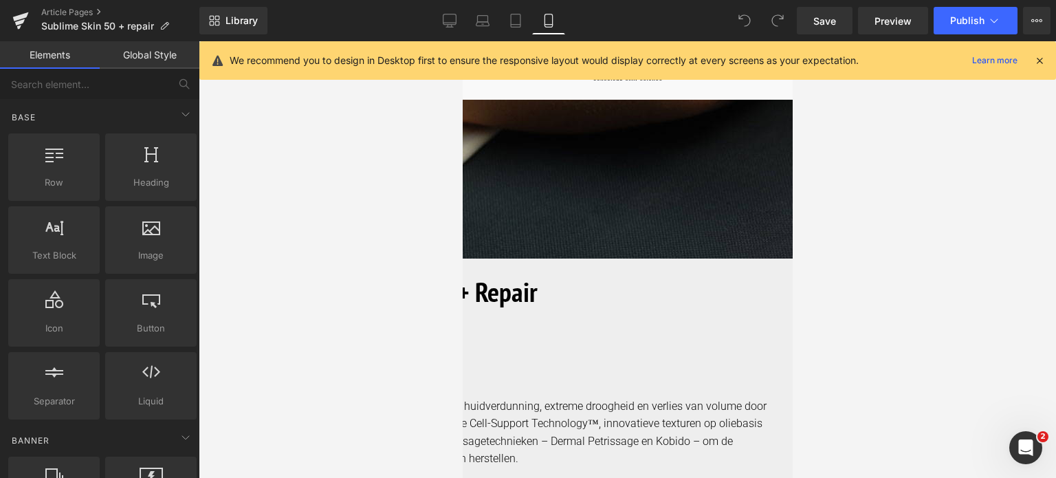
scroll to position [333, 0]
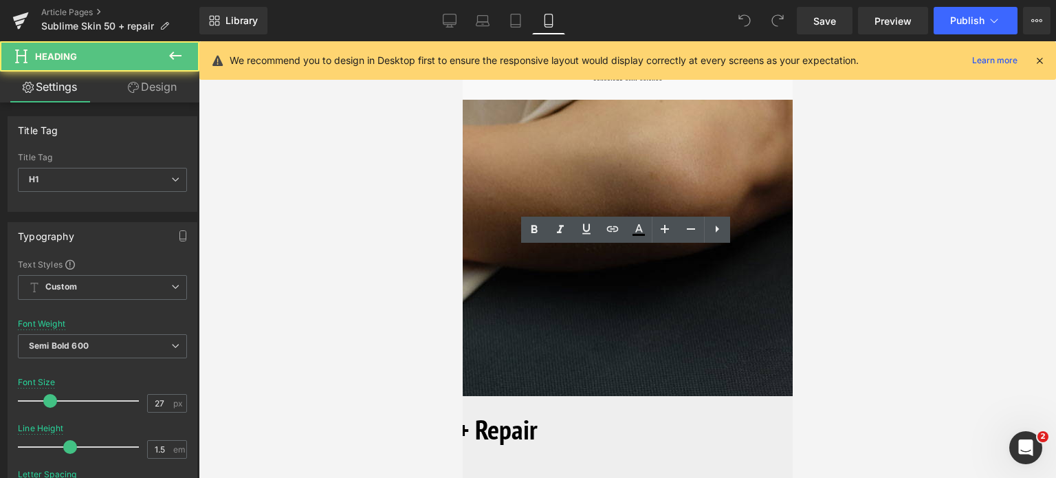
drag, startPoint x: 523, startPoint y: 261, endPoint x: 682, endPoint y: 257, distance: 158.2
drag, startPoint x: 737, startPoint y: 255, endPoint x: 479, endPoint y: 266, distance: 257.5
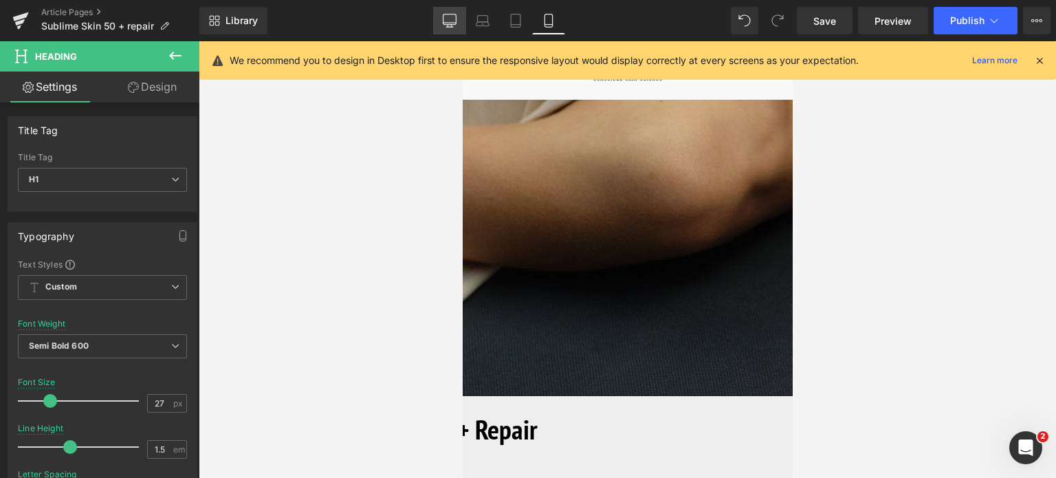
click at [453, 19] on icon at bounding box center [450, 21] width 14 height 14
type input "30"
type input "100"
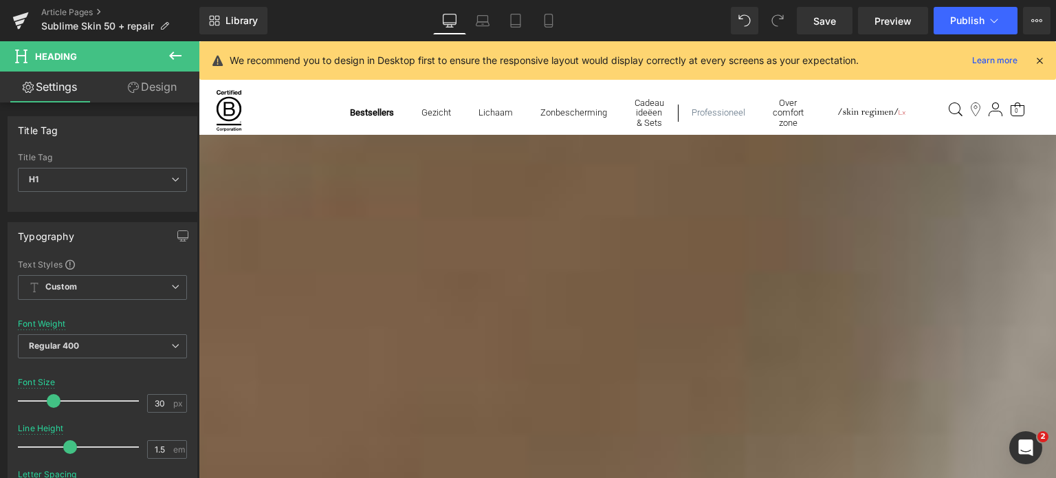
scroll to position [619, 0]
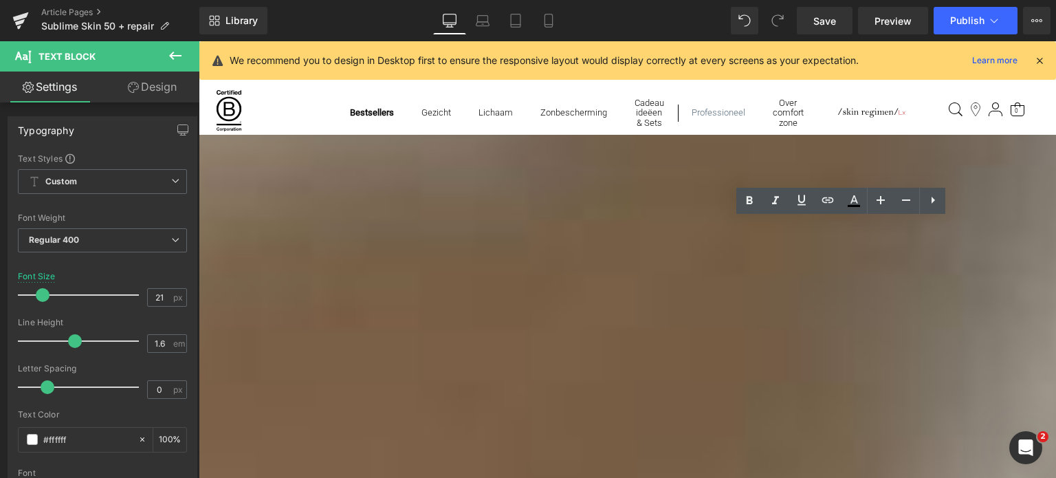
drag, startPoint x: 755, startPoint y: 230, endPoint x: 881, endPoint y: 434, distance: 239.9
copy font "Ik geloof dat deze behandeling het ultieme verwenmoment is voor klanten in de m…"
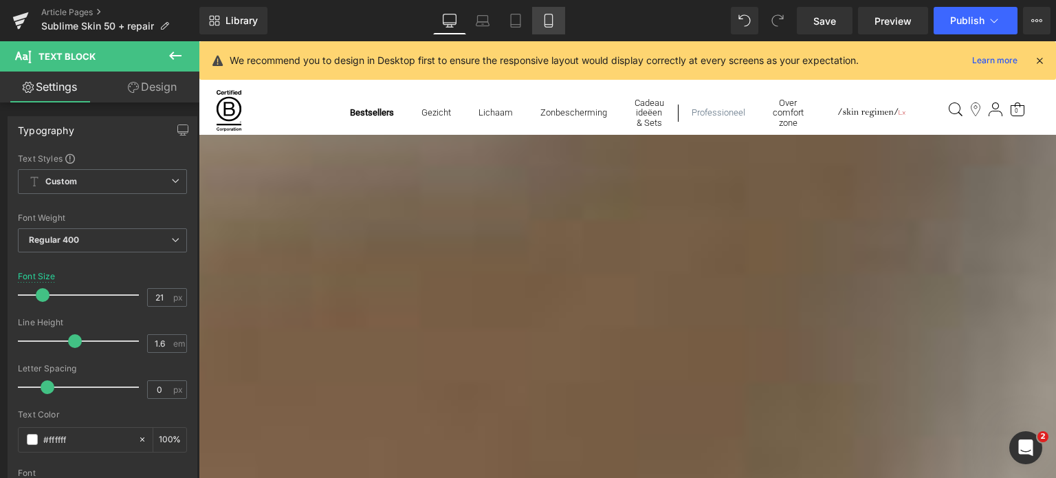
click at [545, 21] on icon at bounding box center [549, 21] width 14 height 14
type input "22"
type input "100"
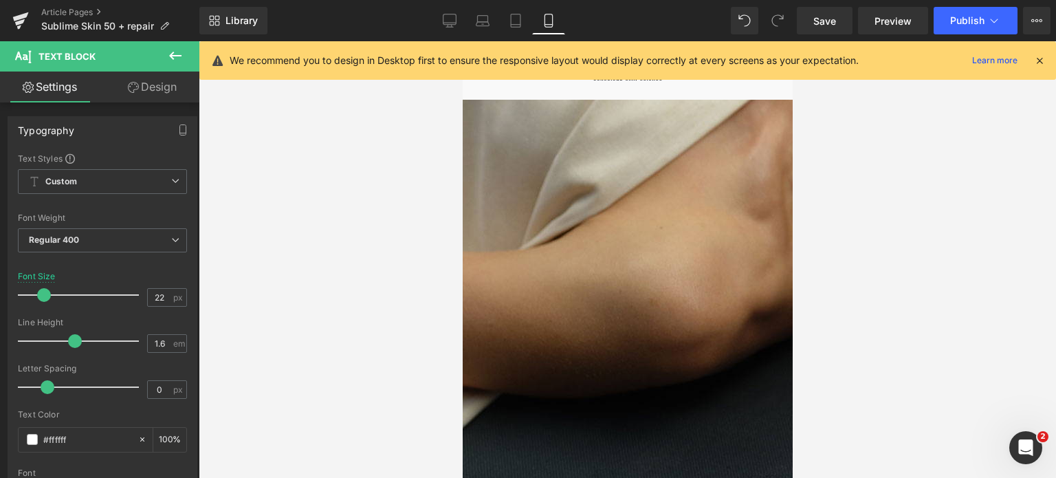
scroll to position [481, 0]
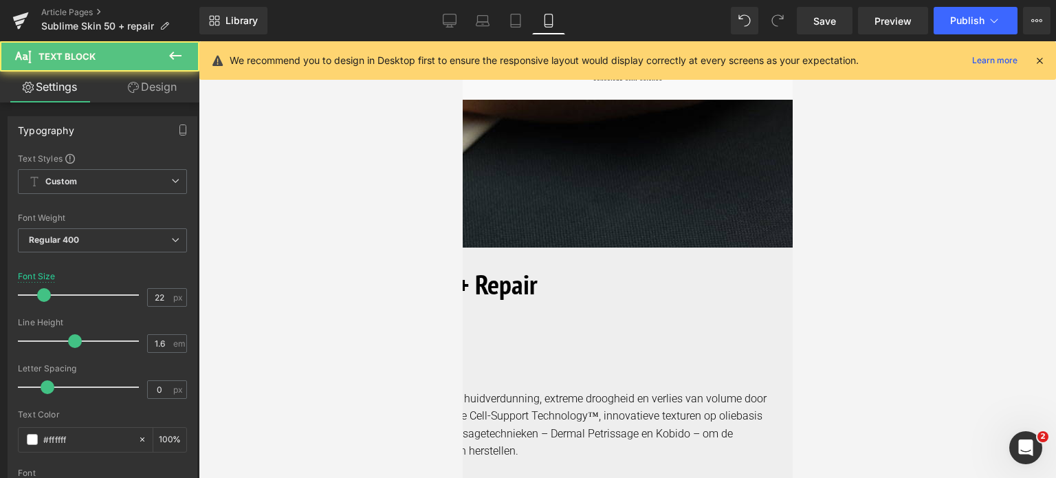
drag, startPoint x: 490, startPoint y: 149, endPoint x: 512, endPoint y: 162, distance: 26.2
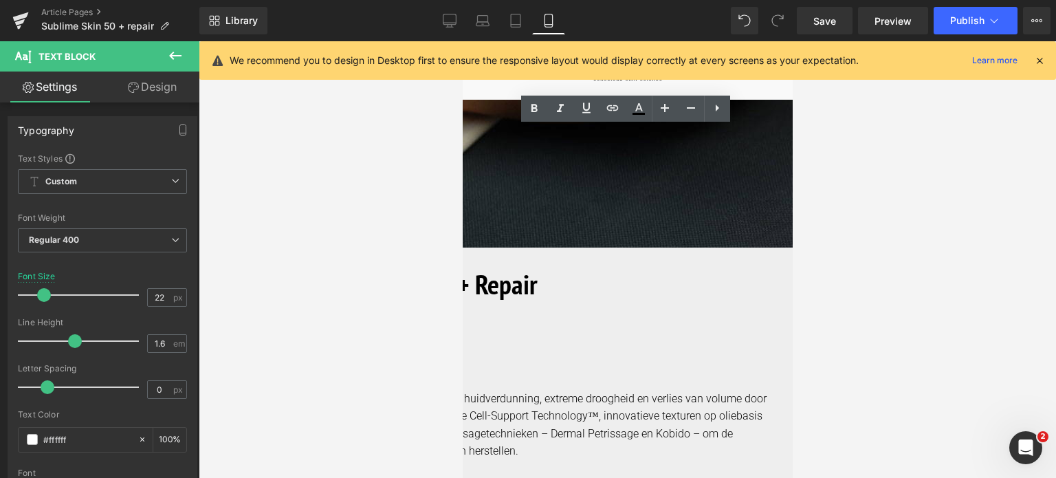
drag, startPoint x: 490, startPoint y: 146, endPoint x: 760, endPoint y: 248, distance: 288.4
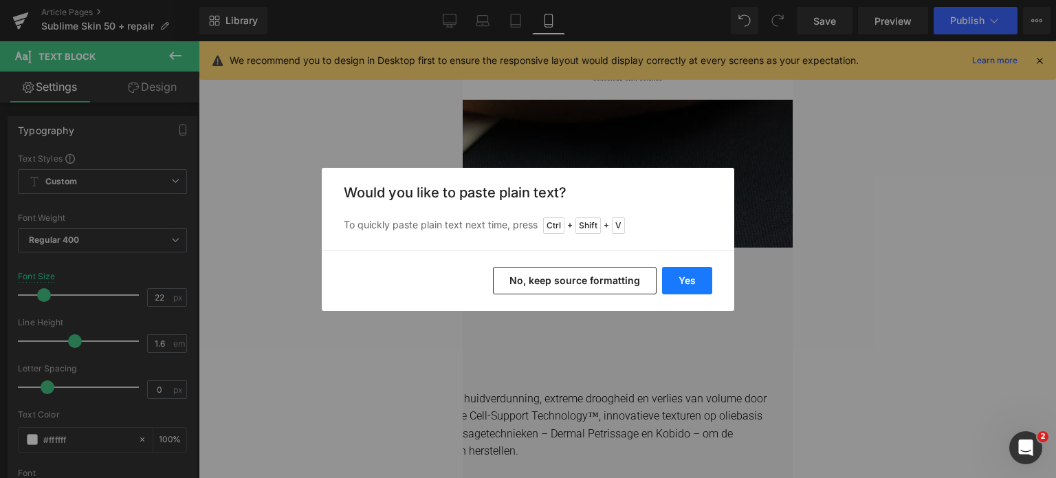
click at [689, 282] on button "Yes" at bounding box center [687, 281] width 50 height 28
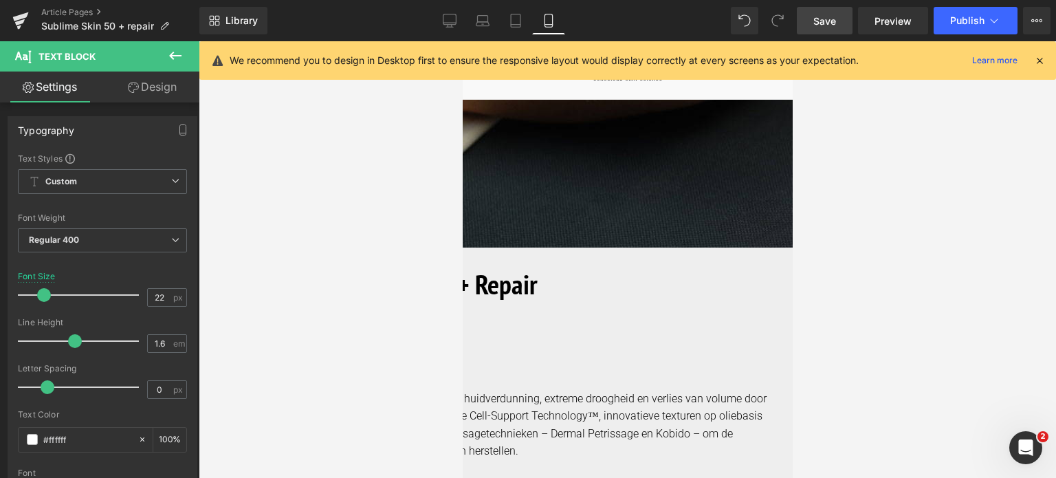
drag, startPoint x: 839, startPoint y: 19, endPoint x: 270, endPoint y: 102, distance: 574.8
click at [839, 19] on link "Save" at bounding box center [825, 21] width 56 height 28
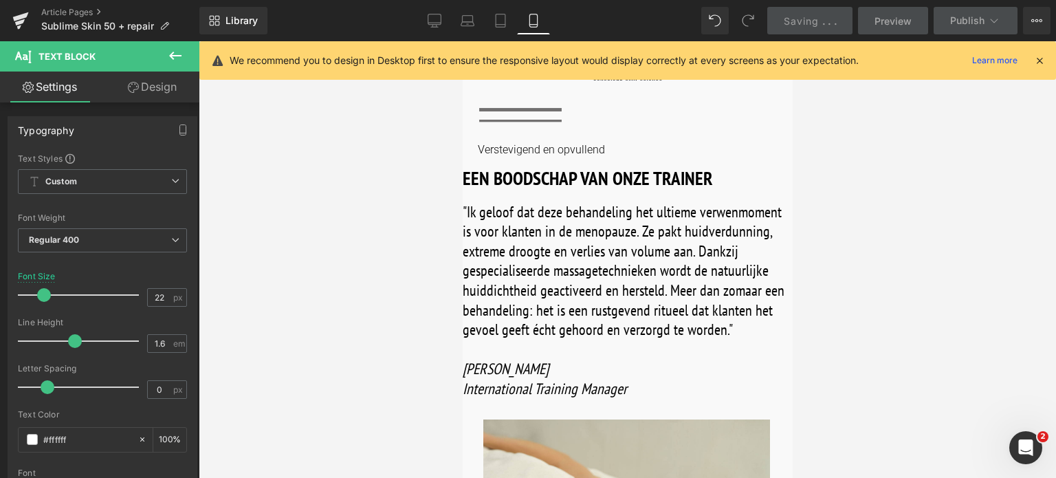
scroll to position [1307, 0]
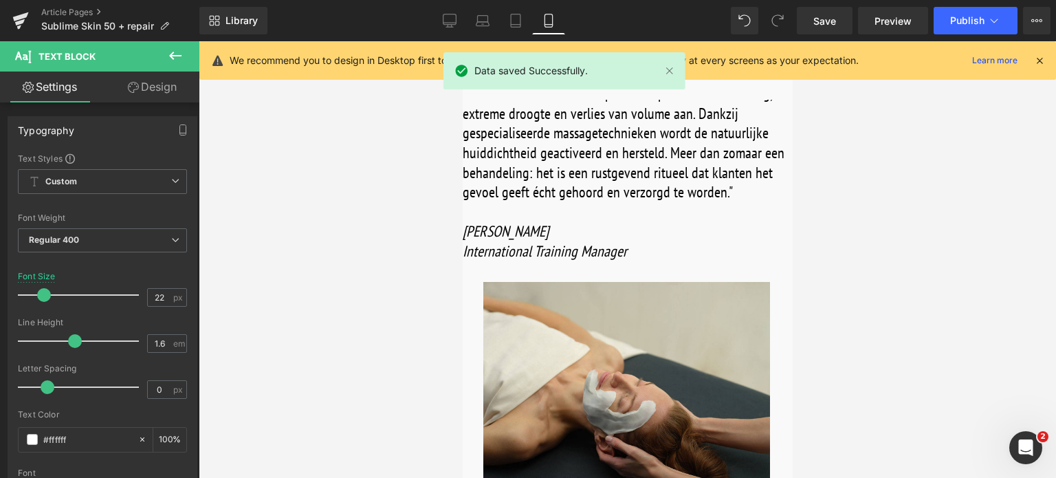
click at [462, 41] on span "Button" at bounding box center [462, 41] width 0 height 0
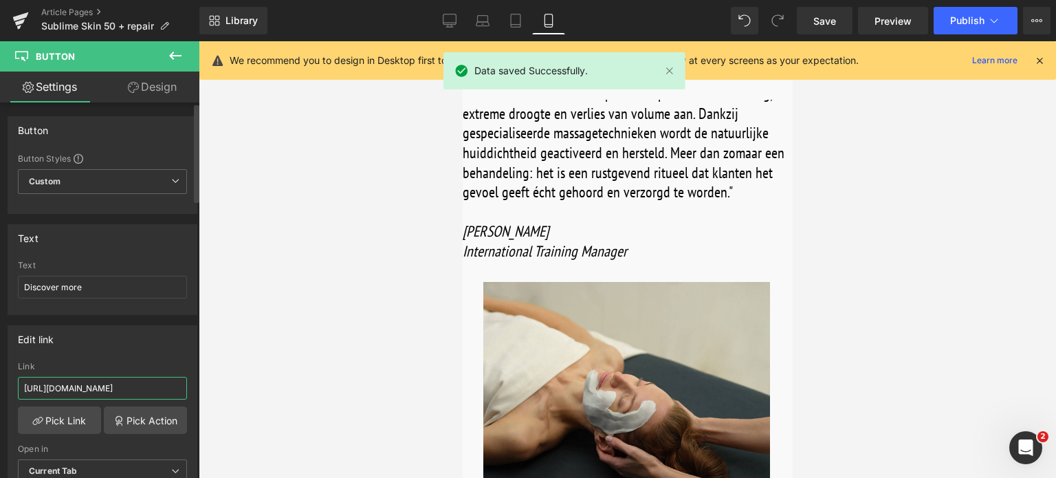
drag, startPoint x: 157, startPoint y: 389, endPoint x: 135, endPoint y: 387, distance: 22.1
click at [135, 387] on input "https://world.comfortzoneskin.com/products/sublime-skin-precious-glow-drops" at bounding box center [102, 388] width 169 height 23
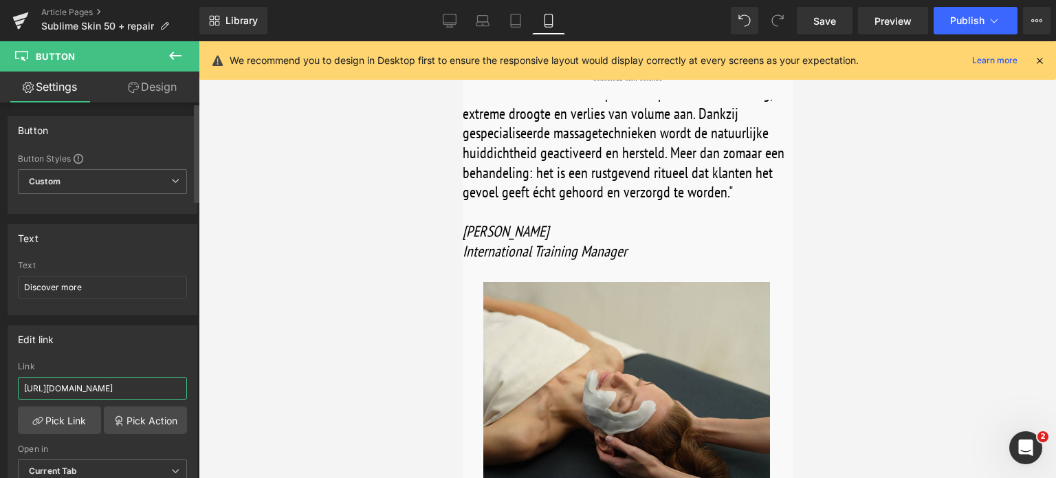
drag, startPoint x: 160, startPoint y: 387, endPoint x: 0, endPoint y: 376, distance: 159.9
click at [0, 376] on div "Edit link https://world.comfortzoneskin.com/products/sublime-skin-precious-glow…" at bounding box center [103, 409] width 206 height 188
type input "/products/sublime-skin-precious-glow-drops"
drag, startPoint x: 85, startPoint y: 282, endPoint x: 0, endPoint y: 285, distance: 85.4
click at [0, 291] on div "Text Discover more Text Discover more" at bounding box center [103, 264] width 206 height 101
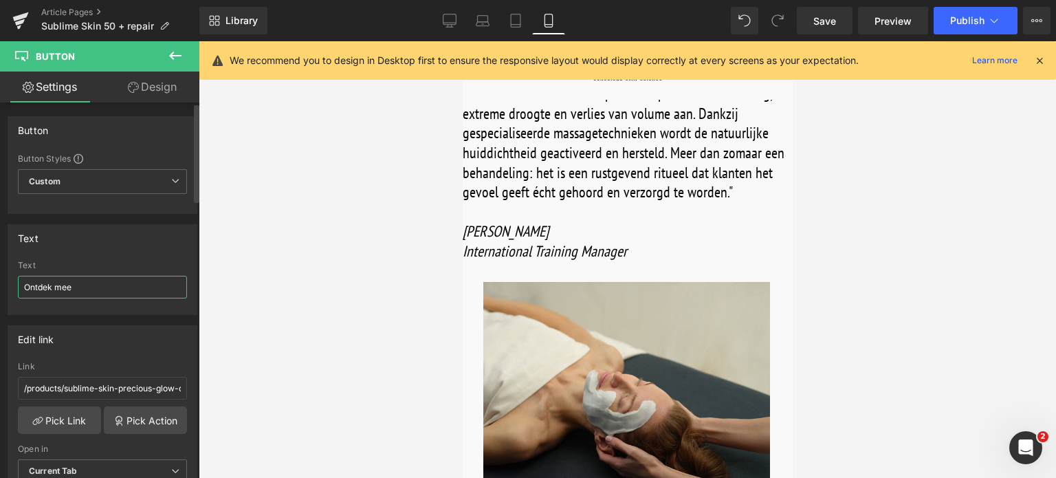
type input "Ontdek meer"
drag, startPoint x: 96, startPoint y: 291, endPoint x: 0, endPoint y: 288, distance: 96.3
click at [0, 288] on div "Text Ontdek meer Text Ontdek meer" at bounding box center [103, 264] width 206 height 101
click at [462, 41] on span "Product" at bounding box center [462, 41] width 0 height 0
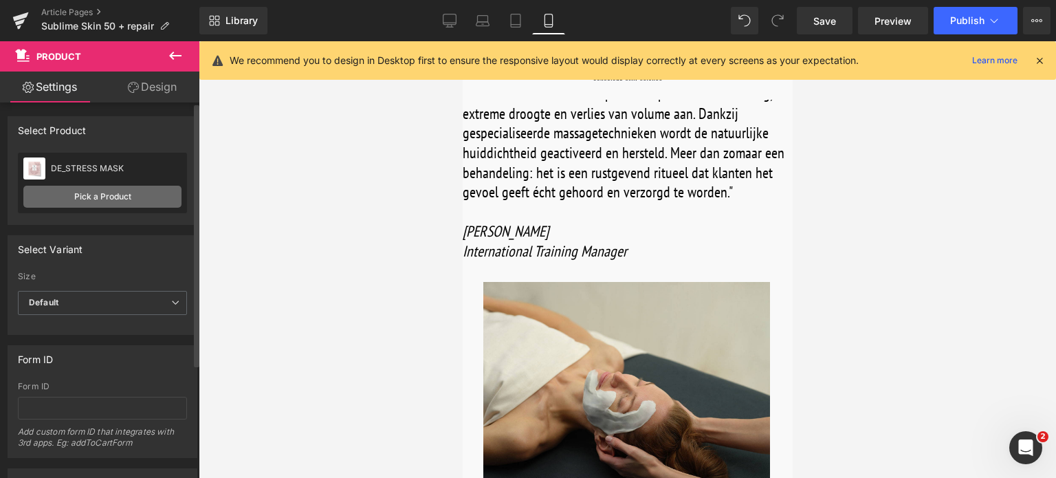
click at [63, 196] on link "Pick a Product" at bounding box center [102, 197] width 158 height 22
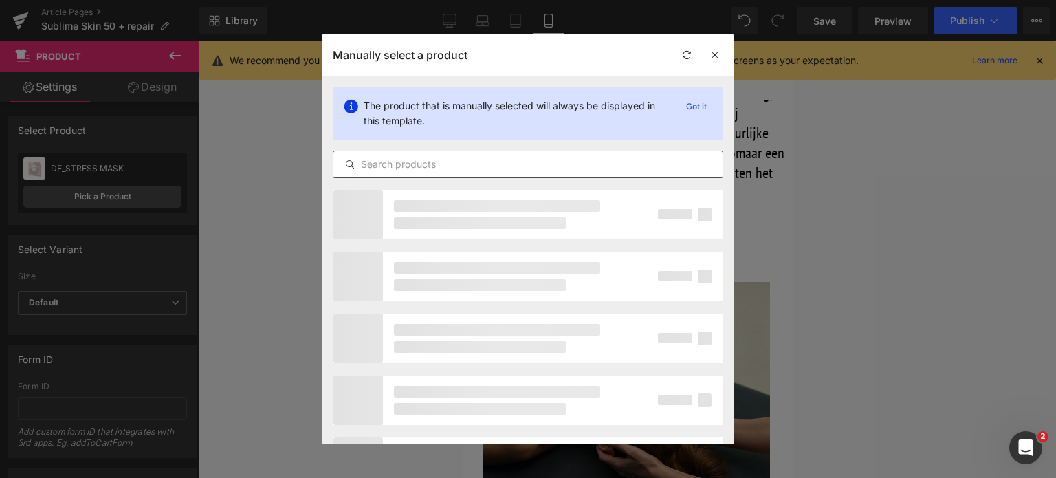
click at [509, 173] on div at bounding box center [528, 165] width 391 height 28
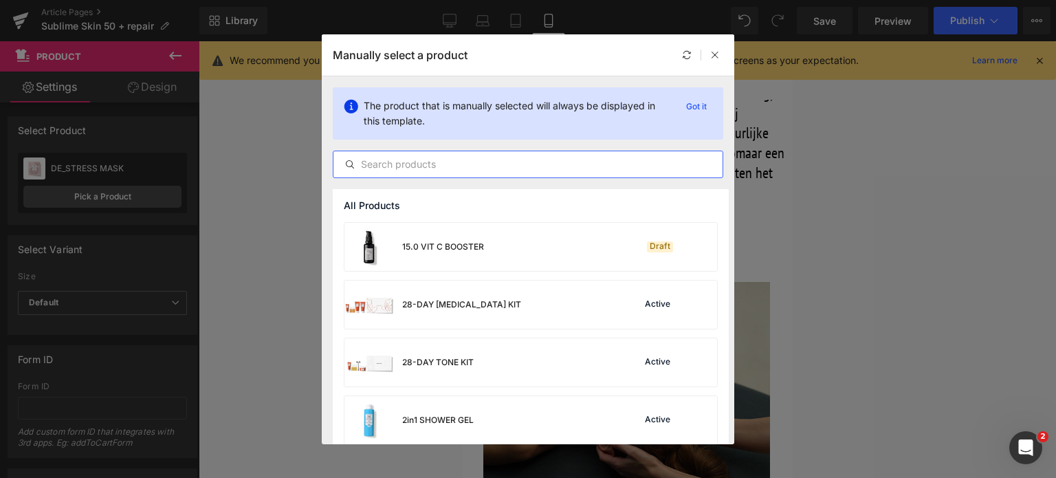
click at [509, 170] on input "text" at bounding box center [528, 164] width 389 height 17
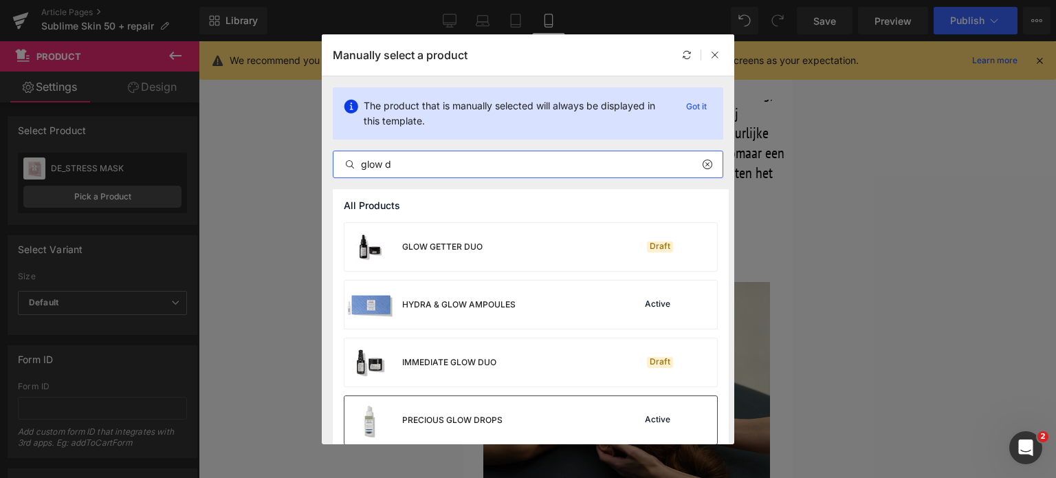
type input "glow d"
click at [501, 406] on div "PRECIOUS GLOW DROPS Active" at bounding box center [531, 420] width 373 height 48
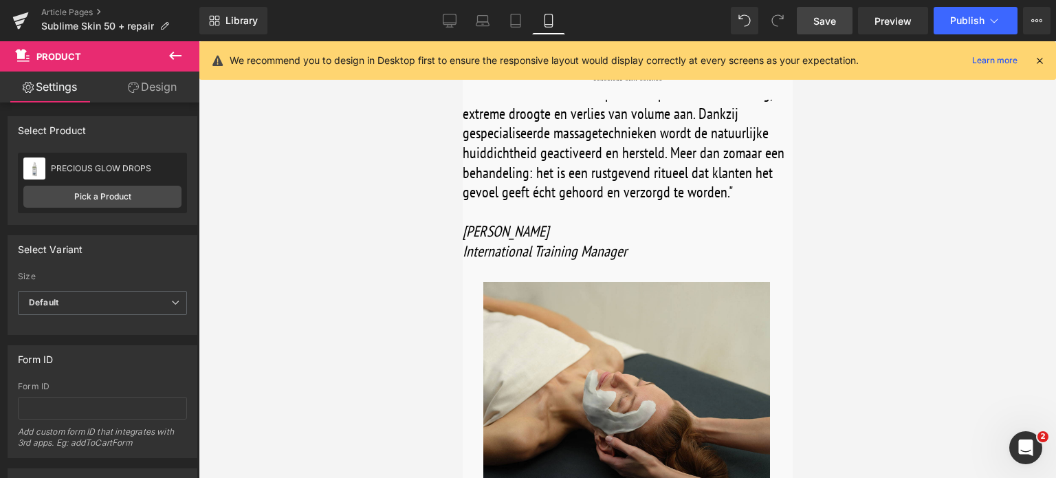
click at [821, 17] on span "Save" at bounding box center [825, 21] width 23 height 14
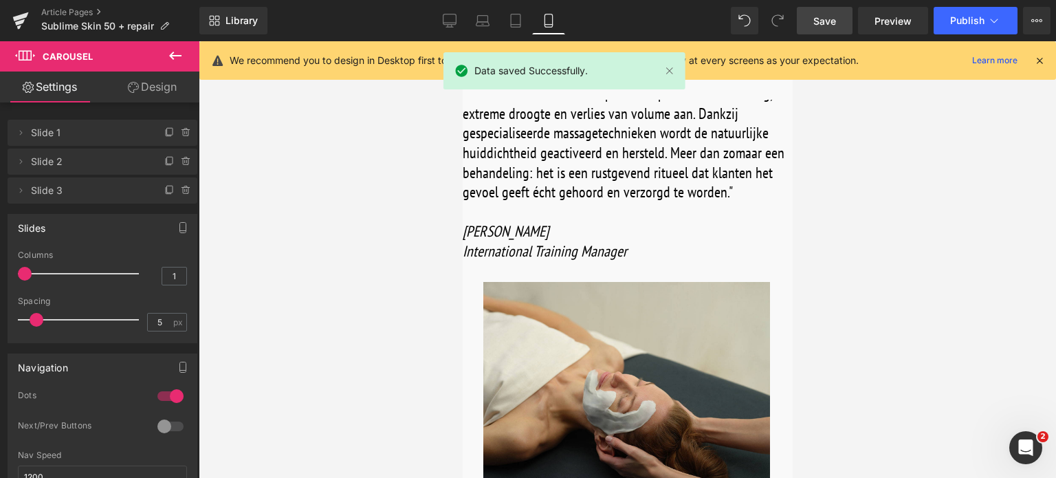
click at [462, 41] on span "Button" at bounding box center [462, 41] width 0 height 0
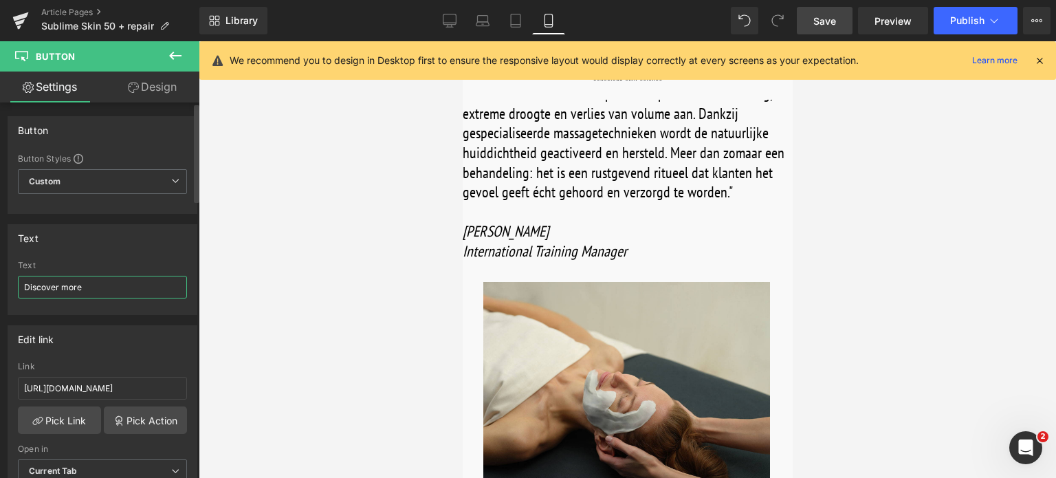
drag, startPoint x: 99, startPoint y: 285, endPoint x: 0, endPoint y: 283, distance: 99.1
click at [0, 283] on div "Text Discover more Text Discover more" at bounding box center [103, 264] width 206 height 101
type input "Ontdek meer"
drag, startPoint x: 160, startPoint y: 387, endPoint x: 0, endPoint y: 382, distance: 160.3
click at [0, 382] on div "Edit link https://world.comfortzoneskin.com/products/sublime-skin-intensive-ser…" at bounding box center [103, 409] width 206 height 188
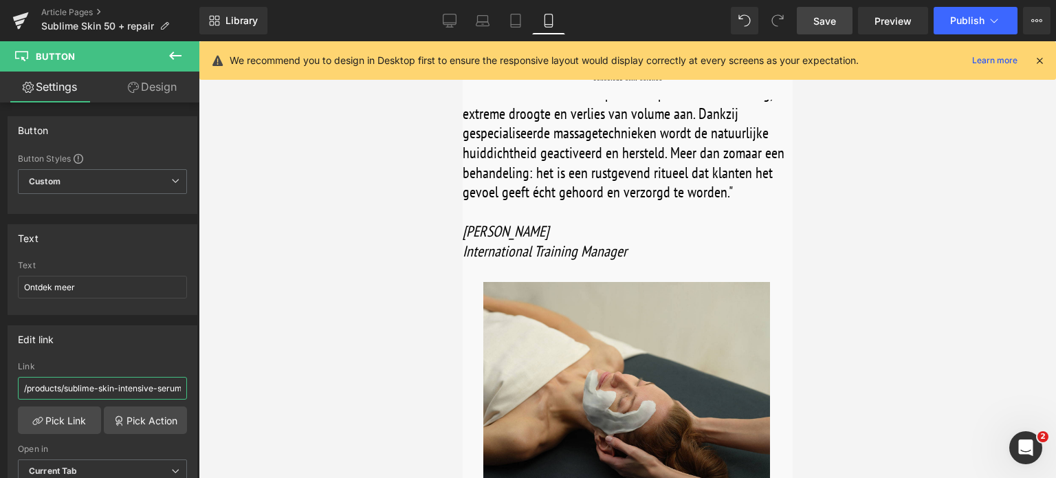
type input "/products/sublime-skin-intensive-serum"
click at [828, 19] on span "Save" at bounding box center [825, 21] width 23 height 14
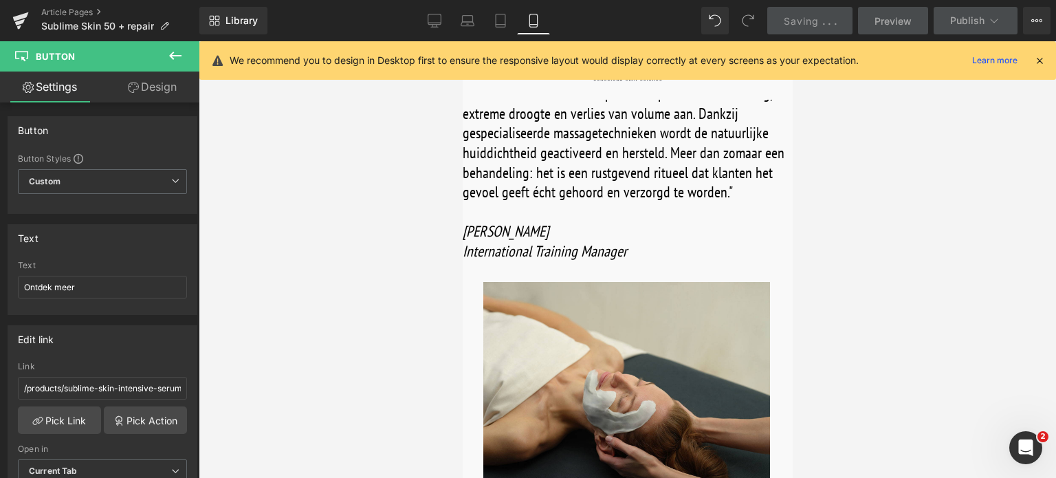
click at [462, 41] on span "Product" at bounding box center [462, 41] width 0 height 0
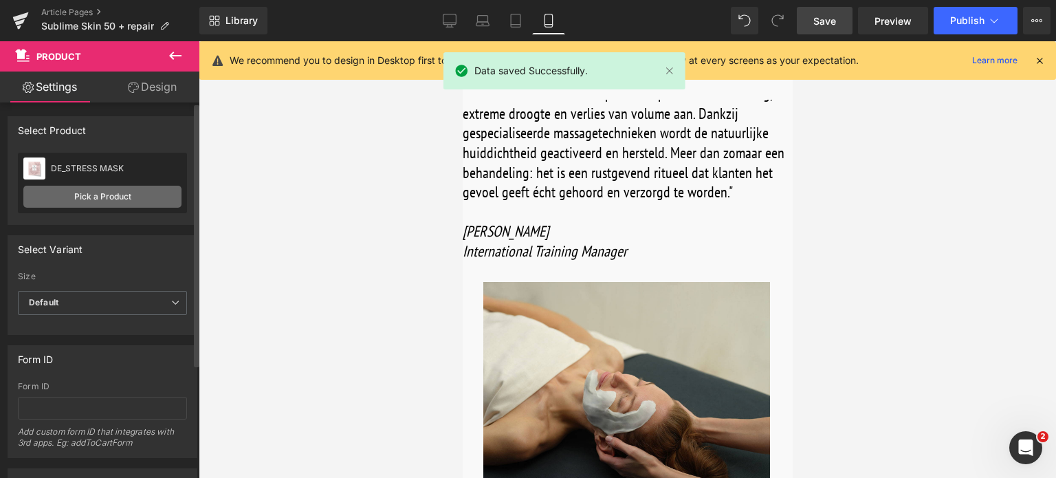
click at [72, 193] on link "Pick a Product" at bounding box center [102, 197] width 158 height 22
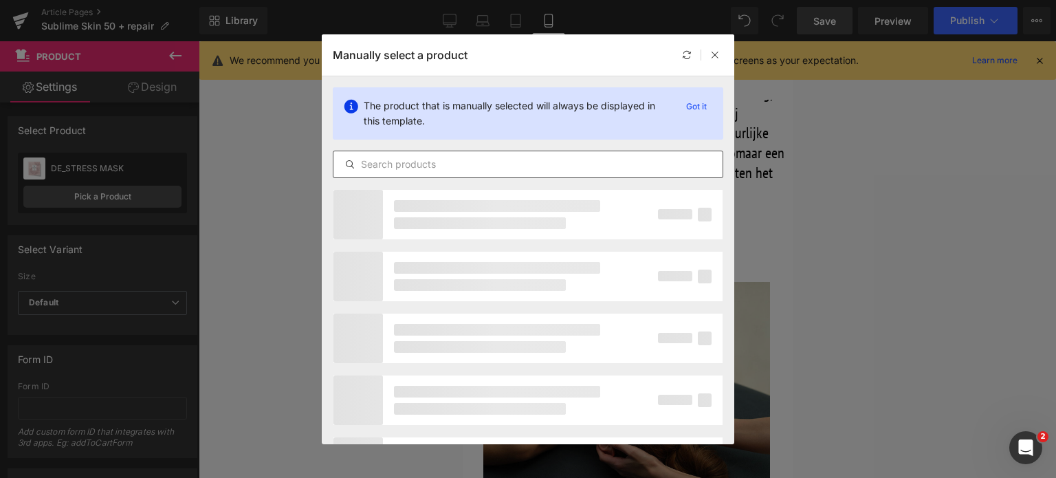
click at [450, 163] on input "text" at bounding box center [528, 164] width 389 height 17
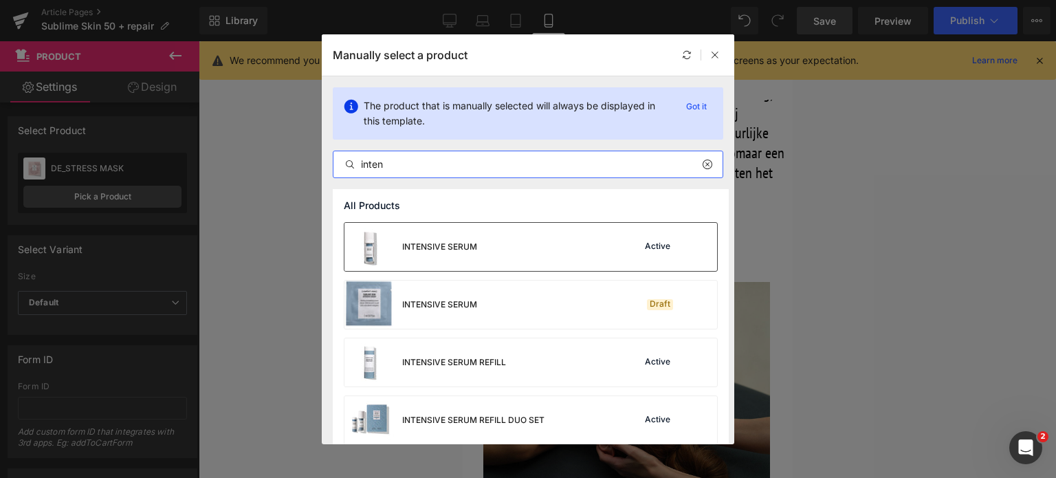
type input "inten"
click at [446, 263] on div "INTENSIVE SERUM" at bounding box center [411, 247] width 133 height 48
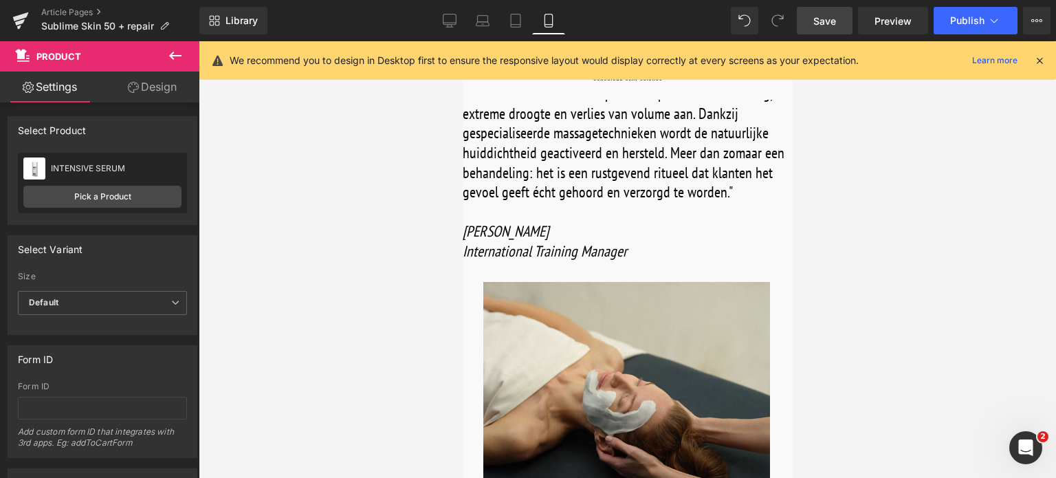
click at [827, 16] on span "Save" at bounding box center [825, 21] width 23 height 14
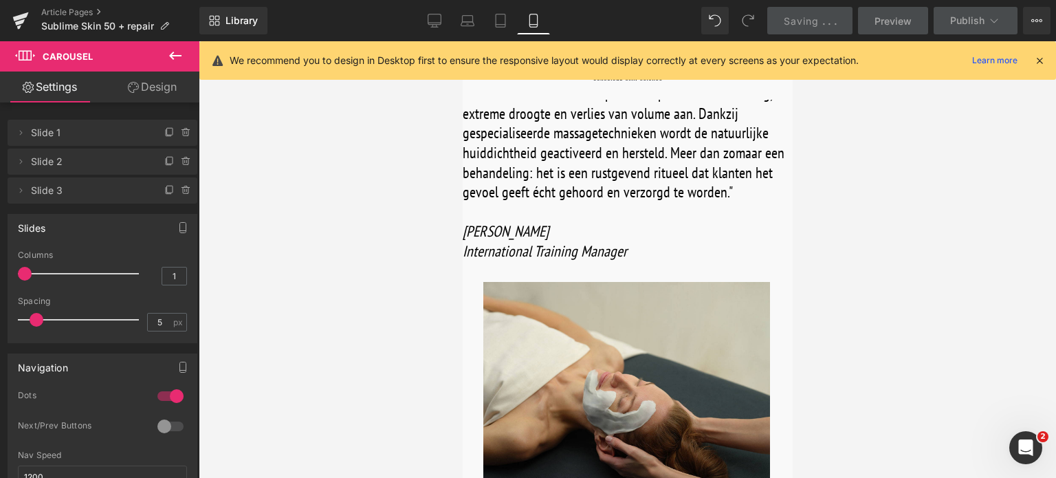
click at [462, 41] on span "Button" at bounding box center [462, 41] width 0 height 0
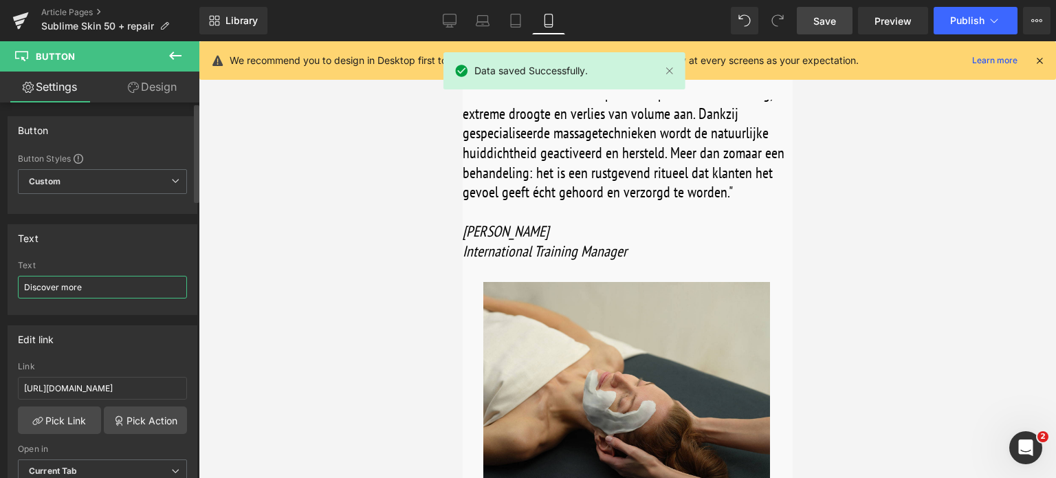
drag, startPoint x: 93, startPoint y: 287, endPoint x: 0, endPoint y: 282, distance: 93.0
click at [0, 282] on div "Text Discover more Text Discover more" at bounding box center [103, 264] width 206 height 101
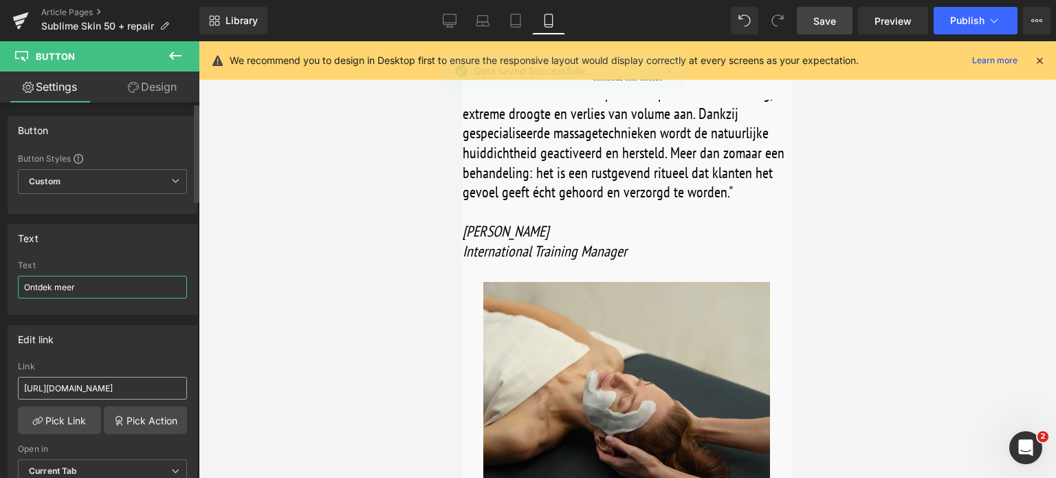
type input "Ontdek meer"
drag, startPoint x: 160, startPoint y: 392, endPoint x: 0, endPoint y: 376, distance: 161.0
click at [0, 376] on div "Edit link https://world.comfortzoneskin.com/products/sublime-skin-rich-cream Li…" at bounding box center [103, 409] width 206 height 188
type input "/products/sublime-skin-rich-cream"
click at [462, 41] on span "Product" at bounding box center [462, 41] width 0 height 0
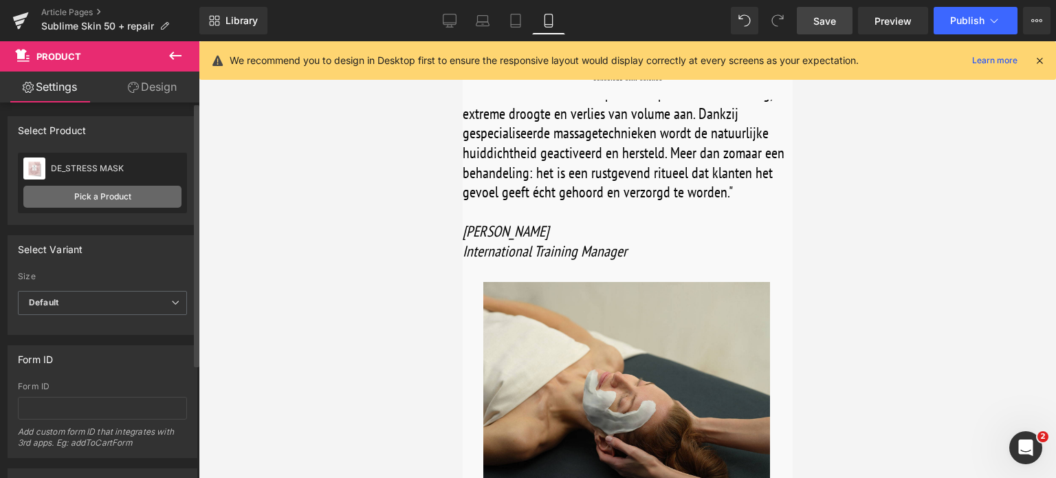
click at [94, 193] on link "Pick a Product" at bounding box center [102, 197] width 158 height 22
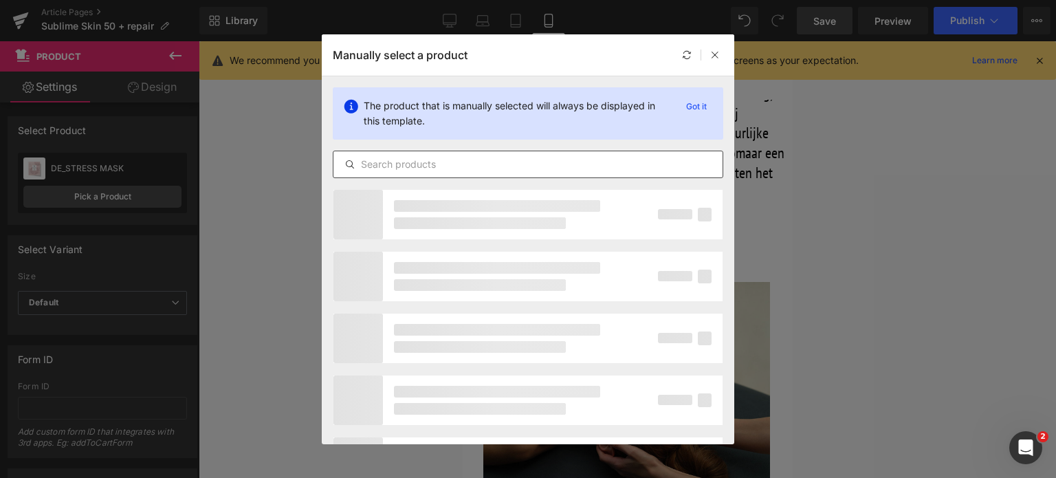
click at [367, 164] on input "text" at bounding box center [528, 164] width 389 height 17
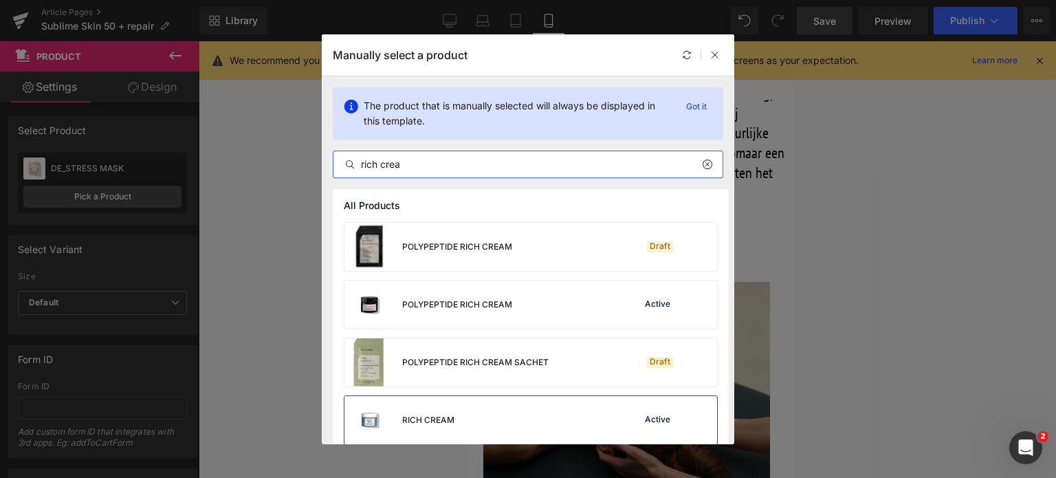
type input "rich crea"
click at [479, 415] on div "RICH CREAM Active" at bounding box center [531, 420] width 373 height 48
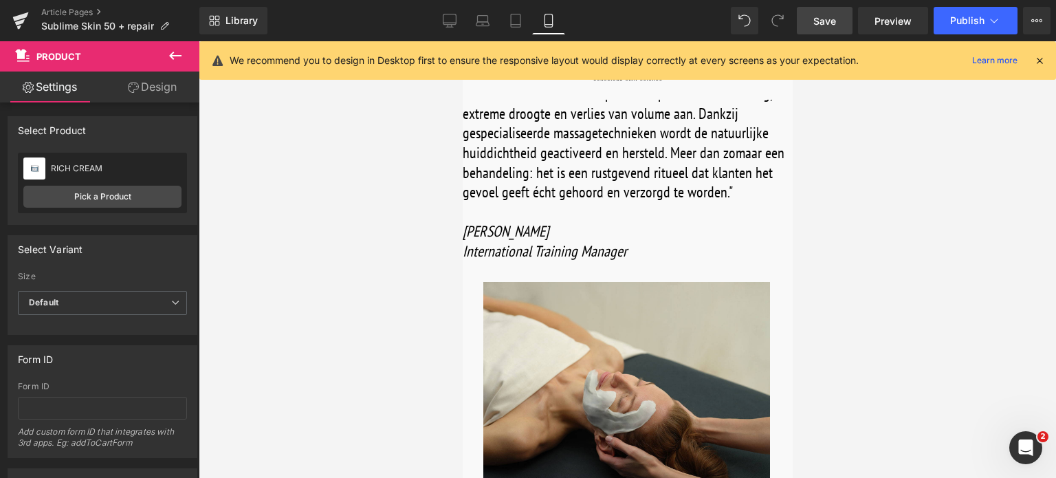
click at [825, 16] on span "Save" at bounding box center [825, 21] width 23 height 14
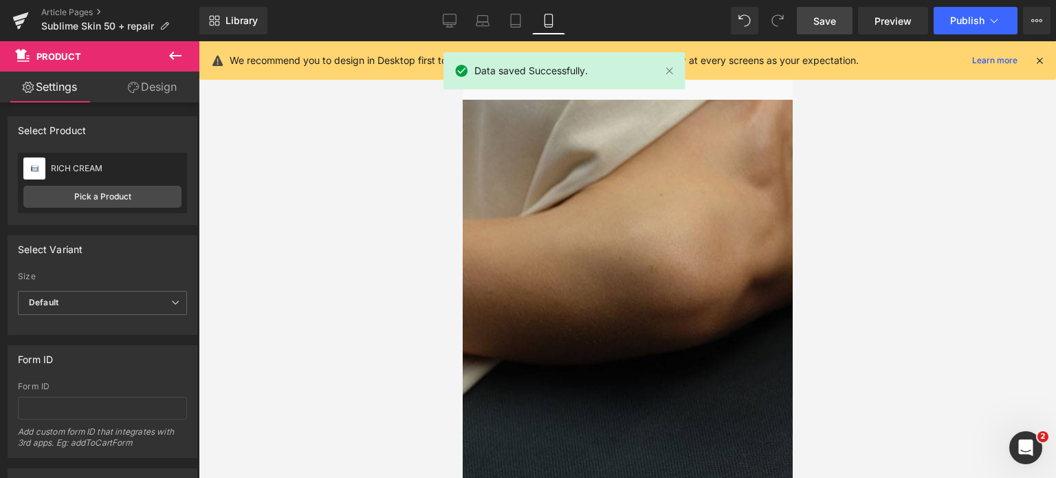
scroll to position [69, 0]
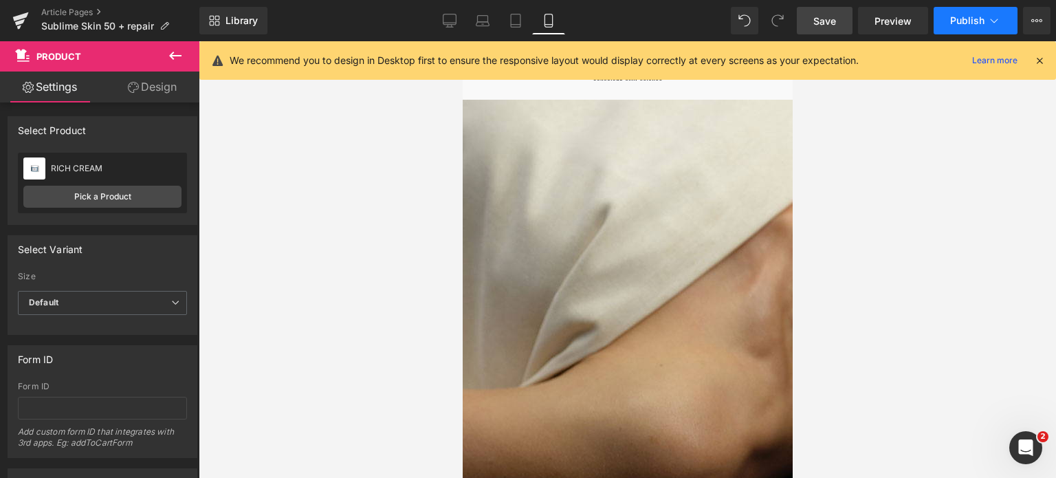
click at [999, 21] on button "Publish" at bounding box center [976, 21] width 84 height 28
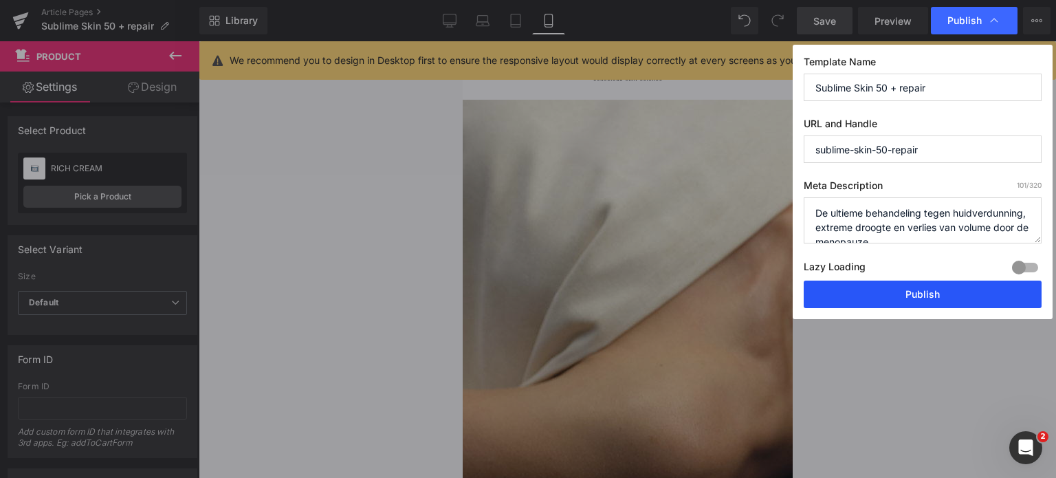
click at [952, 296] on button "Publish" at bounding box center [923, 295] width 238 height 28
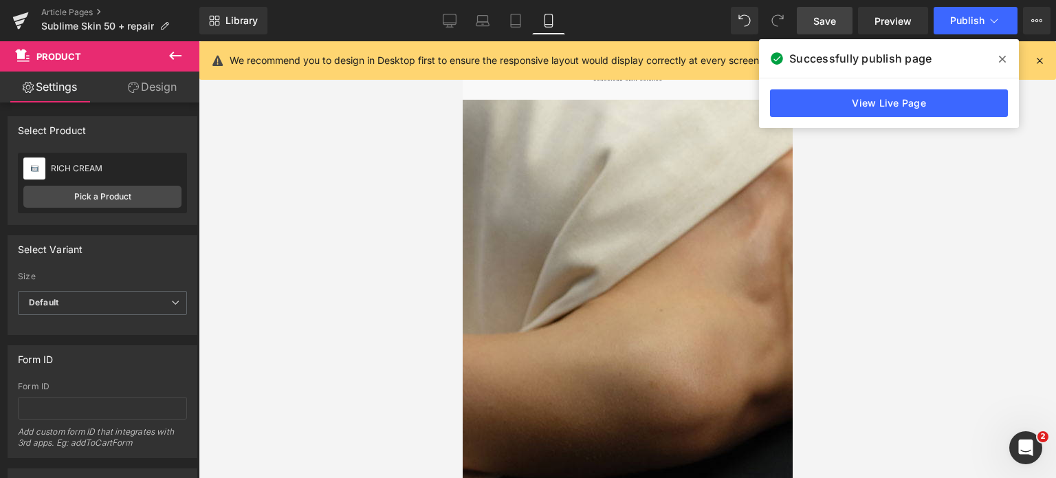
scroll to position [206, 0]
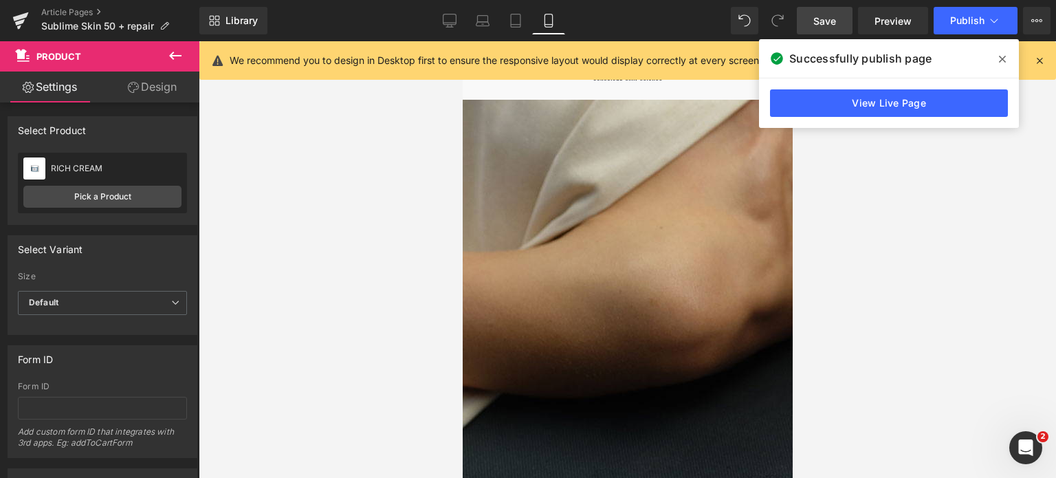
click at [1001, 59] on icon at bounding box center [1002, 59] width 7 height 11
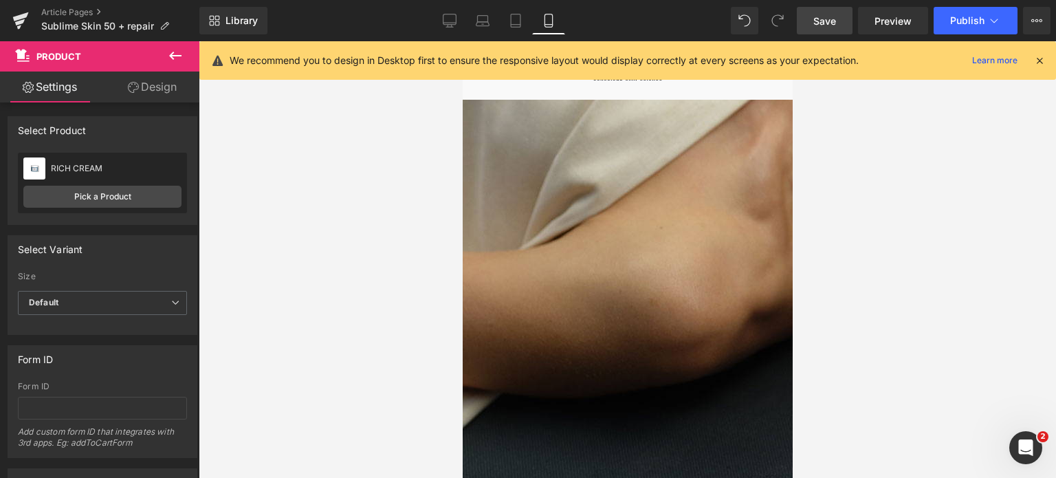
click at [1040, 61] on icon at bounding box center [1040, 60] width 12 height 12
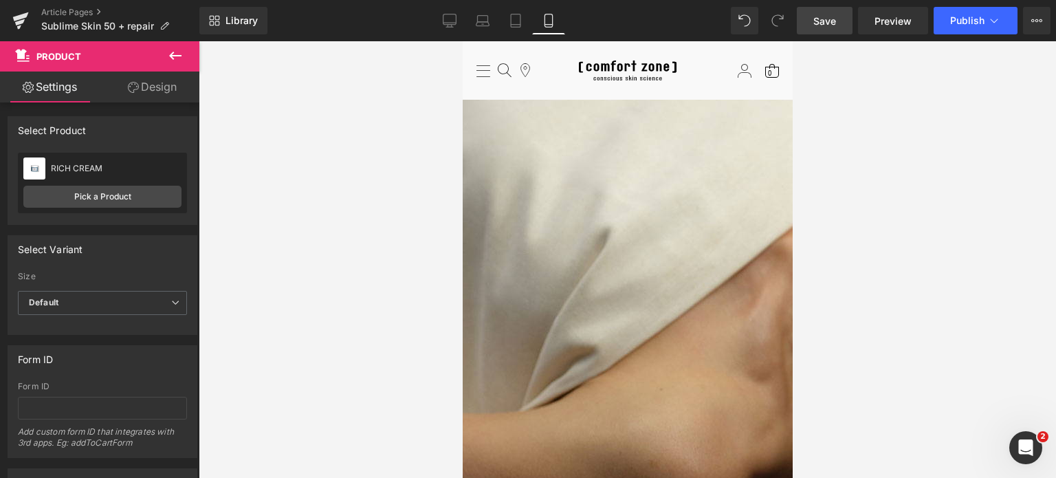
scroll to position [0, 0]
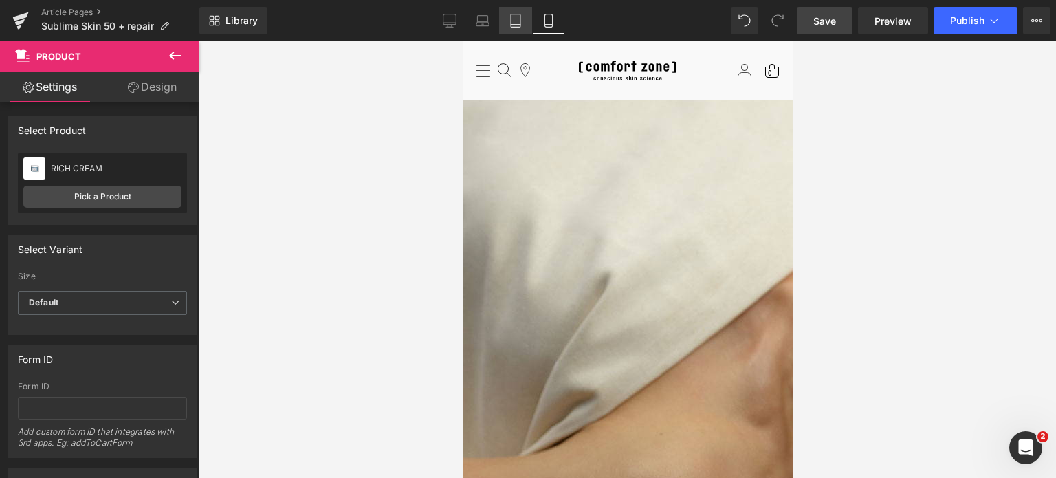
click at [508, 26] on link "Tablet" at bounding box center [515, 21] width 33 height 28
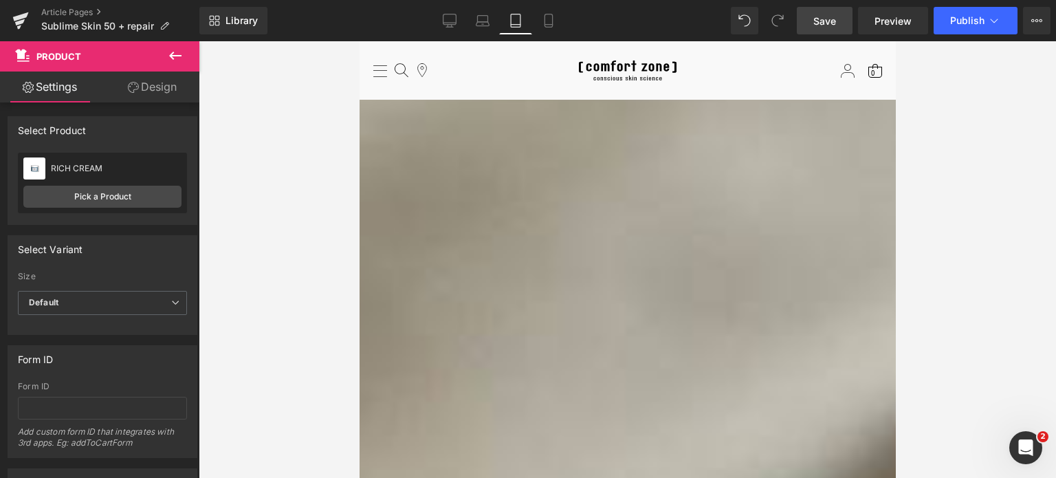
scroll to position [653, 0]
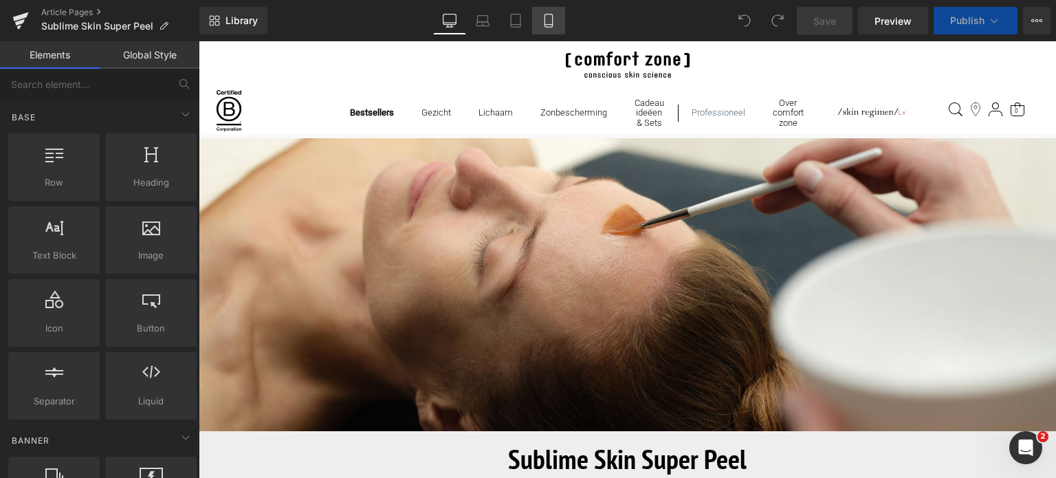
click at [547, 25] on icon at bounding box center [549, 21] width 14 height 14
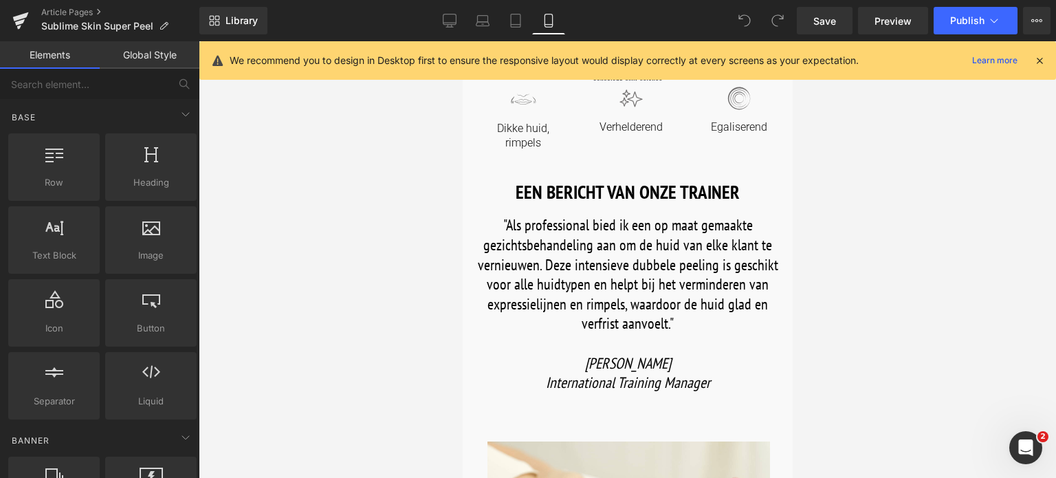
scroll to position [344, 0]
click at [451, 23] on icon at bounding box center [450, 23] width 13 height 0
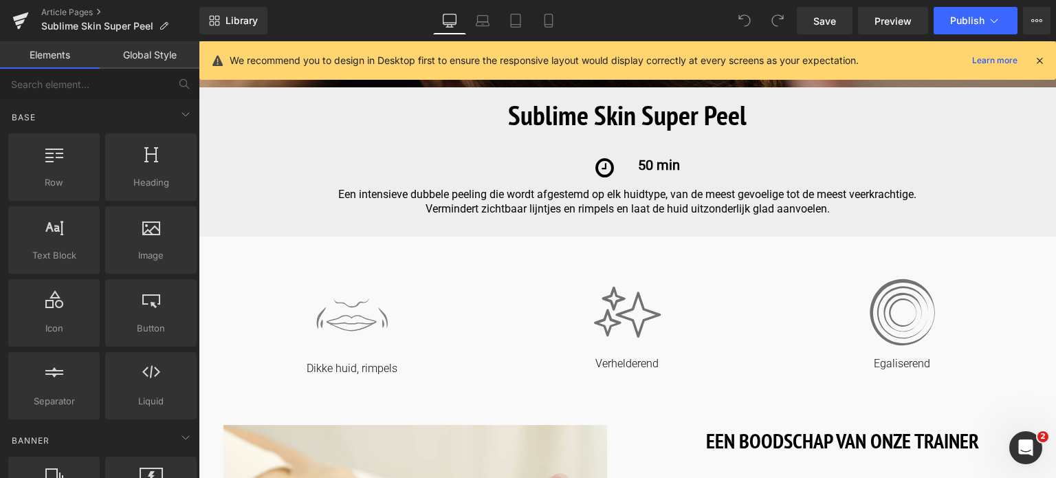
scroll to position [539, 0]
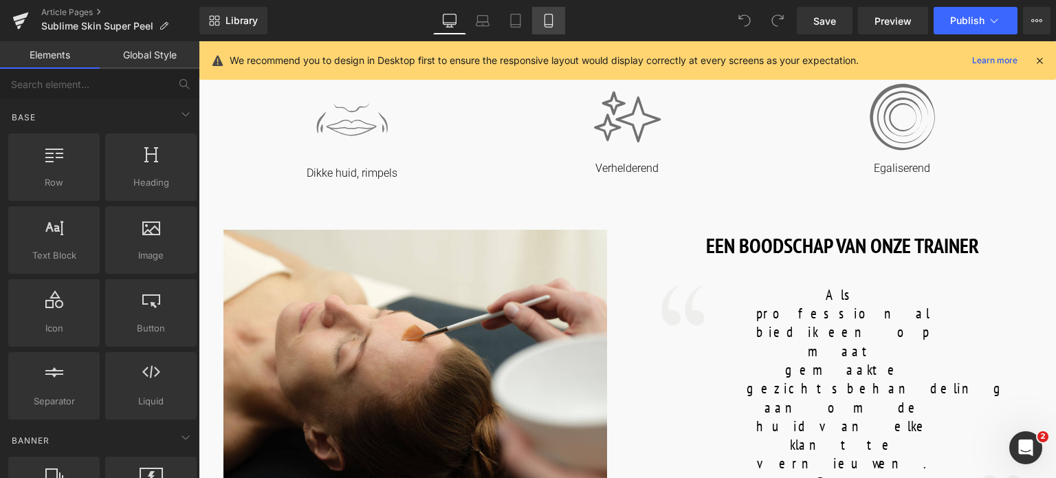
click at [548, 14] on icon at bounding box center [549, 21] width 14 height 14
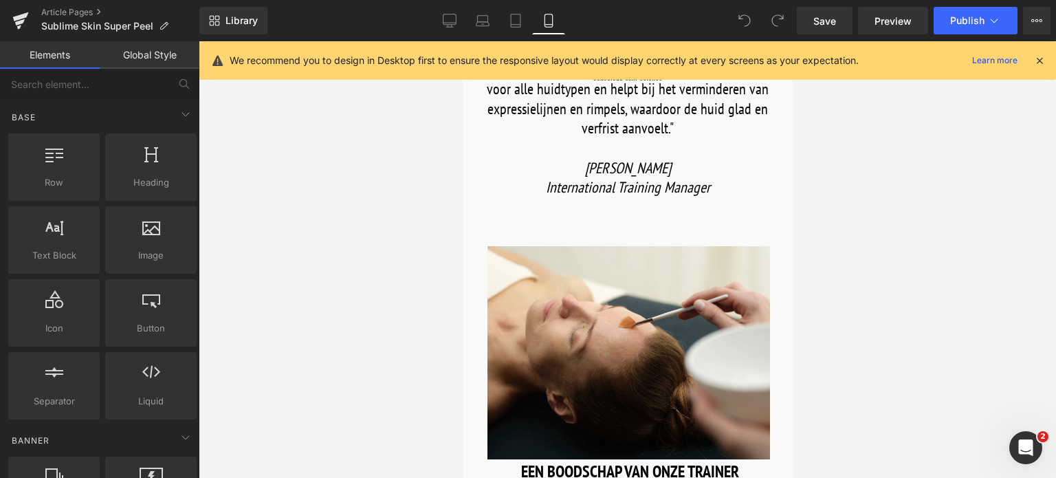
scroll to position [382, 0]
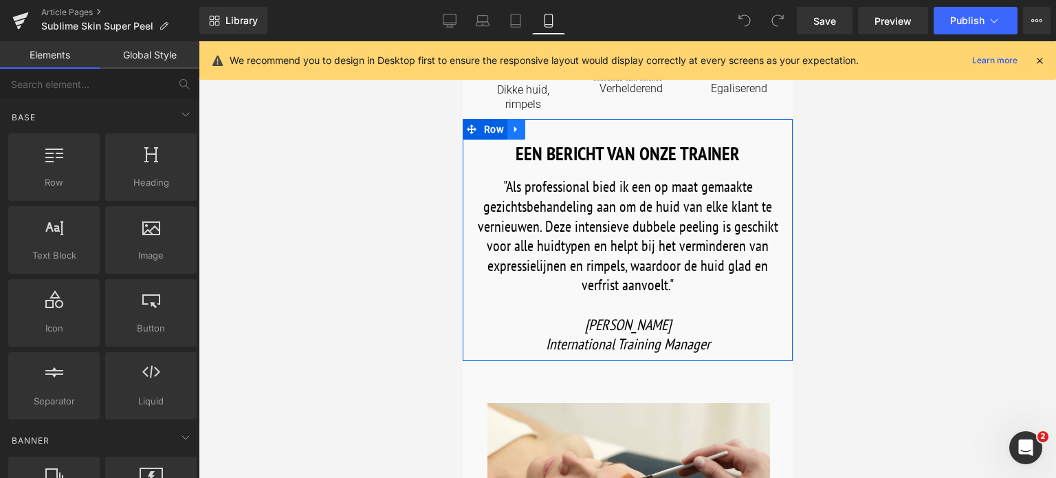
click at [517, 134] on icon at bounding box center [516, 129] width 10 height 10
click at [552, 134] on icon at bounding box center [552, 129] width 10 height 10
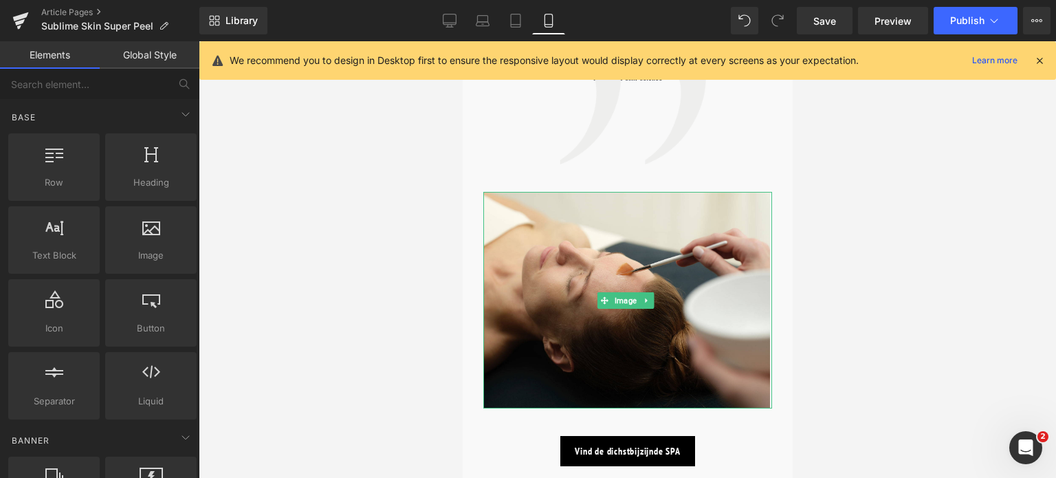
scroll to position [1208, 0]
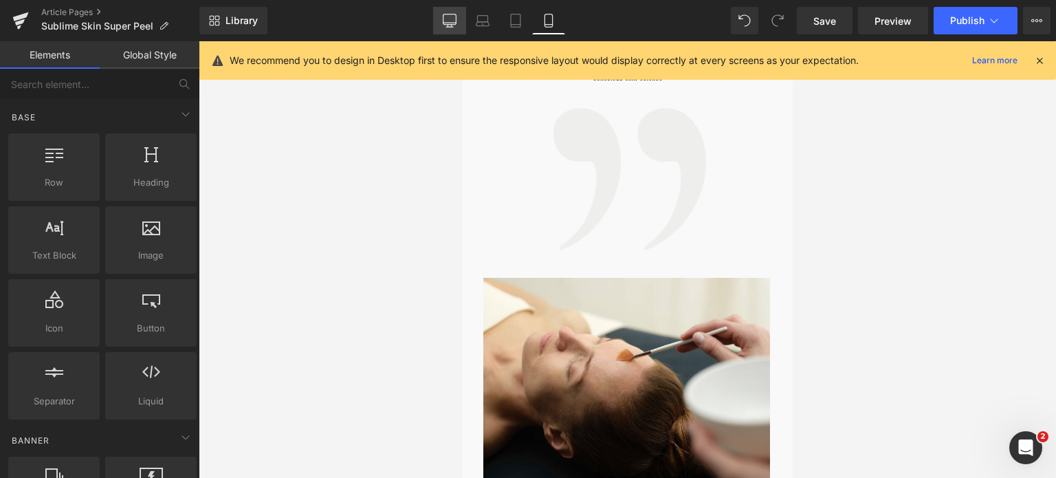
click at [453, 19] on icon at bounding box center [450, 21] width 14 height 14
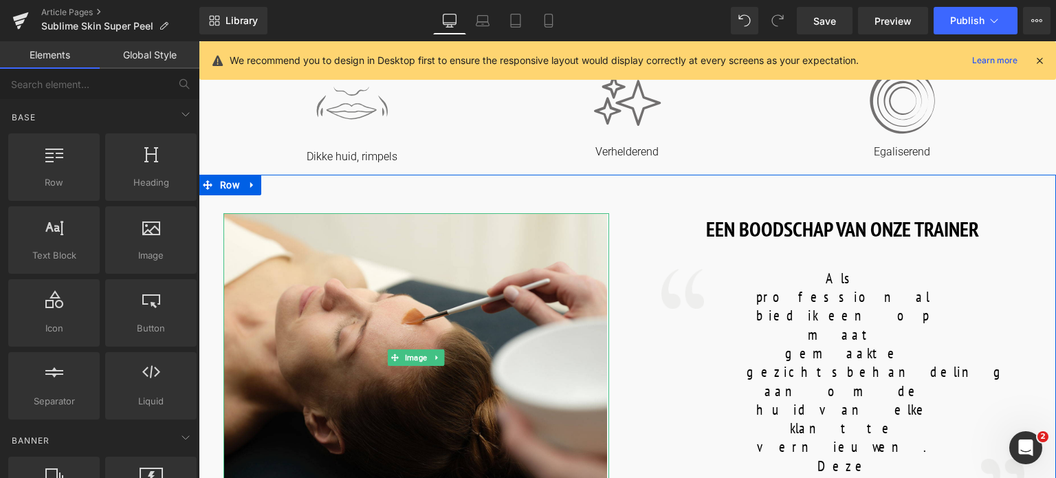
scroll to position [339, 0]
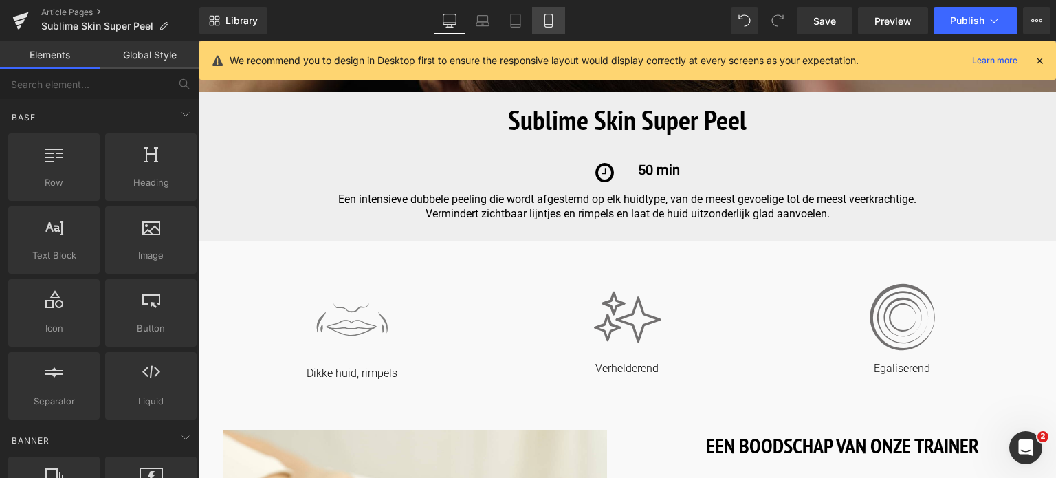
click at [542, 23] on icon at bounding box center [549, 21] width 14 height 14
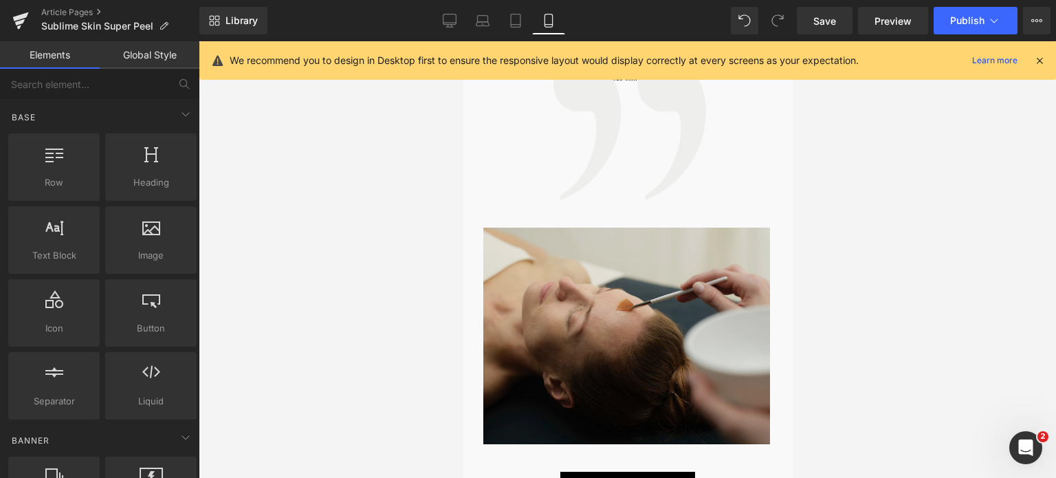
scroll to position [1393, 0]
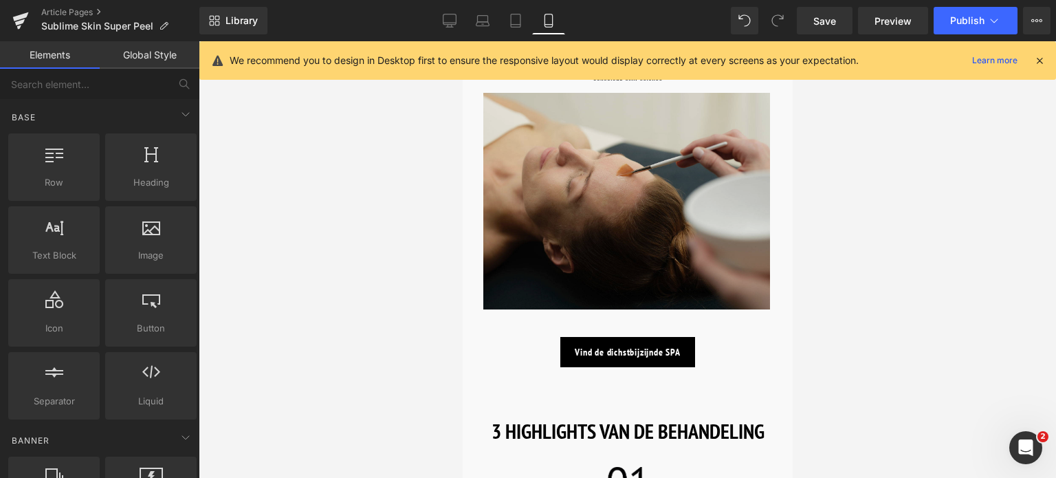
click at [654, 155] on img at bounding box center [627, 201] width 289 height 217
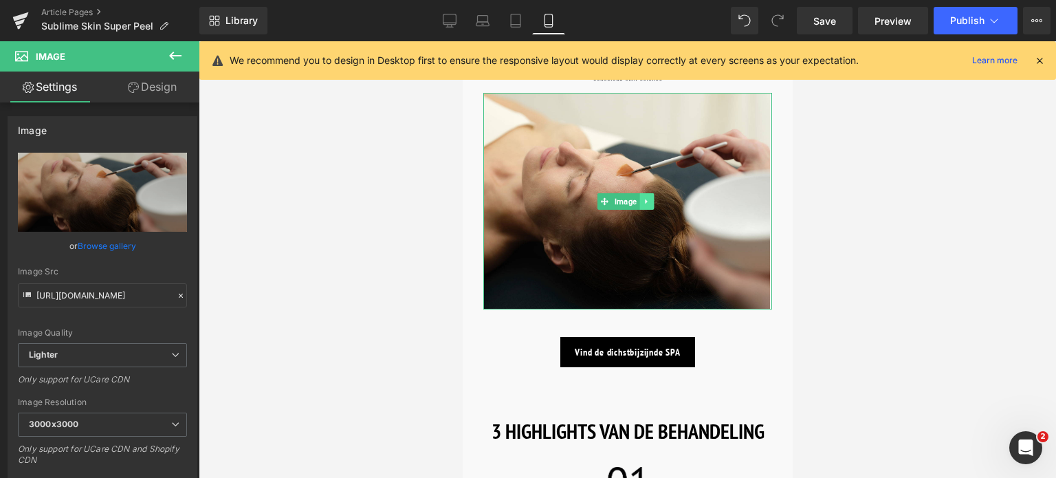
click at [648, 206] on icon at bounding box center [646, 201] width 8 height 8
click at [657, 210] on link at bounding box center [653, 201] width 14 height 17
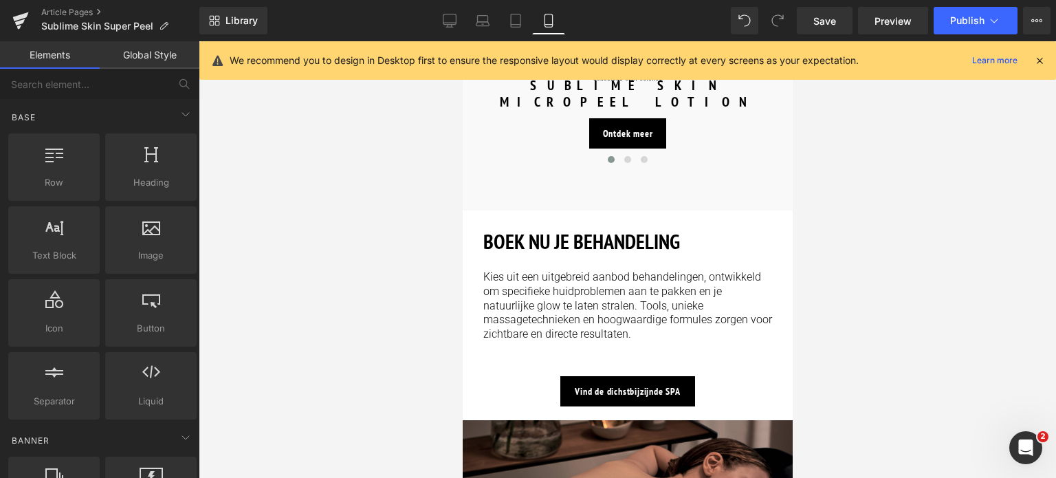
scroll to position [2012, 0]
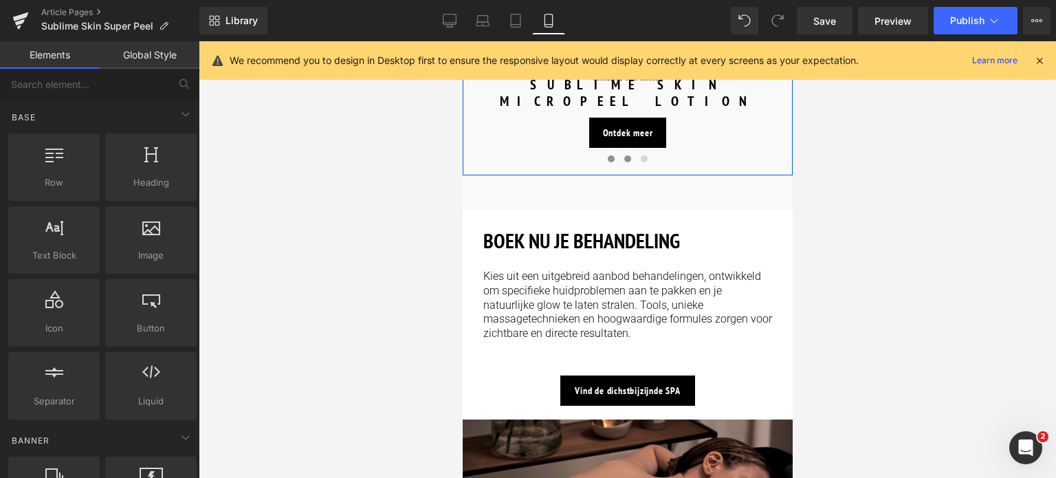
click at [624, 155] on span at bounding box center [627, 158] width 7 height 7
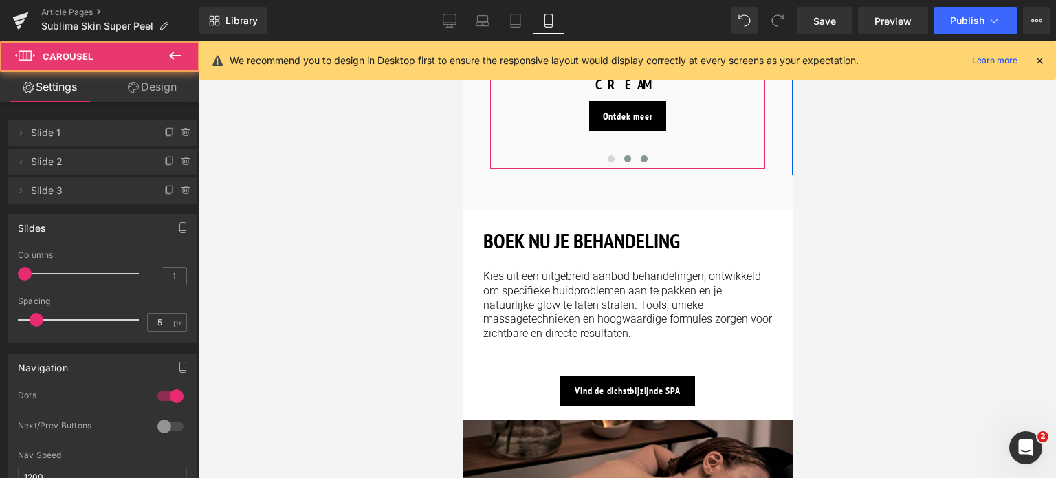
click at [636, 152] on button at bounding box center [643, 159] width 17 height 14
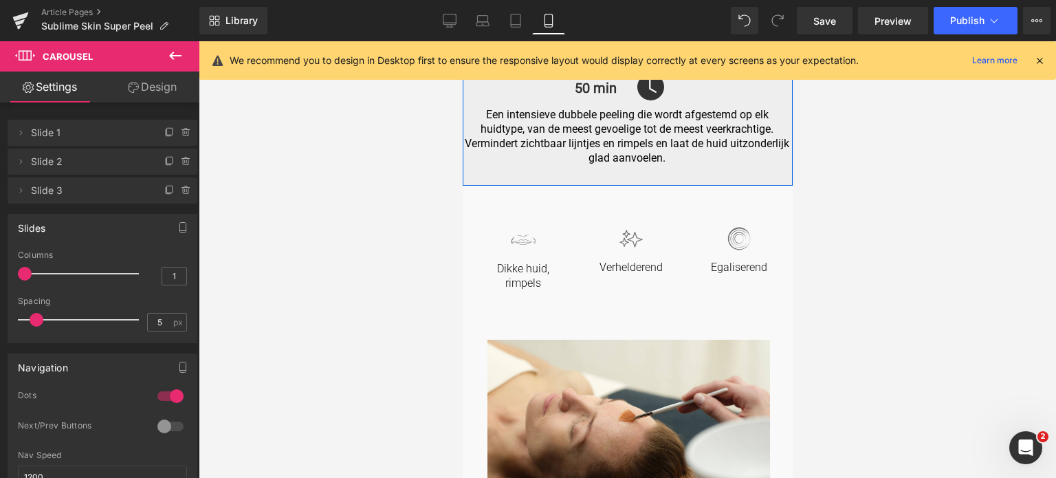
scroll to position [413, 0]
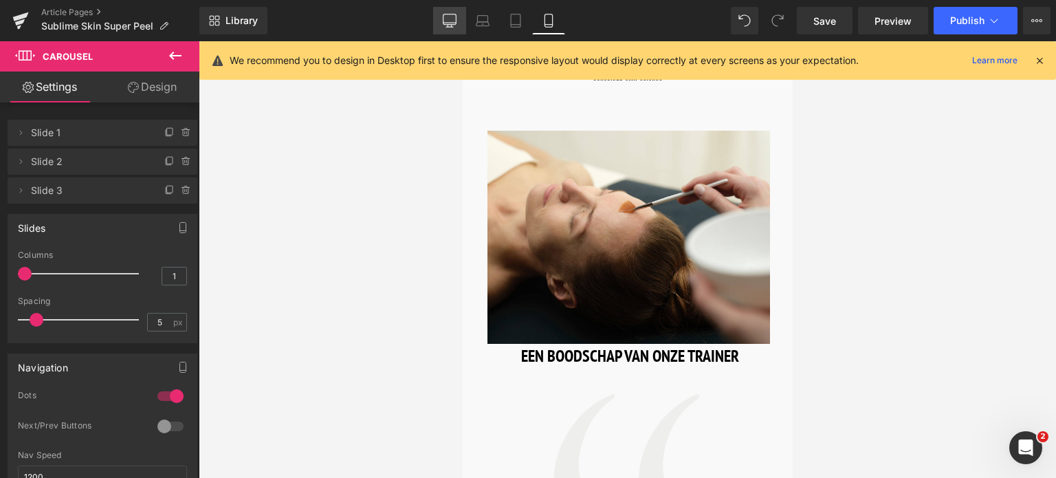
click at [454, 25] on icon at bounding box center [450, 21] width 14 height 14
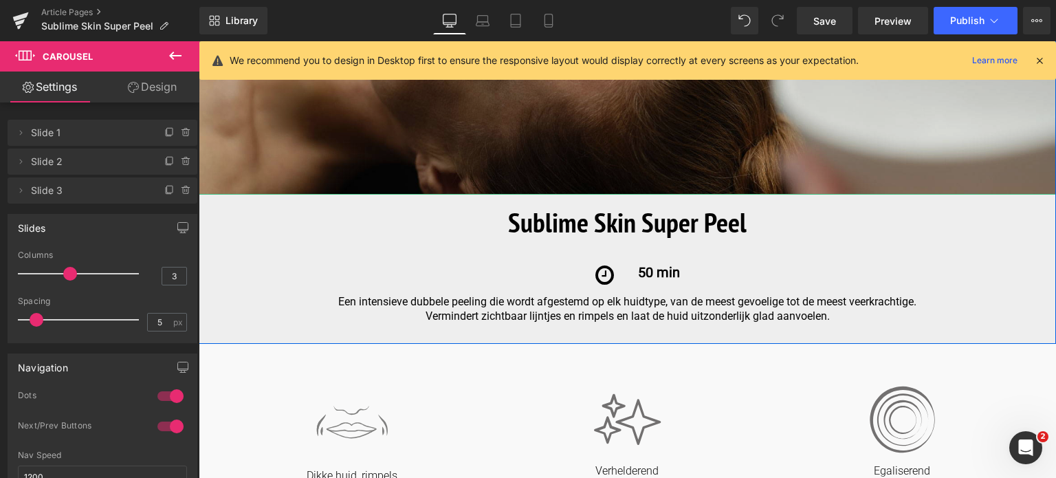
scroll to position [344, 0]
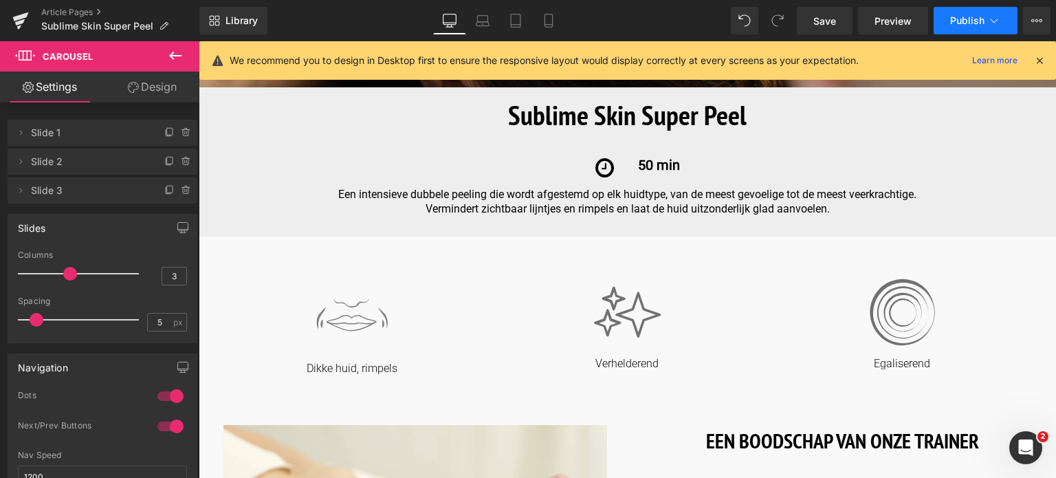
click at [998, 23] on icon at bounding box center [995, 21] width 14 height 14
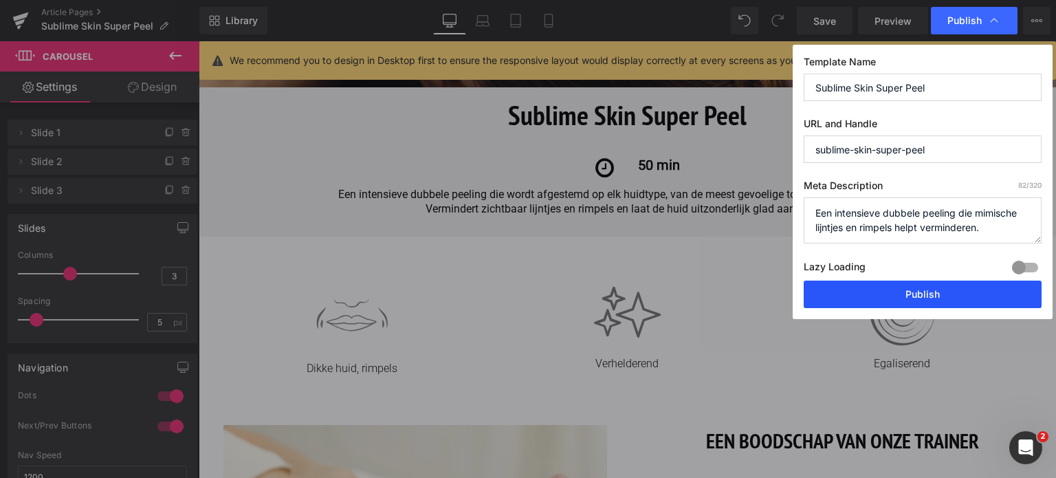
click at [928, 293] on button "Publish" at bounding box center [923, 295] width 238 height 28
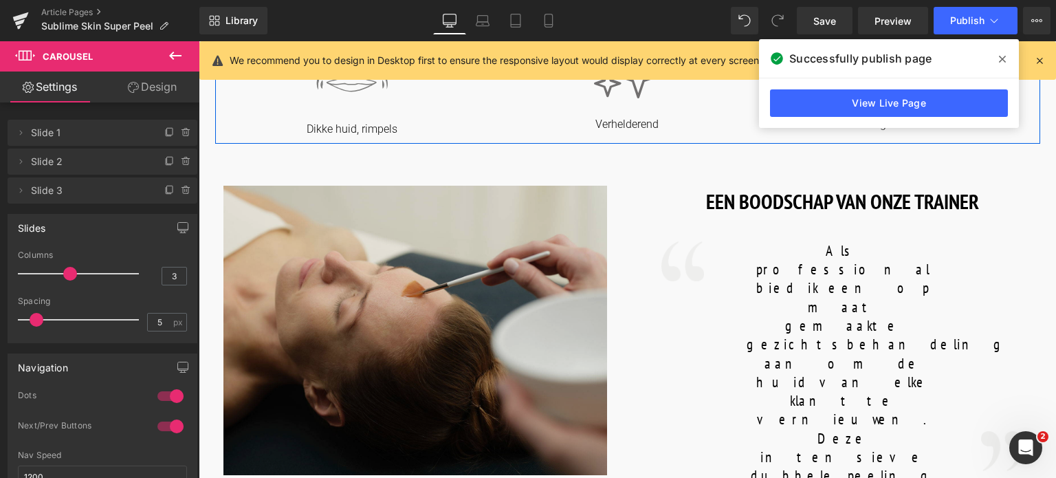
scroll to position [619, 0]
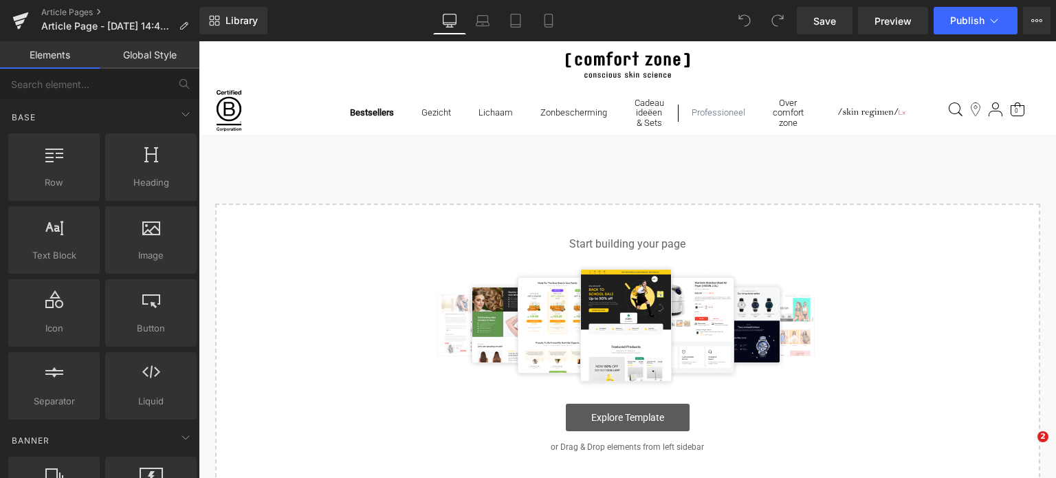
click at [611, 421] on link "Explore Template" at bounding box center [628, 418] width 124 height 28
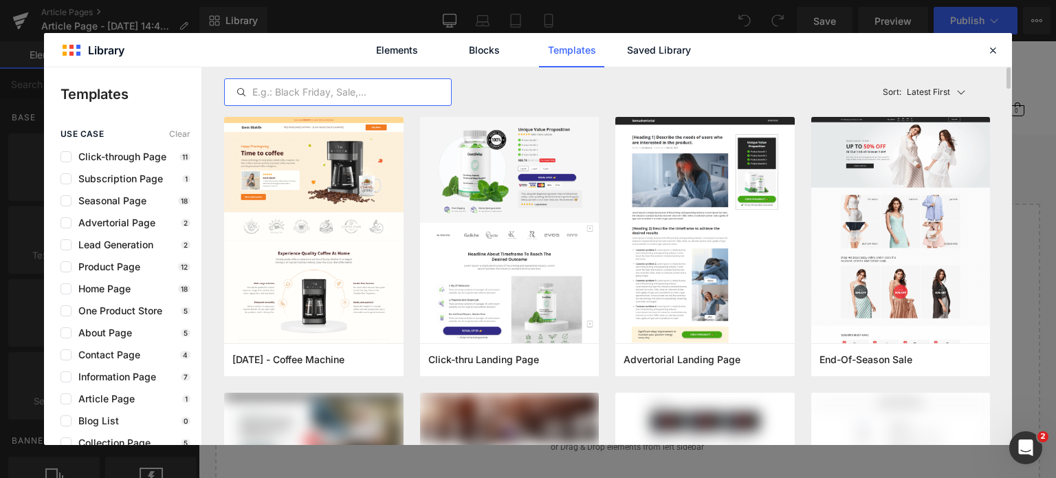
click at [341, 90] on input "text" at bounding box center [338, 92] width 226 height 17
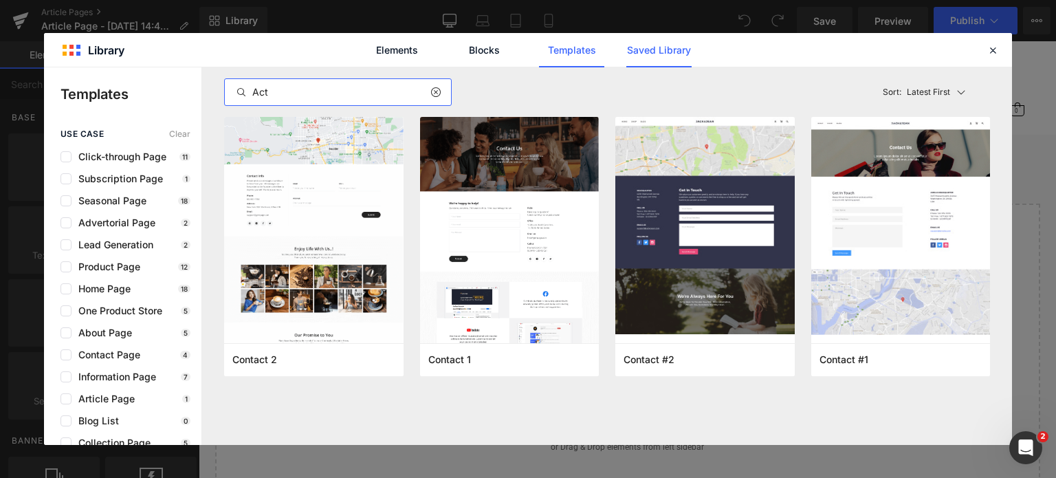
type input "Act"
click at [663, 54] on link "Saved Library" at bounding box center [659, 50] width 65 height 34
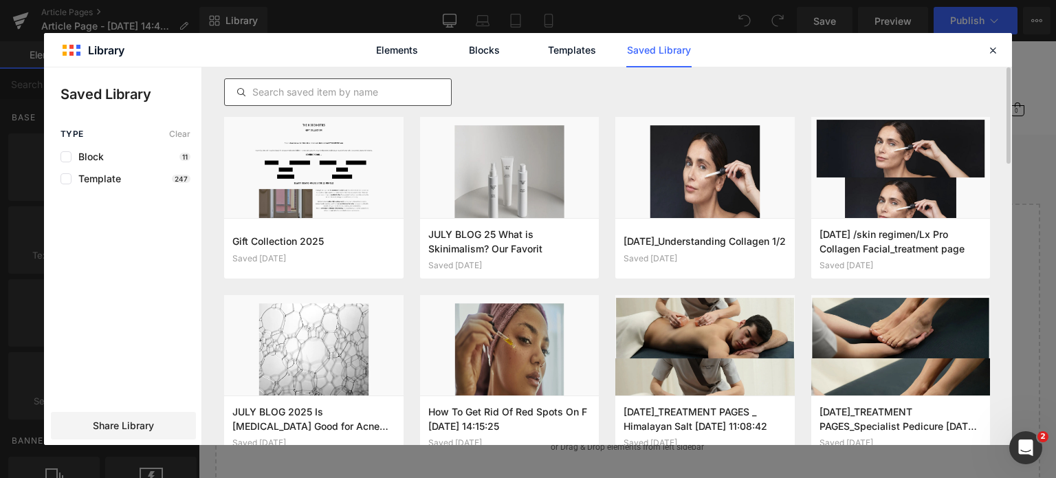
click at [353, 96] on input "text" at bounding box center [338, 92] width 226 height 17
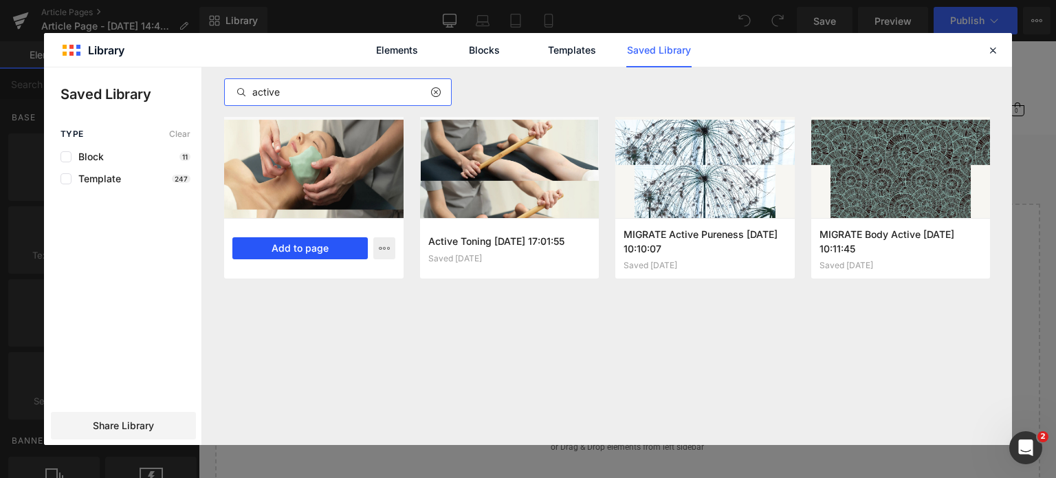
type input "active"
click at [316, 246] on button "Add to page" at bounding box center [299, 248] width 135 height 22
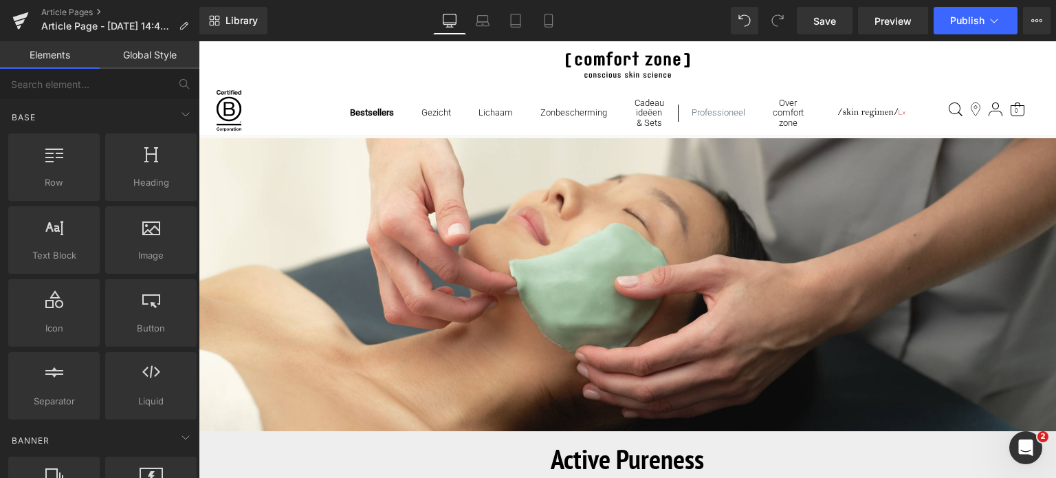
scroll to position [206, 0]
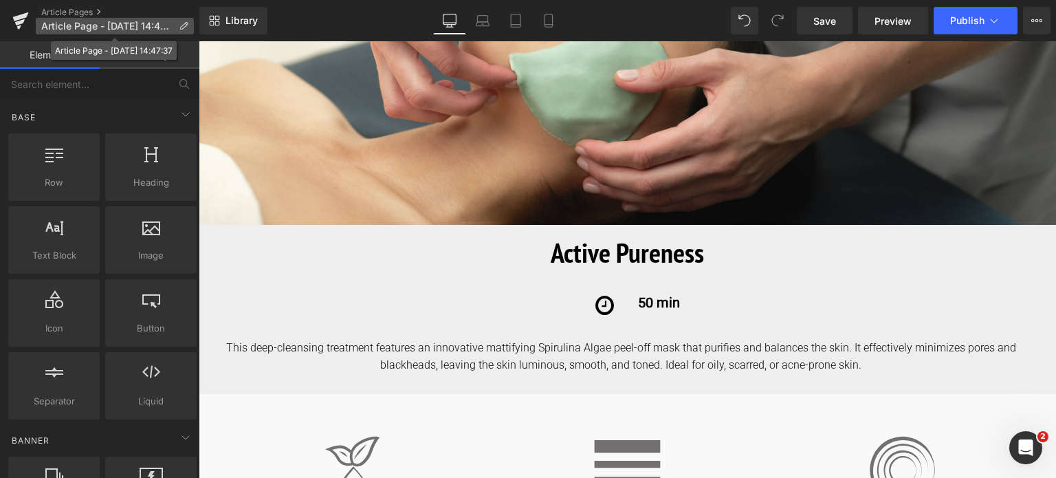
click at [182, 27] on icon at bounding box center [184, 26] width 10 height 10
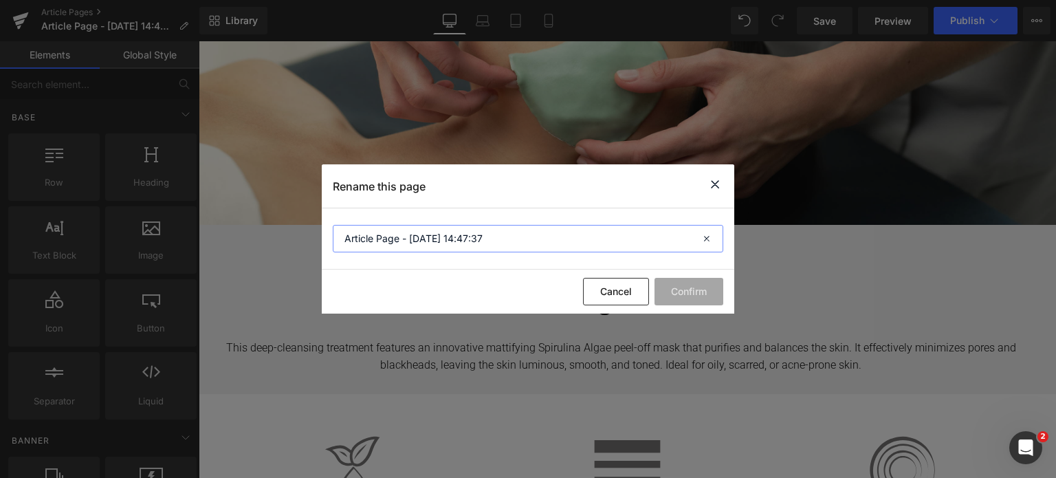
drag, startPoint x: 492, startPoint y: 244, endPoint x: 267, endPoint y: 255, distance: 225.9
click at [267, 255] on div "Rename this page Article Page - [DATE] 14:47:37 Cancel Confirm" at bounding box center [528, 239] width 1056 height 478
paste input "active-pureness-treatment"
type input "active-pureness-treatment"
click at [675, 292] on button "Confirm" at bounding box center [689, 292] width 69 height 28
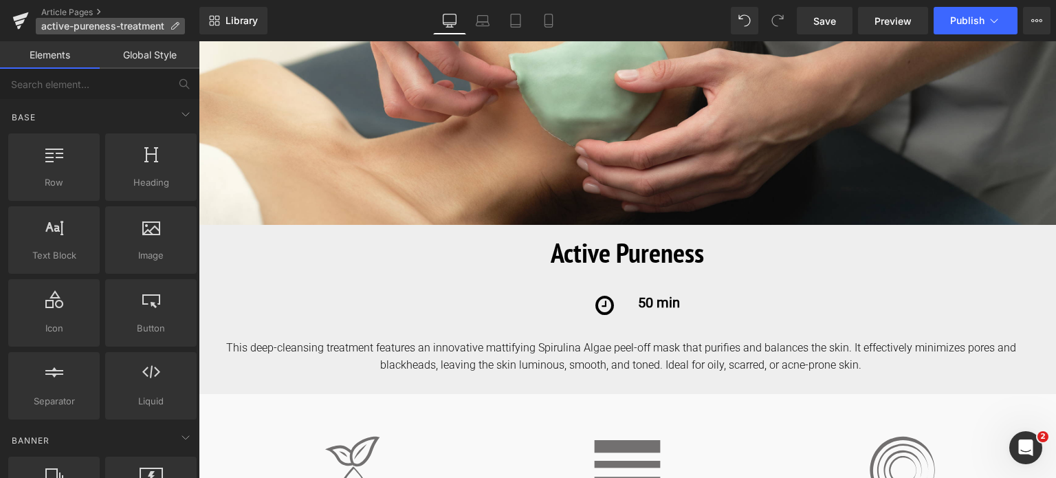
click at [175, 24] on icon at bounding box center [175, 26] width 10 height 10
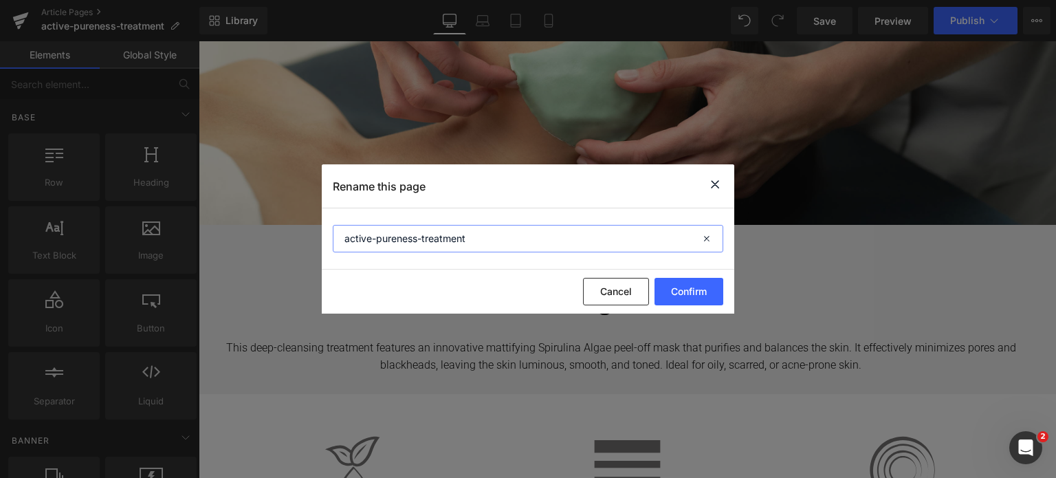
click at [346, 236] on input "active-pureness-treatment" at bounding box center [528, 239] width 391 height 28
click at [378, 243] on input "Active-pureness-treatment" at bounding box center [528, 239] width 391 height 28
click at [422, 239] on input "Active pureness-treatment" at bounding box center [528, 239] width 391 height 28
type input "Active pureness treatment"
click at [673, 291] on button "Confirm" at bounding box center [689, 292] width 69 height 28
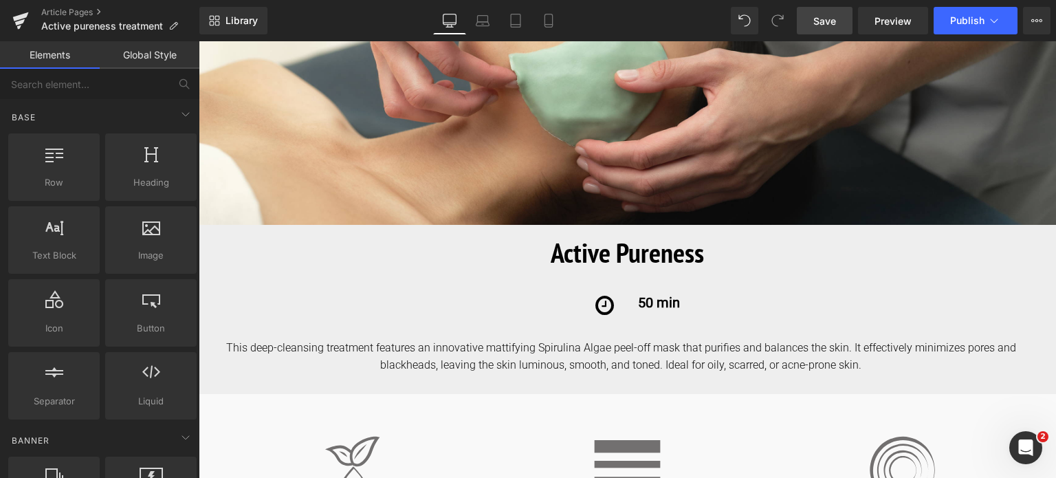
click at [824, 16] on span "Save" at bounding box center [825, 21] width 23 height 14
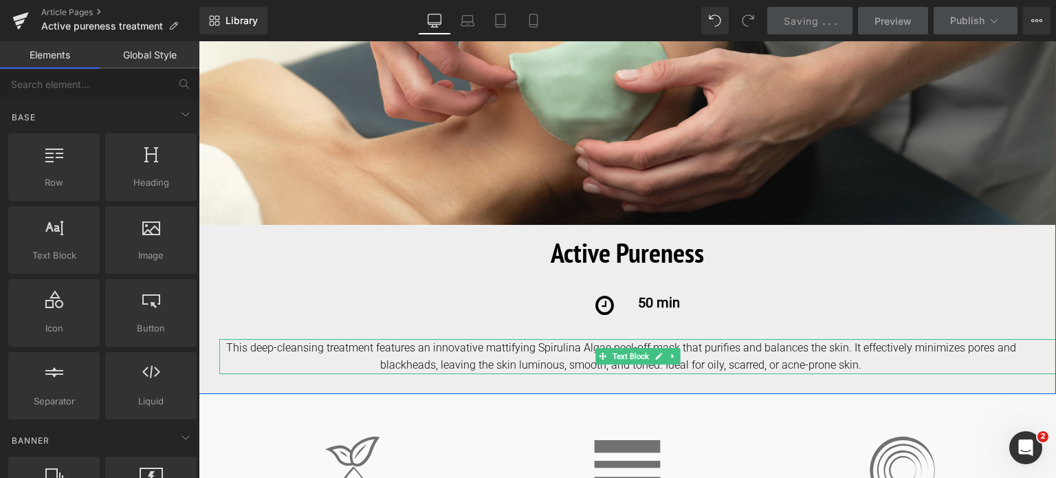
click at [285, 352] on div "This deep-cleansing treatment features an innovative mattifying Spirulina Algae…" at bounding box center [637, 356] width 837 height 35
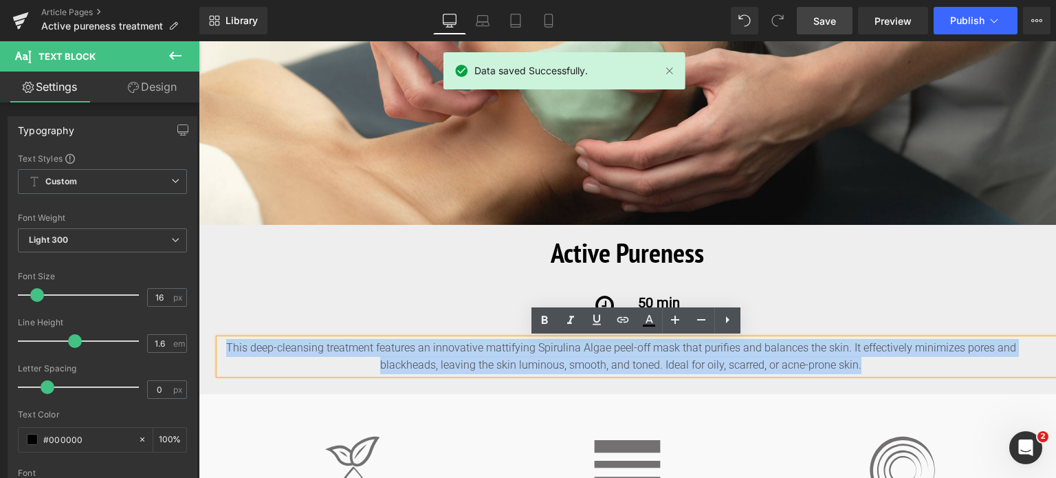
drag, startPoint x: 224, startPoint y: 343, endPoint x: 899, endPoint y: 372, distance: 676.0
click at [899, 372] on div "This deep-cleansing treatment features an innovative mattifying Spirulina Algae…" at bounding box center [637, 356] width 837 height 35
copy div "This deep-cleansing treatment features an innovative mattifying Spirulina Algae…"
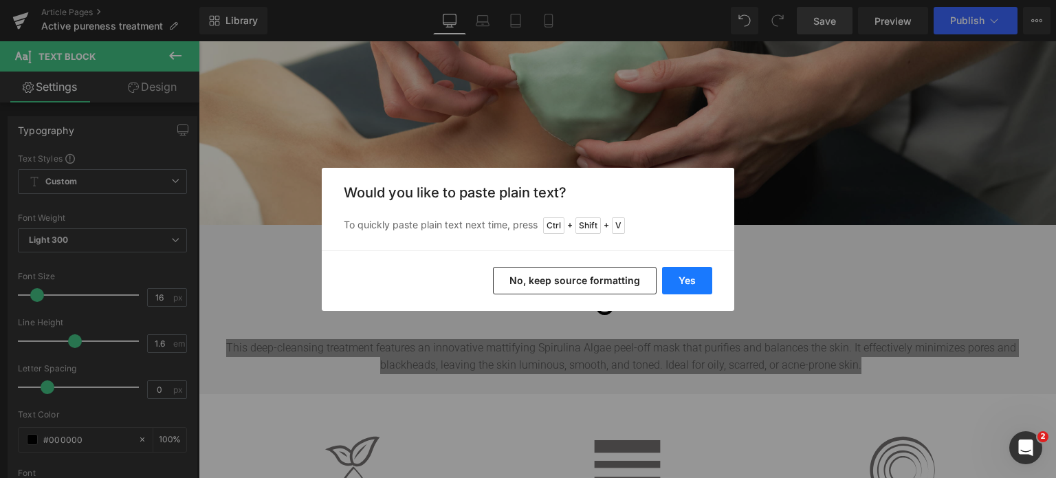
click at [686, 277] on button "Yes" at bounding box center [687, 281] width 50 height 28
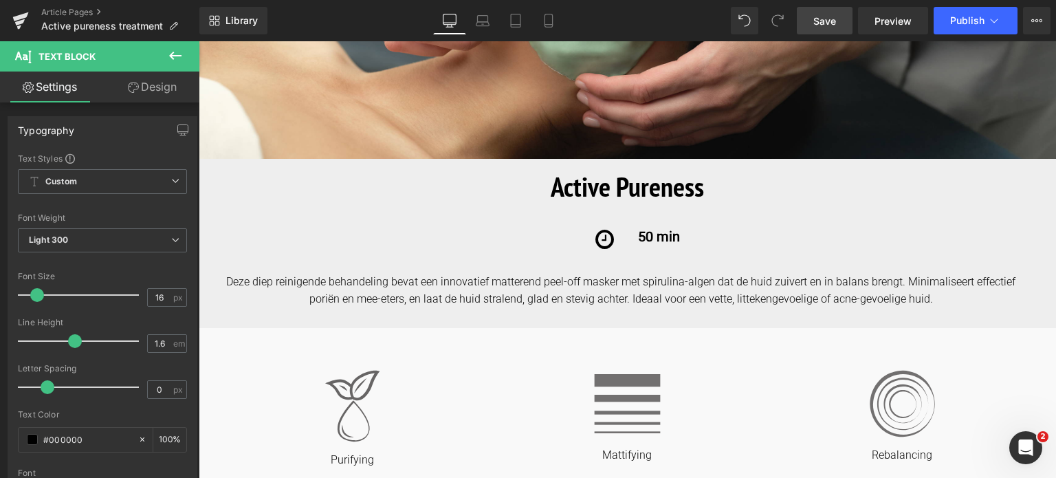
scroll to position [413, 0]
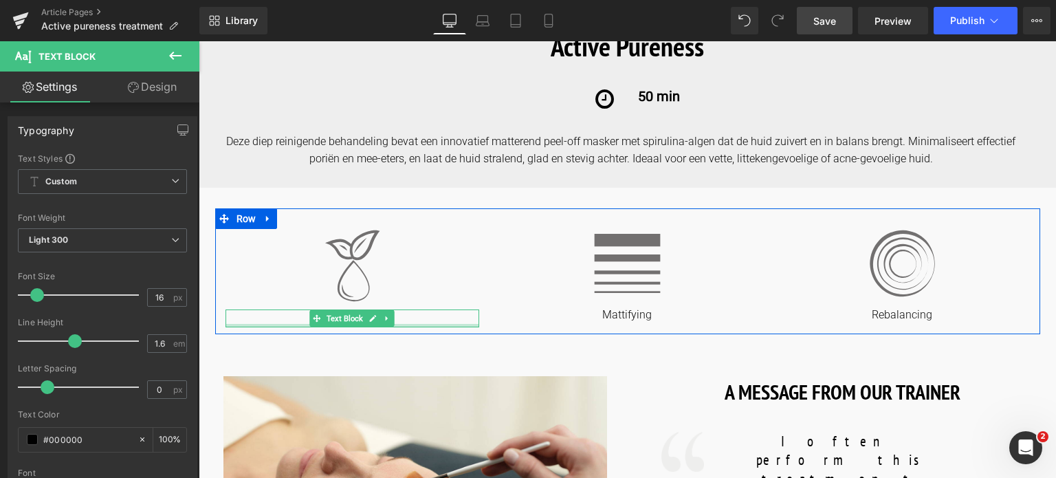
click at [415, 327] on div at bounding box center [353, 325] width 254 height 3
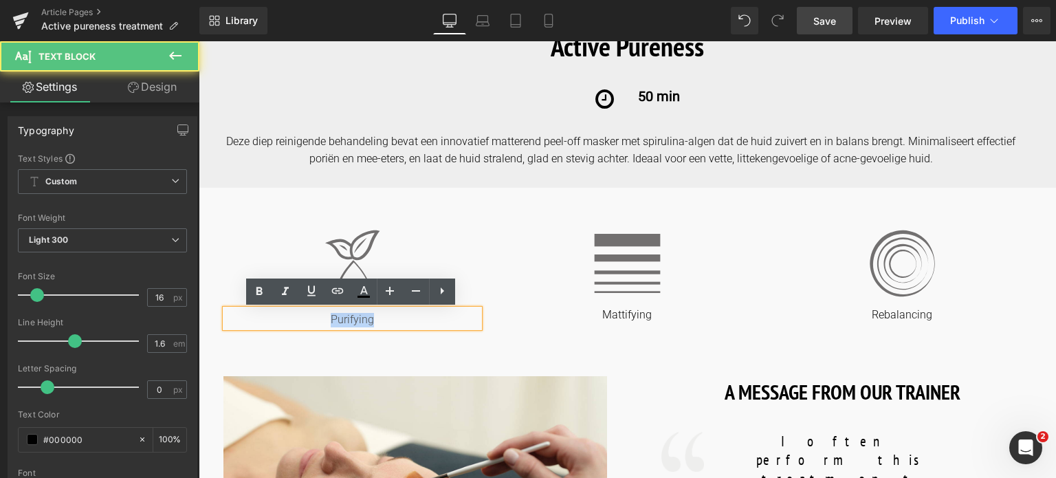
drag, startPoint x: 396, startPoint y: 316, endPoint x: 275, endPoint y: 316, distance: 121.0
click at [275, 316] on p "Purifying" at bounding box center [353, 320] width 254 height 14
copy p "Purifying"
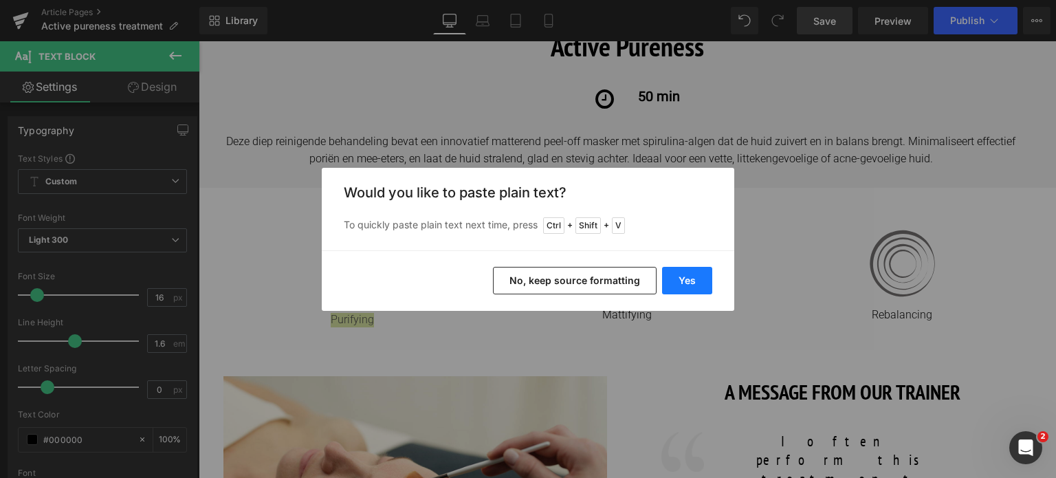
click at [680, 282] on button "Yes" at bounding box center [687, 281] width 50 height 28
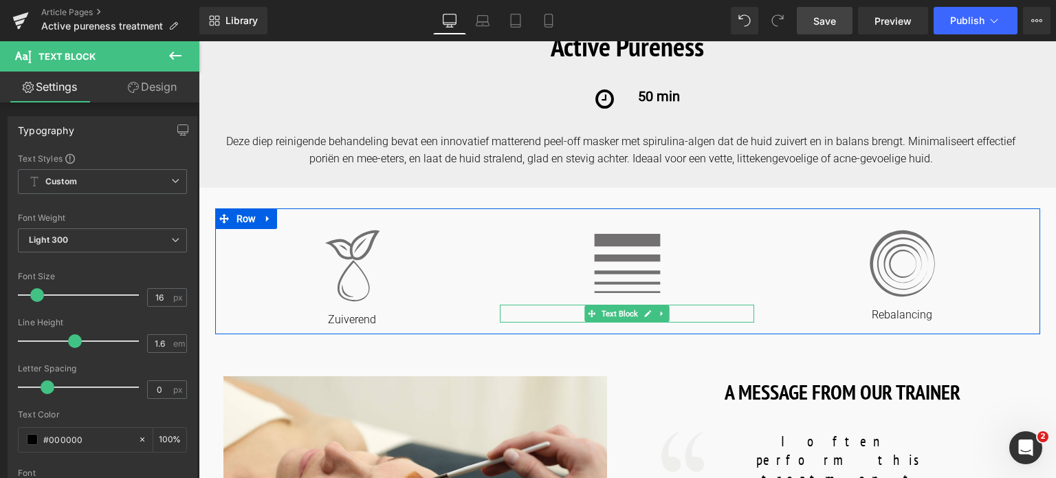
click at [685, 314] on p "Mattifying" at bounding box center [627, 315] width 254 height 14
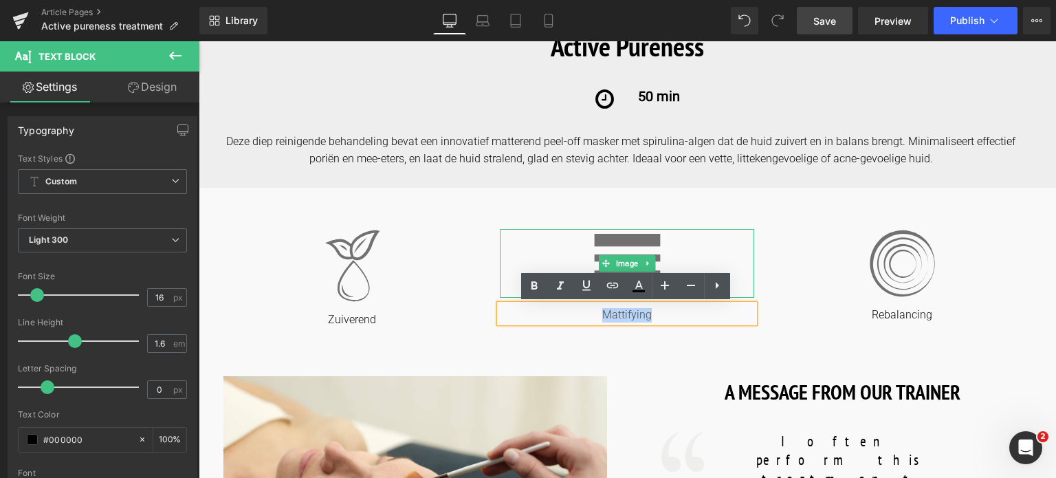
drag, startPoint x: 678, startPoint y: 314, endPoint x: 536, endPoint y: 296, distance: 142.9
click at [536, 296] on div "Image Mattifying Text Block" at bounding box center [627, 276] width 275 height 94
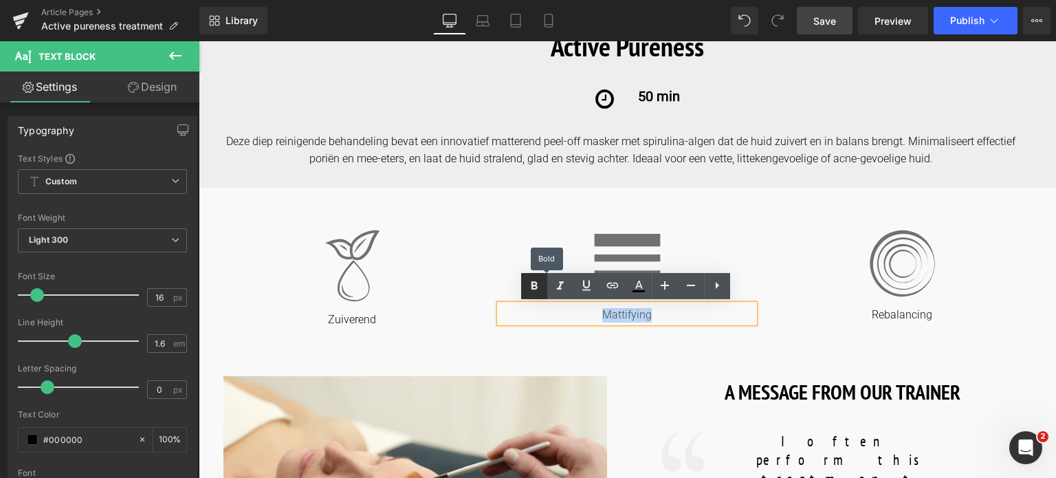
copy p "Mattifying"
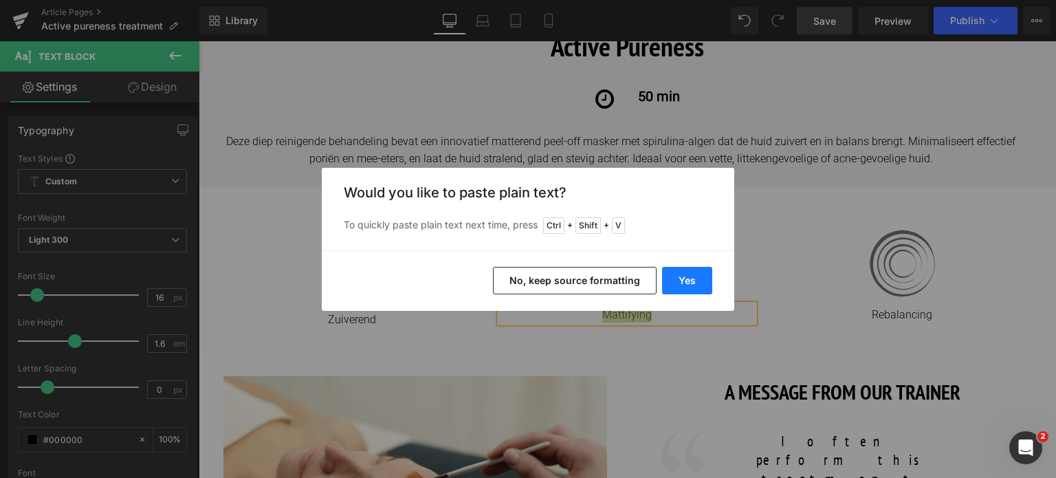
click at [677, 288] on button "Yes" at bounding box center [687, 281] width 50 height 28
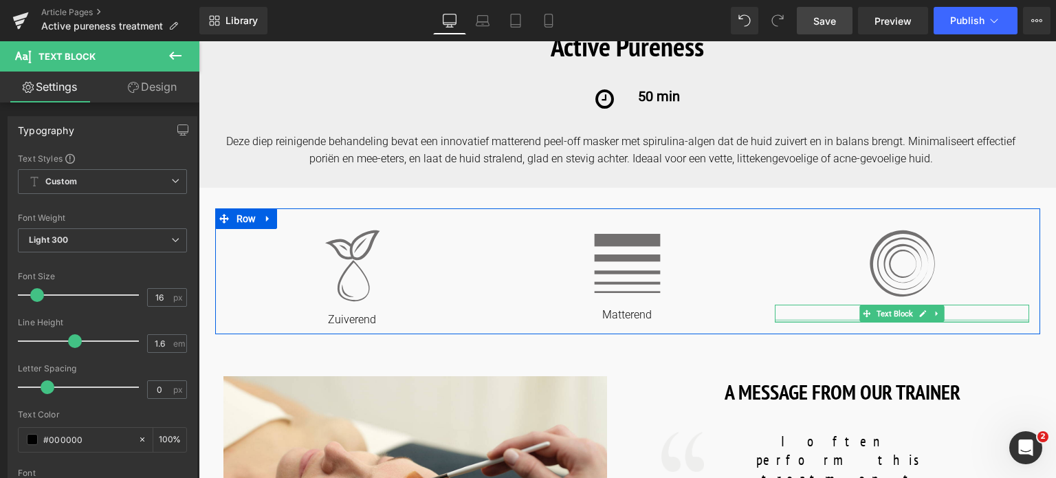
click at [971, 320] on div at bounding box center [902, 320] width 254 height 3
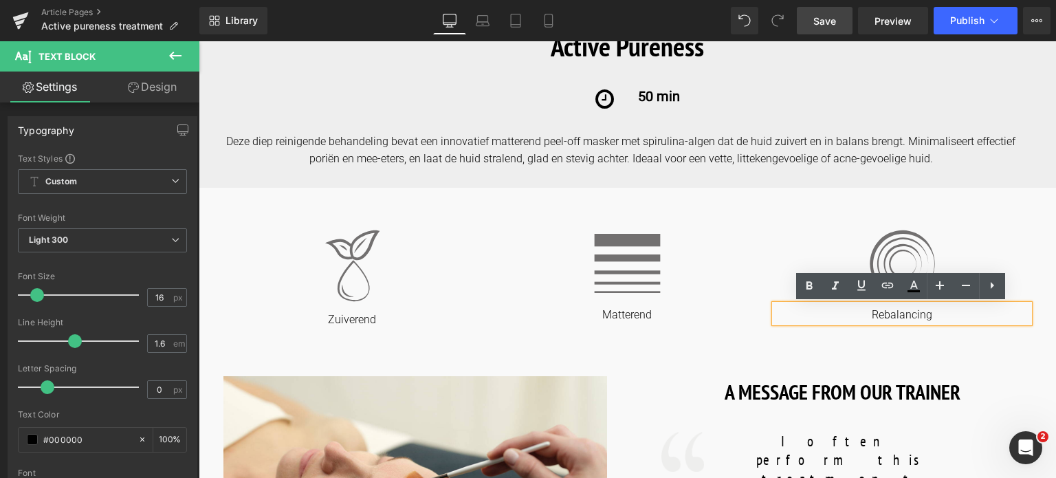
drag, startPoint x: 965, startPoint y: 317, endPoint x: 854, endPoint y: 324, distance: 110.9
click at [854, 323] on div "Rebalancing" at bounding box center [902, 314] width 254 height 18
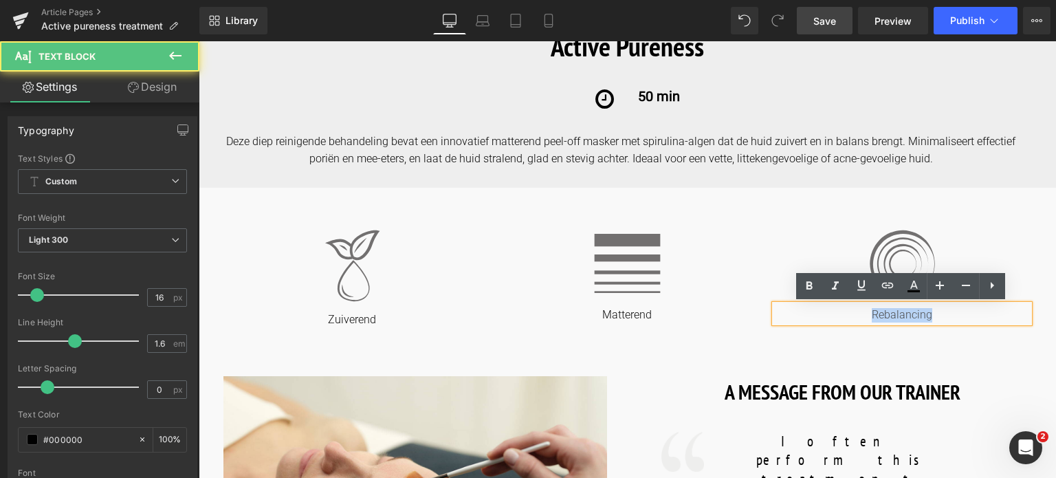
drag, startPoint x: 858, startPoint y: 321, endPoint x: 968, endPoint y: 306, distance: 111.8
click at [968, 306] on div "Rebalancing" at bounding box center [902, 314] width 254 height 18
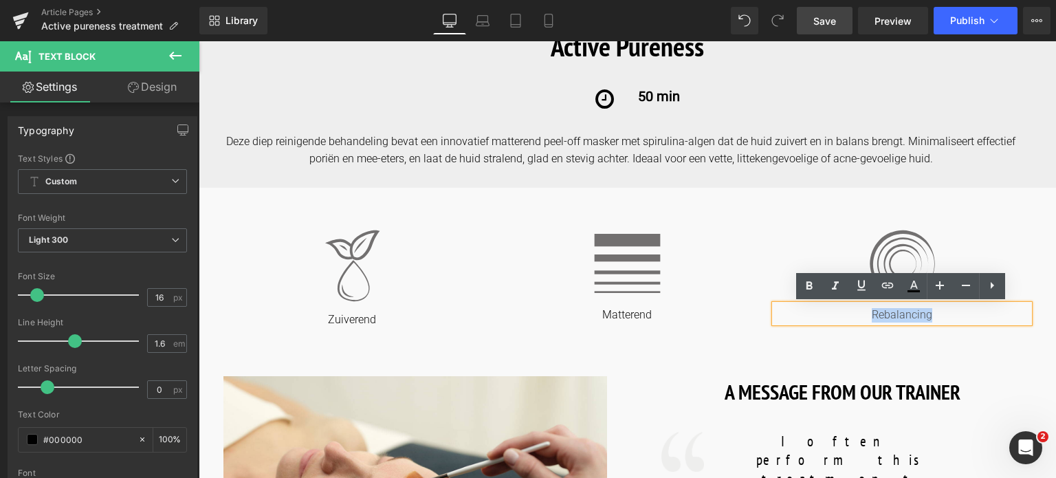
copy p "Rebalancing"
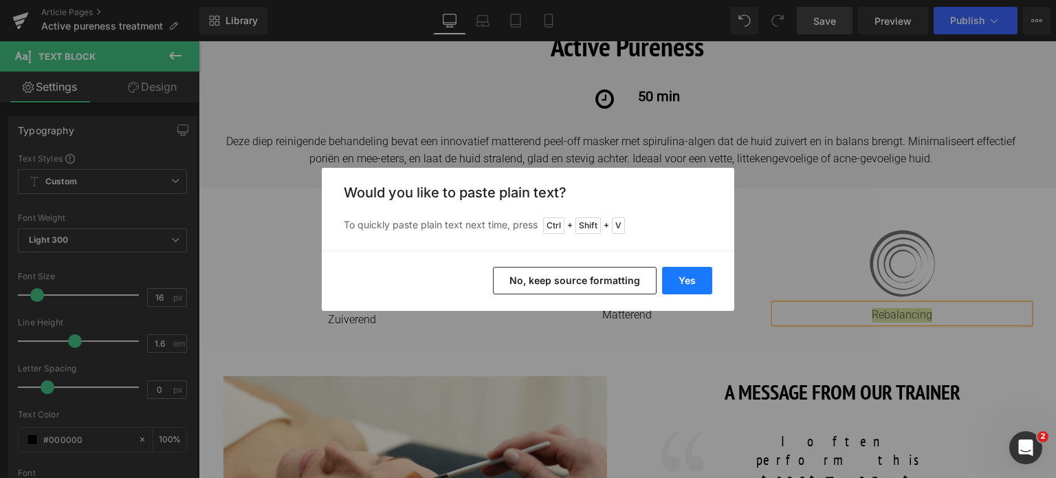
click at [686, 274] on button "Yes" at bounding box center [687, 281] width 50 height 28
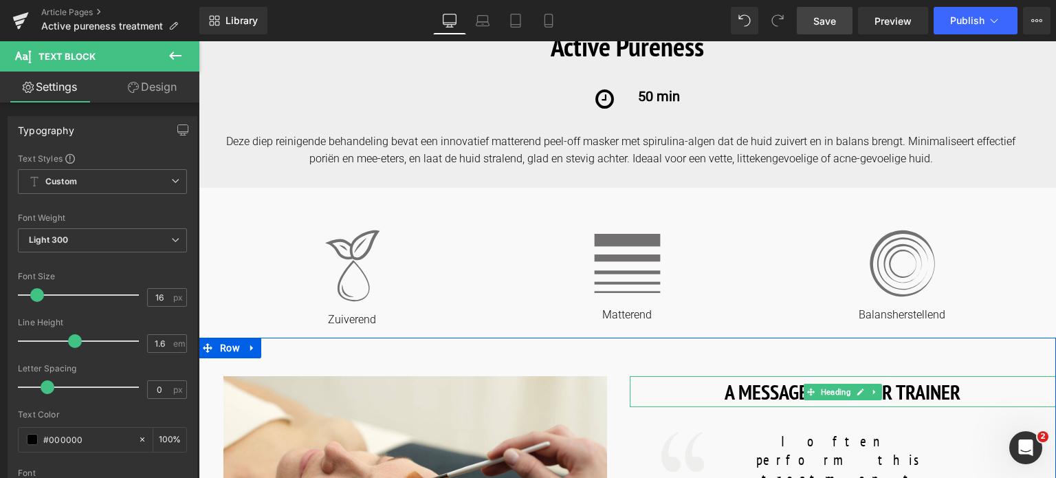
click at [721, 400] on h1 "A MESSAGE FROM OUR TRAINER" at bounding box center [843, 391] width 427 height 31
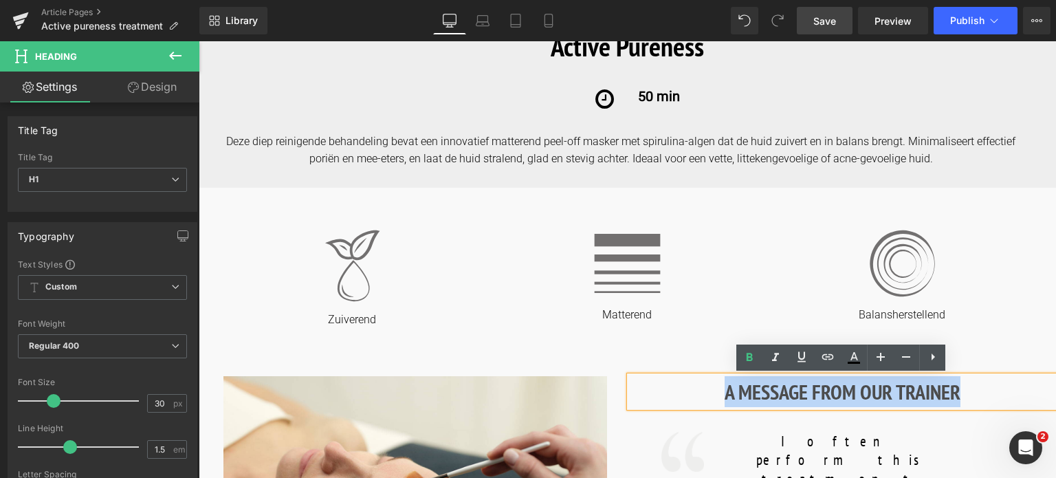
drag, startPoint x: 721, startPoint y: 395, endPoint x: 957, endPoint y: 377, distance: 236.6
click at [957, 377] on h1 "A MESSAGE FROM OUR TRAINER" at bounding box center [843, 391] width 427 height 31
copy h1 "A MESSAGE FROM OUR TRAINER"
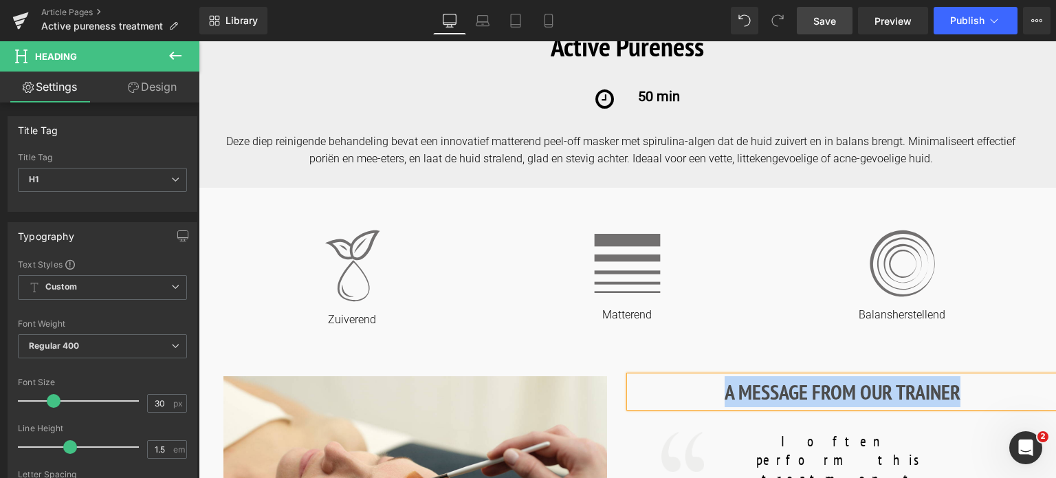
paste div
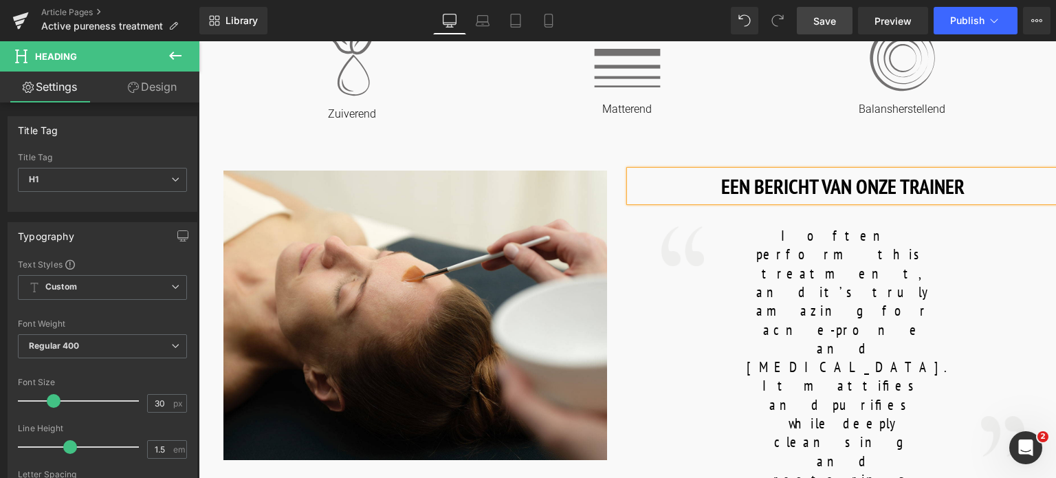
scroll to position [619, 0]
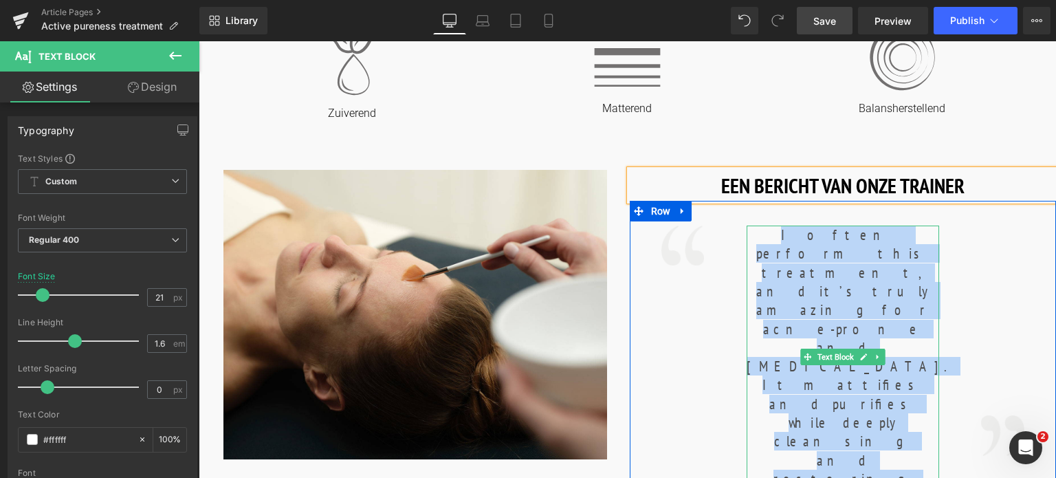
drag, startPoint x: 748, startPoint y: 234, endPoint x: 911, endPoint y: 420, distance: 247.2
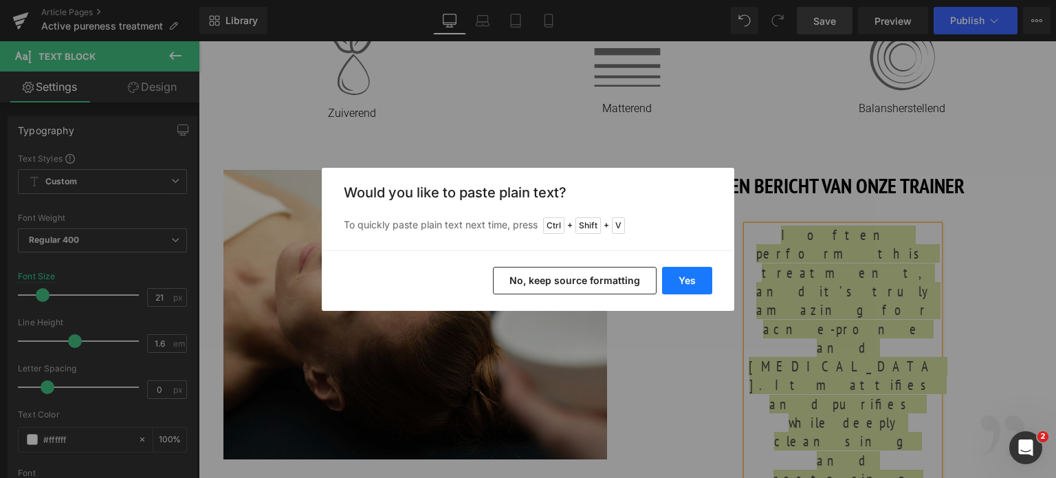
click at [678, 272] on button "Yes" at bounding box center [687, 281] width 50 height 28
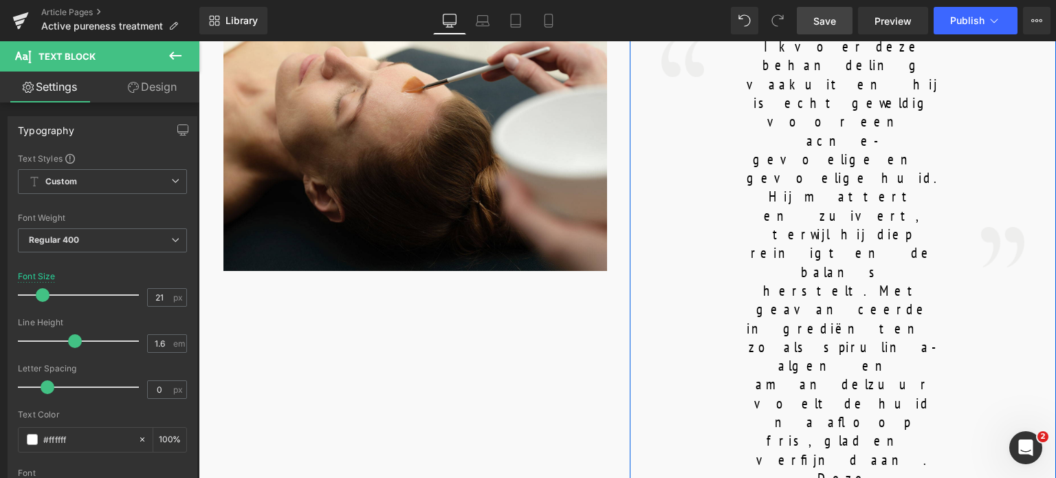
scroll to position [894, 0]
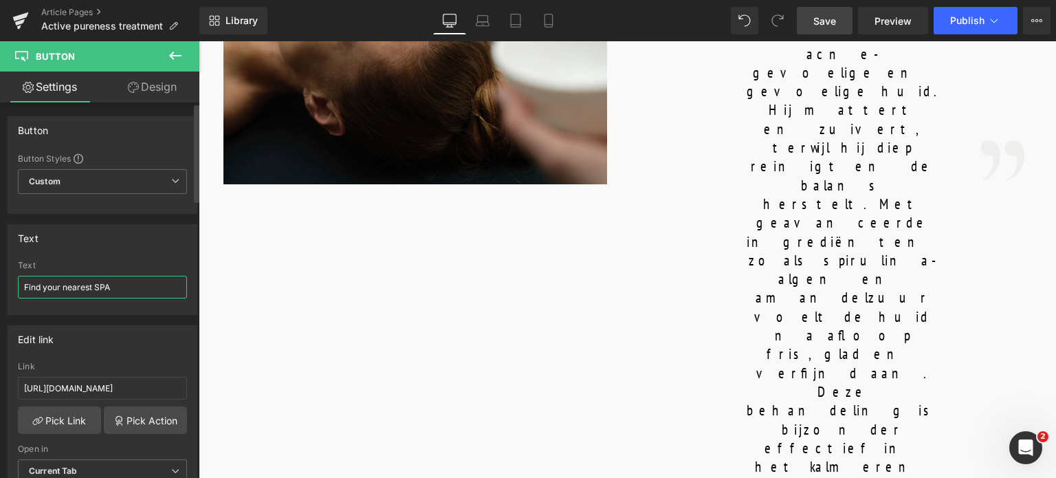
drag, startPoint x: 114, startPoint y: 288, endPoint x: 0, endPoint y: 281, distance: 114.4
click at [0, 281] on div "Text Find your nearest SPA Text Find your nearest SPA" at bounding box center [103, 264] width 206 height 101
click at [80, 293] on input "Find your nearest SPA" at bounding box center [102, 287] width 169 height 23
drag, startPoint x: 91, startPoint y: 285, endPoint x: 0, endPoint y: 298, distance: 92.4
click at [0, 298] on div "Text Find your nearest SPA Text Find your nearest SPA" at bounding box center [103, 264] width 206 height 101
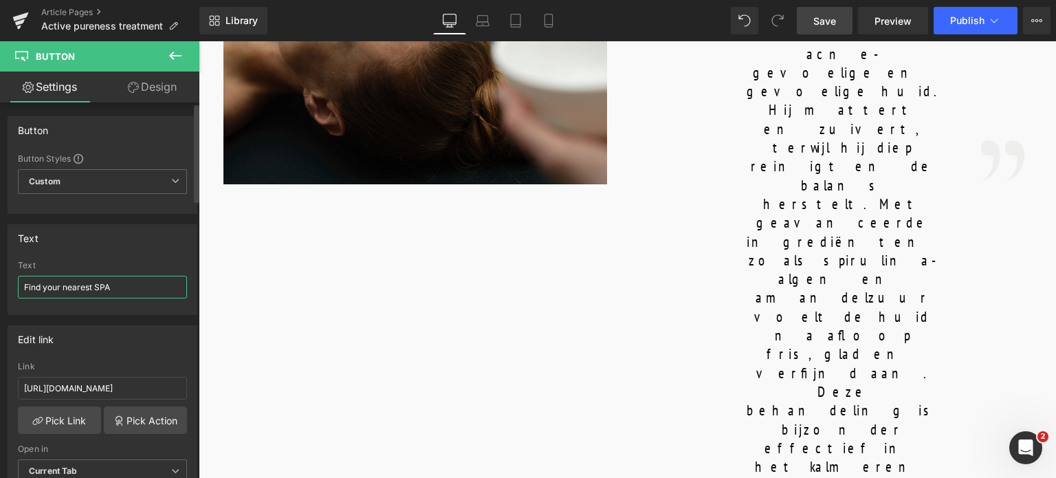
paste input "Vind je dichtstbijzijnde"
type input "Vind je dichtstbijzijnde SPA"
drag, startPoint x: 159, startPoint y: 384, endPoint x: 0, endPoint y: 368, distance: 159.7
click at [0, 368] on div "Edit link [URL][DOMAIN_NAME] Link [URL][DOMAIN_NAME] Pick Link Pick Action Curr…" at bounding box center [103, 409] width 206 height 188
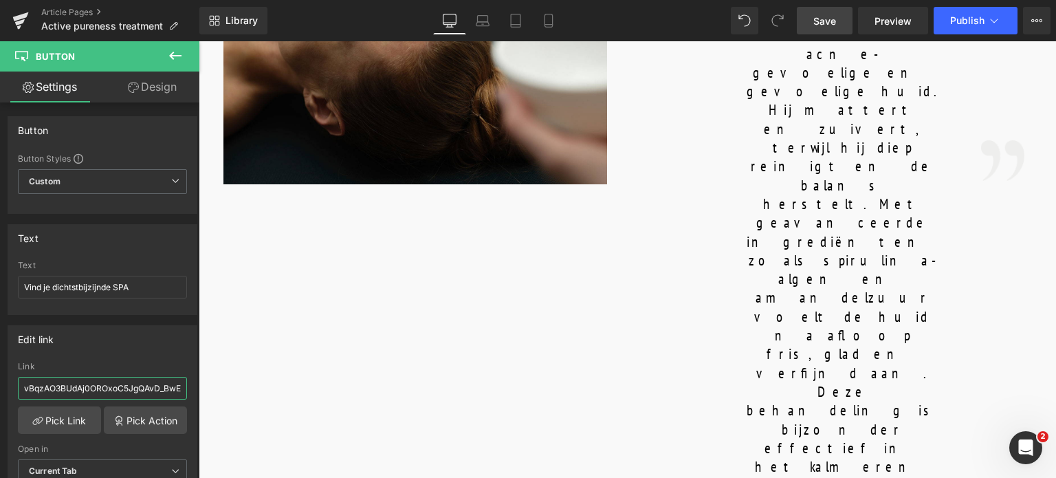
drag, startPoint x: 300, startPoint y: 428, endPoint x: 220, endPoint y: 387, distance: 89.8
type input "/pages/spa-locator"
click at [839, 19] on link "Save" at bounding box center [825, 21] width 56 height 28
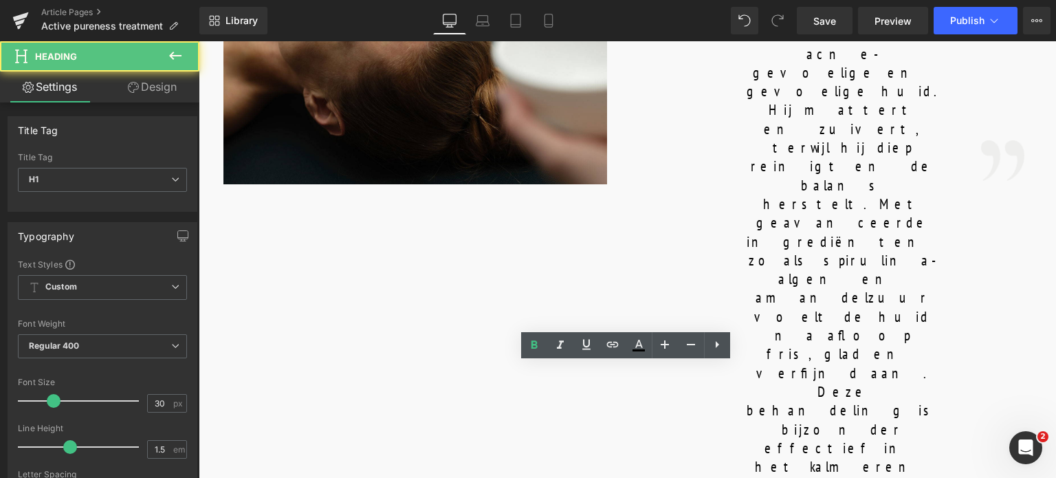
drag, startPoint x: 595, startPoint y: 387, endPoint x: 782, endPoint y: 394, distance: 187.2
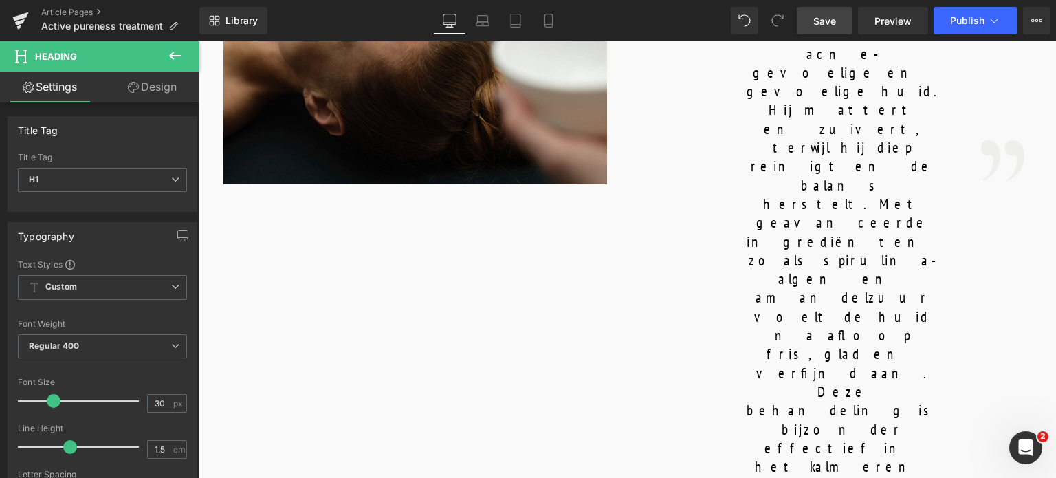
drag, startPoint x: 828, startPoint y: 21, endPoint x: 342, endPoint y: 233, distance: 530.7
click at [828, 21] on span "Save" at bounding box center [825, 21] width 23 height 14
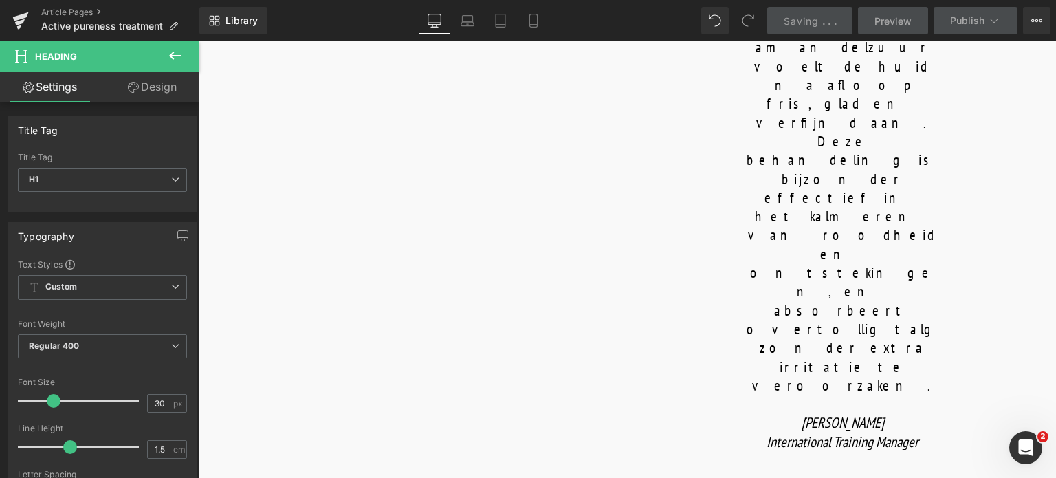
scroll to position [1169, 0]
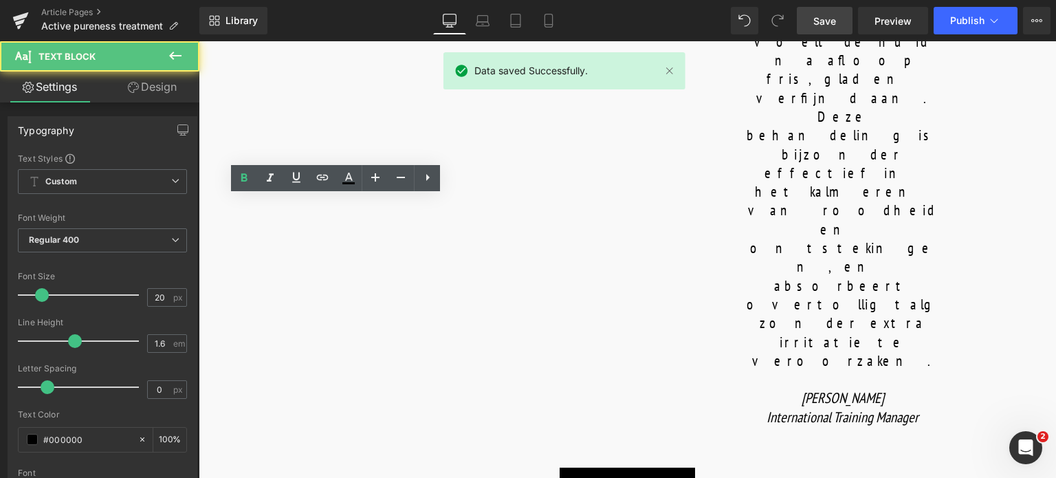
drag, startPoint x: 280, startPoint y: 203, endPoint x: 451, endPoint y: 228, distance: 173.0
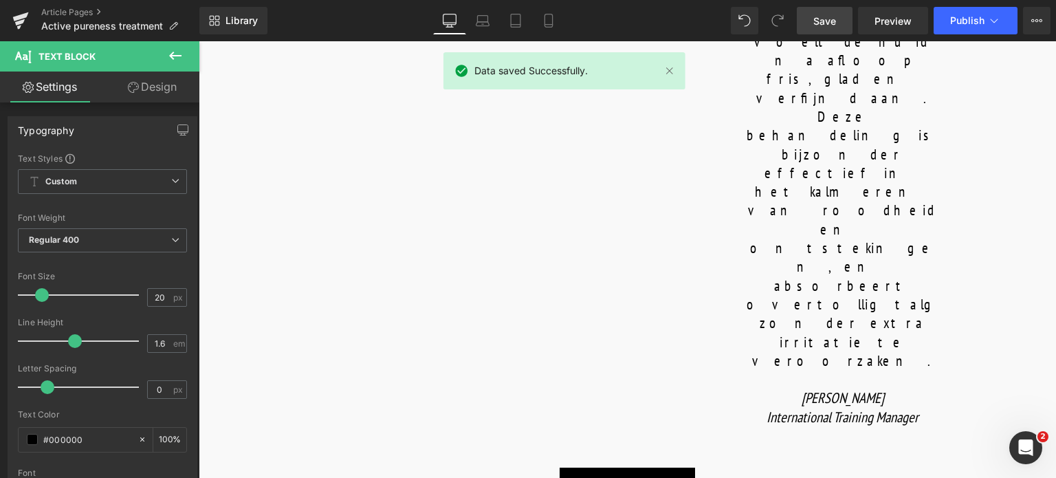
copy b "SKIN PREPARATION"
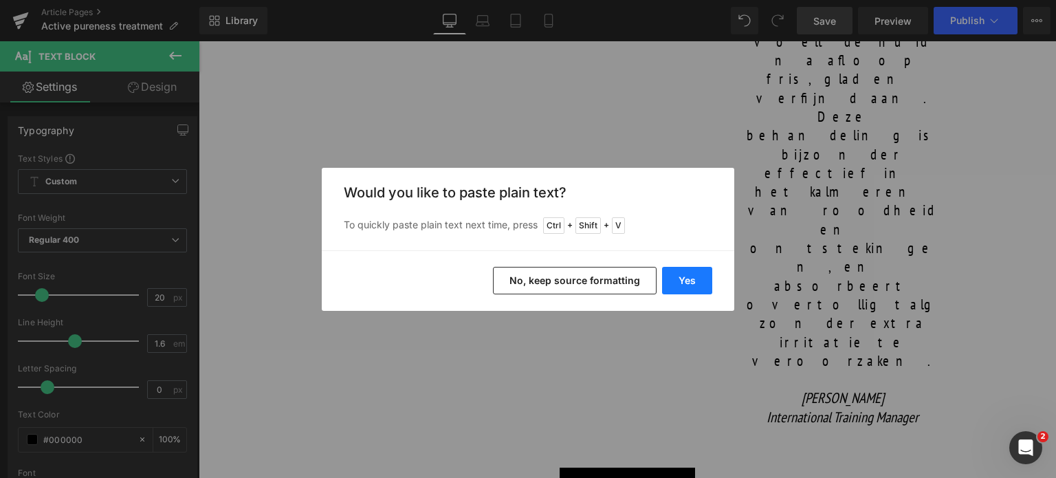
click at [677, 284] on button "Yes" at bounding box center [687, 281] width 50 height 28
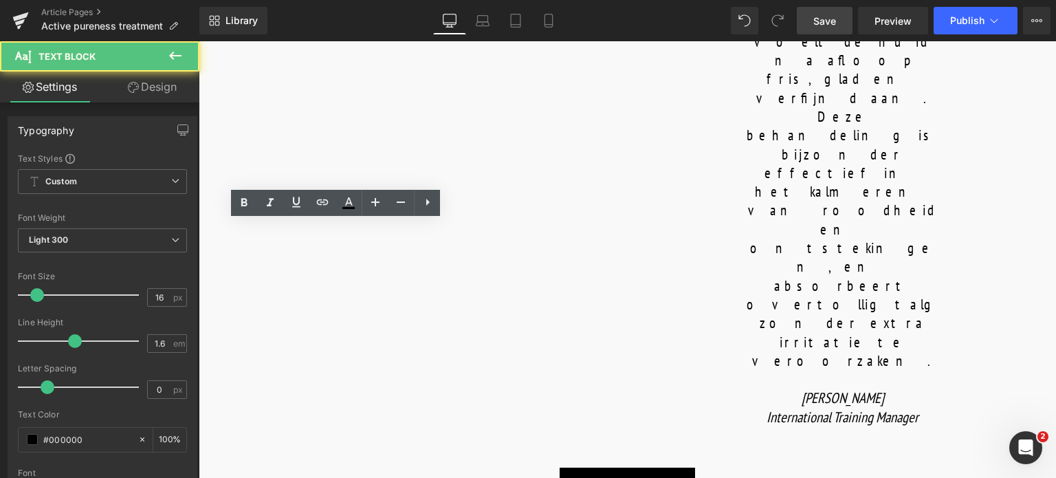
drag, startPoint x: 249, startPoint y: 233, endPoint x: 400, endPoint y: 255, distance: 152.2
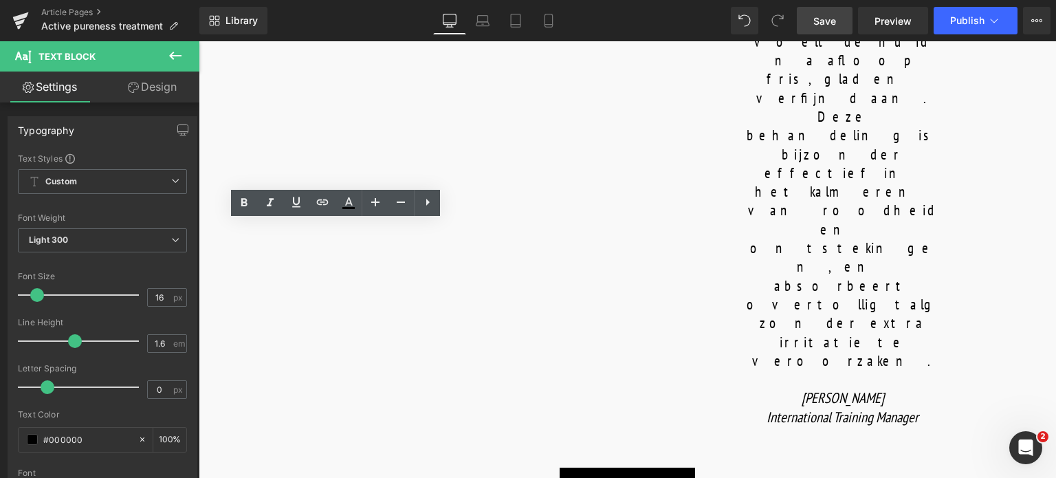
copy p "Cleanse with the purifying and anti-inflammatory ACTIVE PURENESS GEL and TONER"
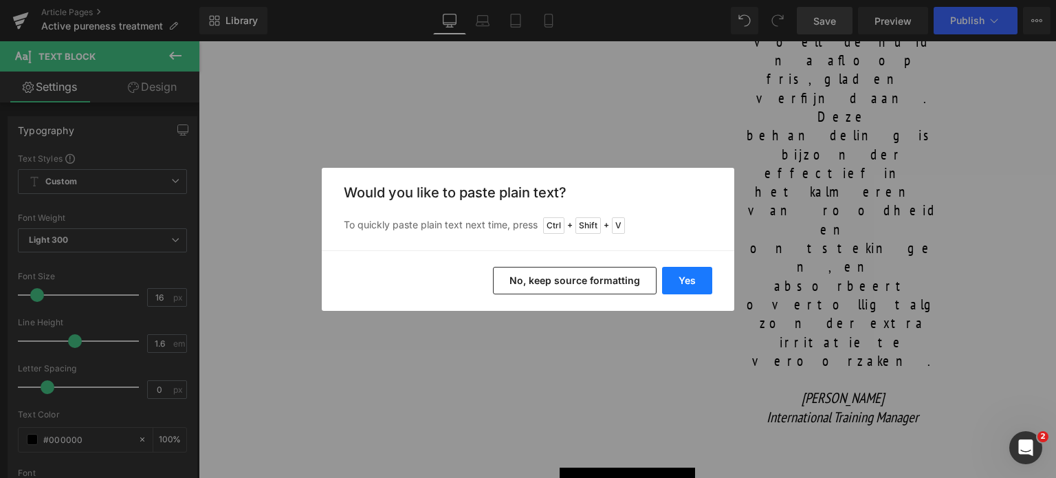
click at [688, 276] on button "Yes" at bounding box center [687, 281] width 50 height 28
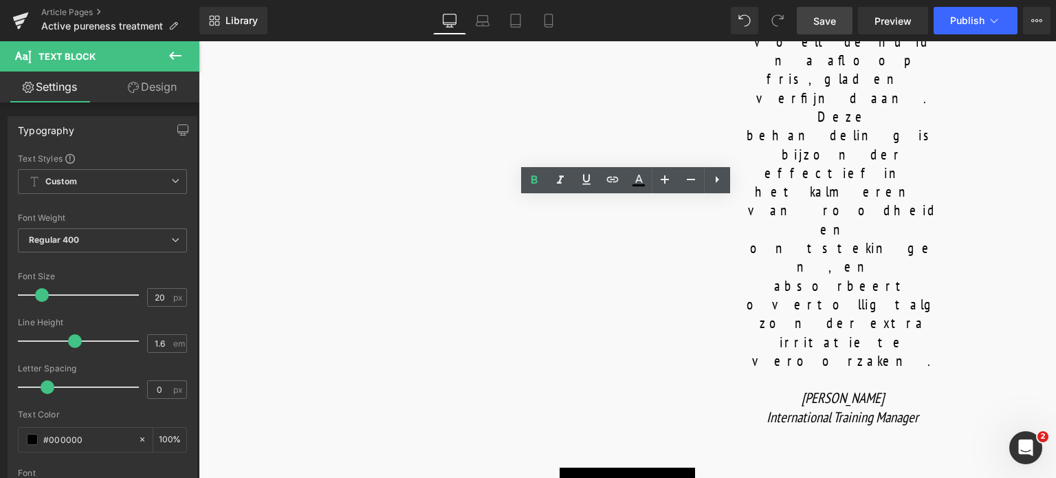
drag, startPoint x: 554, startPoint y: 208, endPoint x: 704, endPoint y: 206, distance: 149.3
copy b "EXFOLIATION & EXTRACTION"
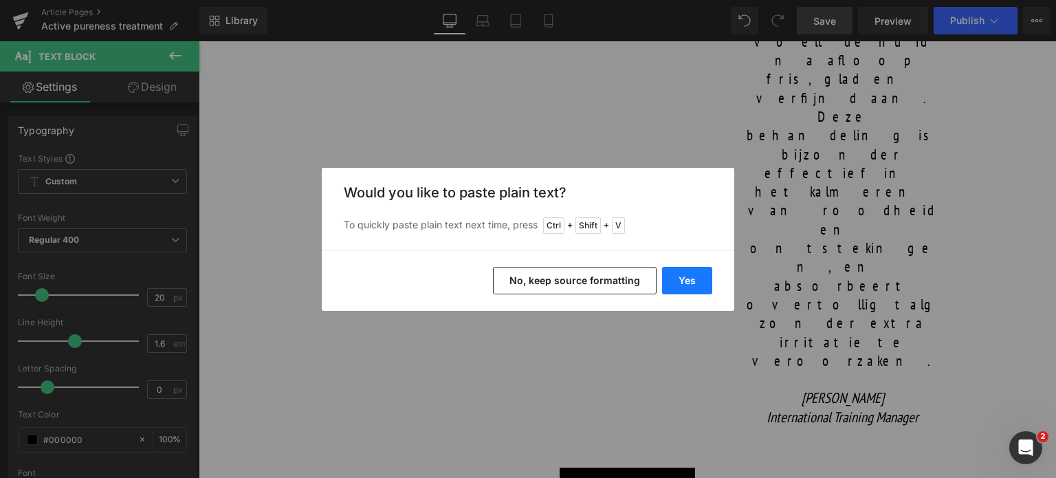
click at [693, 284] on button "Yes" at bounding box center [687, 281] width 50 height 28
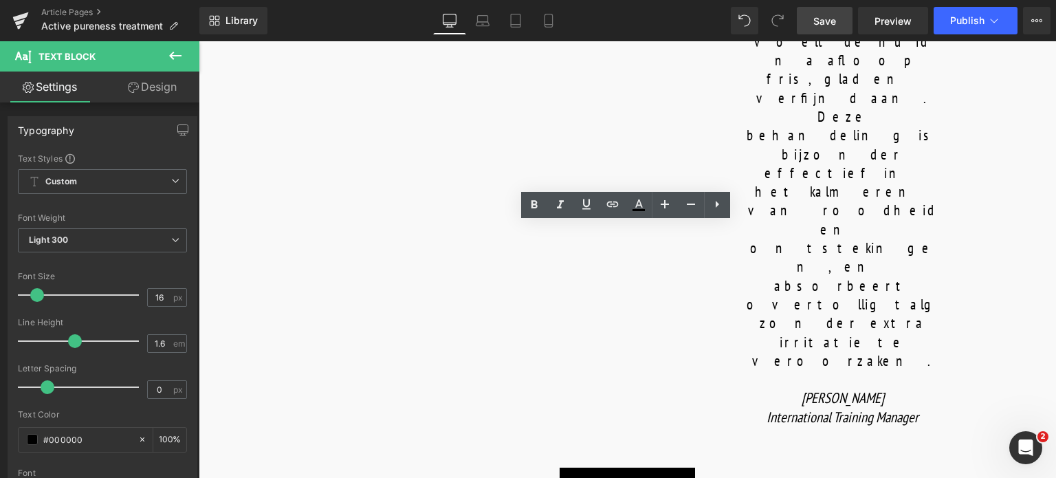
drag, startPoint x: 542, startPoint y: 236, endPoint x: 666, endPoint y: 275, distance: 129.9
copy p "Prep the skin for a deep extraction session applying a thick layer of the kerat…"
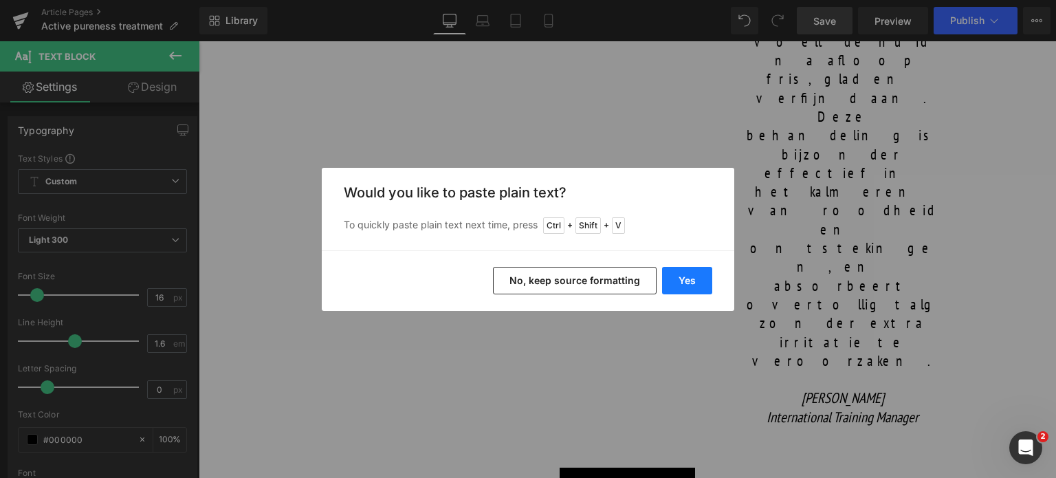
click at [677, 283] on button "Yes" at bounding box center [687, 281] width 50 height 28
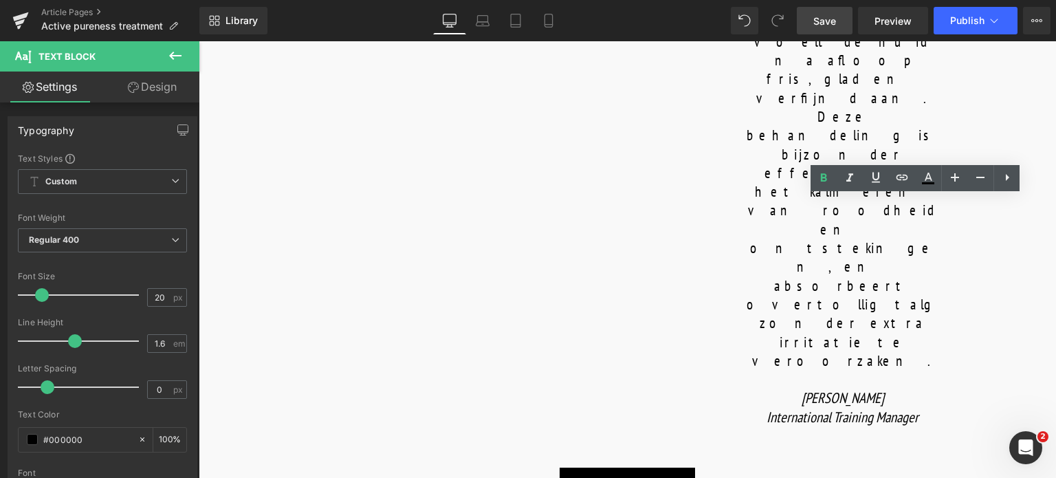
drag, startPoint x: 867, startPoint y: 206, endPoint x: 990, endPoint y: 212, distance: 124.0
copy b "MASK & MASSAGE"
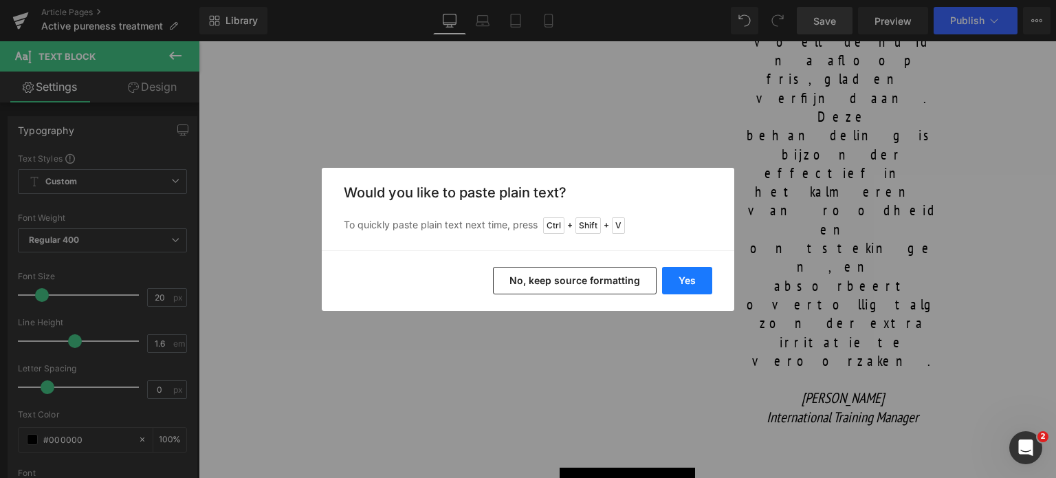
click at [695, 283] on button "Yes" at bounding box center [687, 281] width 50 height 28
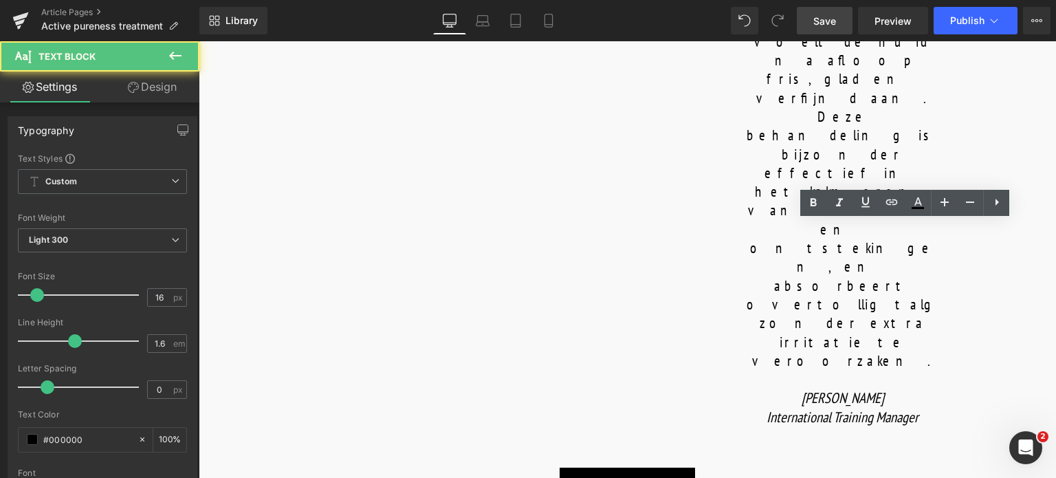
drag, startPoint x: 832, startPoint y: 233, endPoint x: 1021, endPoint y: 328, distance: 211.6
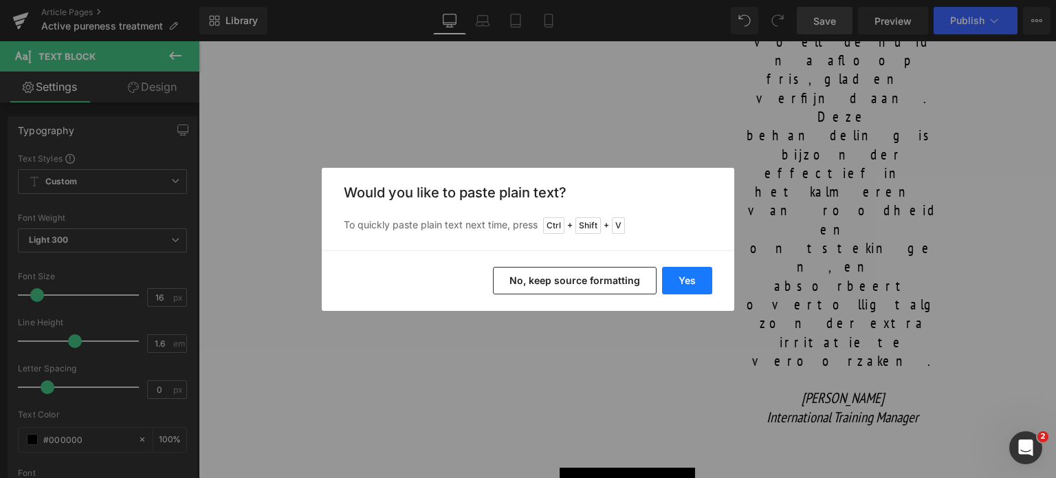
click at [693, 281] on button "Yes" at bounding box center [687, 281] width 50 height 28
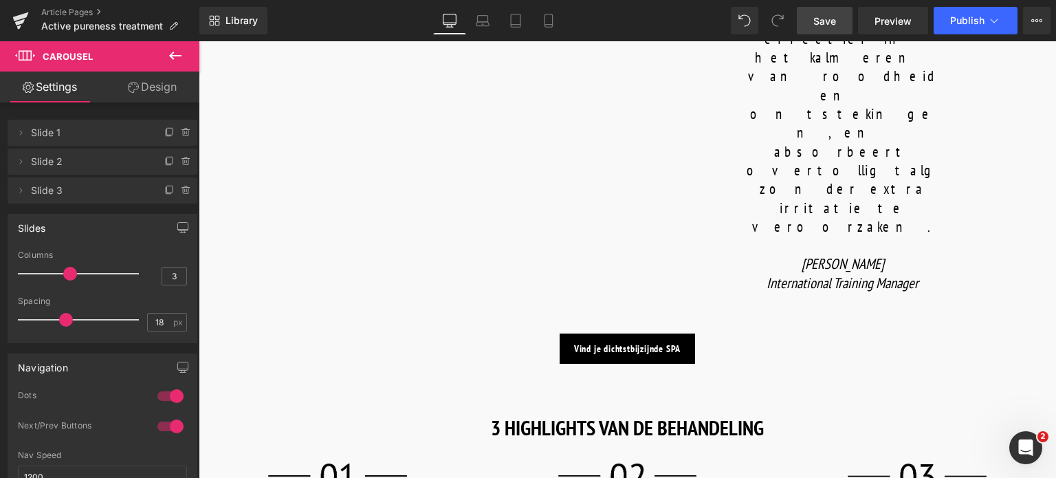
scroll to position [1307, 0]
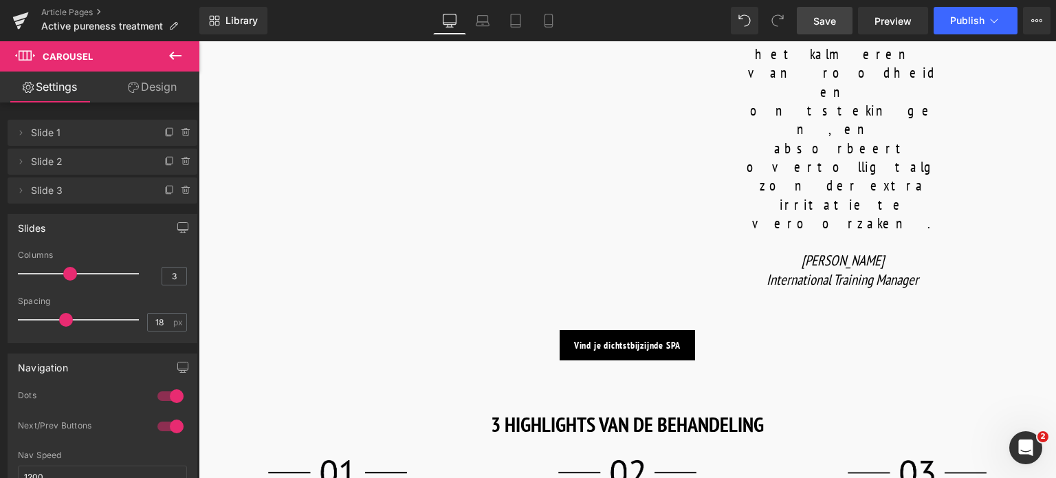
drag, startPoint x: 816, startPoint y: 19, endPoint x: 596, endPoint y: 35, distance: 220.7
click at [816, 19] on span "Save" at bounding box center [825, 21] width 23 height 14
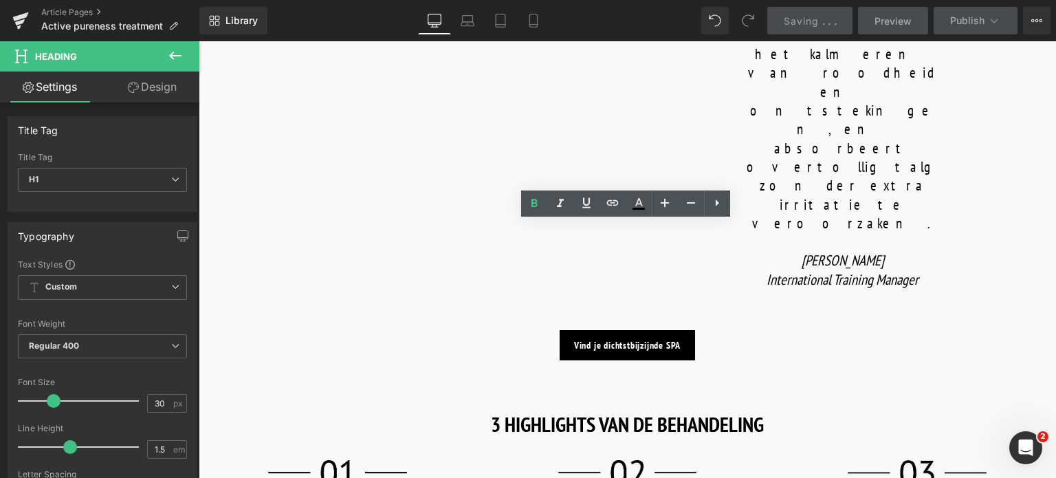
drag, startPoint x: 488, startPoint y: 244, endPoint x: 873, endPoint y: 254, distance: 385.3
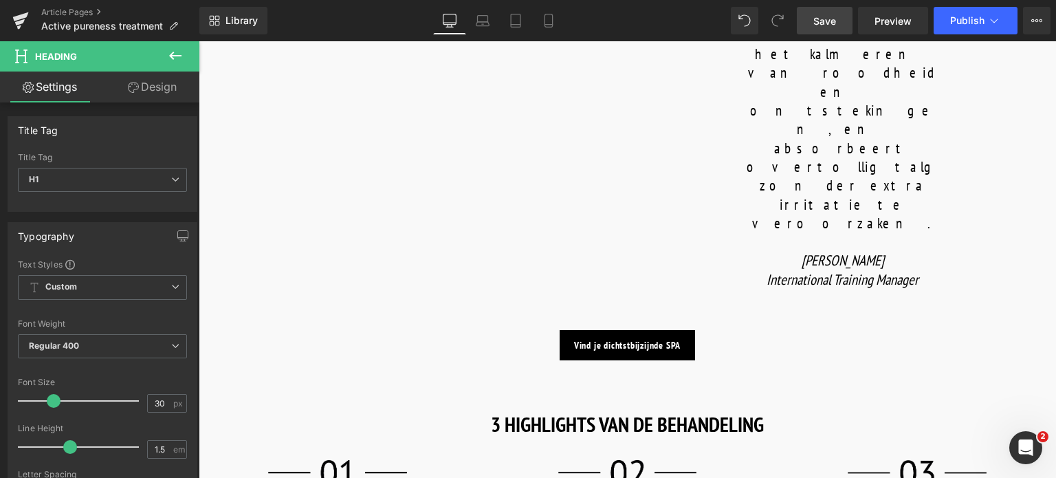
paste div
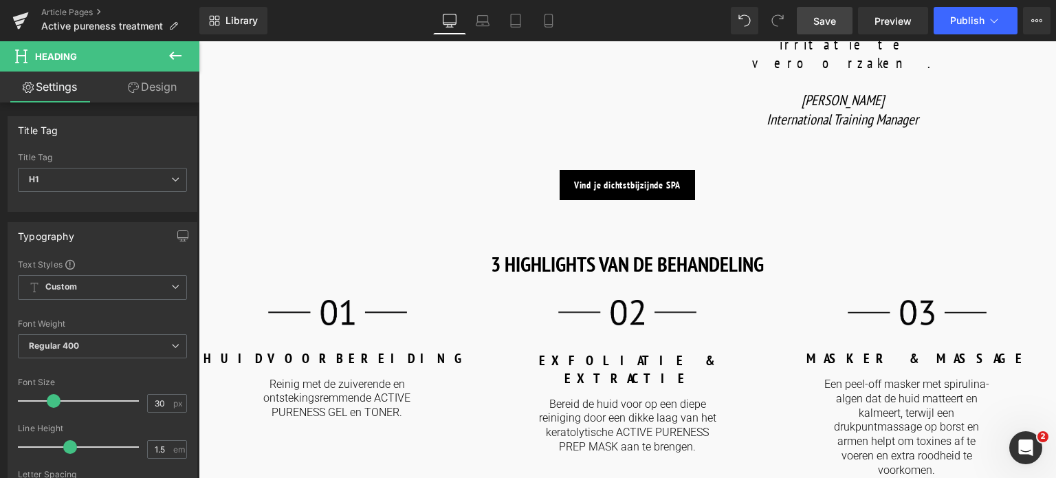
scroll to position [1513, 0]
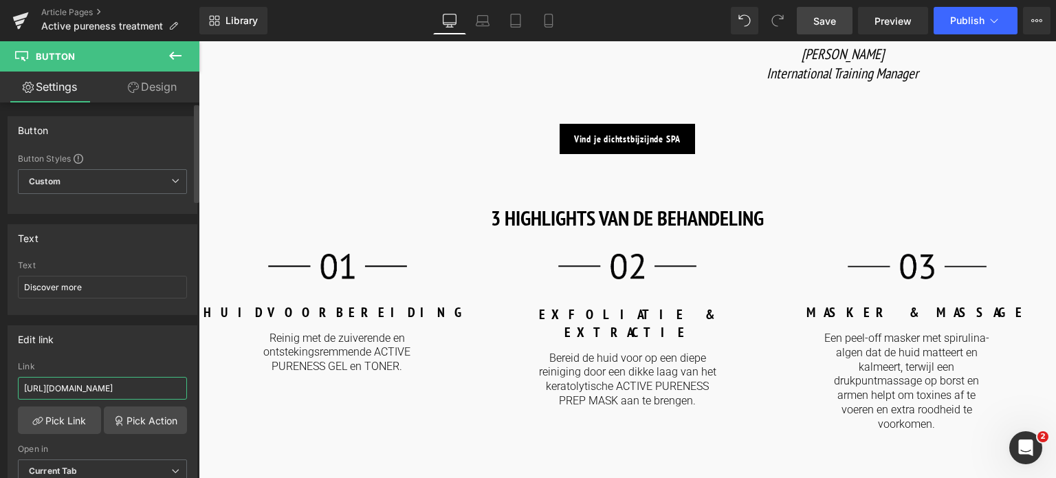
drag, startPoint x: 159, startPoint y: 390, endPoint x: 0, endPoint y: 359, distance: 161.9
click at [0, 359] on div "Edit link https://world.comfortzoneskin.com/products/active-pureness-gel Link h…" at bounding box center [103, 409] width 206 height 188
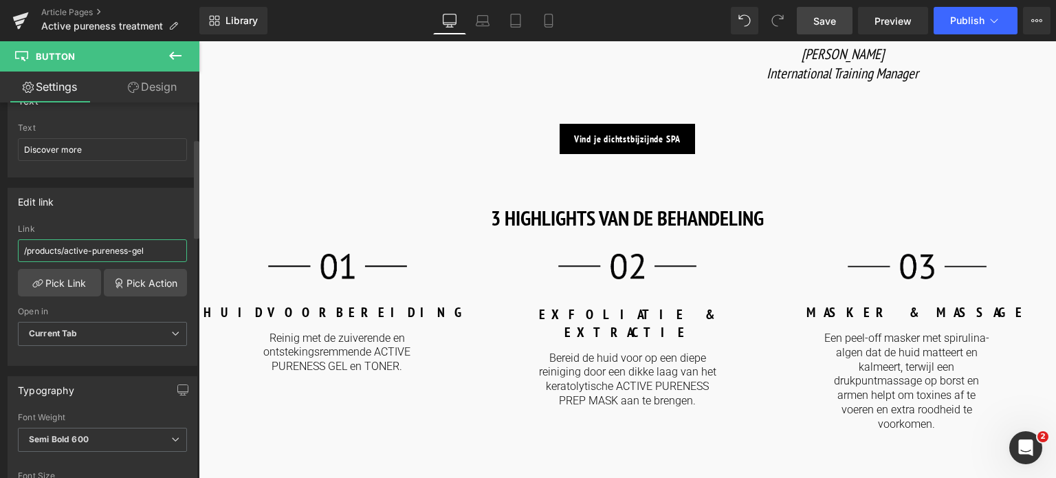
scroll to position [69, 0]
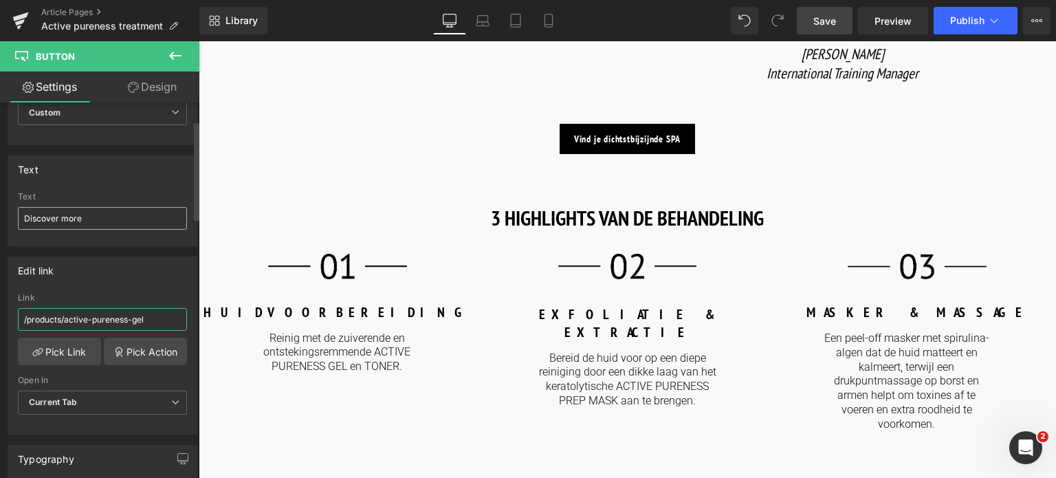
type input "/products/active-pureness-gel"
drag, startPoint x: 85, startPoint y: 215, endPoint x: 8, endPoint y: 215, distance: 77.0
click at [8, 215] on div "Discover more Text Discover more" at bounding box center [102, 219] width 188 height 54
drag, startPoint x: 107, startPoint y: 222, endPoint x: 0, endPoint y: 218, distance: 106.7
click at [0, 218] on div "Text Ontdek meer Text Ontdek meer" at bounding box center [103, 195] width 206 height 101
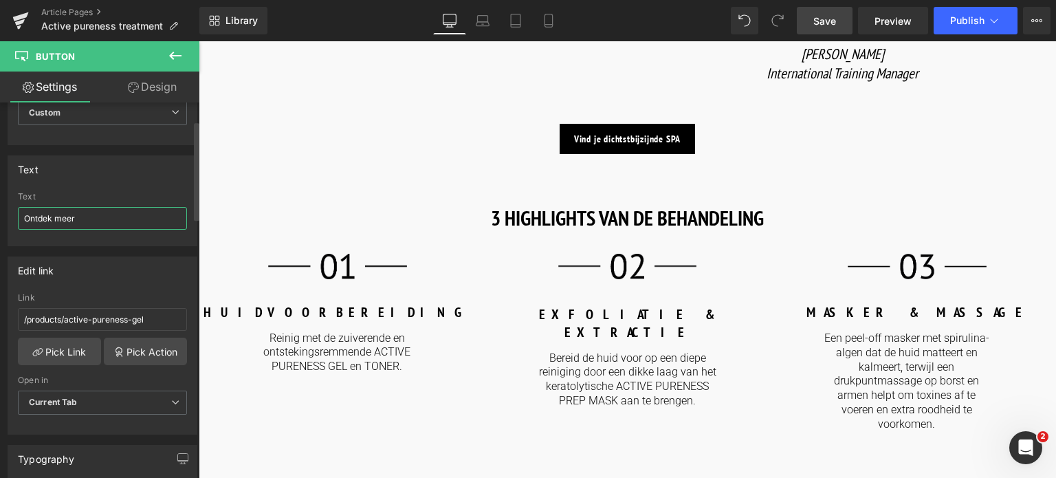
type input "Ontdek meer"
click at [0, 218] on div "Text Ontdek meer Text Ontdek meer" at bounding box center [103, 195] width 206 height 101
drag, startPoint x: 22, startPoint y: 221, endPoint x: 121, endPoint y: 215, distance: 99.3
click at [121, 215] on input "Ontdek meer" at bounding box center [102, 218] width 169 height 23
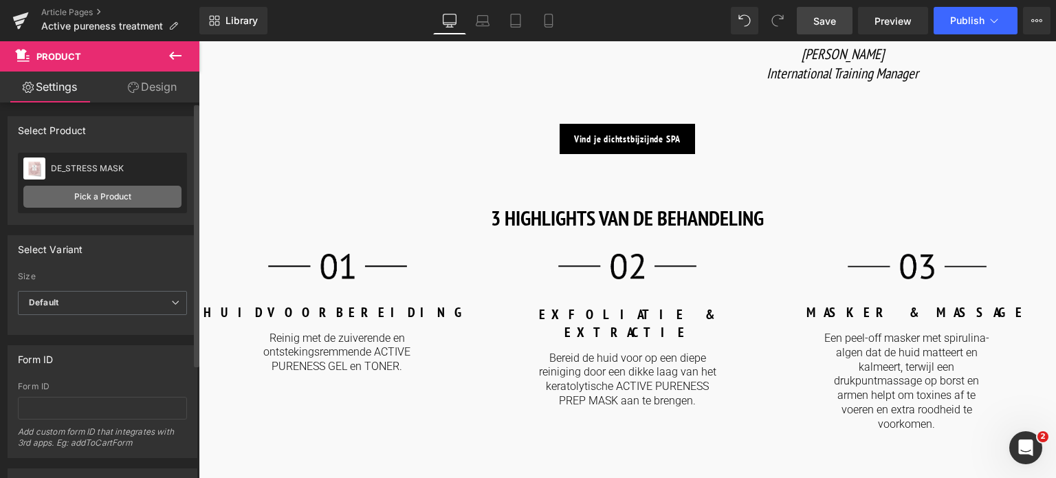
click at [94, 198] on link "Pick a Product" at bounding box center [102, 197] width 158 height 22
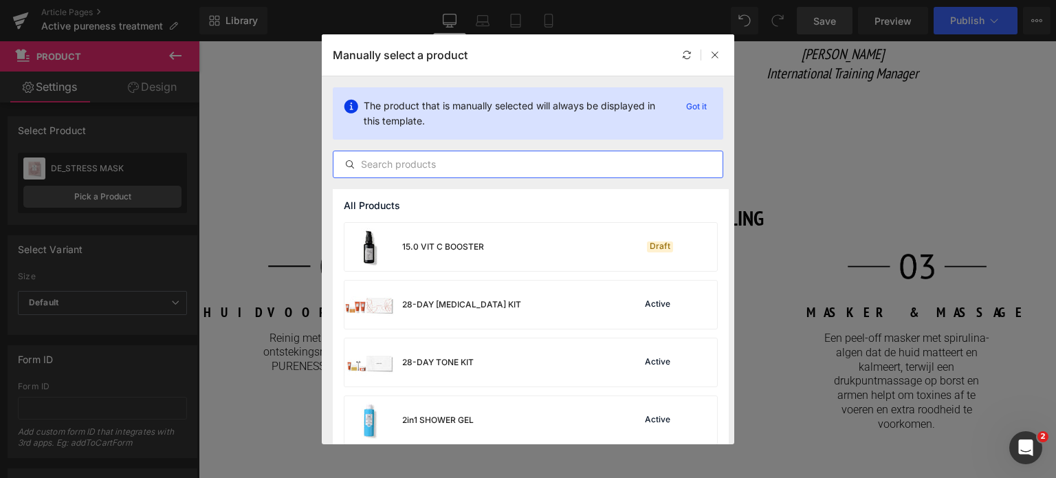
click at [404, 156] on input "text" at bounding box center [528, 164] width 389 height 17
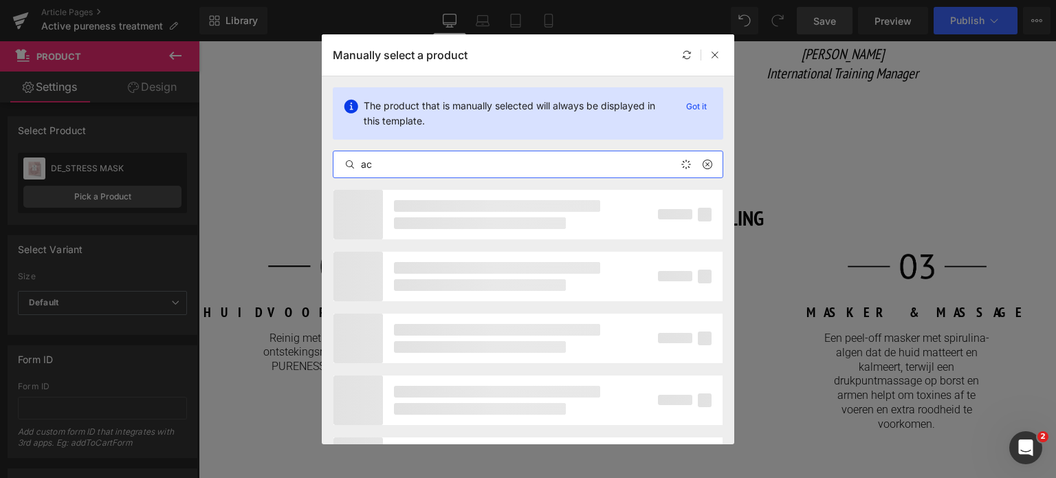
type input "a"
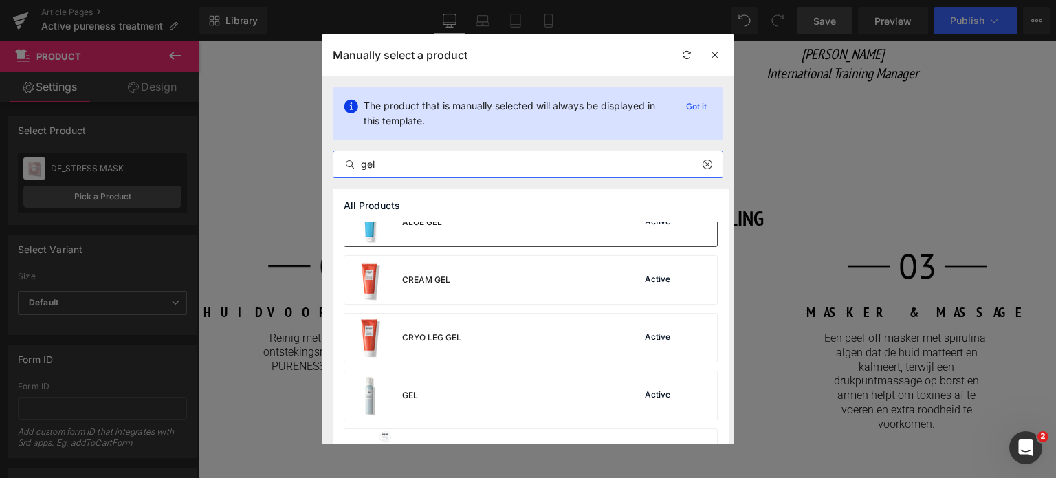
scroll to position [184, 0]
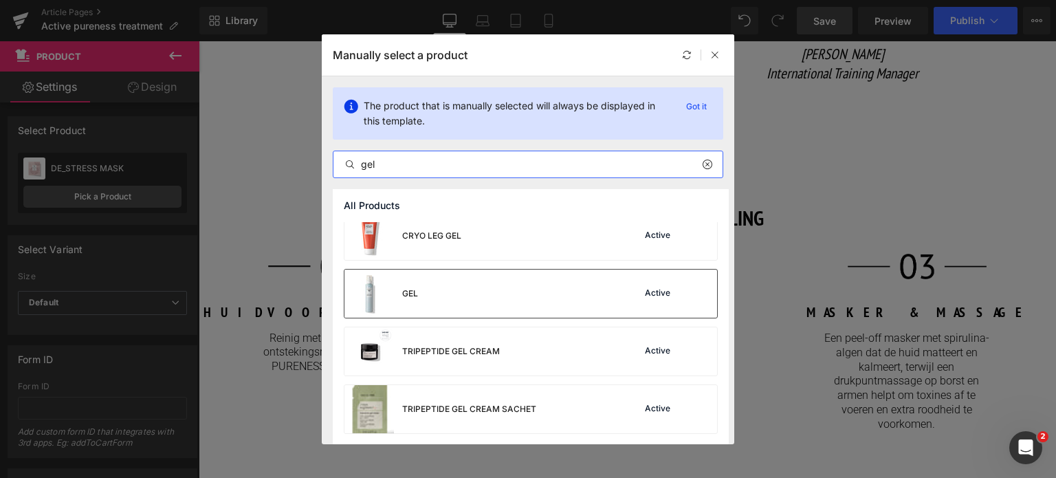
type input "gel"
click at [533, 301] on div "GEL Active" at bounding box center [531, 294] width 373 height 48
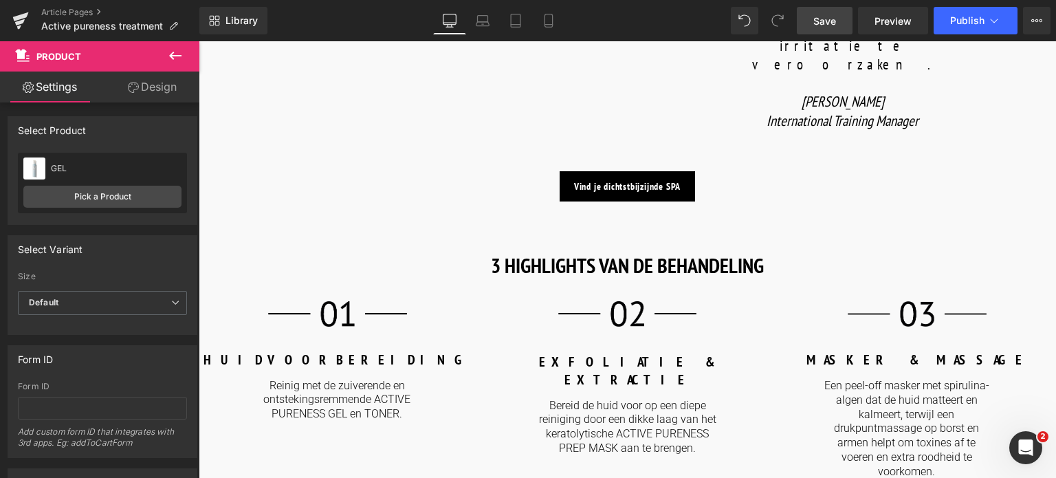
scroll to position [1444, 0]
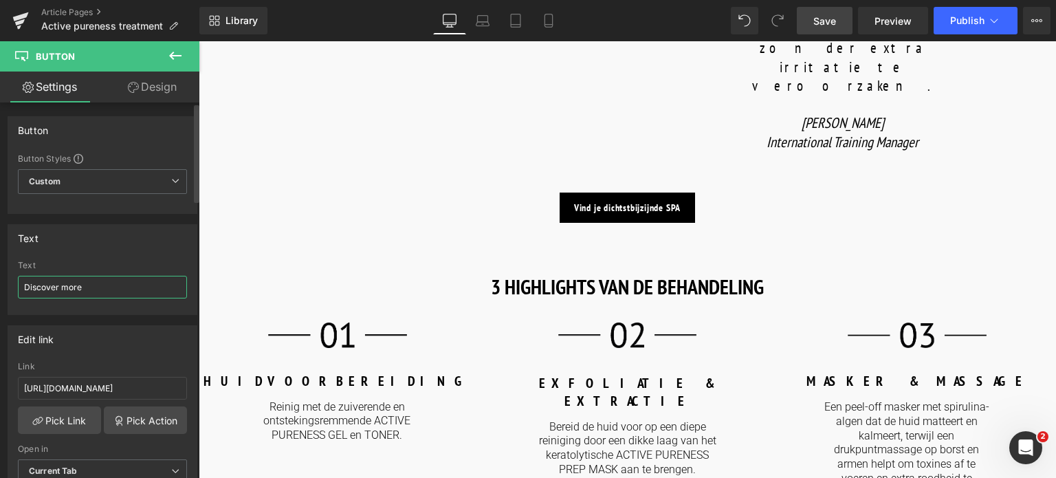
drag, startPoint x: 110, startPoint y: 293, endPoint x: 22, endPoint y: 293, distance: 88.0
click at [22, 293] on input "Discover more" at bounding box center [102, 287] width 169 height 23
paste input "Ontdek meer"
type input "Ontdek meer"
drag, startPoint x: 160, startPoint y: 388, endPoint x: 0, endPoint y: 388, distance: 159.6
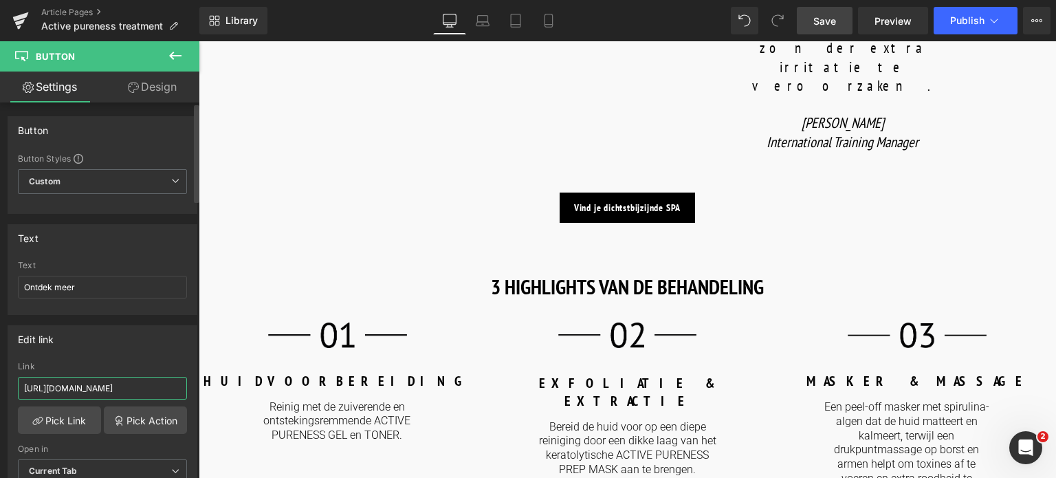
click at [0, 388] on div "Edit link https://world.comfortzoneskin.com/products/active-pureness-mask Link …" at bounding box center [103, 409] width 206 height 188
type input "/products/active-pureness-mask"
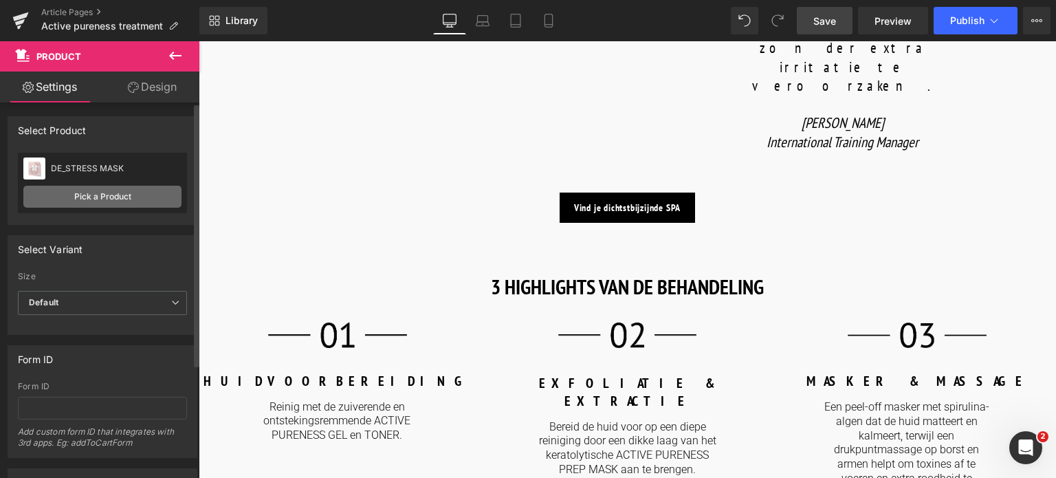
click at [85, 194] on link "Pick a Product" at bounding box center [102, 197] width 158 height 22
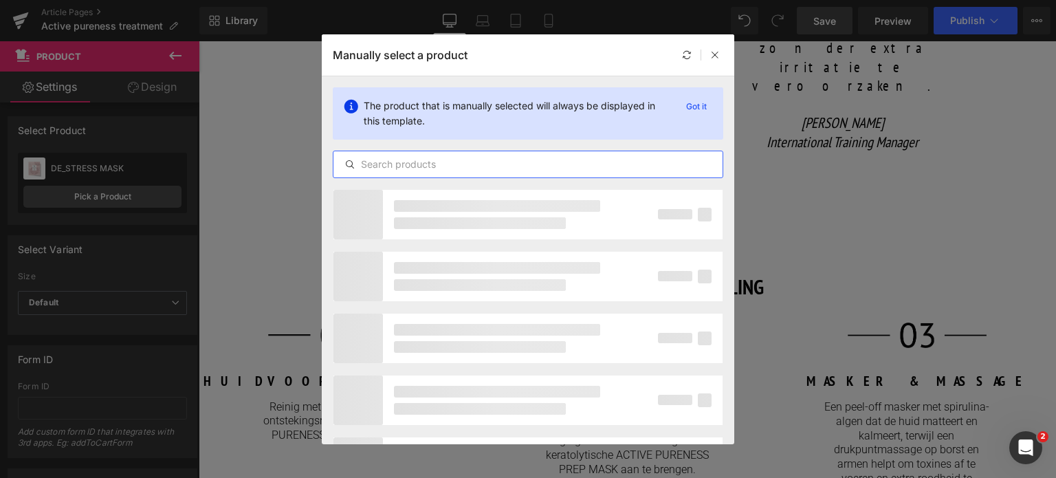
click at [468, 164] on input "text" at bounding box center [528, 164] width 389 height 17
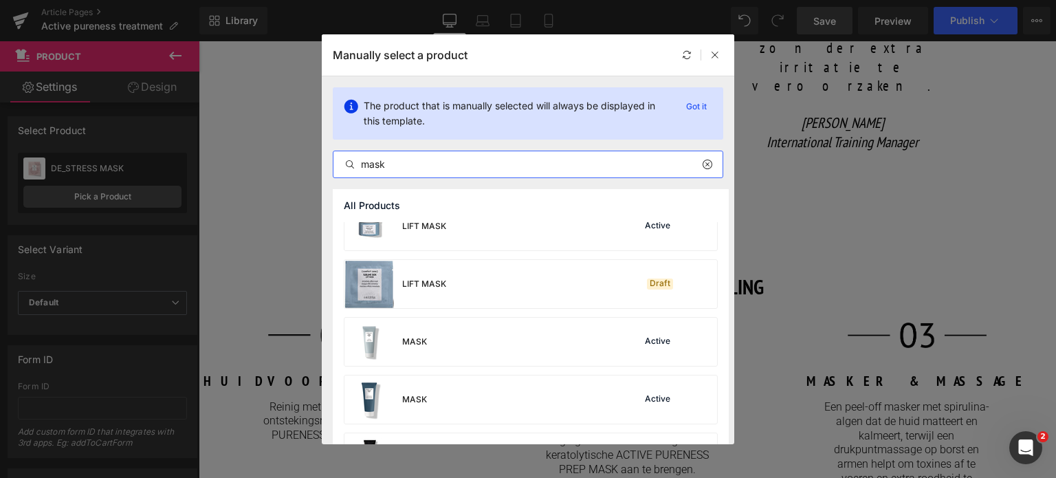
scroll to position [275, 0]
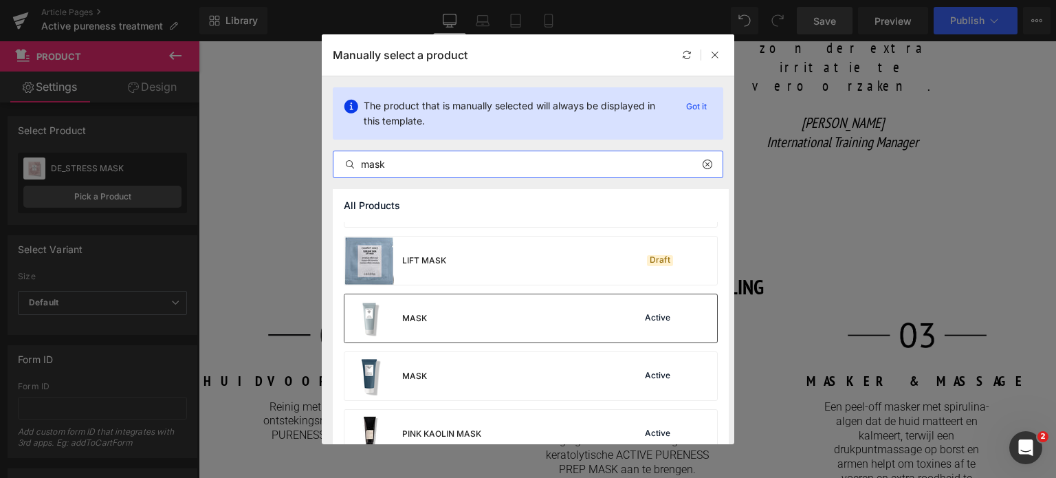
type input "mask"
click at [501, 318] on div "MASK Active" at bounding box center [531, 318] width 373 height 48
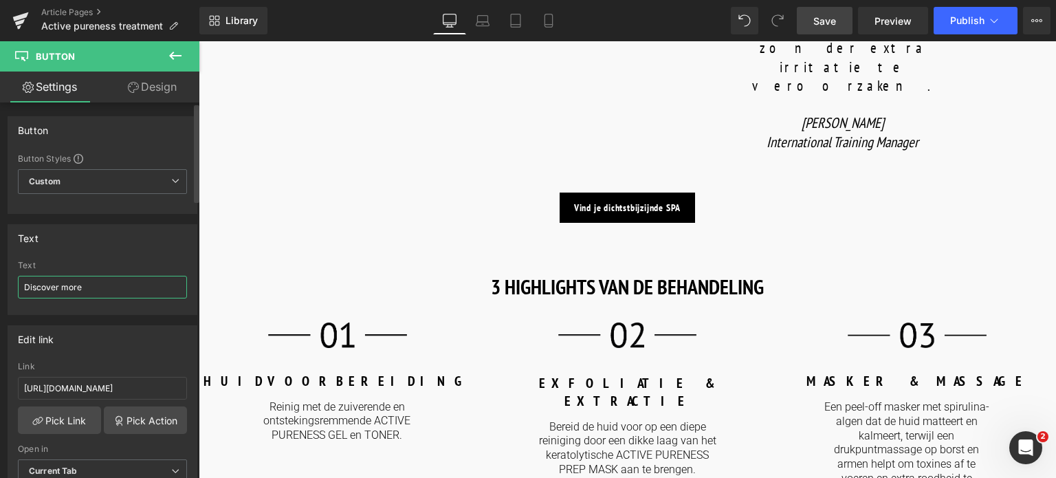
drag, startPoint x: 94, startPoint y: 288, endPoint x: 0, endPoint y: 294, distance: 93.7
click at [0, 294] on div "Text Discover more Text Discover more" at bounding box center [103, 264] width 206 height 101
paste input "Ontdek meer"
type input "Ontdek meer"
drag, startPoint x: 159, startPoint y: 384, endPoint x: 0, endPoint y: 366, distance: 160.0
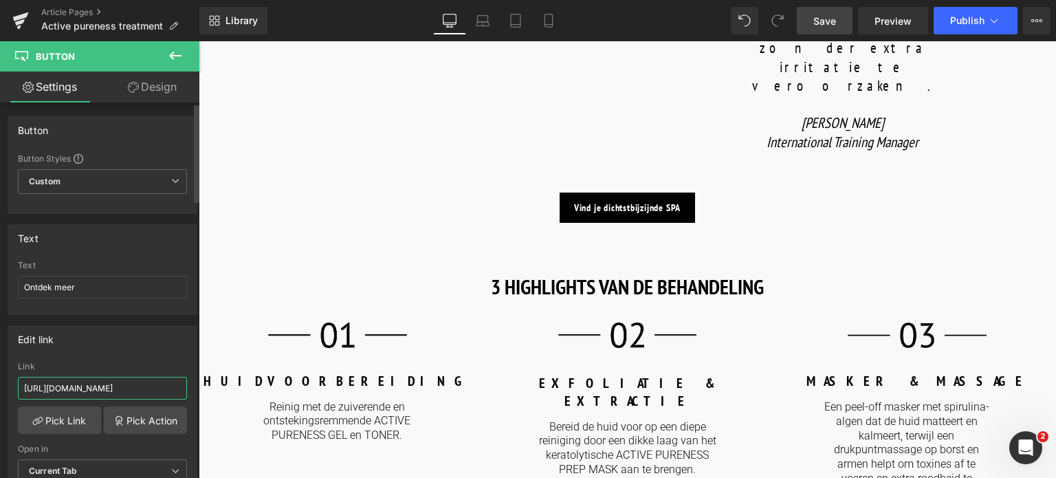
click at [0, 366] on div "Edit link https://world.comfortzoneskin.com/products/active-pureness-corrector …" at bounding box center [103, 409] width 206 height 188
type input "/products/active-pureness-corrector"
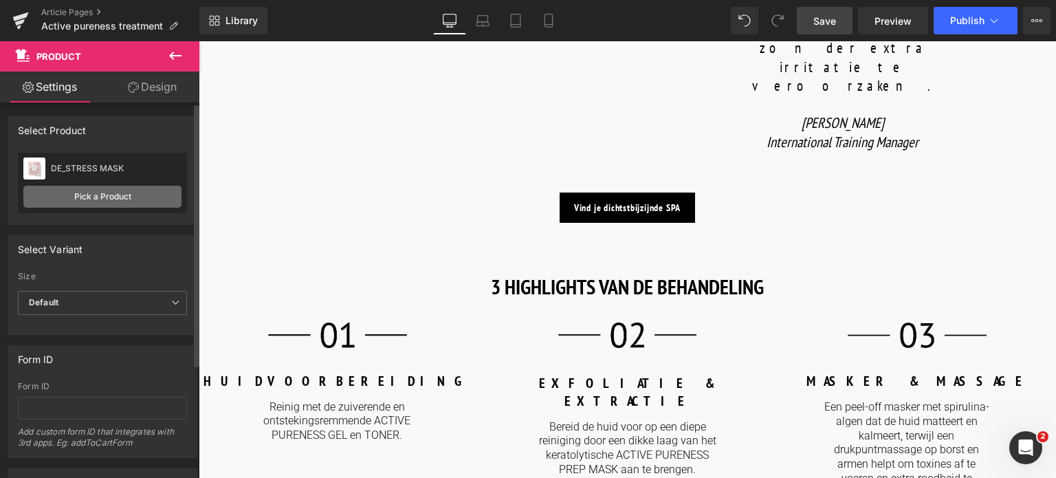
click at [68, 195] on link "Pick a Product" at bounding box center [102, 197] width 158 height 22
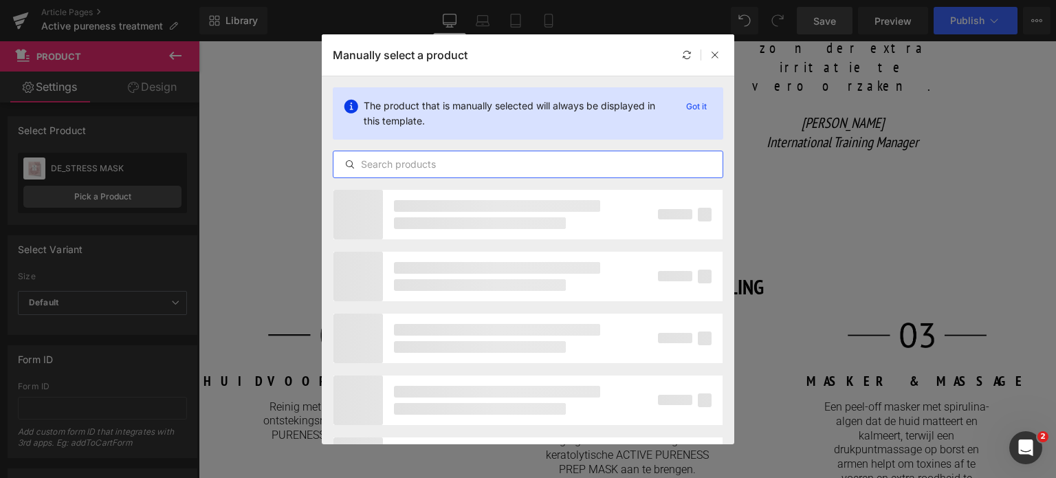
click at [477, 167] on input "text" at bounding box center [528, 164] width 389 height 17
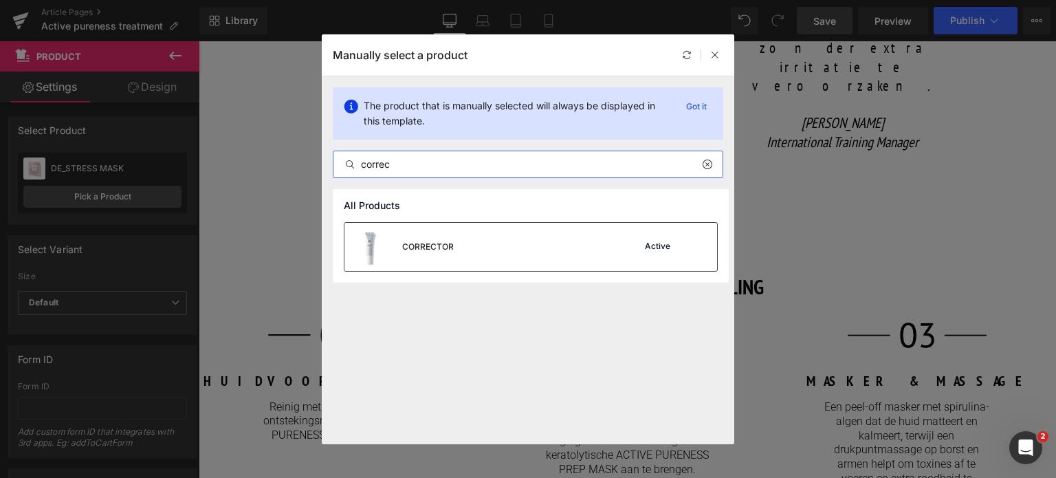
type input "correc"
click at [487, 247] on div "CORRECTOR Active" at bounding box center [531, 247] width 373 height 48
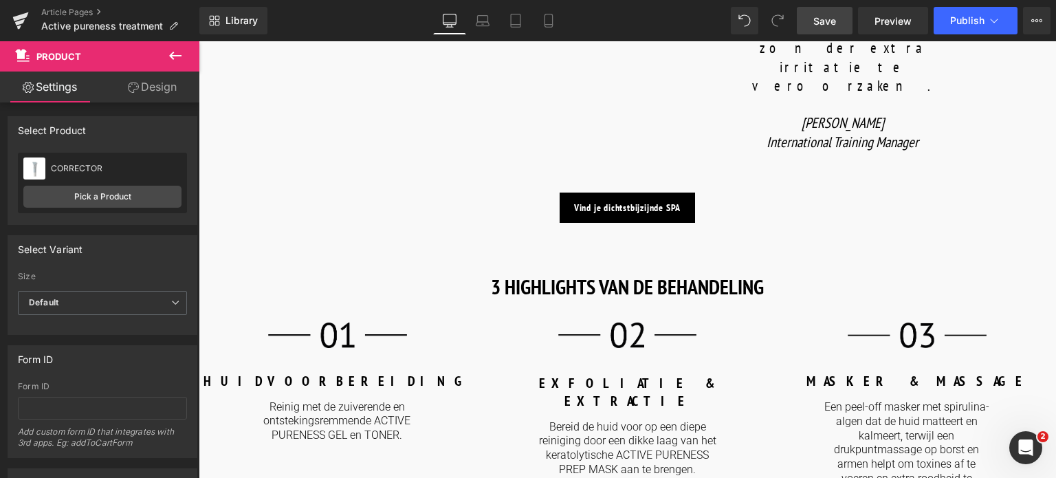
click at [821, 25] on span "Save" at bounding box center [825, 21] width 23 height 14
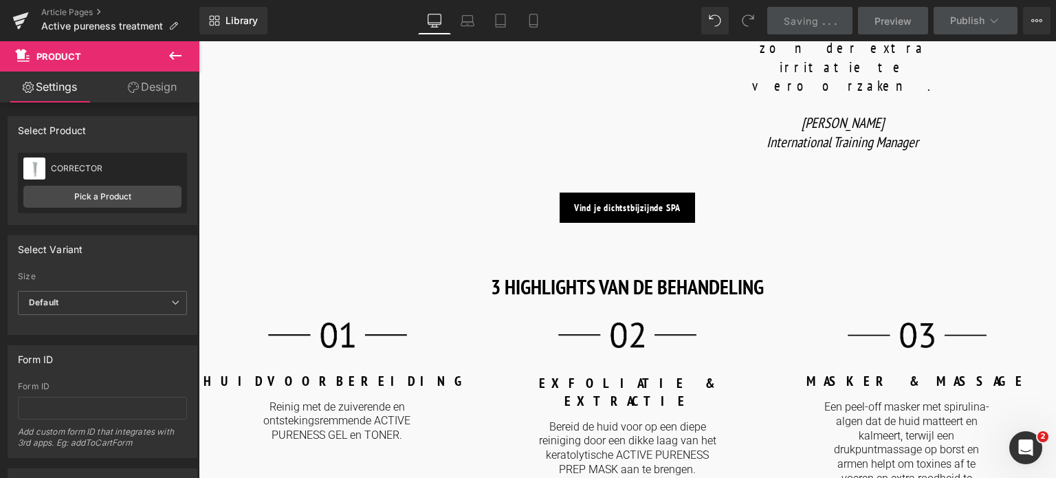
scroll to position [1719, 0]
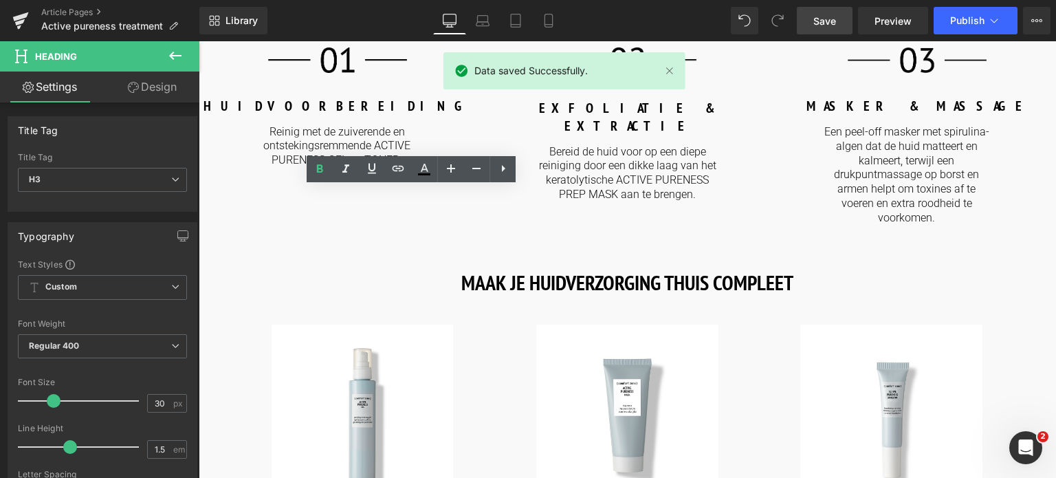
drag, startPoint x: 453, startPoint y: 218, endPoint x: 382, endPoint y: 219, distance: 70.9
click at [199, 180] on html "🌞 Gratis verzending voor al je bestellingen in augustus! Voor een zomer vol gem…" at bounding box center [628, 32] width 858 height 3421
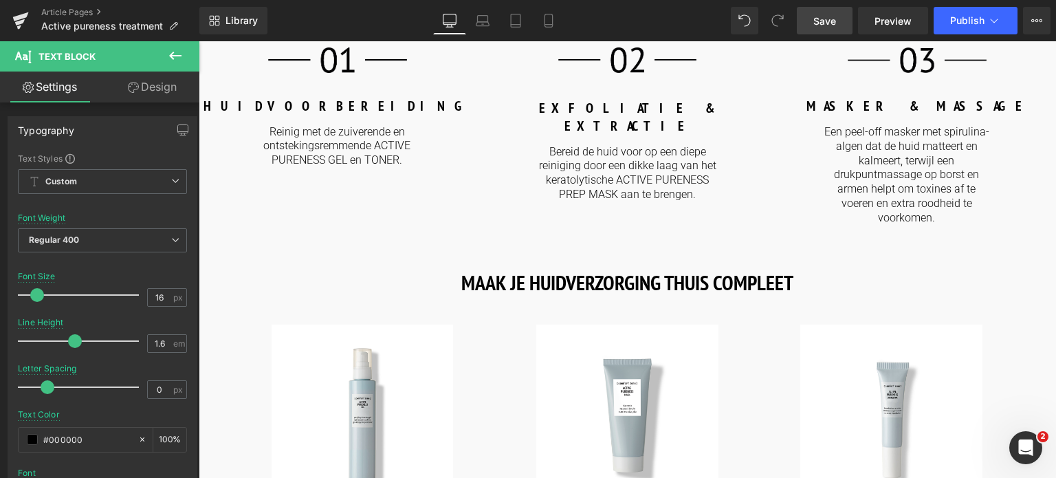
drag, startPoint x: 493, startPoint y: 283, endPoint x: 204, endPoint y: 254, distance: 291.0
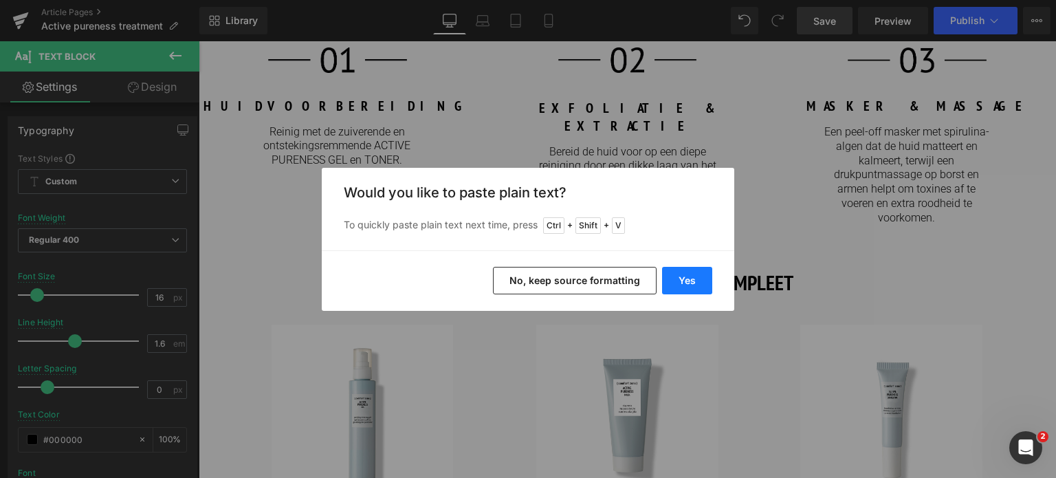
click at [686, 274] on button "Yes" at bounding box center [687, 281] width 50 height 28
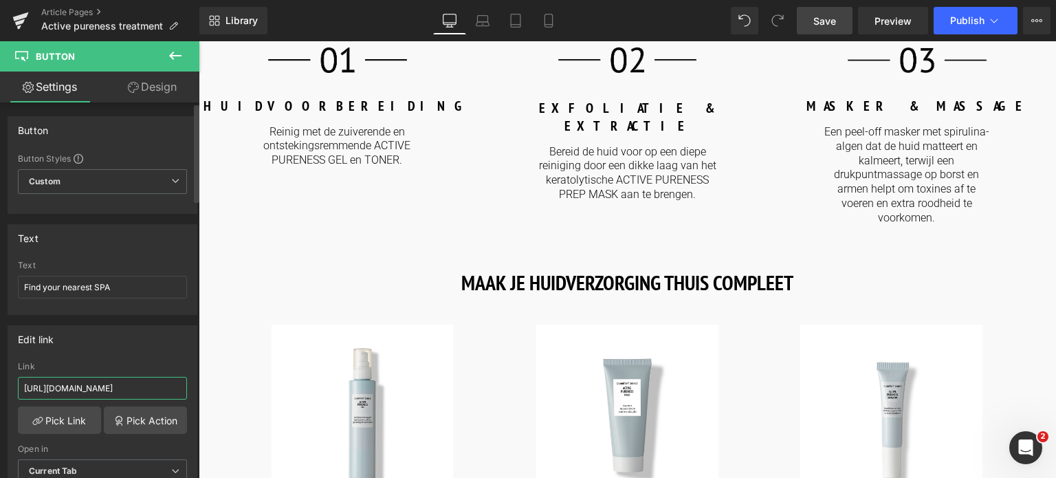
drag, startPoint x: 162, startPoint y: 390, endPoint x: 0, endPoint y: 355, distance: 165.4
click at [0, 355] on div "Edit link [URL][DOMAIN_NAME] Link [URL][DOMAIN_NAME] Pick Link Pick Action Curr…" at bounding box center [103, 409] width 206 height 188
type input "/pages/spa-locator?_gl=1*17ps2ce*_up*MQ..&gclid=CjwKCAjwxNW2BhAkEiwA24Cm9Ew9Tuk…"
drag, startPoint x: 91, startPoint y: 286, endPoint x: 7, endPoint y: 292, distance: 84.8
click at [8, 292] on div "Text Find your nearest SPA Text Find your nearest SPA" at bounding box center [103, 269] width 190 height 91
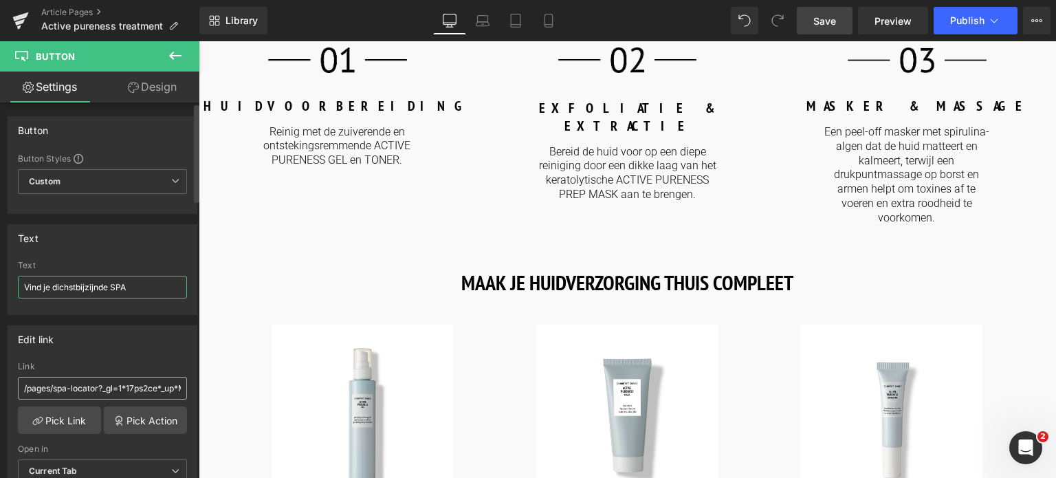
type input "Vind je dichstbijzijnde SPA"
drag, startPoint x: 298, startPoint y: 431, endPoint x: 287, endPoint y: 383, distance: 49.2
type input "/pages/spa-locator"
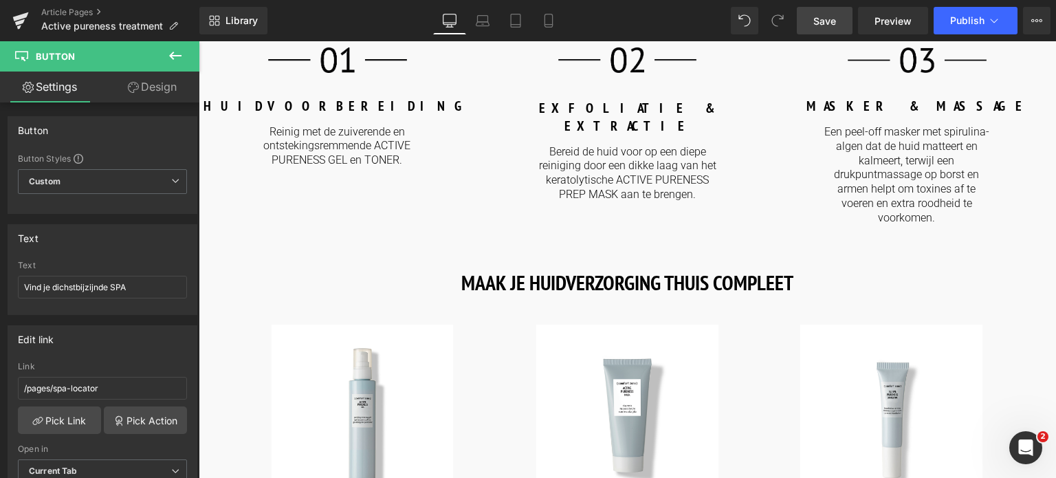
click at [825, 16] on span "Save" at bounding box center [825, 21] width 23 height 14
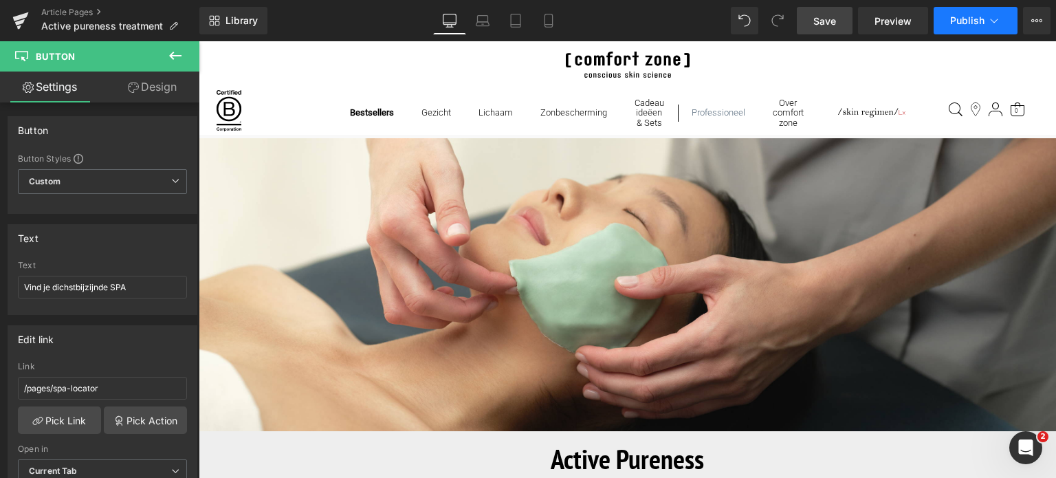
click at [989, 23] on icon at bounding box center [995, 21] width 14 height 14
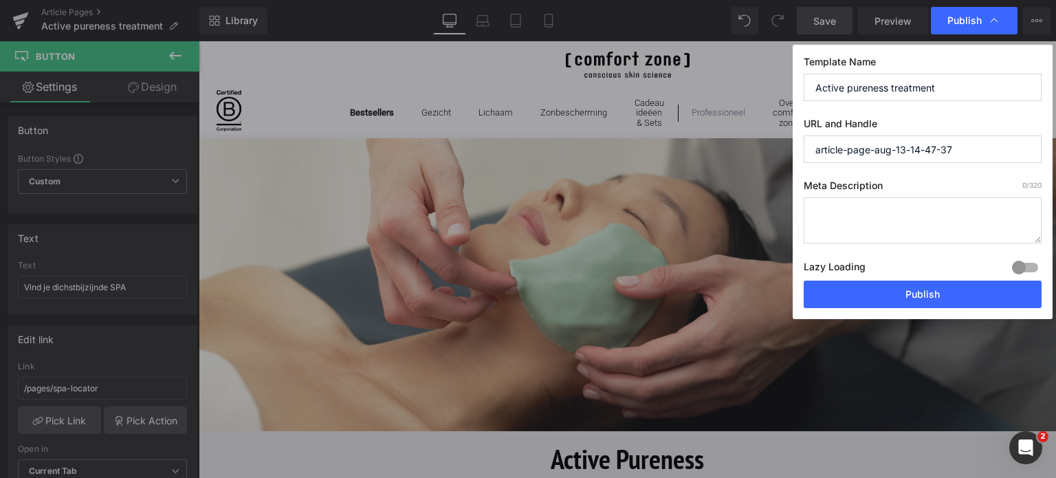
click at [889, 214] on textarea at bounding box center [923, 220] width 238 height 46
paste textarea "Diepreinigend spirulina-algen peel-off masker dat zuivert, poriën verfijnt en e…"
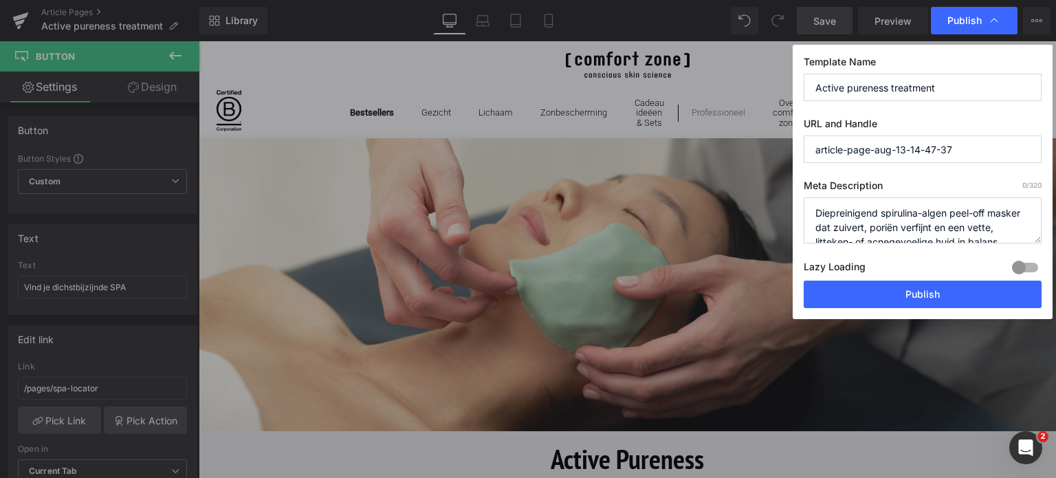
scroll to position [19, 0]
type textarea "Diepreinigend spirulina-algen peel-off masker dat zuivert, poriën verfijnt en e…"
drag, startPoint x: 955, startPoint y: 89, endPoint x: 800, endPoint y: 90, distance: 154.8
click at [800, 90] on div "Template Name Active pureness treatment URL and Handle article-page-aug-13-14-4…" at bounding box center [923, 182] width 260 height 274
drag, startPoint x: 957, startPoint y: 152, endPoint x: 812, endPoint y: 147, distance: 145.9
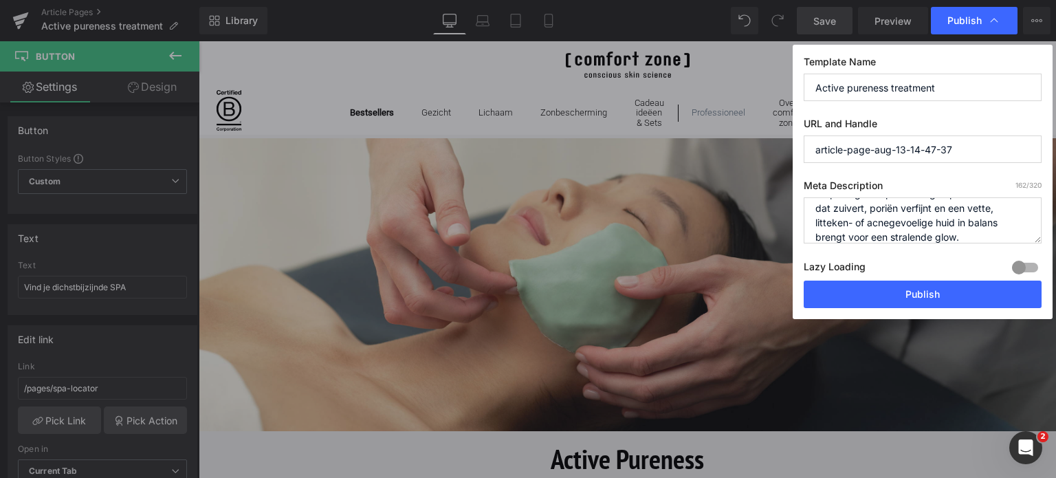
click at [812, 147] on input "article-page-aug-13-14-47-37" at bounding box center [923, 149] width 238 height 28
paste input "Active pureness treatment"
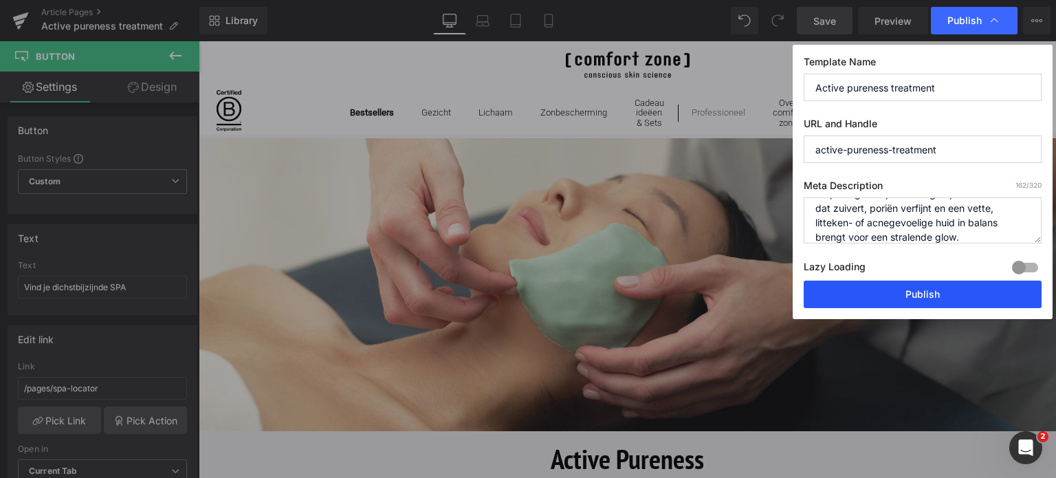
type input "active-pureness-treatment"
click at [899, 297] on button "Publish" at bounding box center [923, 295] width 238 height 28
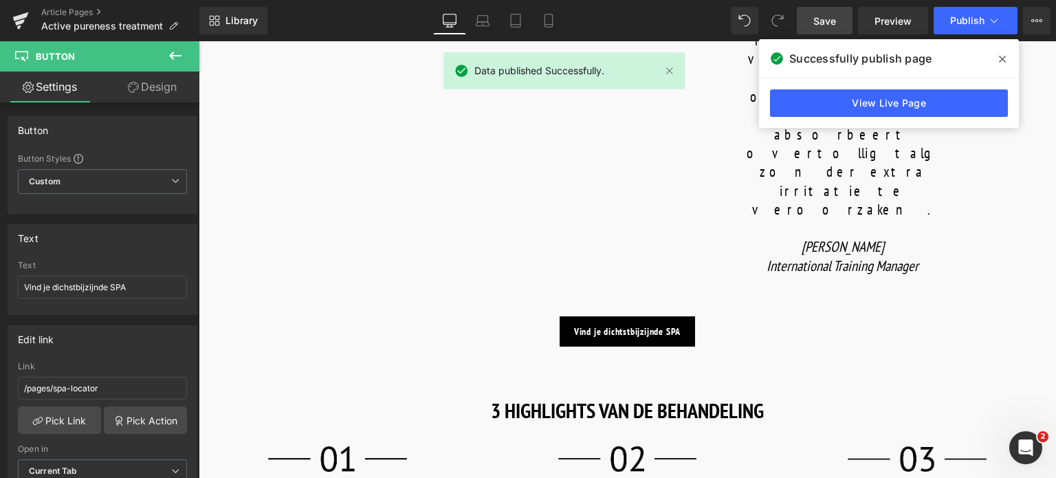
scroll to position [1238, 0]
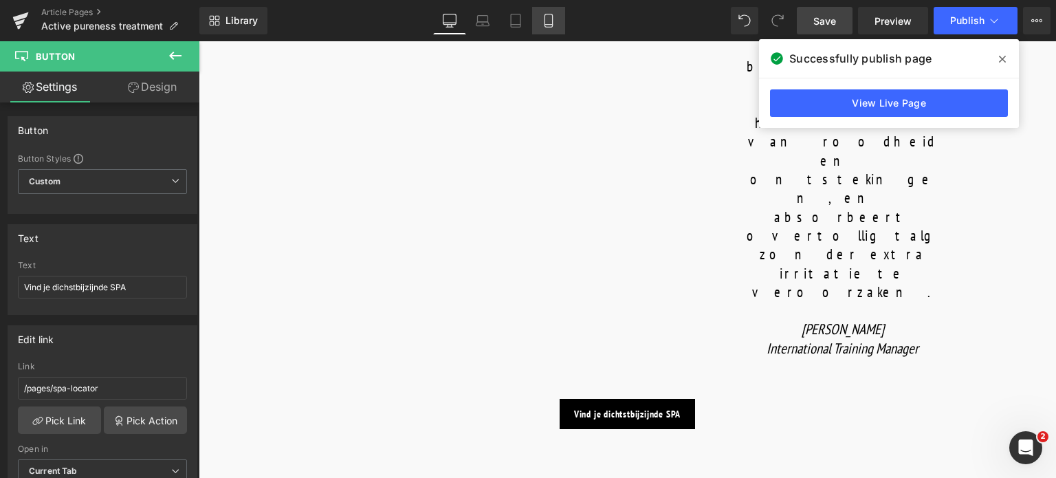
click at [545, 18] on icon at bounding box center [549, 20] width 8 height 13
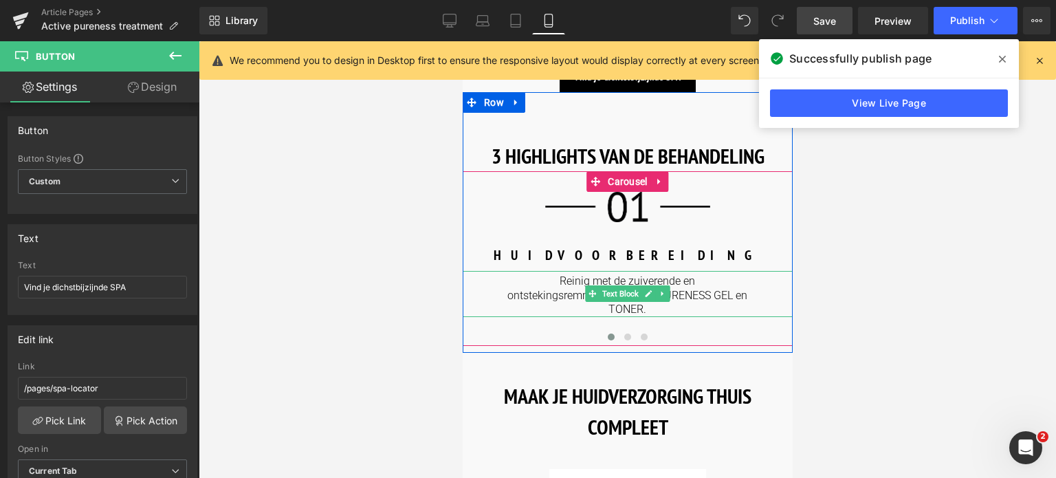
scroll to position [1376, 0]
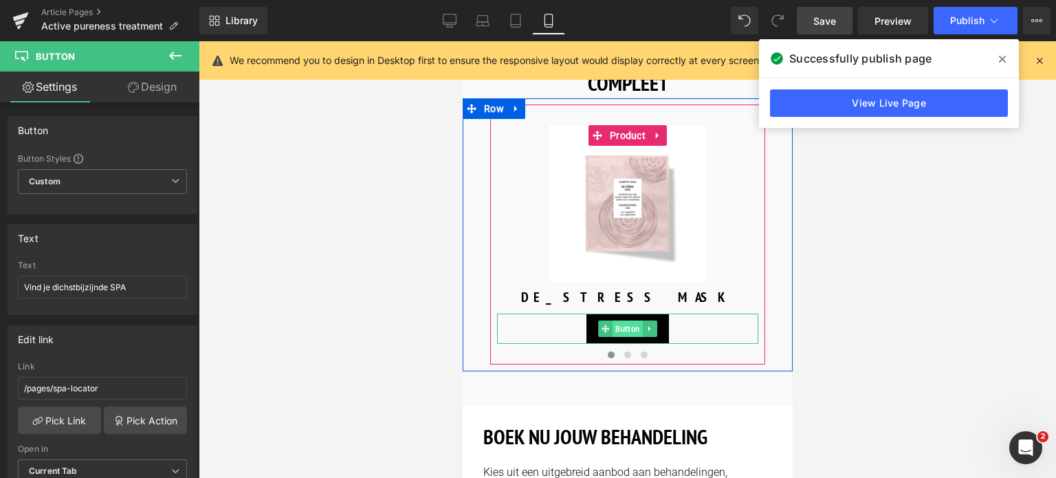
click at [619, 327] on span "Button" at bounding box center [627, 328] width 30 height 17
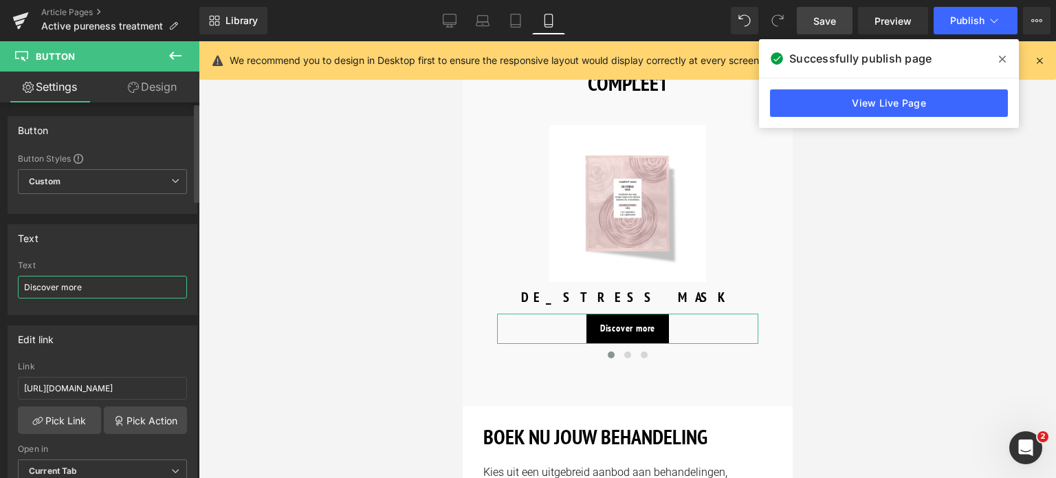
drag, startPoint x: 138, startPoint y: 283, endPoint x: 0, endPoint y: 285, distance: 137.6
click at [0, 285] on div "Text Discover more Text Discover more" at bounding box center [103, 264] width 206 height 101
paste input "Active pureness treatment"
drag, startPoint x: 129, startPoint y: 292, endPoint x: 19, endPoint y: 298, distance: 110.9
click at [19, 298] on div "Text Active pureness treatment" at bounding box center [102, 288] width 169 height 54
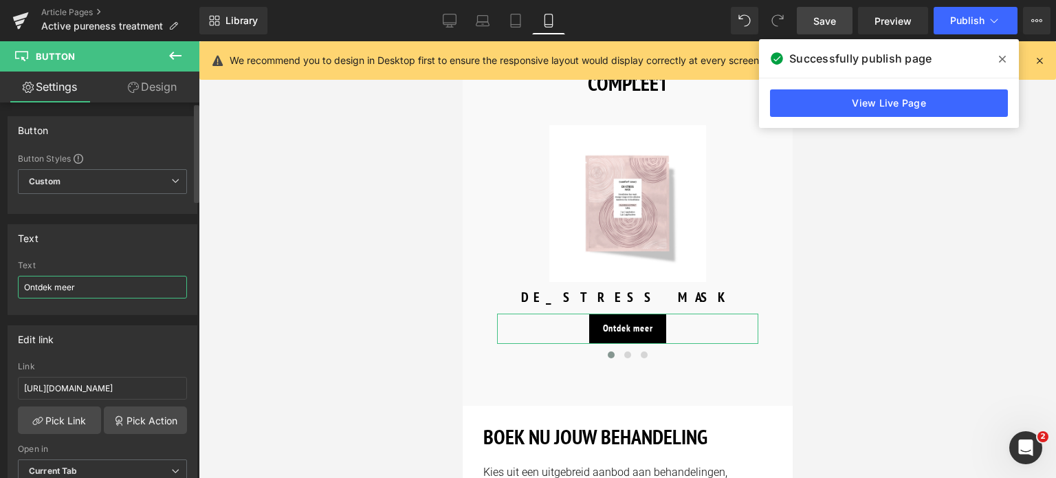
drag, startPoint x: 83, startPoint y: 283, endPoint x: 0, endPoint y: 281, distance: 83.3
click at [0, 281] on div "Text Ontdek meer Text Ontdek meer" at bounding box center [103, 264] width 206 height 101
type input "Ontdek meer"
drag, startPoint x: 162, startPoint y: 385, endPoint x: 0, endPoint y: 368, distance: 162.5
click at [0, 368] on div "Edit link https://world.comfortzoneskin.com/products/active-pureness-gel Link h…" at bounding box center [103, 409] width 206 height 188
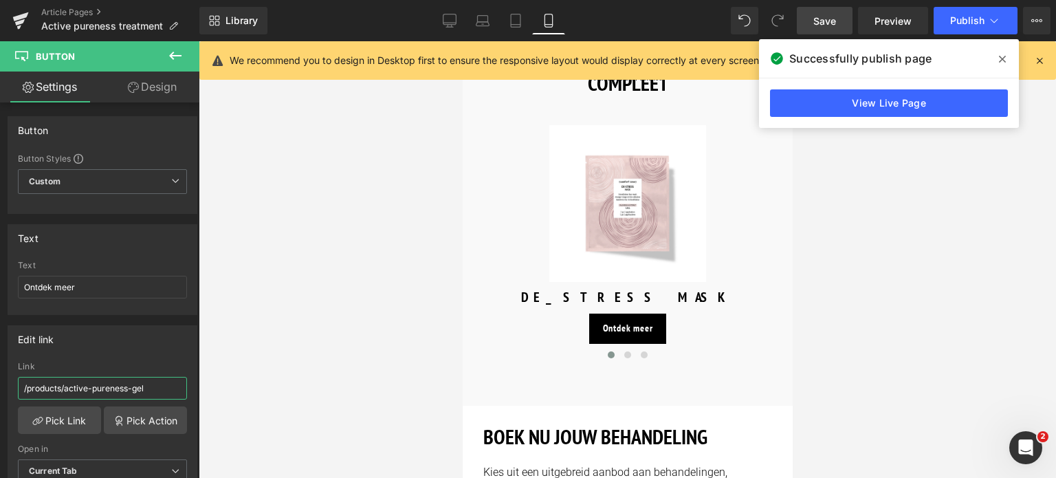
type input "/products/active-pureness-gel"
drag, startPoint x: 830, startPoint y: 16, endPoint x: 164, endPoint y: 230, distance: 699.3
click at [830, 16] on span "Save" at bounding box center [825, 21] width 23 height 14
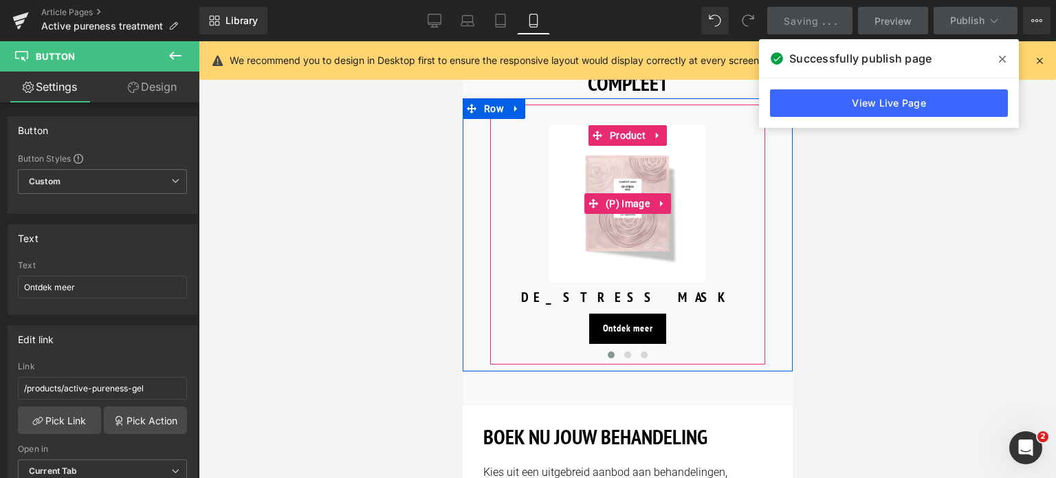
scroll to position [1307, 0]
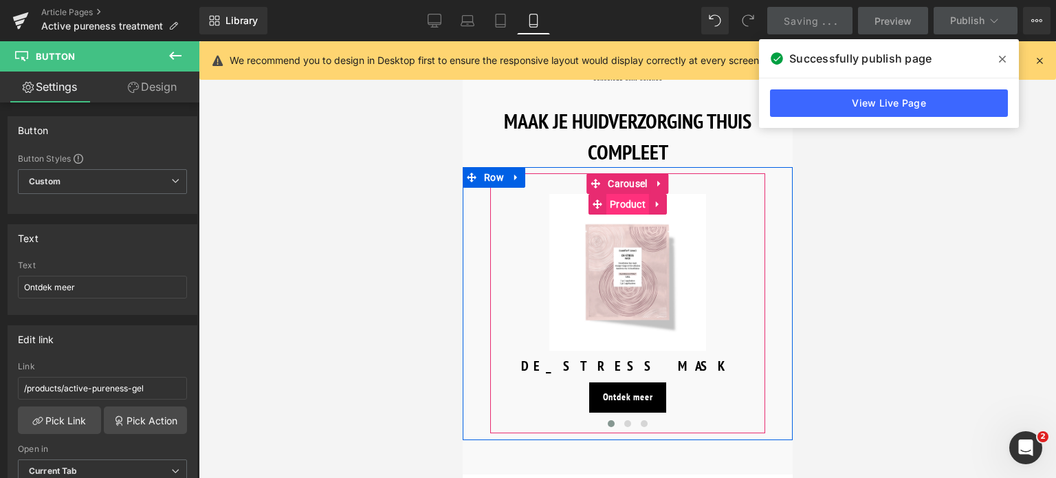
click at [625, 197] on span "Product" at bounding box center [627, 204] width 43 height 21
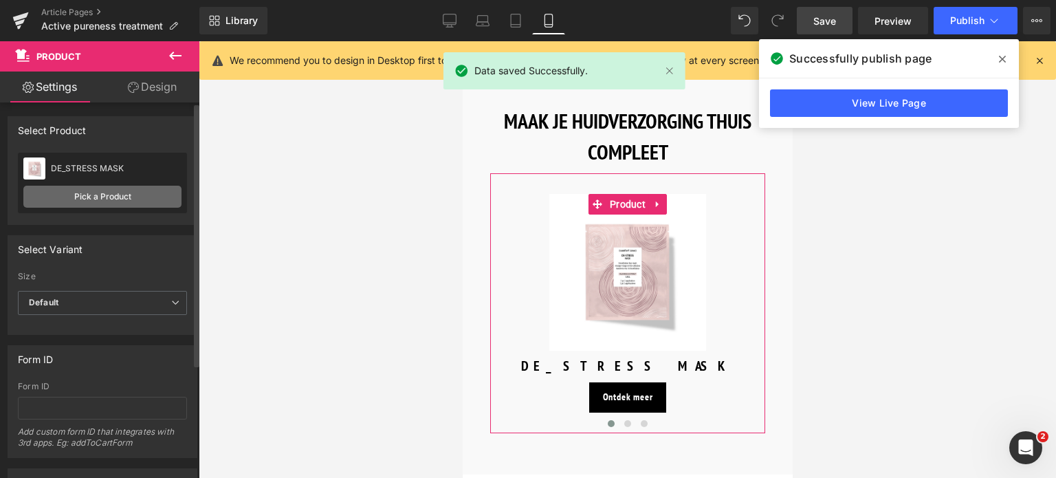
click at [123, 198] on link "Pick a Product" at bounding box center [102, 197] width 158 height 22
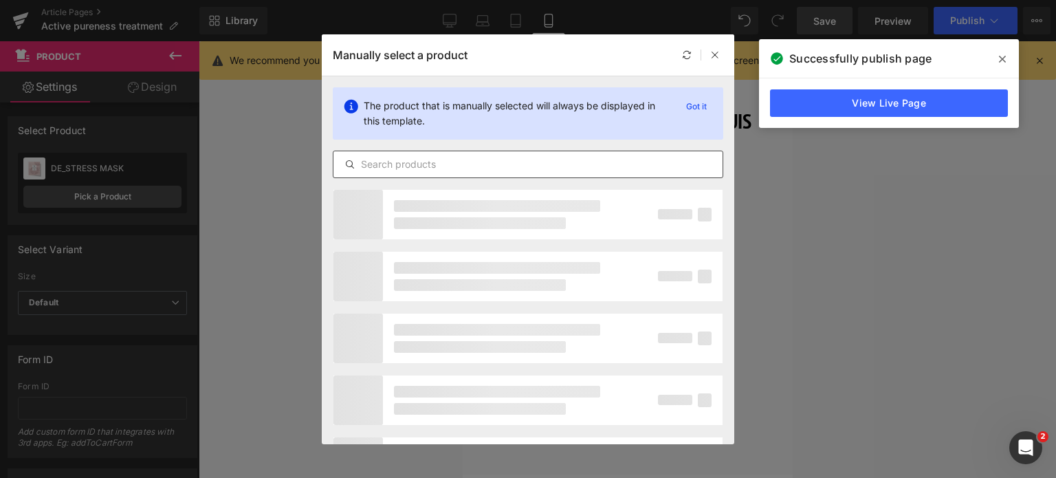
click at [387, 160] on input "text" at bounding box center [528, 164] width 389 height 17
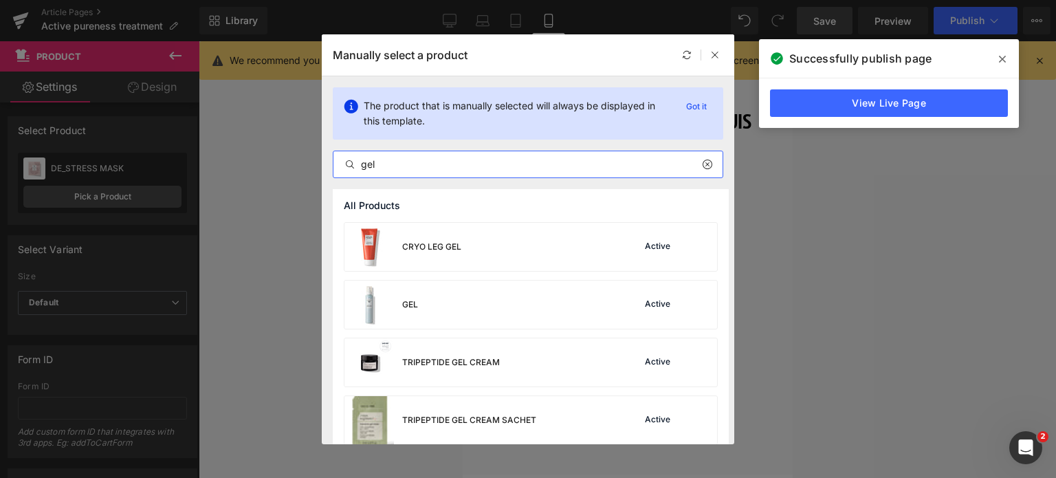
scroll to position [206, 0]
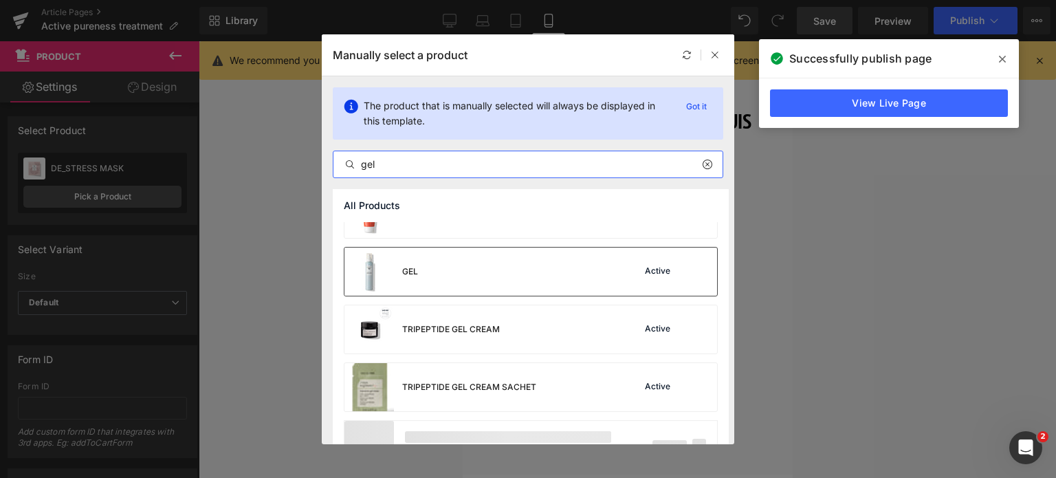
type input "gel"
drag, startPoint x: 45, startPoint y: 239, endPoint x: 508, endPoint y: 280, distance: 464.7
click at [508, 280] on div "GEL Active" at bounding box center [531, 272] width 373 height 48
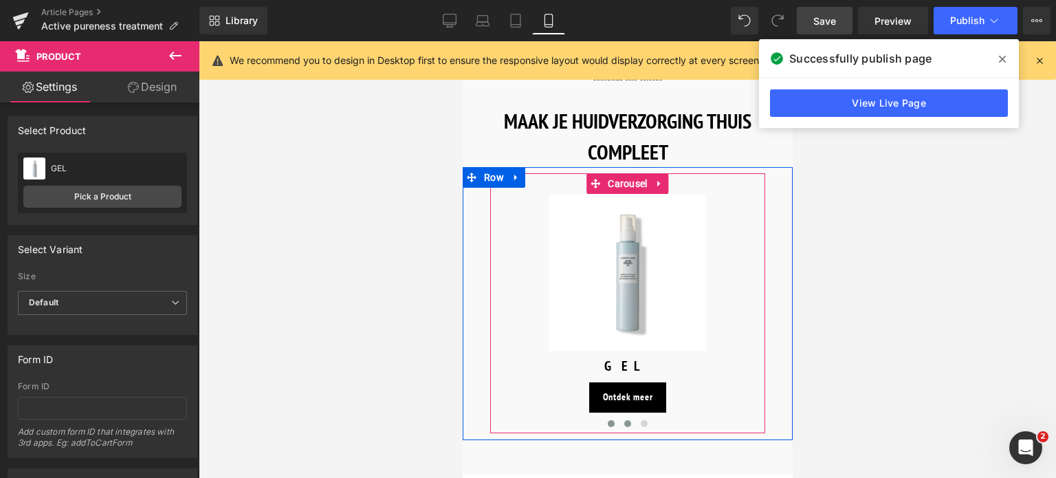
click at [622, 423] on button at bounding box center [627, 424] width 17 height 14
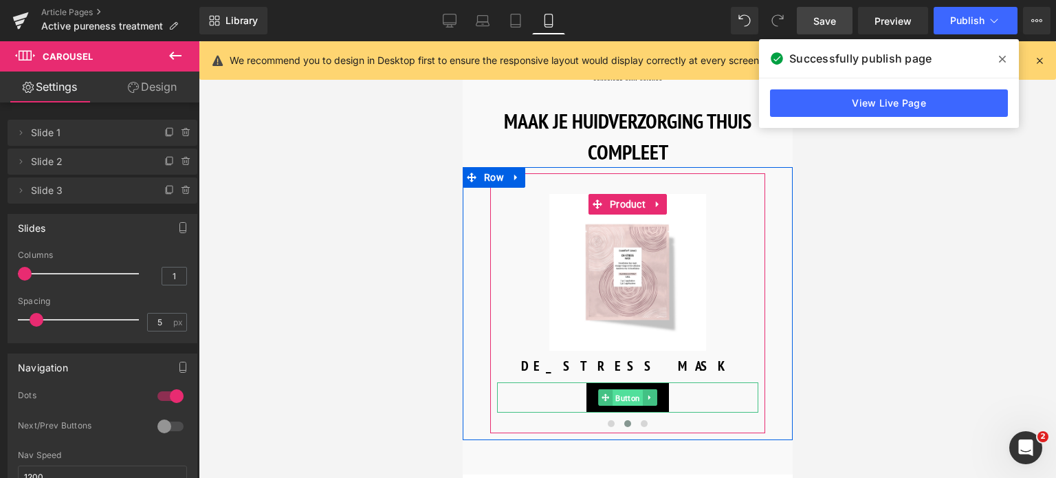
click at [629, 394] on span "Button" at bounding box center [627, 398] width 30 height 17
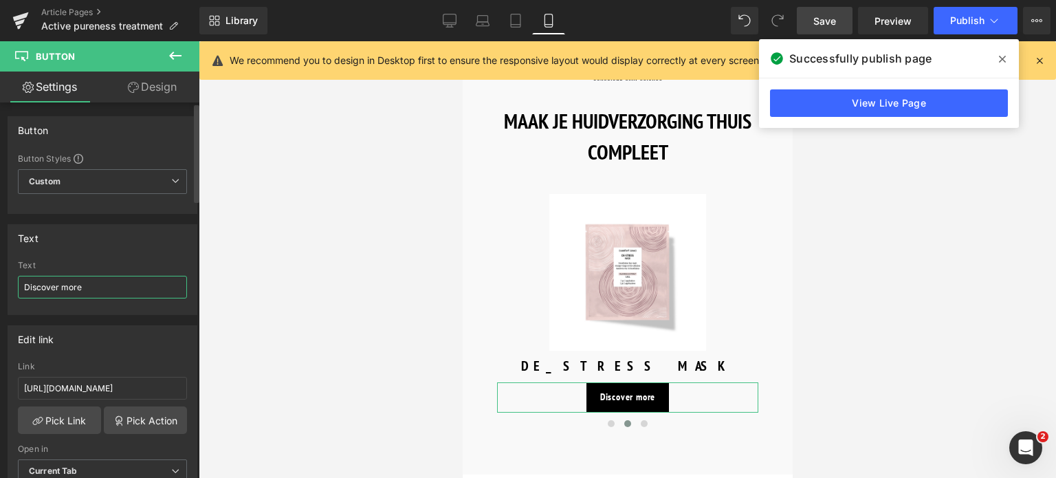
drag, startPoint x: 116, startPoint y: 288, endPoint x: 0, endPoint y: 280, distance: 116.5
click at [0, 280] on div "Text Discover more Text Discover more" at bounding box center [103, 264] width 206 height 101
type input "Ontdek meer"
drag, startPoint x: 160, startPoint y: 387, endPoint x: 0, endPoint y: 378, distance: 159.8
click at [0, 378] on div "Edit link https://world.comfortzoneskin.com/products/active-pureness-mask Link …" at bounding box center [103, 409] width 206 height 188
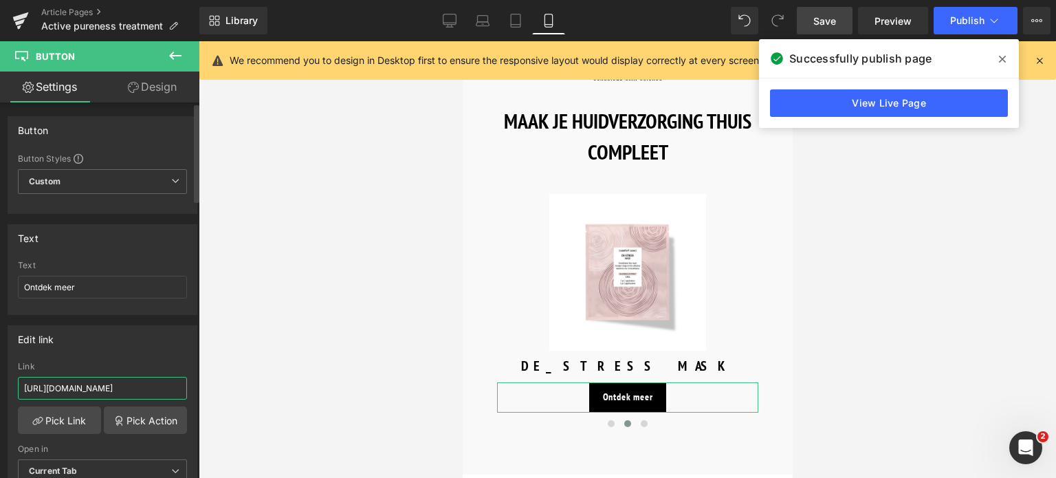
type input "/products/active-pureness-mask"
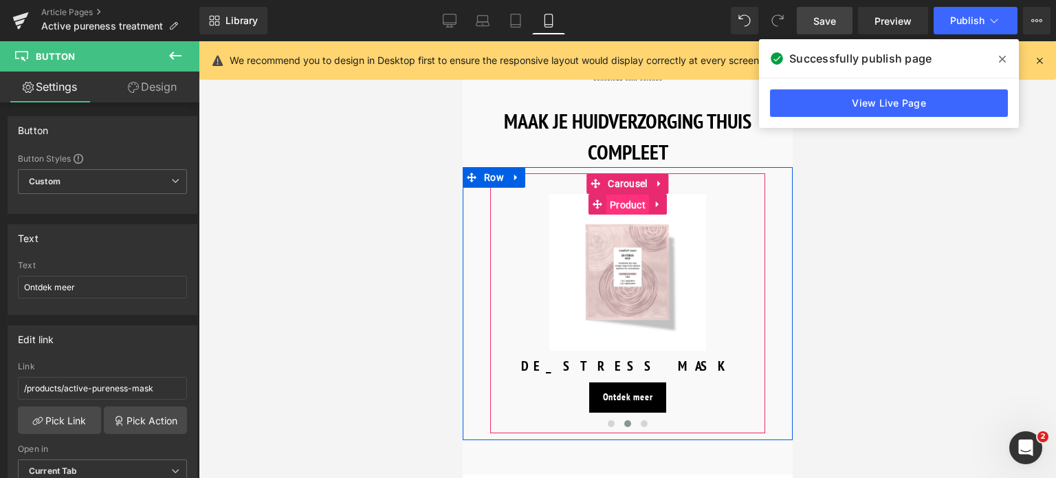
click at [622, 206] on span "Product" at bounding box center [627, 205] width 43 height 21
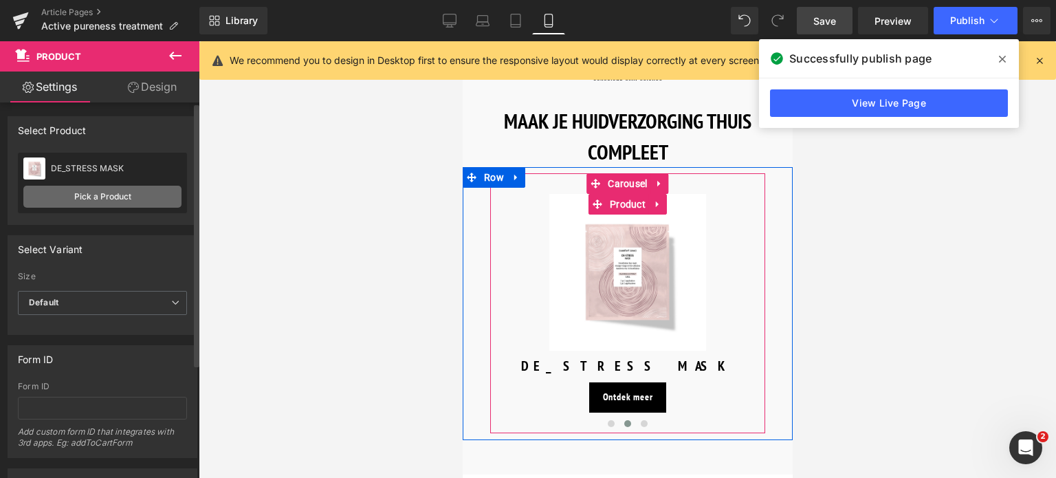
click at [81, 193] on link "Pick a Product" at bounding box center [102, 197] width 158 height 22
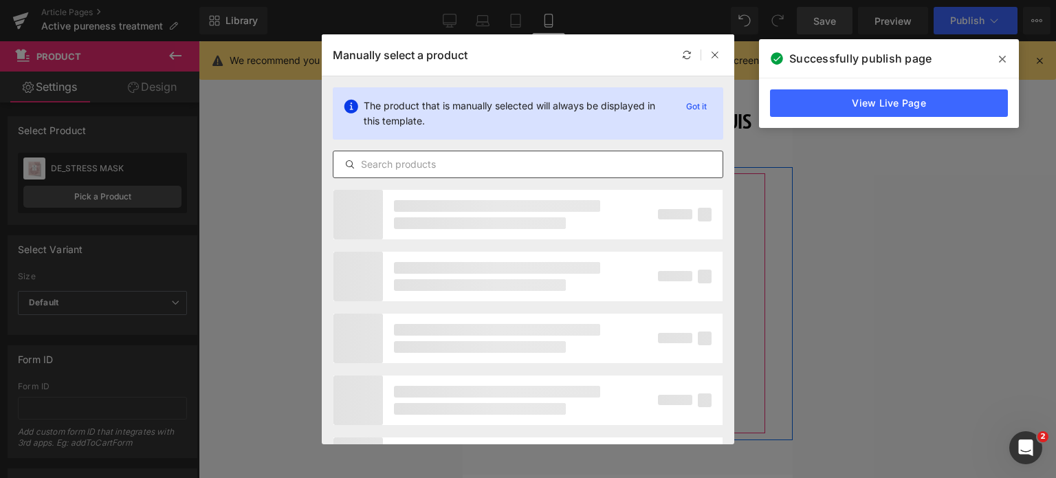
click at [497, 162] on input "text" at bounding box center [528, 164] width 389 height 17
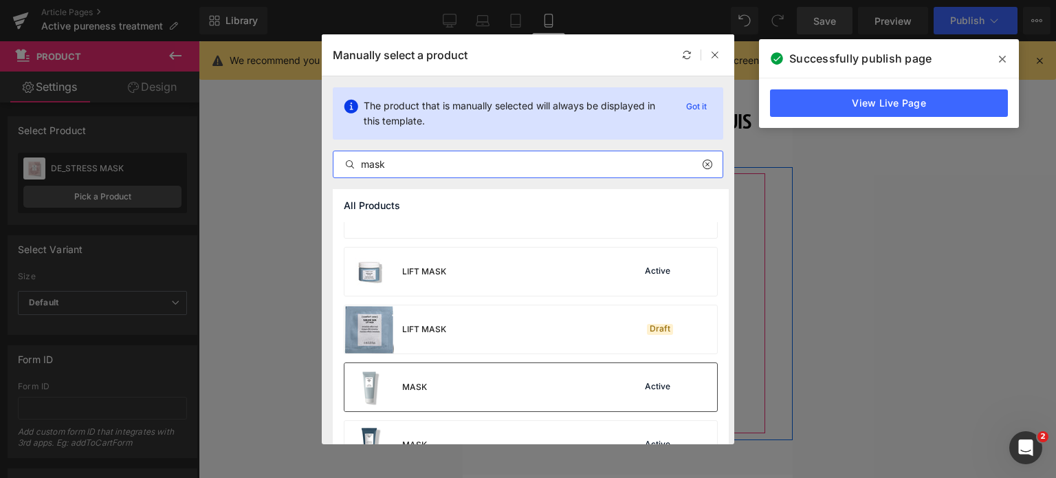
type input "mask"
click at [578, 389] on div "MASK Active" at bounding box center [531, 387] width 373 height 48
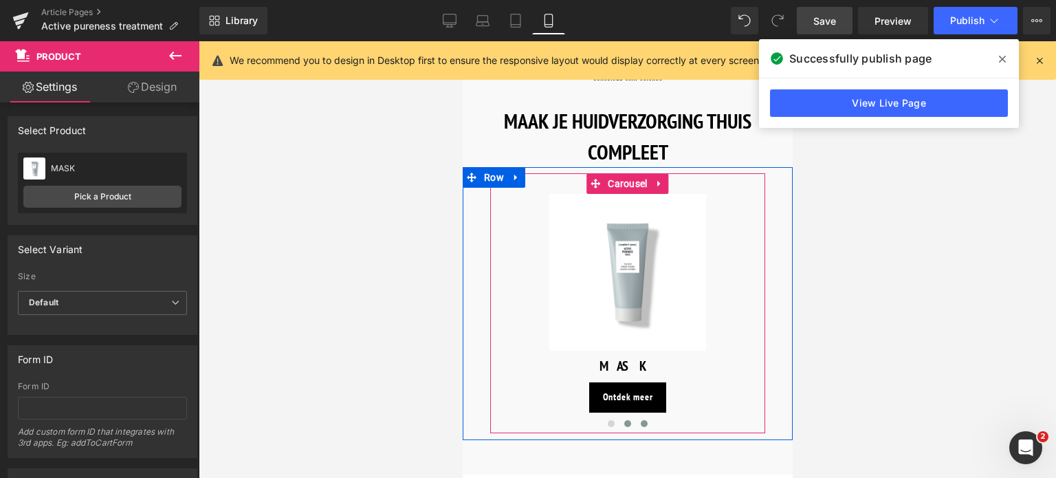
click at [640, 420] on span at bounding box center [643, 423] width 7 height 7
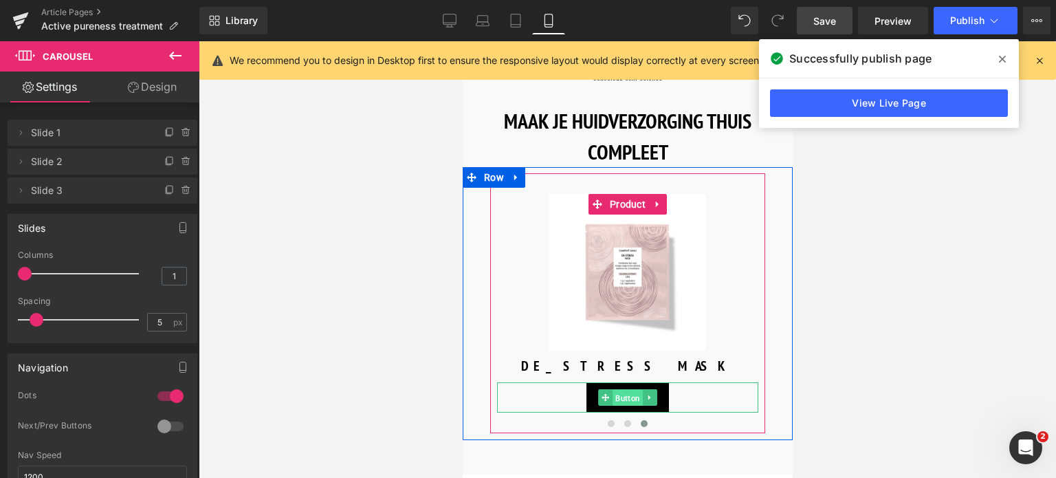
click at [620, 390] on span "Button" at bounding box center [627, 398] width 30 height 17
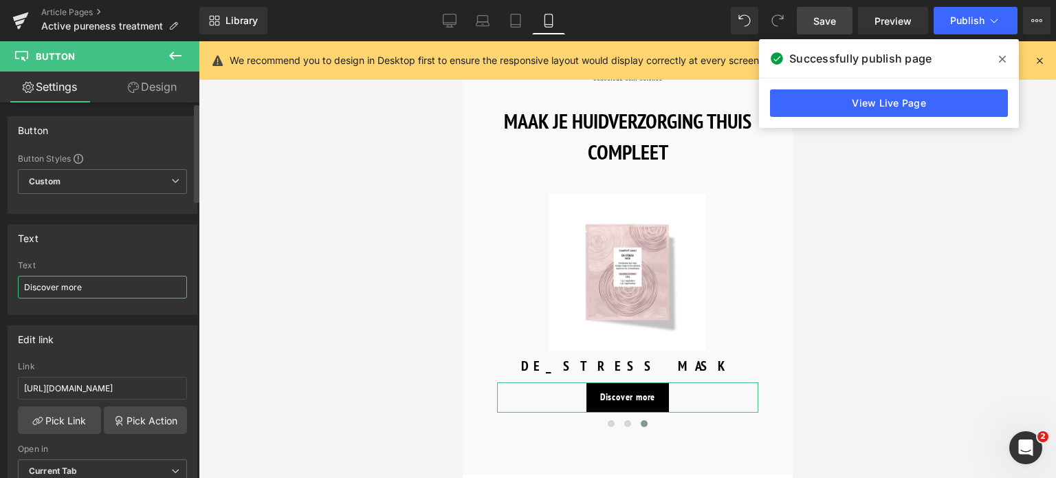
drag, startPoint x: 87, startPoint y: 287, endPoint x: 0, endPoint y: 288, distance: 86.7
click at [0, 288] on div "Text Discover more Text Discover more" at bounding box center [103, 264] width 206 height 101
paste input "Ontdek meer"
type input "Ontdek meer"
drag, startPoint x: 160, startPoint y: 387, endPoint x: 0, endPoint y: 387, distance: 160.2
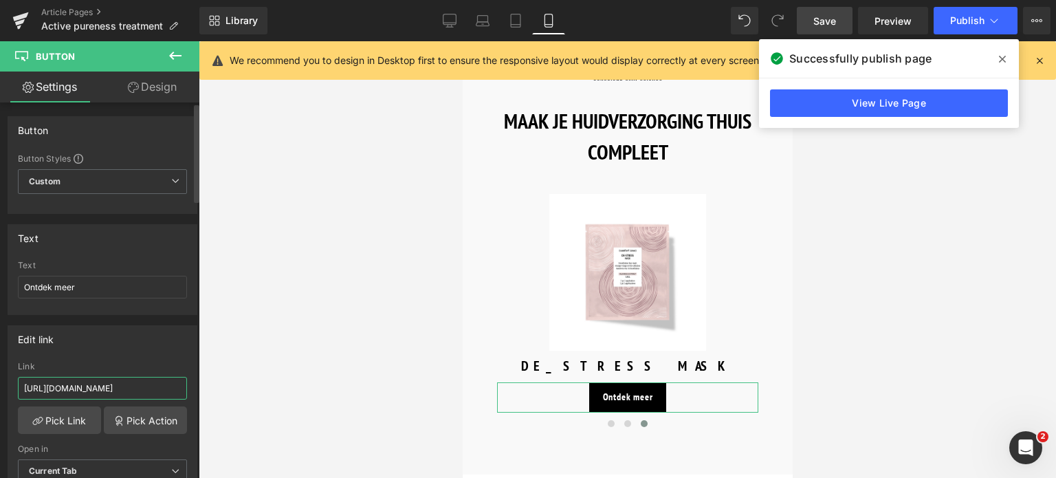
click at [0, 387] on div "Edit link https://world.comfortzoneskin.com/products/active-pureness-corrector …" at bounding box center [103, 409] width 206 height 188
type input "/products/active-pureness-corrector"
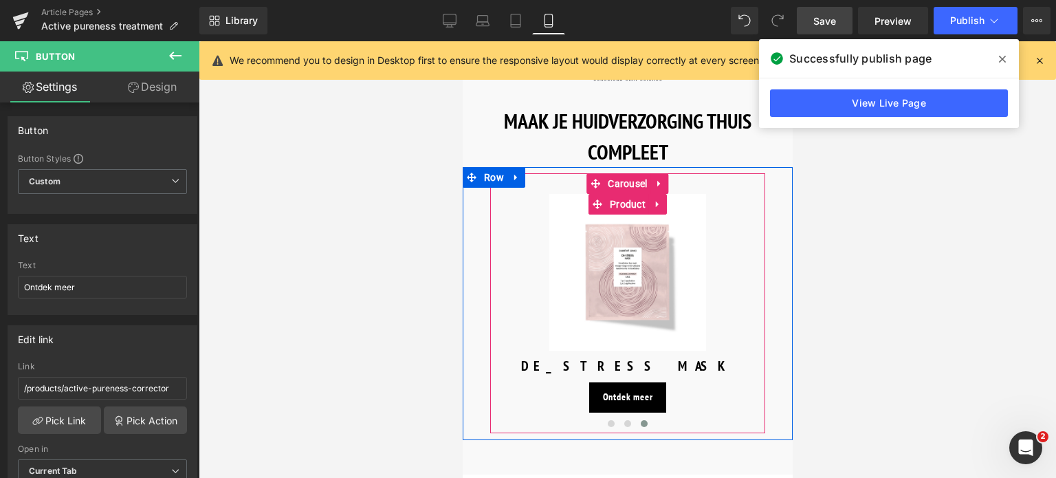
click at [629, 197] on span "Product" at bounding box center [627, 204] width 43 height 21
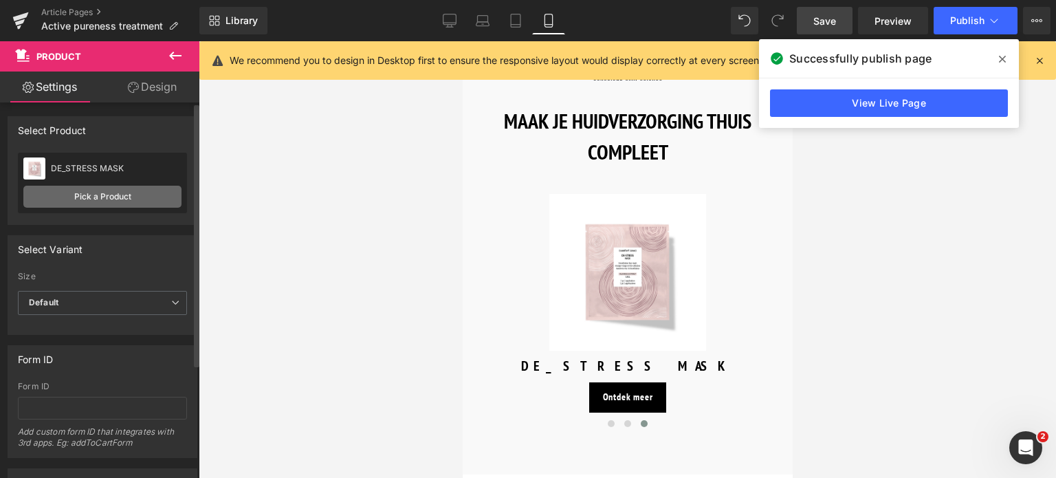
click at [102, 197] on link "Pick a Product" at bounding box center [102, 197] width 158 height 22
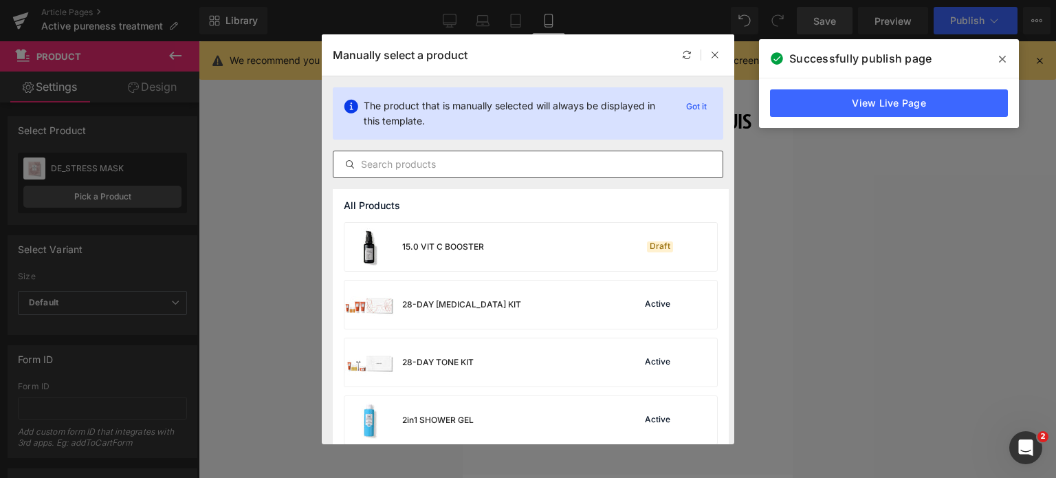
click at [421, 164] on input "text" at bounding box center [528, 164] width 389 height 17
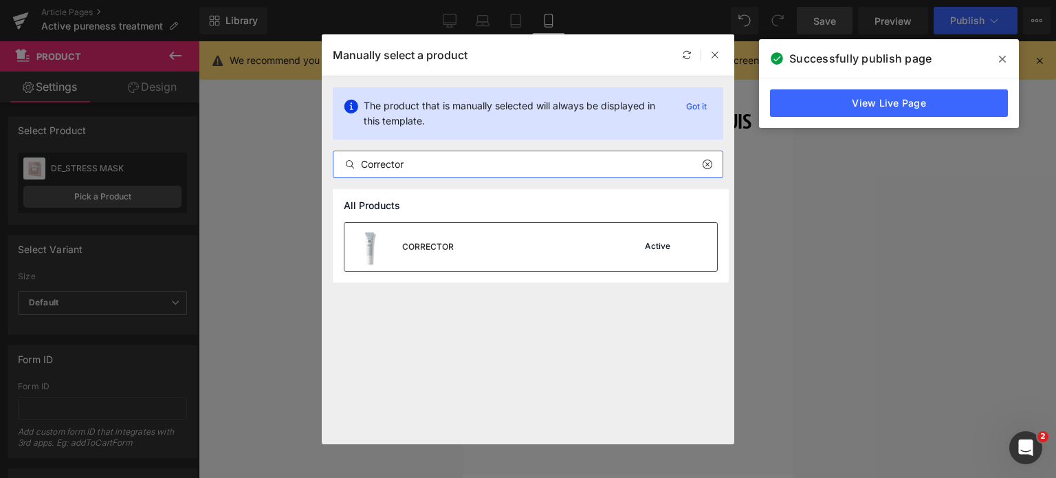
type input "Corrector"
click at [484, 247] on div "CORRECTOR Active" at bounding box center [531, 247] width 373 height 48
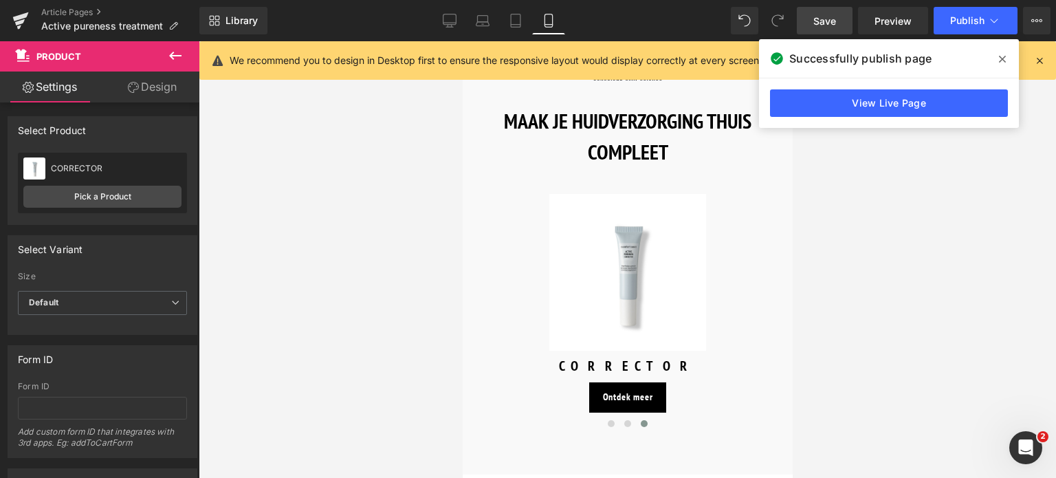
click at [834, 24] on span "Save" at bounding box center [825, 21] width 23 height 14
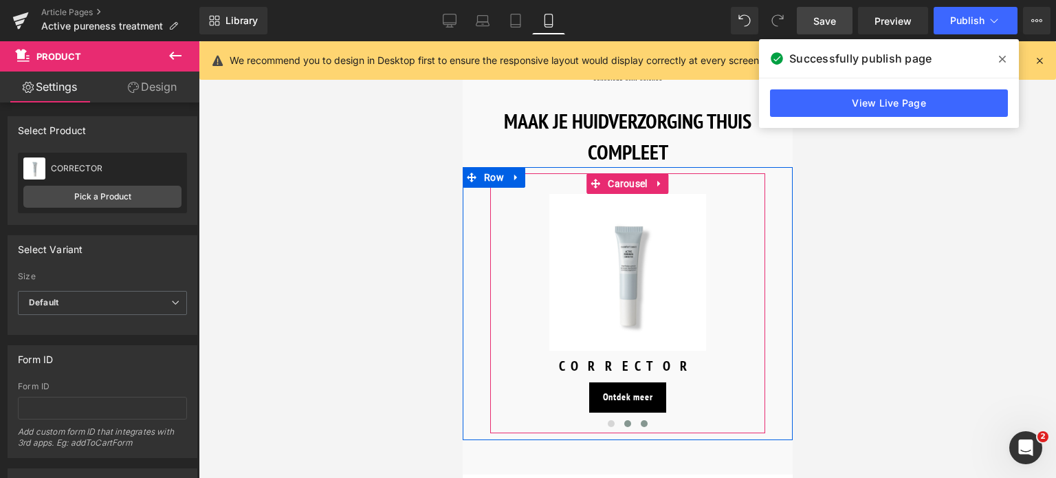
click at [625, 420] on span at bounding box center [627, 423] width 7 height 7
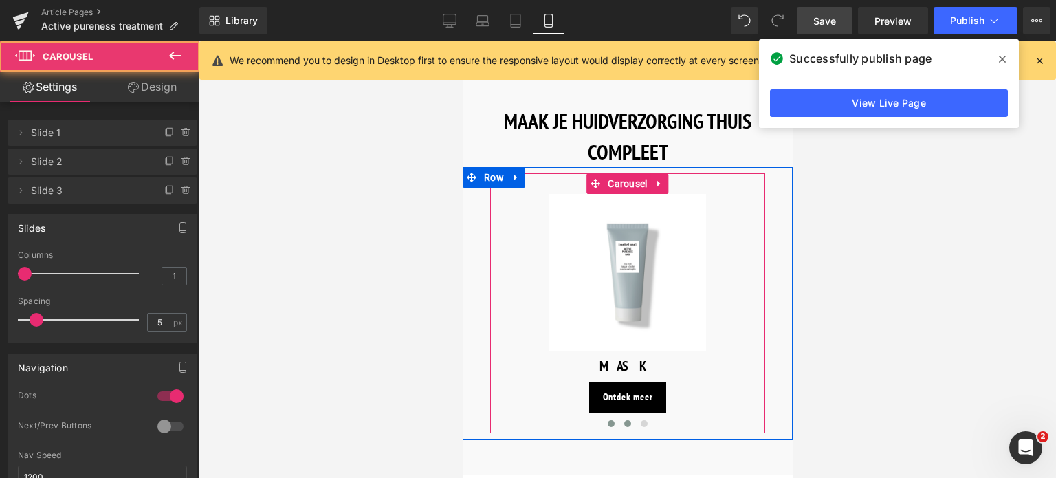
click at [608, 420] on span at bounding box center [610, 423] width 7 height 7
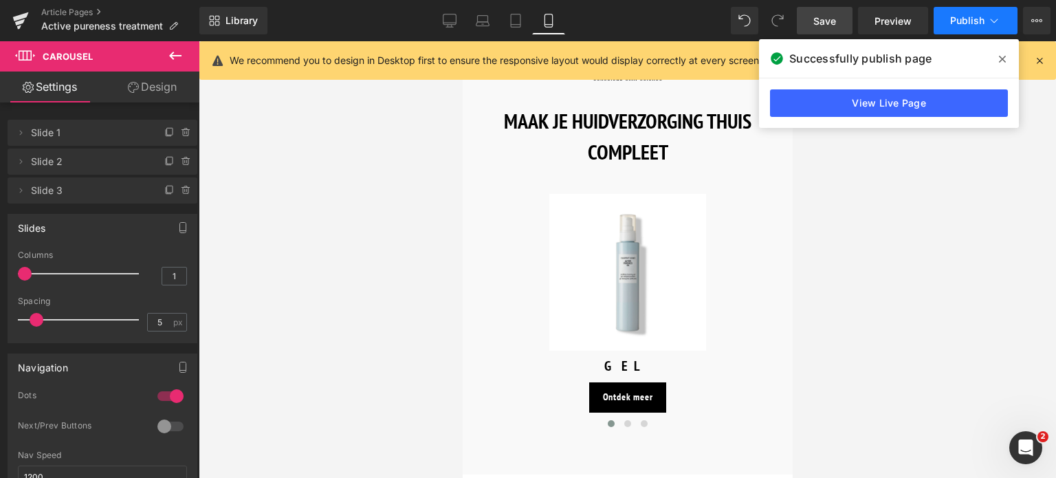
click at [990, 21] on icon at bounding box center [995, 21] width 14 height 14
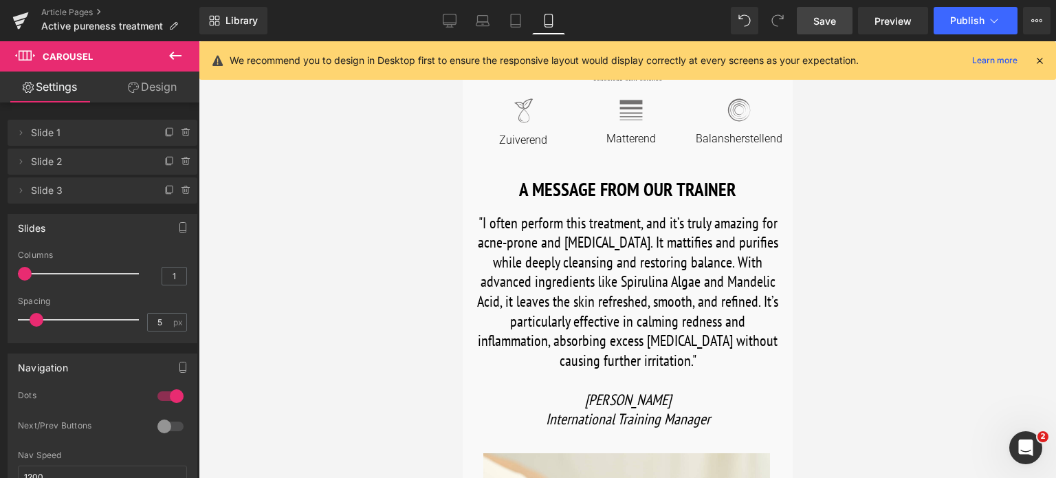
scroll to position [344, 0]
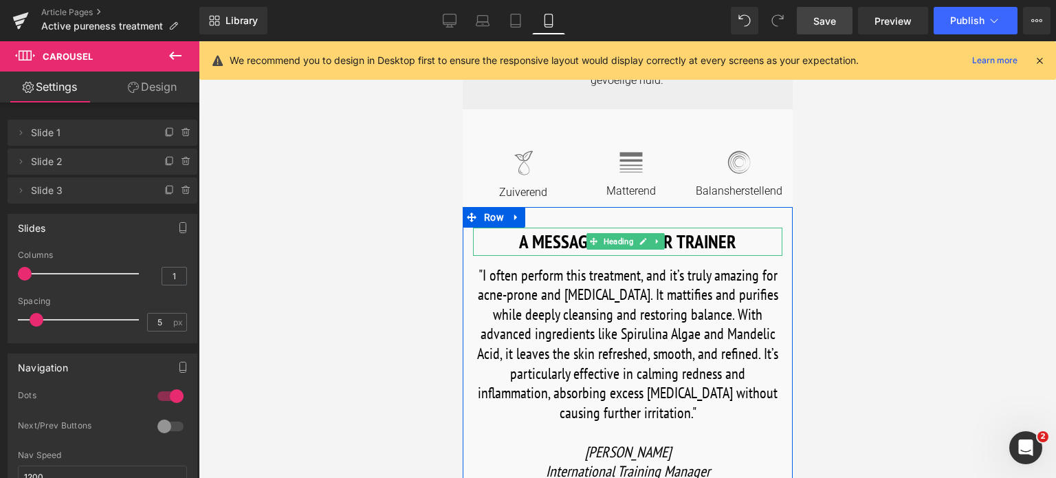
click at [677, 241] on h1 "A MESSAGE FROM OUR TRAINER" at bounding box center [626, 242] width 309 height 28
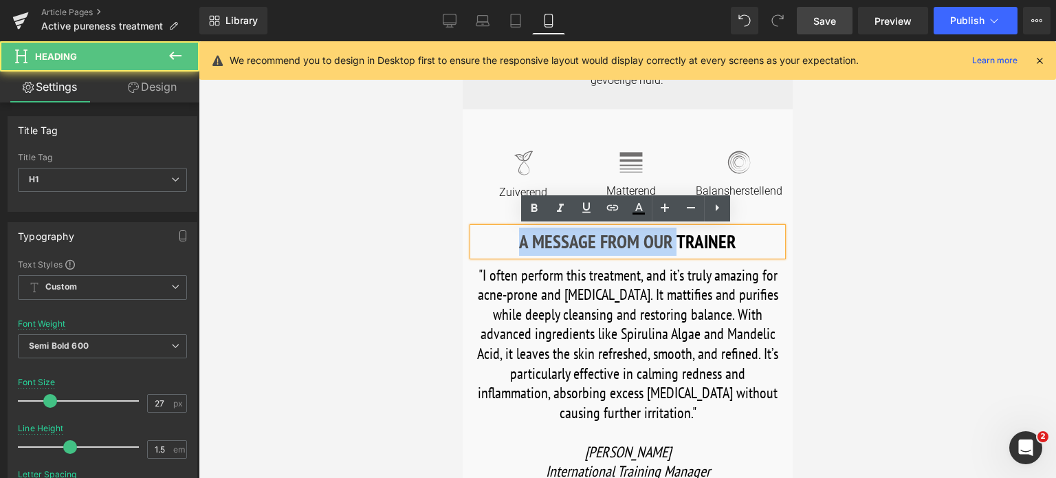
drag, startPoint x: 672, startPoint y: 241, endPoint x: 479, endPoint y: 243, distance: 193.3
click at [479, 243] on h1 "A MESSAGE FROM OUR TRAINER" at bounding box center [626, 242] width 309 height 28
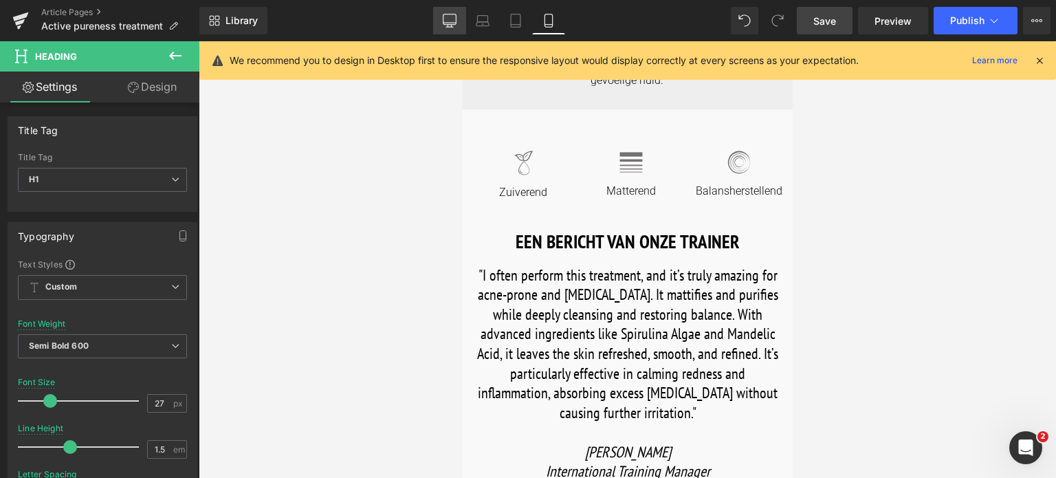
click at [451, 23] on icon at bounding box center [450, 23] width 13 height 0
type input "30"
type input "100"
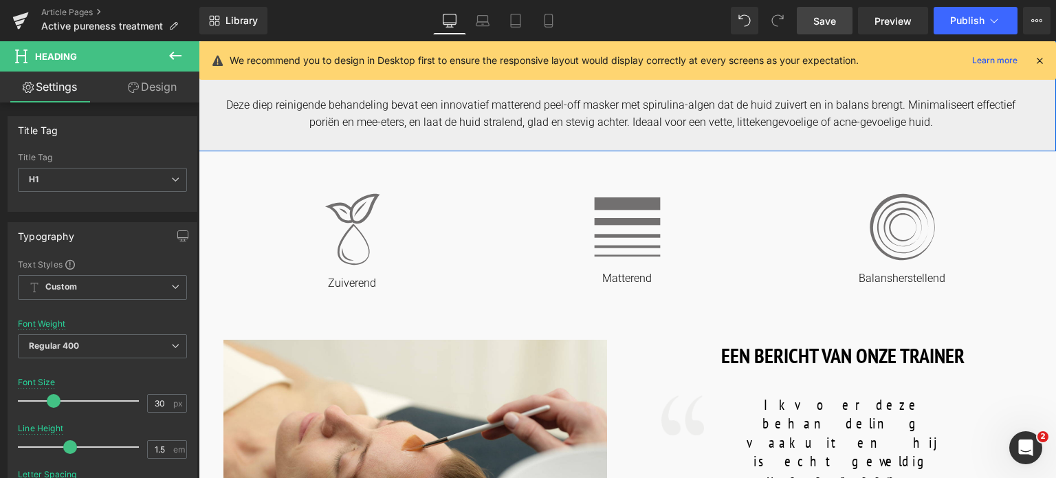
scroll to position [619, 0]
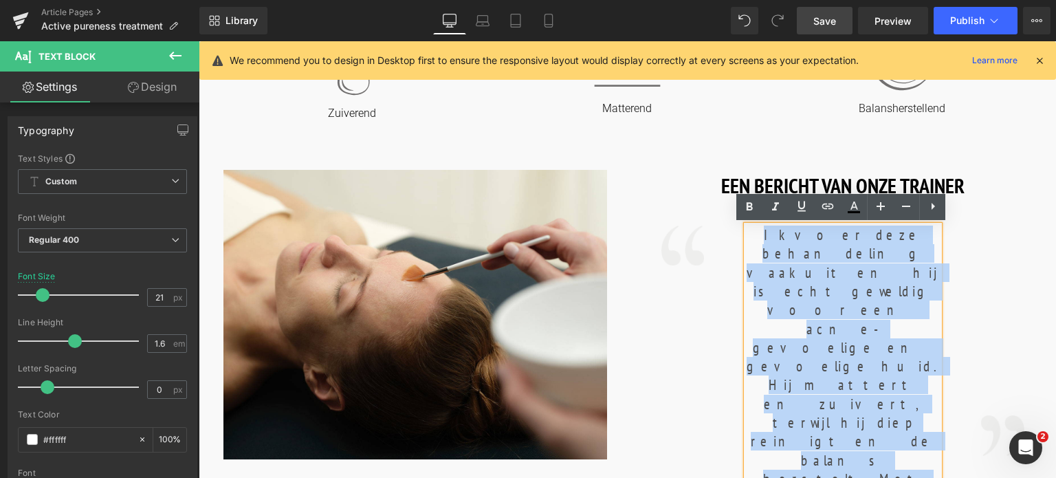
drag, startPoint x: 750, startPoint y: 236, endPoint x: 873, endPoint y: 466, distance: 261.2
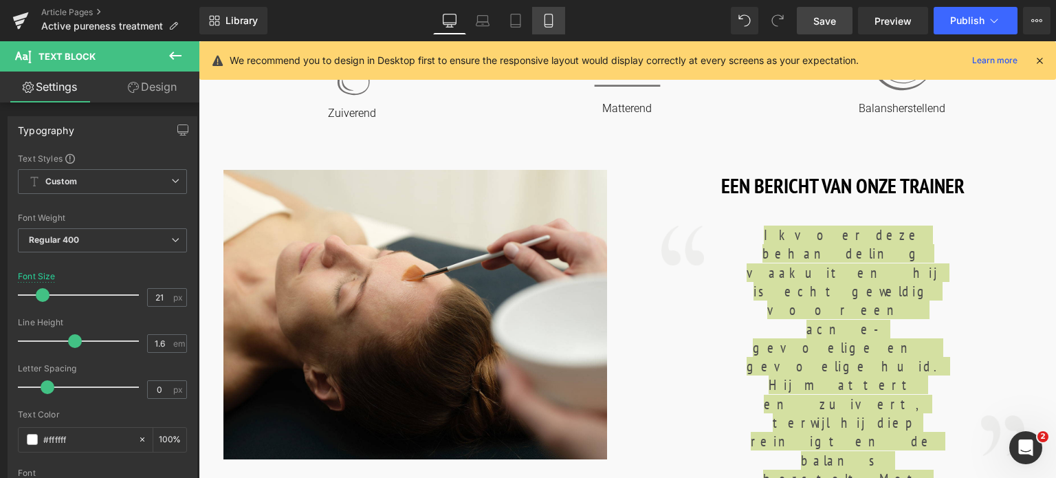
click at [550, 19] on icon at bounding box center [549, 21] width 14 height 14
type input "22"
type input "100"
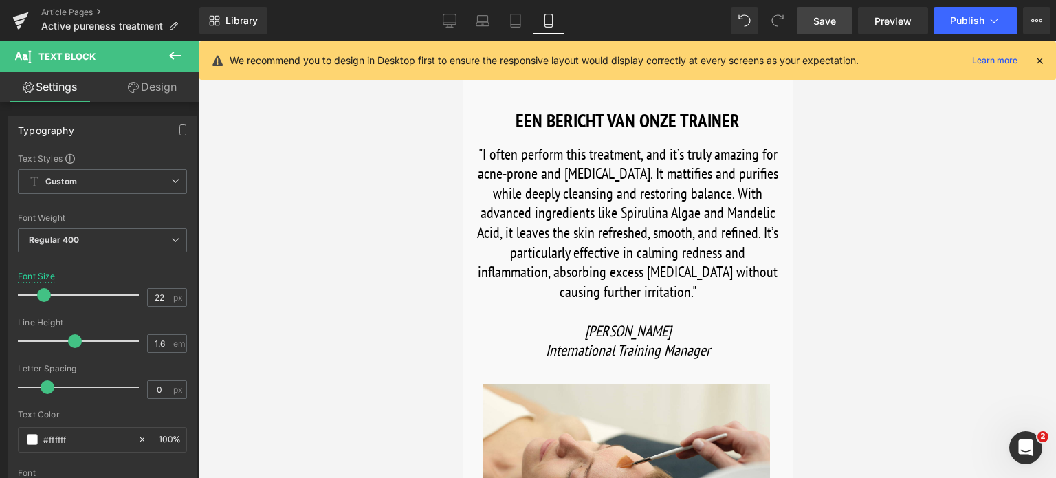
scroll to position [481, 0]
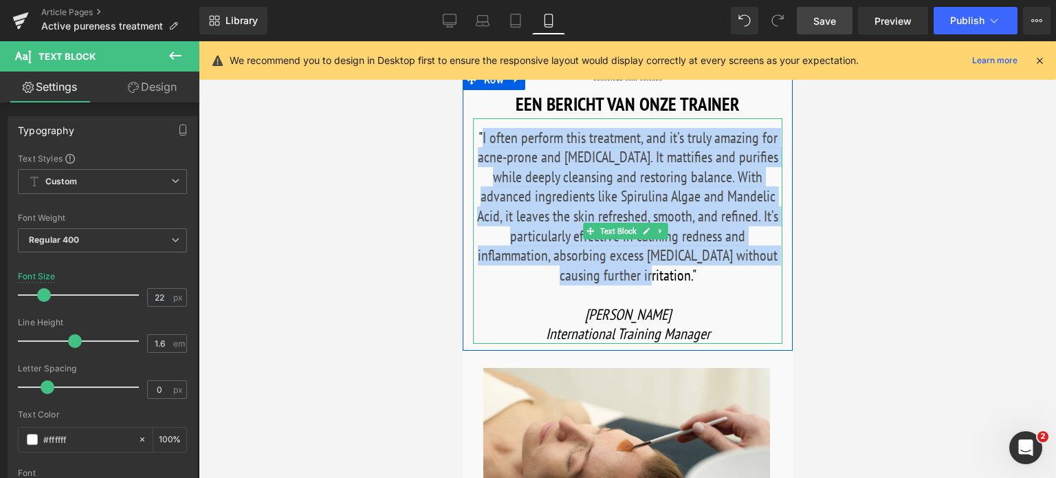
drag, startPoint x: 483, startPoint y: 134, endPoint x: 667, endPoint y: 274, distance: 231.6
click at [667, 274] on font ""I often perform this treatment, and it’s truly amazing for acne-prone and sens…" at bounding box center [627, 206] width 301 height 157
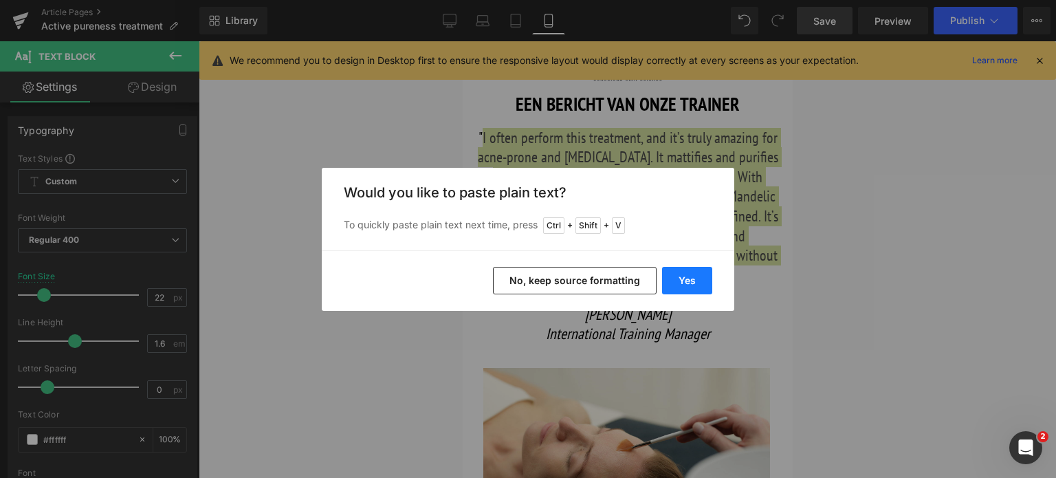
click at [681, 279] on button "Yes" at bounding box center [687, 281] width 50 height 28
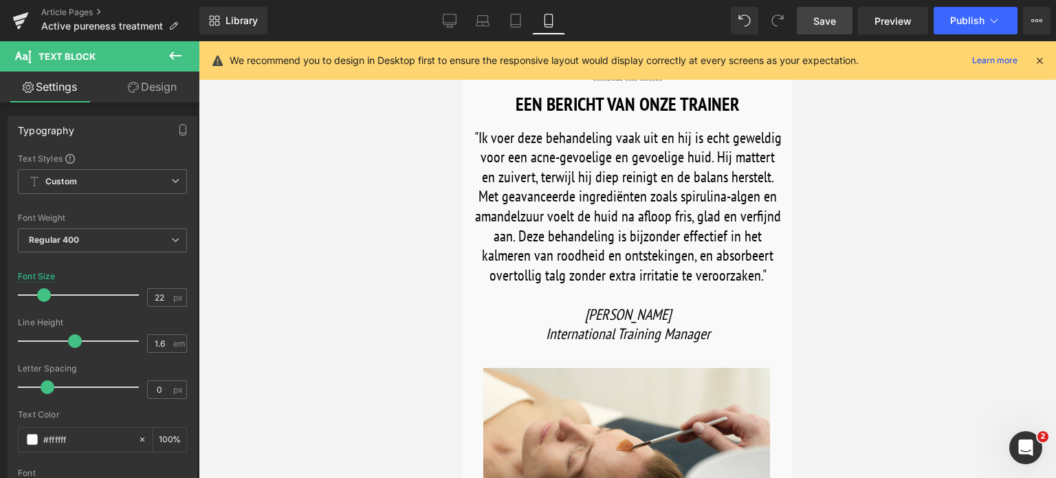
click at [826, 21] on span "Save" at bounding box center [825, 21] width 23 height 14
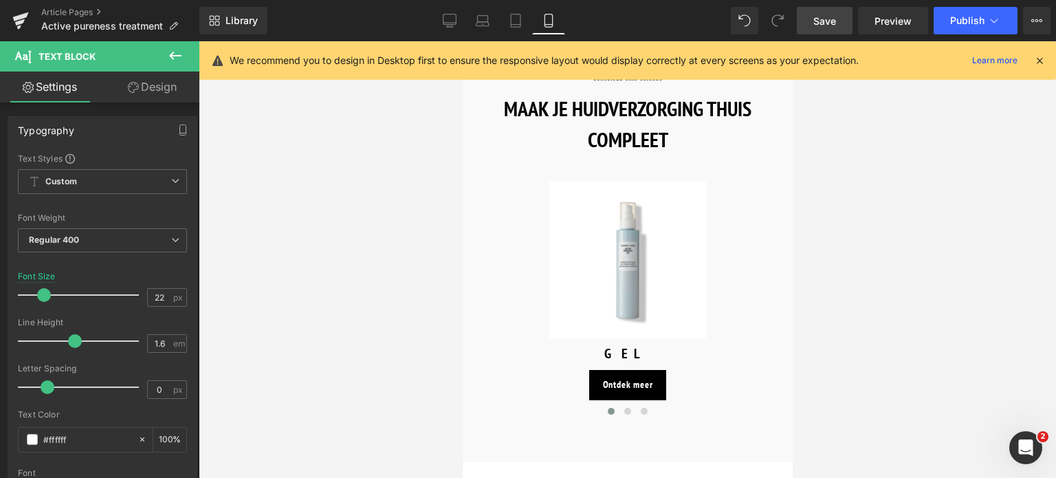
scroll to position [1582, 0]
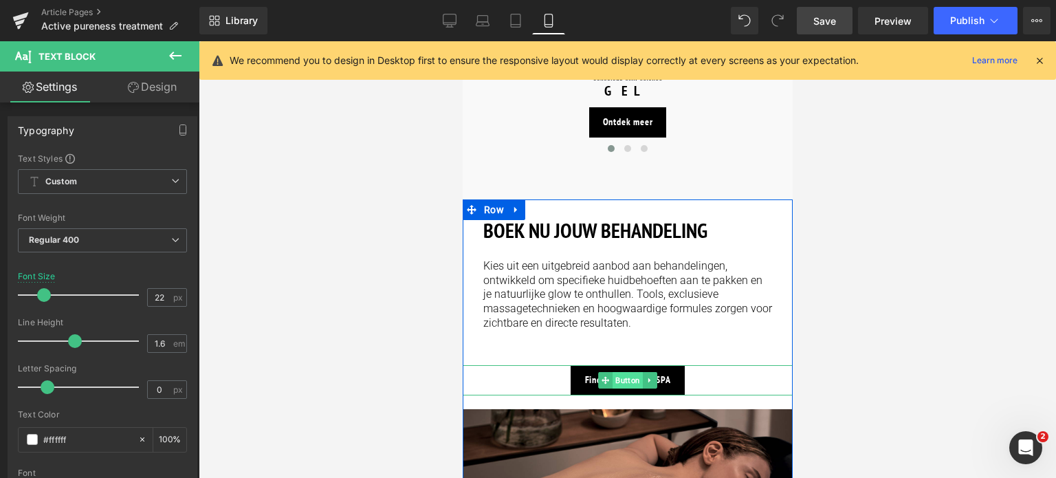
click at [627, 374] on span "Button" at bounding box center [627, 380] width 30 height 17
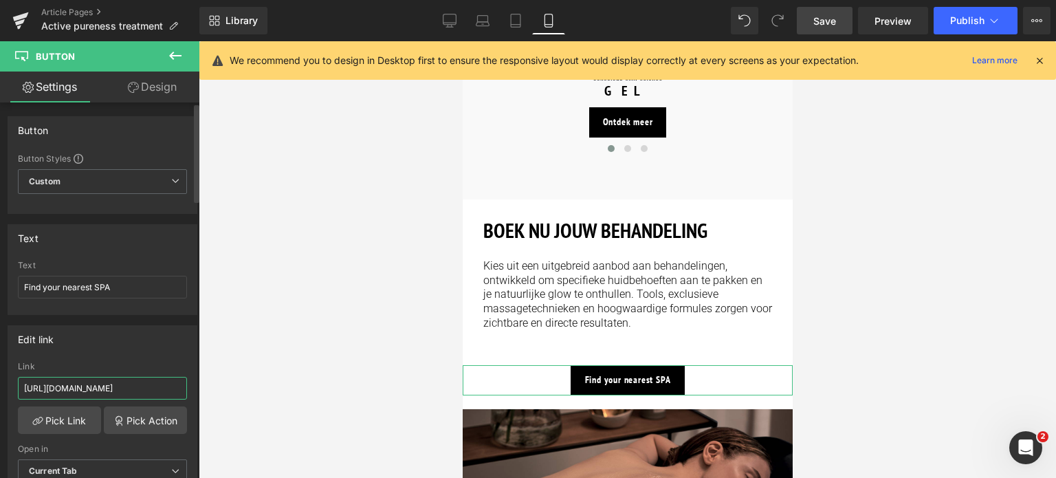
drag, startPoint x: 160, startPoint y: 387, endPoint x: 0, endPoint y: 392, distance: 159.7
click at [0, 392] on div "Edit link [URL][DOMAIN_NAME] Link [URL][DOMAIN_NAME] Pick Link Pick Action Curr…" at bounding box center [103, 409] width 206 height 188
drag, startPoint x: 99, startPoint y: 387, endPoint x: 285, endPoint y: 351, distance: 189.1
click at [285, 351] on div "Button You are previewing how the will restyle your page. You can not edit Elem…" at bounding box center [528, 250] width 1056 height 501
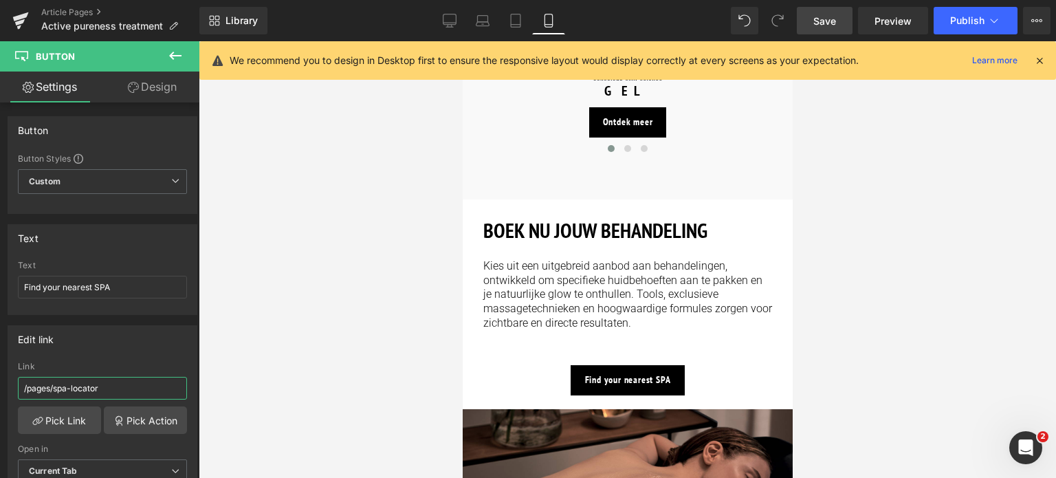
scroll to position [0, 0]
type input "/pages/spa-locator"
drag, startPoint x: 91, startPoint y: 286, endPoint x: 0, endPoint y: 305, distance: 92.7
click at [0, 305] on div "Text Find your nearest SPA Text Find your nearest SPA" at bounding box center [103, 264] width 206 height 101
type input "Vind de dichstbijzijnde SPA"
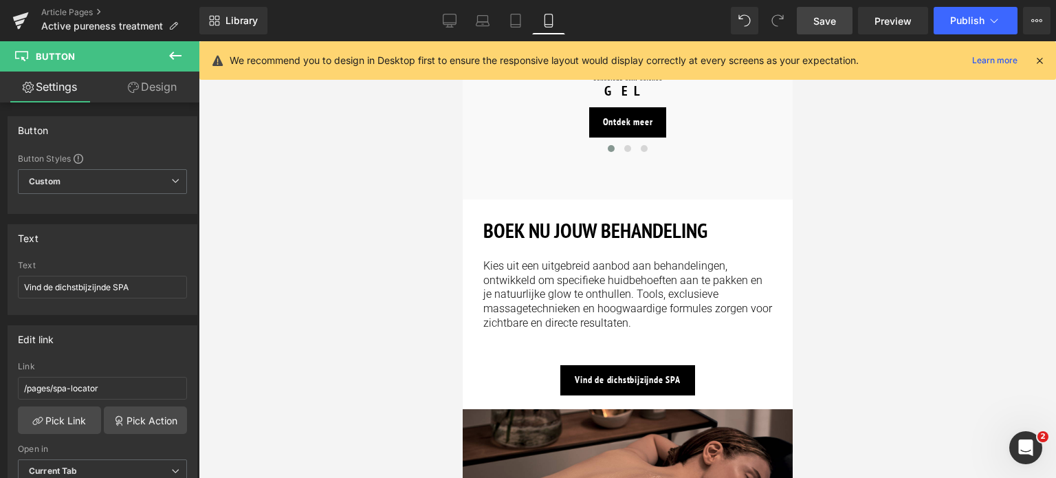
click at [817, 19] on span "Save" at bounding box center [825, 21] width 23 height 14
click at [990, 14] on icon at bounding box center [995, 21] width 14 height 14
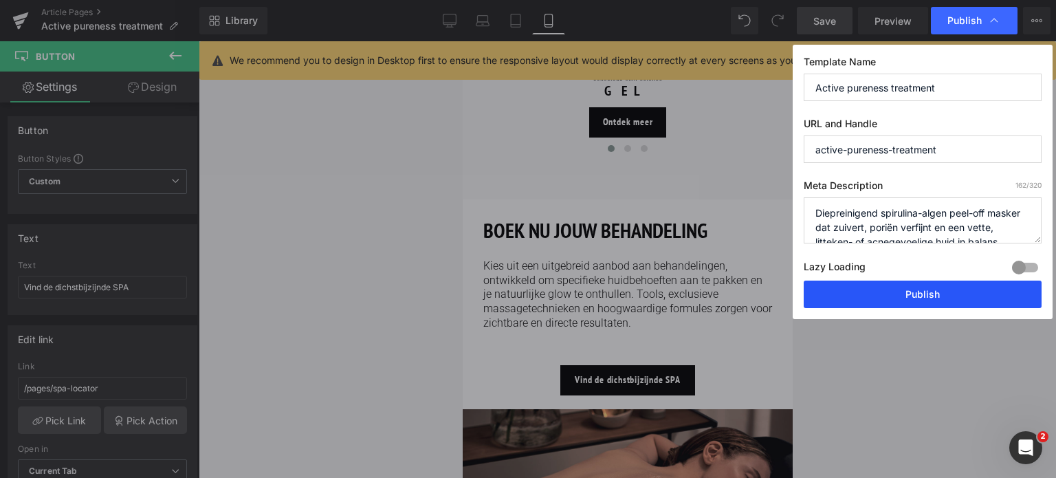
click at [916, 295] on button "Publish" at bounding box center [923, 295] width 238 height 28
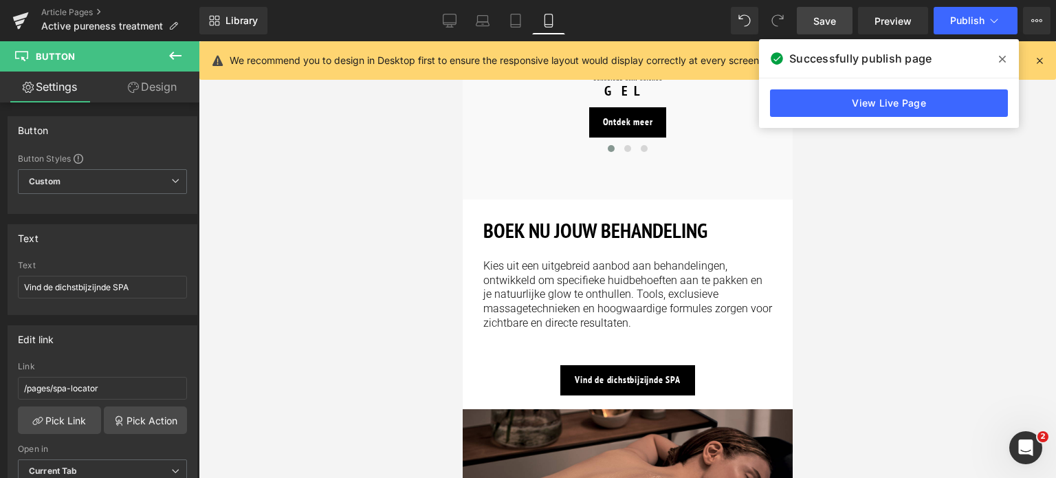
click at [1006, 61] on span at bounding box center [1003, 59] width 22 height 22
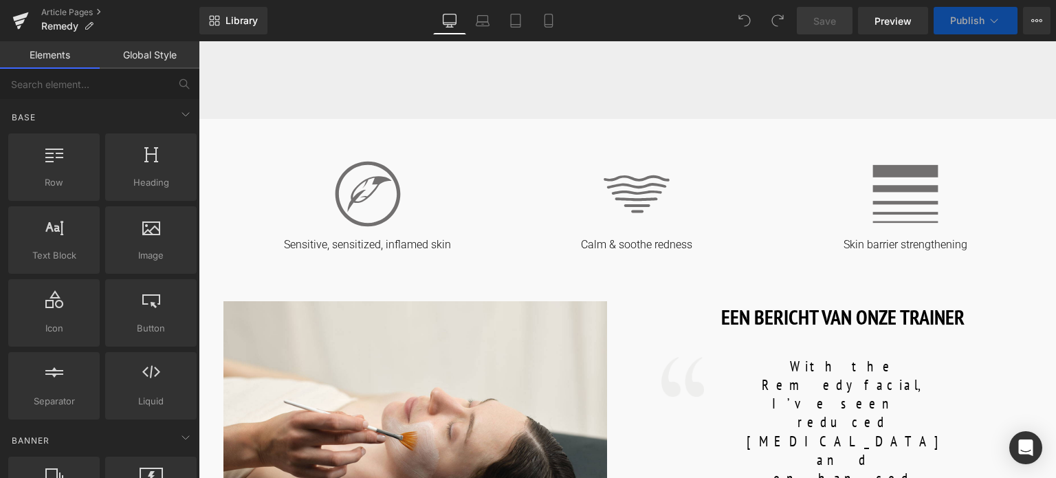
scroll to position [275, 0]
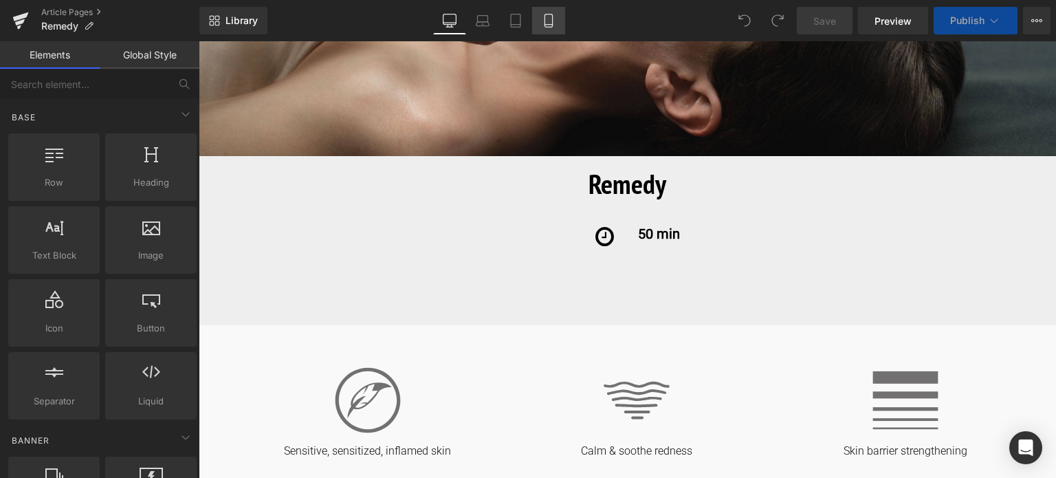
click at [543, 19] on icon at bounding box center [549, 21] width 14 height 14
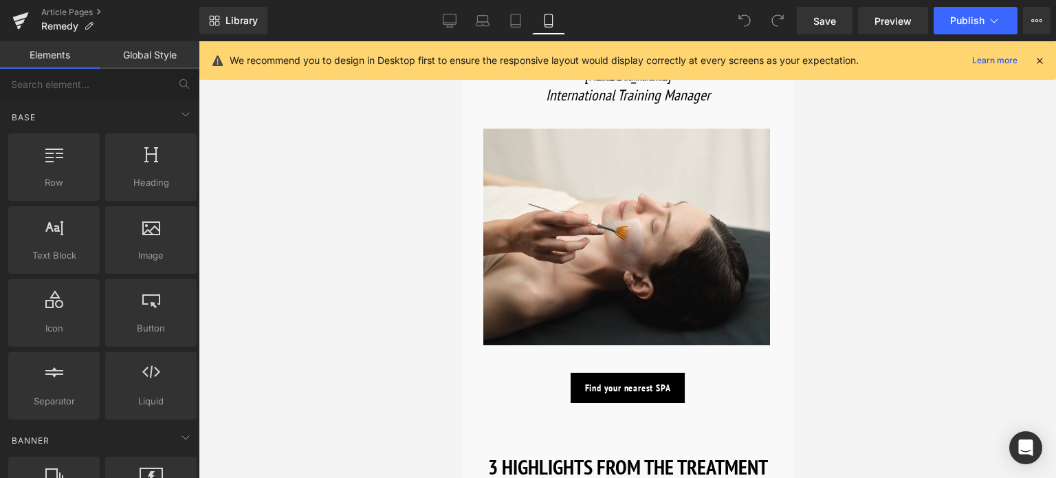
scroll to position [963, 0]
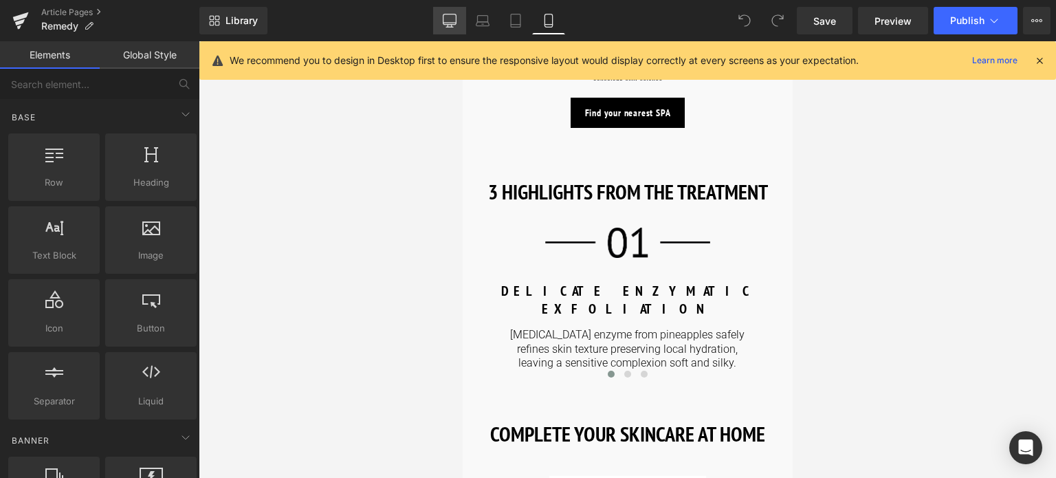
click at [454, 17] on icon at bounding box center [450, 21] width 14 height 14
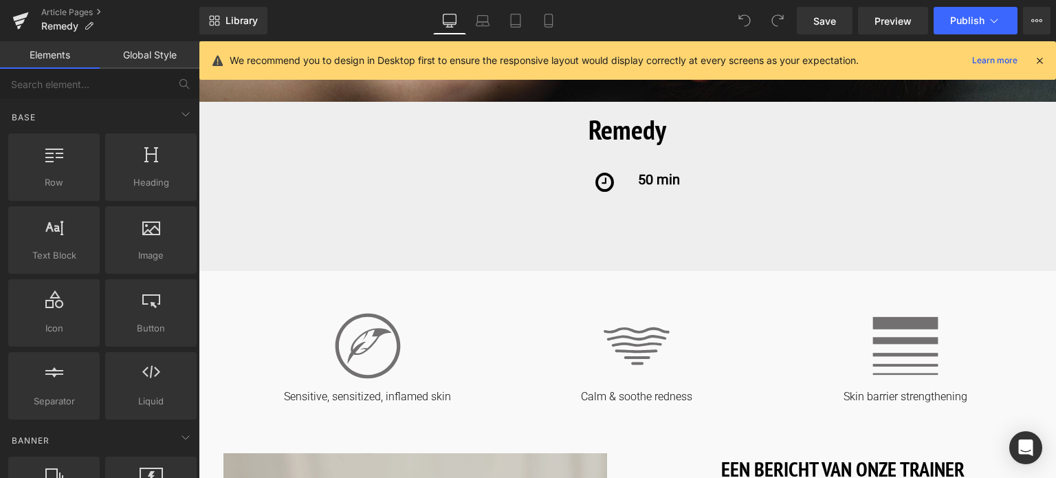
scroll to position [353, 0]
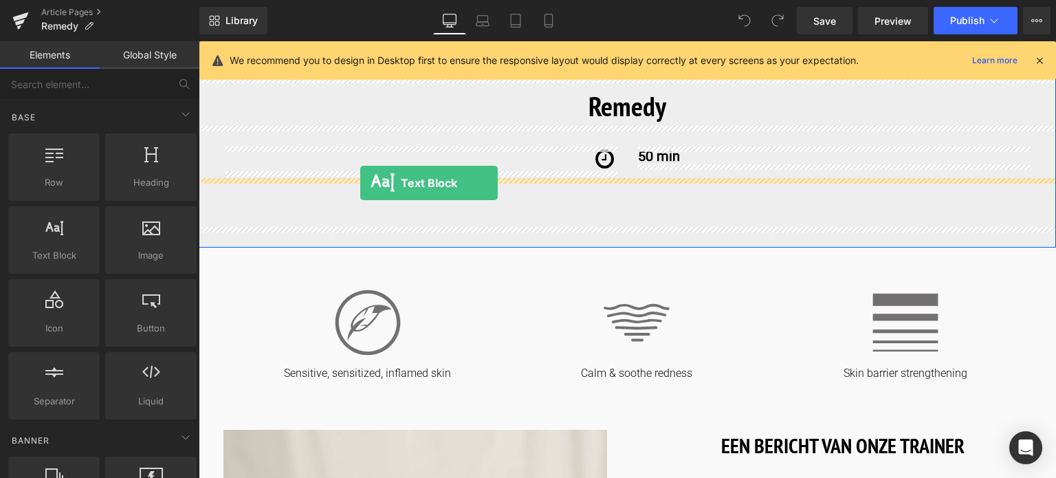
drag, startPoint x: 210, startPoint y: 210, endPoint x: 360, endPoint y: 184, distance: 152.9
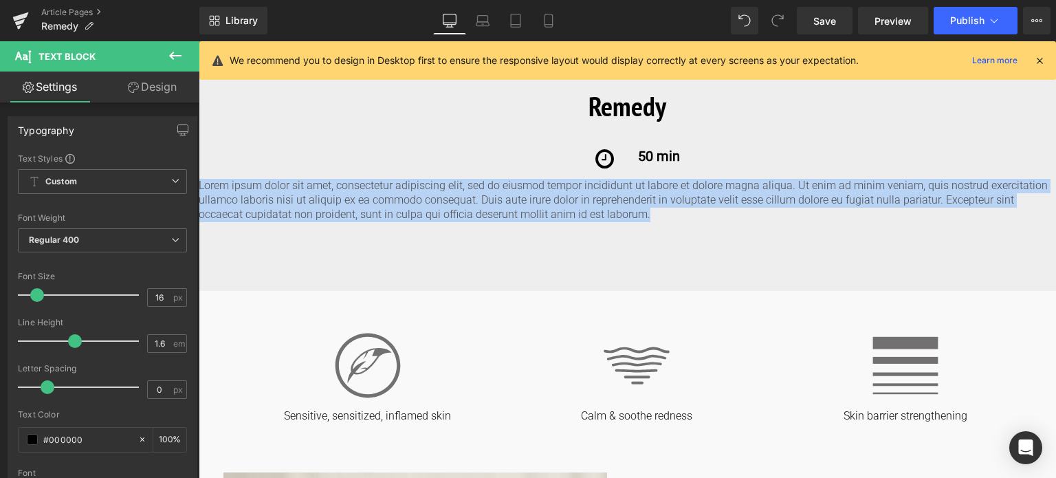
drag, startPoint x: 609, startPoint y: 217, endPoint x: 175, endPoint y: 160, distance: 437.0
paste div
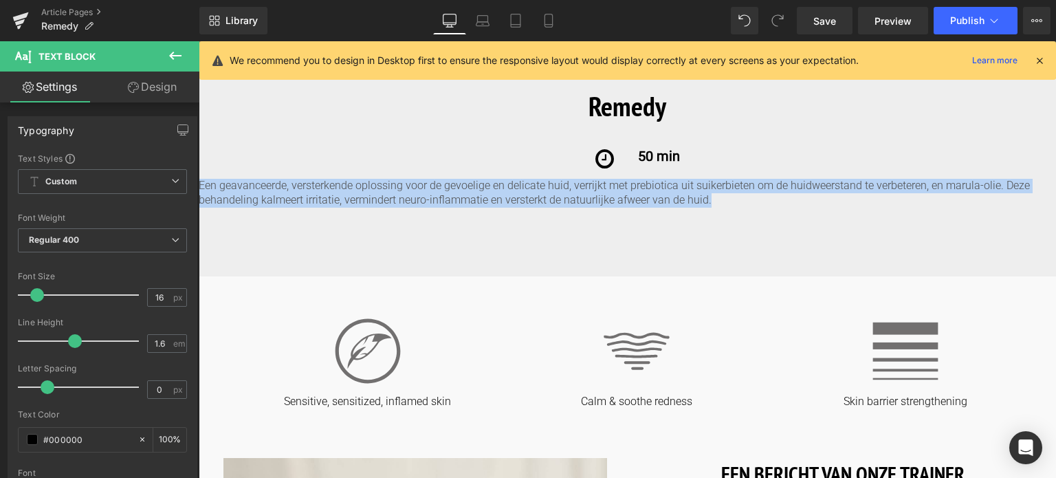
drag, startPoint x: 719, startPoint y: 199, endPoint x: 380, endPoint y: 253, distance: 343.4
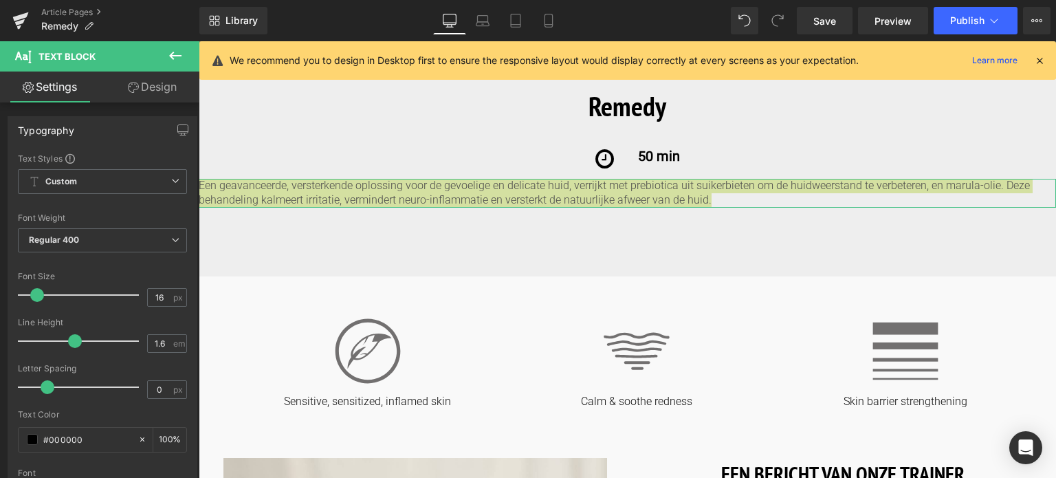
click at [157, 90] on link "Design" at bounding box center [152, 87] width 100 height 31
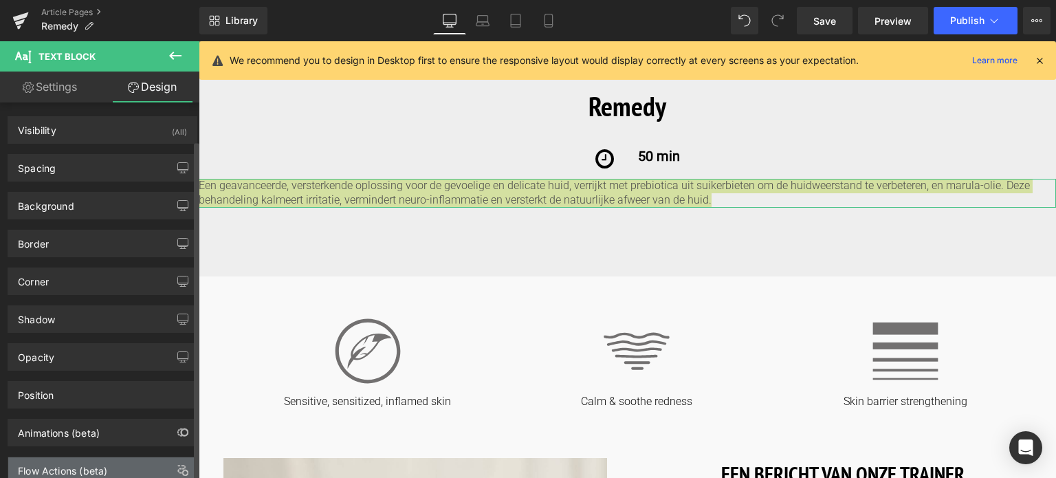
scroll to position [41, 0]
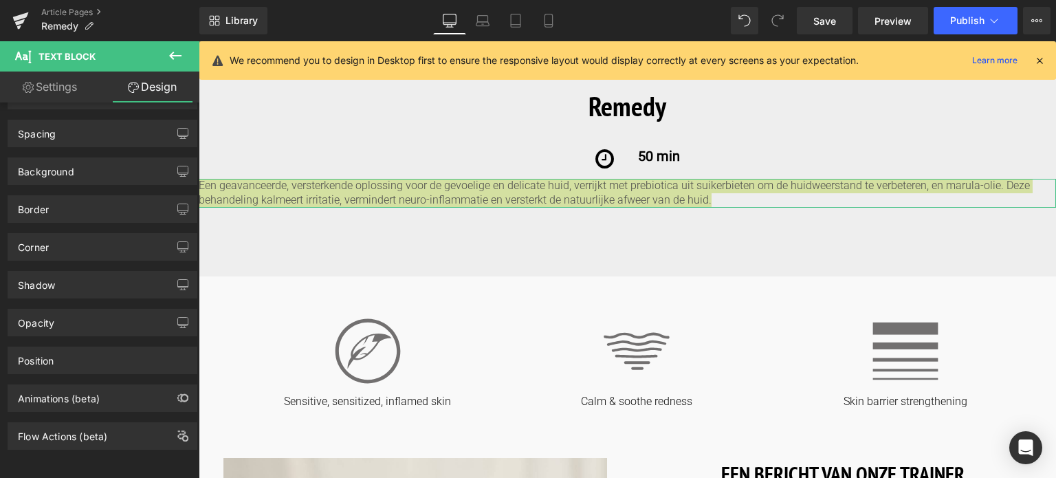
click at [78, 98] on link "Settings" at bounding box center [50, 87] width 100 height 31
type input "100"
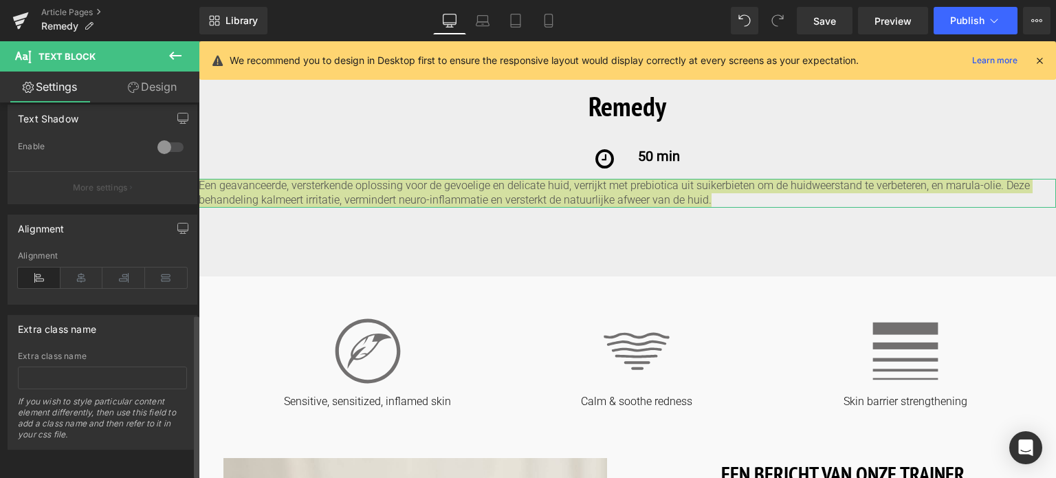
scroll to position [492, 0]
click at [83, 270] on icon at bounding box center [82, 278] width 43 height 21
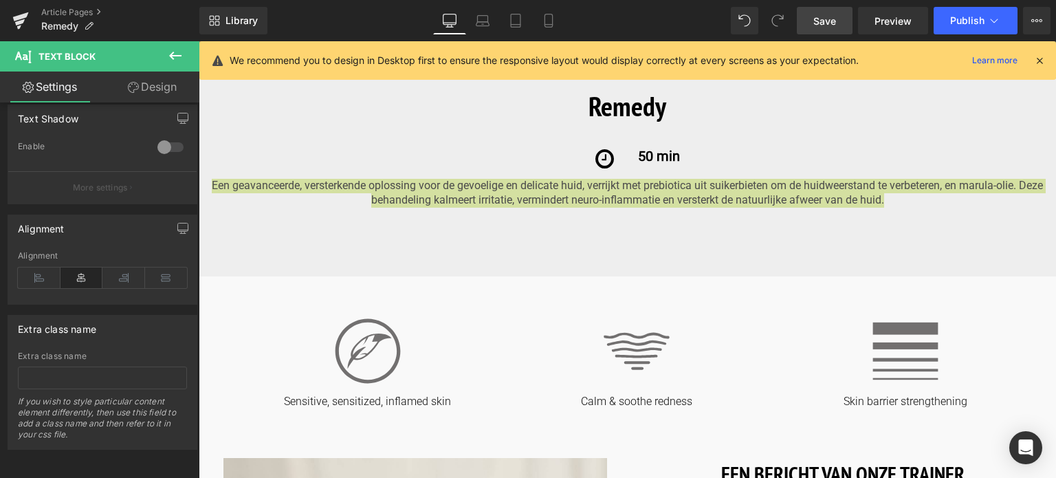
drag, startPoint x: 818, startPoint y: 32, endPoint x: 354, endPoint y: 225, distance: 503.2
click at [818, 32] on link "Save" at bounding box center [825, 21] width 56 height 28
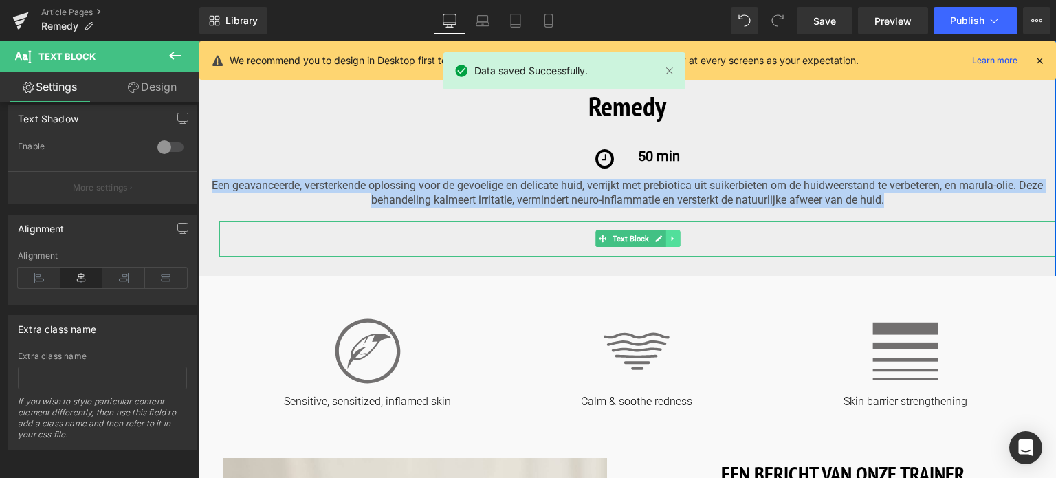
click at [673, 239] on icon at bounding box center [673, 239] width 8 height 8
click at [677, 239] on icon at bounding box center [681, 239] width 8 height 8
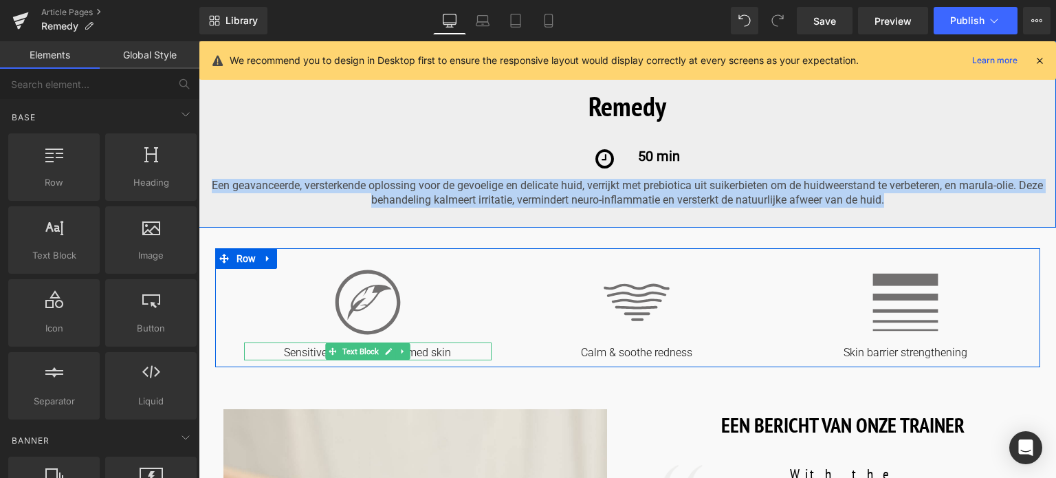
click at [300, 354] on p "Sensitive, sensitized, inflamed skin" at bounding box center [368, 353] width 248 height 14
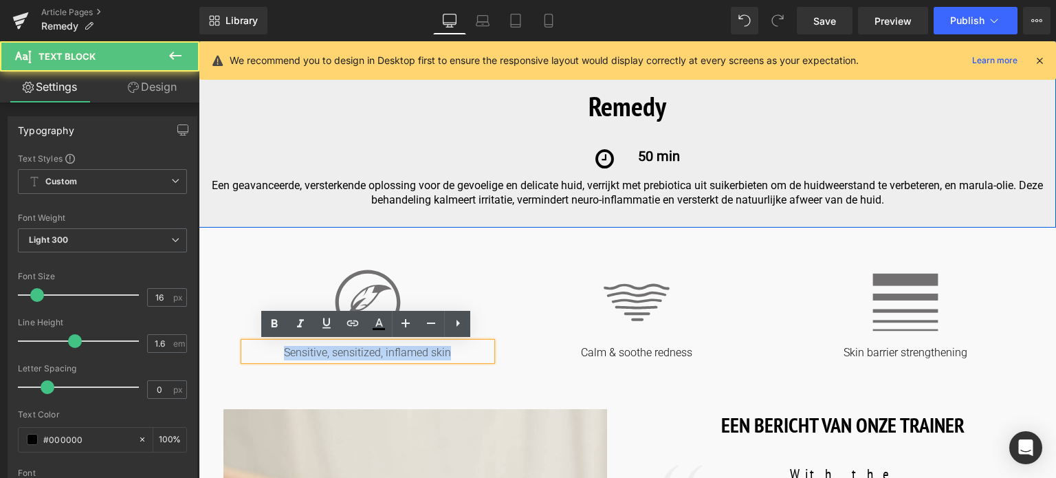
drag, startPoint x: 283, startPoint y: 354, endPoint x: 459, endPoint y: 351, distance: 176.1
click at [459, 351] on p "Sensitive, sensitized, inflamed skin" at bounding box center [368, 353] width 248 height 14
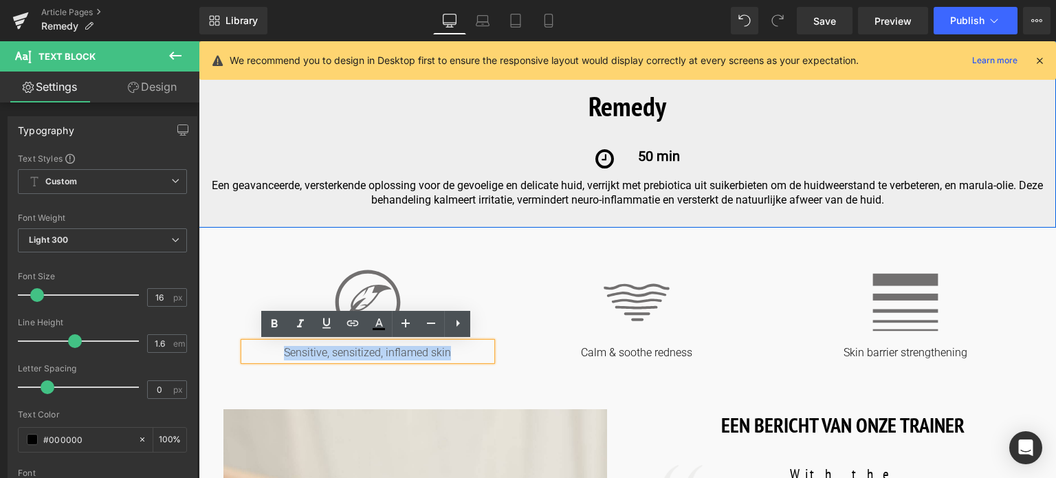
copy p "Sensitive, sensitized, inflamed skin"
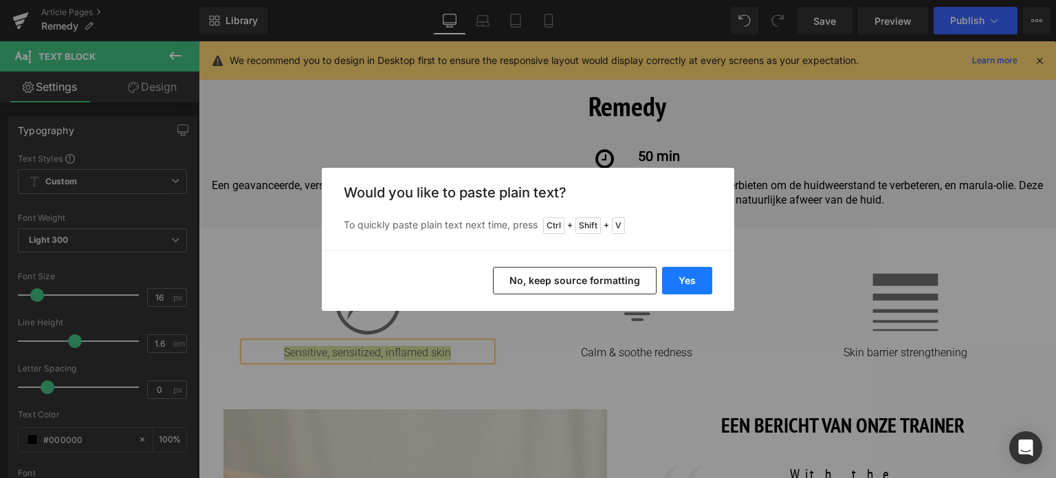
click at [684, 280] on button "Yes" at bounding box center [687, 281] width 50 height 28
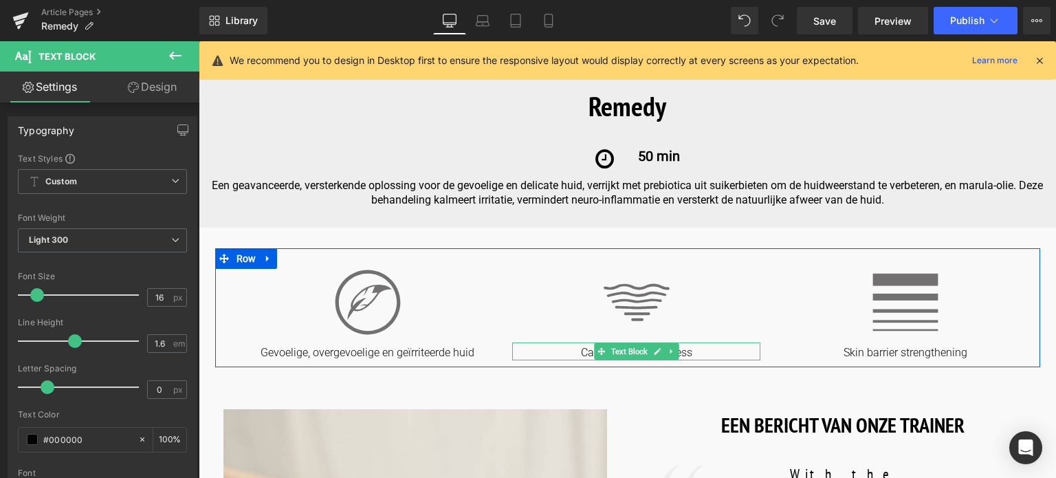
click at [579, 355] on p "Calm & soothe redness" at bounding box center [636, 353] width 248 height 14
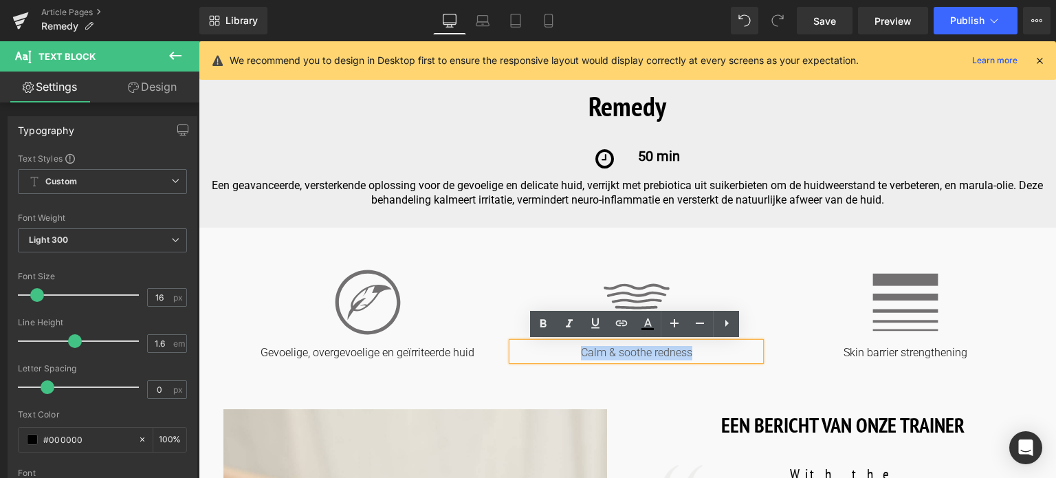
drag, startPoint x: 579, startPoint y: 355, endPoint x: 776, endPoint y: 364, distance: 196.9
click at [776, 364] on div "Image Gevoelige, overgevoelige en geïrriteerde huid Text Block Image Calm & soo…" at bounding box center [627, 307] width 825 height 119
copy p "Calm & soothe redness"
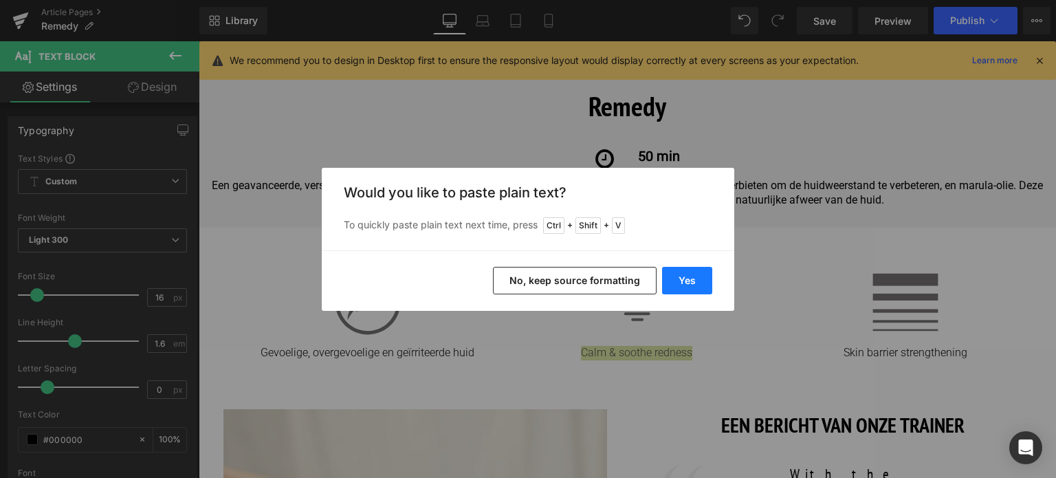
drag, startPoint x: 682, startPoint y: 282, endPoint x: 483, endPoint y: 241, distance: 202.3
click at [682, 282] on button "Yes" at bounding box center [687, 281] width 50 height 28
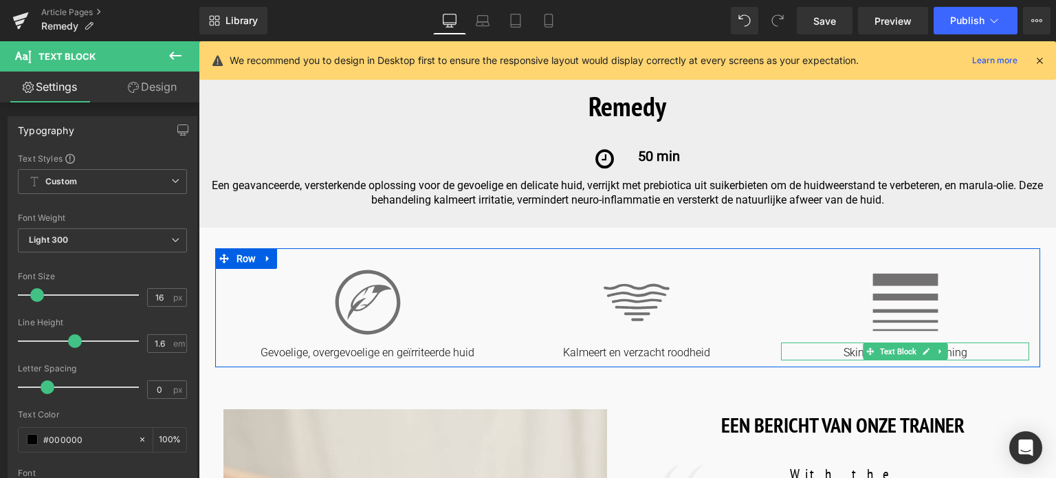
click at [846, 352] on p "Skin barrier strengthening" at bounding box center [905, 353] width 248 height 14
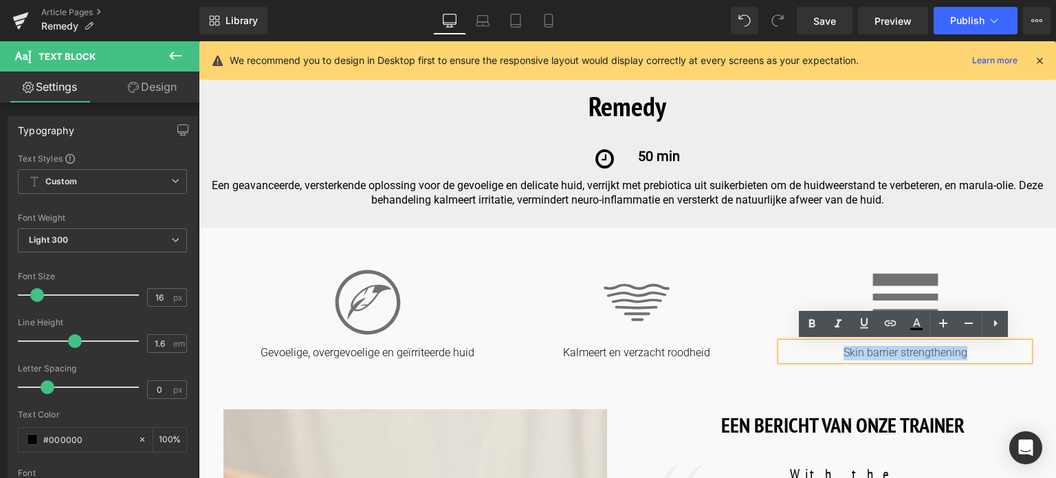
drag, startPoint x: 841, startPoint y: 354, endPoint x: 1056, endPoint y: 417, distance: 223.9
copy p "Skin barrier strengthening"
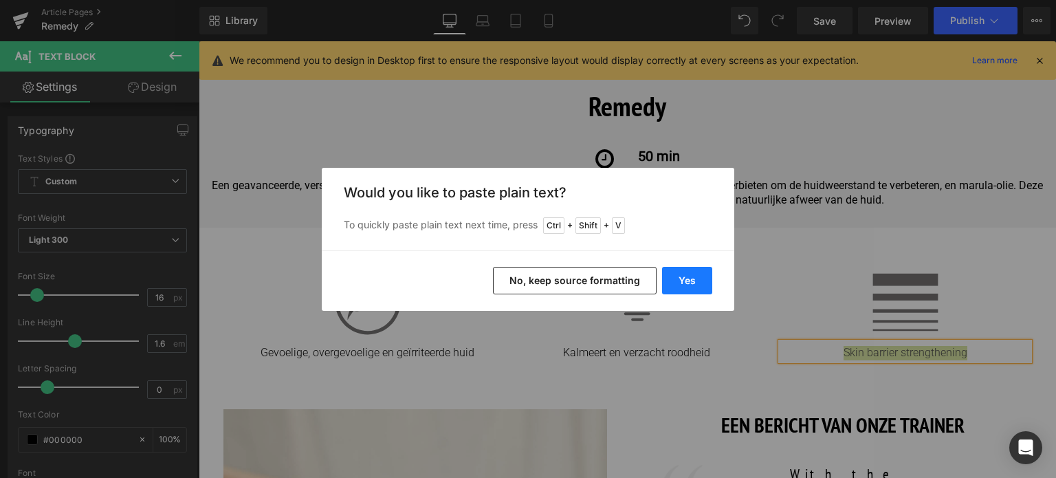
click at [674, 278] on button "Yes" at bounding box center [687, 281] width 50 height 28
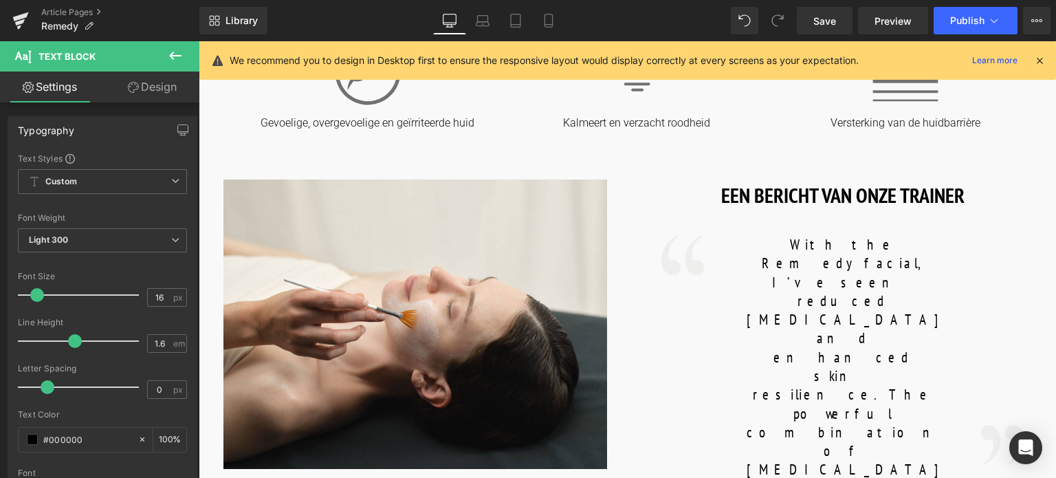
scroll to position [628, 0]
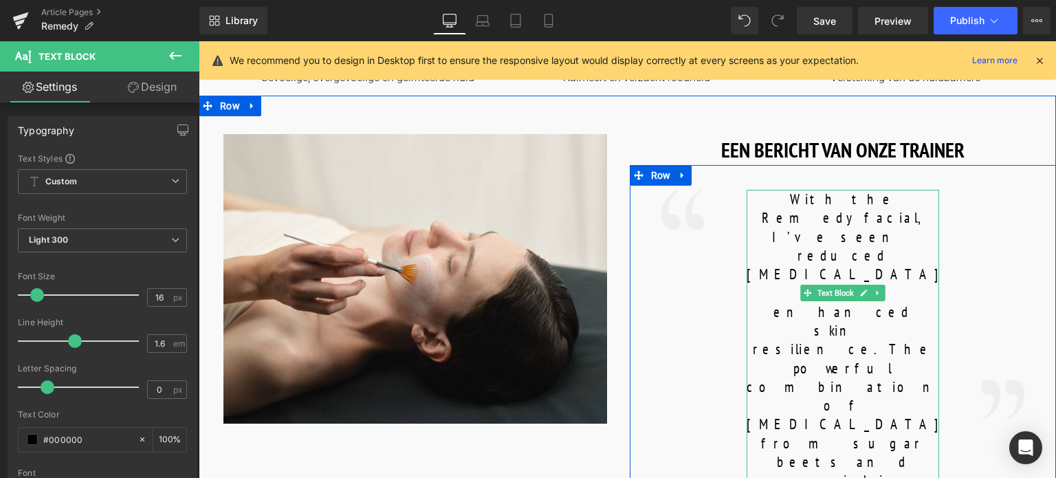
click at [757, 194] on p "With the Remedy facial, I’ve seen reduced [MEDICAL_DATA] and enhanced skin resi…" at bounding box center [843, 434] width 193 height 488
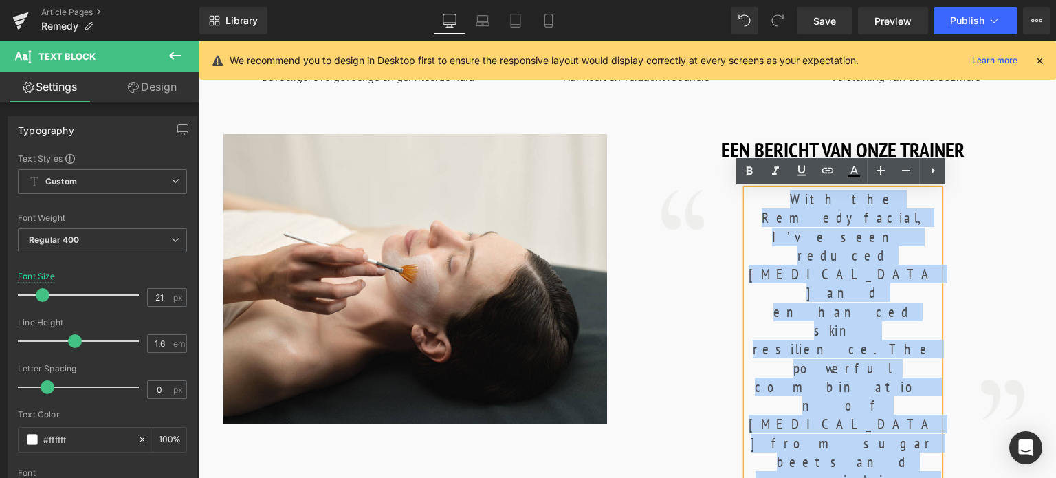
drag, startPoint x: 757, startPoint y: 195, endPoint x: 917, endPoint y: 343, distance: 217.5
click at [917, 343] on div "With the Remedy facial, I’ve seen reduced [MEDICAL_DATA] and enhanced skin resi…" at bounding box center [843, 462] width 193 height 545
copy div "With the Remedy facial, I’ve seen reduced [MEDICAL_DATA] and enhanced skin resi…"
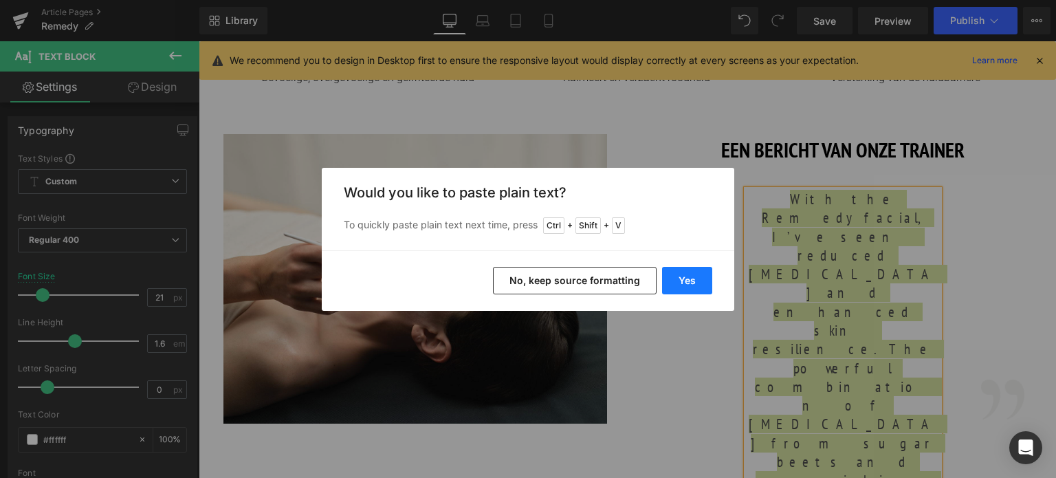
click at [686, 274] on button "Yes" at bounding box center [687, 281] width 50 height 28
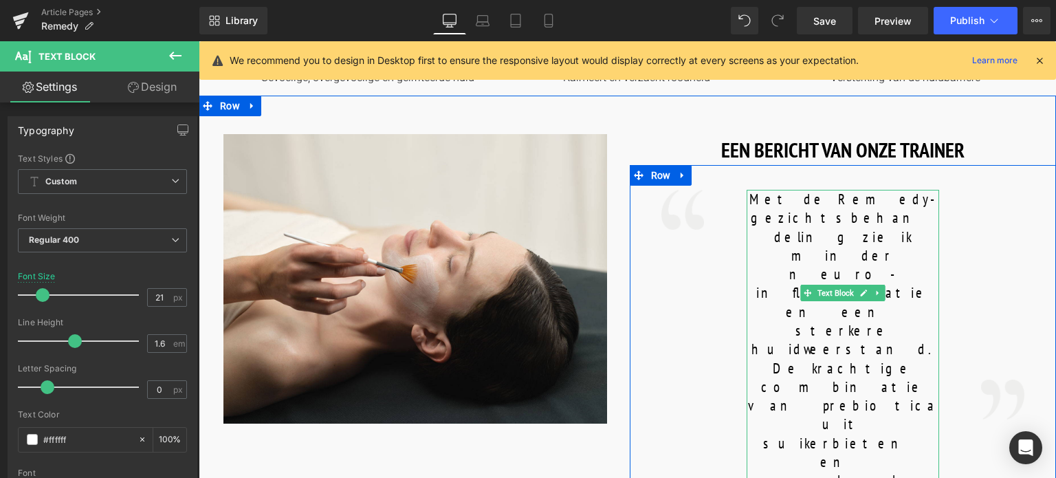
click at [914, 353] on p "Met de Remedy-gezichtsbehandeling zie ik minder neuro-inflammatie en een sterke…" at bounding box center [843, 443] width 193 height 507
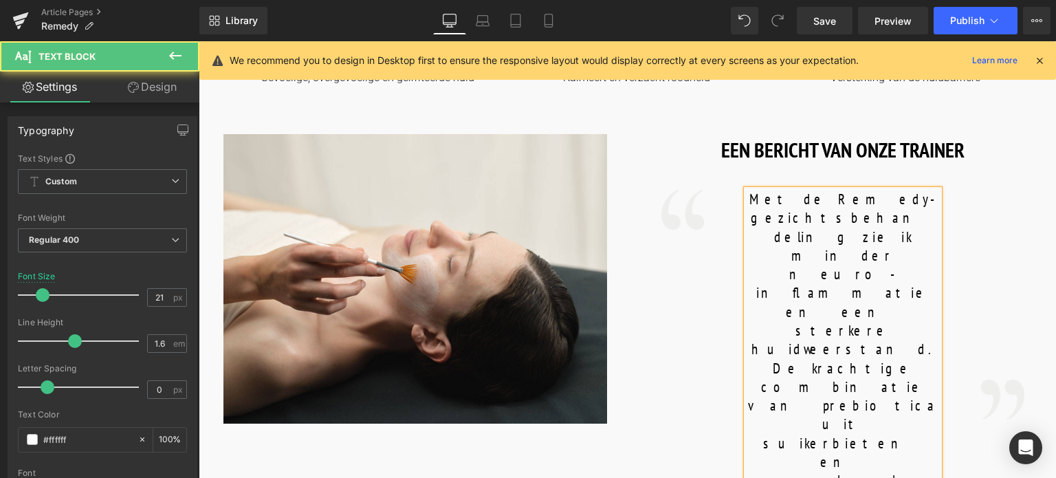
click at [751, 206] on font "Met de Remedy-gezichtsbehandeling zie ik minder neuro-inflammatie en een sterke…" at bounding box center [843, 443] width 191 height 507
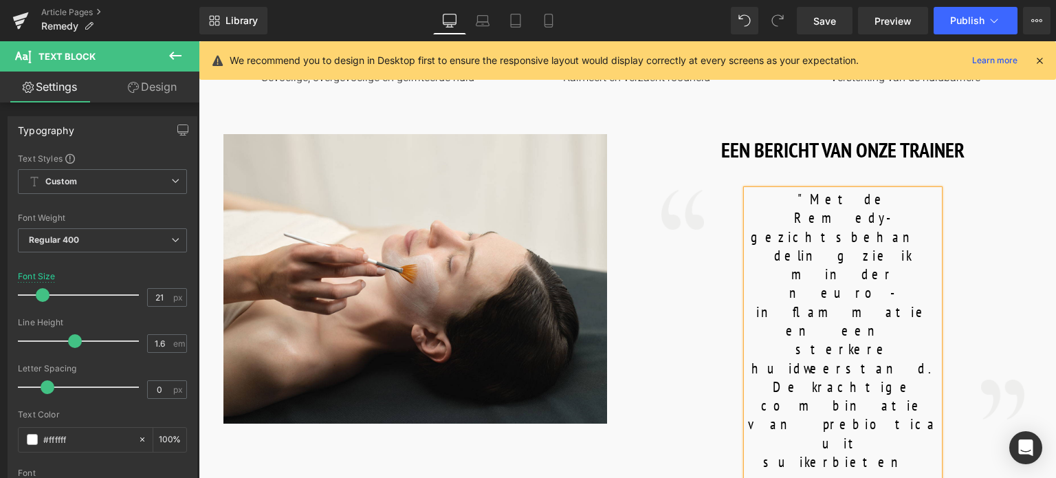
click at [895, 354] on p ""Met de Remedy-gezichtsbehandeling zie ik minder neuro-inflammatie en een sterk…" at bounding box center [843, 452] width 193 height 525
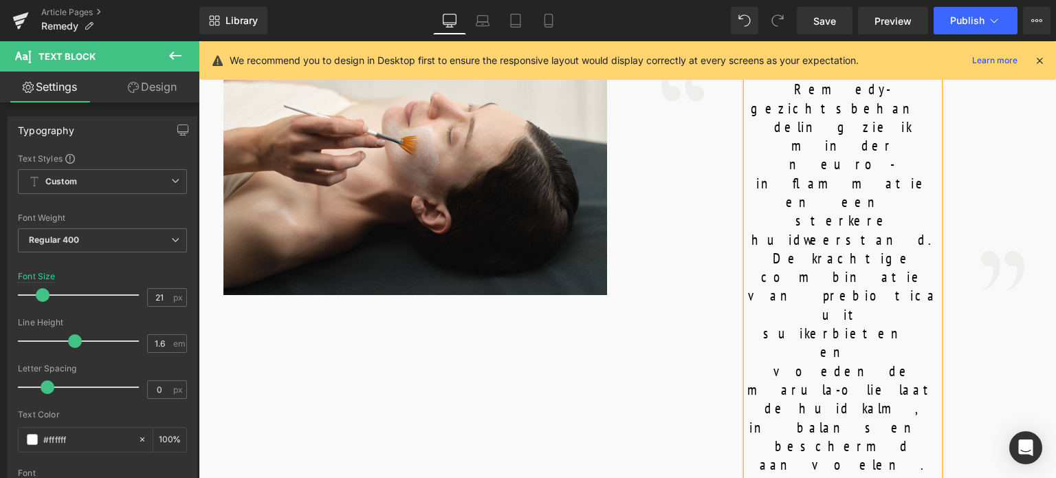
scroll to position [834, 0]
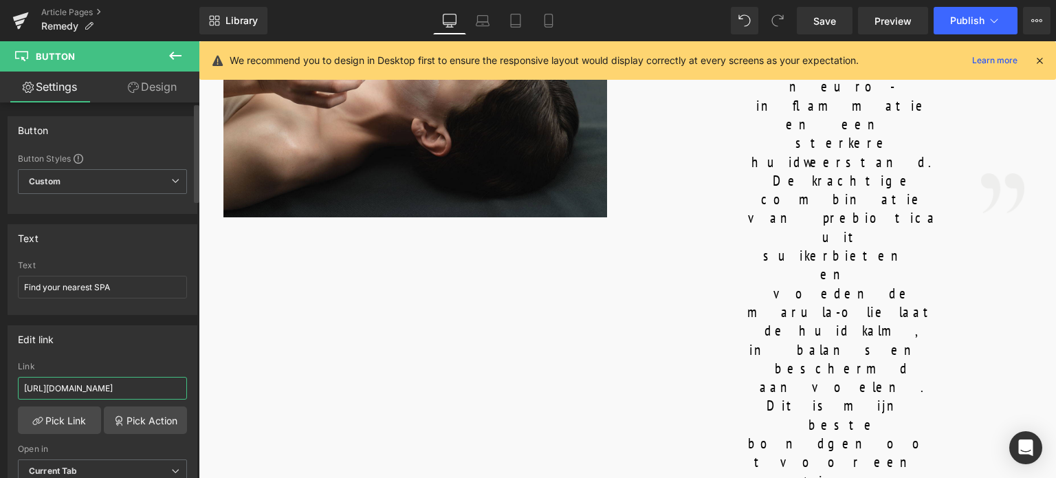
drag, startPoint x: 161, startPoint y: 390, endPoint x: 0, endPoint y: 365, distance: 162.8
click at [0, 365] on div "Edit link [URL][DOMAIN_NAME] Link [URL][DOMAIN_NAME] Pick Link Pick Action Curr…" at bounding box center [103, 409] width 206 height 188
type input "/pages/spa-locator?_gl=1*17ps2ce*_up*MQ..&gclid=CjwKCAjwxNW2BhAkEiwA24Cm9Ew9Tuk…"
drag, startPoint x: 93, startPoint y: 282, endPoint x: 0, endPoint y: 269, distance: 93.8
click at [0, 269] on div "Text Find your nearest SPA Text Find your nearest SPA" at bounding box center [103, 264] width 206 height 101
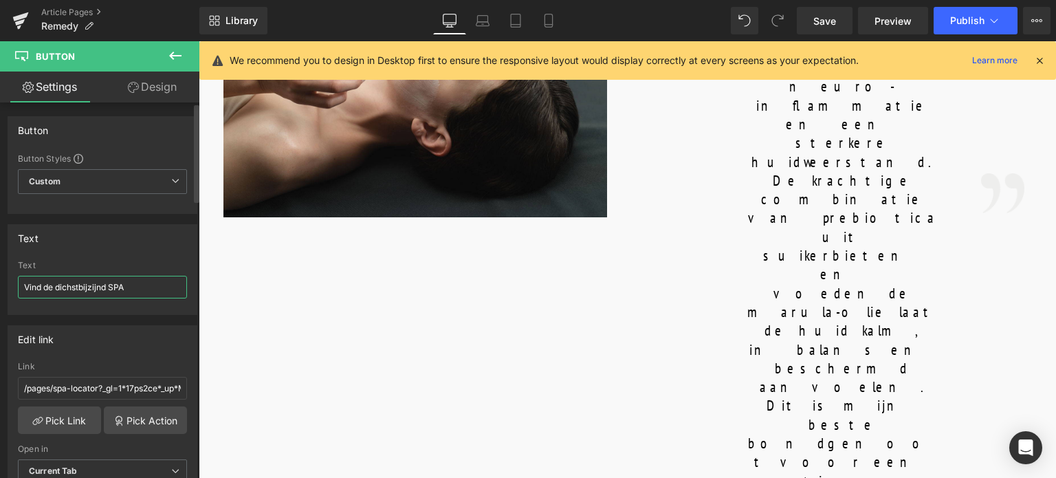
type input "Vind de dichstbijzijnde SPA"
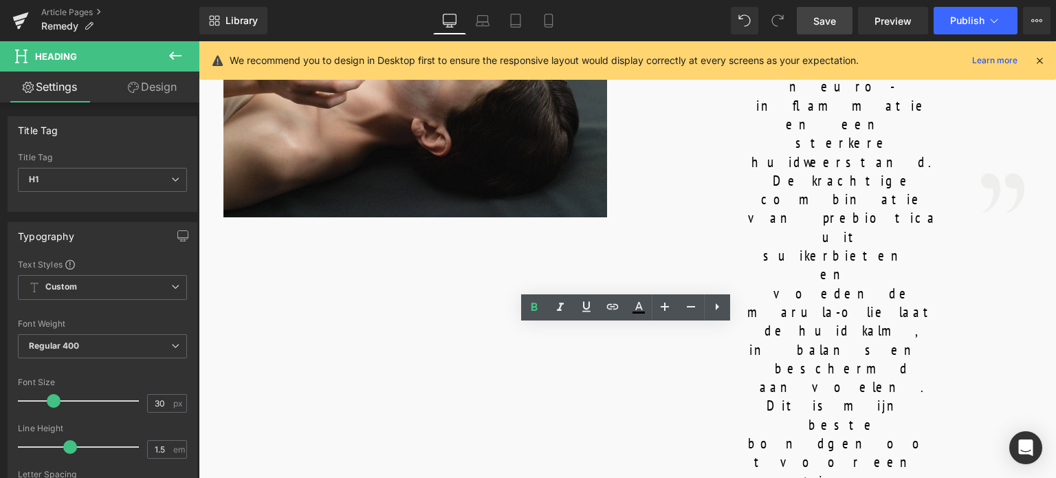
click at [823, 30] on link "Save" at bounding box center [825, 21] width 56 height 28
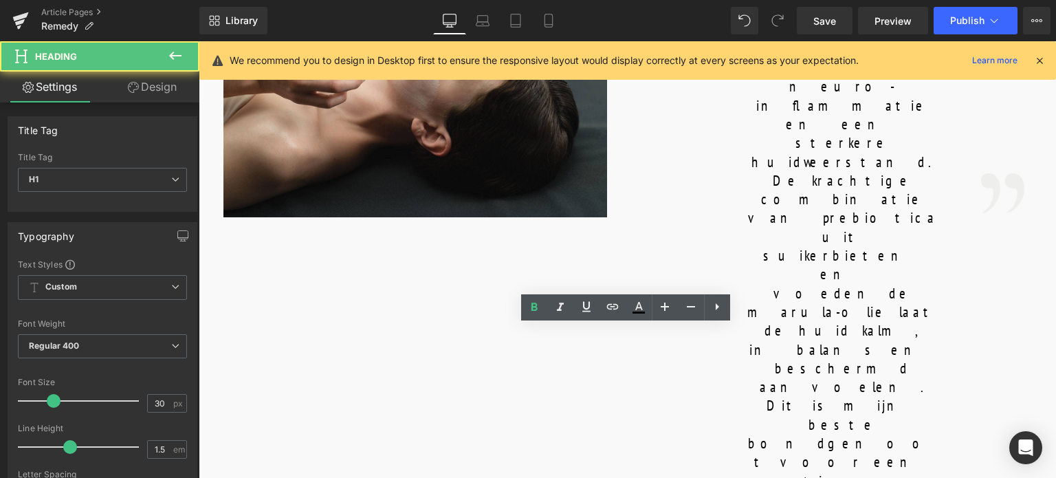
drag, startPoint x: 596, startPoint y: 347, endPoint x: 791, endPoint y: 347, distance: 195.3
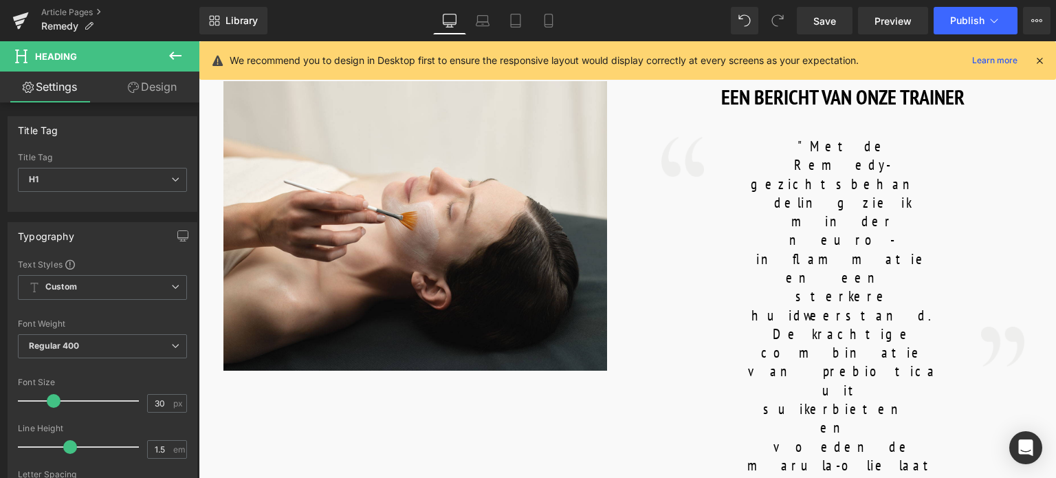
scroll to position [490, 0]
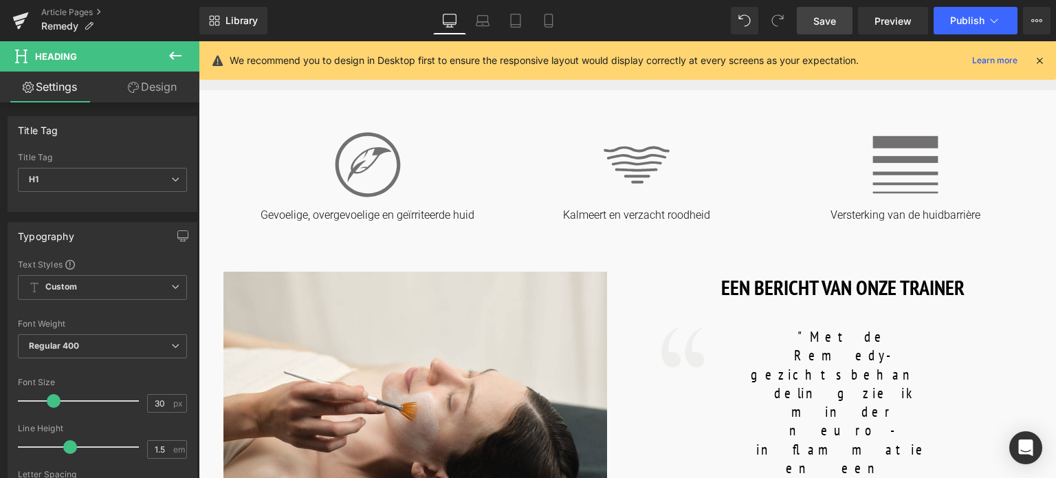
click at [820, 21] on span "Save" at bounding box center [825, 21] width 23 height 14
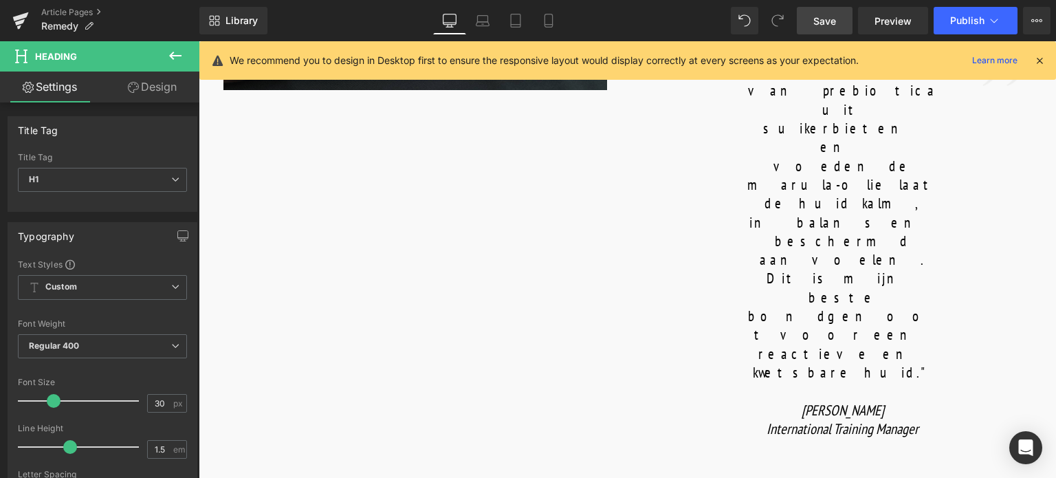
scroll to position [963, 0]
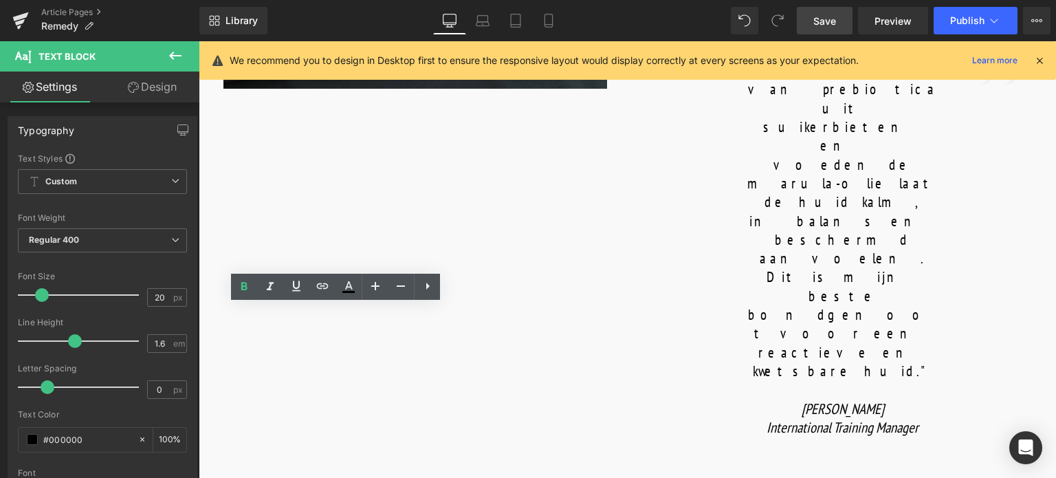
drag, startPoint x: 240, startPoint y: 309, endPoint x: 424, endPoint y: 311, distance: 183.6
copy b "DELICATE ENZYMATIC EXFOLIATION"
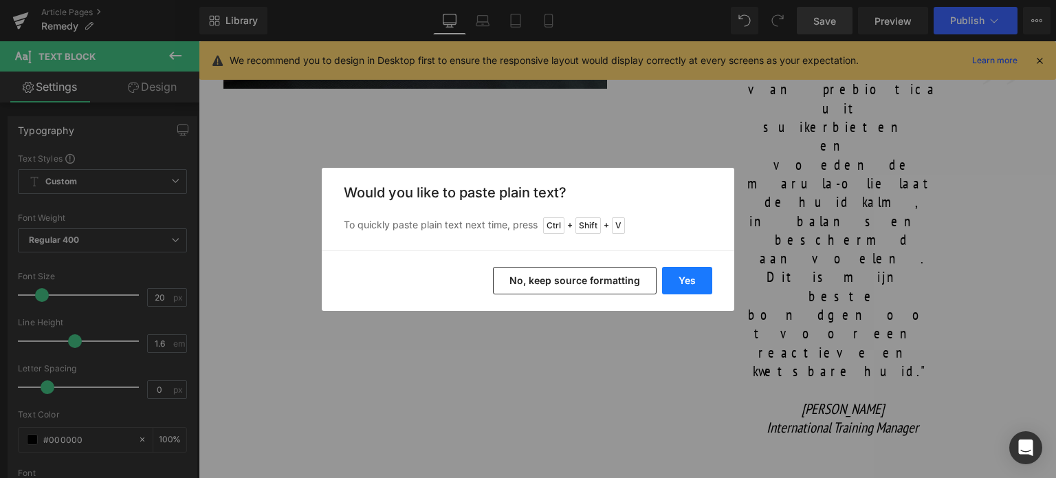
click at [673, 281] on button "Yes" at bounding box center [687, 281] width 50 height 28
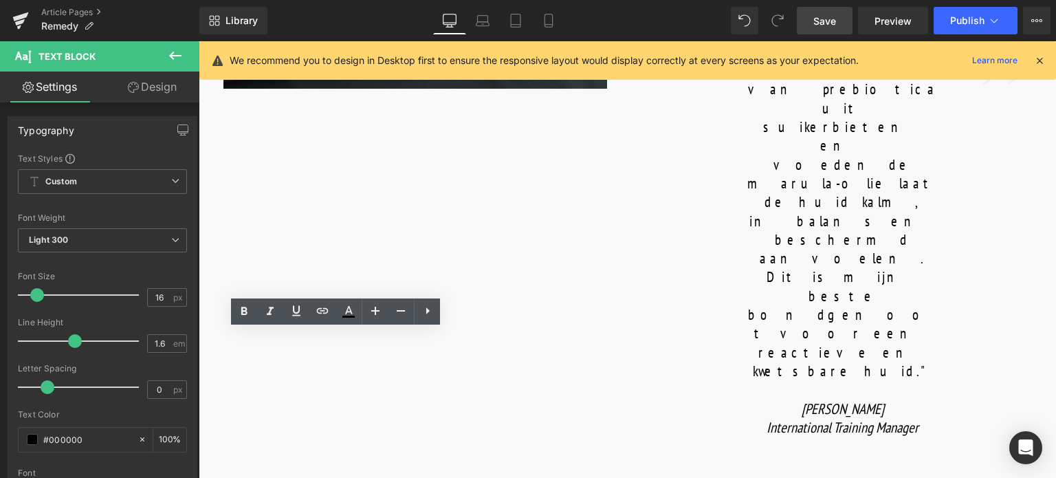
drag, startPoint x: 246, startPoint y: 340, endPoint x: 422, endPoint y: 400, distance: 185.7
copy p "[MEDICAL_DATA] enzyme from pineapples safely refines skin texture preserving lo…"
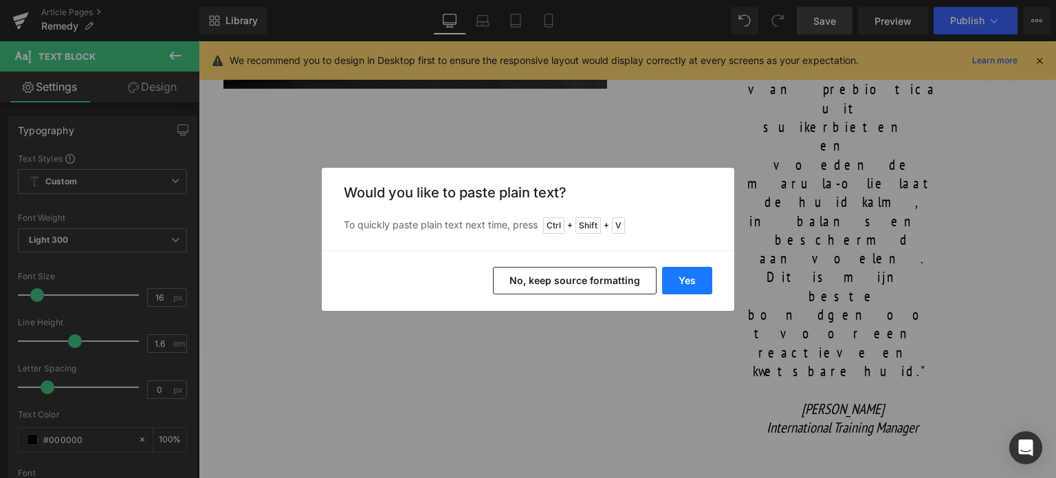
click at [683, 283] on button "Yes" at bounding box center [687, 281] width 50 height 28
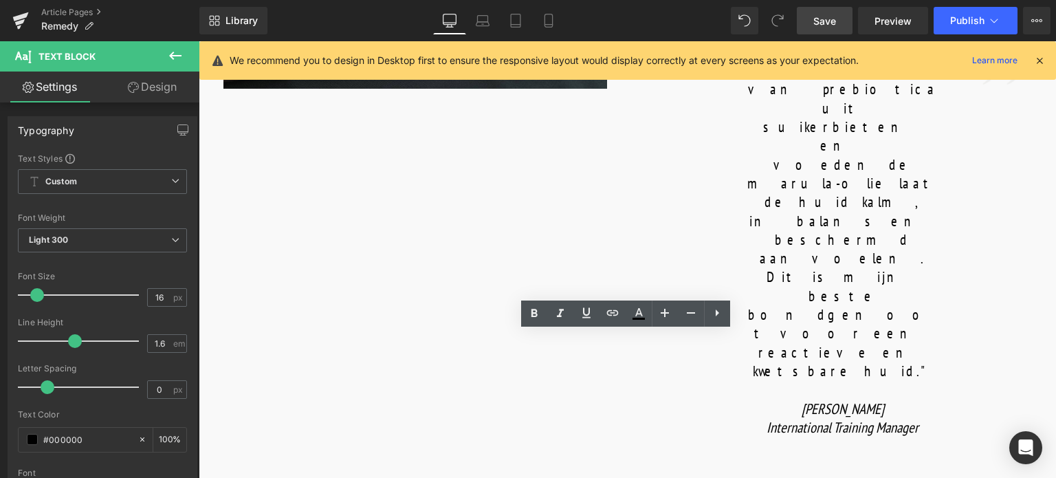
drag, startPoint x: 531, startPoint y: 342, endPoint x: 684, endPoint y: 415, distance: 169.2
copy p "A biphasic soothing mask that reduces redness and strengthens the skin barrier.…"
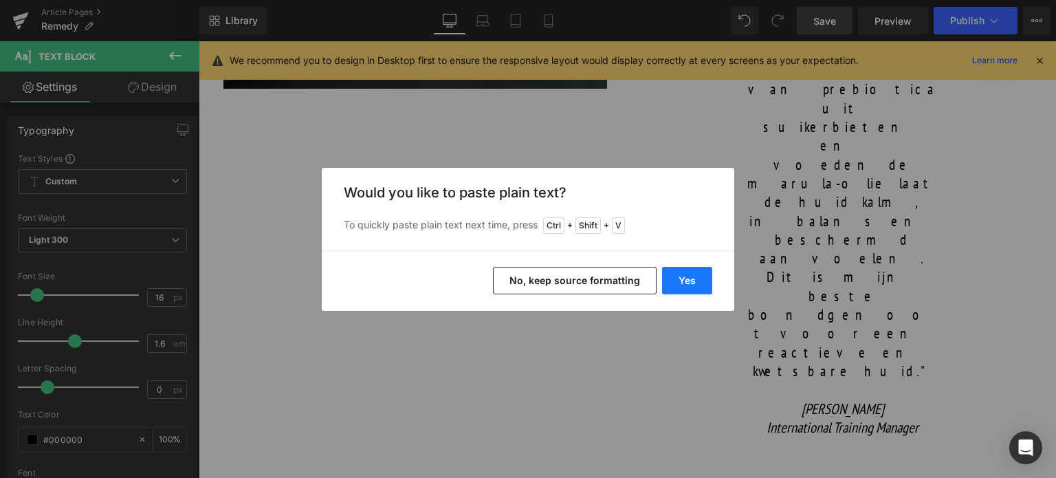
click at [696, 274] on button "Yes" at bounding box center [687, 281] width 50 height 28
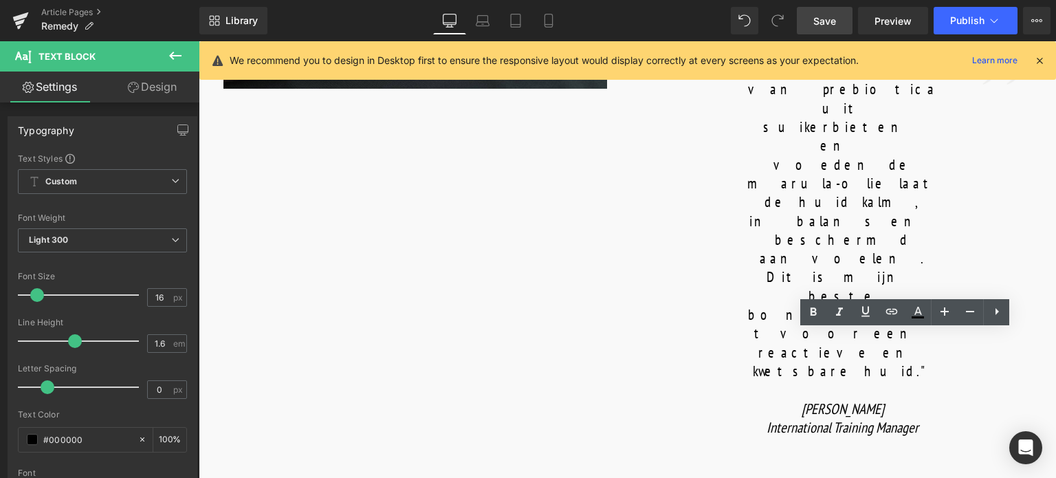
drag, startPoint x: 825, startPoint y: 335, endPoint x: 988, endPoint y: 387, distance: 171.2
copy p "This anti-inflammatory massage treats red, sensitive, and acne-prone skin, rest…"
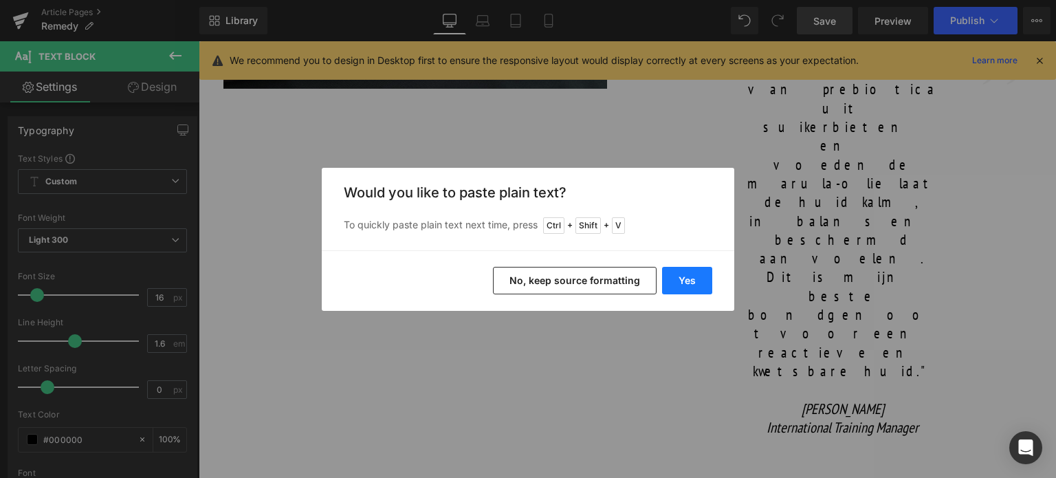
click at [688, 280] on button "Yes" at bounding box center [687, 281] width 50 height 28
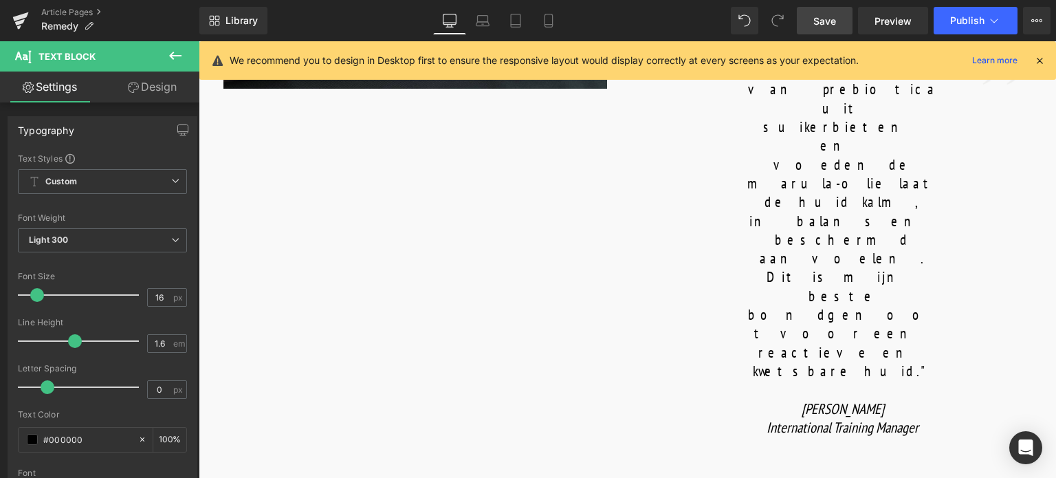
drag, startPoint x: 836, startPoint y: 17, endPoint x: 307, endPoint y: 217, distance: 565.1
click at [836, 17] on span "Save" at bounding box center [825, 21] width 23 height 14
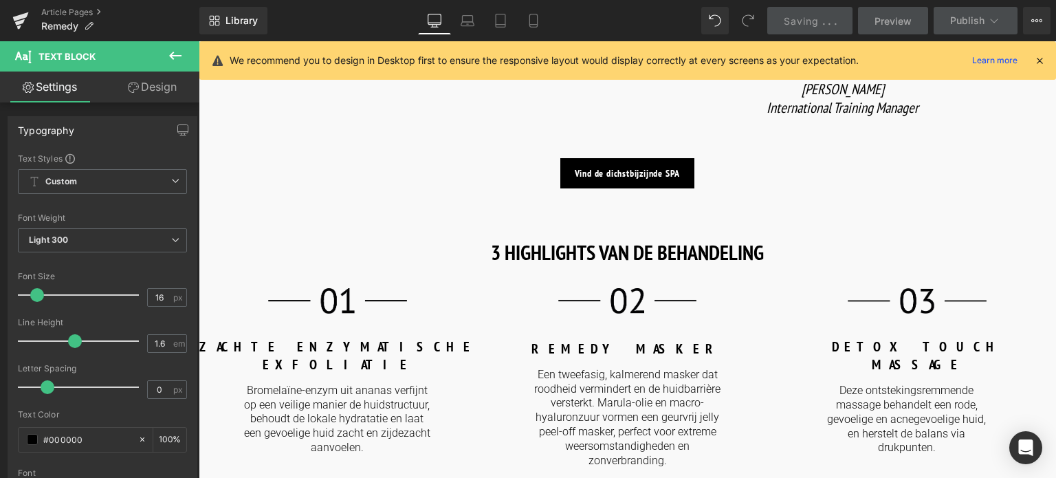
scroll to position [1307, 0]
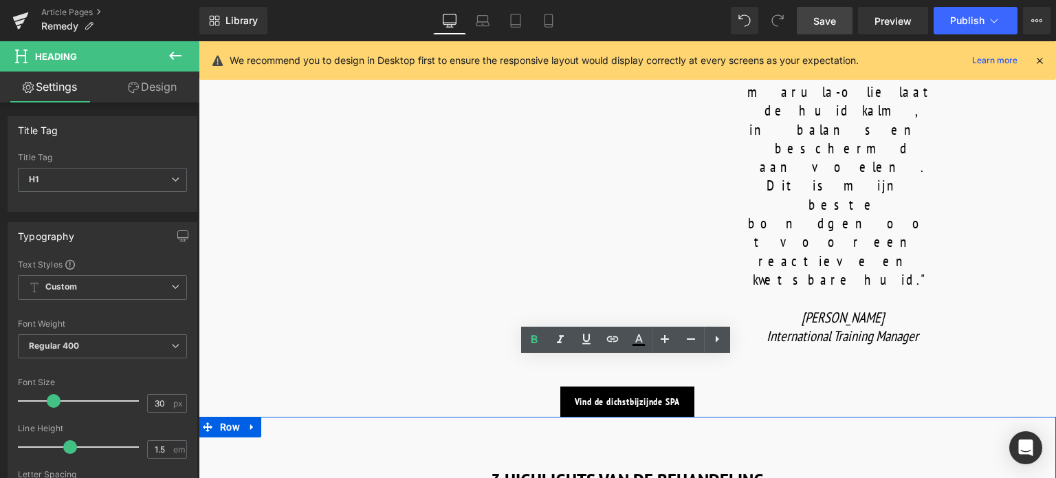
scroll to position [1100, 0]
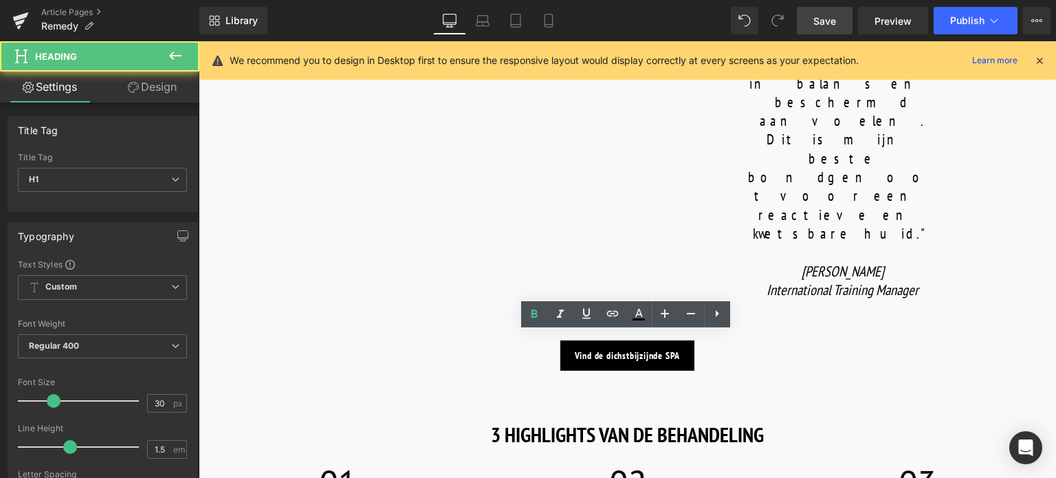
drag, startPoint x: 490, startPoint y: 354, endPoint x: 864, endPoint y: 334, distance: 374.0
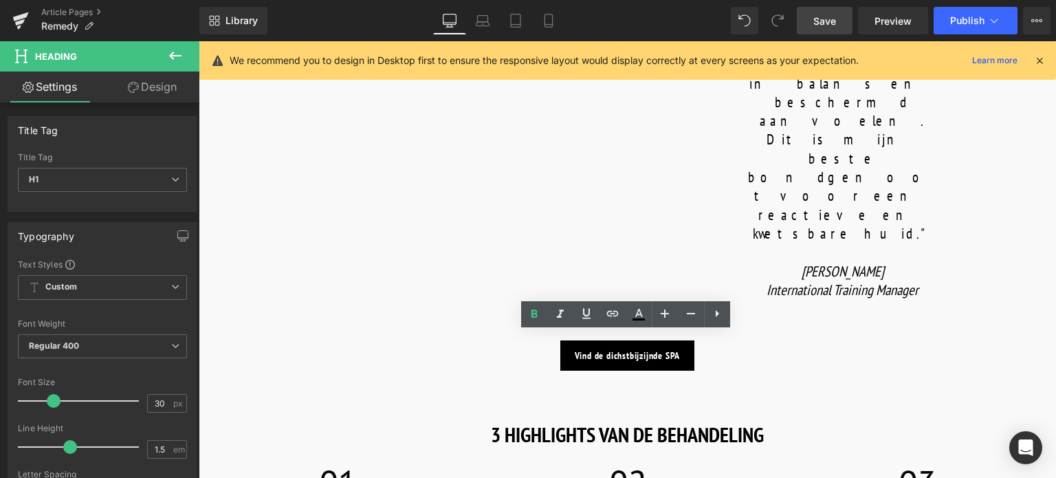
copy strong "COMPLETE YOUR SKINCARE AT HOME"
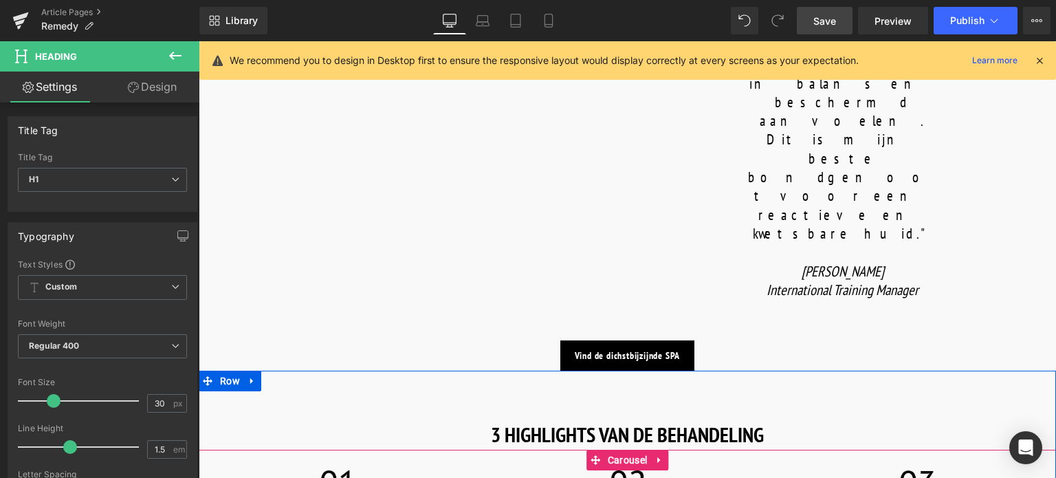
paste div
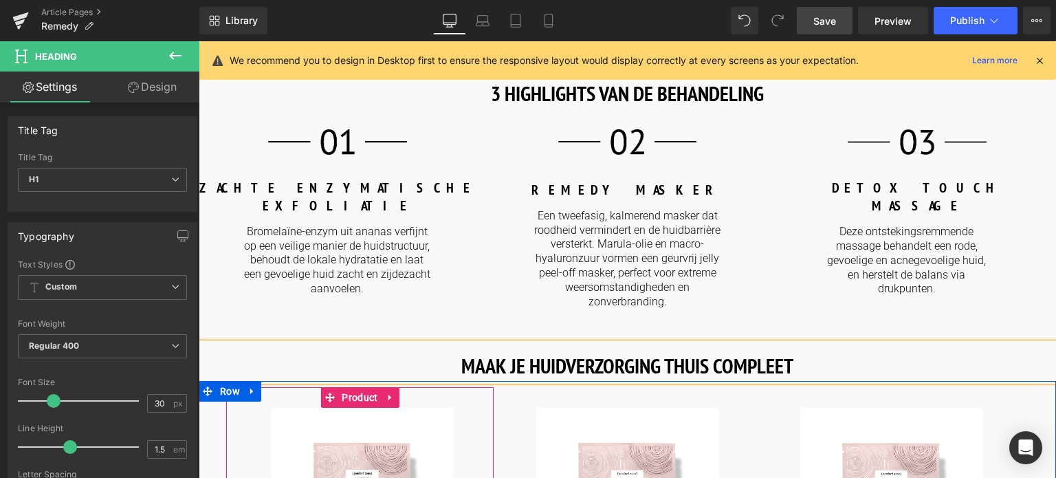
scroll to position [1444, 0]
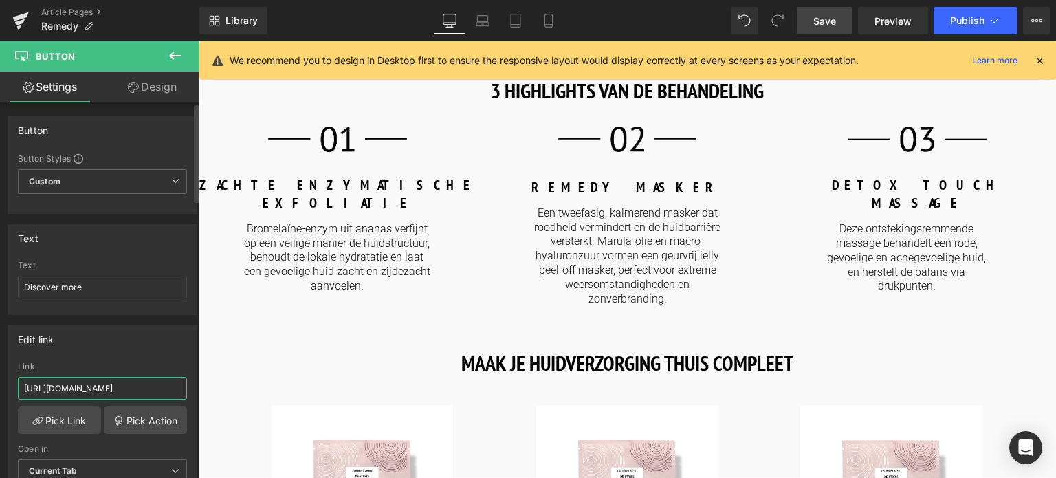
drag, startPoint x: 161, startPoint y: 388, endPoint x: 0, endPoint y: 362, distance: 163.0
click at [0, 362] on div "Edit link [URL][DOMAIN_NAME] Link [URL][DOMAIN_NAME] Pick Link Pick Action Curr…" at bounding box center [103, 409] width 206 height 188
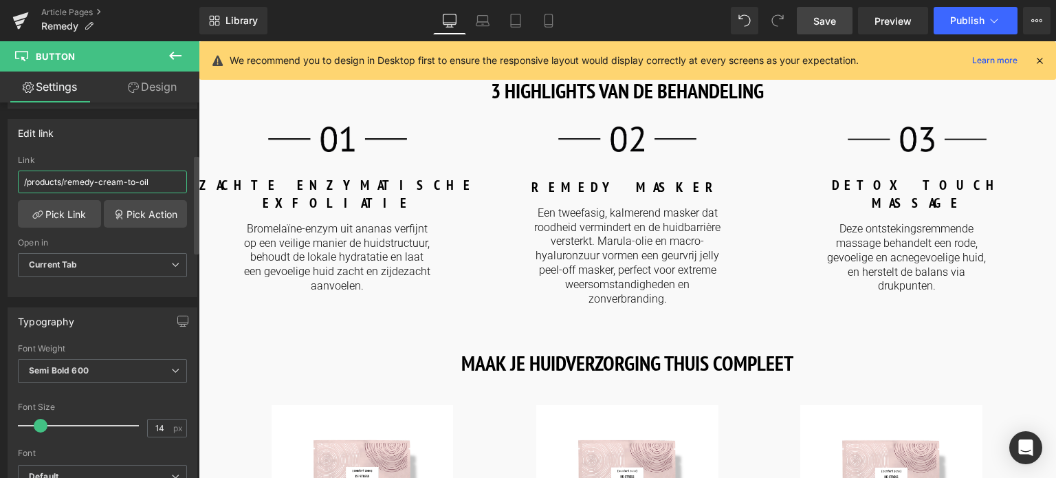
scroll to position [69, 0]
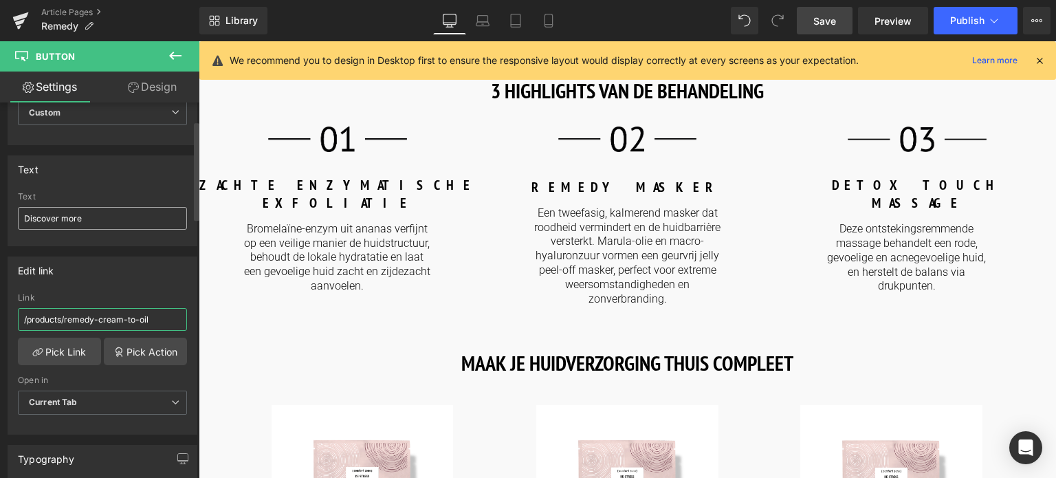
type input "/products/remedy-cream-to-oil"
drag, startPoint x: 78, startPoint y: 219, endPoint x: 0, endPoint y: 211, distance: 78.8
click at [0, 211] on div "Text Discover more Text Discover more" at bounding box center [103, 195] width 206 height 101
type input "Ontdek meer"
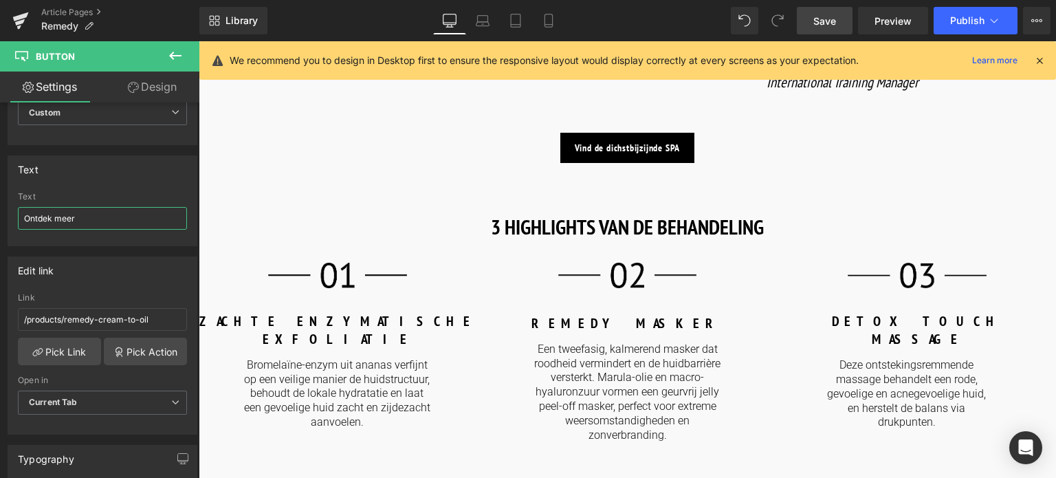
scroll to position [1307, 0]
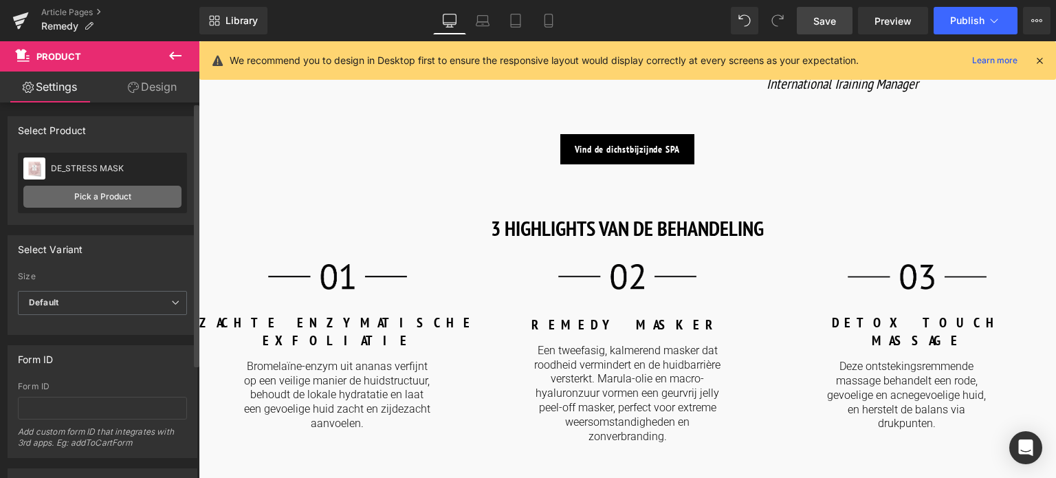
click at [115, 201] on link "Pick a Product" at bounding box center [102, 197] width 158 height 22
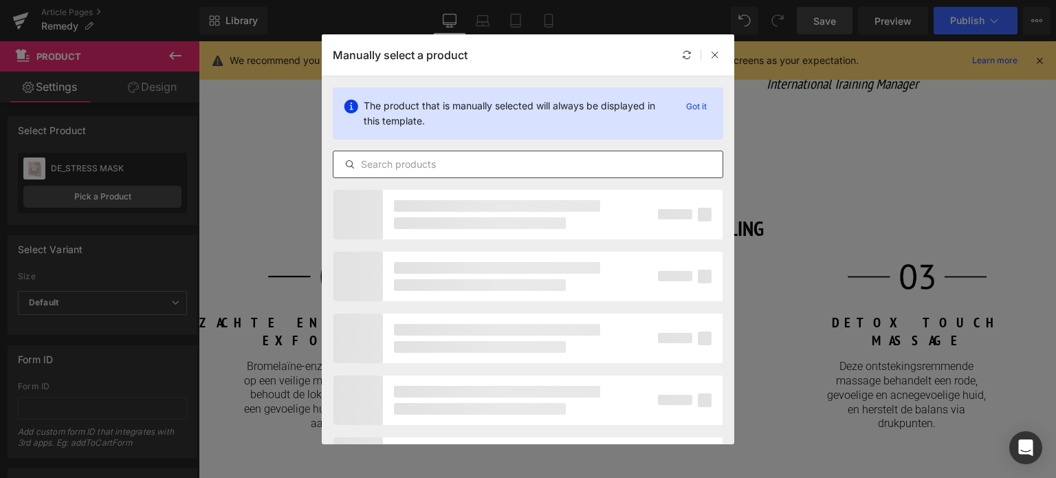
click at [415, 162] on input "text" at bounding box center [528, 164] width 389 height 17
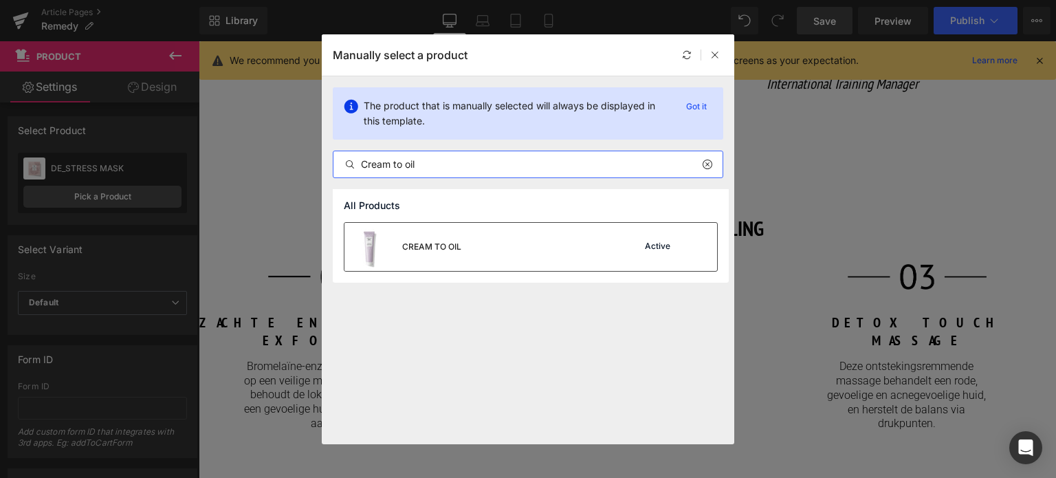
type input "Cream to oil"
click at [448, 246] on div "CREAM TO OIL" at bounding box center [431, 247] width 59 height 12
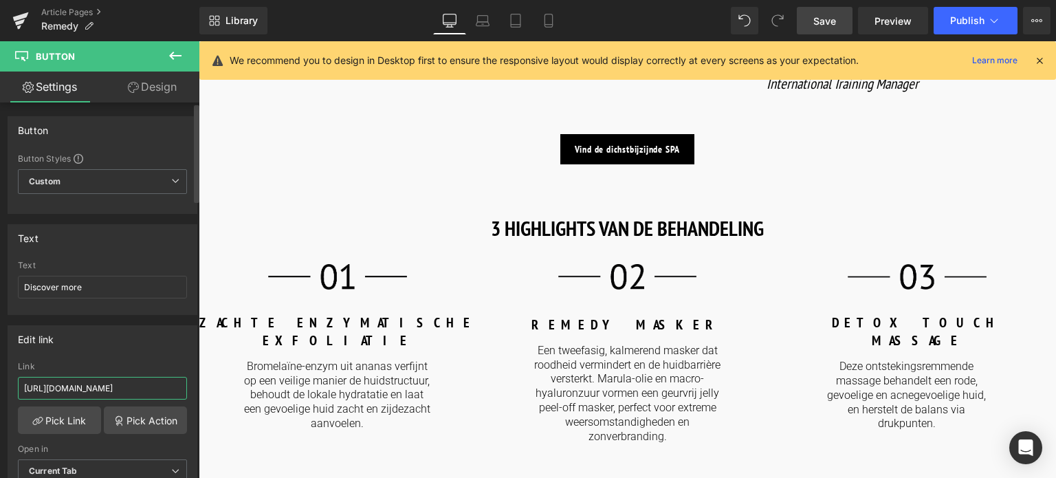
drag, startPoint x: 157, startPoint y: 384, endPoint x: 0, endPoint y: 346, distance: 162.1
click at [0, 346] on div "Edit link [URL][DOMAIN_NAME] Link [URL][DOMAIN_NAME] Pick Link Pick Action Curr…" at bounding box center [103, 409] width 206 height 188
type input "/products/remedy-serum"
drag, startPoint x: 96, startPoint y: 278, endPoint x: 0, endPoint y: 282, distance: 95.7
click at [0, 282] on div "Text Discover more Text Discover more" at bounding box center [103, 264] width 206 height 101
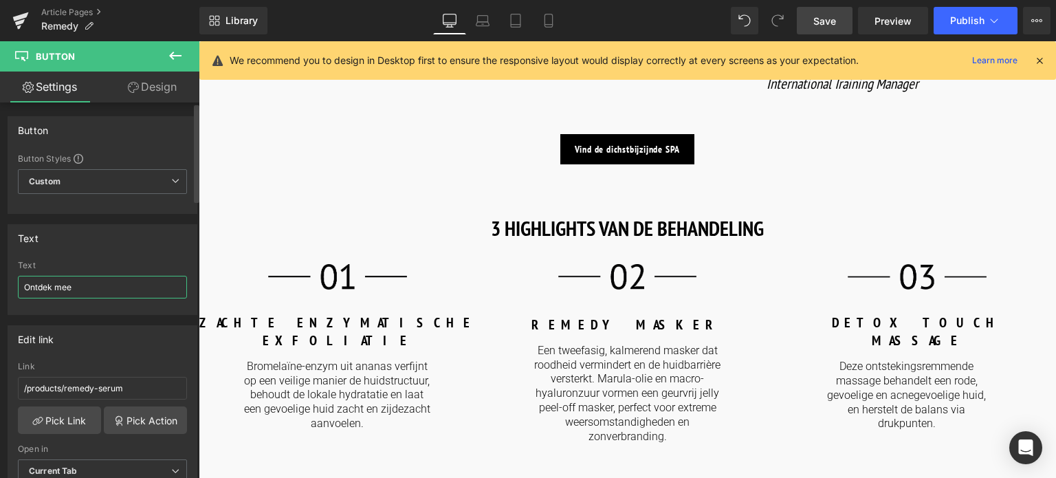
type input "Ontdek meer"
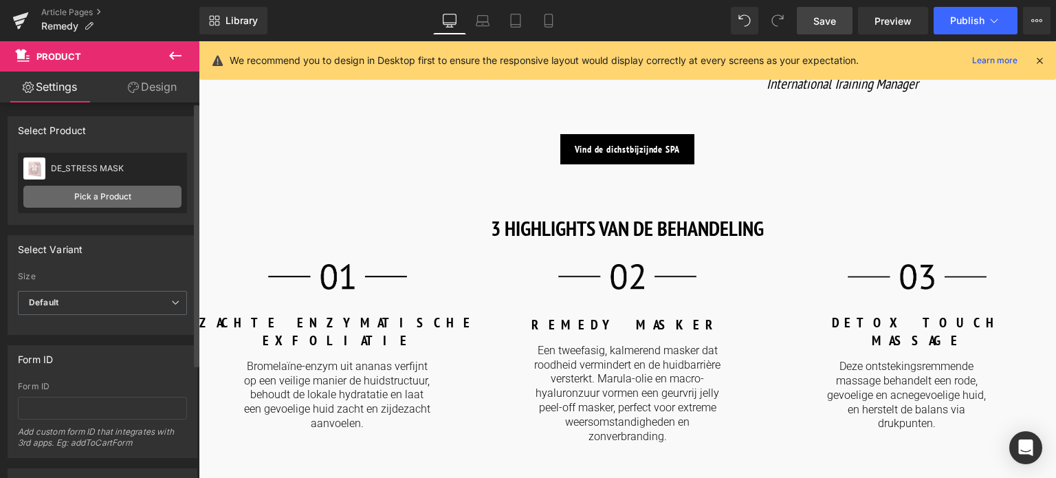
click at [94, 197] on link "Pick a Product" at bounding box center [102, 197] width 158 height 22
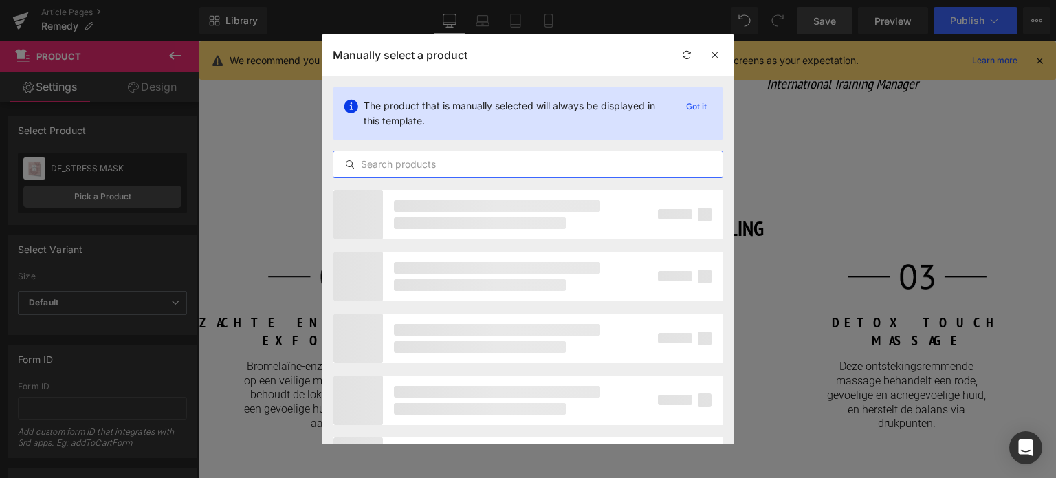
click at [536, 167] on input "text" at bounding box center [528, 164] width 389 height 17
type input "R"
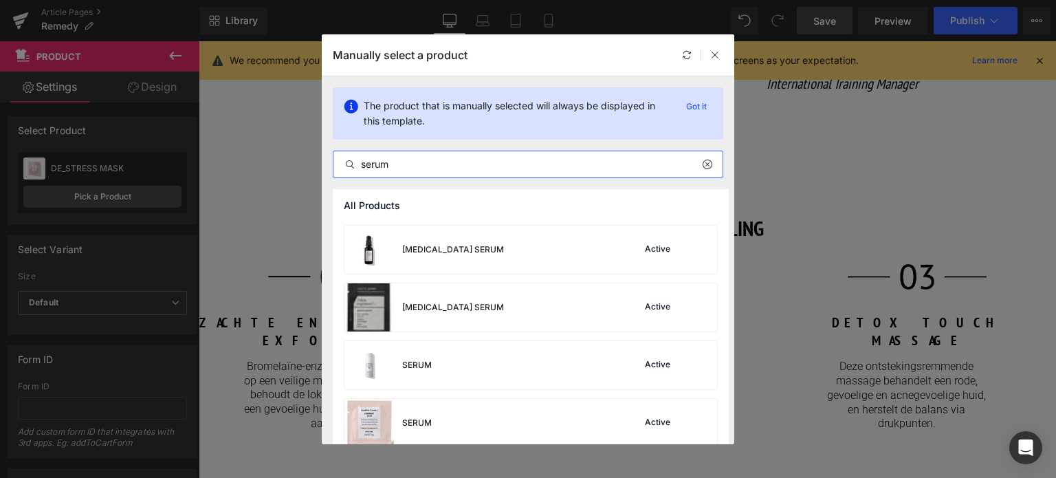
scroll to position [413, 0]
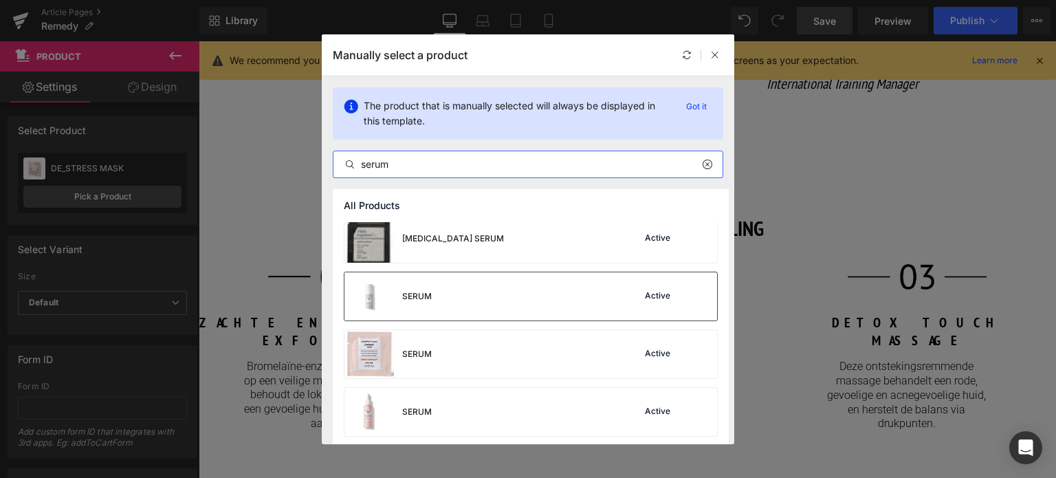
type input "serum"
click at [554, 302] on div "SERUM Active" at bounding box center [531, 296] width 373 height 48
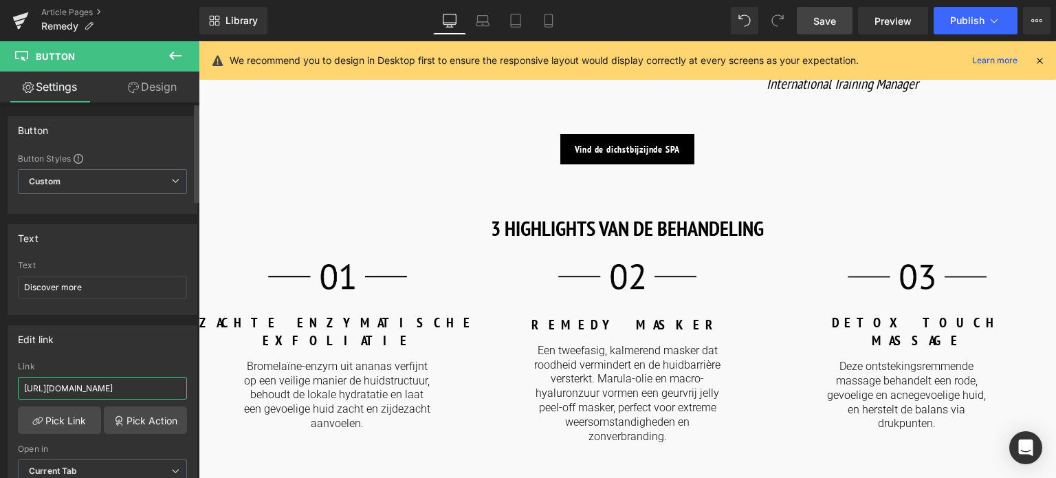
drag, startPoint x: 159, startPoint y: 385, endPoint x: 0, endPoint y: 385, distance: 158.9
click at [0, 385] on div "Edit link [URL][DOMAIN_NAME] Link [URL][DOMAIN_NAME] Pick Link Pick Action Curr…" at bounding box center [103, 409] width 206 height 188
type input "/products/remedy-defense-cream"
drag, startPoint x: 69, startPoint y: 285, endPoint x: 0, endPoint y: 274, distance: 69.8
click at [0, 274] on div "Text Discover more Text Discover more" at bounding box center [103, 264] width 206 height 101
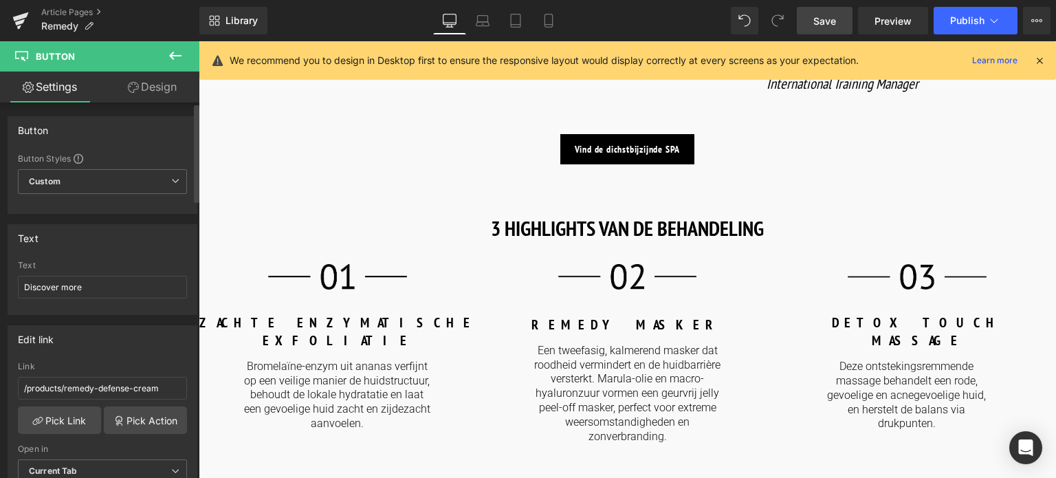
click at [0, 274] on div "Text Discover more Text Discover more" at bounding box center [103, 264] width 206 height 101
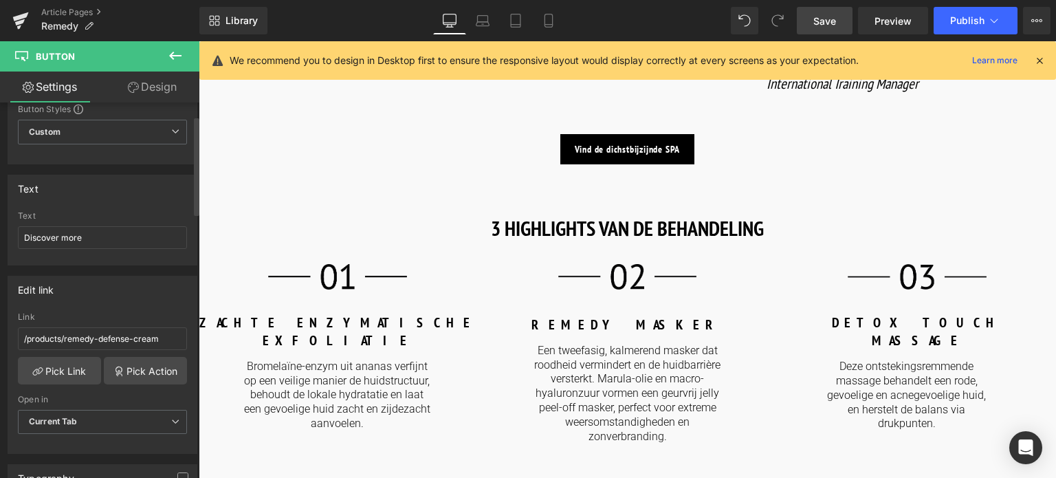
scroll to position [50, 0]
drag, startPoint x: 97, startPoint y: 236, endPoint x: 0, endPoint y: 230, distance: 97.2
click at [0, 230] on div "Text Discover more Text Discover more" at bounding box center [103, 214] width 206 height 101
type input "Ontdek meer"
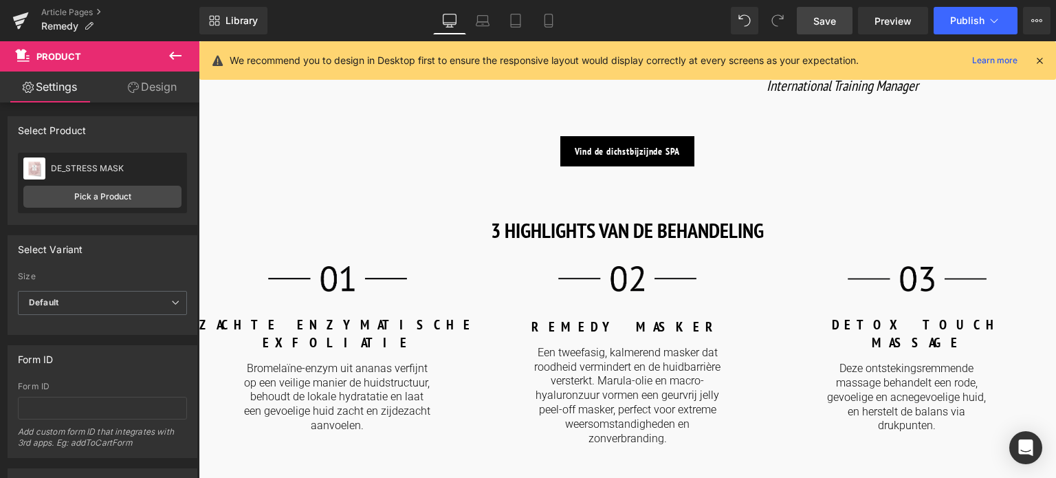
scroll to position [1307, 0]
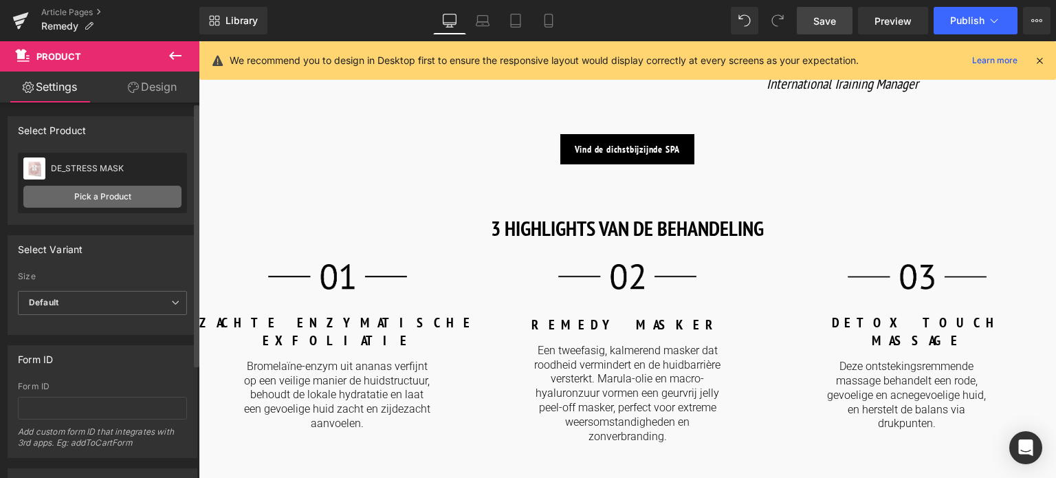
click at [73, 192] on link "Pick a Product" at bounding box center [102, 197] width 158 height 22
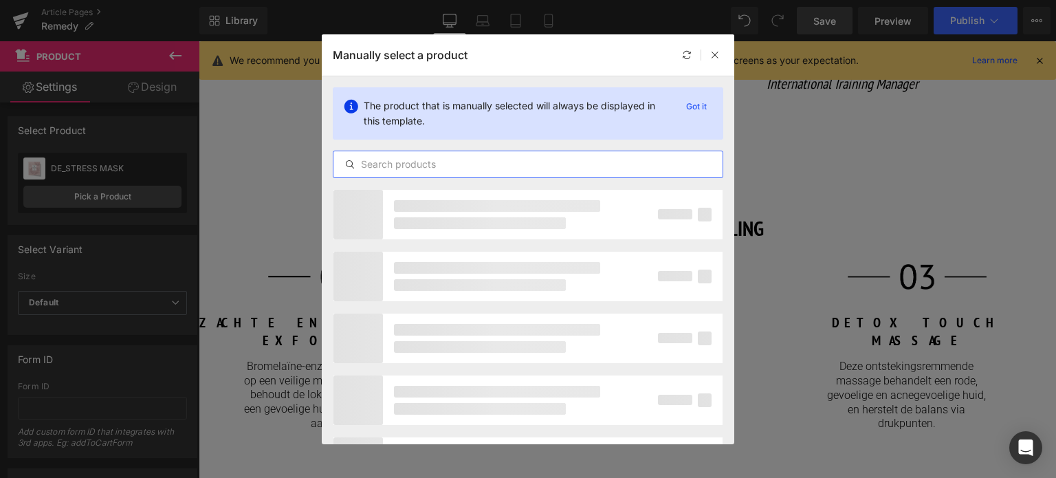
click at [420, 165] on input "text" at bounding box center [528, 164] width 389 height 17
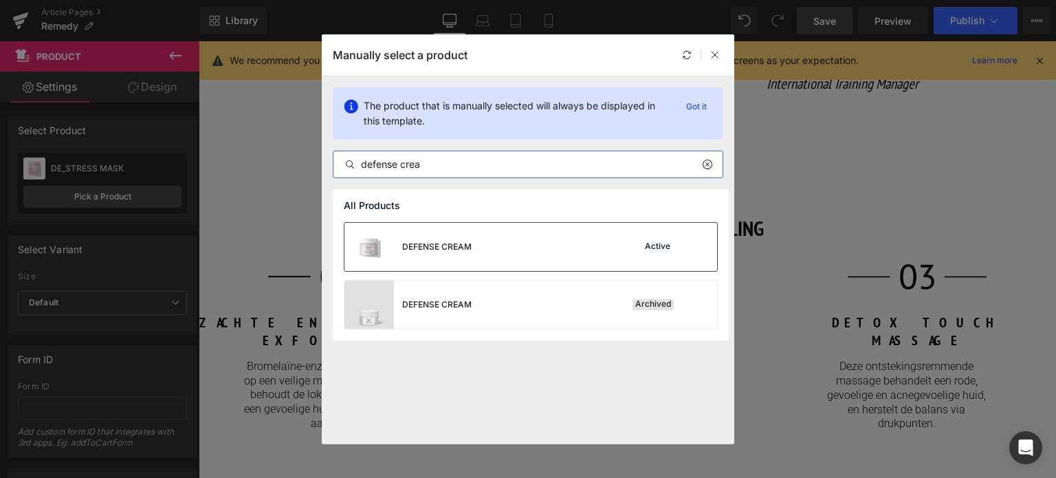
type input "defense crea"
click at [457, 253] on div "DEFENSE CREAM" at bounding box center [408, 247] width 127 height 48
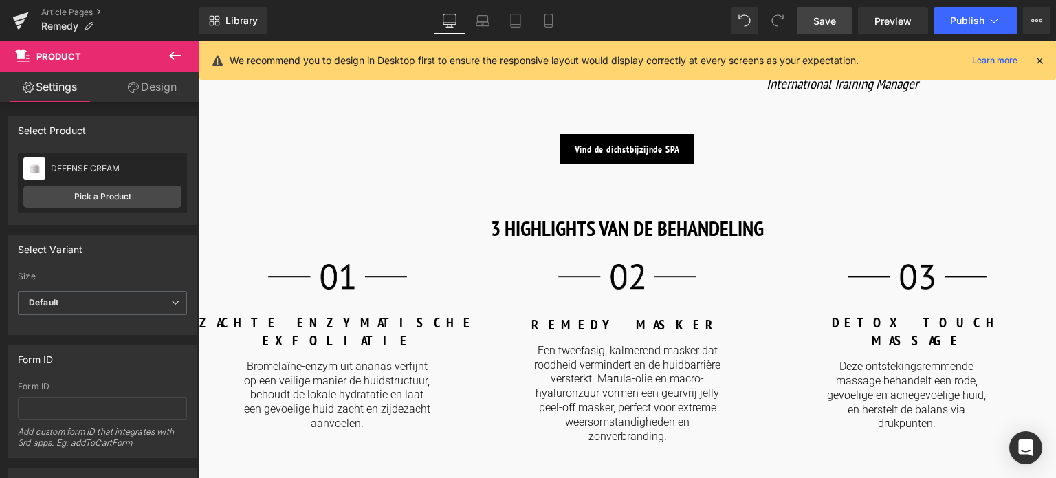
click at [820, 16] on span "Save" at bounding box center [825, 21] width 23 height 14
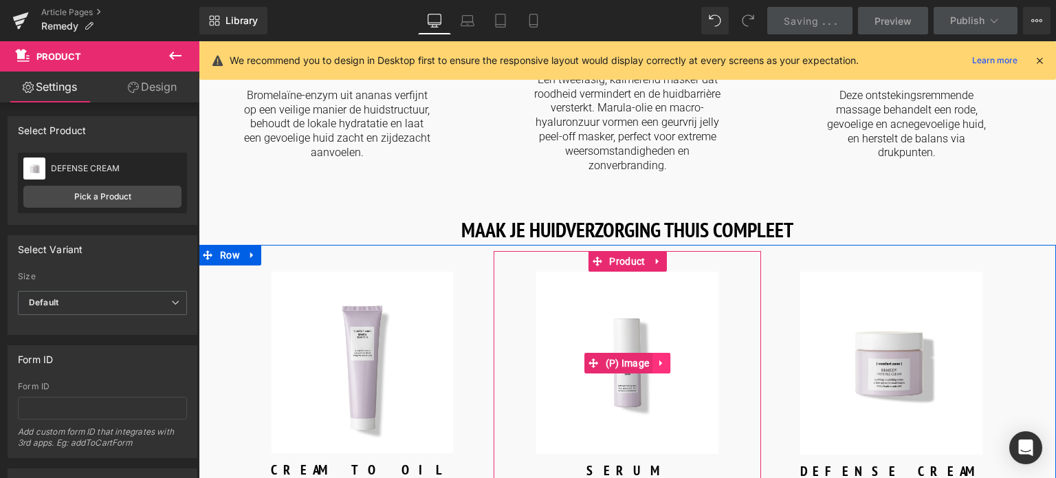
scroll to position [1582, 0]
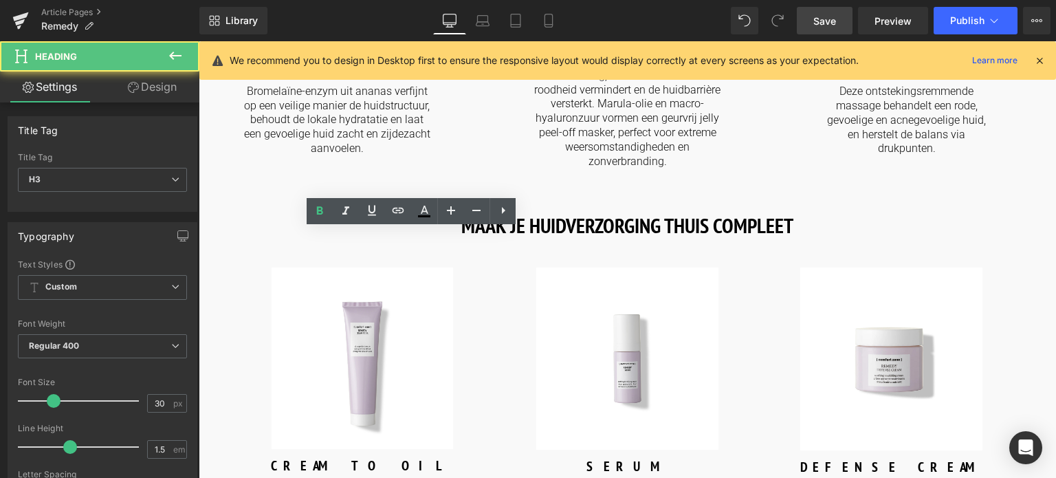
drag, startPoint x: 215, startPoint y: 259, endPoint x: 518, endPoint y: 285, distance: 303.7
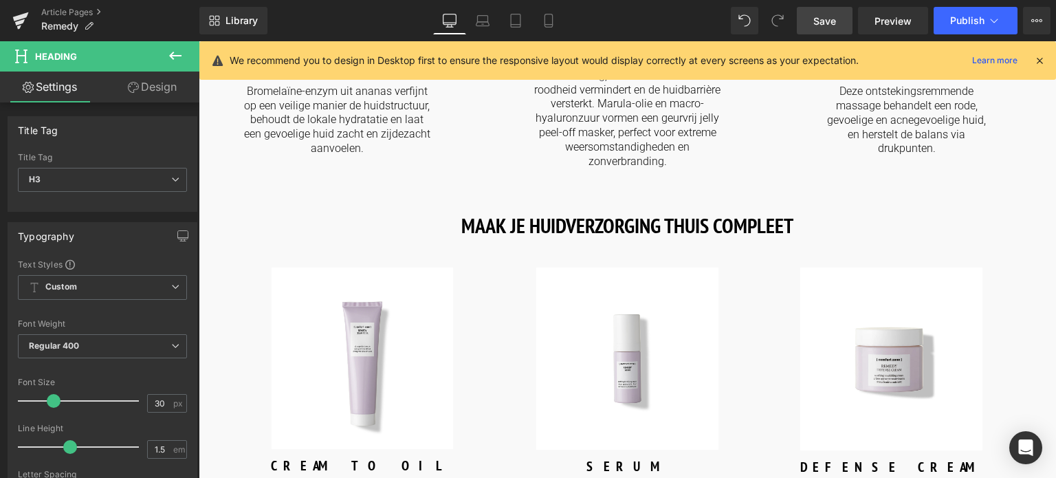
paste div
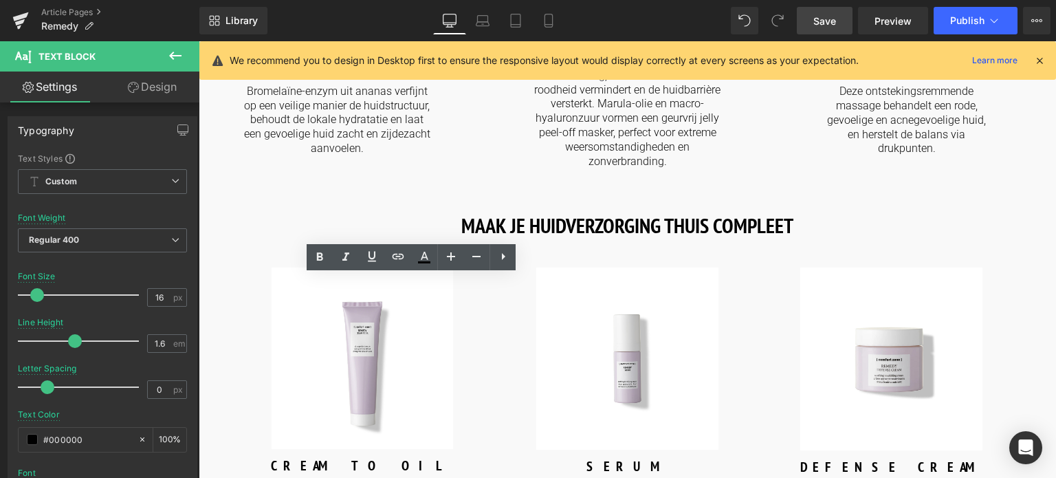
drag, startPoint x: 220, startPoint y: 296, endPoint x: 514, endPoint y: 340, distance: 297.6
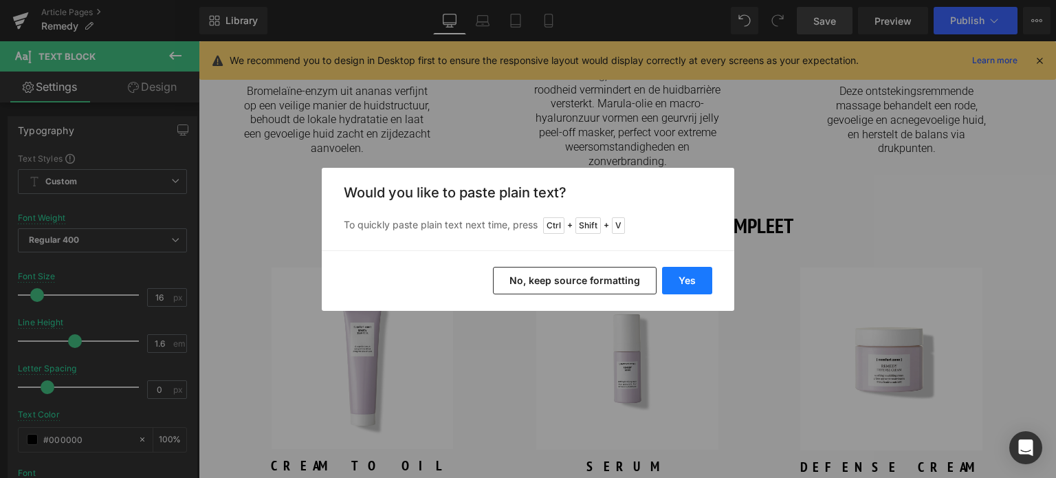
click at [692, 274] on button "Yes" at bounding box center [687, 281] width 50 height 28
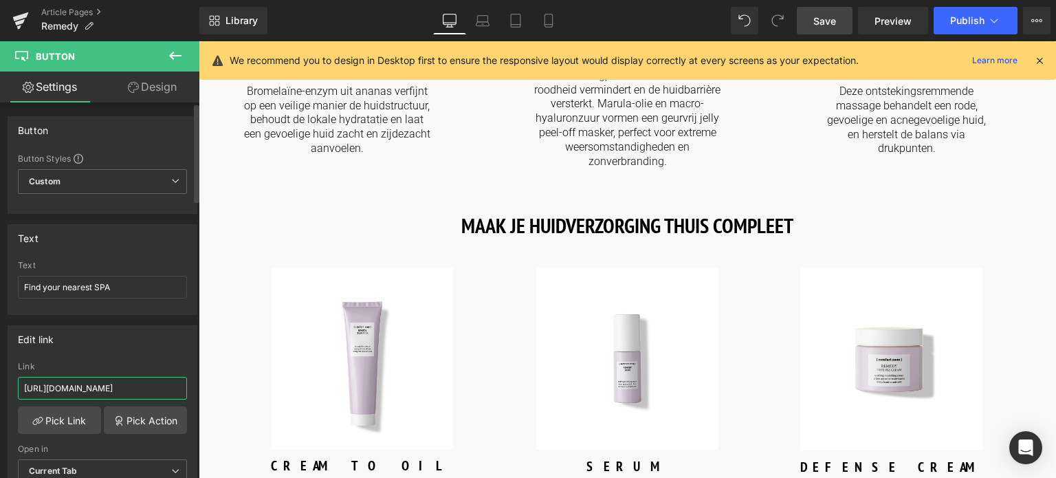
drag, startPoint x: 160, startPoint y: 384, endPoint x: 0, endPoint y: 380, distance: 159.6
click at [0, 380] on div "Edit link [URL][DOMAIN_NAME] Link [URL][DOMAIN_NAME] Pick Link Pick Action Curr…" at bounding box center [103, 409] width 206 height 188
drag, startPoint x: 298, startPoint y: 423, endPoint x: 287, endPoint y: 367, distance: 57.5
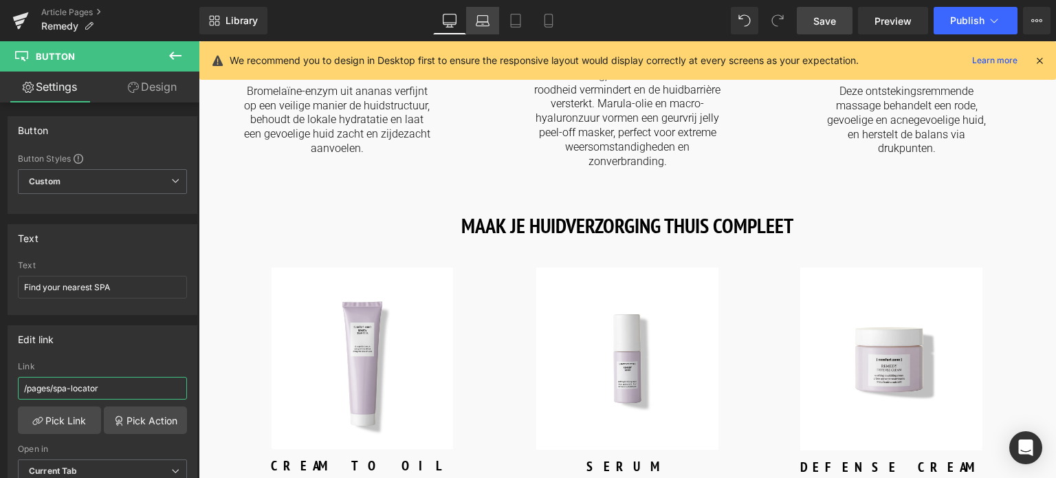
type input "/pages/spa-locator"
click at [835, 20] on span "Save" at bounding box center [825, 21] width 23 height 14
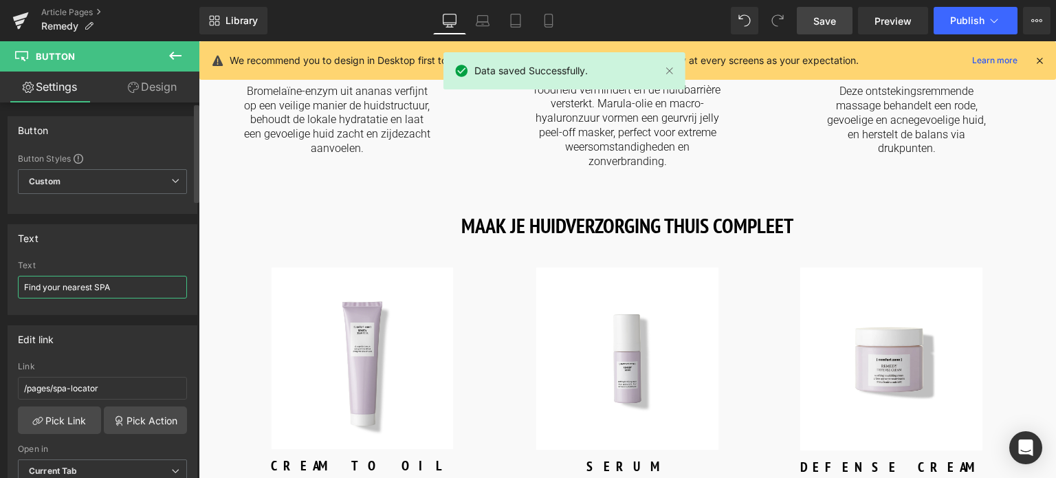
drag, startPoint x: 127, startPoint y: 283, endPoint x: 0, endPoint y: 283, distance: 127.2
click at [0, 283] on div "Text Find your nearest SPA Text Find your nearest SPA" at bounding box center [103, 264] width 206 height 101
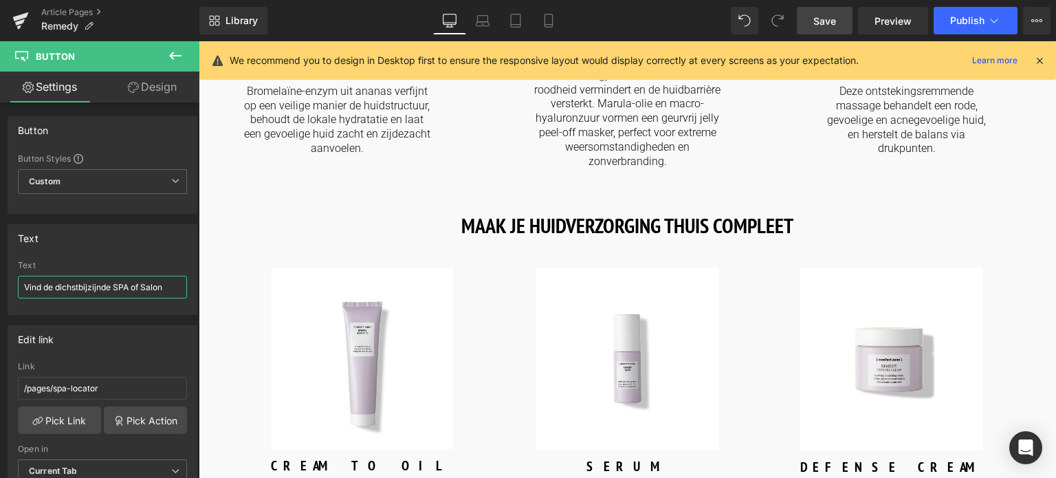
type input "Vind de dichstbijzijnde SPA of Salon"
click at [820, 21] on span "Save" at bounding box center [825, 21] width 23 height 14
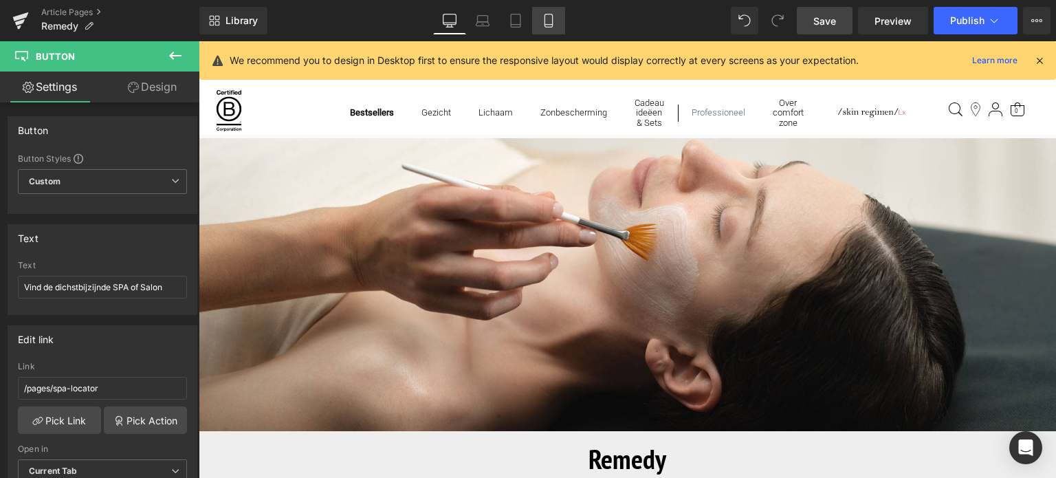
click at [543, 21] on icon at bounding box center [549, 21] width 14 height 14
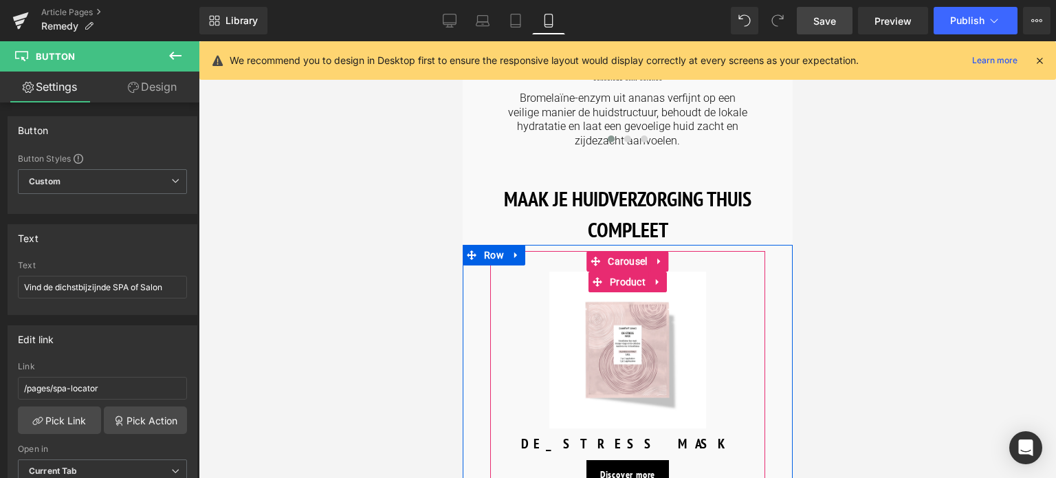
scroll to position [1444, 0]
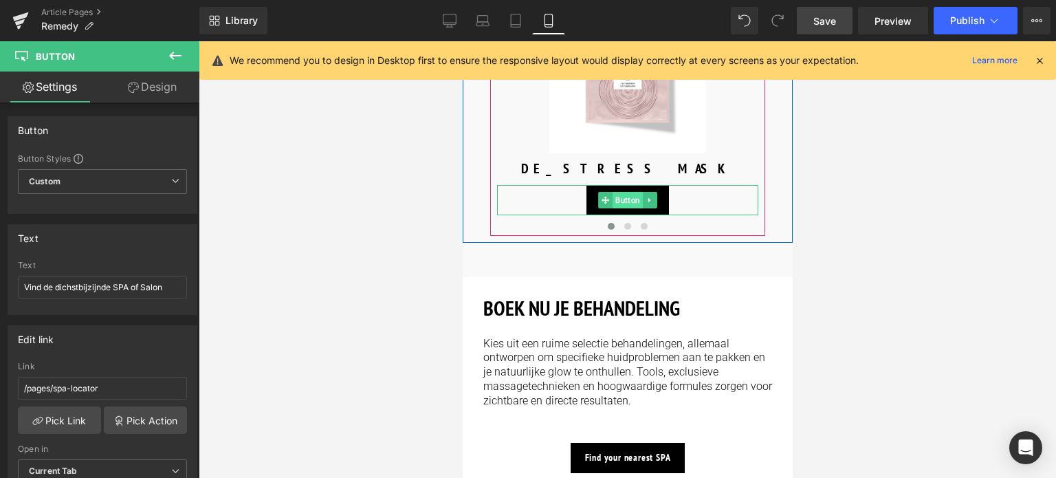
click at [625, 195] on span "Button" at bounding box center [627, 200] width 30 height 17
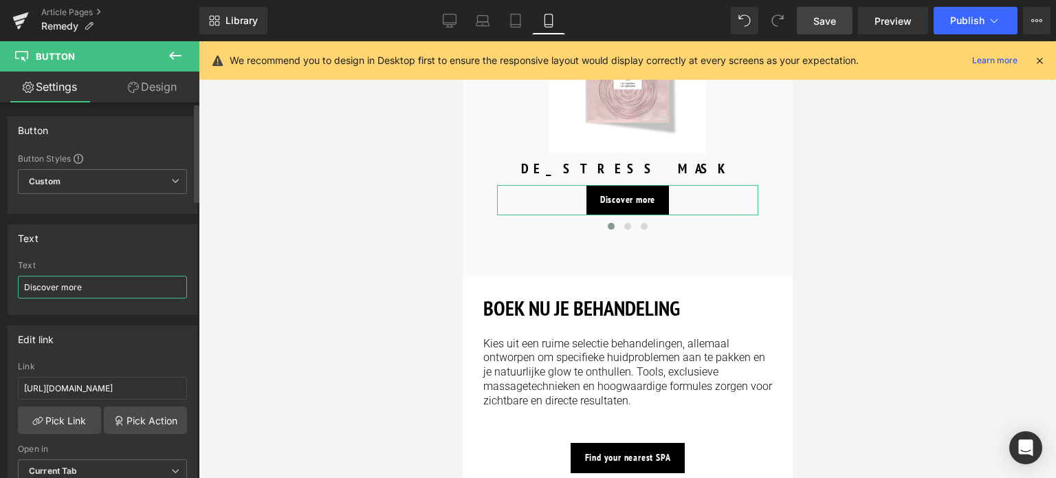
drag, startPoint x: 100, startPoint y: 290, endPoint x: 0, endPoint y: 277, distance: 100.5
click at [0, 277] on div "Text Discover more Text Discover more" at bounding box center [103, 264] width 206 height 101
drag, startPoint x: 95, startPoint y: 294, endPoint x: 0, endPoint y: 272, distance: 97.3
click at [0, 272] on div "Text Ontdek meer Text Ontdek meer" at bounding box center [103, 264] width 206 height 101
type input "Ontdek meer"
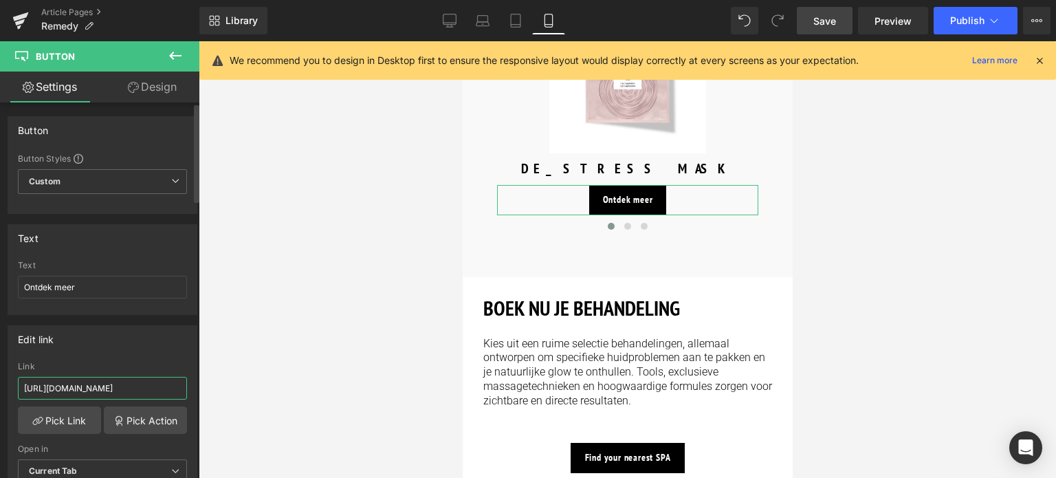
drag, startPoint x: 161, startPoint y: 386, endPoint x: 0, endPoint y: 373, distance: 161.5
click at [0, 373] on div "Edit link [URL][DOMAIN_NAME] Link [URL][DOMAIN_NAME] Pick Link Pick Action Curr…" at bounding box center [103, 409] width 206 height 188
type input "/products/remedy-cream-to-oil"
click at [820, 17] on span "Save" at bounding box center [825, 21] width 23 height 14
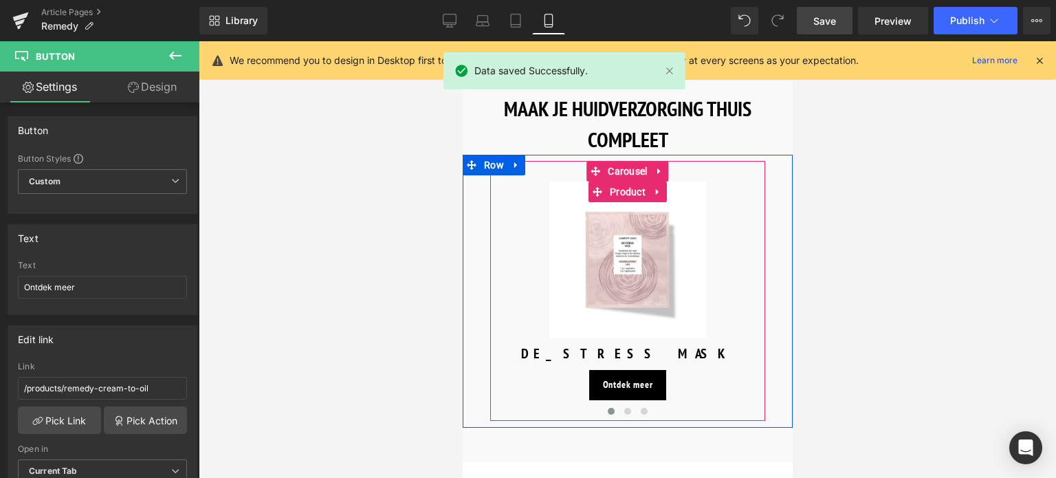
scroll to position [1238, 0]
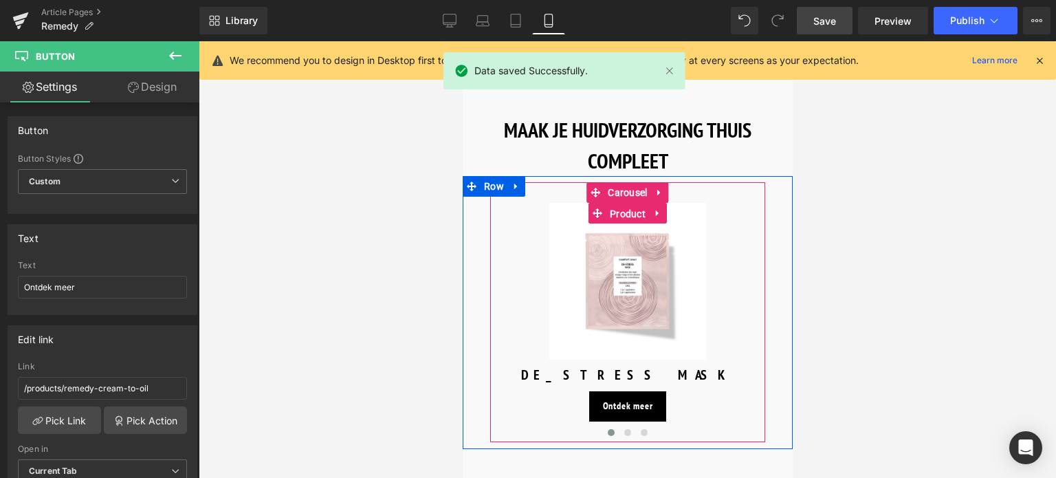
click at [621, 210] on span "Product" at bounding box center [627, 214] width 43 height 21
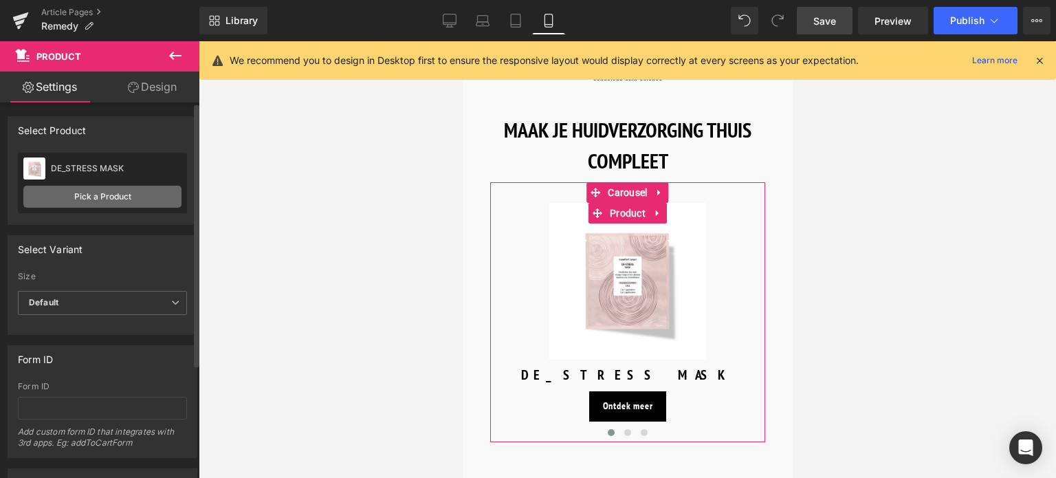
click at [79, 199] on link "Pick a Product" at bounding box center [102, 197] width 158 height 22
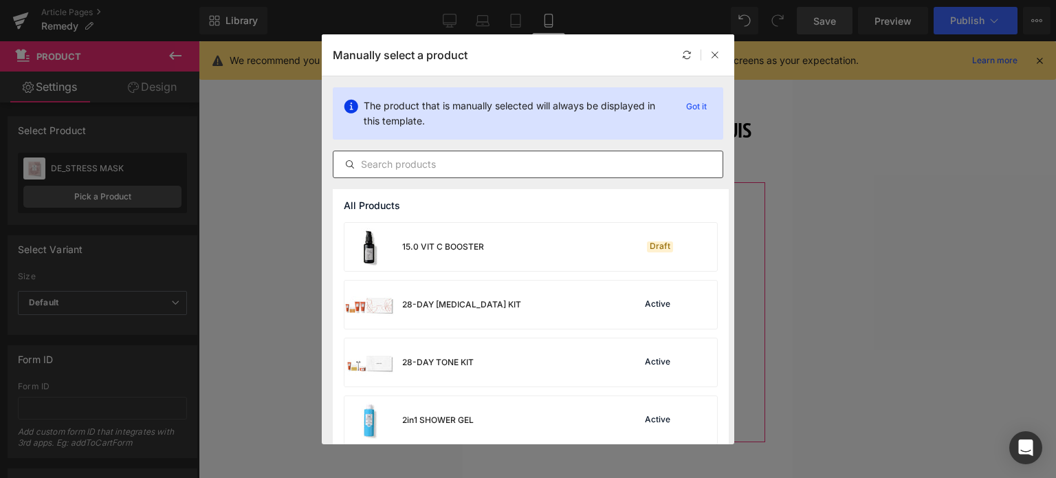
click at [459, 170] on input "text" at bounding box center [528, 164] width 389 height 17
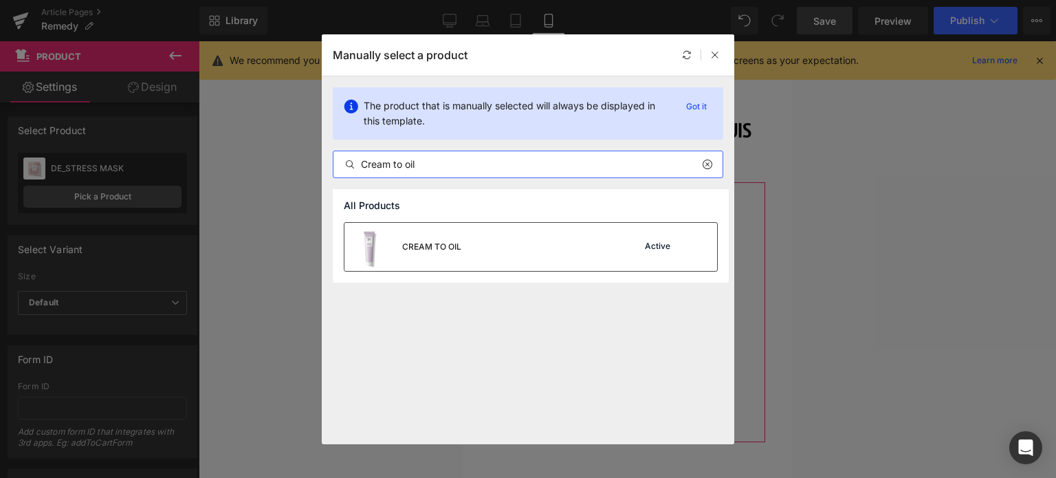
type input "Cream to oil"
click at [468, 248] on div "CREAM TO OIL Active" at bounding box center [531, 247] width 373 height 48
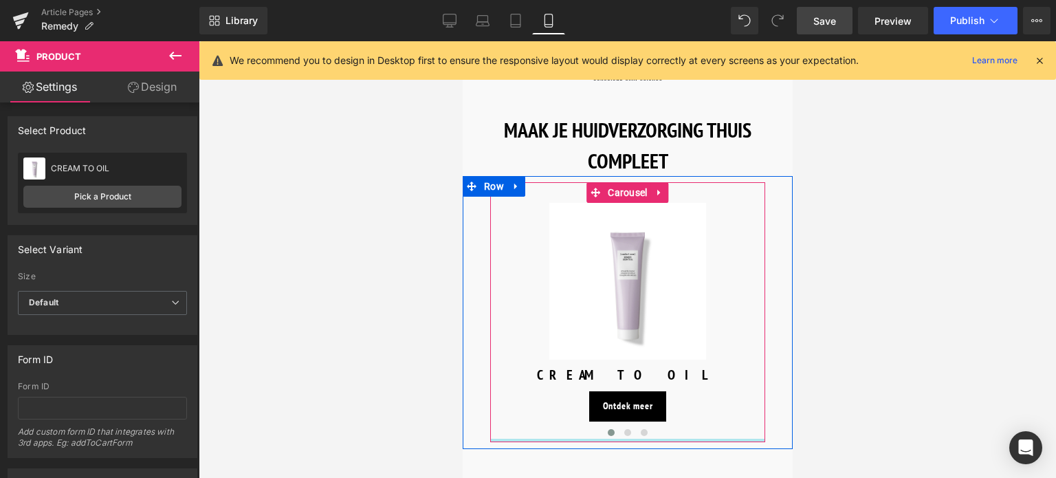
click at [623, 439] on div at bounding box center [627, 440] width 275 height 3
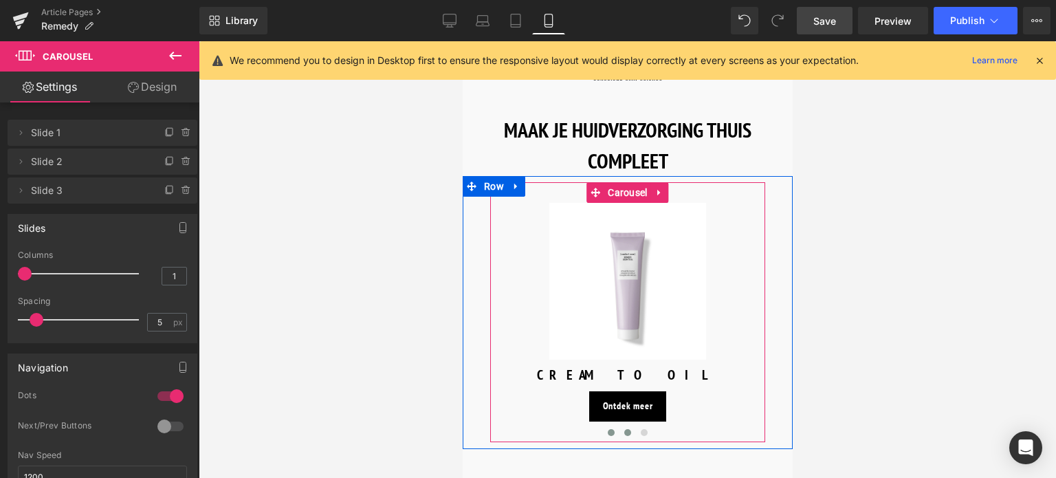
click at [629, 426] on button at bounding box center [627, 433] width 17 height 14
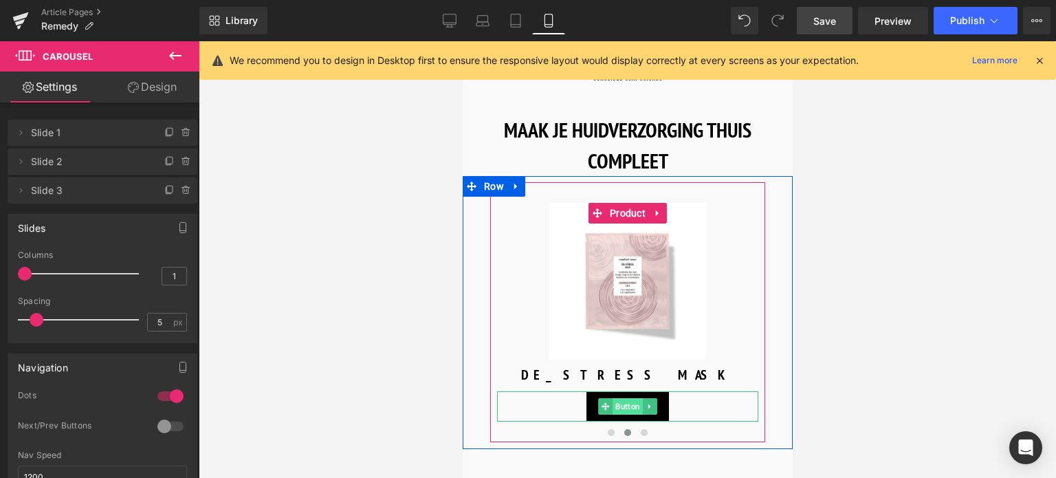
drag, startPoint x: 622, startPoint y: 402, endPoint x: 884, endPoint y: 406, distance: 262.1
click at [622, 402] on span "Button" at bounding box center [627, 406] width 30 height 17
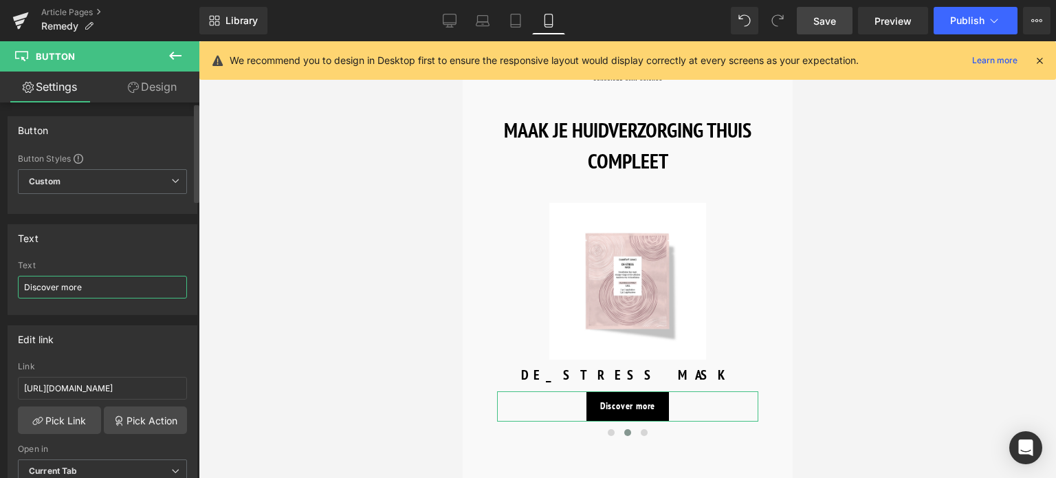
drag, startPoint x: 80, startPoint y: 290, endPoint x: 0, endPoint y: 324, distance: 86.9
paste input "Ontdek meer"
type input "Ontdek meer"
drag, startPoint x: 160, startPoint y: 387, endPoint x: 0, endPoint y: 395, distance: 160.5
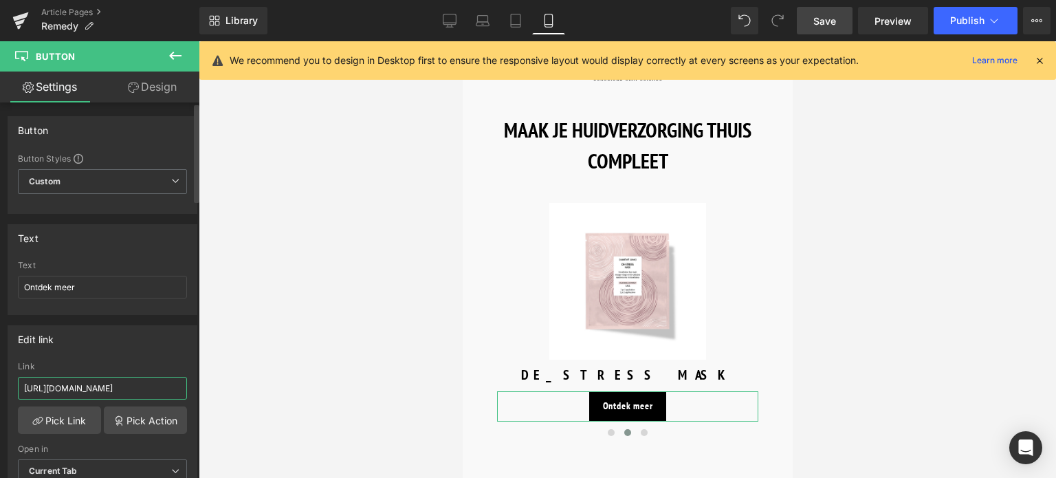
click at [0, 395] on div "Edit link [URL][DOMAIN_NAME] Link [URL][DOMAIN_NAME] Pick Link Pick Action Curr…" at bounding box center [103, 409] width 206 height 188
type input "/products/remedy-serum"
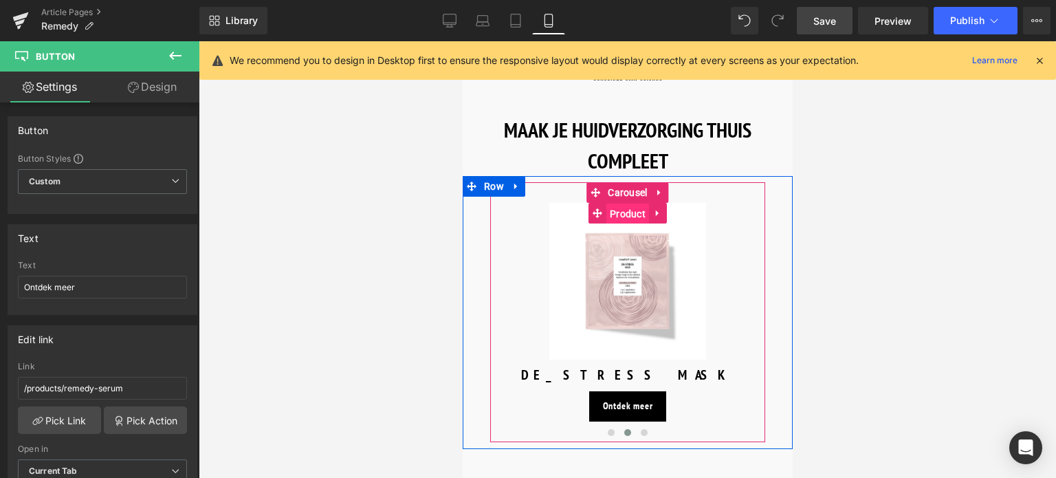
click at [628, 210] on span "Product" at bounding box center [627, 214] width 43 height 21
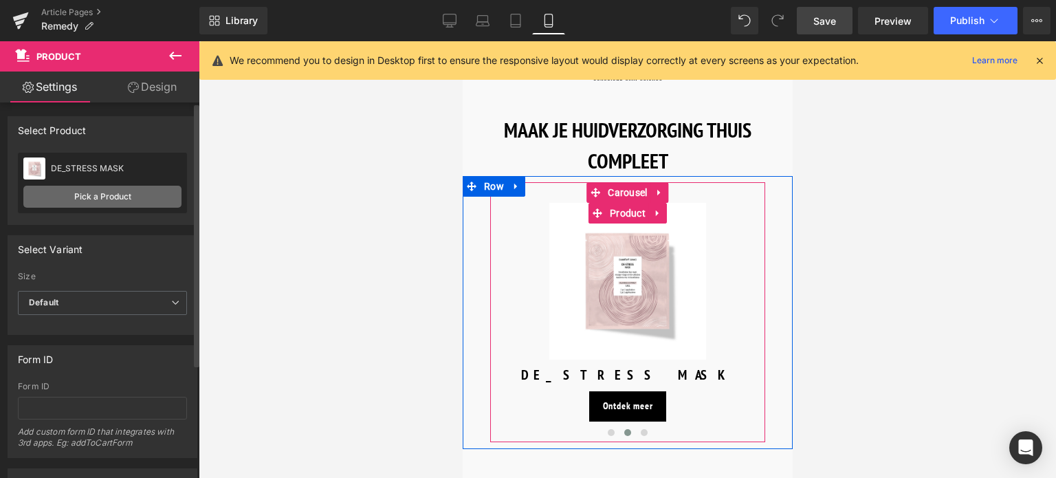
click at [125, 188] on link "Pick a Product" at bounding box center [102, 197] width 158 height 22
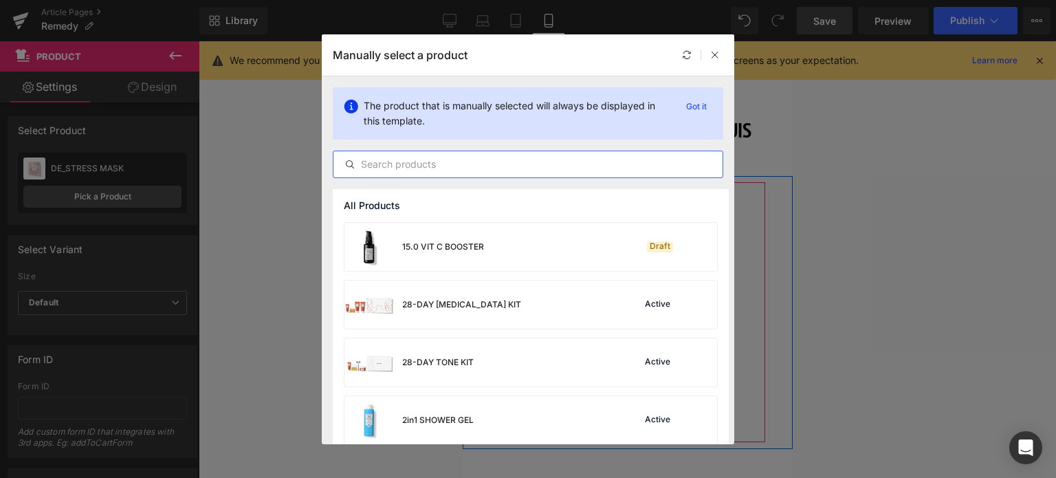
click at [452, 162] on input "text" at bounding box center [528, 164] width 389 height 17
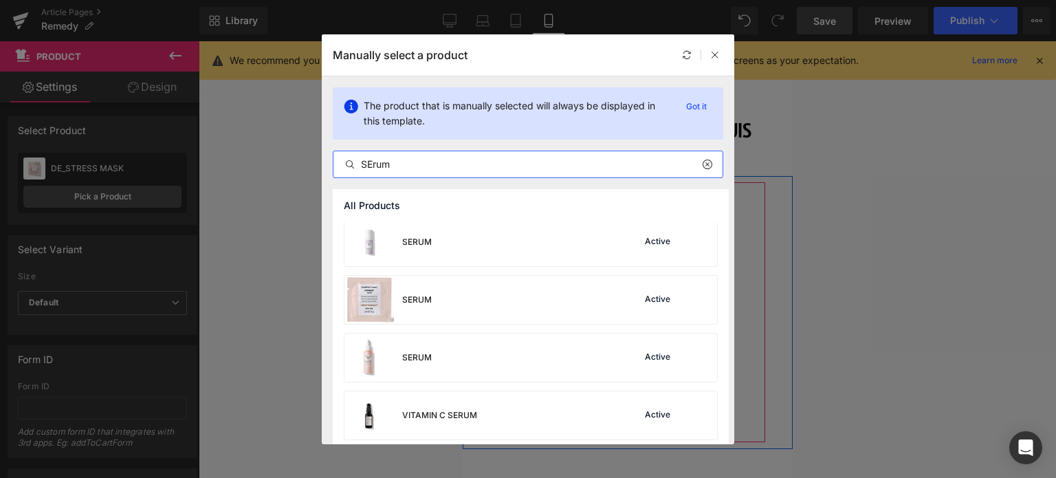
scroll to position [481, 0]
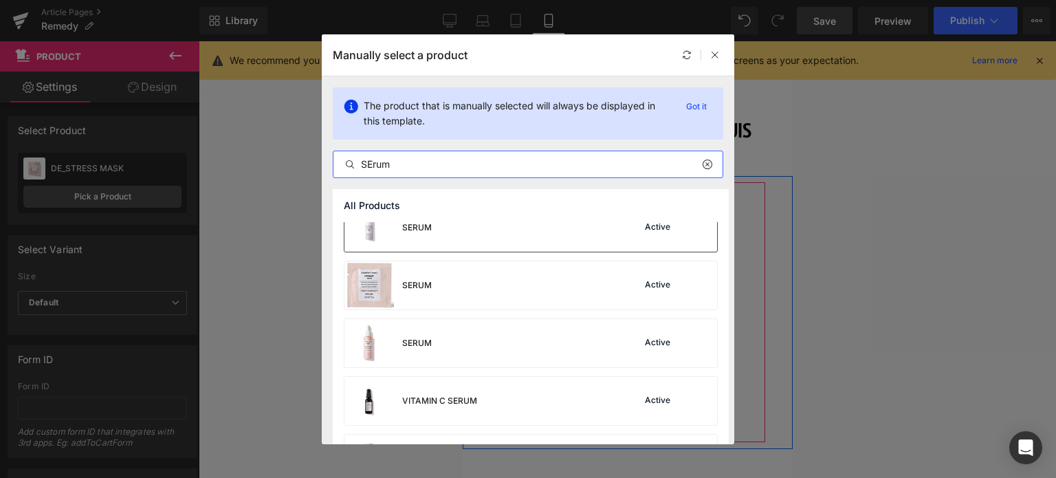
type input "SErum"
click at [509, 233] on div "SERUM Active" at bounding box center [531, 228] width 373 height 48
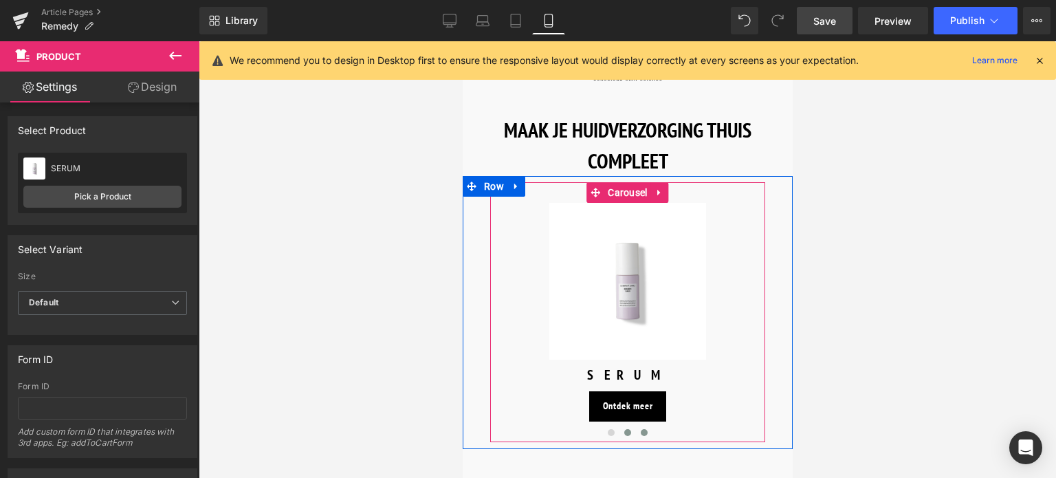
click at [639, 426] on button at bounding box center [643, 433] width 17 height 14
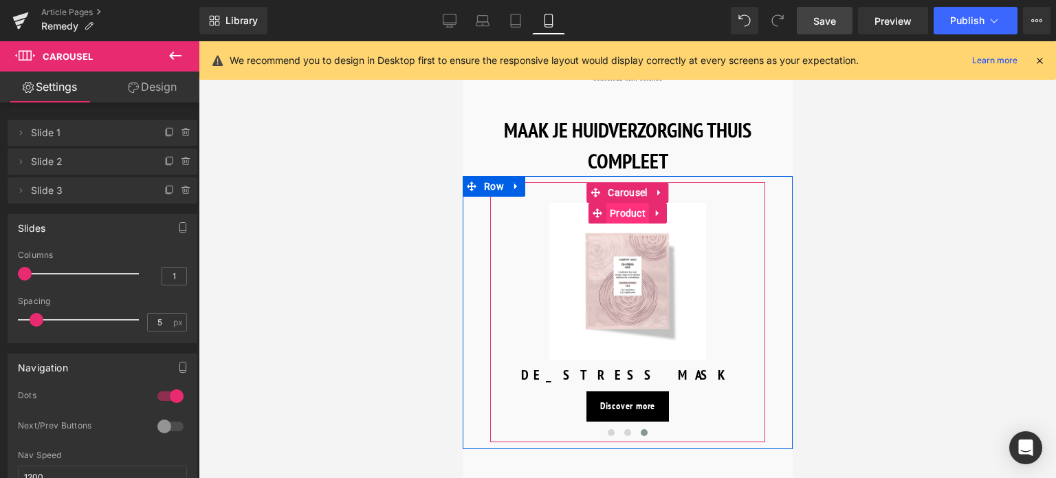
click at [622, 204] on span "Product" at bounding box center [627, 213] width 43 height 21
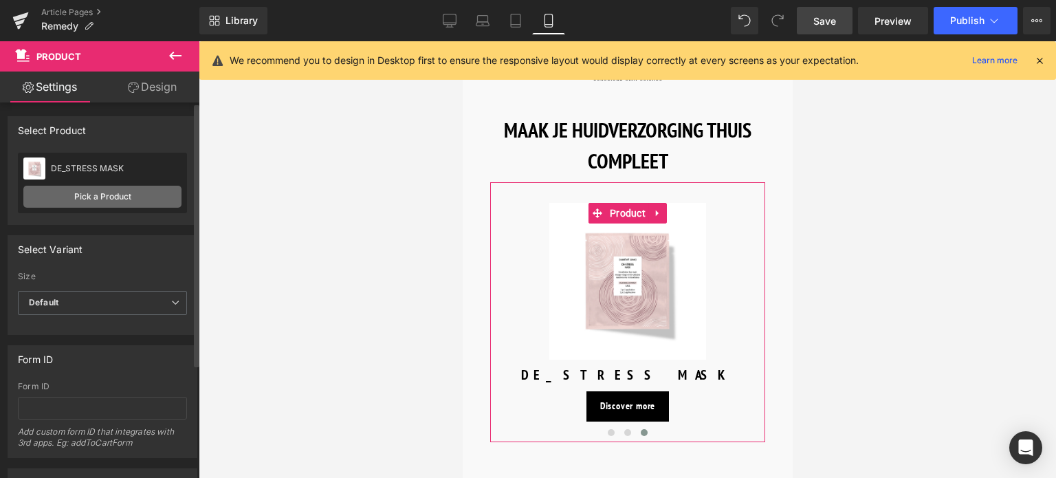
click at [138, 197] on link "Pick a Product" at bounding box center [102, 197] width 158 height 22
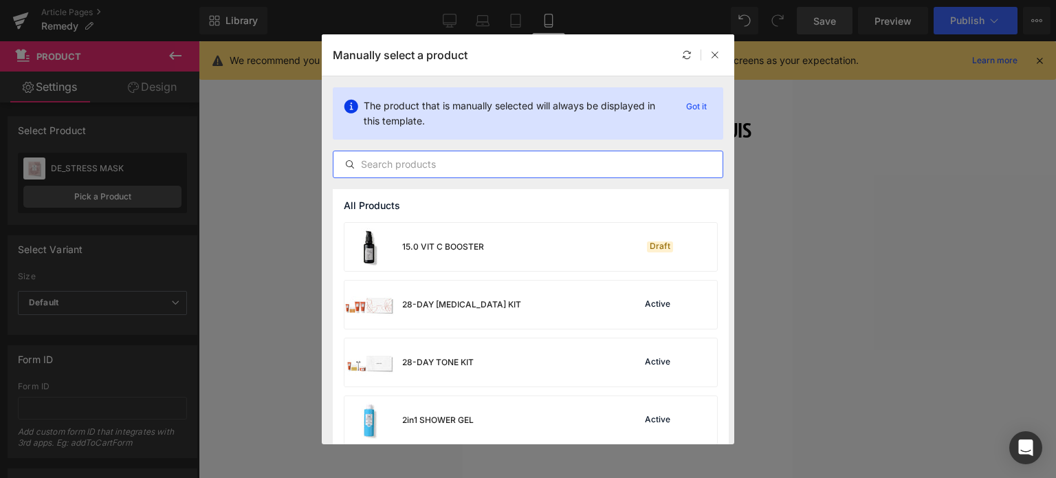
click at [519, 169] on input "text" at bounding box center [528, 164] width 389 height 17
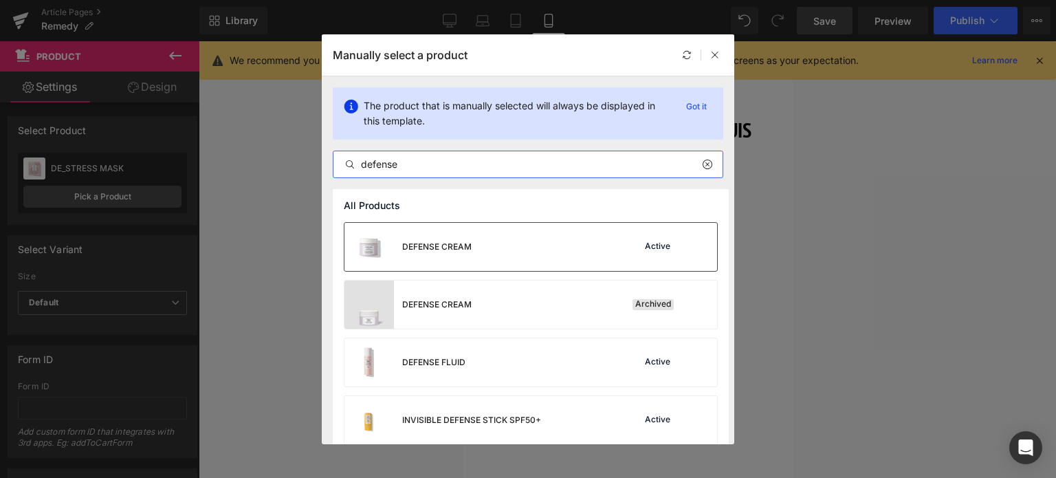
type input "defense"
click at [511, 239] on div "DEFENSE CREAM Active" at bounding box center [531, 247] width 373 height 48
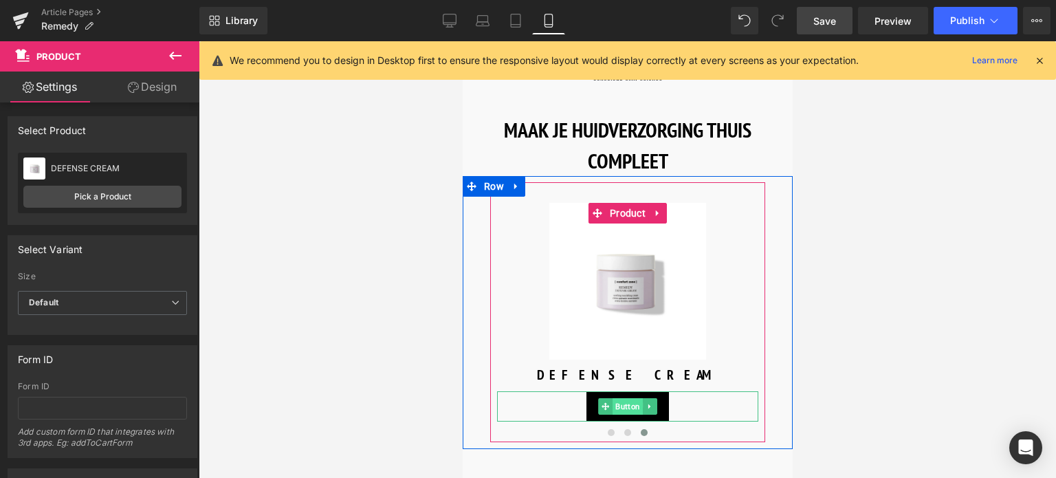
click at [626, 406] on span "Button" at bounding box center [627, 406] width 30 height 17
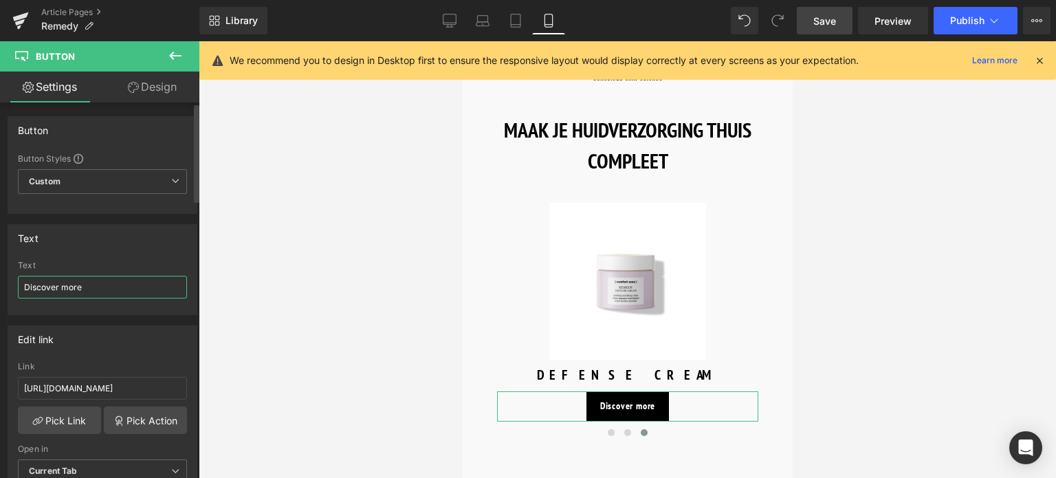
drag, startPoint x: 118, startPoint y: 288, endPoint x: 6, endPoint y: 274, distance: 113.6
click at [6, 274] on div "Text Discover more Text Discover more" at bounding box center [103, 264] width 206 height 101
paste input "Ontdek meer"
type input "Ontdek meer"
drag, startPoint x: 159, startPoint y: 385, endPoint x: 2, endPoint y: 379, distance: 156.9
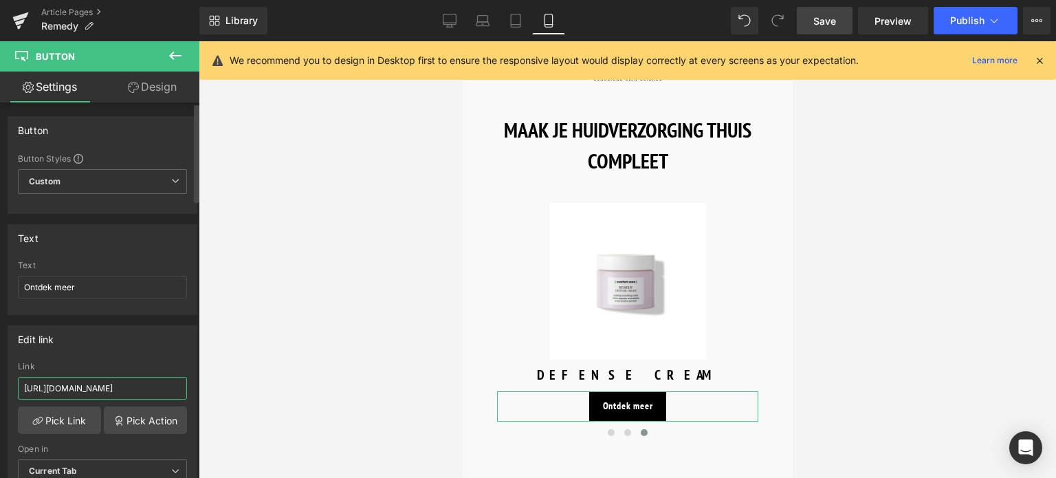
click at [1, 379] on div "Edit link [URL][DOMAIN_NAME] Link [URL][DOMAIN_NAME] Pick Link Pick Action Curr…" at bounding box center [103, 409] width 206 height 188
type input "/products/remedy-defense-cream"
click at [836, 22] on span "Save" at bounding box center [825, 21] width 23 height 14
